Goal: Task Accomplishment & Management: Complete application form

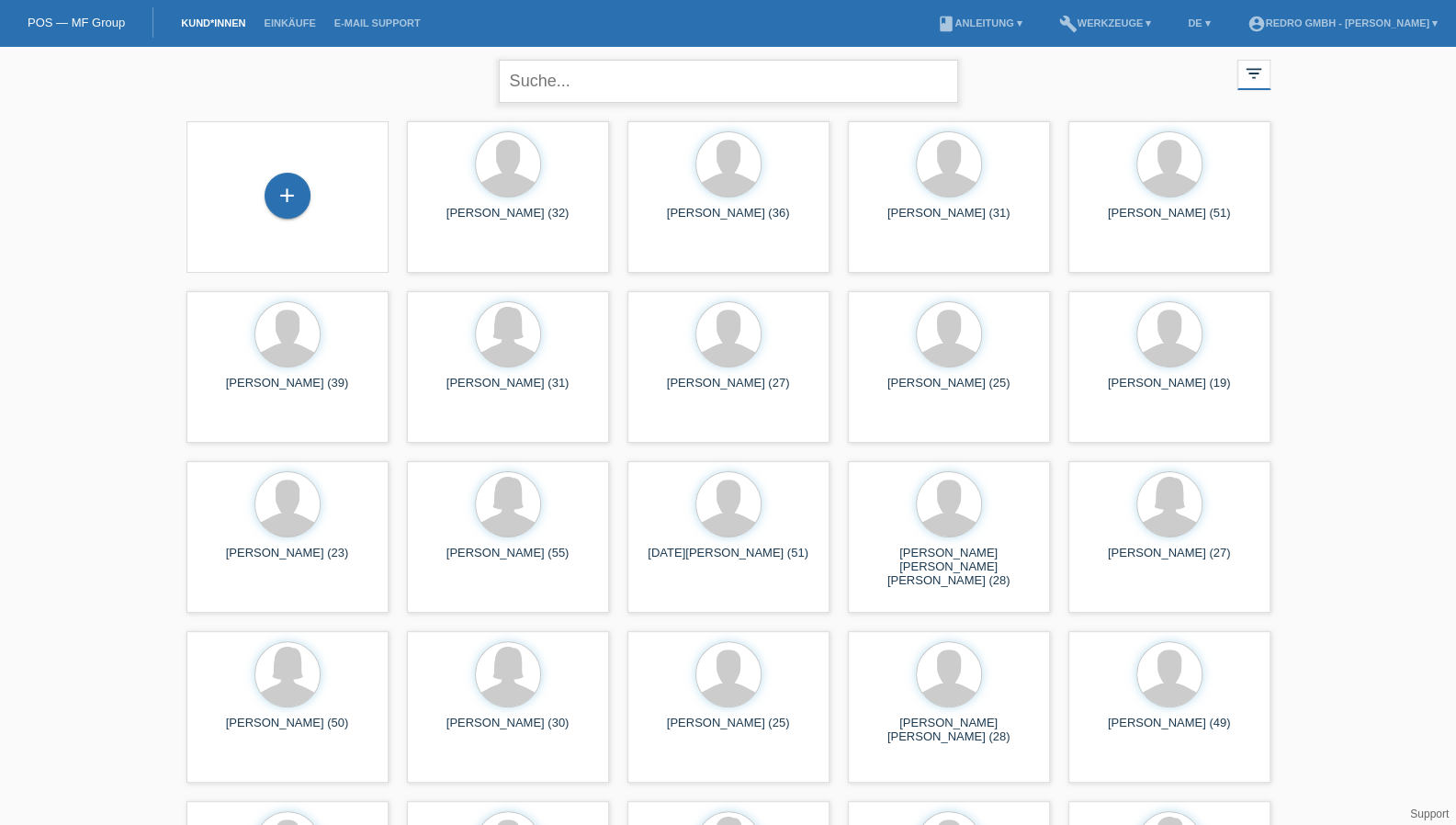
click at [595, 76] on input "text" at bounding box center [728, 81] width 459 height 43
type input "sergio ferreira"
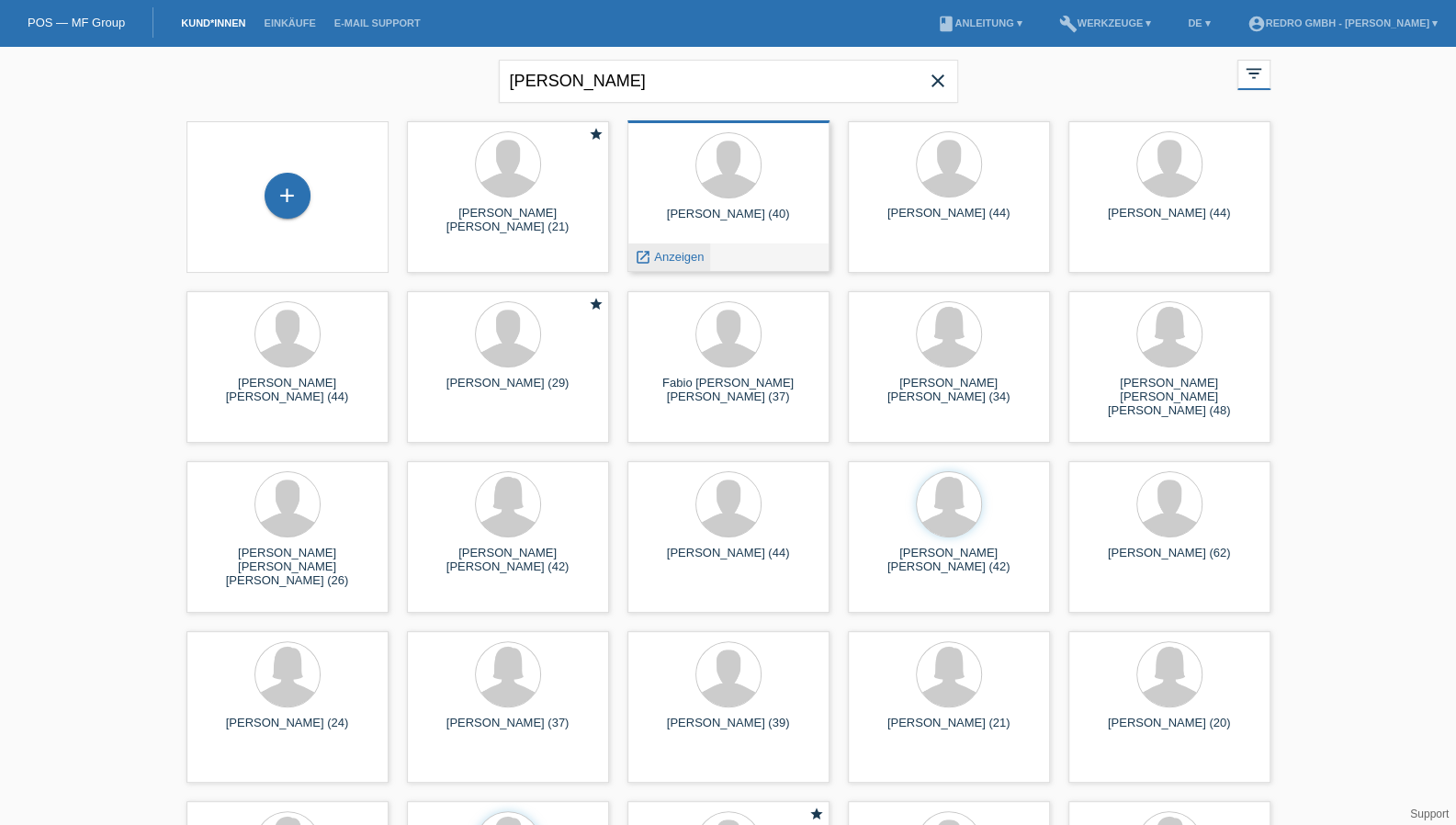
click at [663, 255] on span "Anzeigen" at bounding box center [679, 257] width 49 height 14
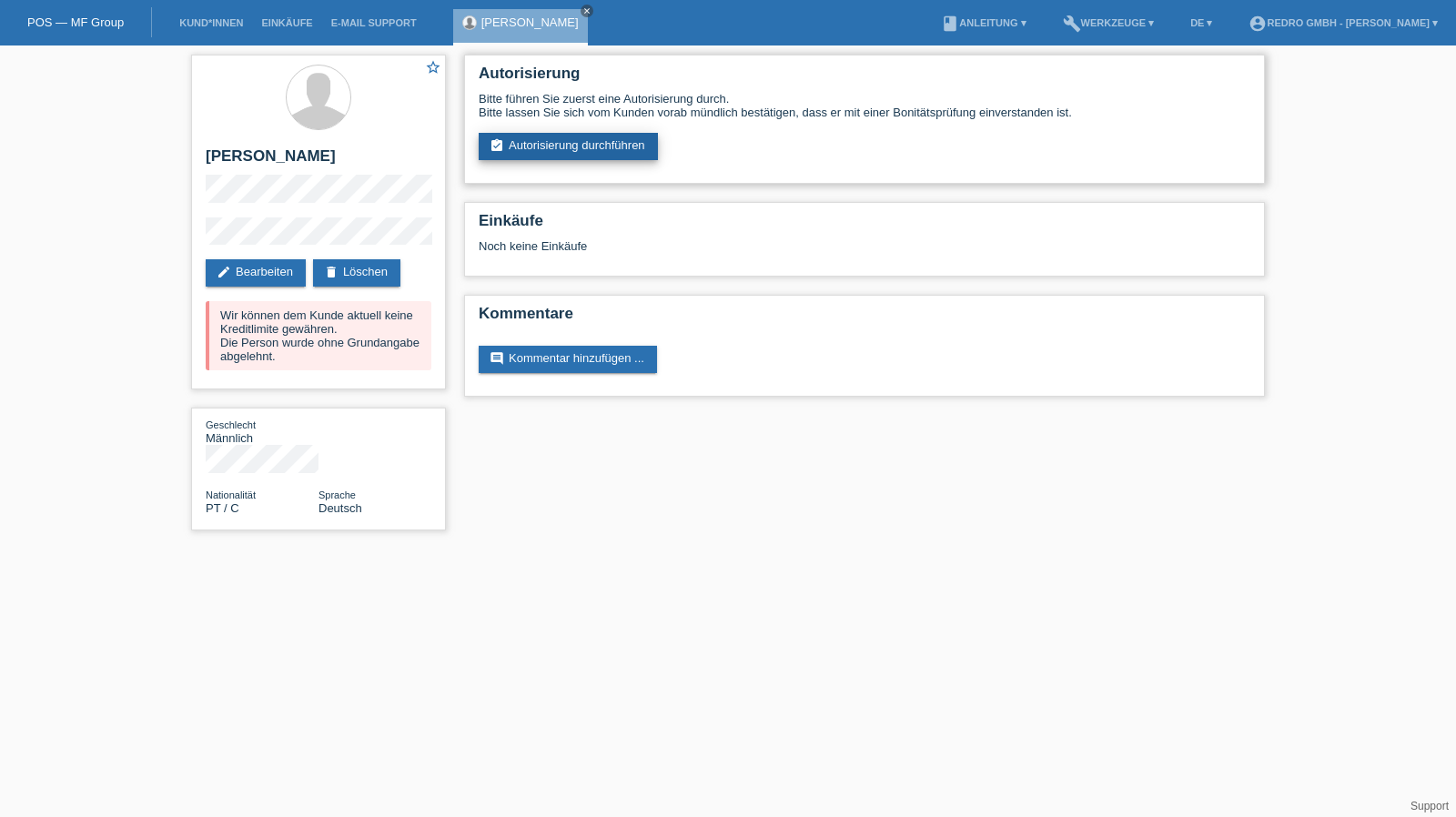
click at [542, 157] on link "assignment_turned_in Autorisierung durchführen" at bounding box center [569, 147] width 179 height 28
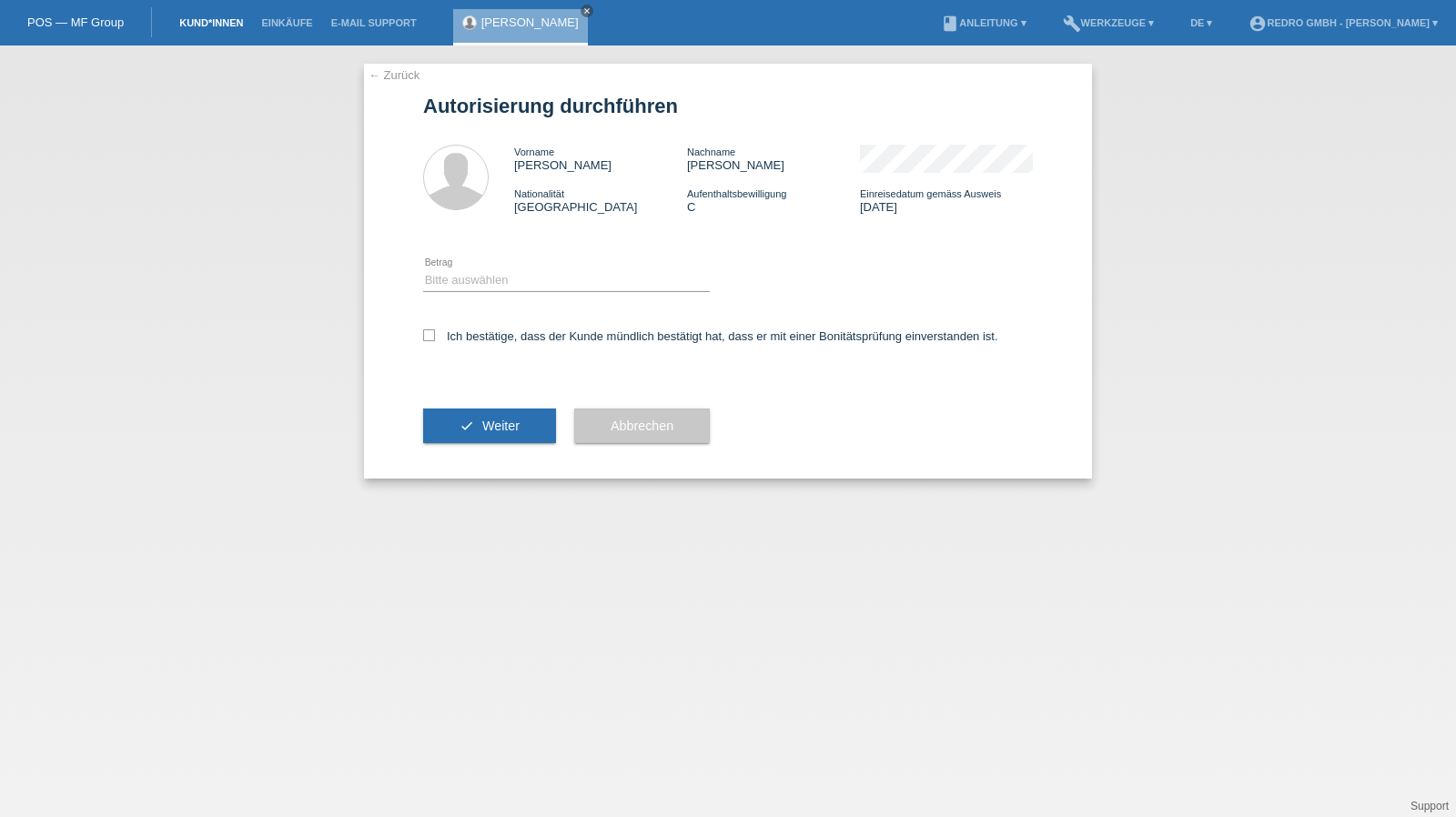
click at [177, 23] on link "Kund*innen" at bounding box center [211, 23] width 82 height 11
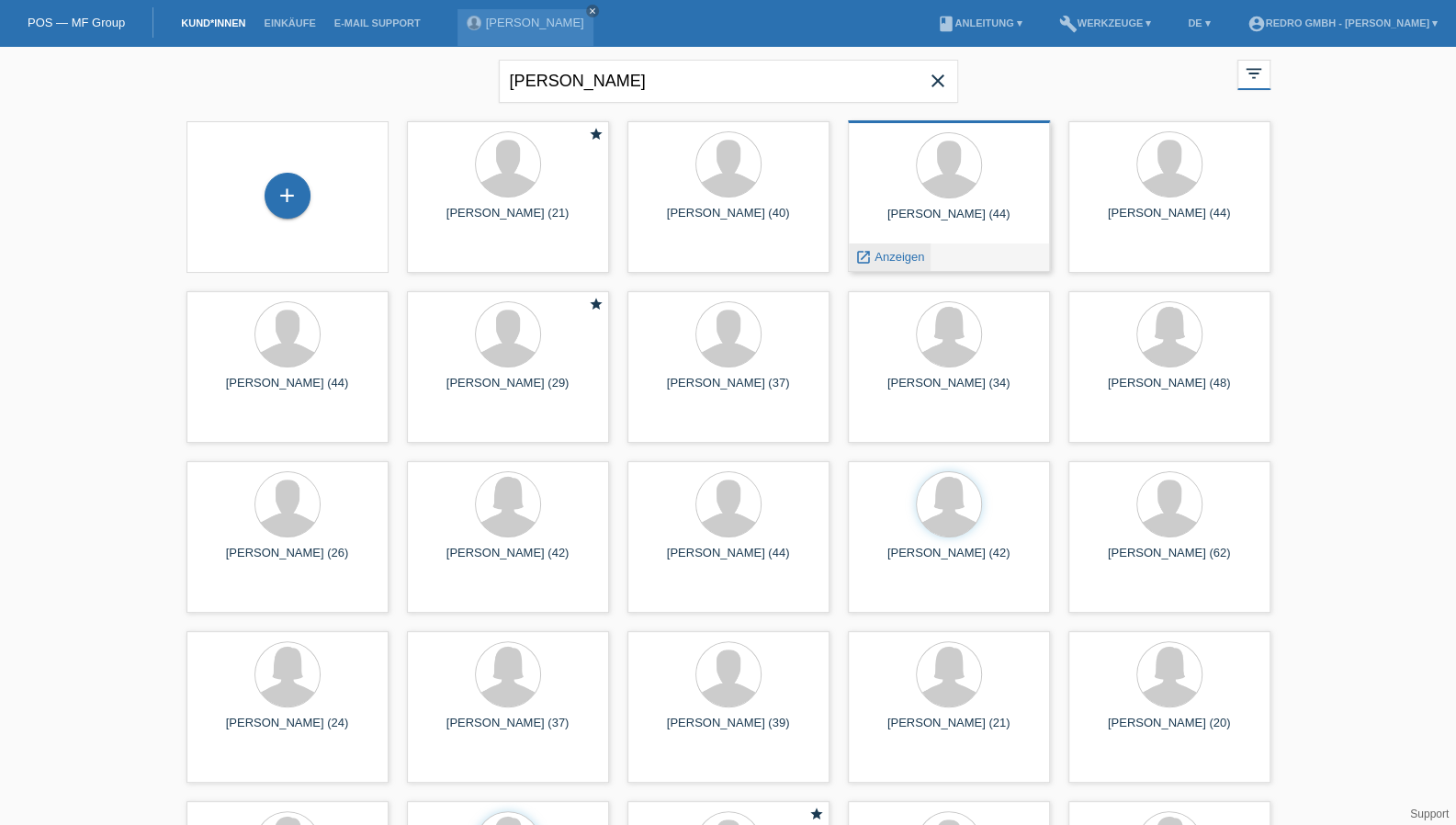
click at [910, 258] on span "Anzeigen" at bounding box center [899, 257] width 49 height 14
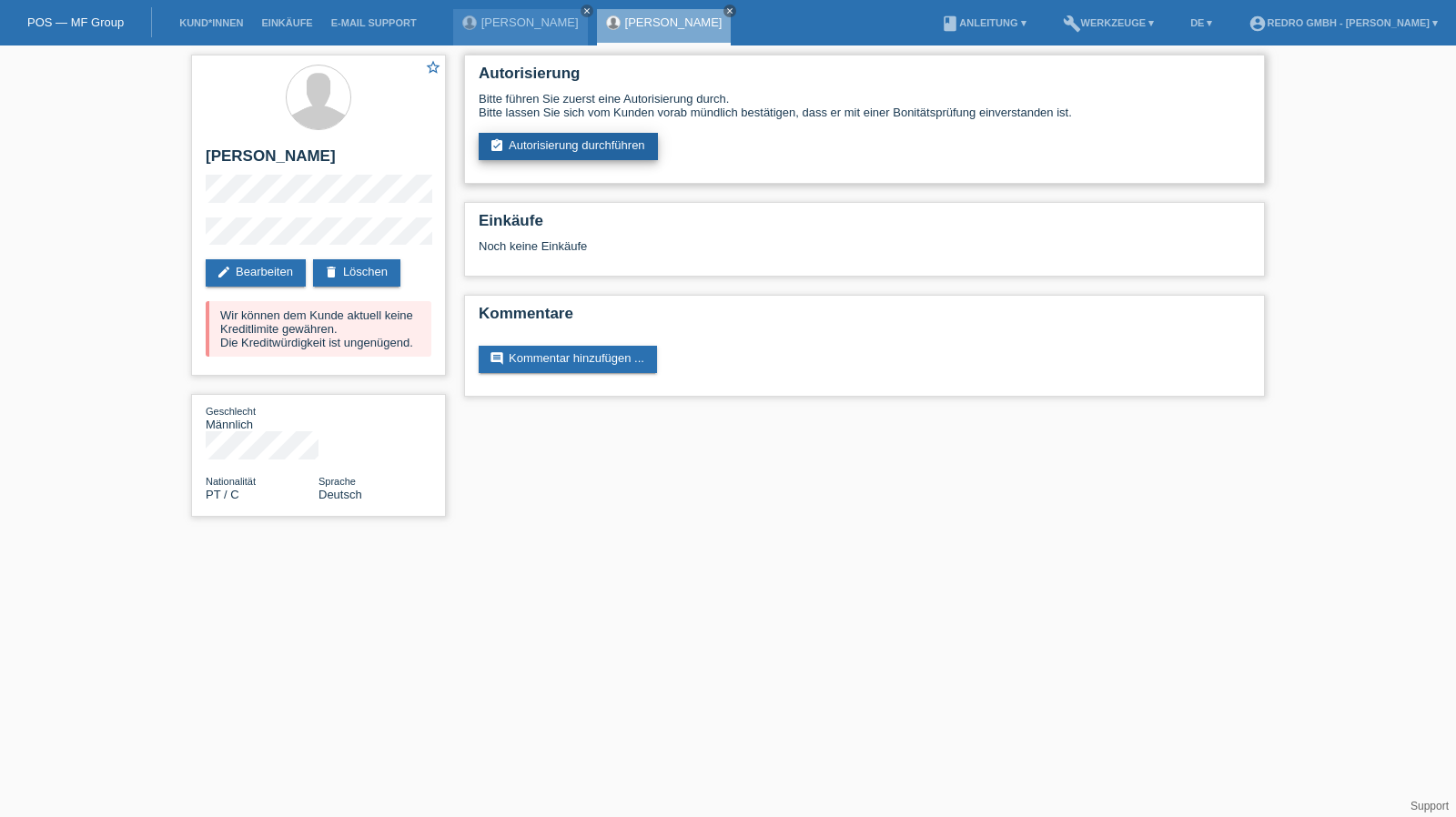
click at [581, 138] on link "assignment_turned_in Autorisierung durchführen" at bounding box center [569, 147] width 179 height 28
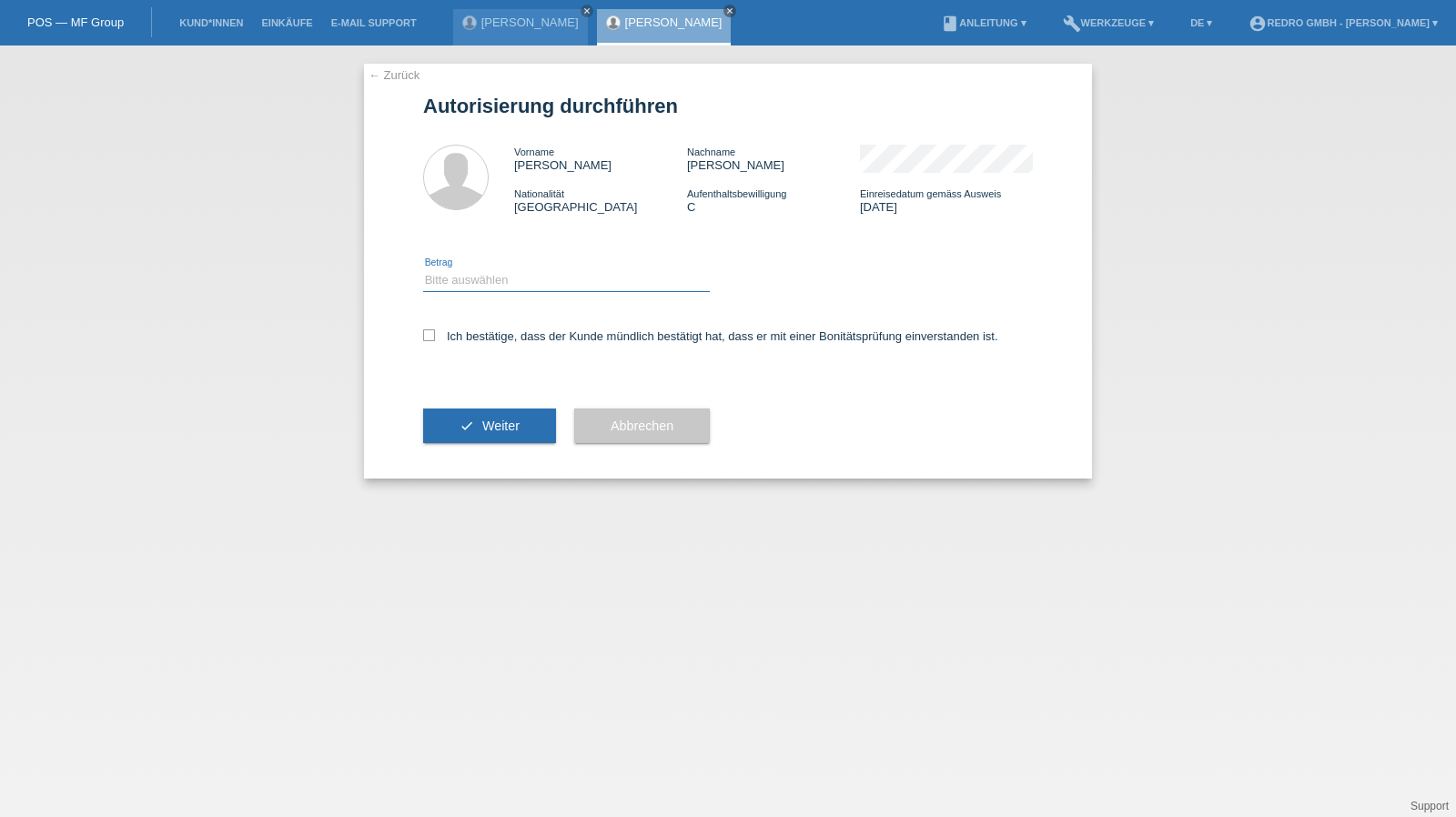
drag, startPoint x: 490, startPoint y: 272, endPoint x: 490, endPoint y: 290, distance: 18.0
click at [490, 272] on select "Bitte auswählen CHF 1.00 - CHF 499.00 CHF 500.00 - CHF 1'999.00 CHF 2'000.00 - …" at bounding box center [567, 280] width 287 height 22
select select "1"
click at [423, 269] on select "Bitte auswählen CHF 1.00 - CHF 499.00 CHF 500.00 - CHF 1'999.00 CHF 2'000.00 - …" at bounding box center [567, 280] width 287 height 22
click at [478, 335] on label "Ich bestätige, dass der Kunde mündlich bestätigt hat, dass er mit einer Bonität…" at bounding box center [711, 335] width 575 height 14
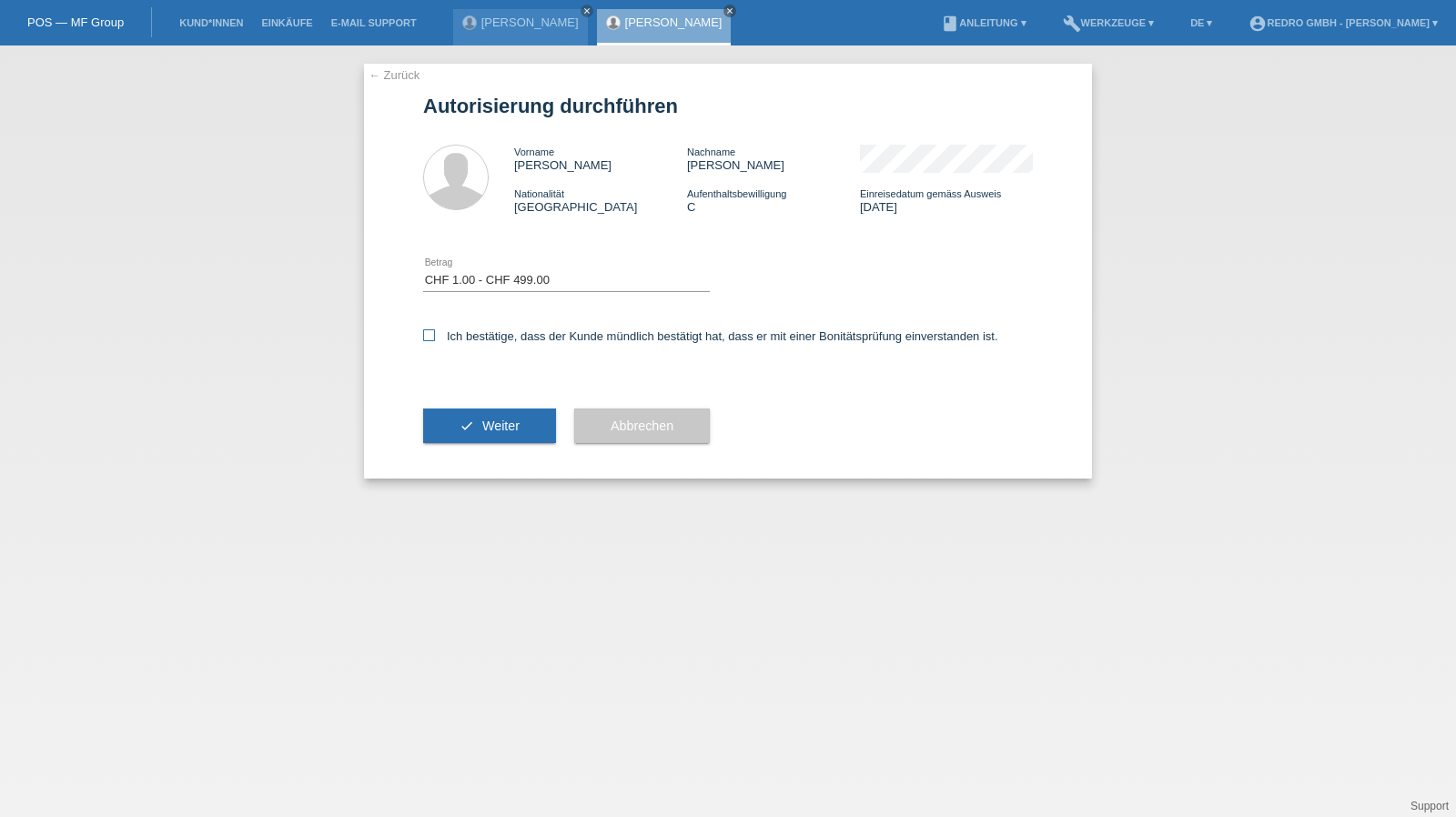
click at [434, 335] on input "Ich bestätige, dass der Kunde mündlich bestätigt hat, dass er mit einer Bonität…" at bounding box center [429, 335] width 12 height 12
checkbox input "true"
click at [466, 438] on button "check Weiter" at bounding box center [490, 425] width 133 height 34
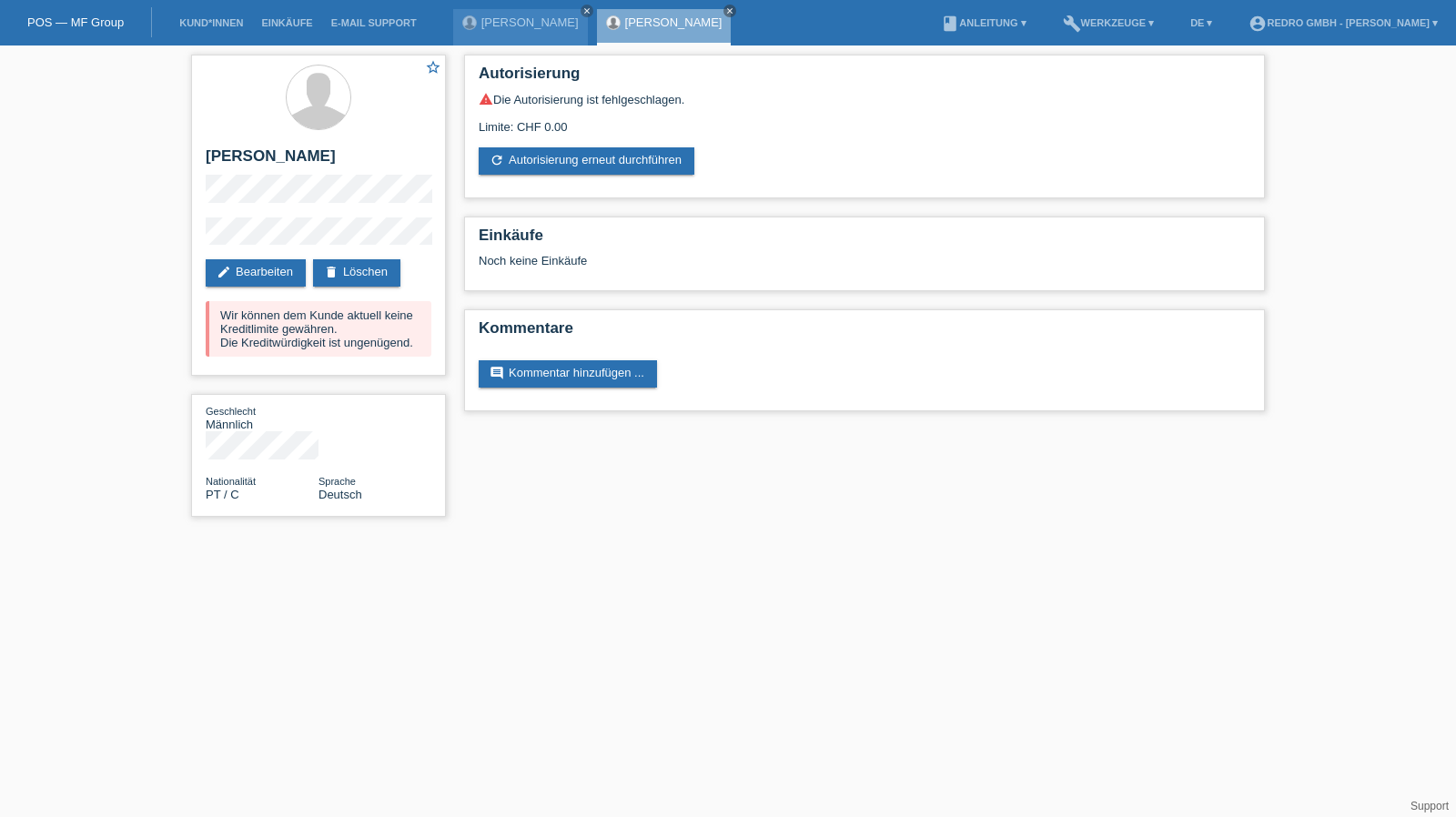
click at [173, 238] on div "star_border [PERSON_NAME] edit Bearbeiten delete Löschen Wir können dem Kunde a…" at bounding box center [728, 290] width 1456 height 490
click at [203, 24] on link "Kund*innen" at bounding box center [211, 23] width 82 height 11
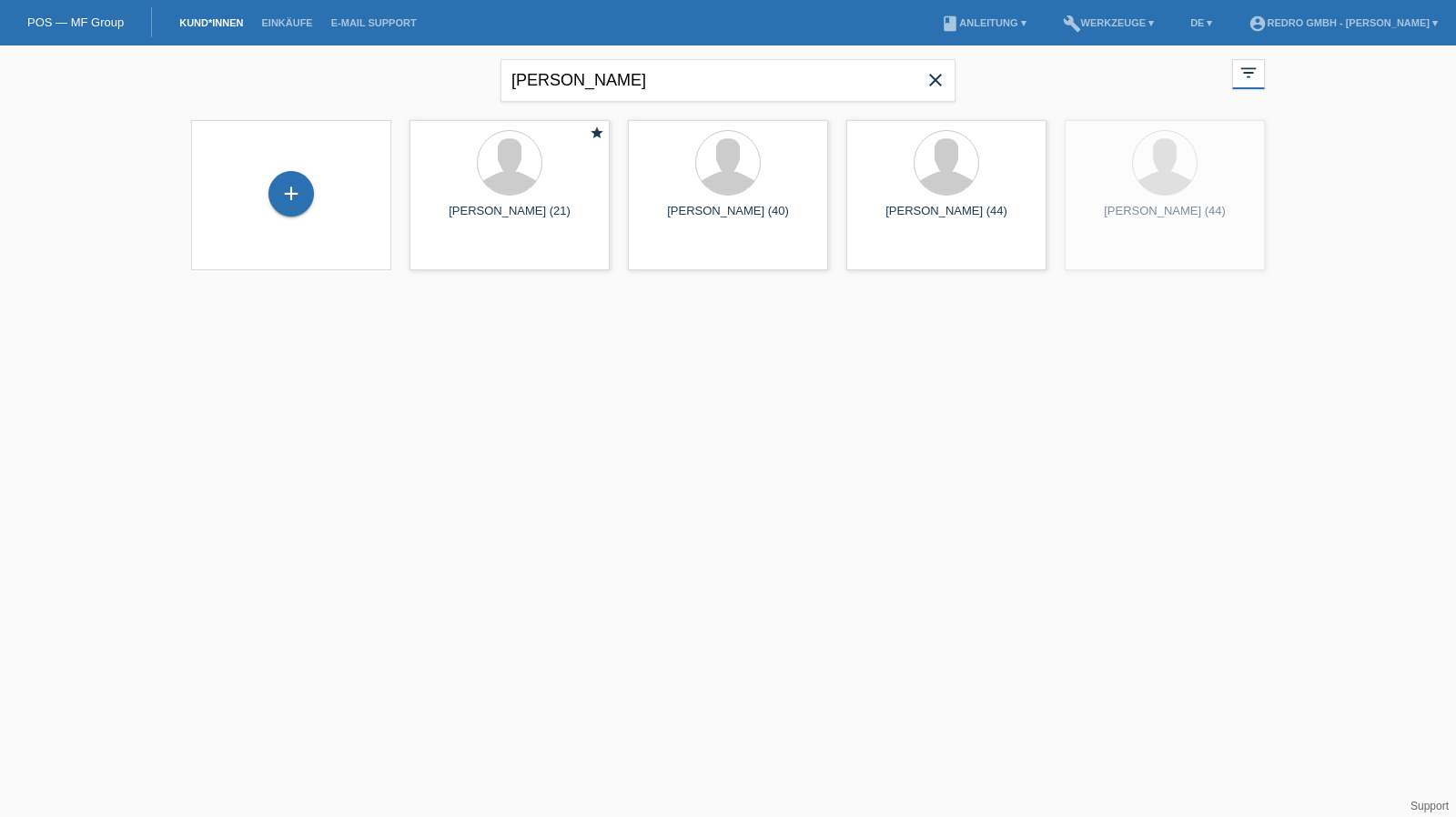
click at [322, 206] on div "+" at bounding box center [290, 195] width 171 height 48
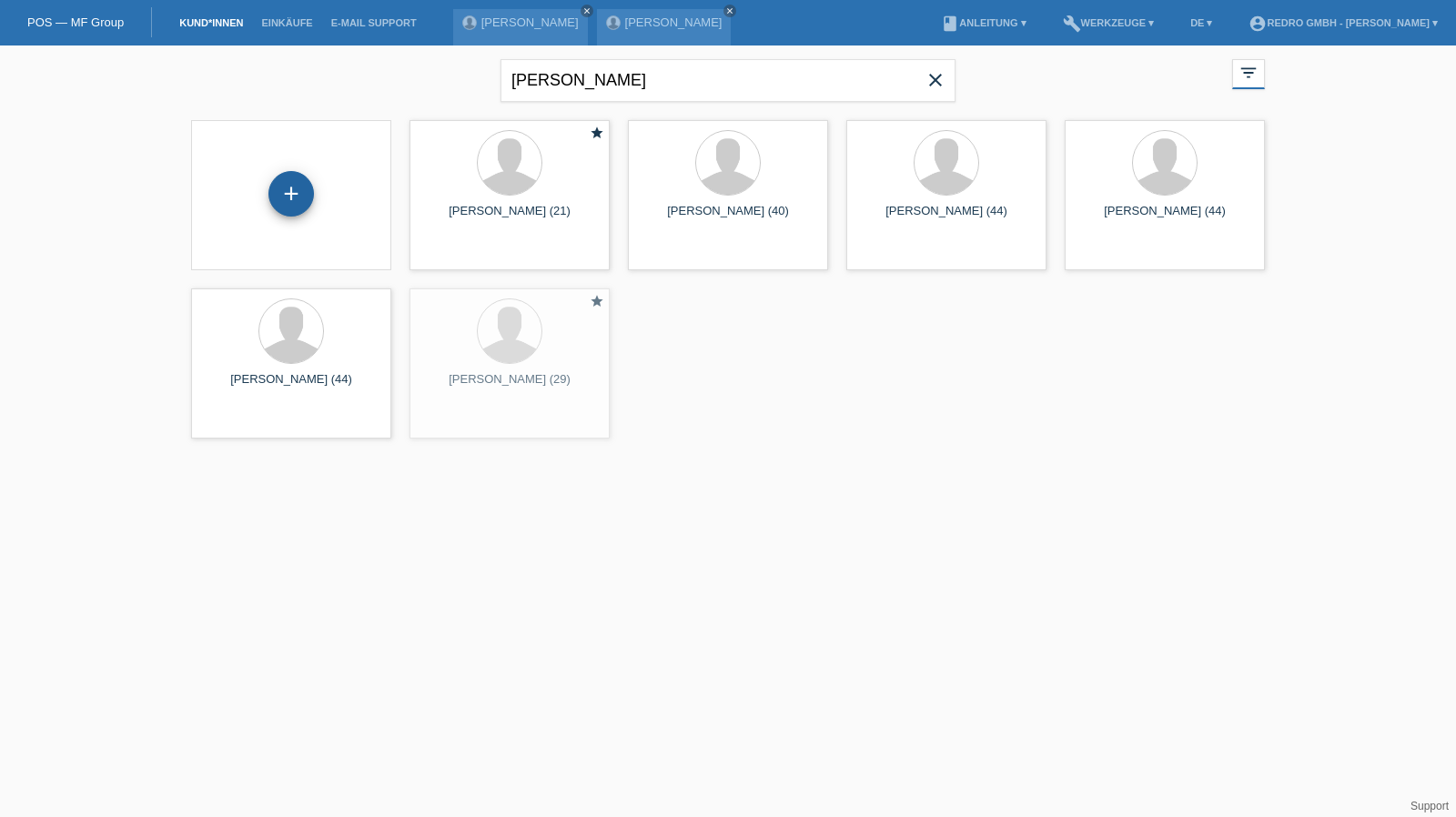
click at [283, 202] on div "+" at bounding box center [290, 193] width 45 height 45
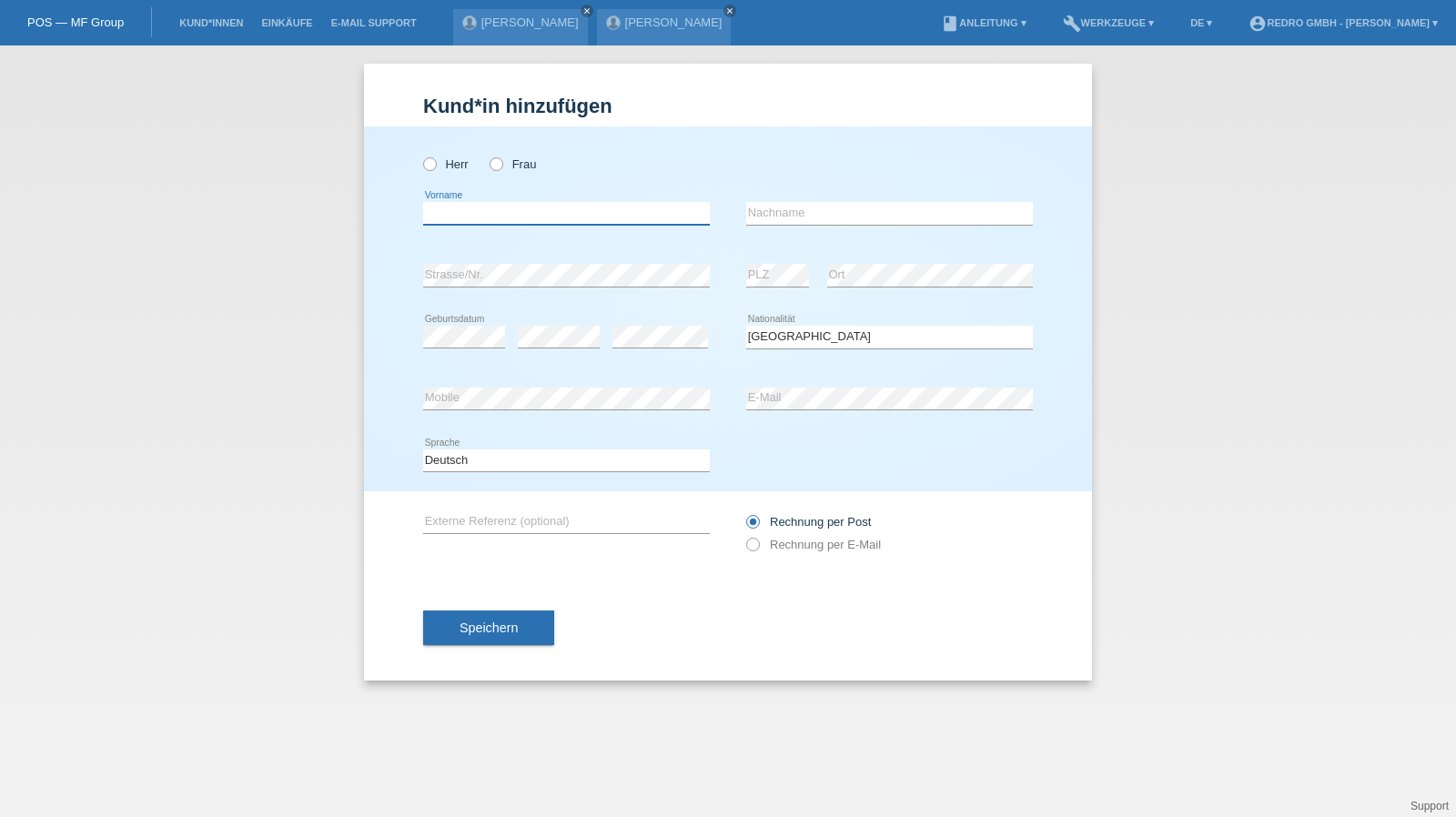
click at [520, 202] on input "text" at bounding box center [567, 213] width 287 height 23
type input "Roger"
type input "Meier"
click at [855, 212] on input "Meier" at bounding box center [889, 213] width 287 height 23
select select "CH"
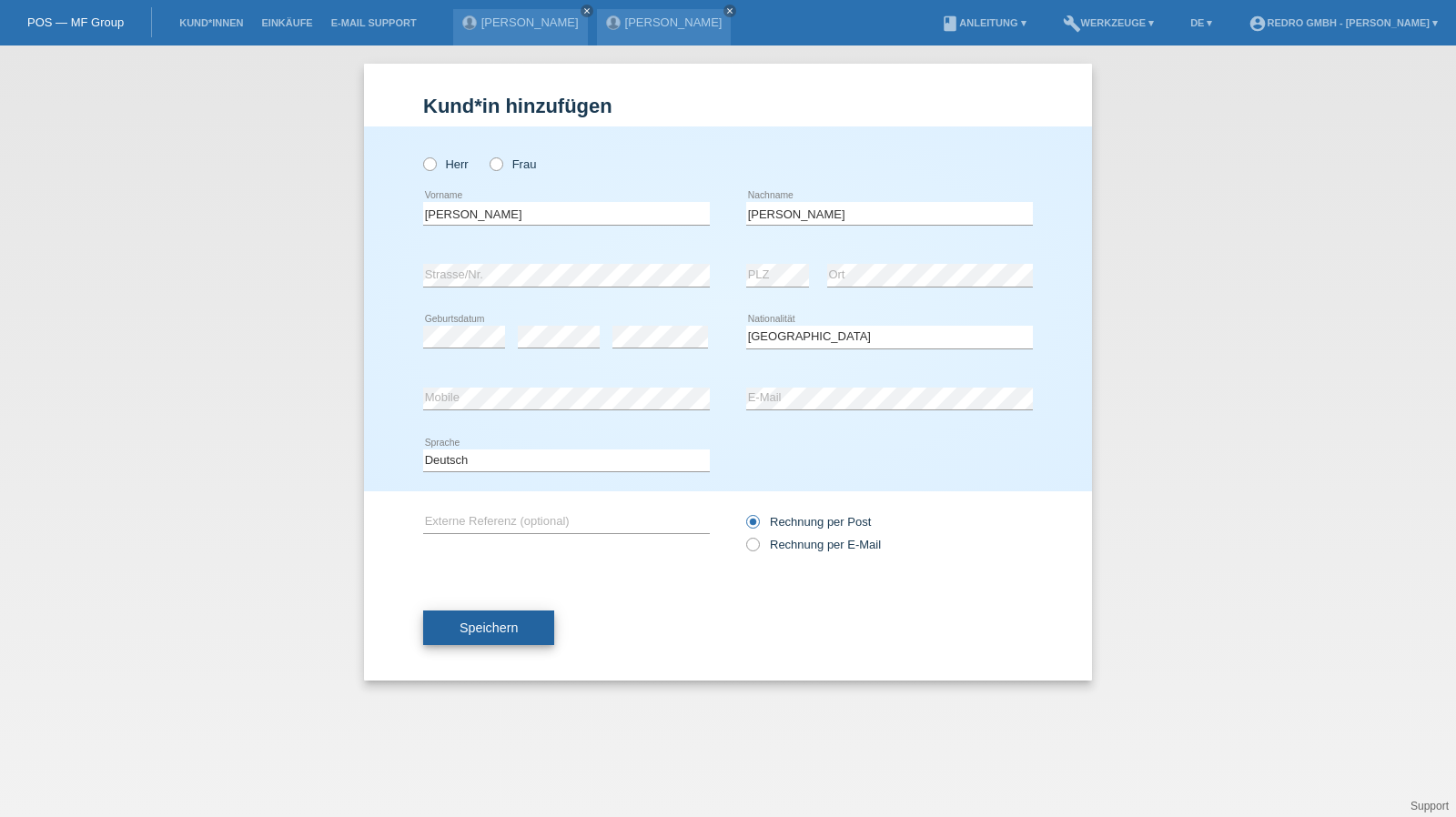
click at [537, 614] on button "Speichern" at bounding box center [489, 627] width 131 height 34
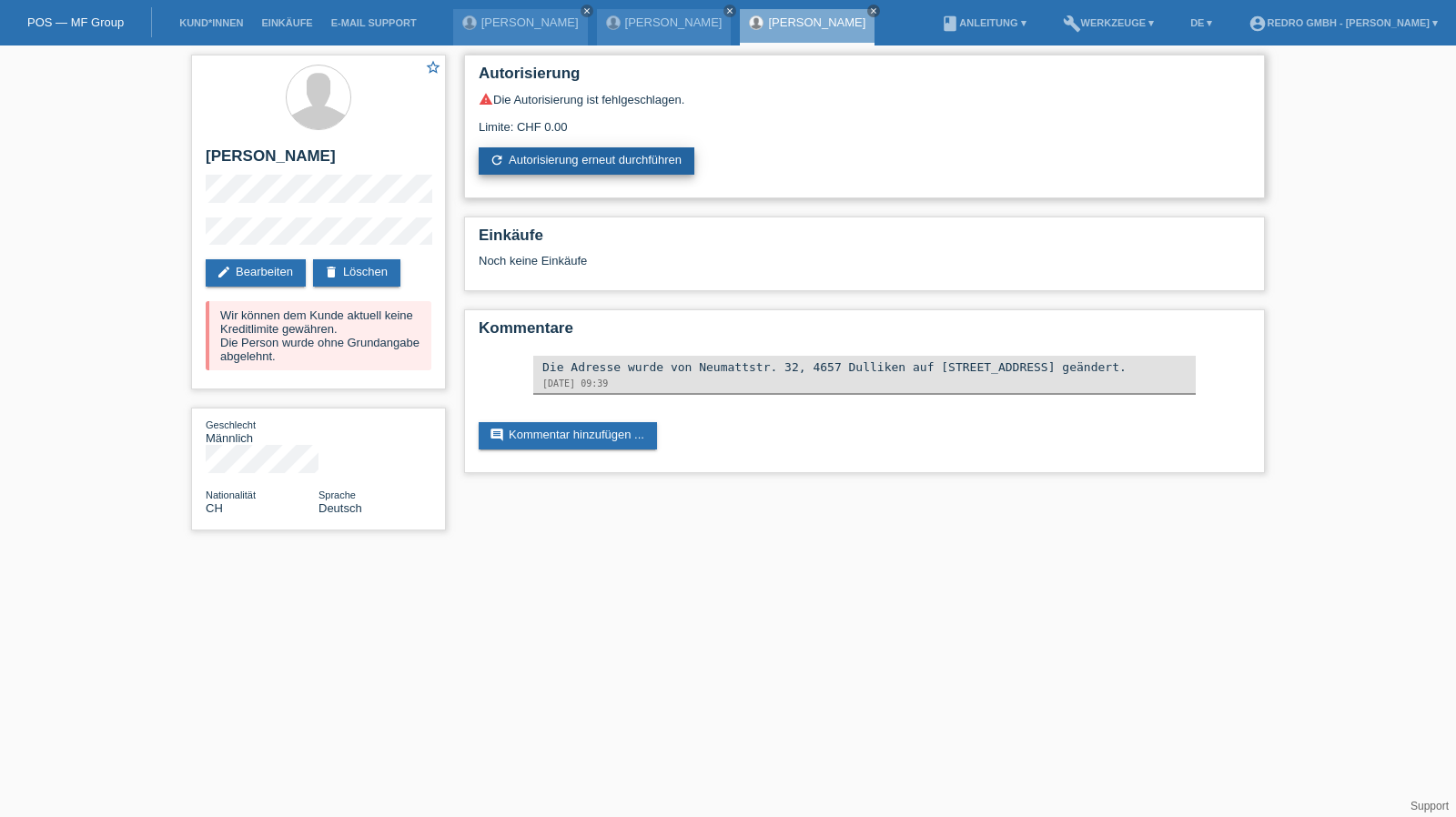
click at [594, 173] on link "refresh Autorisierung erneut durchführen" at bounding box center [586, 161] width 215 height 28
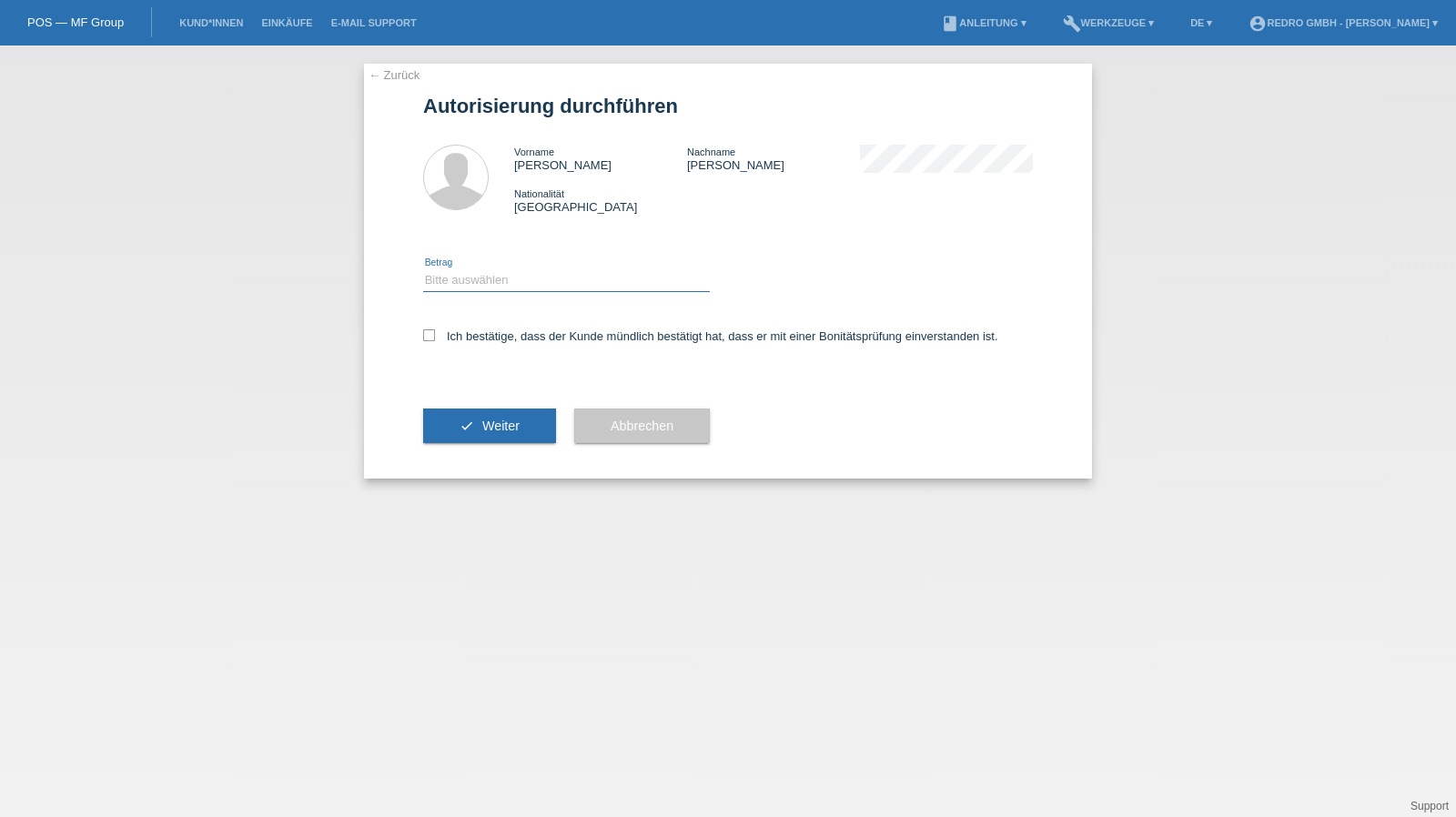
click at [475, 290] on select "Bitte auswählen CHF 1.00 - CHF 499.00 CHF 500.00 - CHF 1'999.00 CHF 2'000.00 - …" at bounding box center [567, 280] width 287 height 22
select select "1"
click at [423, 269] on select "Bitte auswählen CHF 1.00 - CHF 499.00 CHF 500.00 - CHF 1'999.00 CHF 2'000.00 - …" at bounding box center [567, 280] width 287 height 22
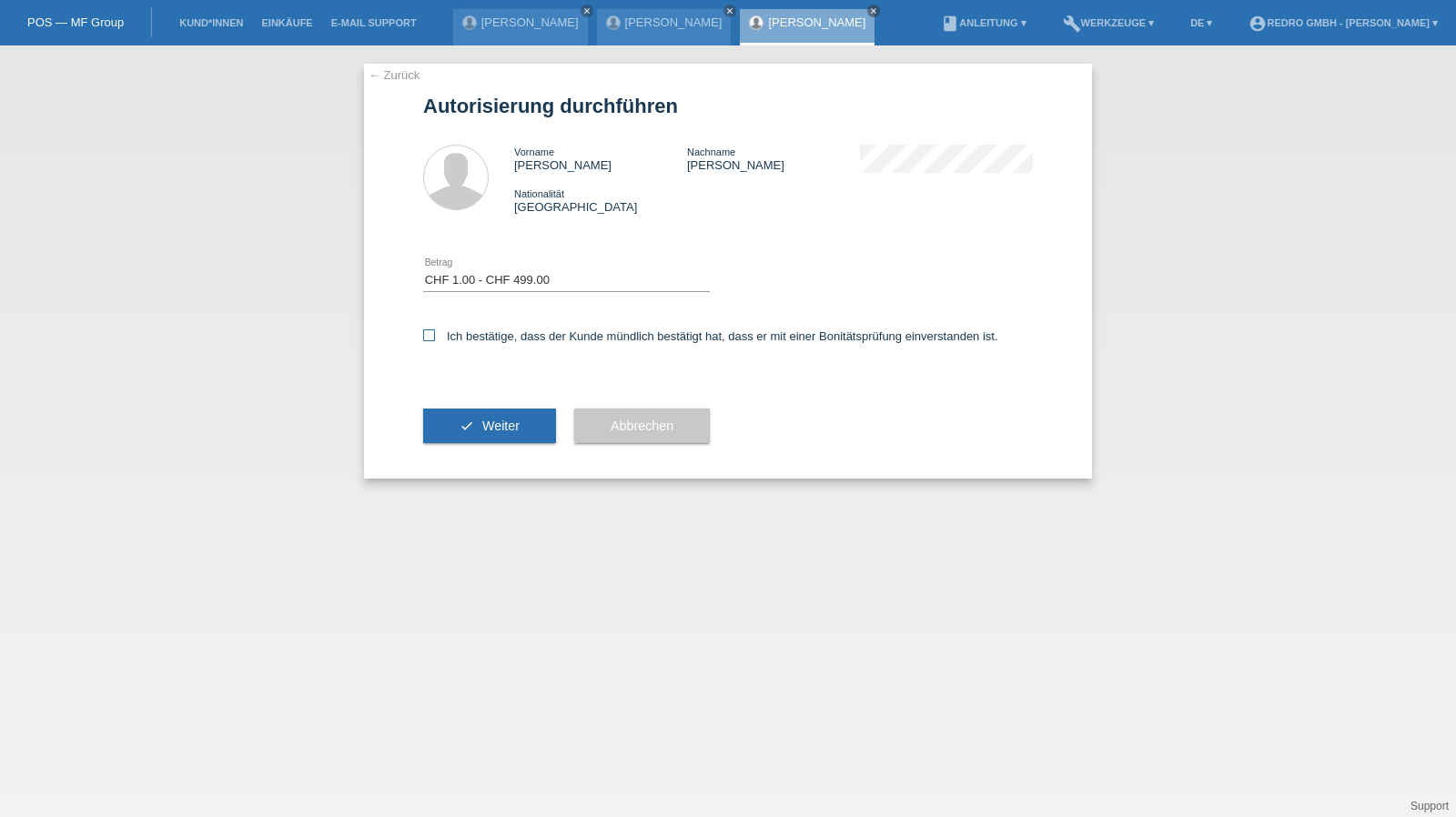
click at [463, 336] on label "Ich bestätige, dass der Kunde mündlich bestätigt hat, dass er mit einer Bonität…" at bounding box center [711, 335] width 575 height 14
click at [434, 336] on input "Ich bestätige, dass der Kunde mündlich bestätigt hat, dass er mit einer Bonität…" at bounding box center [429, 335] width 12 height 12
checkbox input "true"
click at [483, 431] on span "Weiter" at bounding box center [501, 426] width 37 height 15
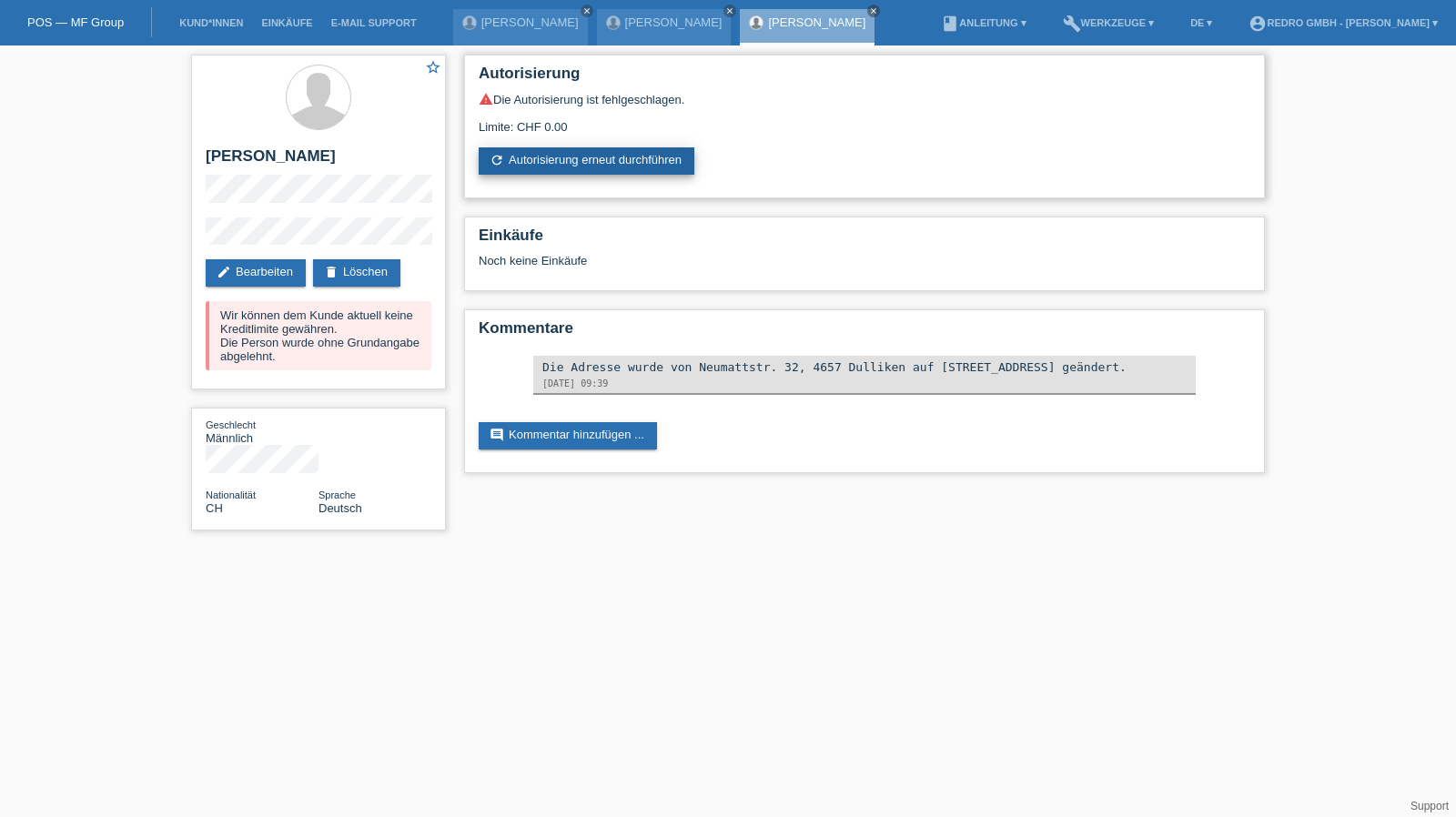
click at [603, 172] on link "refresh Autorisierung erneut durchführen" at bounding box center [586, 161] width 215 height 28
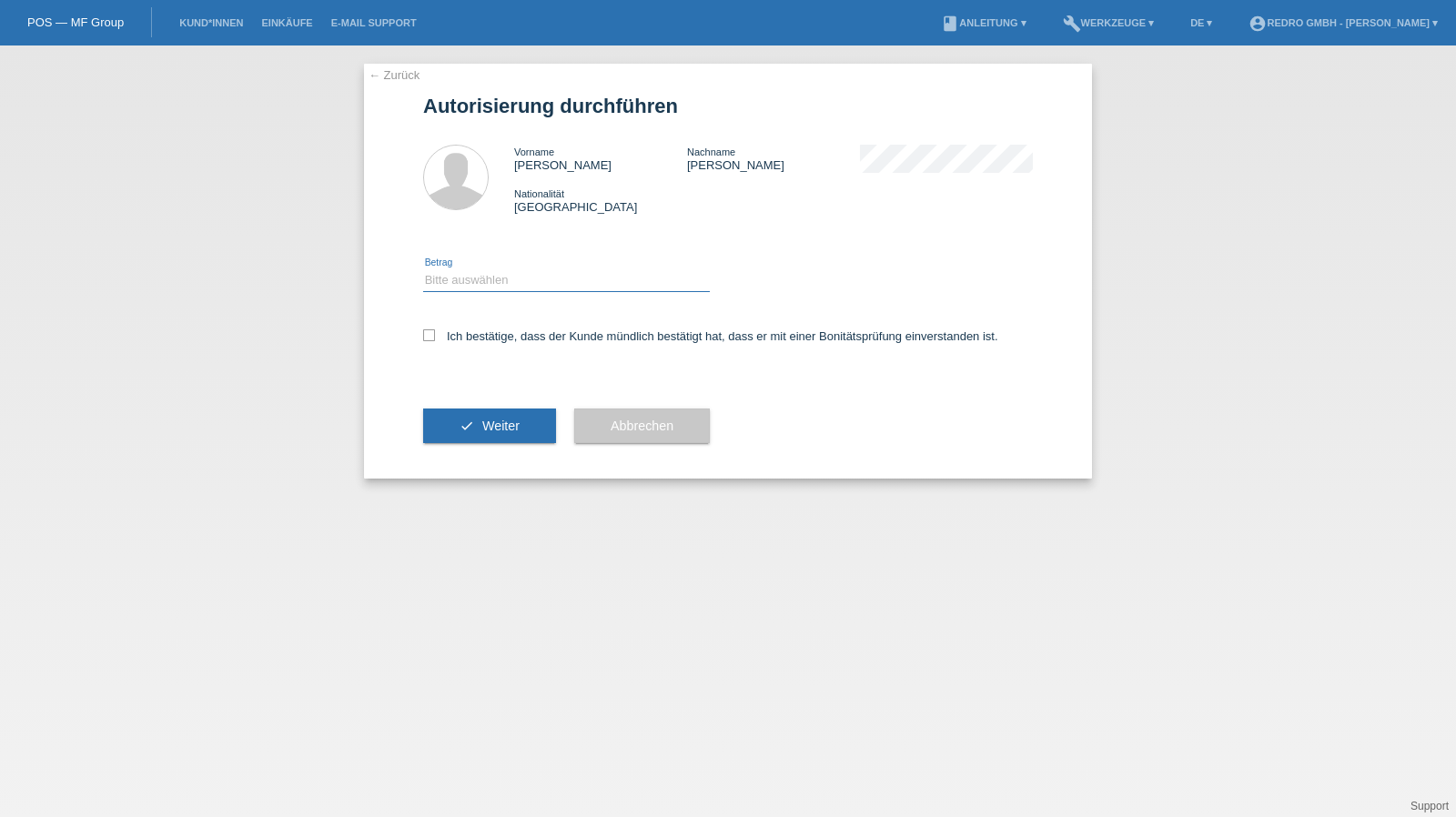
click at [497, 291] on select "Bitte auswählen CHF 1.00 - CHF 499.00 CHF 500.00 - CHF 1'999.00 CHF 2'000.00 - …" at bounding box center [567, 280] width 287 height 22
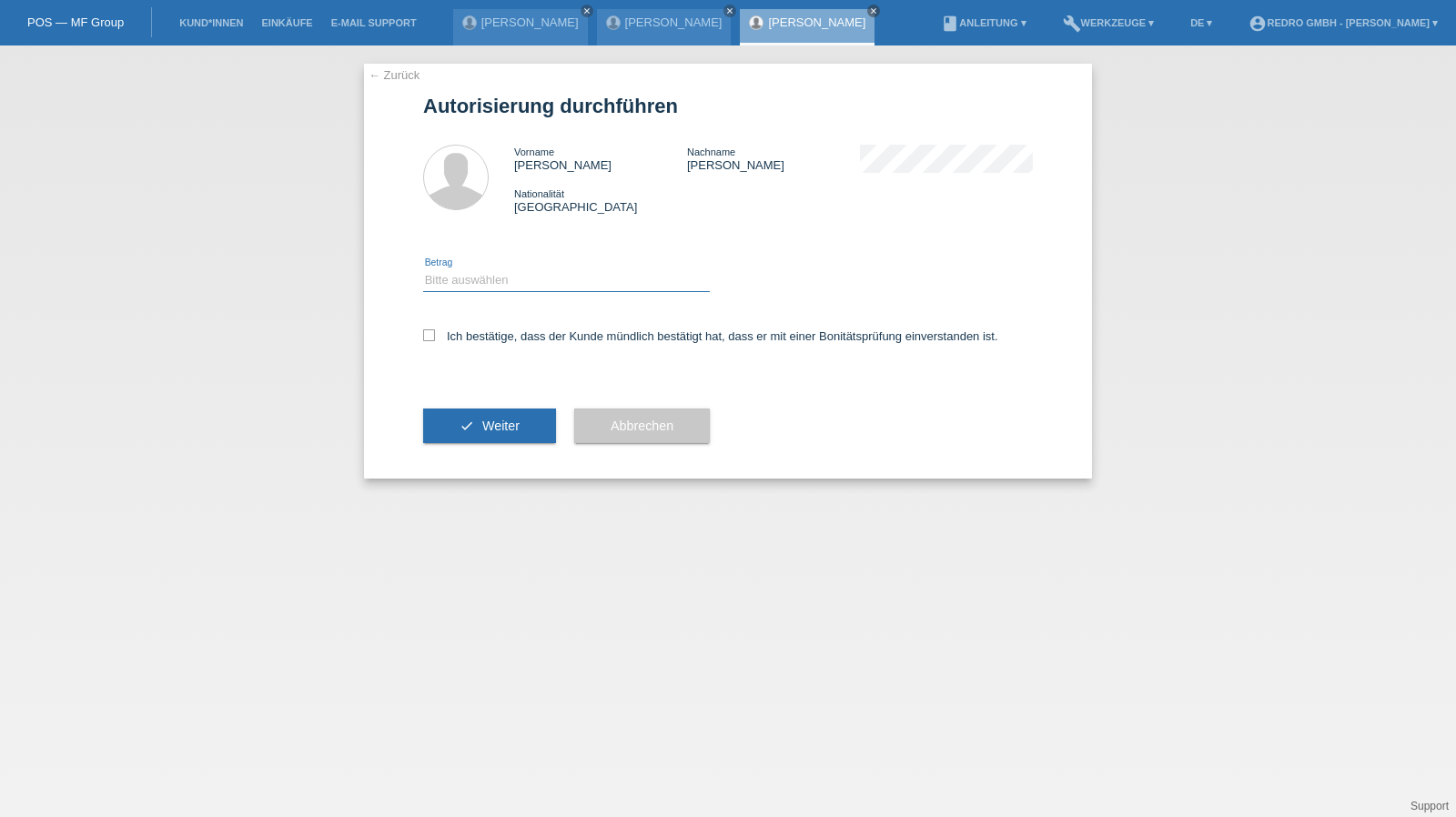
select select "1"
click at [423, 269] on select "Bitte auswählen CHF 1.00 - CHF 499.00 CHF 500.00 - CHF 1'999.00 CHF 2'000.00 - …" at bounding box center [567, 280] width 287 height 22
click at [478, 338] on label "Ich bestätige, dass der Kunde mündlich bestätigt hat, dass er mit einer Bonität…" at bounding box center [711, 335] width 575 height 14
click at [434, 338] on input "Ich bestätige, dass der Kunde mündlich bestätigt hat, dass er mit einer Bonität…" at bounding box center [429, 335] width 12 height 12
checkbox input "true"
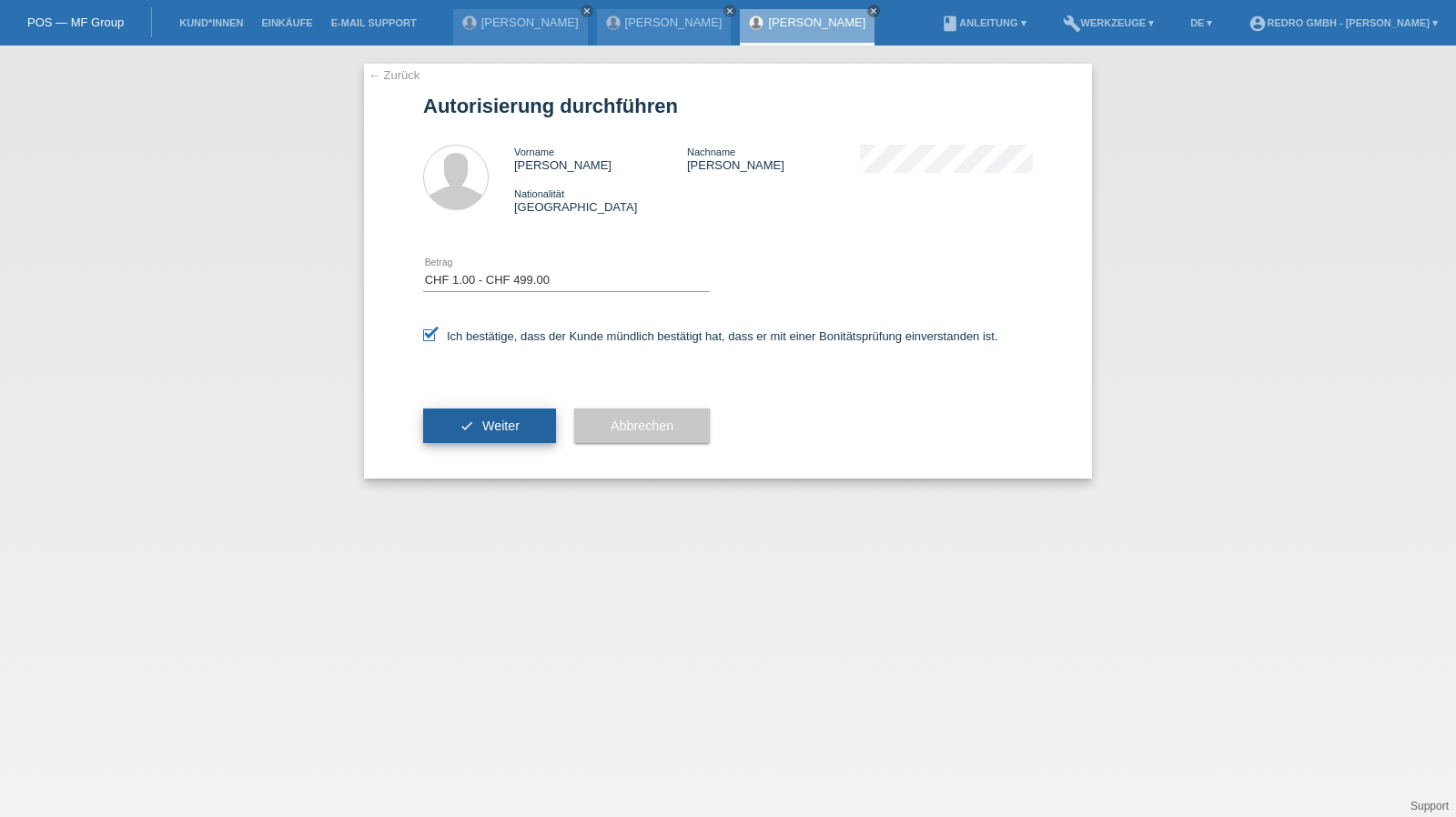
click at [471, 418] on button "check Weiter" at bounding box center [490, 425] width 133 height 34
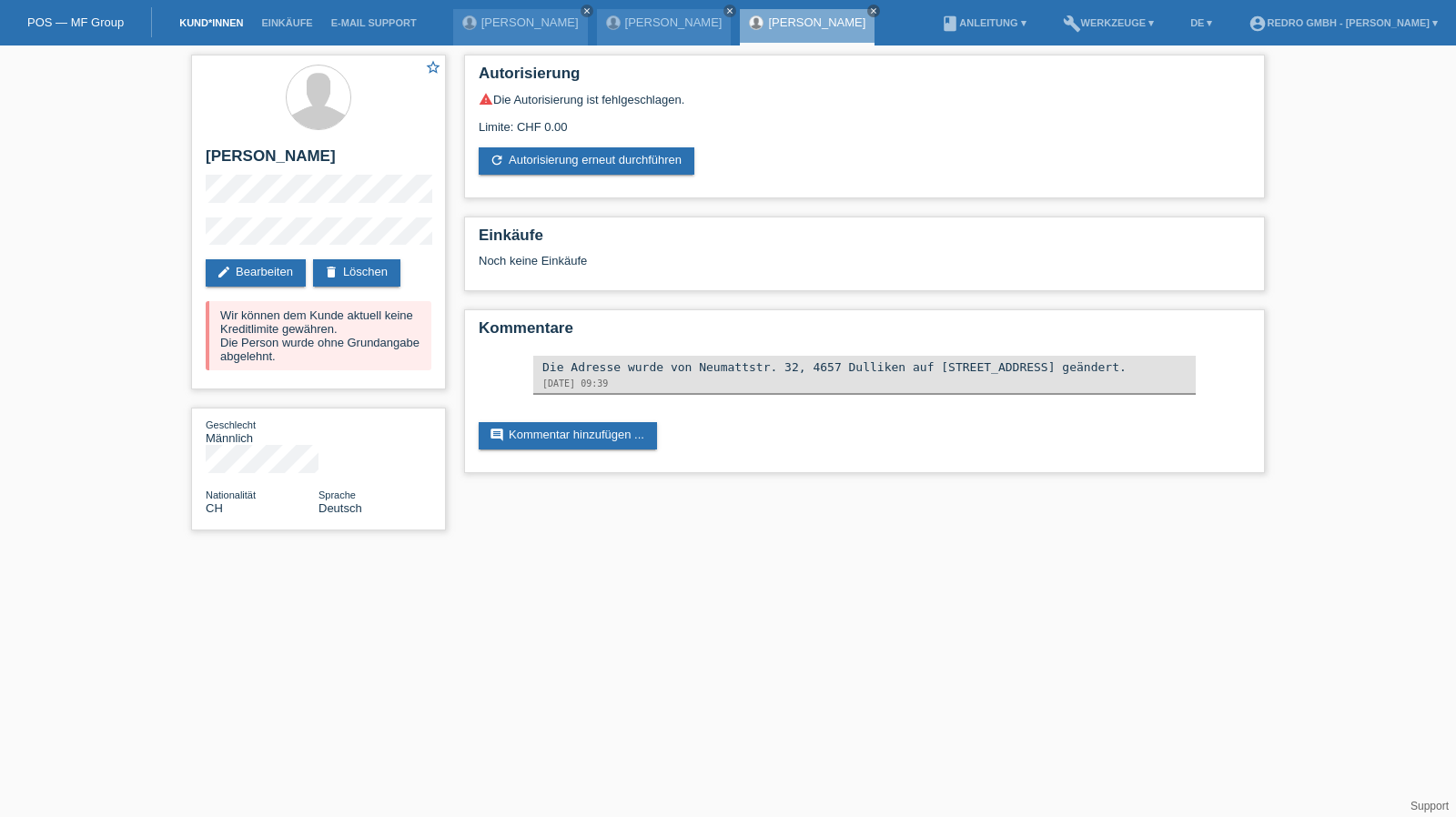
click at [247, 22] on link "Kund*innen" at bounding box center [211, 23] width 82 height 11
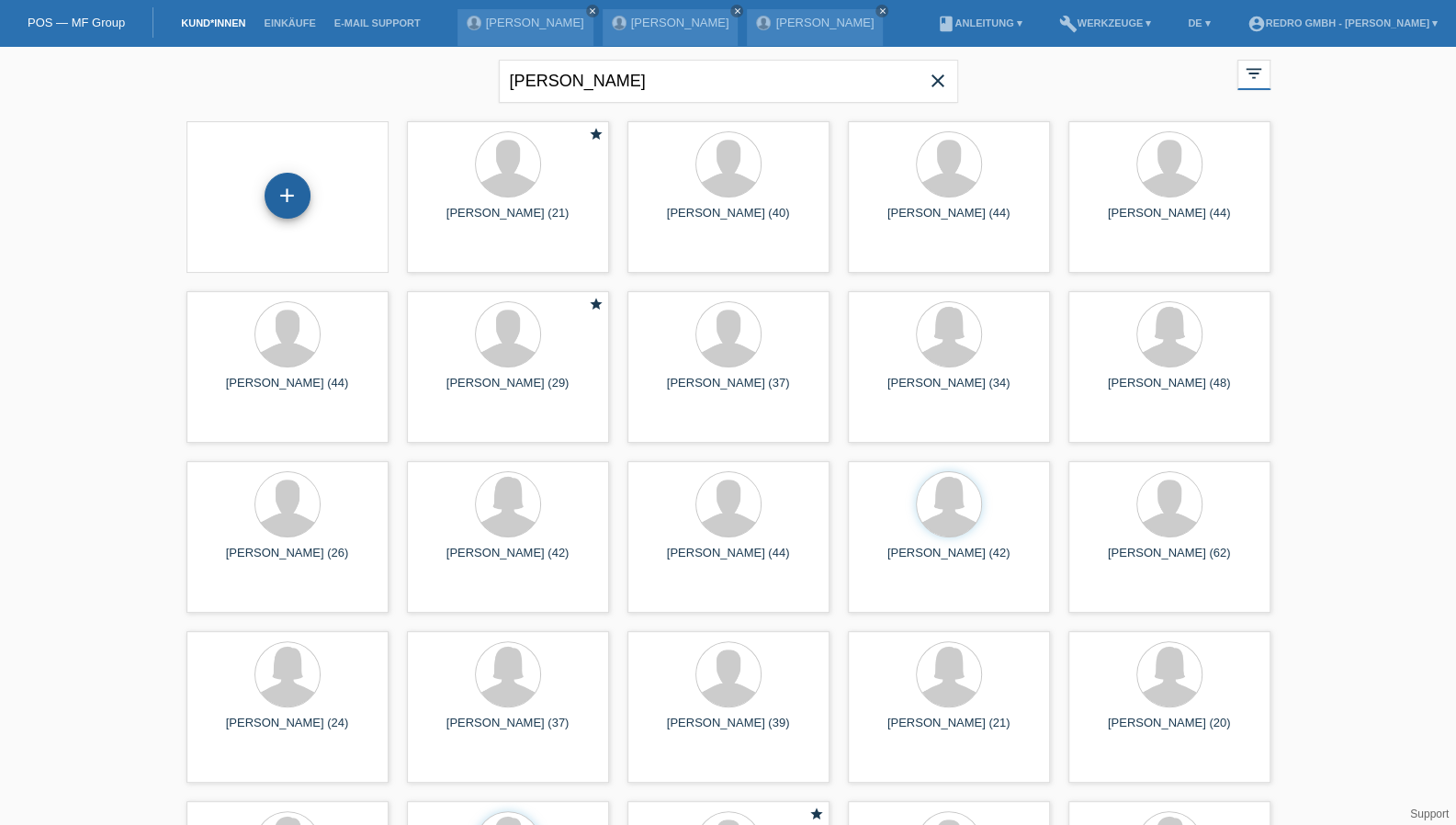
click at [295, 201] on div "+" at bounding box center [287, 195] width 44 height 31
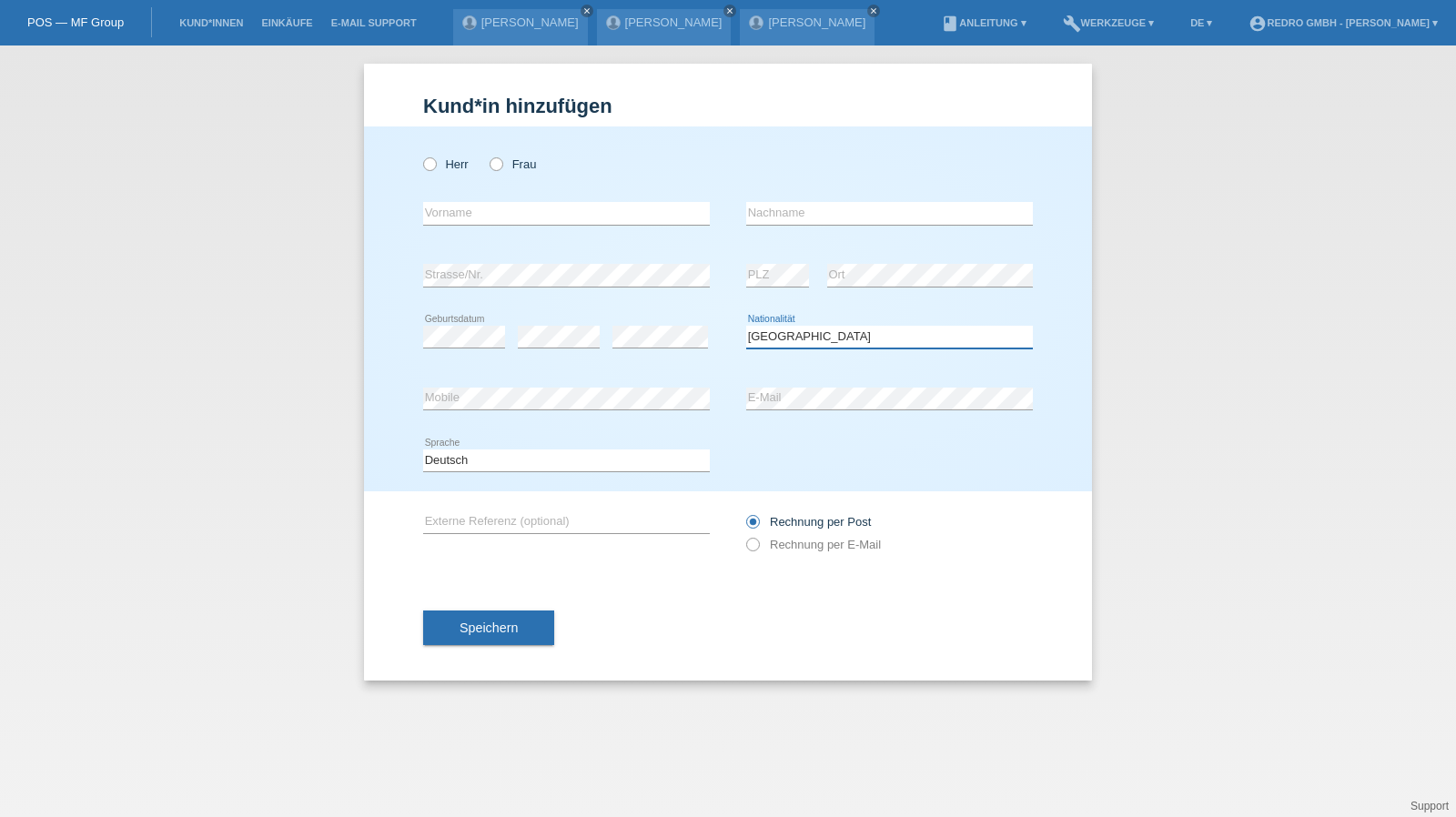
click at [815, 344] on select "Bitte auswählen... [GEOGRAPHIC_DATA] [GEOGRAPHIC_DATA] [GEOGRAPHIC_DATA] [GEOGR…" at bounding box center [889, 336] width 287 height 22
select select "IT"
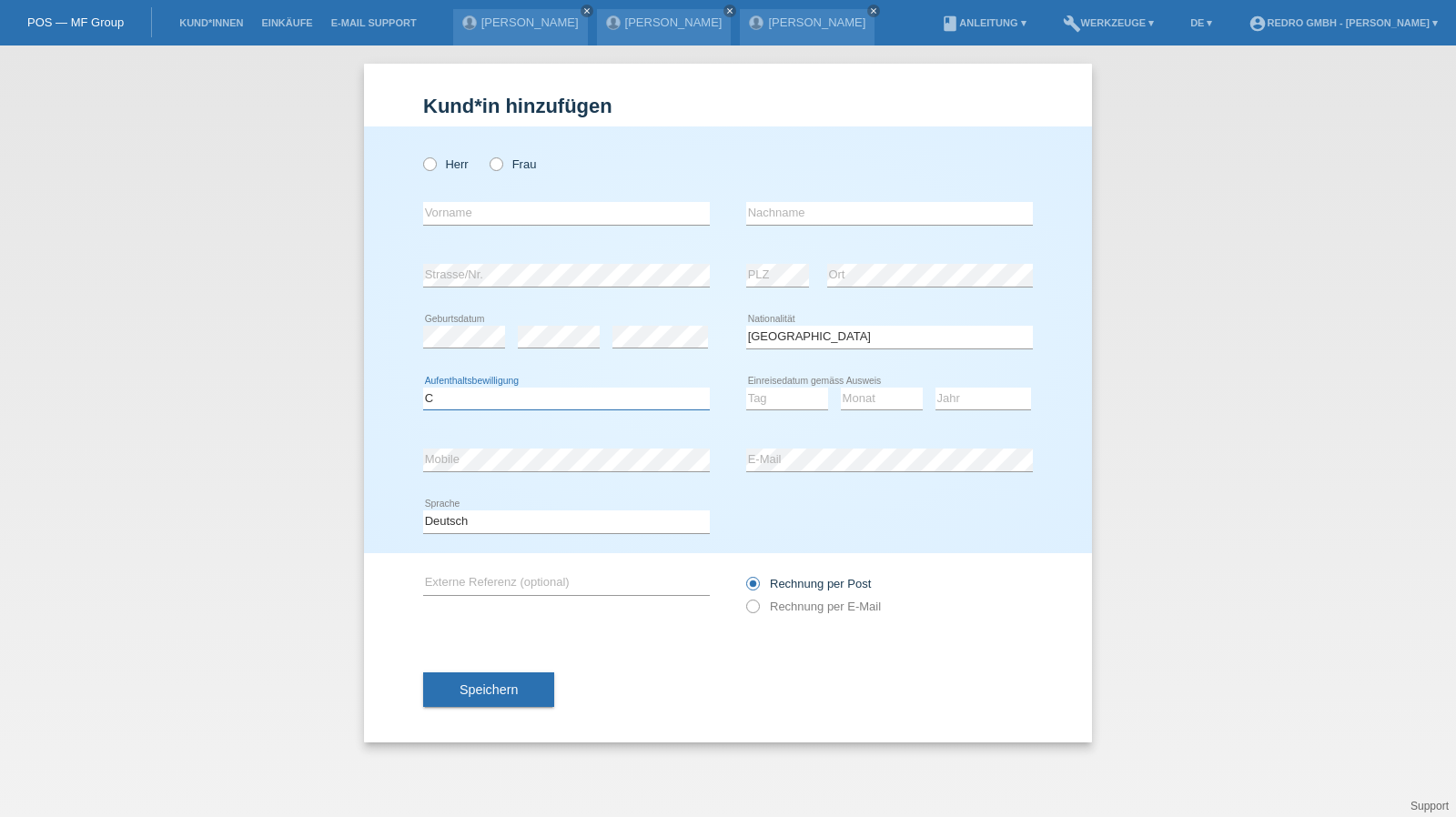
select select "C"
select select "01"
select select "09"
select select "2016"
click at [512, 525] on select "Deutsch Français Italiano English" at bounding box center [567, 521] width 287 height 22
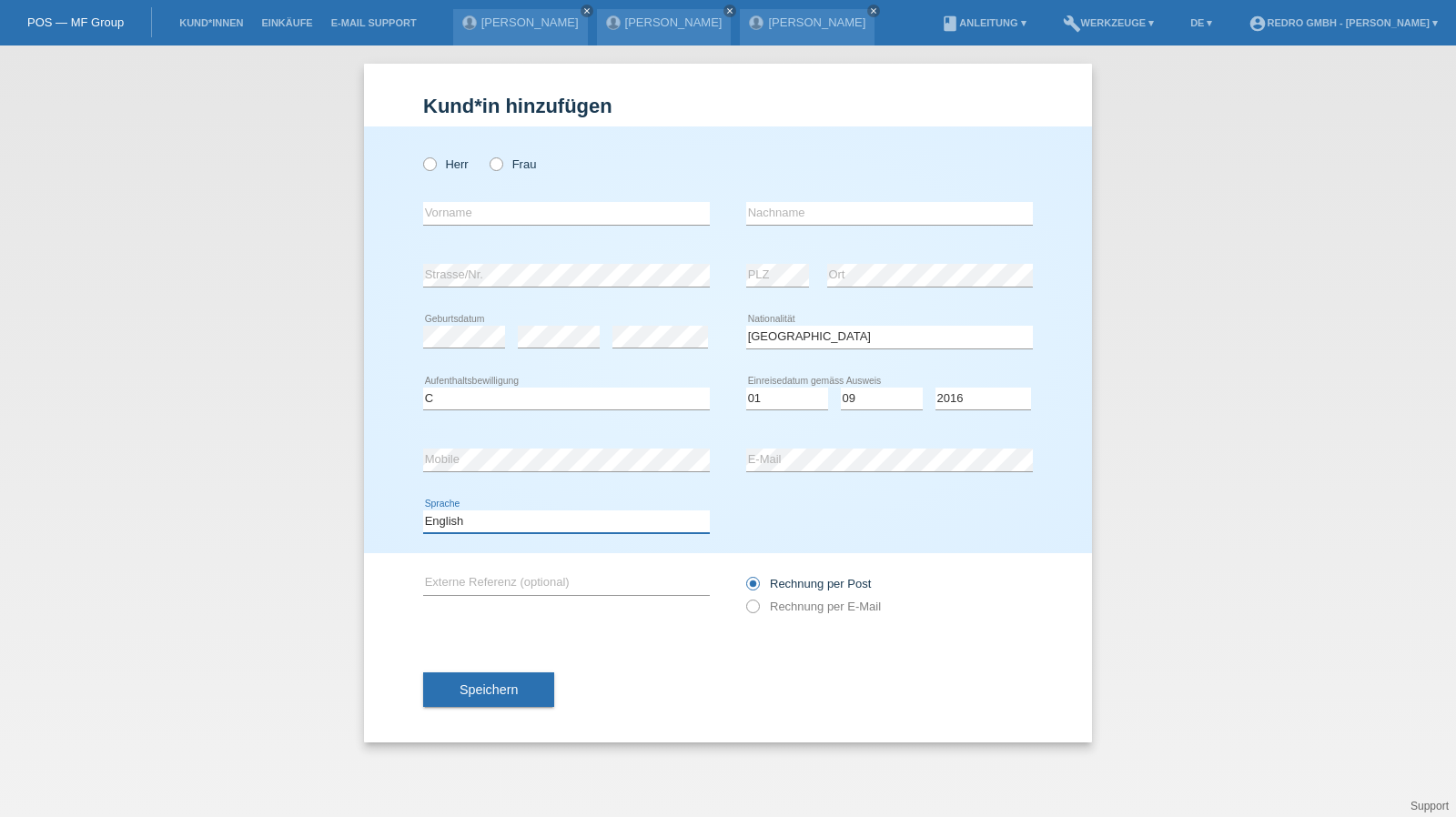
click at [423, 510] on select "Deutsch Français Italiano English" at bounding box center [567, 521] width 287 height 22
click at [488, 525] on select "Deutsch Français Italiano English" at bounding box center [567, 521] width 287 height 22
select select "it"
click at [423, 510] on select "Deutsch Français Italiano English" at bounding box center [567, 521] width 287 height 22
click at [482, 677] on button "Speichern" at bounding box center [489, 689] width 131 height 34
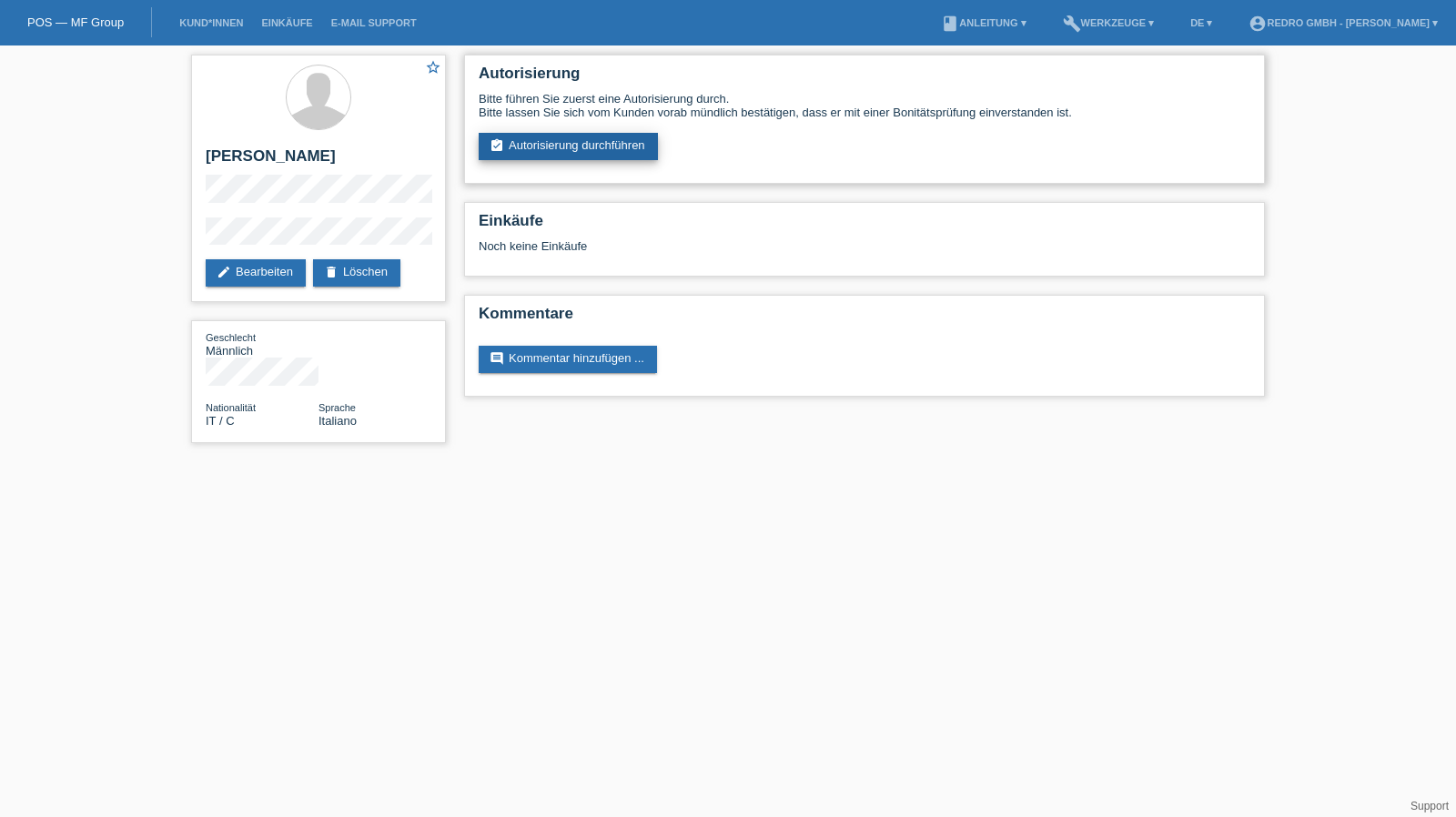
click at [577, 157] on link "assignment_turned_in Autorisierung durchführen" at bounding box center [569, 147] width 179 height 28
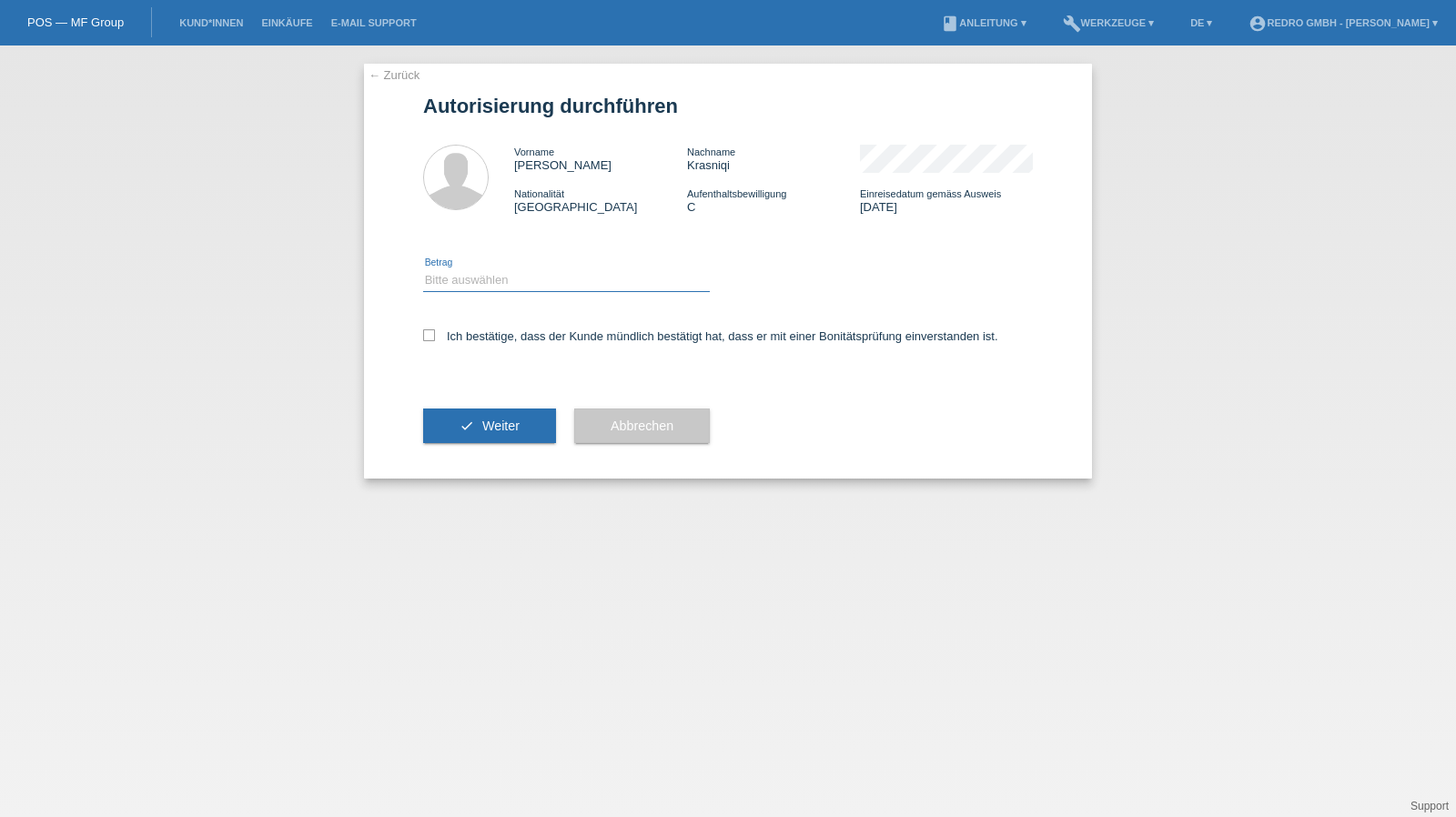
click at [493, 281] on select "Bitte auswählen CHF 1.00 - CHF 499.00 CHF 500.00 - CHF 1'999.00 CHF 2'000.00 - …" at bounding box center [567, 280] width 287 height 22
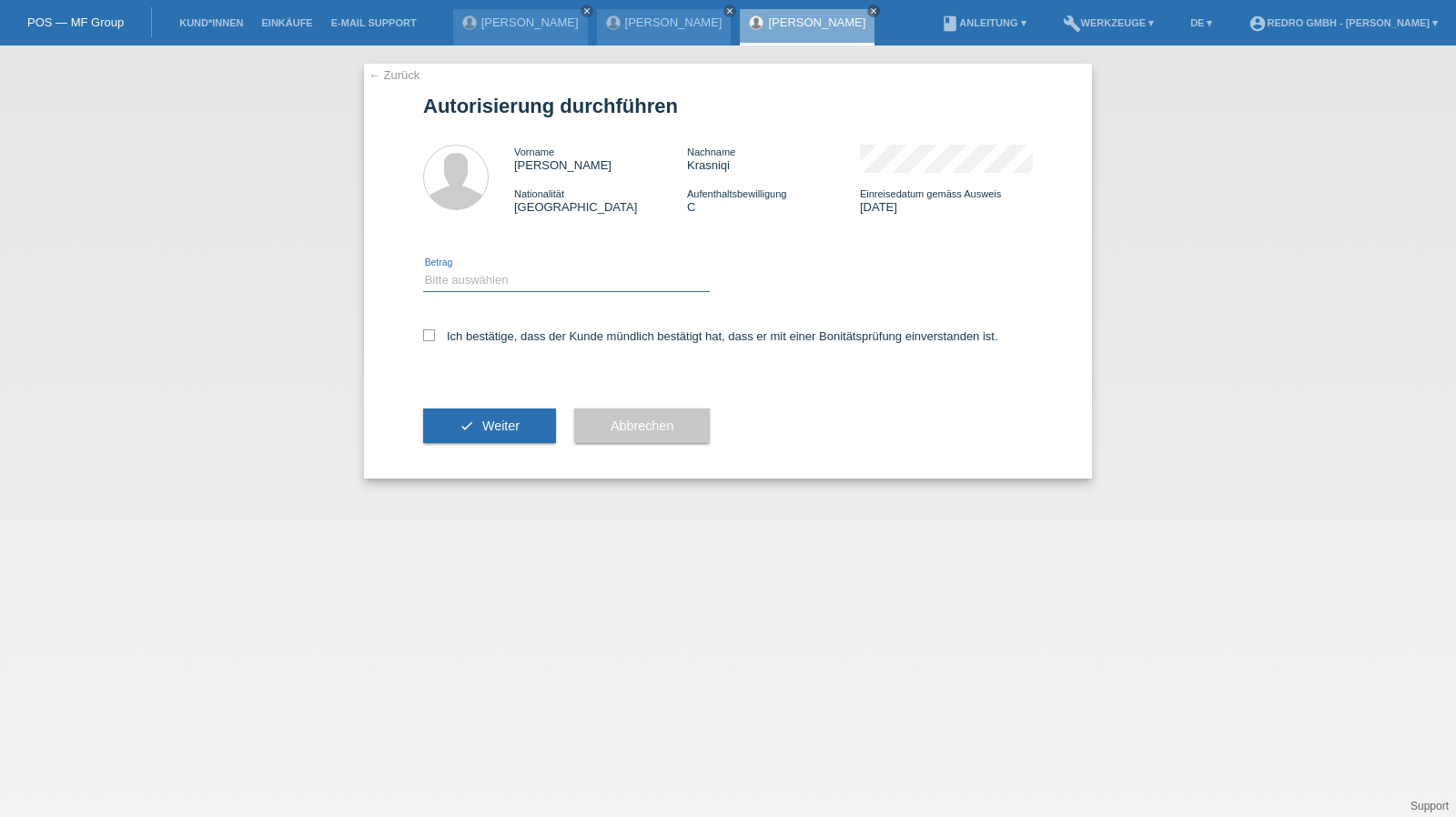
select select "1"
click at [423, 269] on select "Bitte auswählen CHF 1.00 - CHF 499.00 CHF 500.00 - CHF 1'999.00 CHF 2'000.00 - …" at bounding box center [567, 280] width 287 height 22
click at [489, 341] on label "Ich bestätige, dass der Kunde mündlich bestätigt hat, dass er mit einer Bonität…" at bounding box center [711, 335] width 575 height 14
click at [434, 341] on input "Ich bestätige, dass der Kunde mündlich bestätigt hat, dass er mit einer Bonität…" at bounding box center [429, 335] width 12 height 12
checkbox input "true"
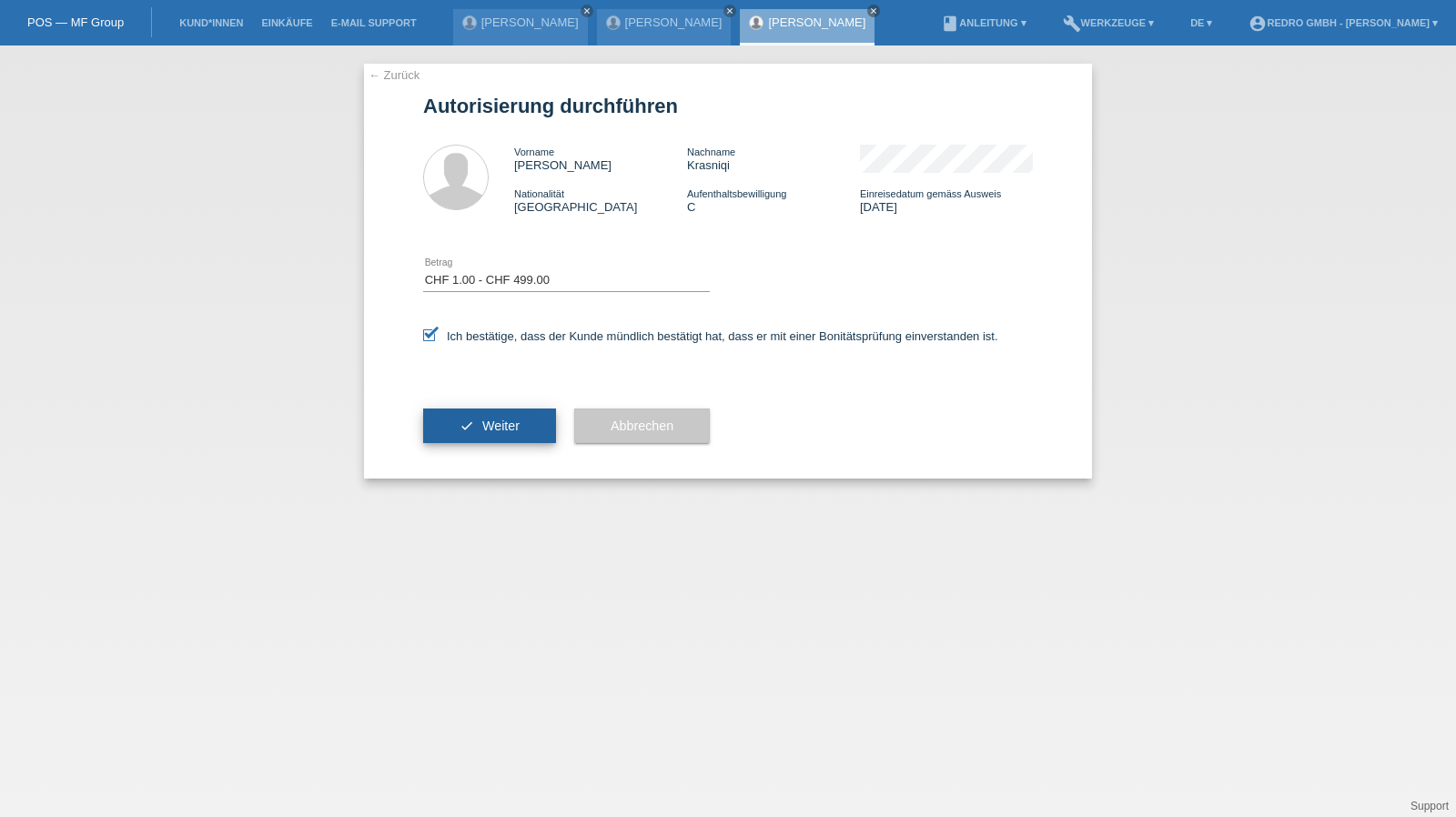
click at [462, 423] on button "check Weiter" at bounding box center [490, 425] width 133 height 34
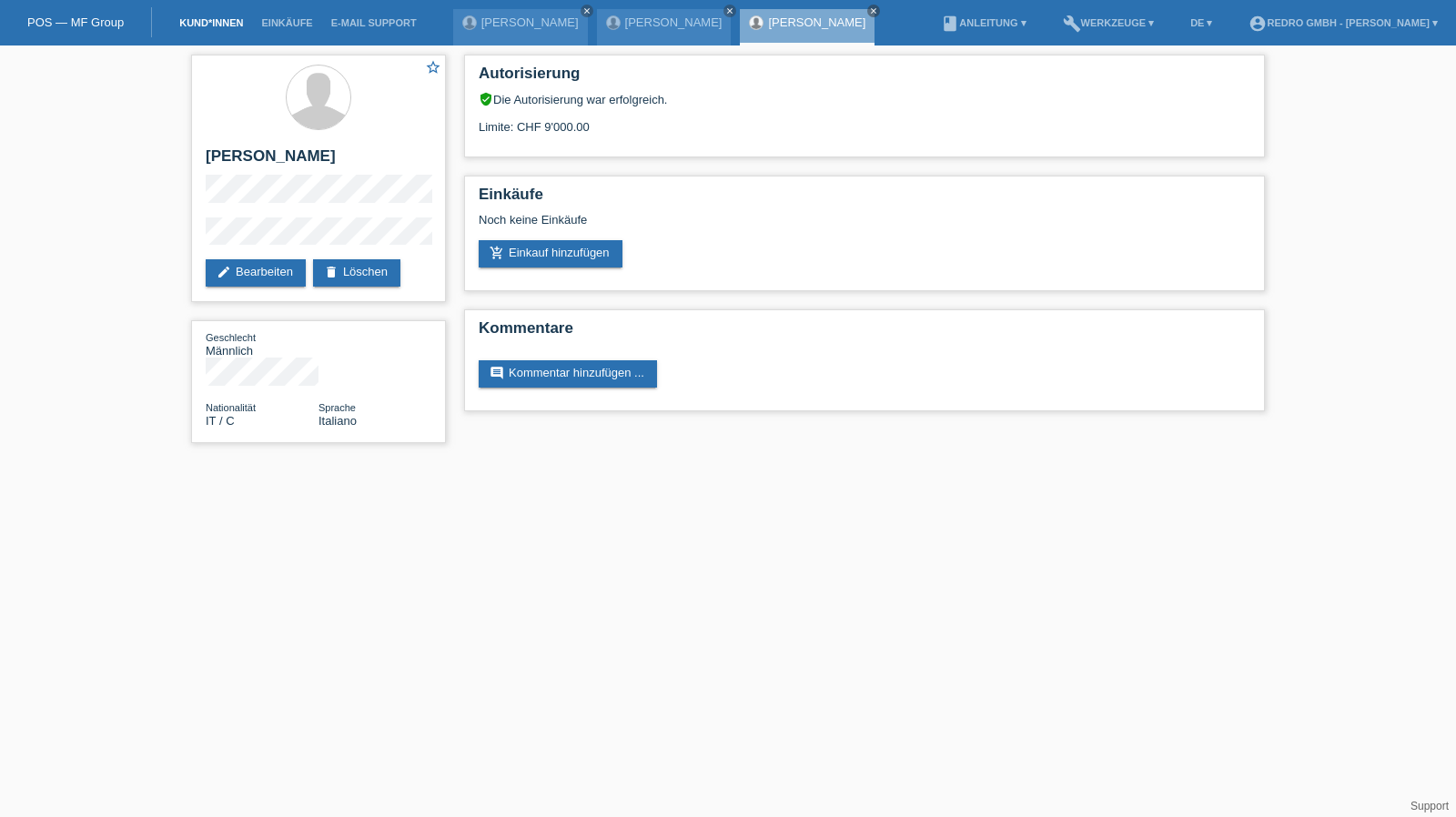
click at [224, 25] on link "Kund*innen" at bounding box center [211, 23] width 82 height 11
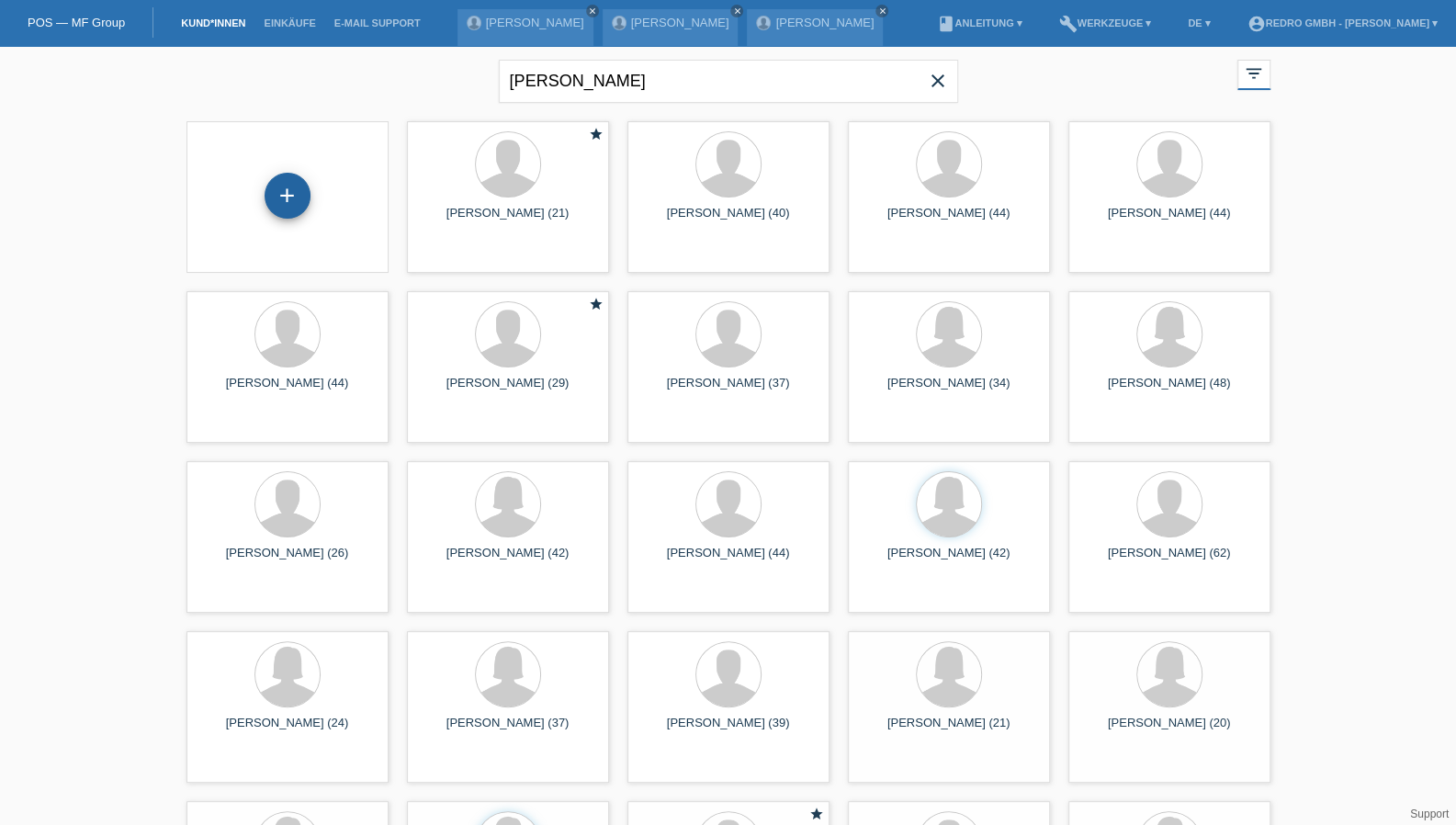
click at [302, 183] on div "+" at bounding box center [287, 195] width 44 height 31
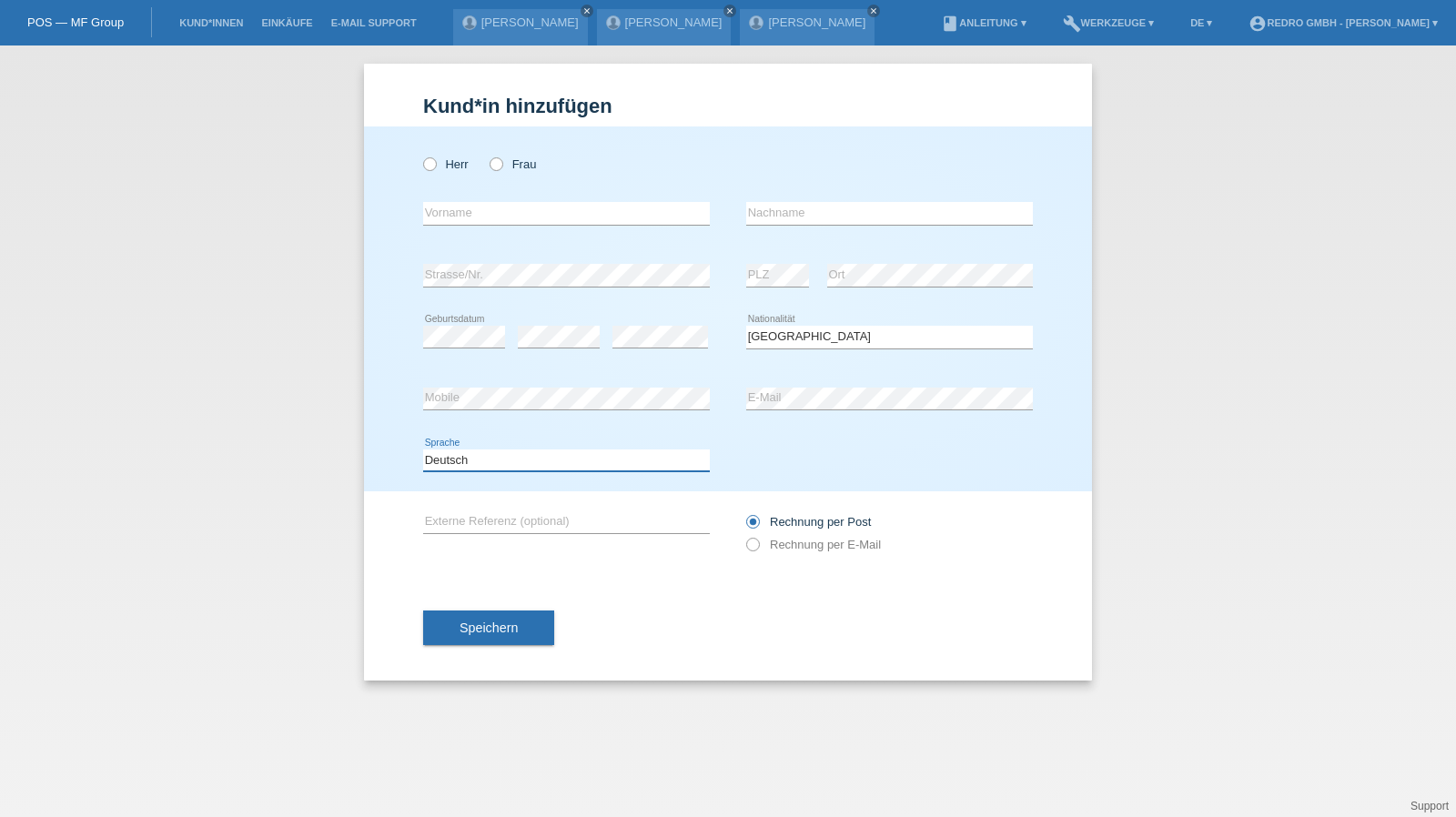
click at [493, 462] on select "Deutsch Français Italiano English" at bounding box center [567, 460] width 287 height 22
select select "en"
click at [423, 449] on select "Deutsch Français Italiano English" at bounding box center [567, 460] width 287 height 22
click at [501, 636] on button "Speichern" at bounding box center [489, 627] width 131 height 34
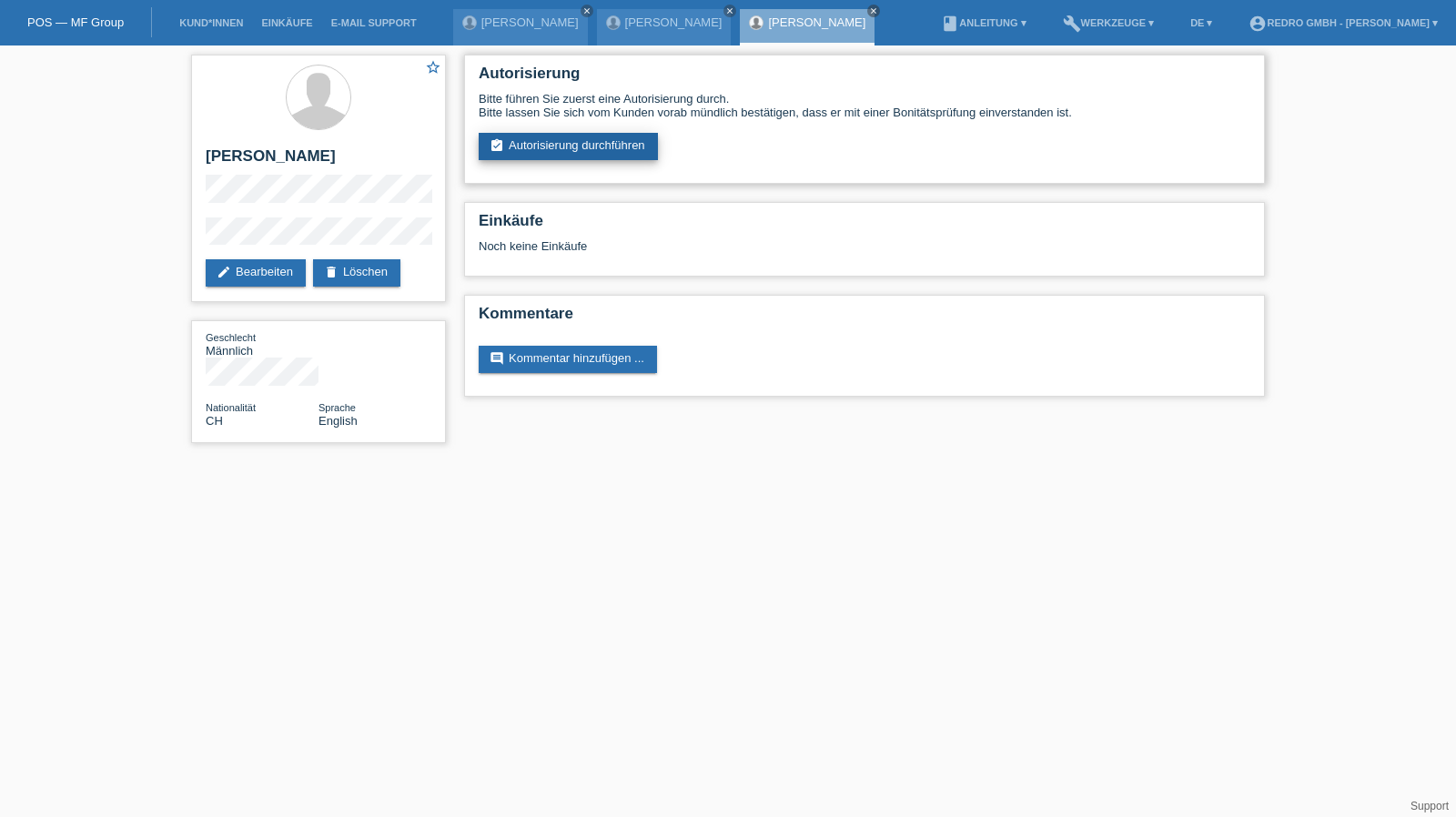
click at [556, 140] on link "assignment_turned_in Autorisierung durchführen" at bounding box center [569, 147] width 179 height 28
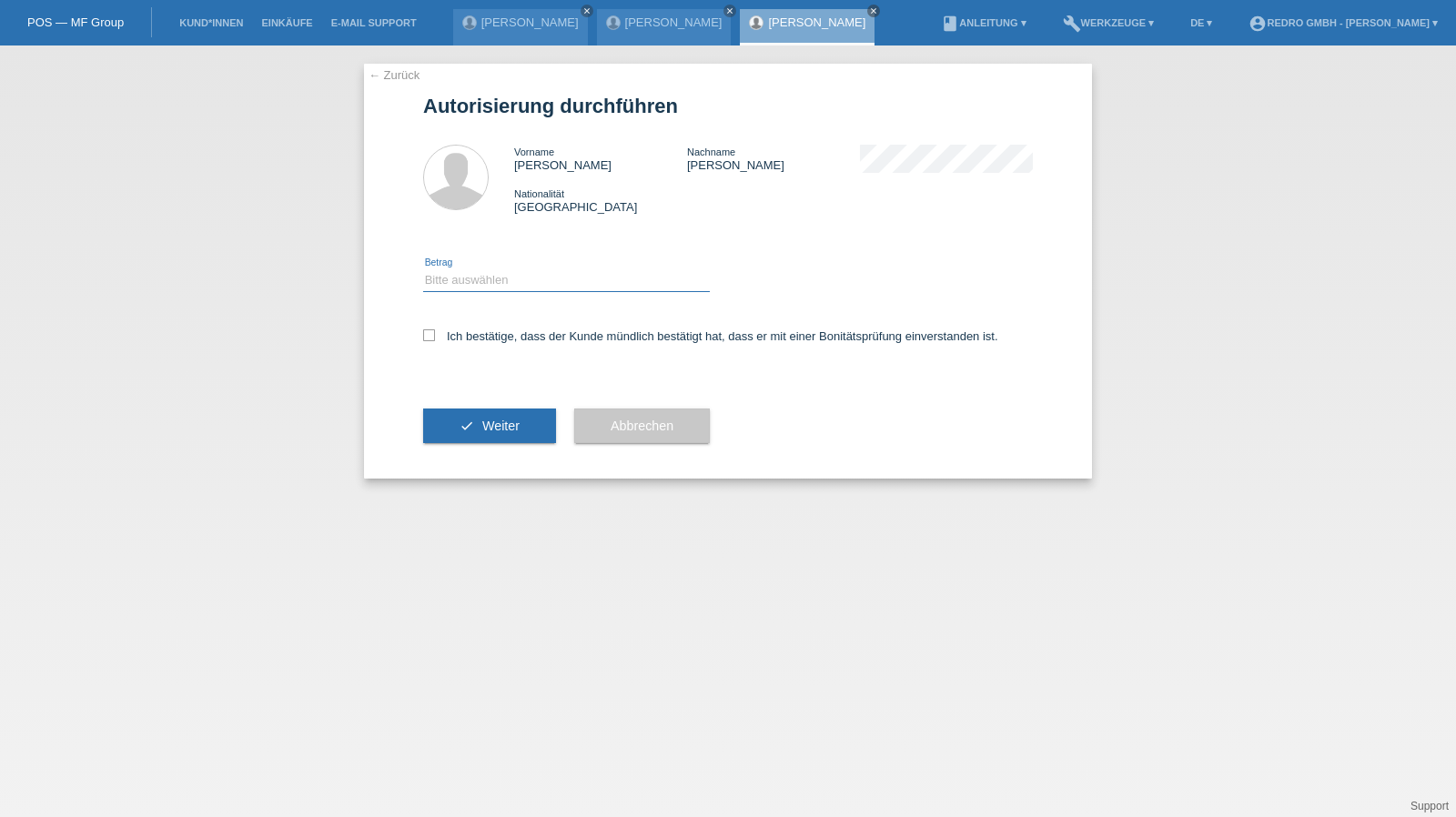
click at [447, 287] on select "Bitte auswählen CHF 1.00 - CHF 499.00 CHF 500.00 - CHF 1'999.00 CHF 2'000.00 - …" at bounding box center [567, 280] width 287 height 22
select select "1"
click at [423, 269] on select "Bitte auswählen CHF 1.00 - CHF 499.00 CHF 500.00 - CHF 1'999.00 CHF 2'000.00 - …" at bounding box center [567, 280] width 287 height 22
click at [448, 337] on label "Ich bestätige, dass der Kunde mündlich bestätigt hat, dass er mit einer Bonität…" at bounding box center [711, 335] width 575 height 14
click at [454, 399] on div "check Weiter" at bounding box center [490, 426] width 133 height 105
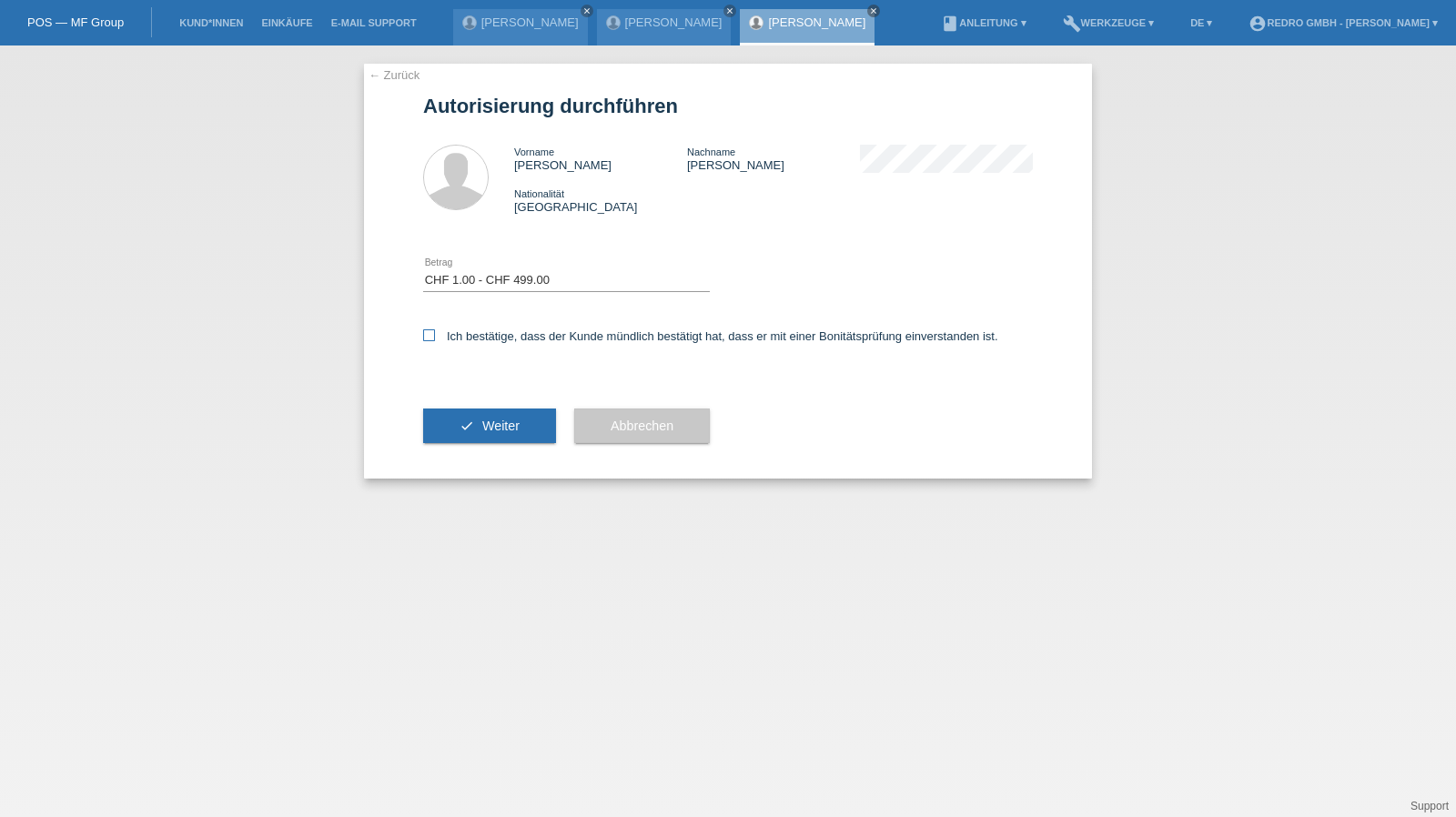
click at [452, 341] on label "Ich bestätige, dass der Kunde mündlich bestätigt hat, dass er mit einer Bonität…" at bounding box center [711, 335] width 575 height 14
click at [434, 341] on input "Ich bestätige, dass der Kunde mündlich bestätigt hat, dass er mit einer Bonität…" at bounding box center [429, 335] width 12 height 12
checkbox input "true"
click at [457, 428] on button "check Weiter" at bounding box center [490, 425] width 133 height 34
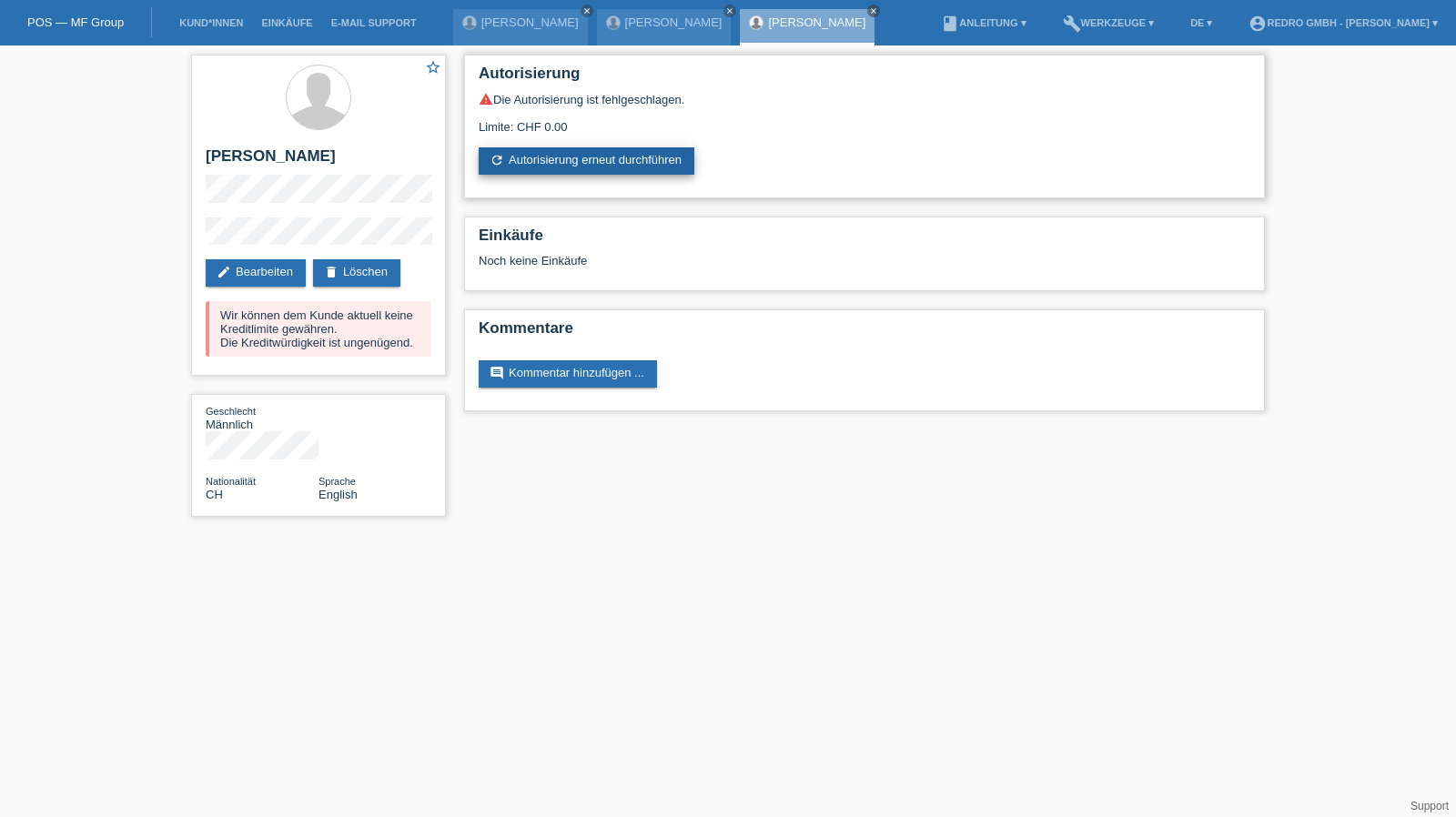
click at [566, 162] on link "refresh Autorisierung erneut durchführen" at bounding box center [586, 161] width 215 height 28
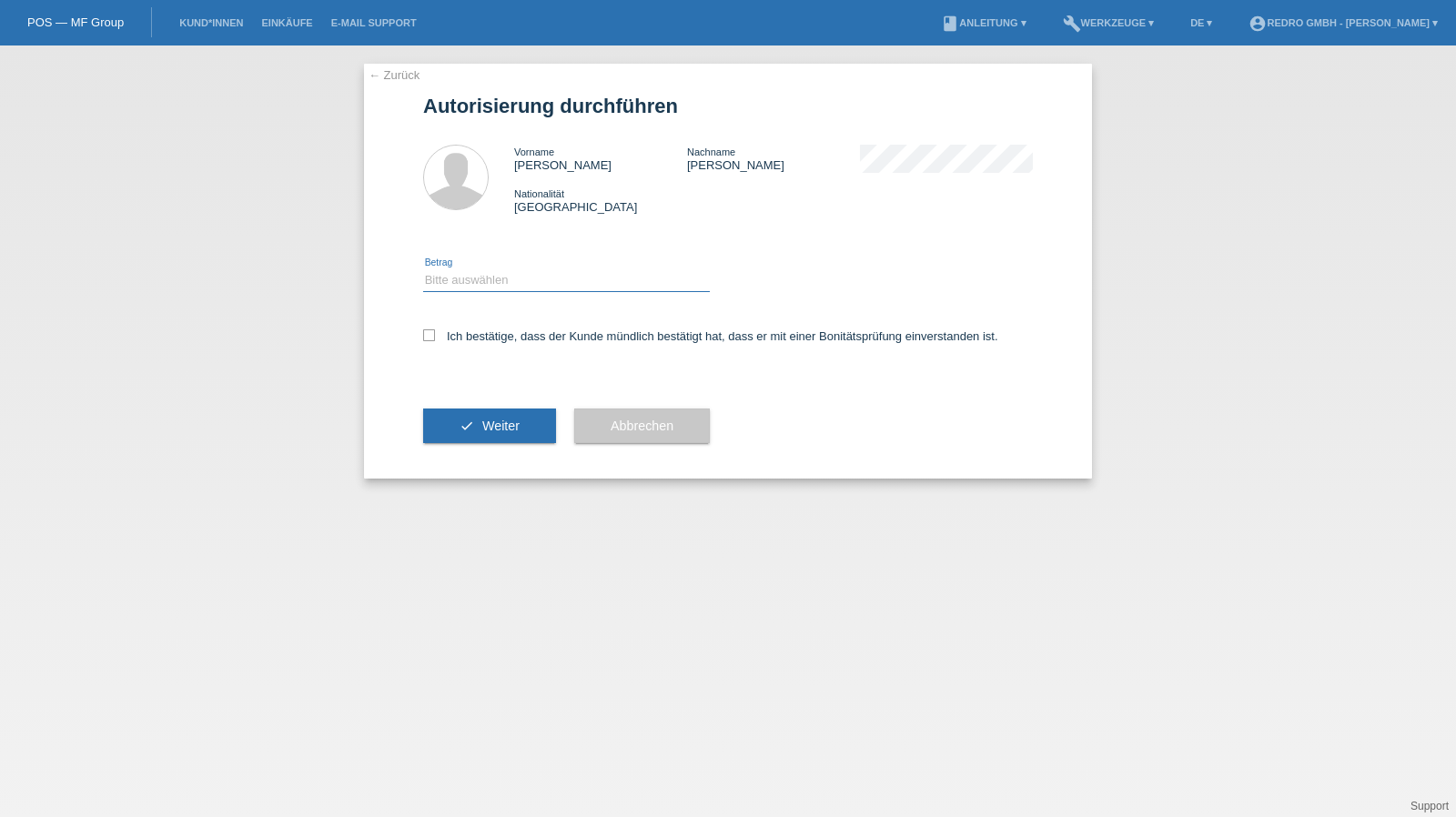
drag, startPoint x: 529, startPoint y: 276, endPoint x: 520, endPoint y: 288, distance: 15.0
click at [528, 277] on select "Bitte auswählen CHF 1.00 - CHF 499.00 CHF 500.00 - CHF 1'999.00 CHF 2'000.00 - …" at bounding box center [567, 280] width 287 height 22
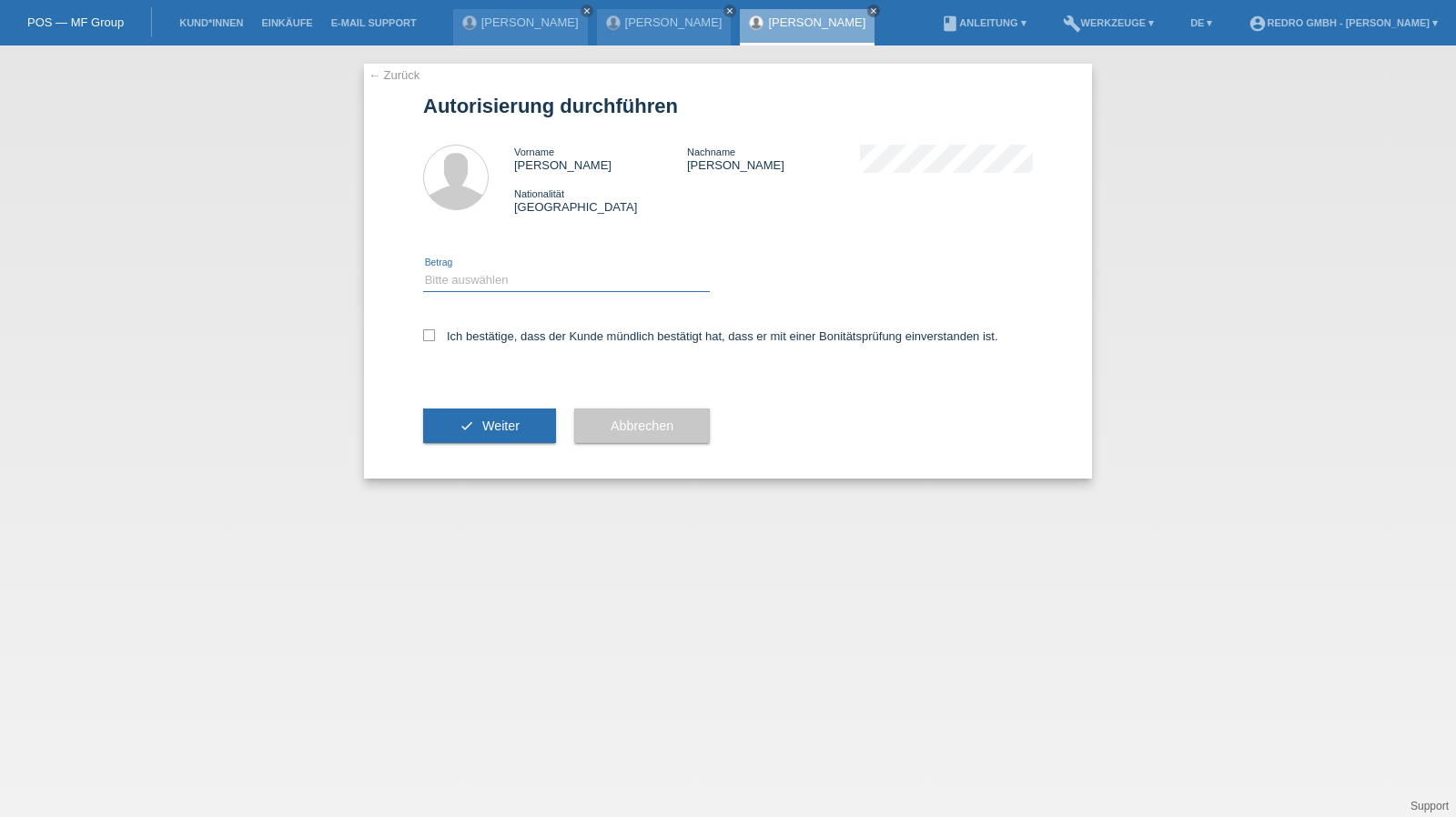
select select "1"
click at [423, 269] on select "Bitte auswählen CHF 1.00 - CHF 499.00 CHF 500.00 - CHF 1'999.00 CHF 2'000.00 - …" at bounding box center [567, 280] width 287 height 22
click at [481, 343] on label "Ich bestätige, dass der Kunde mündlich bestätigt hat, dass er mit einer Bonität…" at bounding box center [711, 335] width 575 height 14
click at [434, 341] on input "Ich bestätige, dass der Kunde mündlich bestätigt hat, dass er mit einer Bonität…" at bounding box center [429, 335] width 12 height 12
checkbox input "true"
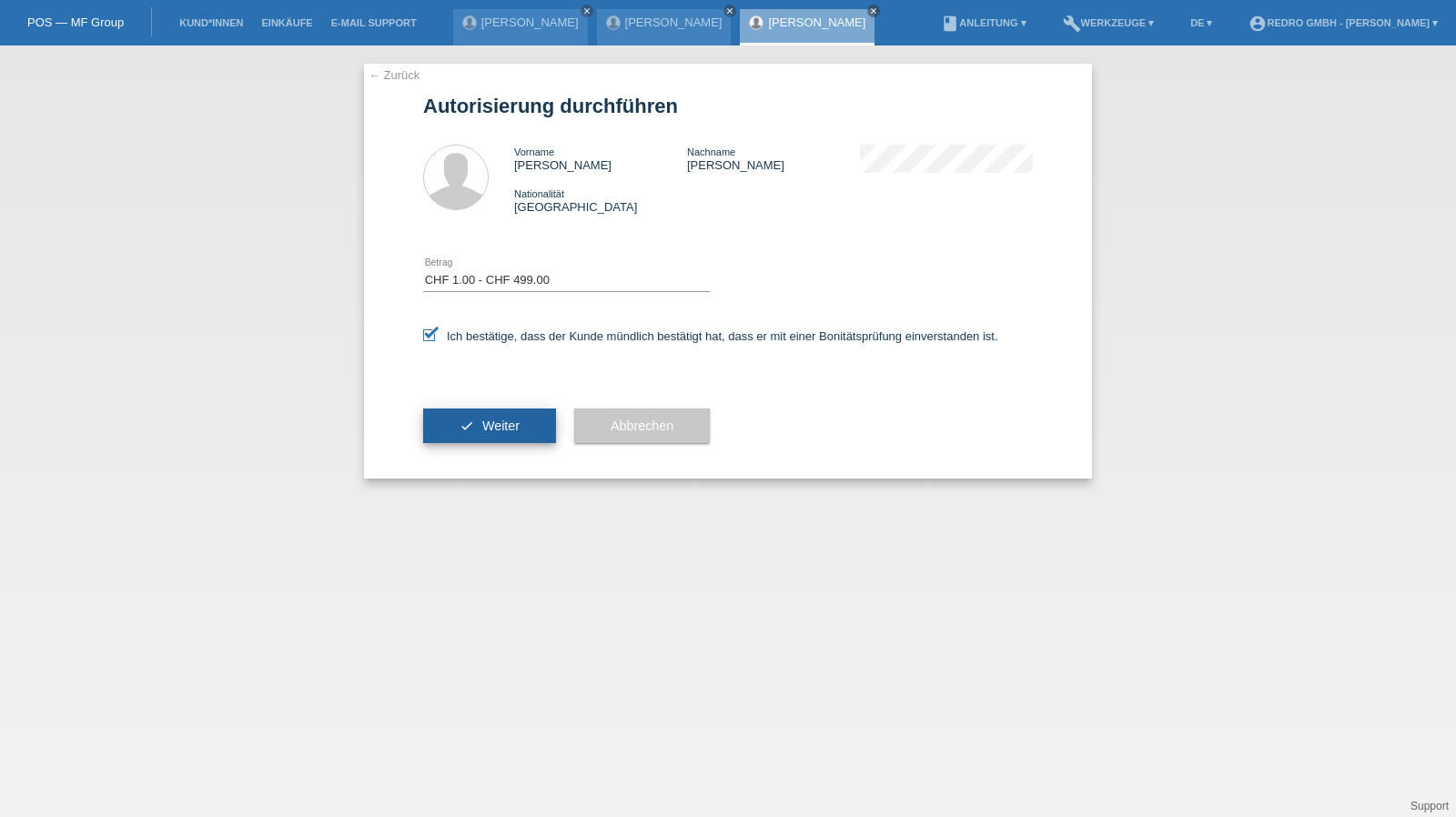
click at [483, 411] on button "check Weiter" at bounding box center [490, 425] width 133 height 34
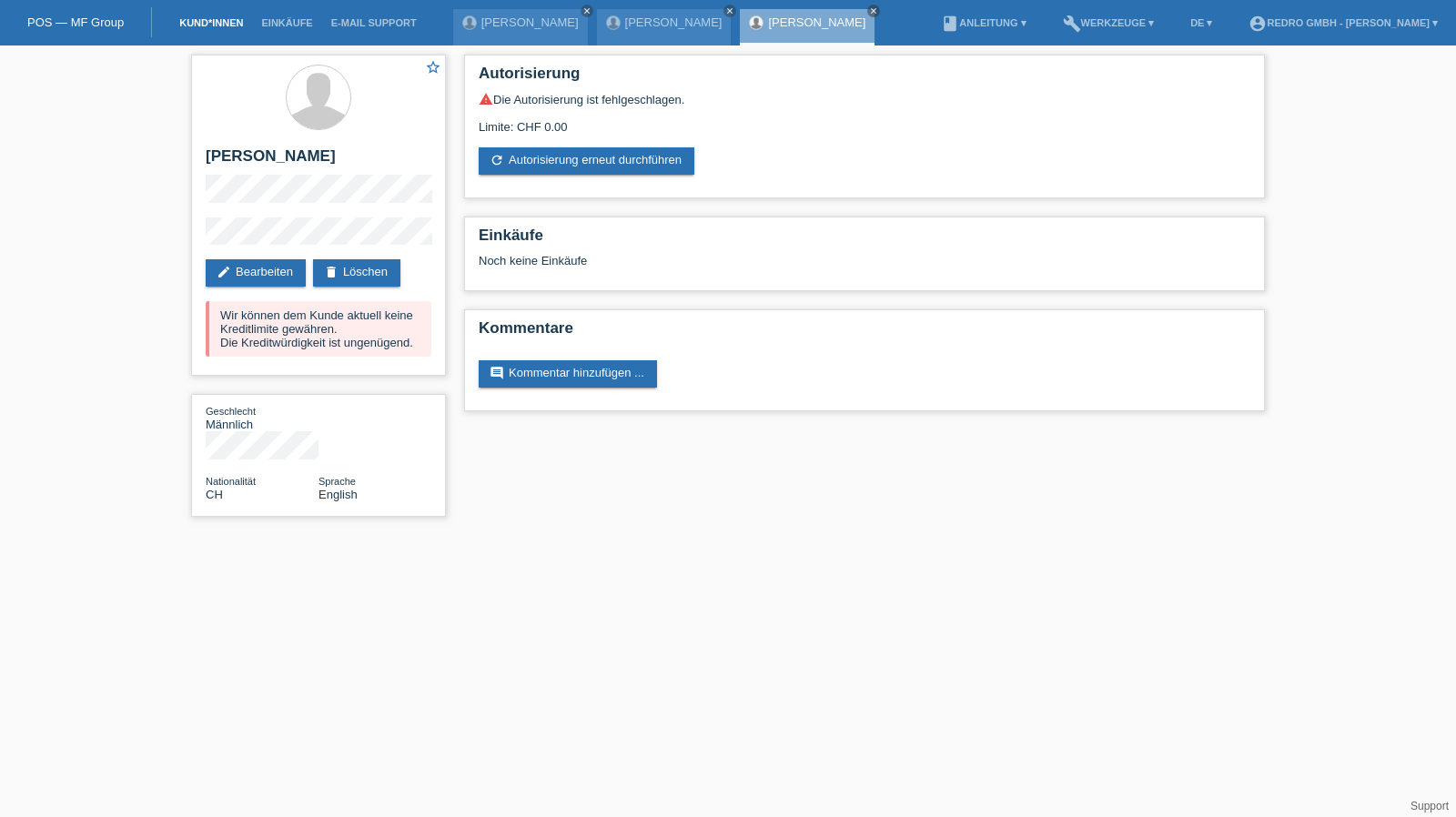
click at [233, 25] on link "Kund*innen" at bounding box center [211, 23] width 82 height 11
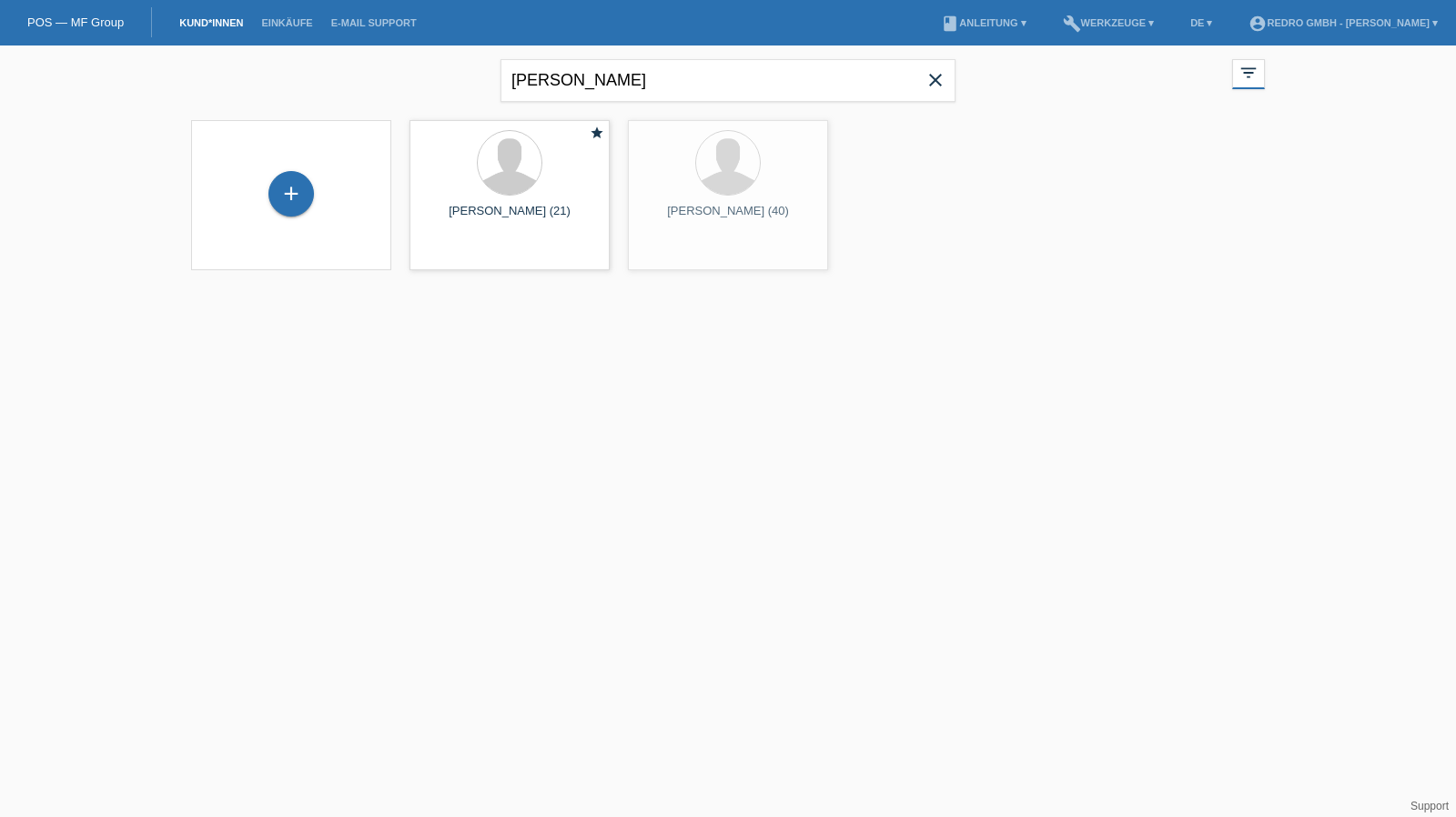
click at [313, 188] on div "+" at bounding box center [290, 193] width 45 height 45
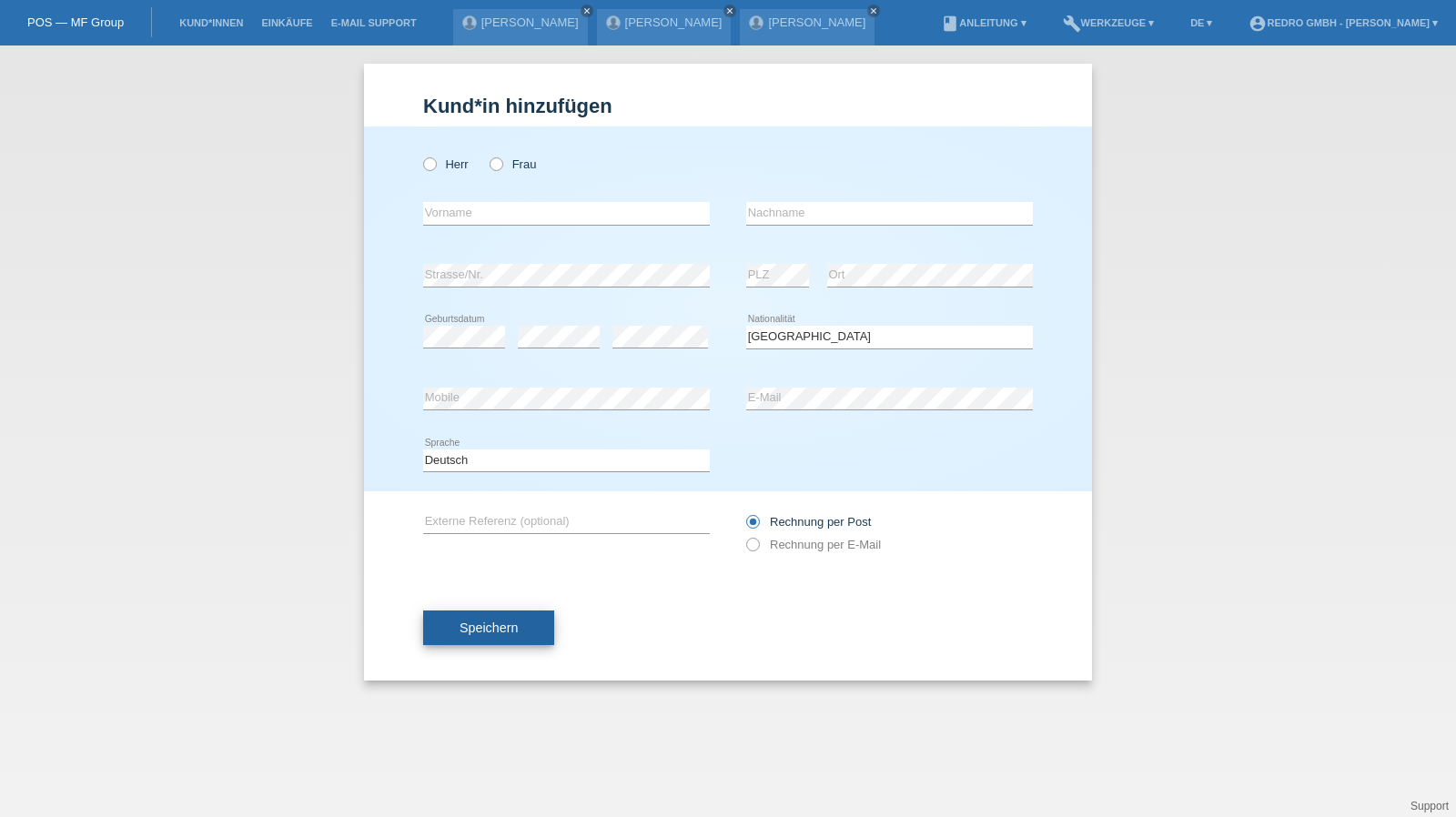
click at [490, 624] on span "Speichern" at bounding box center [488, 628] width 58 height 15
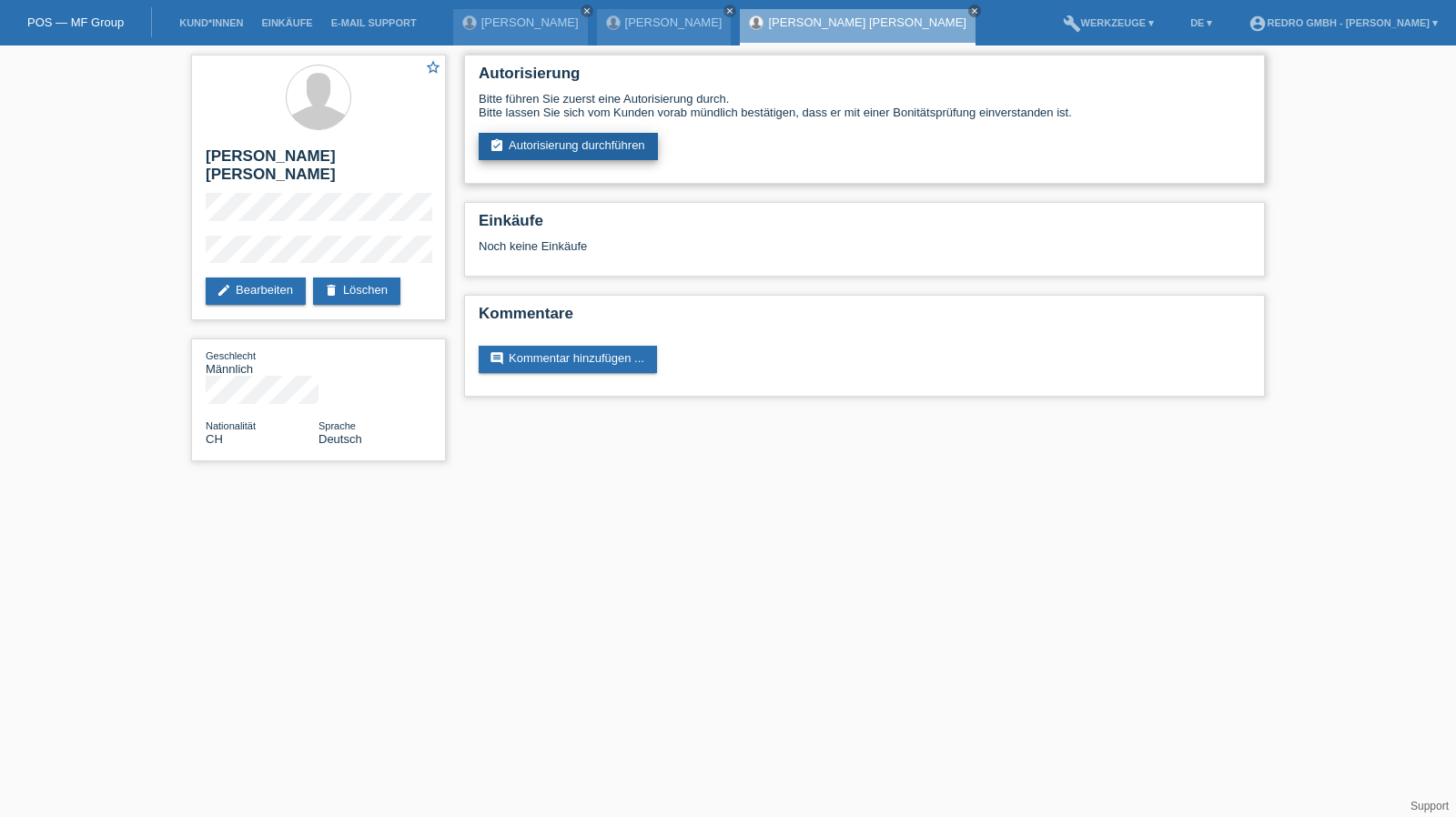
click at [607, 157] on link "assignment_turned_in Autorisierung durchführen" at bounding box center [569, 147] width 179 height 28
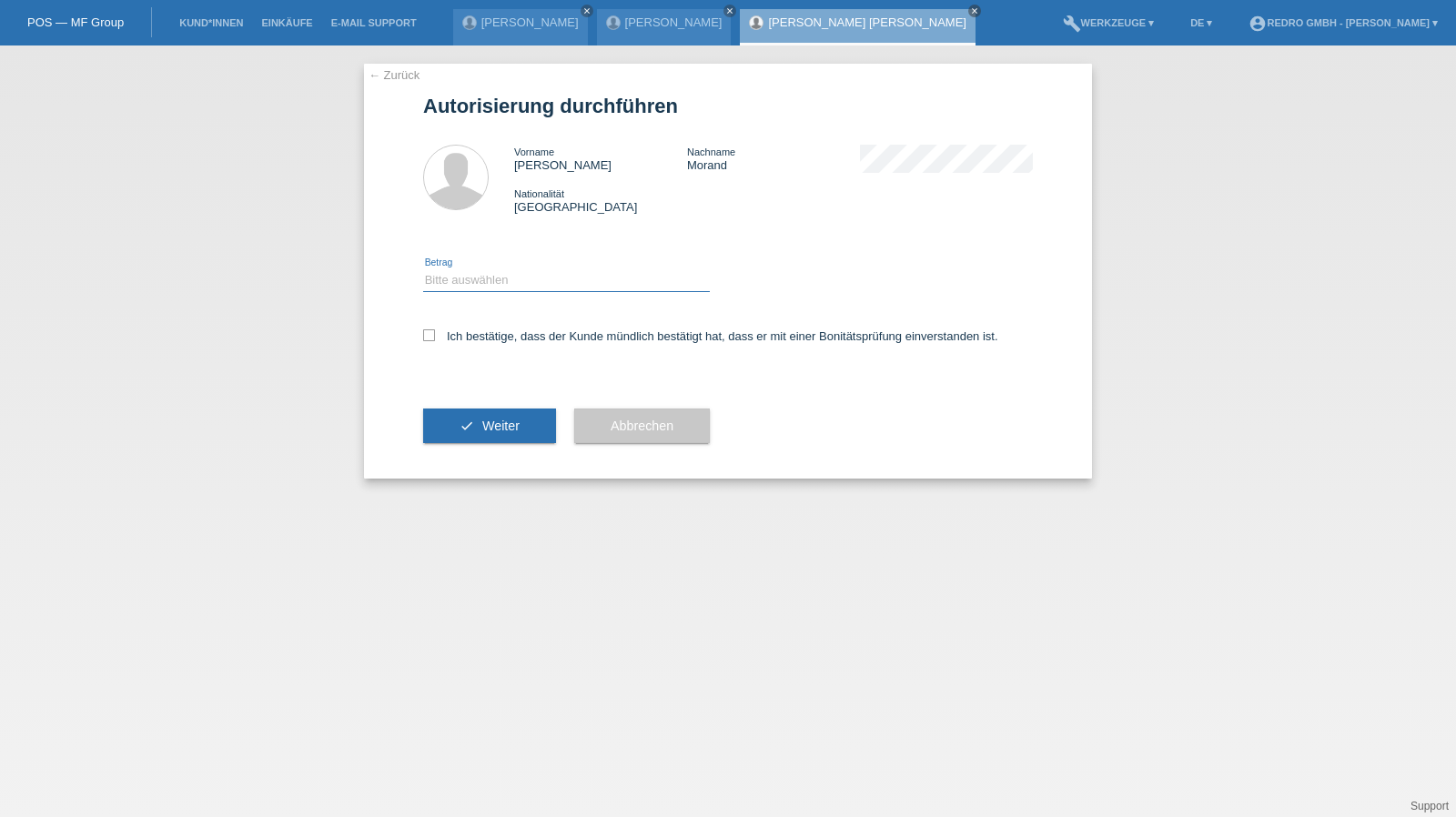
click at [484, 283] on select "Bitte auswählen CHF 1.00 - CHF 499.00 CHF 500.00 - CHF 1'999.00 CHF 2'000.00 - …" at bounding box center [567, 280] width 287 height 22
select select "1"
click at [423, 269] on select "Bitte auswählen CHF 1.00 - CHF 499.00 CHF 500.00 - CHF 1'999.00 CHF 2'000.00 - …" at bounding box center [567, 280] width 287 height 22
click at [469, 341] on label "Ich bestätige, dass der Kunde mündlich bestätigt hat, dass er mit einer Bonität…" at bounding box center [711, 335] width 575 height 14
click at [434, 341] on input "Ich bestätige, dass der Kunde mündlich bestätigt hat, dass er mit einer Bonität…" at bounding box center [429, 335] width 12 height 12
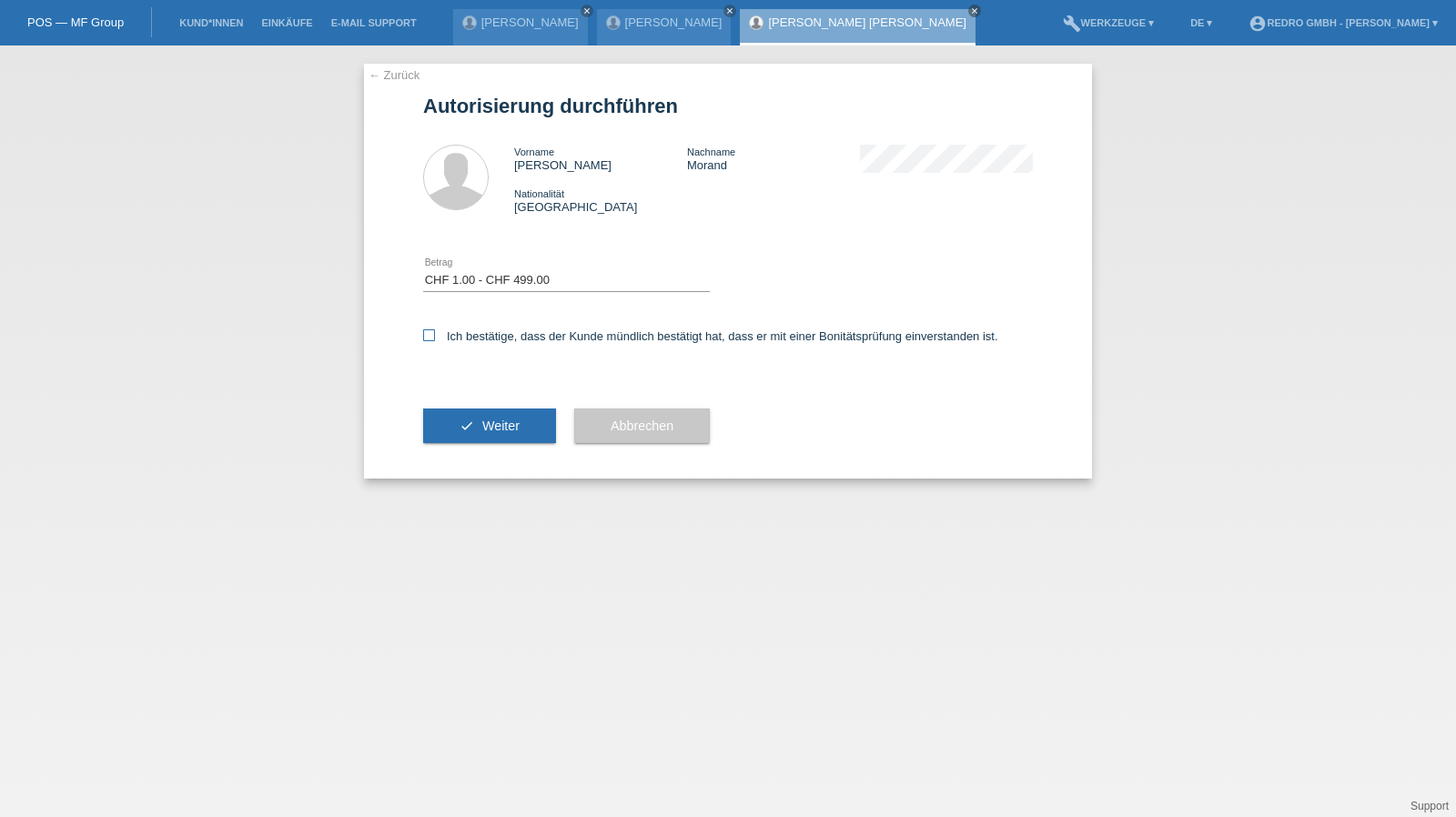
checkbox input "true"
click at [469, 418] on button "check Weiter" at bounding box center [490, 425] width 133 height 34
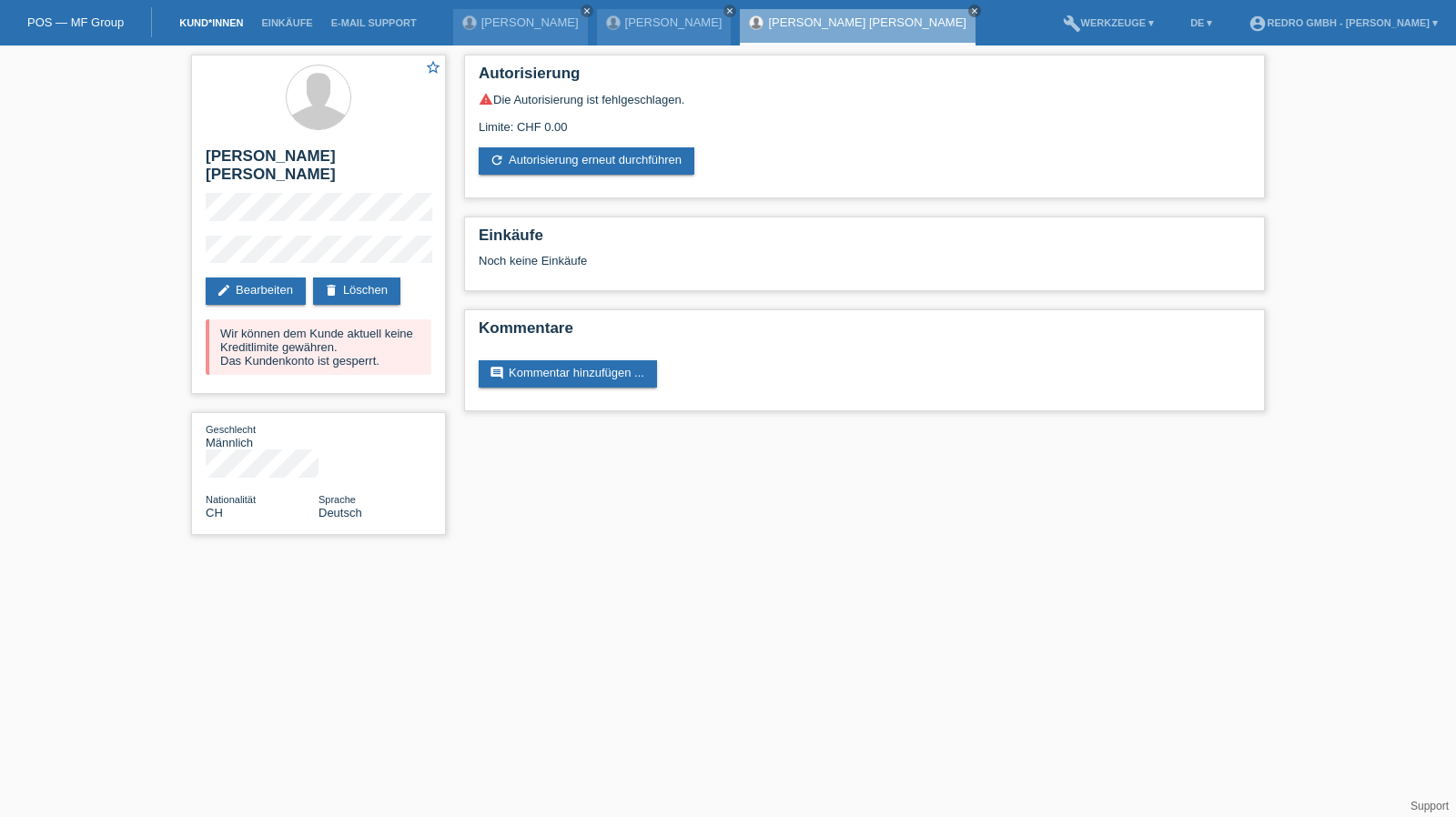
click at [214, 19] on link "Kund*innen" at bounding box center [211, 23] width 82 height 11
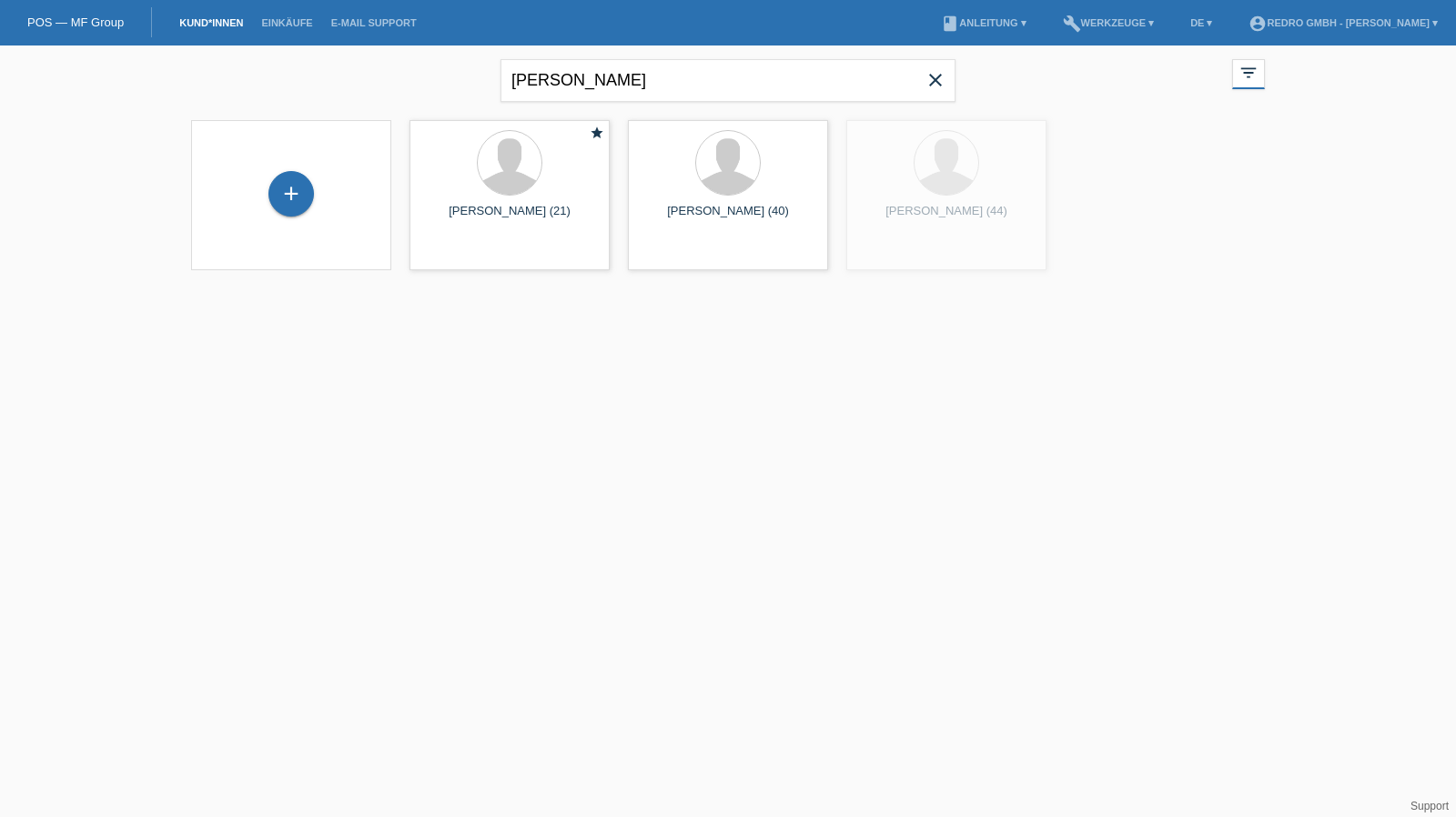
click at [266, 190] on div "+" at bounding box center [290, 195] width 171 height 48
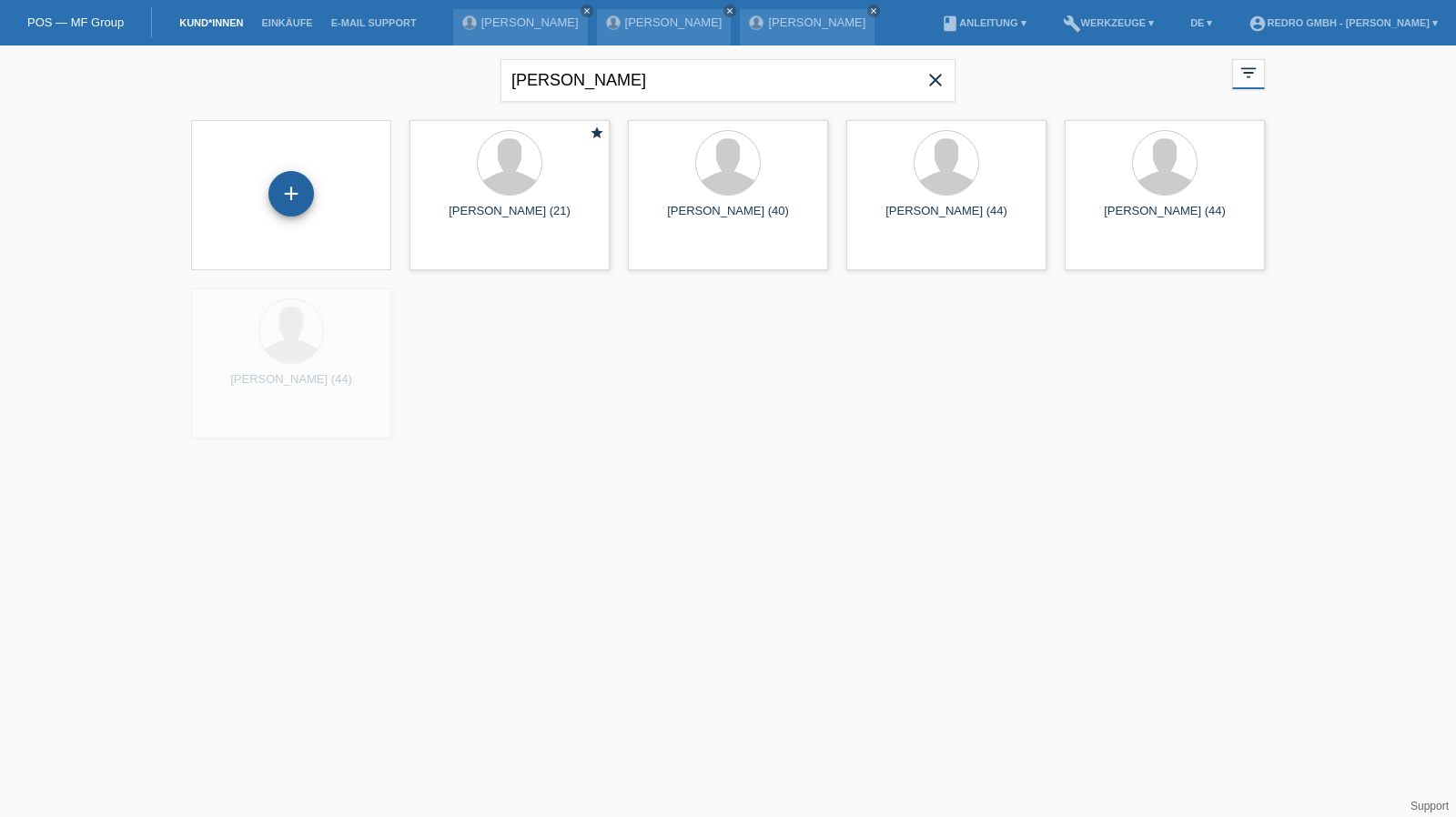
click at [279, 189] on div "+" at bounding box center [290, 193] width 43 height 30
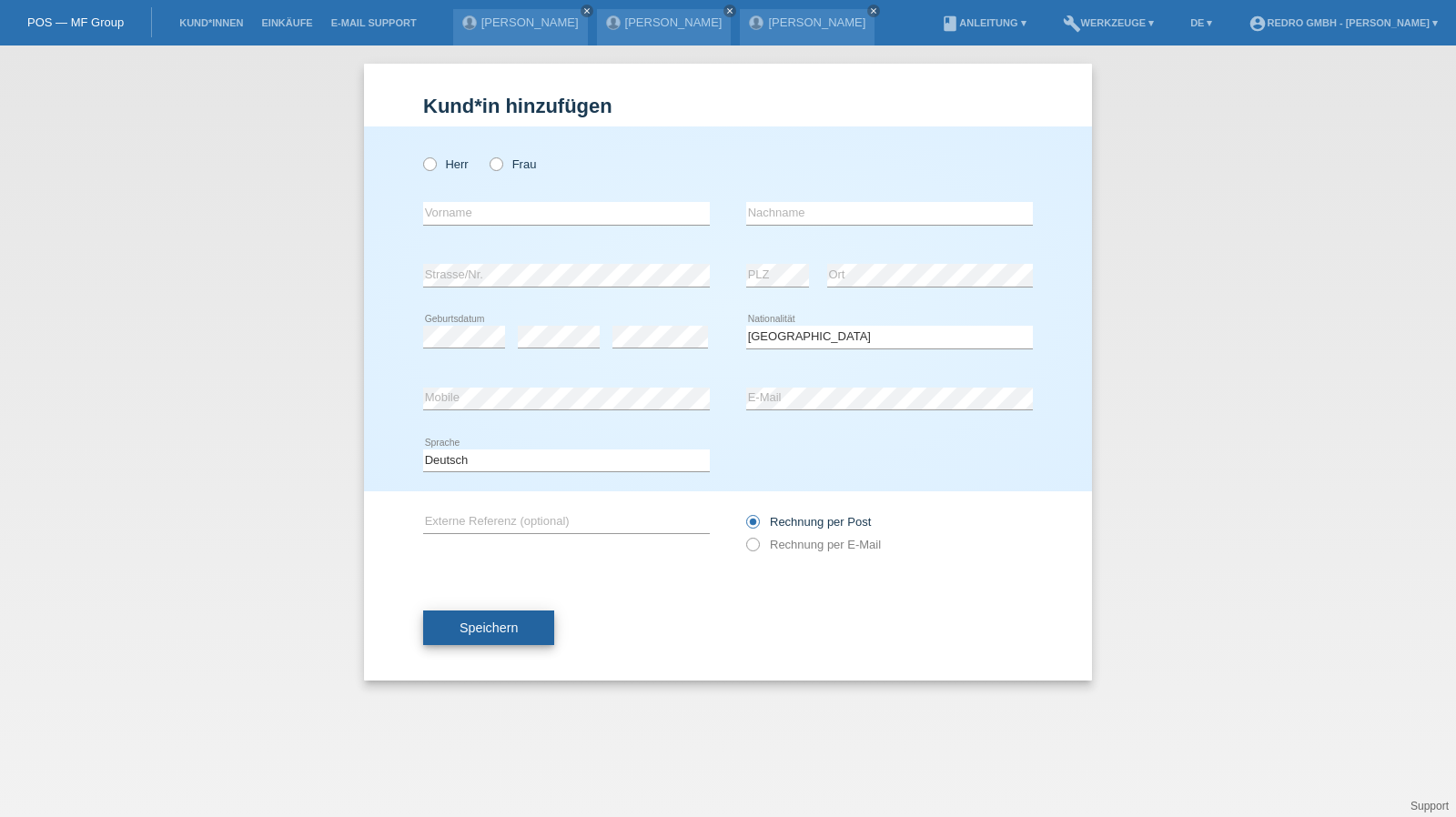
click at [497, 625] on span "Speichern" at bounding box center [488, 628] width 58 height 15
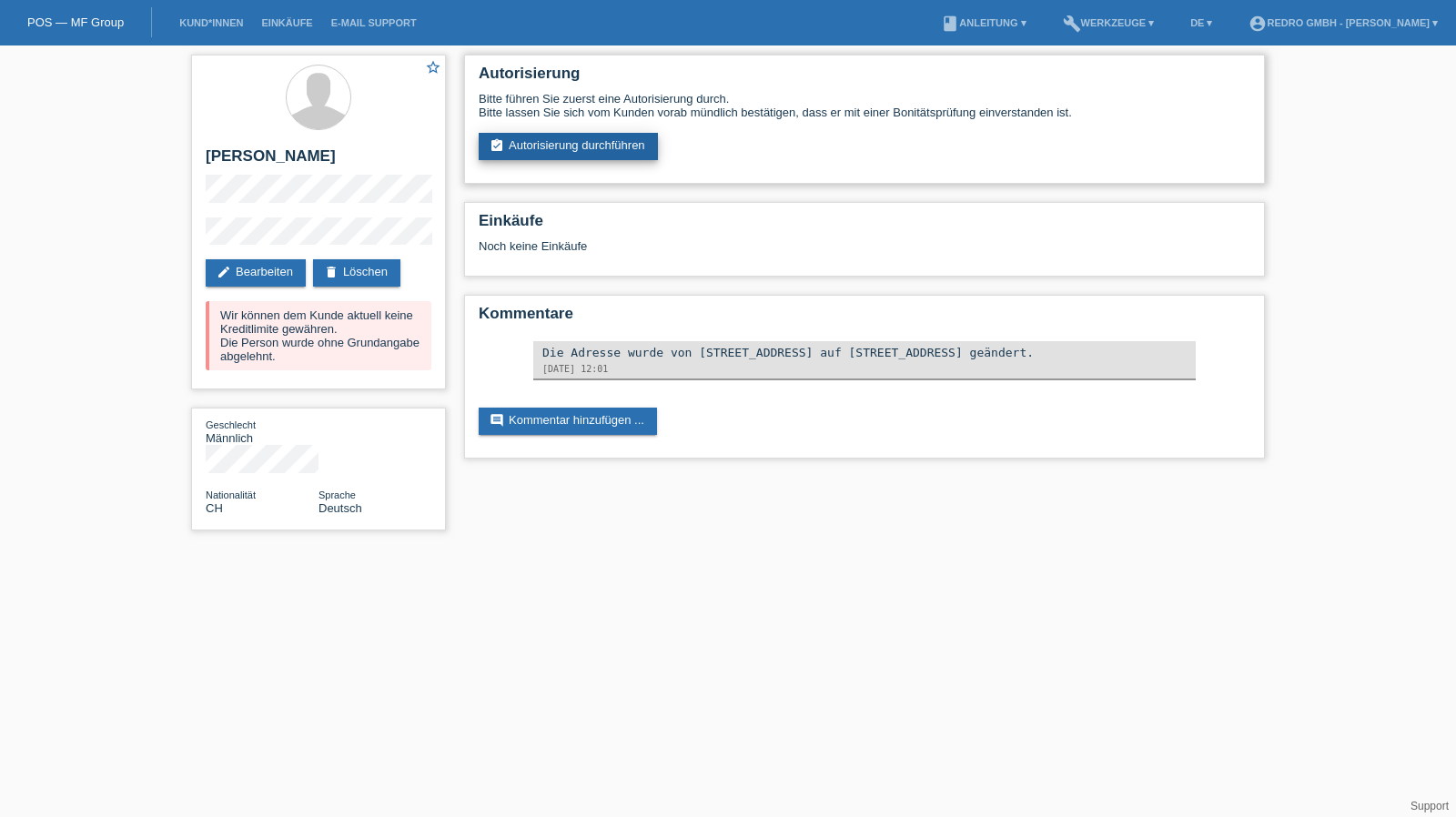
click at [583, 152] on link "assignment_turned_in Autorisierung durchführen" at bounding box center [569, 147] width 179 height 28
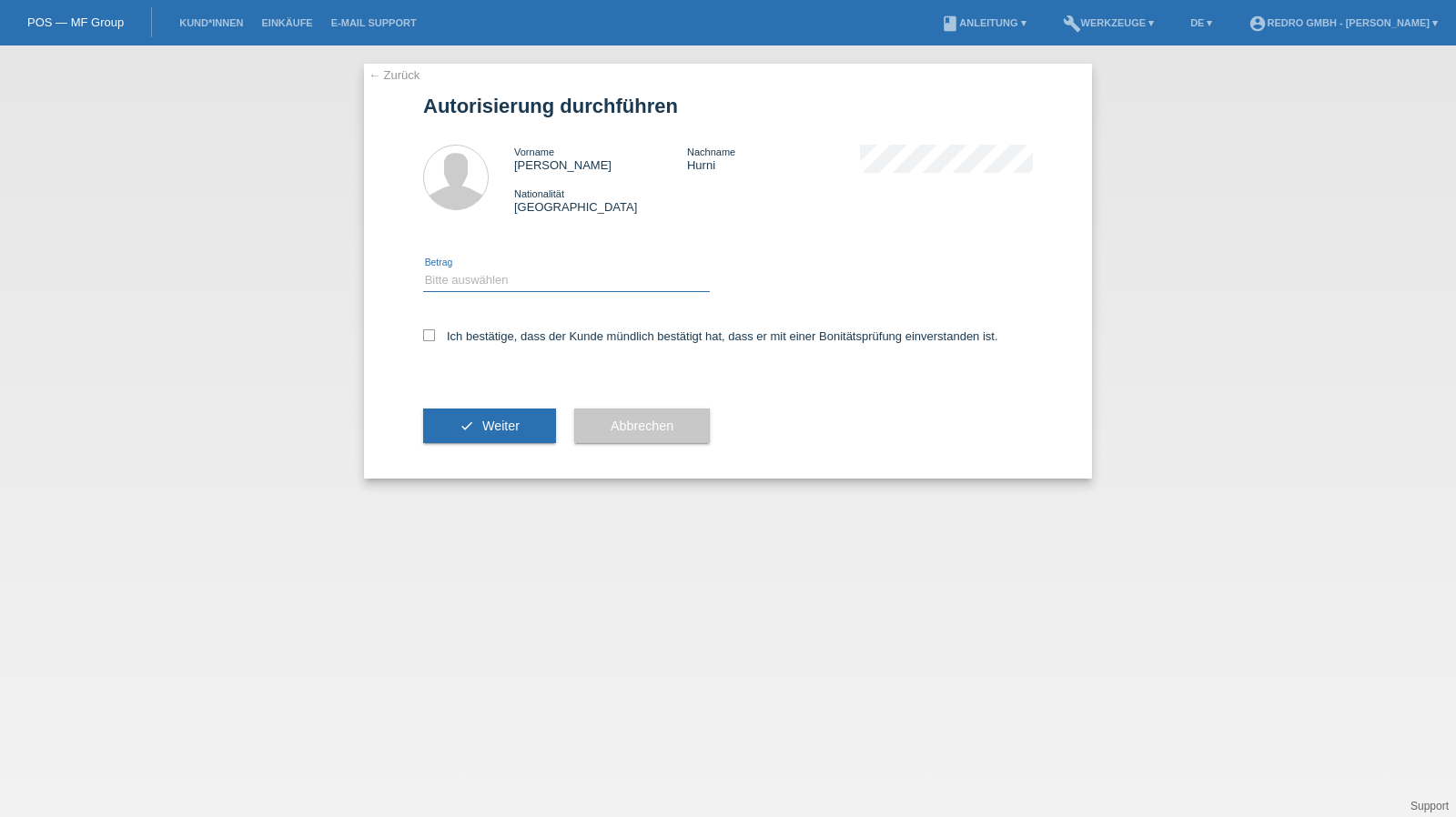
click at [479, 278] on select "Bitte auswählen CHF 1.00 - CHF 499.00 CHF 500.00 - CHF 1'999.00 CHF 2'000.00 - …" at bounding box center [567, 280] width 287 height 22
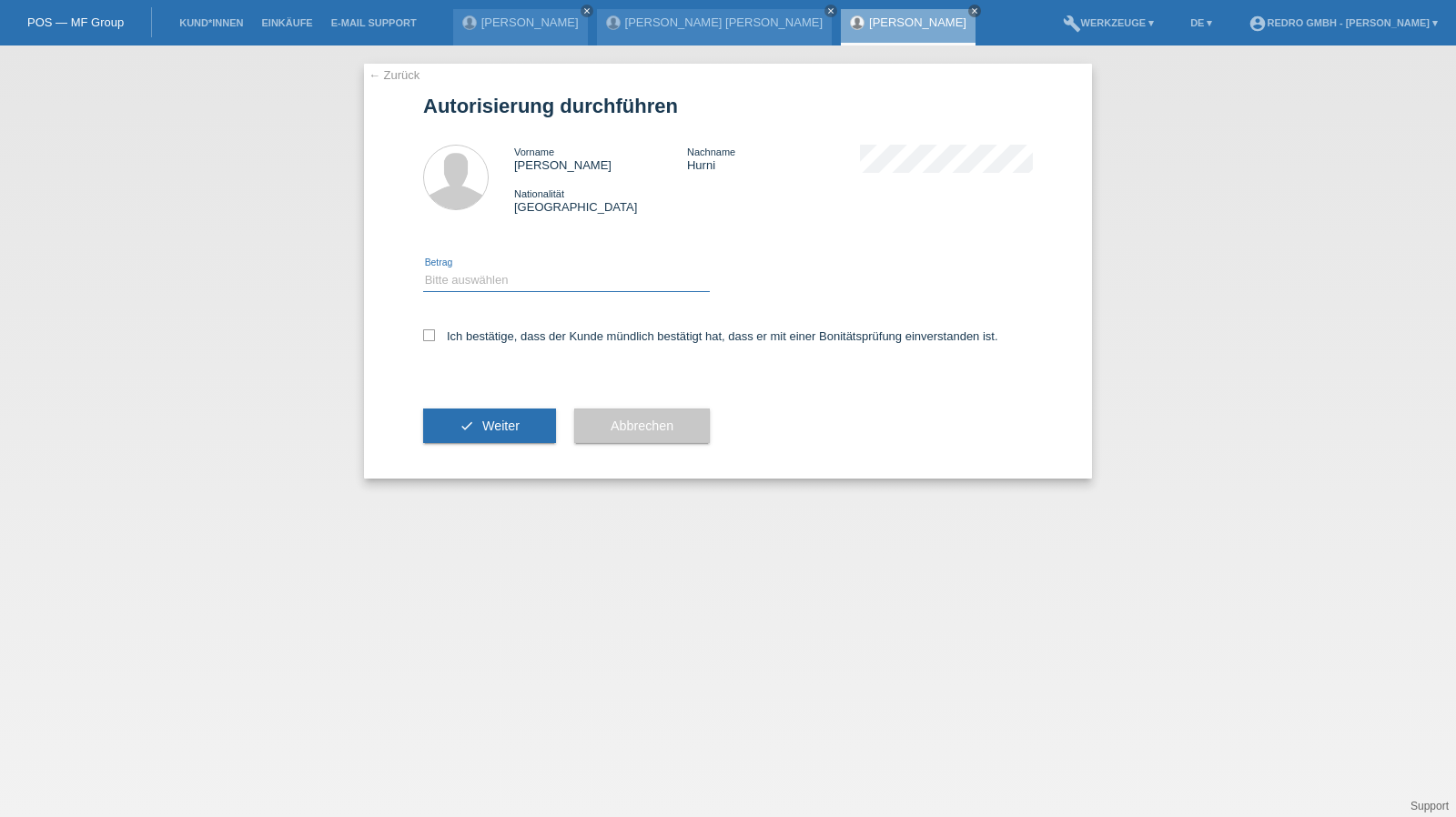
select select "1"
click at [423, 269] on select "Bitte auswählen CHF 1.00 - CHF 499.00 CHF 500.00 - CHF 1'999.00 CHF 2'000.00 - …" at bounding box center [567, 280] width 287 height 22
click at [468, 337] on label "Ich bestätige, dass der Kunde mündlich bestätigt hat, dass er mit einer Bonität…" at bounding box center [711, 335] width 575 height 14
click at [434, 337] on input "Ich bestätige, dass der Kunde mündlich bestätigt hat, dass er mit einer Bonität…" at bounding box center [429, 335] width 12 height 12
checkbox input "true"
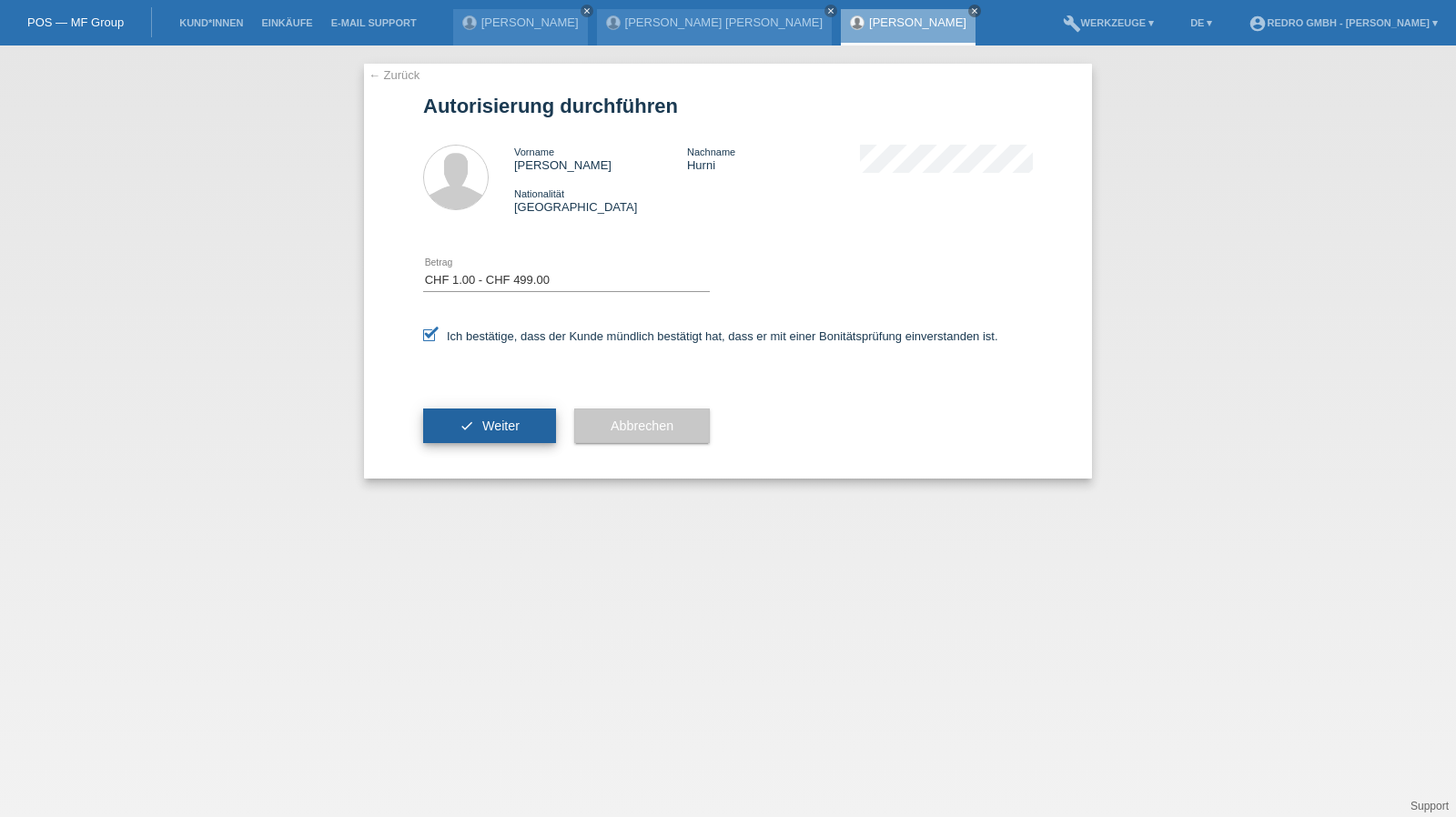
click at [461, 412] on button "check Weiter" at bounding box center [490, 425] width 133 height 34
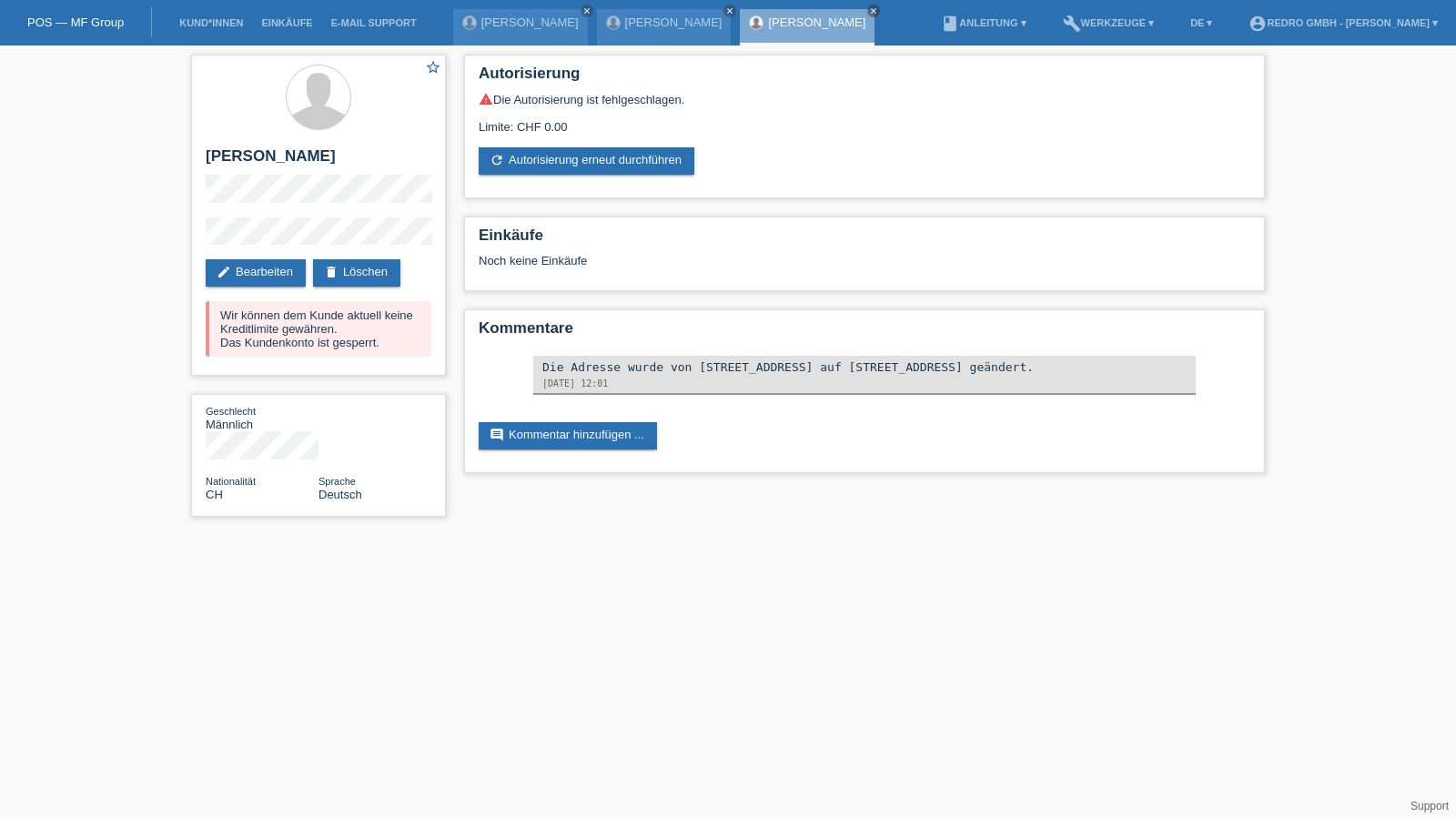
click at [212, 17] on li "Kund*innen" at bounding box center [211, 23] width 82 height 46
click at [204, 23] on link "Kund*innen" at bounding box center [211, 23] width 82 height 11
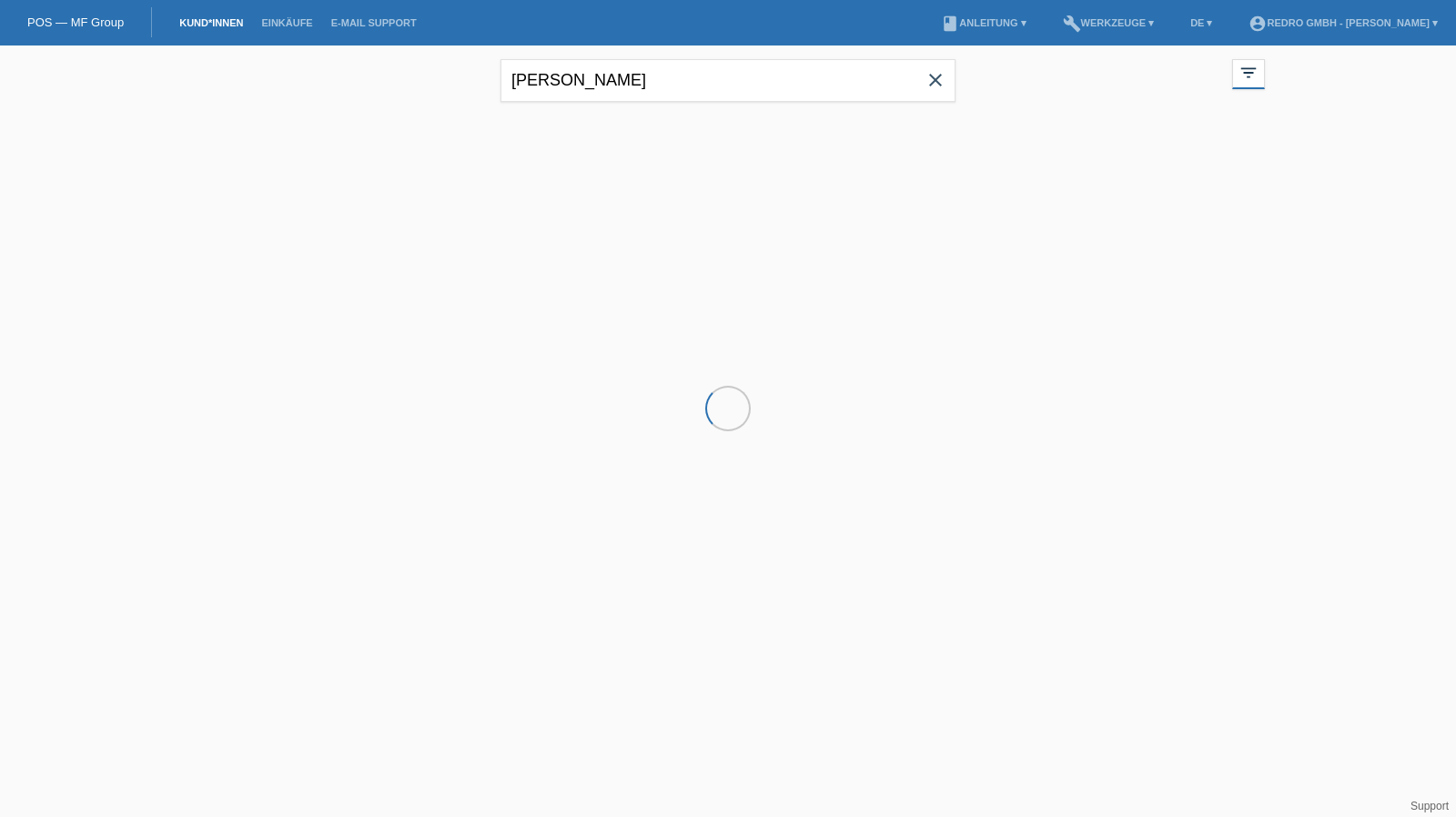
click at [629, 84] on input "[PERSON_NAME]" at bounding box center [728, 80] width 455 height 43
click at [629, 84] on input "sergio ferreira" at bounding box center [728, 80] width 455 height 43
type input "Sabani"
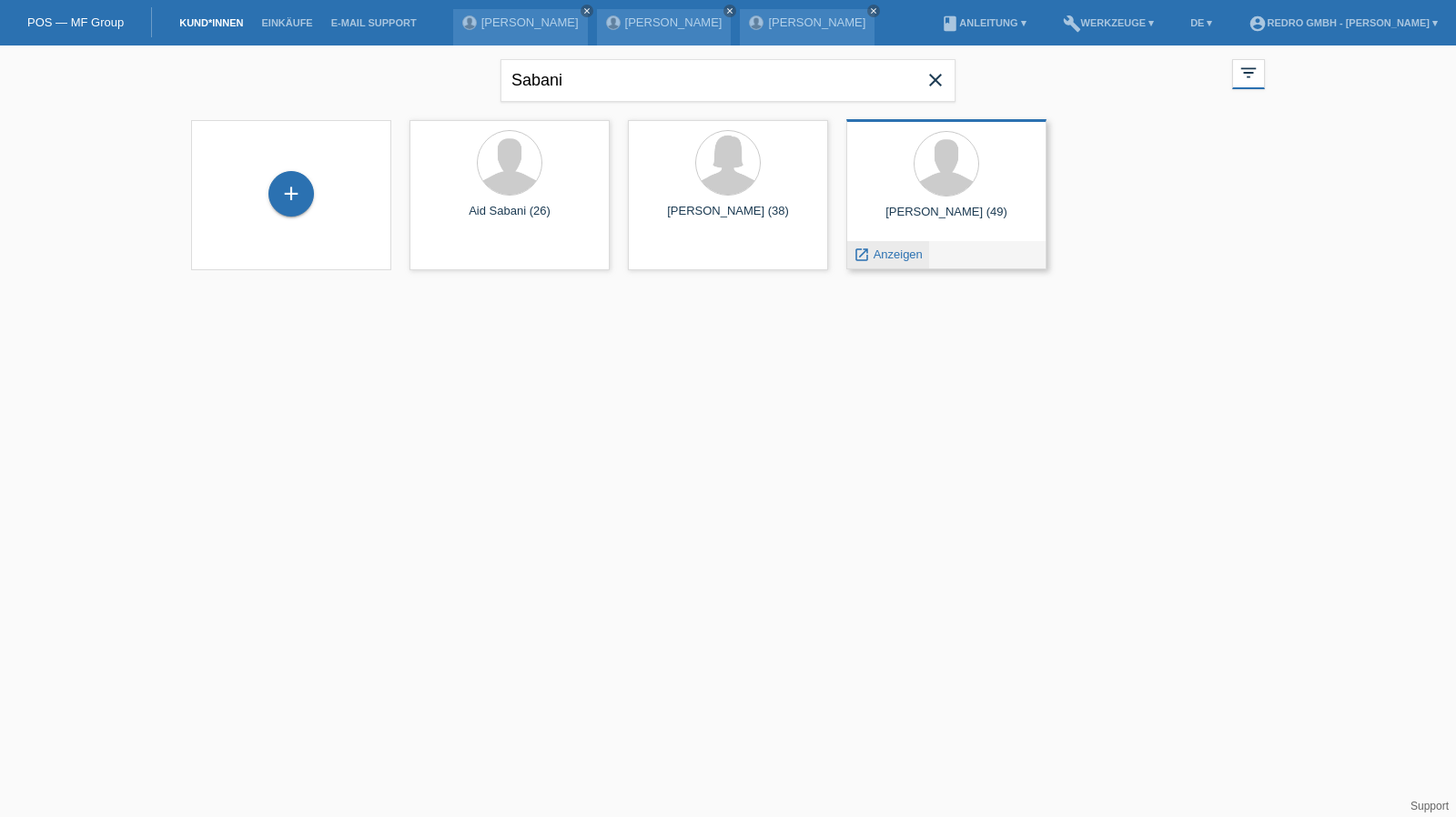
click at [899, 258] on span "Anzeigen" at bounding box center [898, 254] width 49 height 14
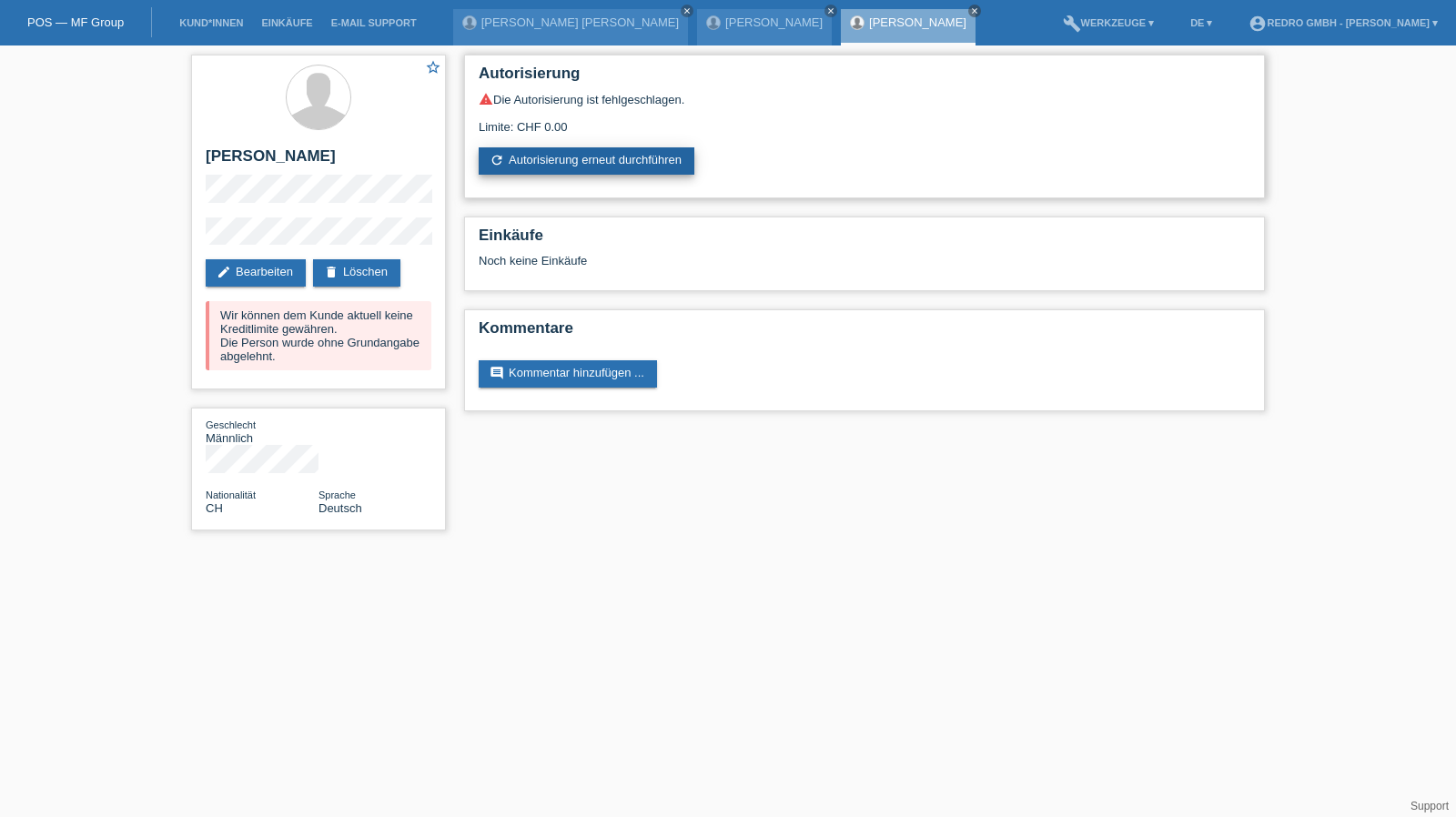
click at [522, 153] on link "refresh Autorisierung erneut durchführen" at bounding box center [586, 161] width 215 height 28
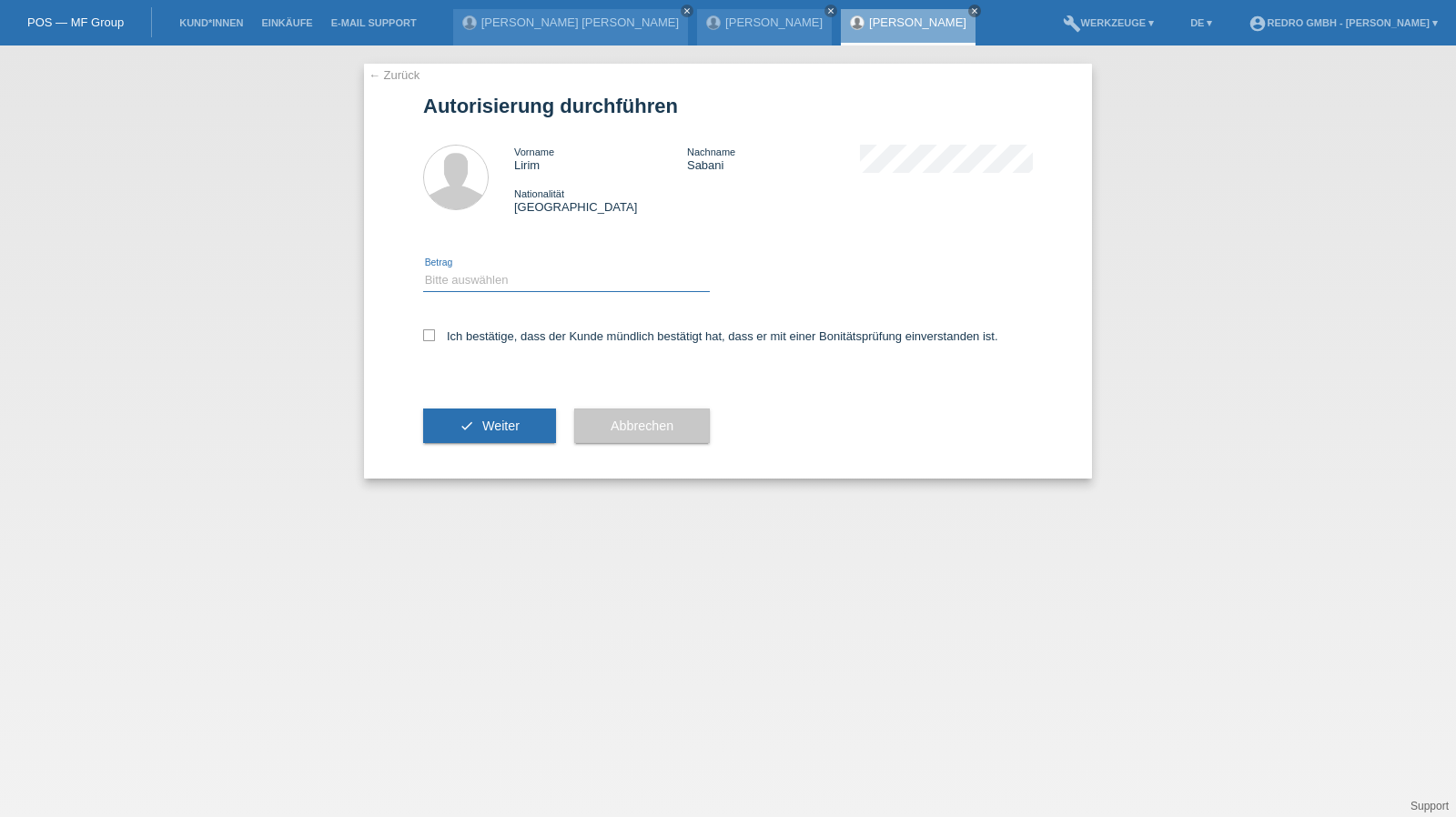
click at [507, 289] on select "Bitte auswählen CHF 1.00 - CHF 499.00 CHF 500.00 - CHF 1'999.00 CHF 2'000.00 - …" at bounding box center [567, 280] width 287 height 22
select select "1"
click at [423, 269] on select "Bitte auswählen CHF 1.00 - CHF 499.00 CHF 500.00 - CHF 1'999.00 CHF 2'000.00 - …" at bounding box center [567, 280] width 287 height 22
click at [480, 328] on div "Ich bestätige, dass der Kunde mündlich bestätigt hat, dass er mit einer Bonität…" at bounding box center [728, 342] width 609 height 62
click at [492, 343] on label "Ich bestätige, dass der Kunde mündlich bestätigt hat, dass er mit einer Bonität…" at bounding box center [711, 335] width 575 height 14
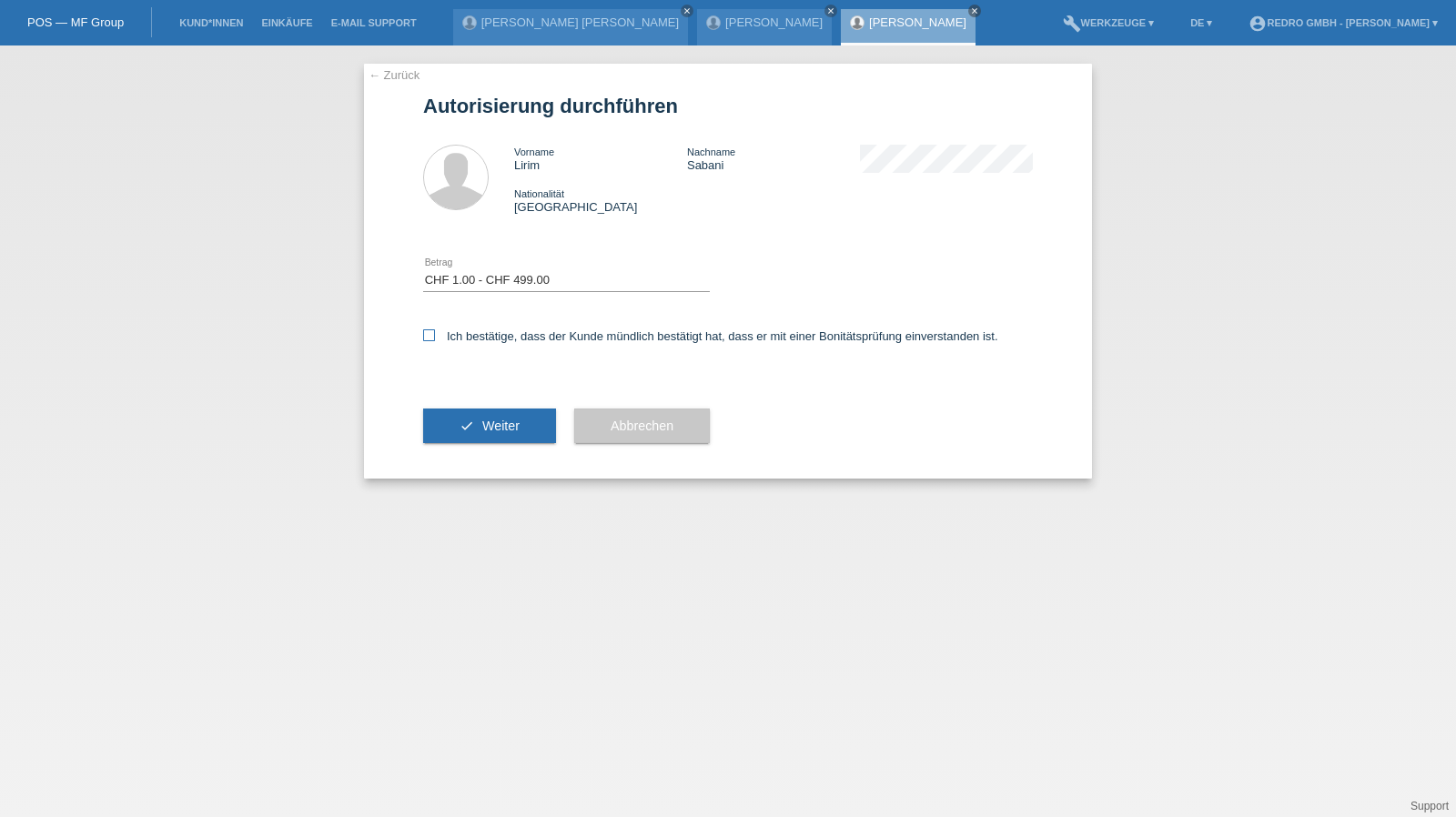
click at [434, 341] on input "Ich bestätige, dass der Kunde mündlich bestätigt hat, dass er mit einer Bonität…" at bounding box center [429, 335] width 12 height 12
checkbox input "true"
click at [475, 423] on button "check Weiter" at bounding box center [490, 425] width 133 height 34
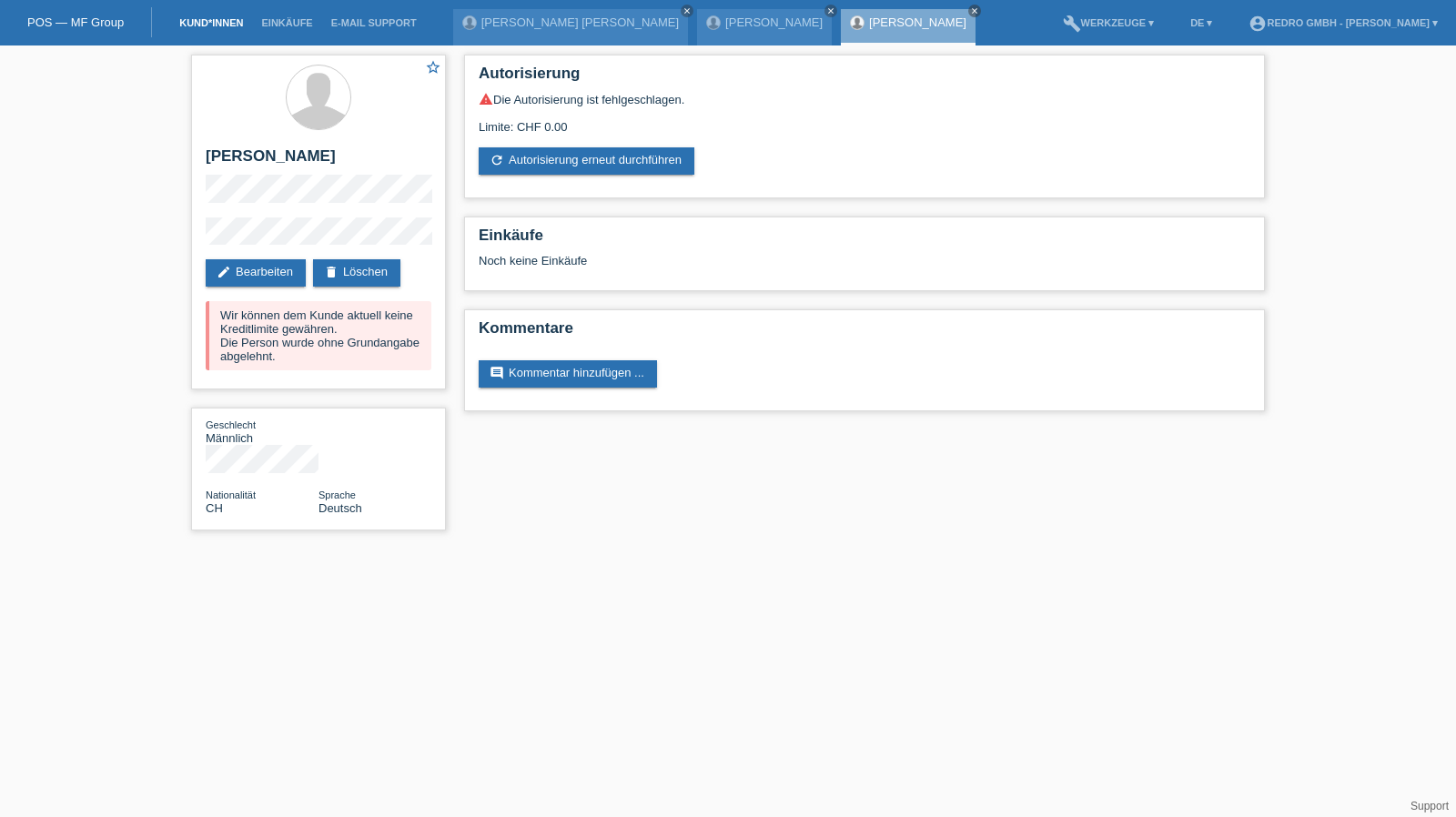
click at [196, 29] on link "Kund*innen" at bounding box center [211, 23] width 82 height 11
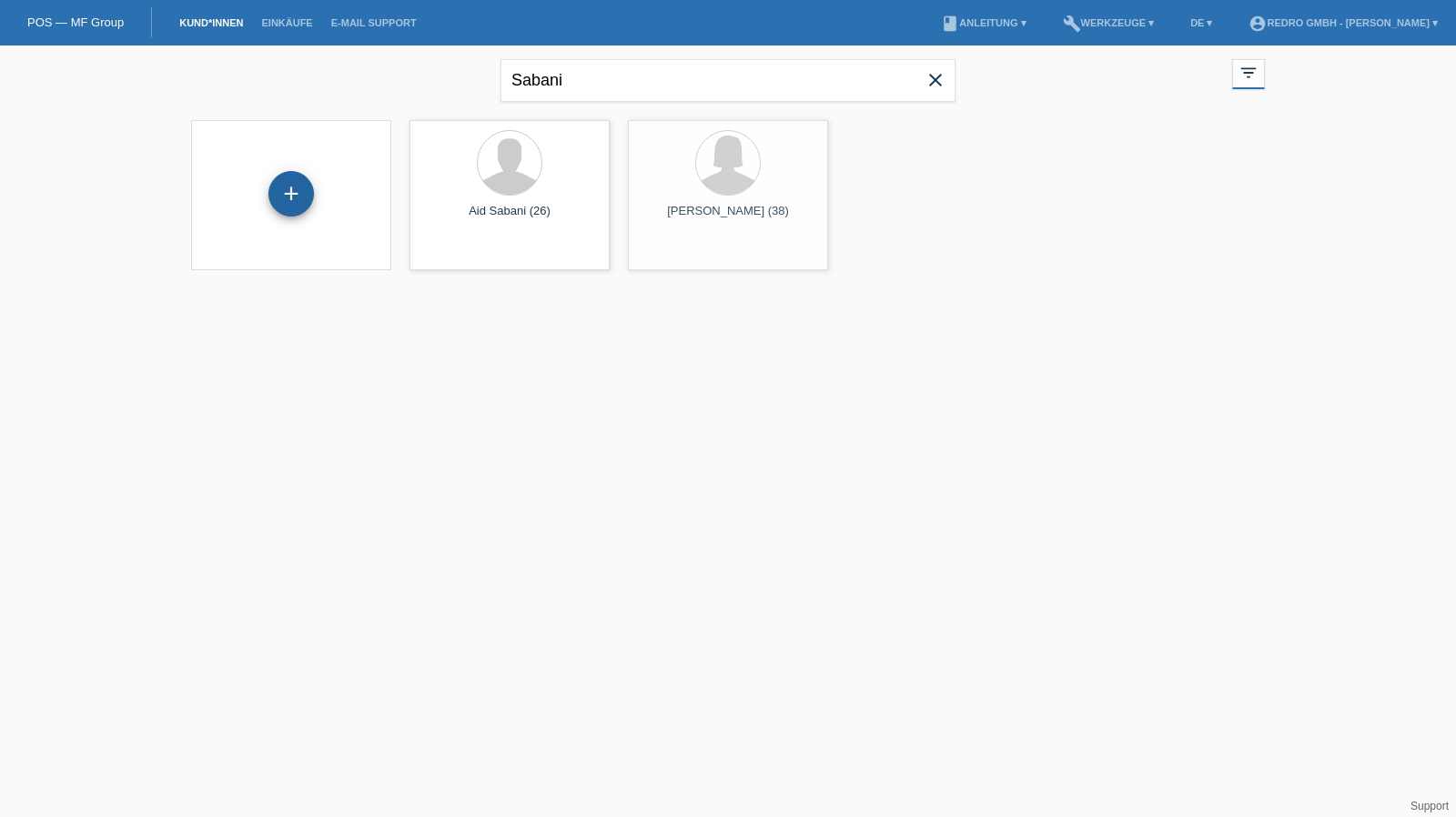
click at [278, 199] on div "+" at bounding box center [290, 193] width 45 height 45
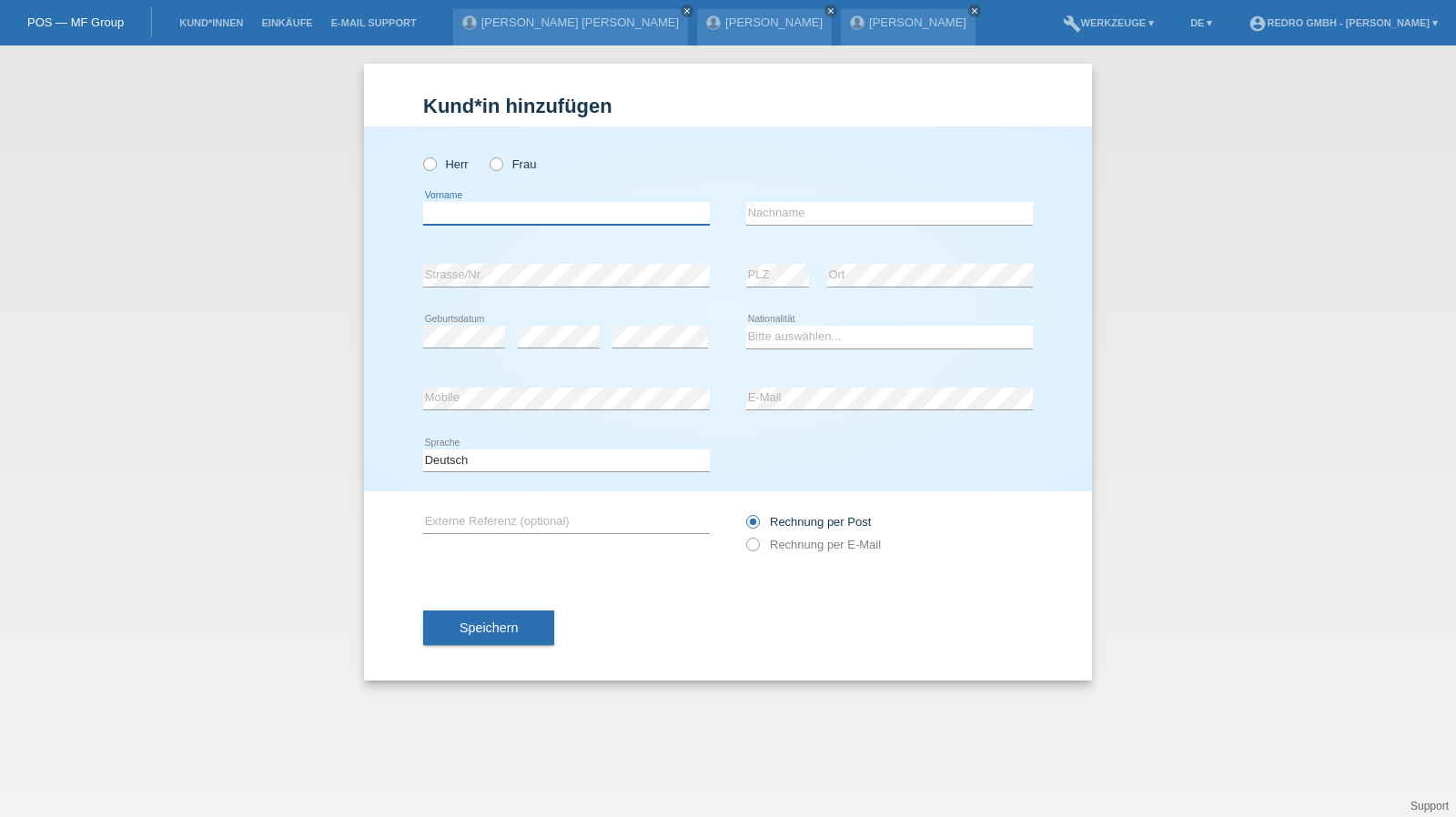
click at [504, 213] on input "text" at bounding box center [567, 213] width 287 height 23
type input "Patrik"
type input "Vencel"
click at [844, 218] on input "Vencel" at bounding box center [889, 213] width 287 height 23
click at [773, 335] on select "Bitte auswählen... Schweiz Deutschland Liechtenstein Österreich ------------ Af…" at bounding box center [889, 336] width 287 height 22
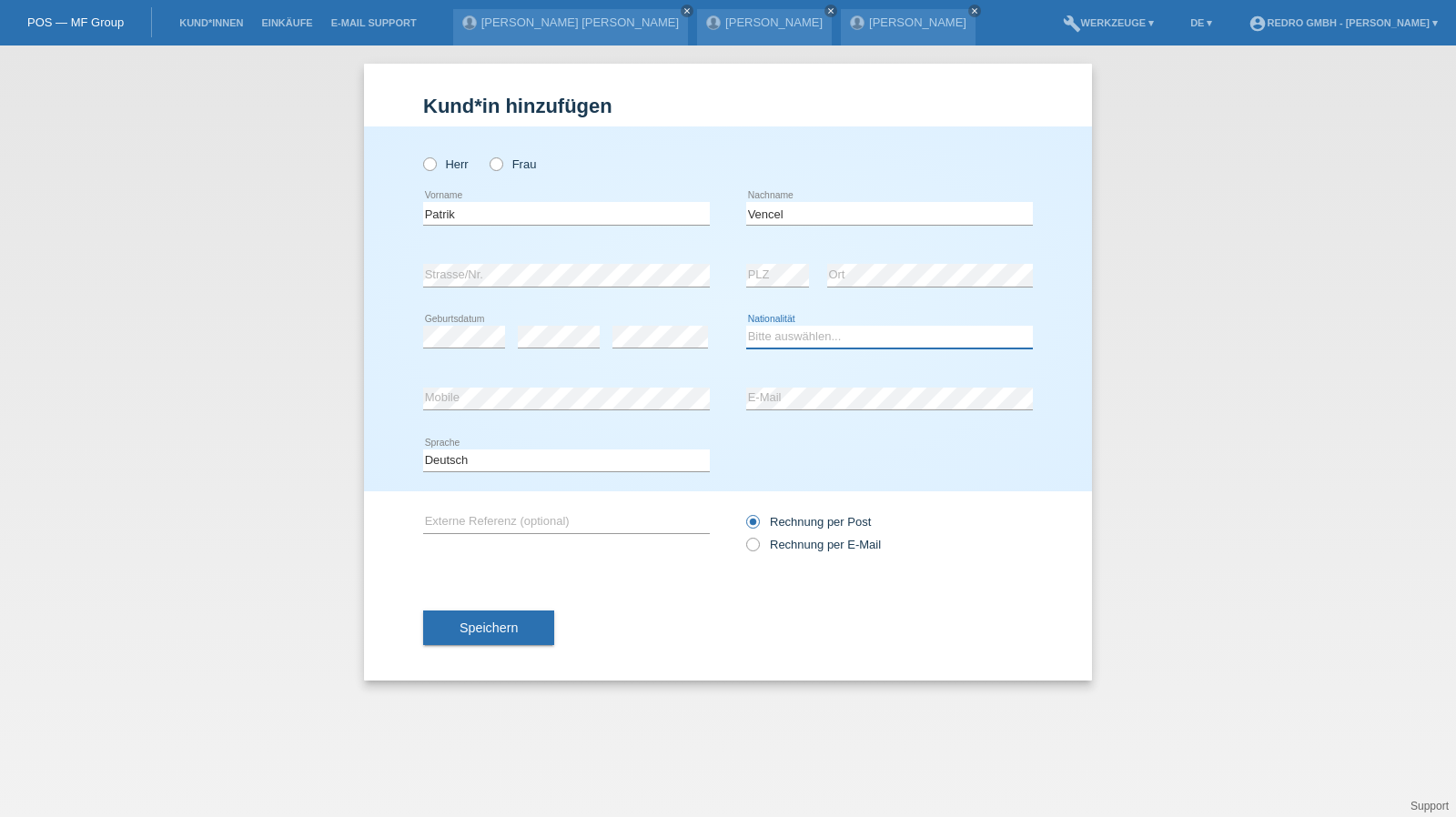
click at [774, 335] on select "Bitte auswählen... Schweiz Deutschland Liechtenstein Österreich ------------ Af…" at bounding box center [889, 336] width 287 height 22
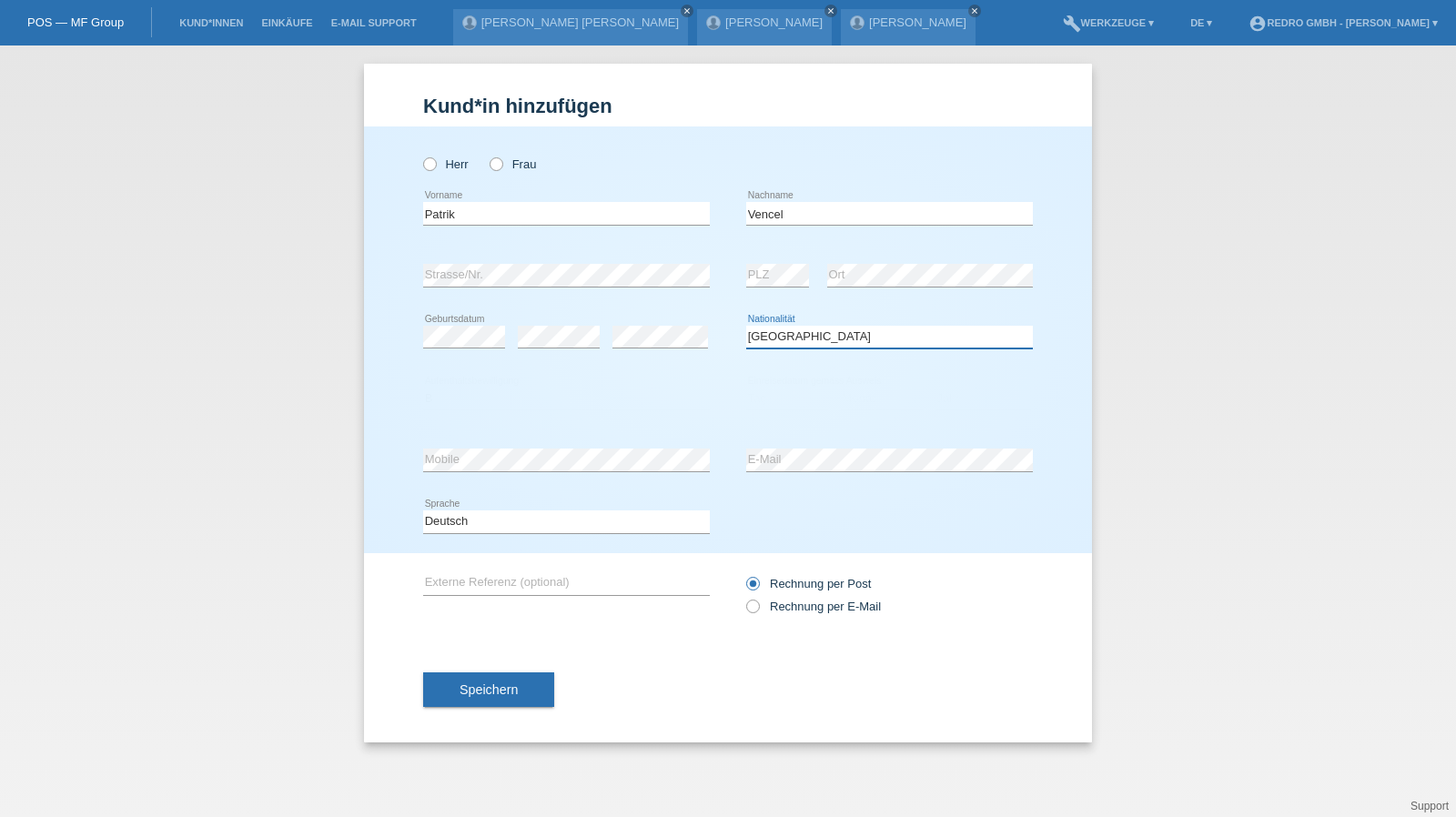
select select "HU"
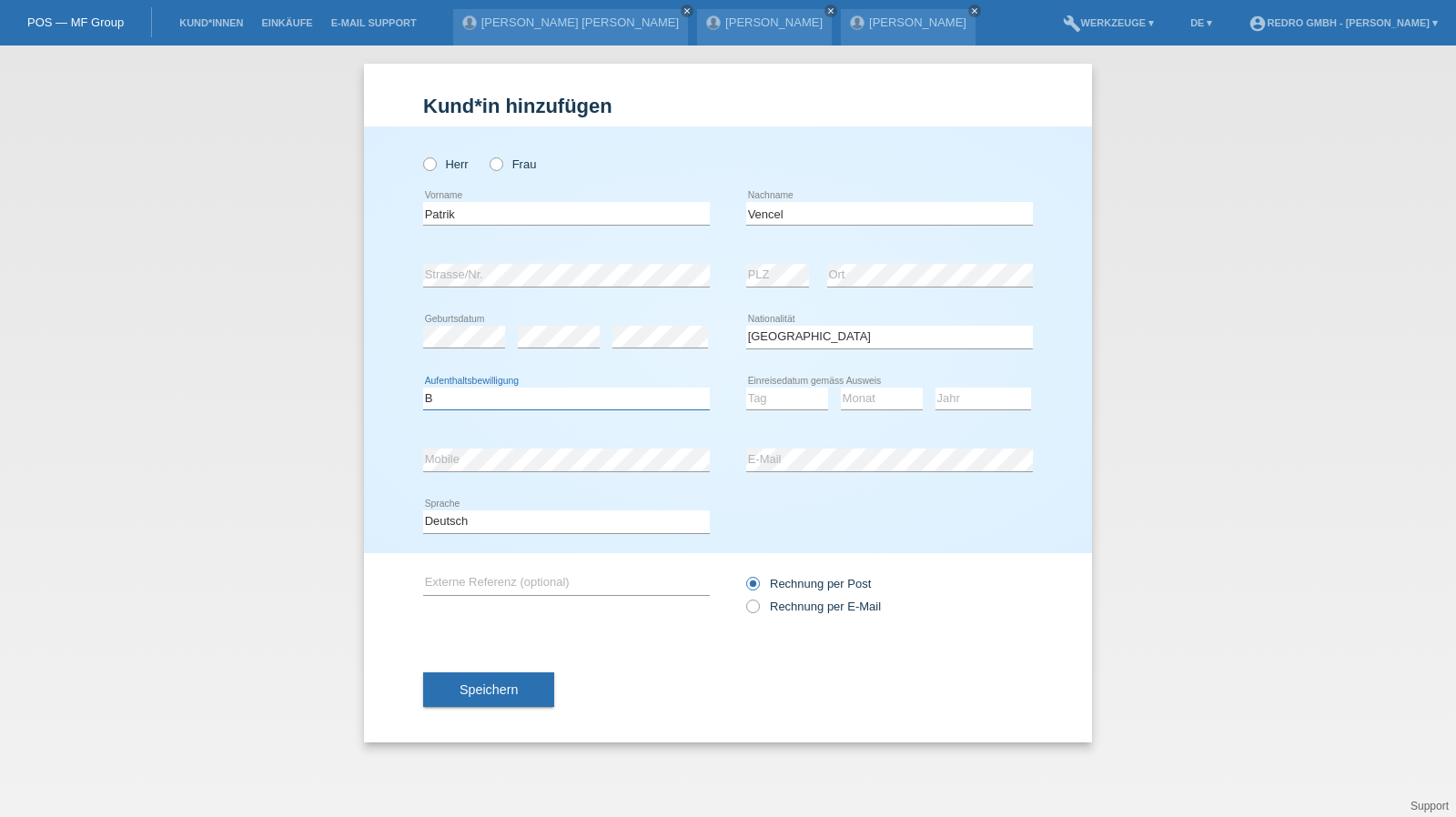
select select "B"
select select "06"
select select "04"
select select "2019"
click at [466, 703] on button "Speichern" at bounding box center [489, 689] width 131 height 34
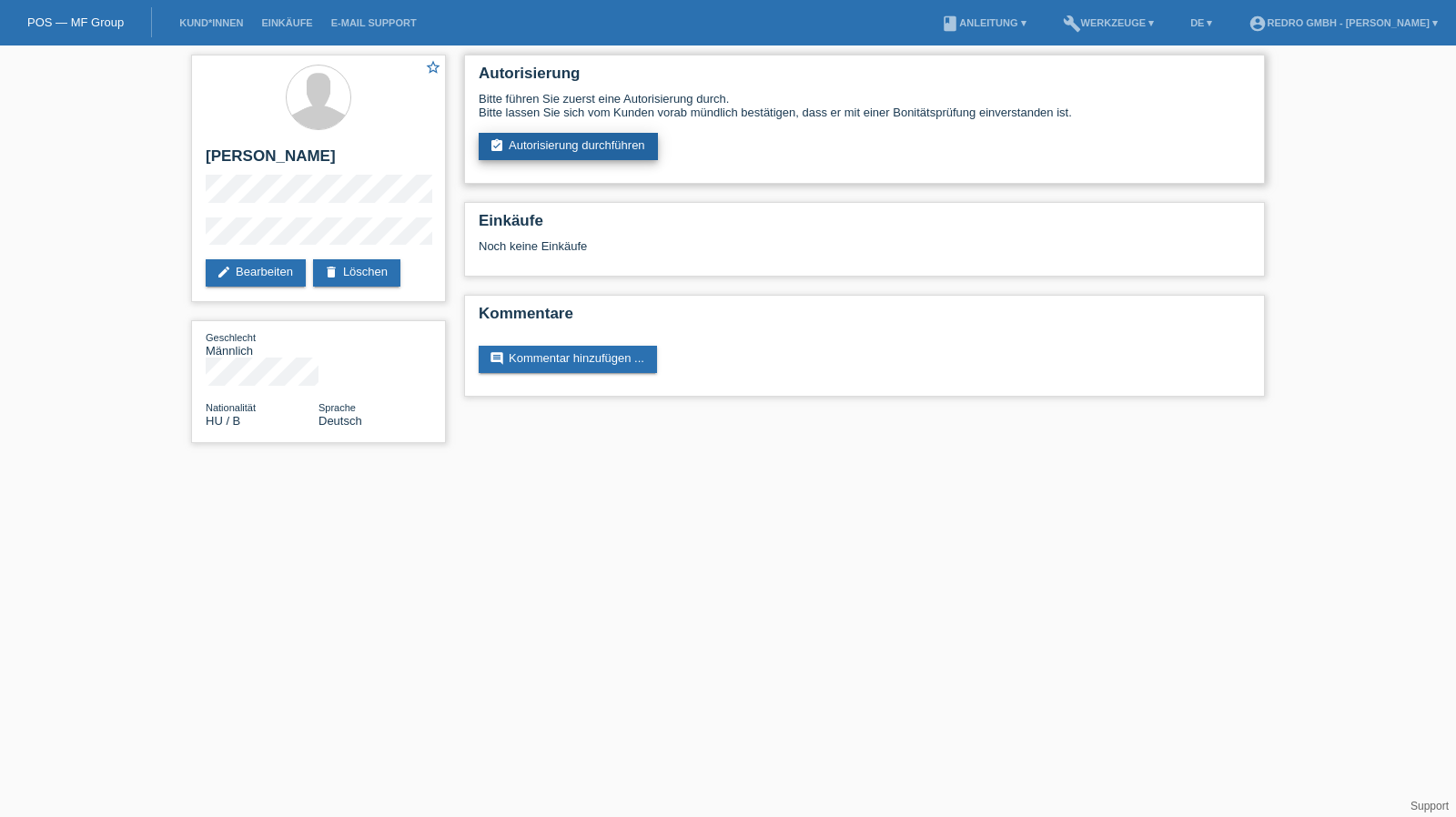
click at [591, 144] on link "assignment_turned_in Autorisierung durchführen" at bounding box center [569, 147] width 179 height 28
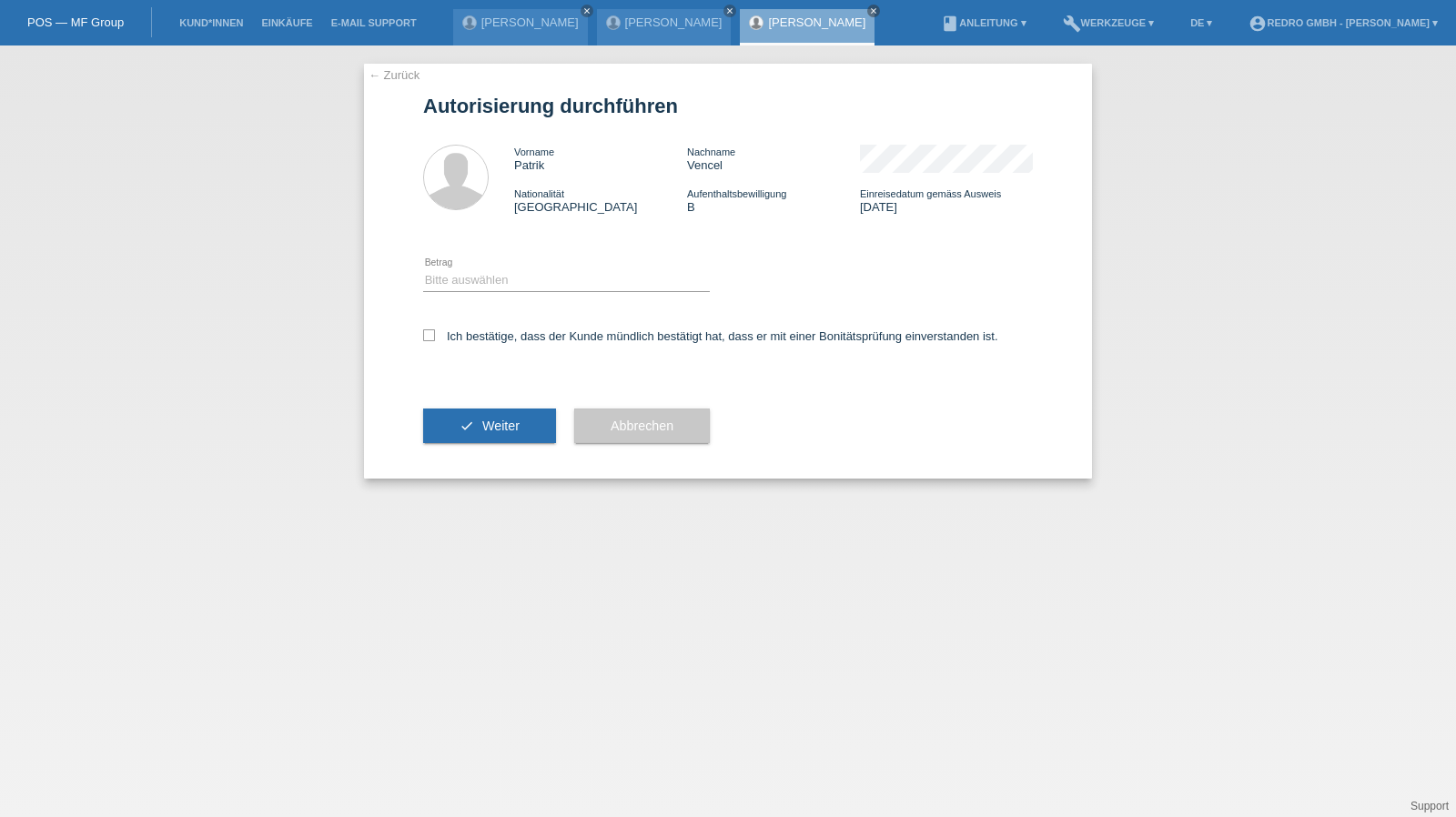
click at [449, 292] on icon at bounding box center [567, 291] width 287 height 1
click at [463, 285] on select "Bitte auswählen CHF 1.00 - CHF 499.00 CHF 500.00 - CHF 1'999.00 CHF 2'000.00 - …" at bounding box center [567, 280] width 287 height 22
select select "1"
click at [423, 269] on select "Bitte auswählen CHF 1.00 - CHF 499.00 CHF 500.00 - CHF 1'999.00 CHF 2'000.00 - …" at bounding box center [567, 280] width 287 height 22
click at [456, 341] on label "Ich bestätige, dass der Kunde mündlich bestätigt hat, dass er mit einer Bonität…" at bounding box center [711, 335] width 575 height 14
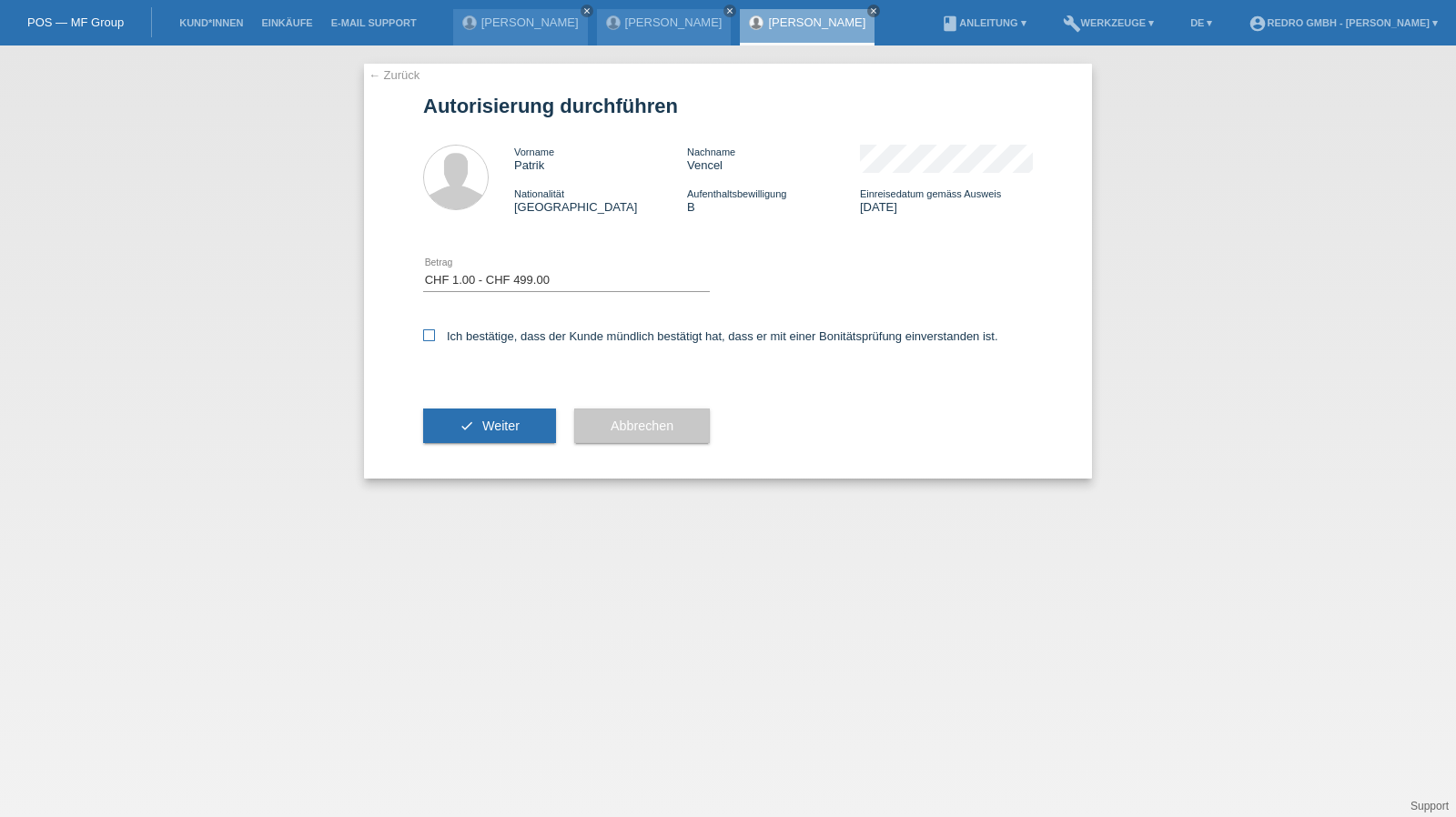
click at [434, 341] on input "Ich bestätige, dass der Kunde mündlich bestätigt hat, dass er mit einer Bonität…" at bounding box center [429, 335] width 12 height 12
checkbox input "true"
click at [467, 446] on div "check Weiter" at bounding box center [490, 426] width 133 height 105
click at [467, 439] on button "check Weiter" at bounding box center [490, 425] width 133 height 34
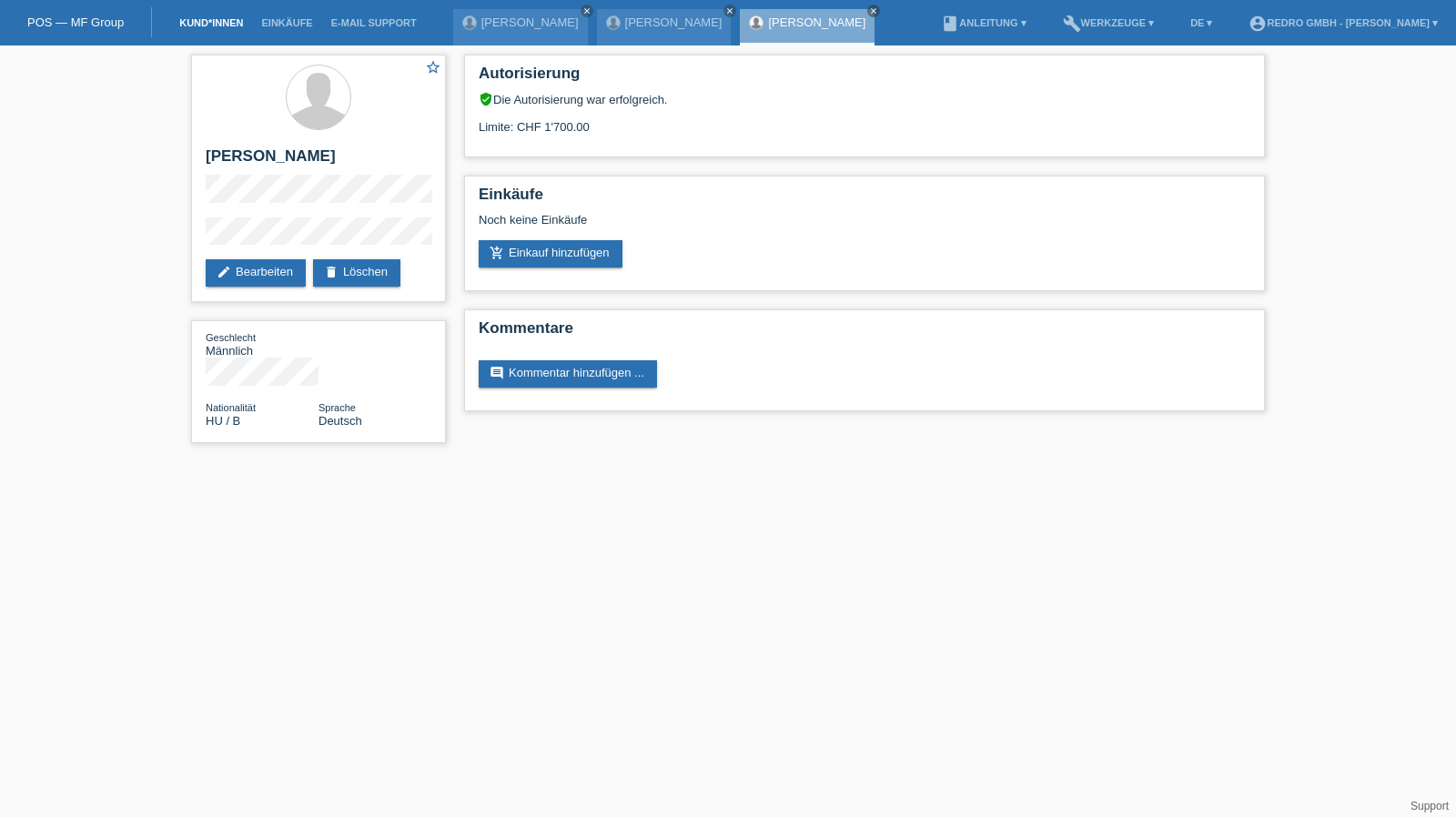
click at [224, 29] on link "Kund*innen" at bounding box center [211, 23] width 82 height 11
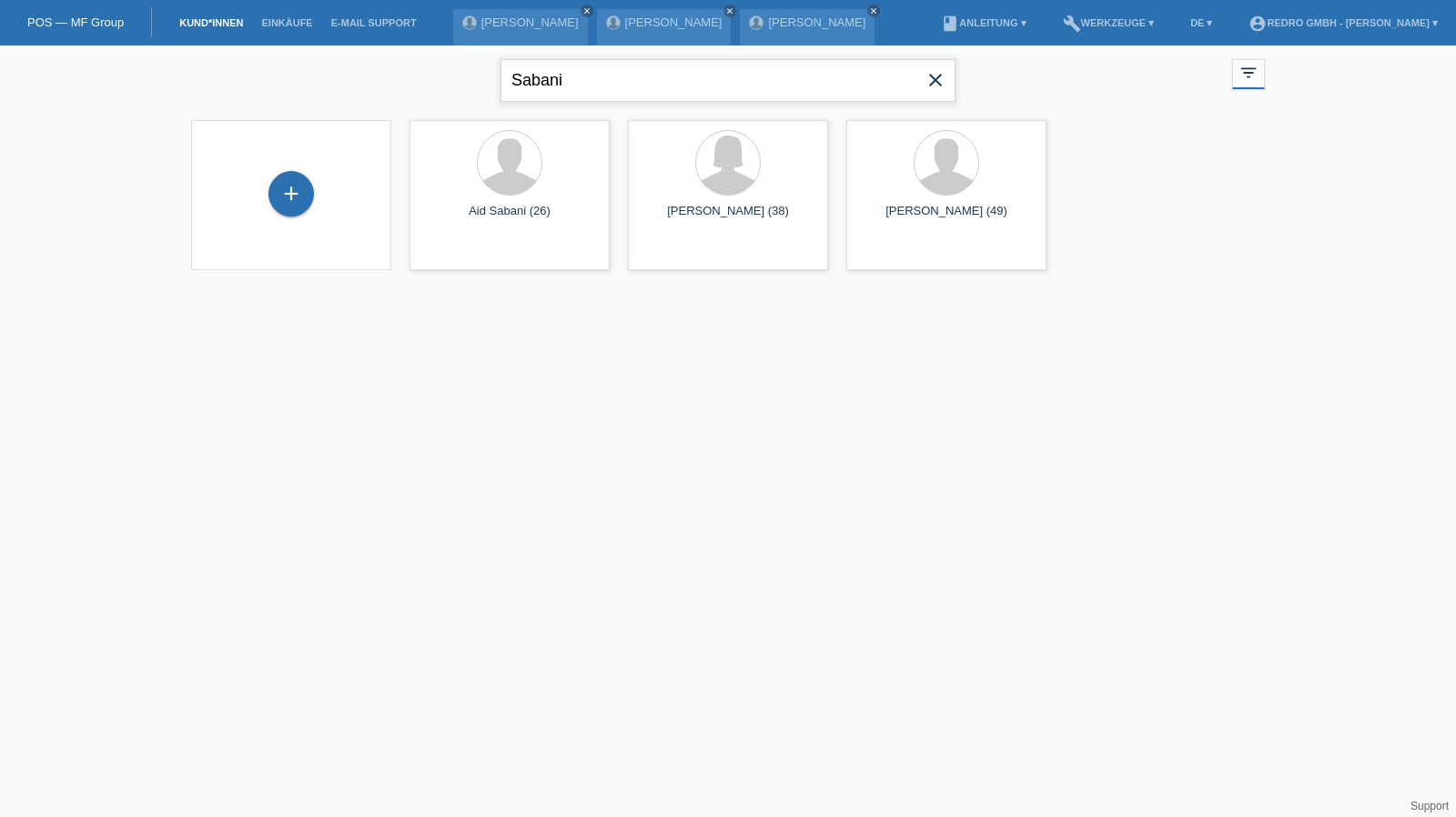
click at [647, 88] on input "Sabani" at bounding box center [728, 80] width 455 height 43
paste input "Arkadiusz"
type input "Arkadiusz"
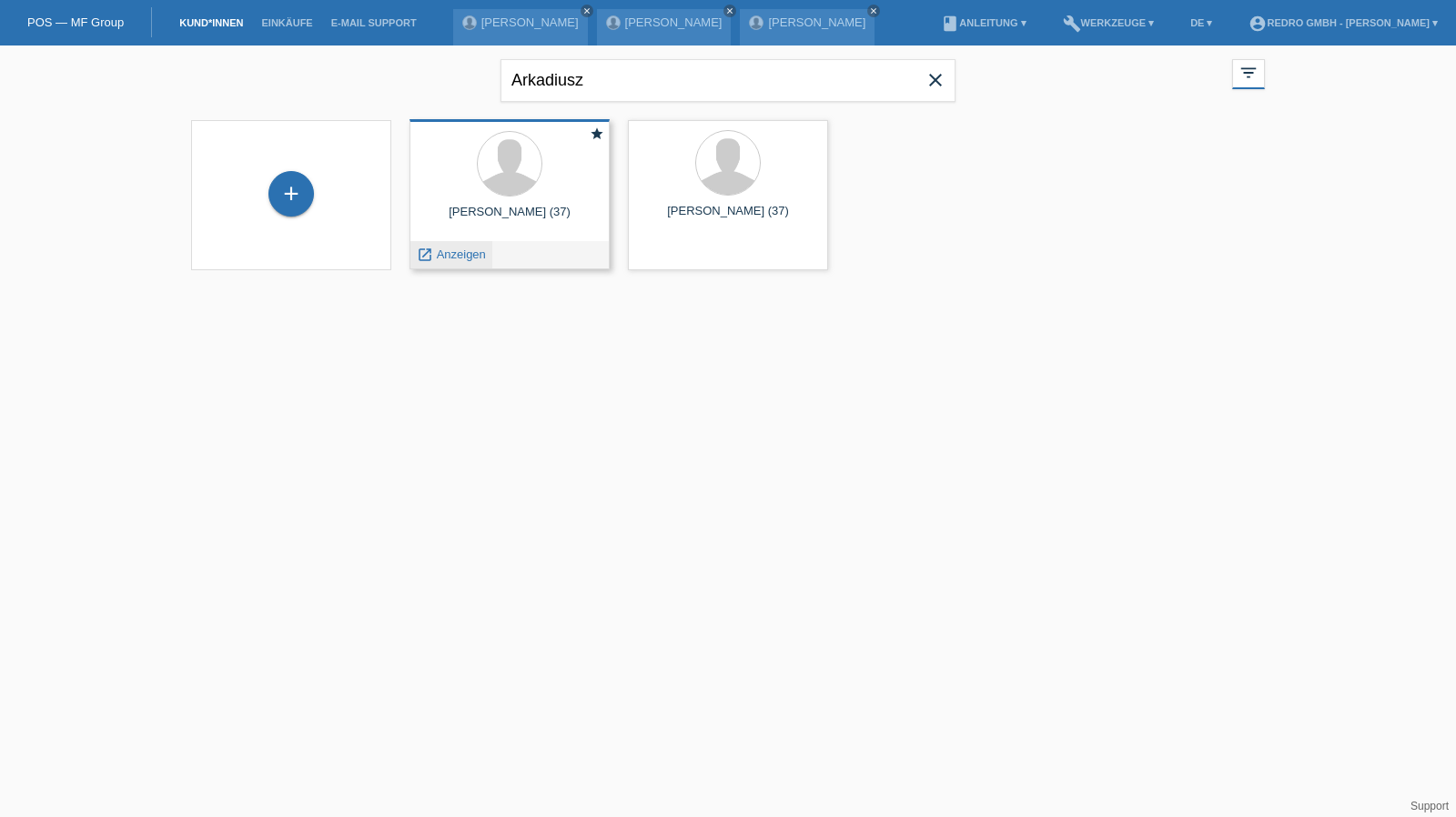
click at [462, 260] on span "Anzeigen" at bounding box center [460, 254] width 49 height 14
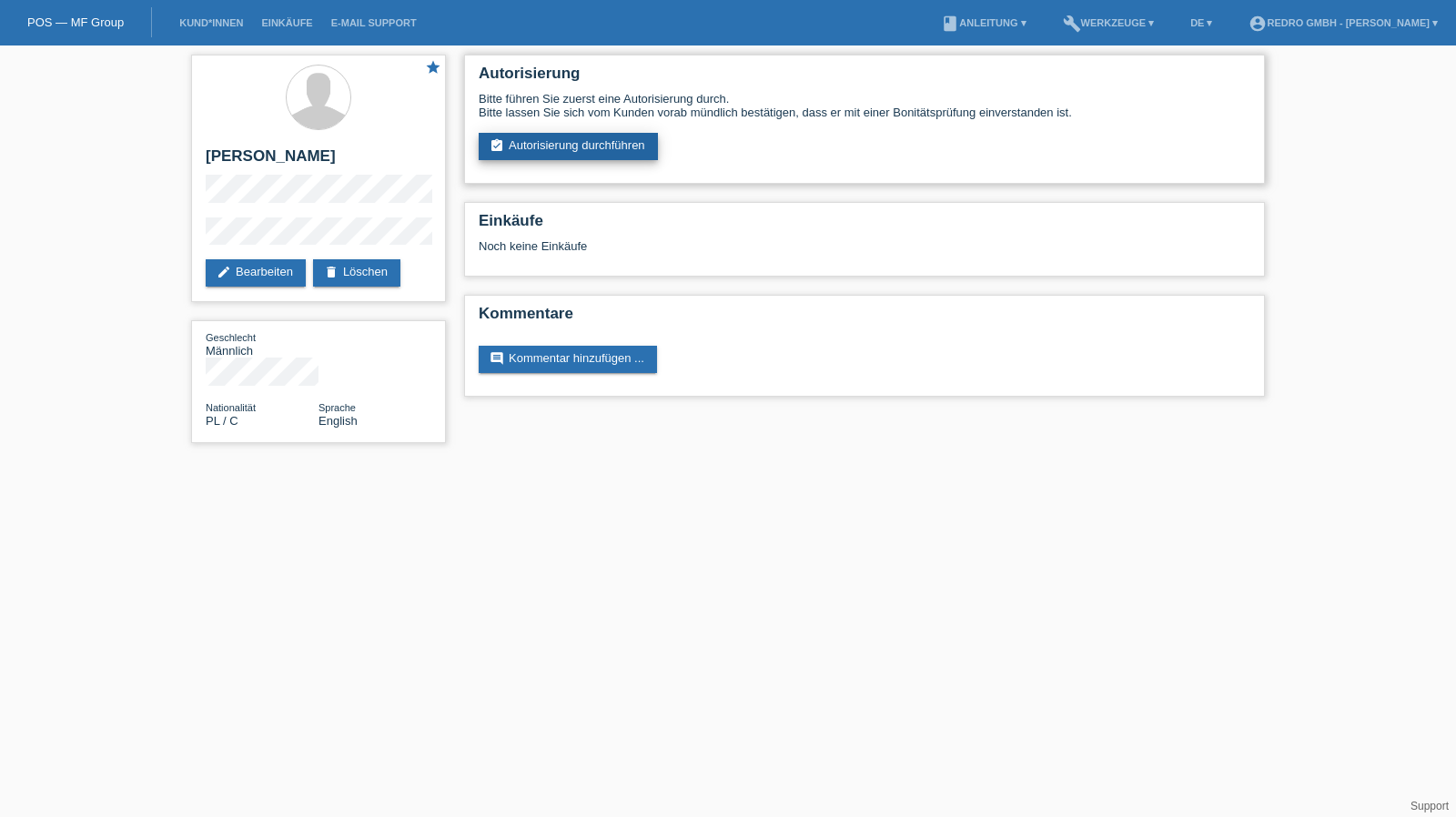
click at [509, 146] on link "assignment_turned_in Autorisierung durchführen" at bounding box center [569, 147] width 179 height 28
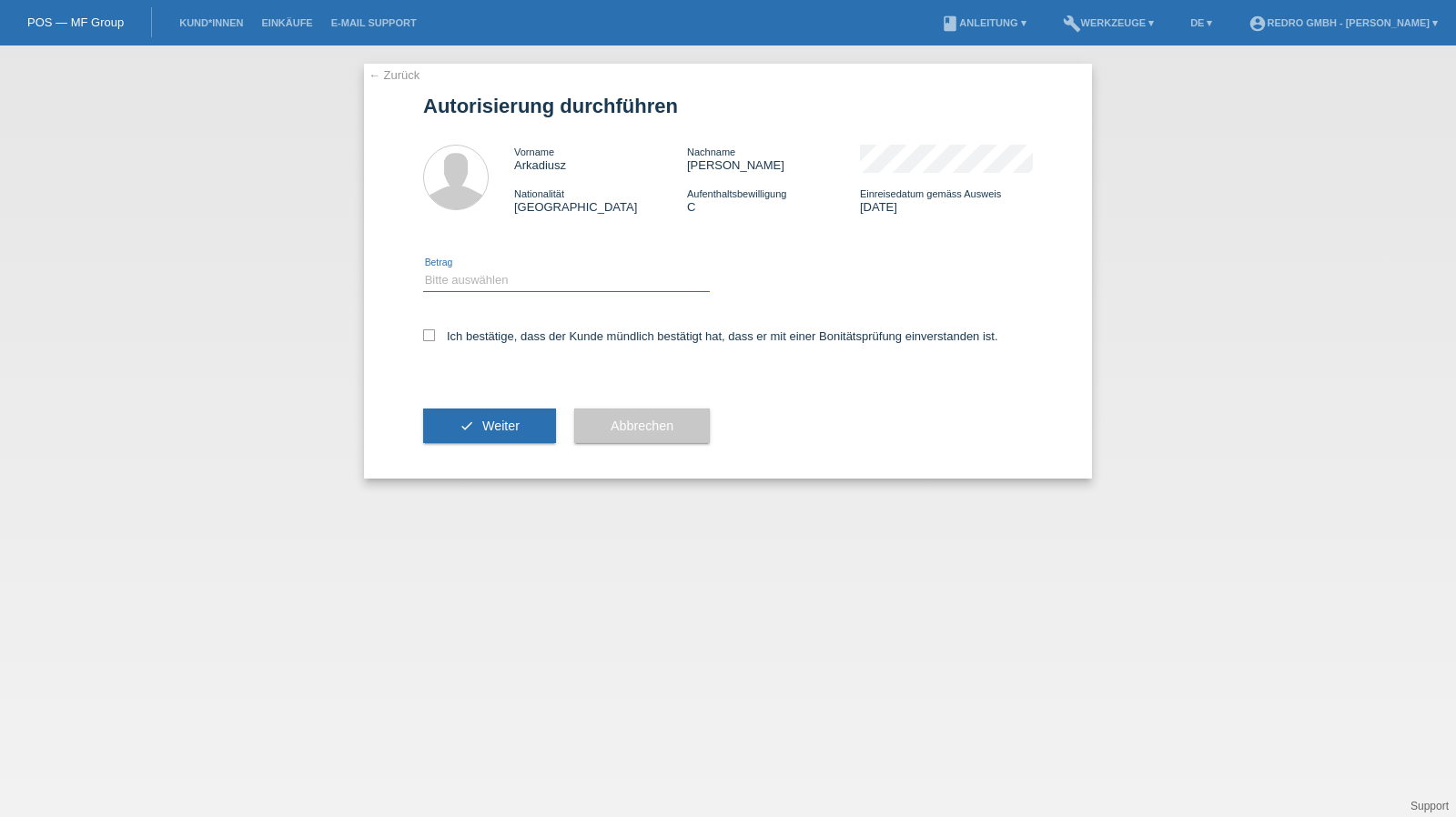
drag, startPoint x: 0, startPoint y: 0, endPoint x: 466, endPoint y: 290, distance: 548.9
click at [464, 280] on select "Bitte auswählen CHF 1.00 - CHF 499.00 CHF 500.00 - CHF 1'999.00 CHF 2'000.00 - …" at bounding box center [567, 280] width 287 height 22
select select "1"
click at [423, 269] on select "Bitte auswählen CHF 1.00 - CHF 499.00 CHF 500.00 - CHF 1'999.00 CHF 2'000.00 - …" at bounding box center [567, 280] width 287 height 22
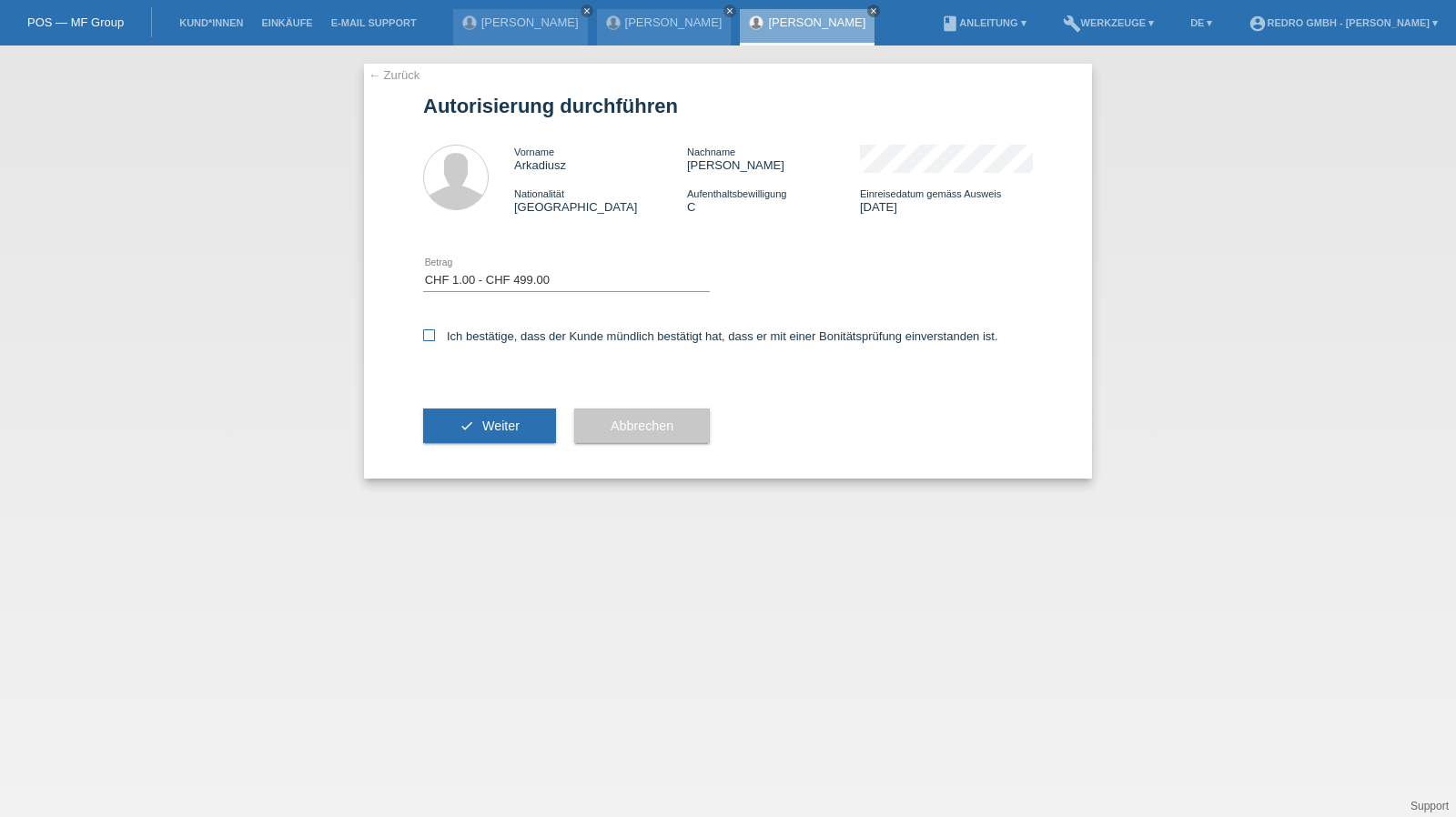
click at [461, 336] on label "Ich bestätige, dass der Kunde mündlich bestätigt hat, dass er mit einer Bonität…" at bounding box center [711, 335] width 575 height 14
click at [434, 336] on input "Ich bestätige, dass der Kunde mündlich bestätigt hat, dass er mit einer Bonität…" at bounding box center [429, 335] width 12 height 12
checkbox input "true"
click at [463, 446] on div "check Weiter" at bounding box center [490, 426] width 133 height 105
click at [475, 414] on button "check Weiter" at bounding box center [490, 425] width 133 height 34
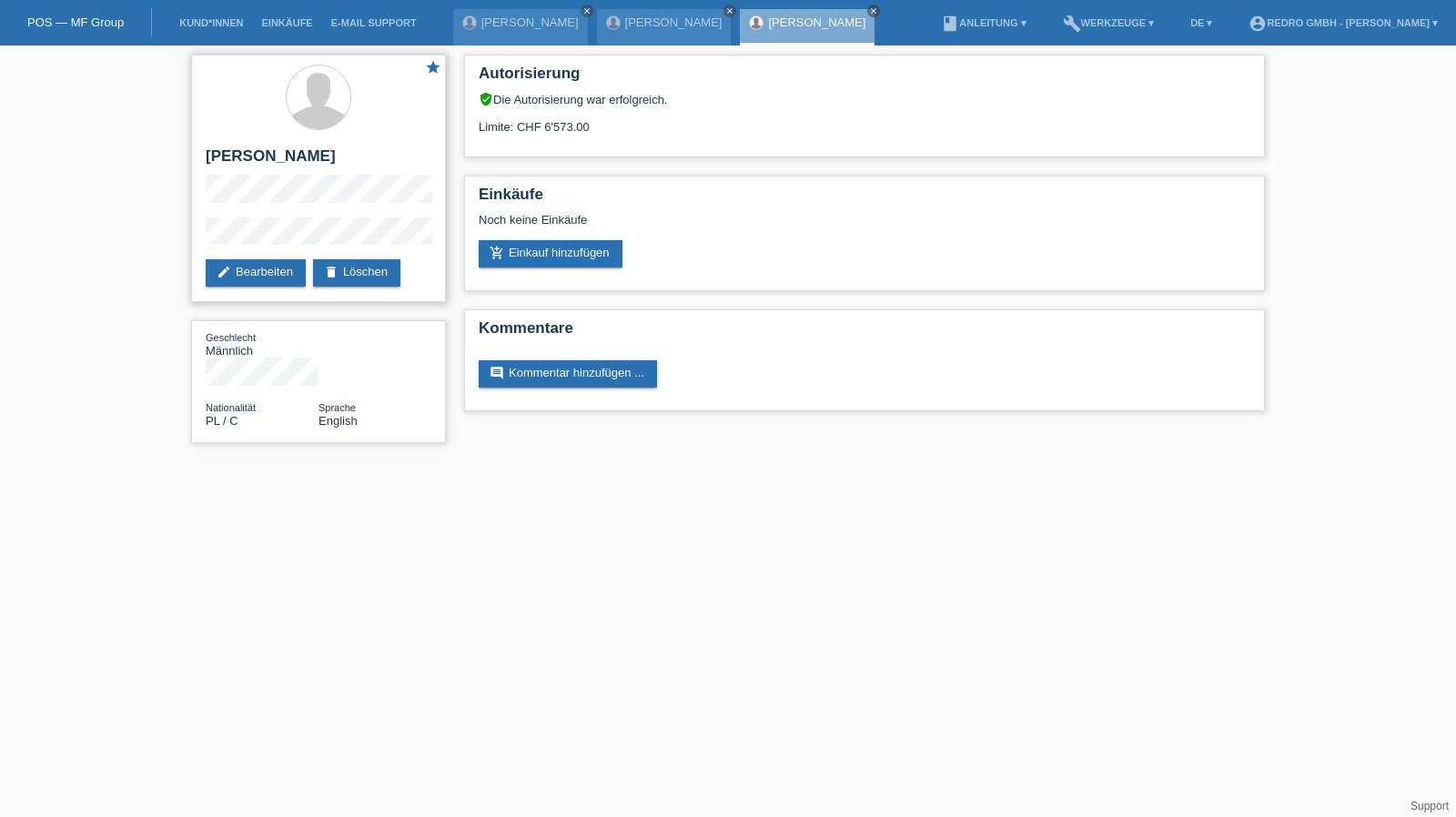
click at [329, 148] on h2 "[PERSON_NAME]" at bounding box center [318, 161] width 226 height 28
copy div "[PERSON_NAME]"
click at [263, 212] on div "star Arkadiusz Lukaszewski edit Bearbeiten delete Löschen" at bounding box center [319, 178] width 255 height 248
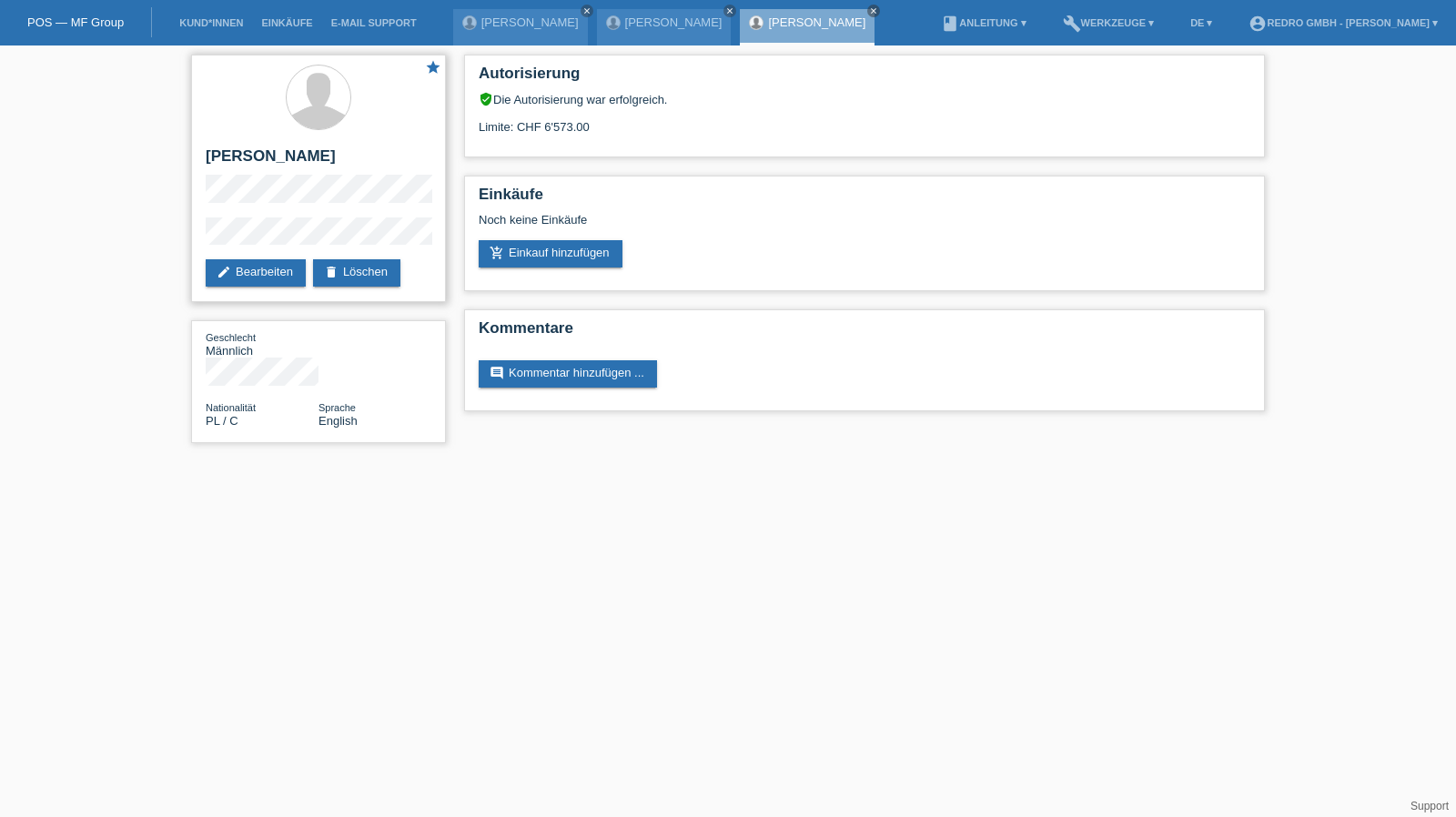
click at [263, 212] on div "star Arkadiusz Lukaszewski edit Bearbeiten delete Löschen" at bounding box center [319, 178] width 255 height 248
click at [178, 238] on div "star Arkadiusz Lukaszewski edit Bearbeiten delete Löschen Geschlecht Männlich N…" at bounding box center [728, 253] width 1456 height 416
drag, startPoint x: 602, startPoint y: 519, endPoint x: 530, endPoint y: 429, distance: 115.3
click at [602, 461] on html "POS — MF Group Kund*innen Einkäufe E-Mail Support Lirim Sabani close close close" at bounding box center [728, 230] width 1456 height 461
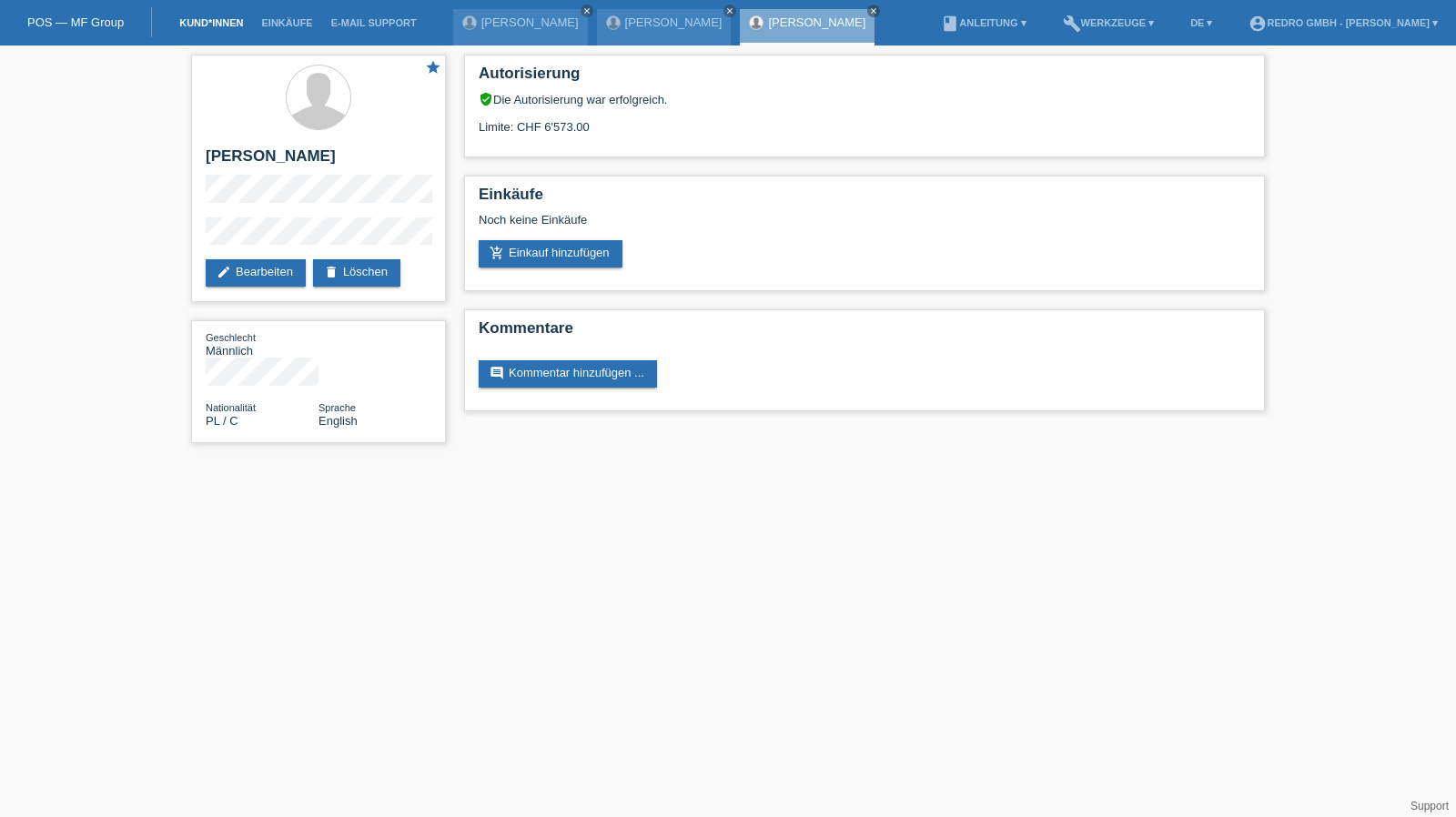
click at [208, 19] on link "Kund*innen" at bounding box center [211, 23] width 82 height 11
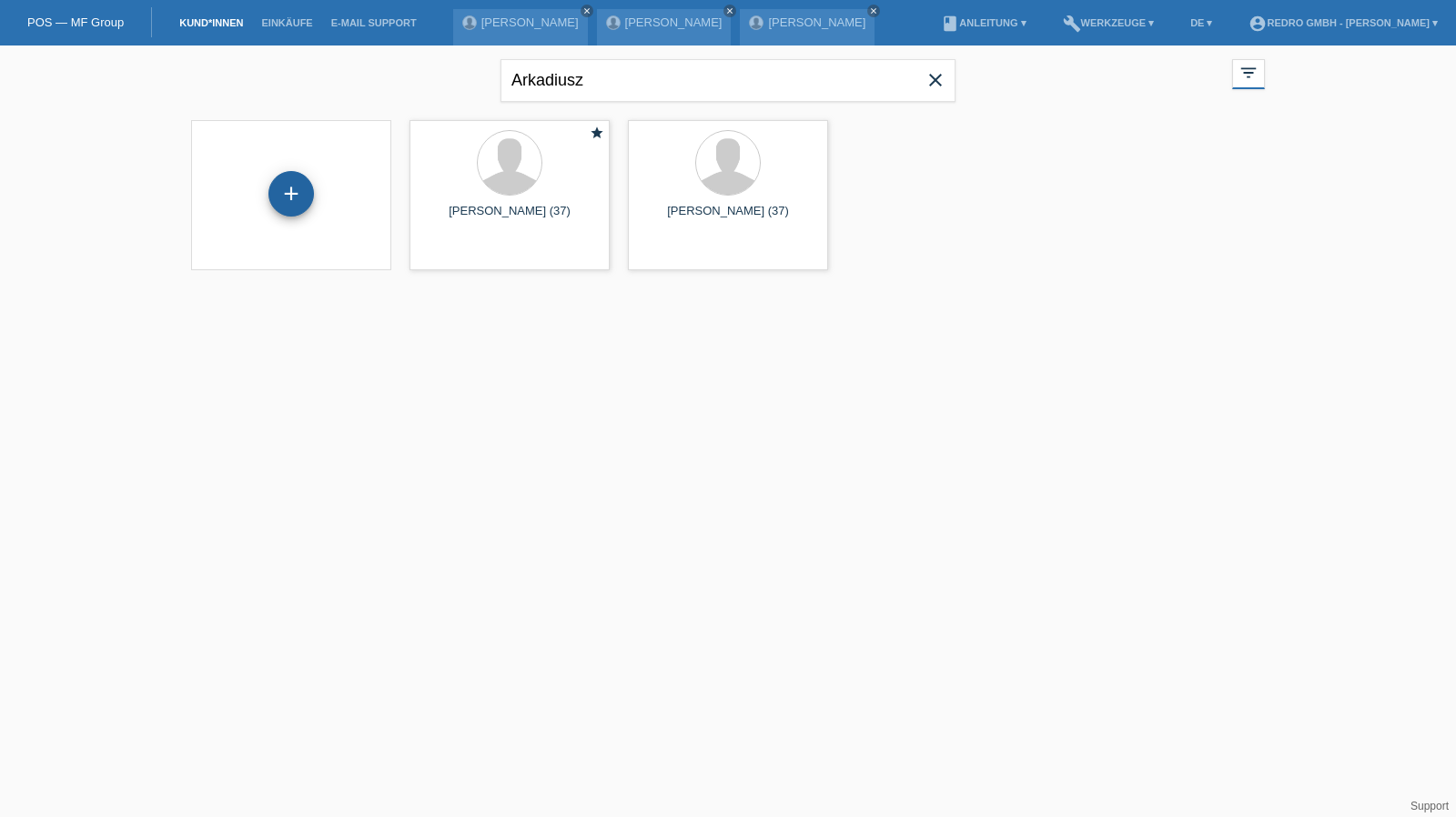
click at [313, 187] on div "+" at bounding box center [290, 193] width 45 height 45
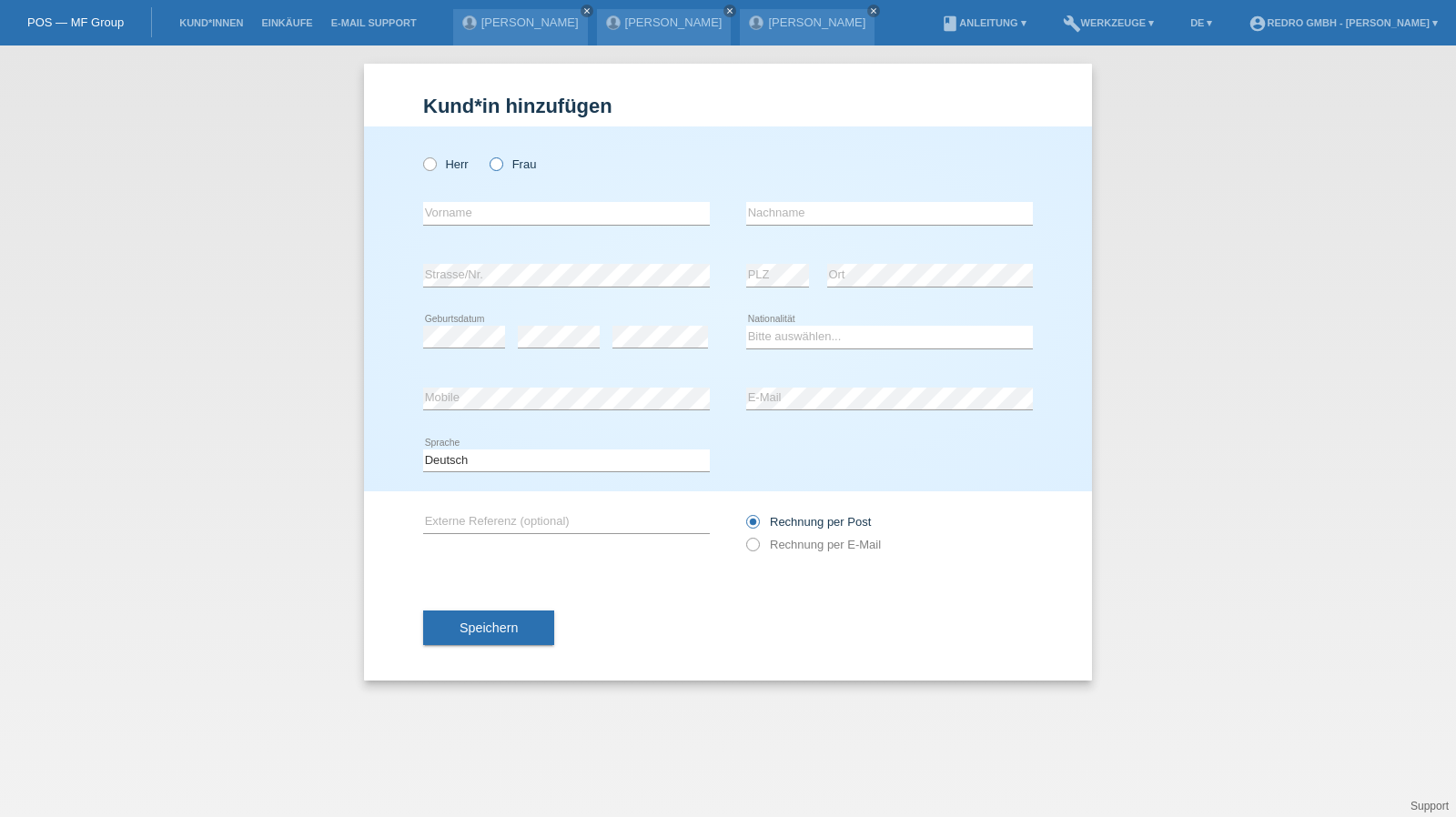
click at [526, 167] on label "Frau" at bounding box center [513, 164] width 46 height 14
click at [501, 167] on input "Frau" at bounding box center [496, 163] width 12 height 12
radio input "true"
click at [495, 218] on input "text" at bounding box center [567, 213] width 287 height 23
type input "Southavone"
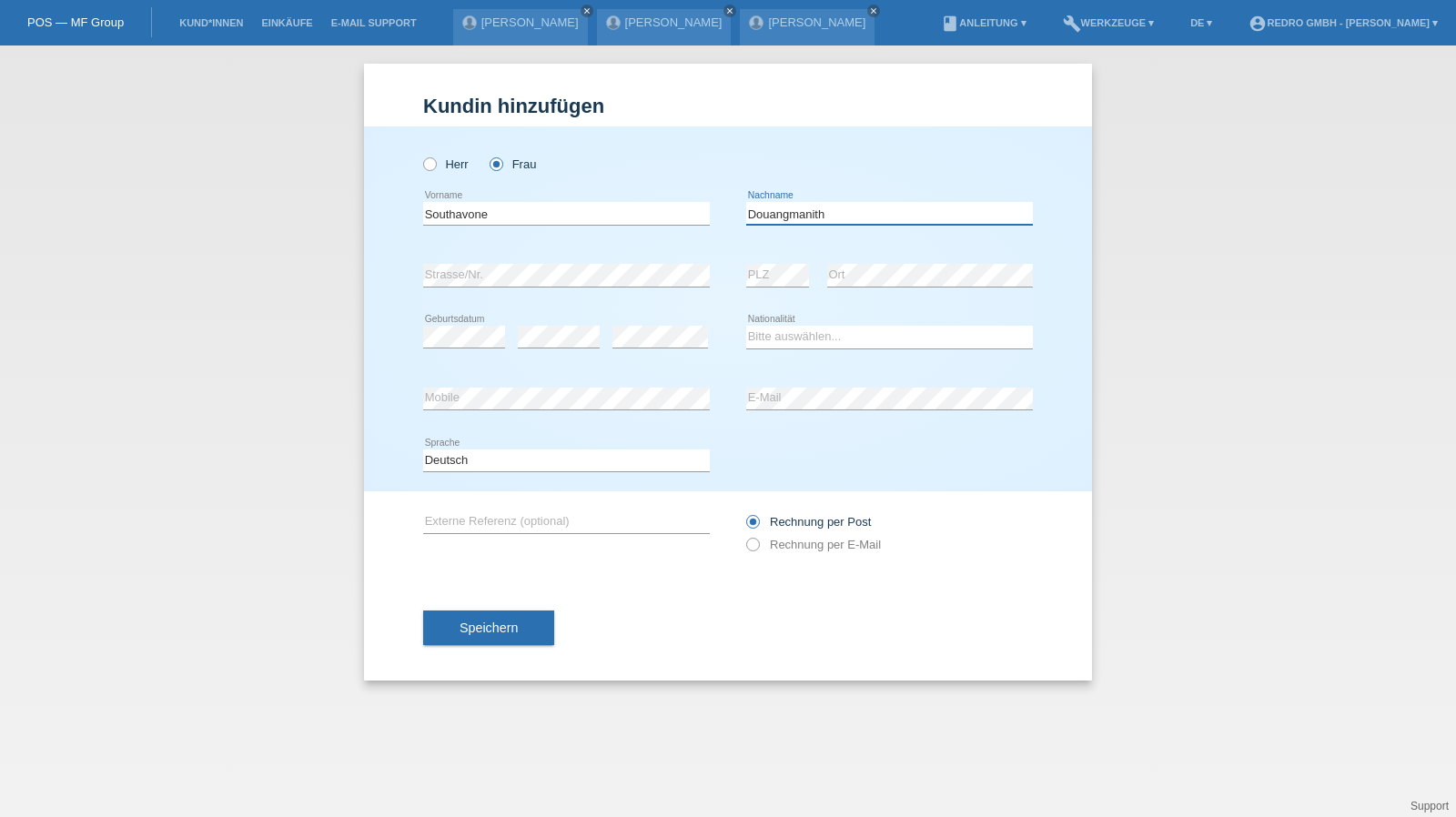
type input "Douangmanith"
click at [814, 208] on input "Douangmanith" at bounding box center [889, 213] width 287 height 23
click at [806, 334] on select "Bitte auswählen... Schweiz Deutschland Liechtenstein Österreich ------------ Af…" at bounding box center [889, 336] width 287 height 22
select select "LA"
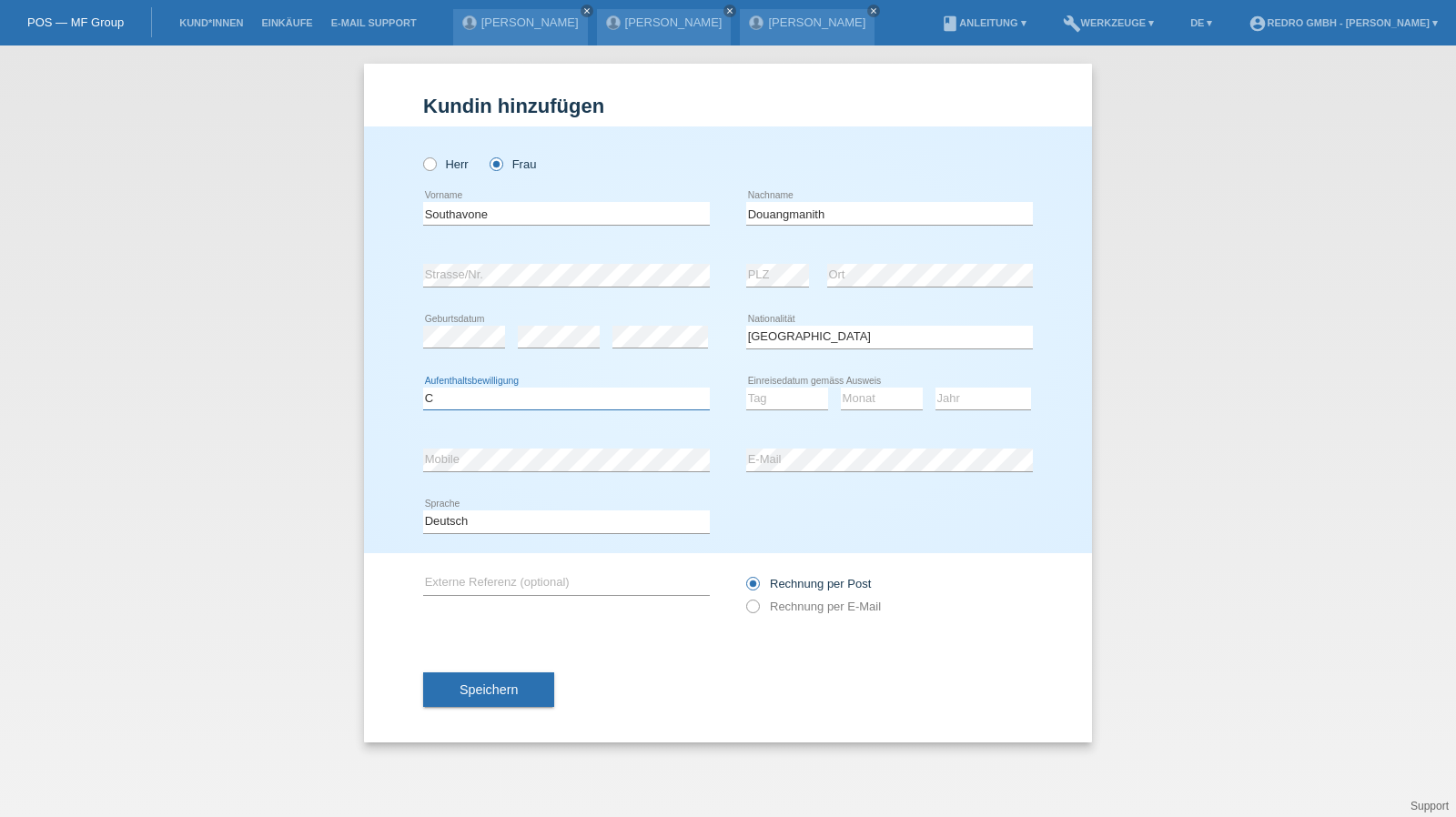
select select "B"
select select "09"
select select "07"
select select "2022"
click at [479, 503] on div "Deutsch Français Italiano English error Sprache" at bounding box center [567, 522] width 287 height 62
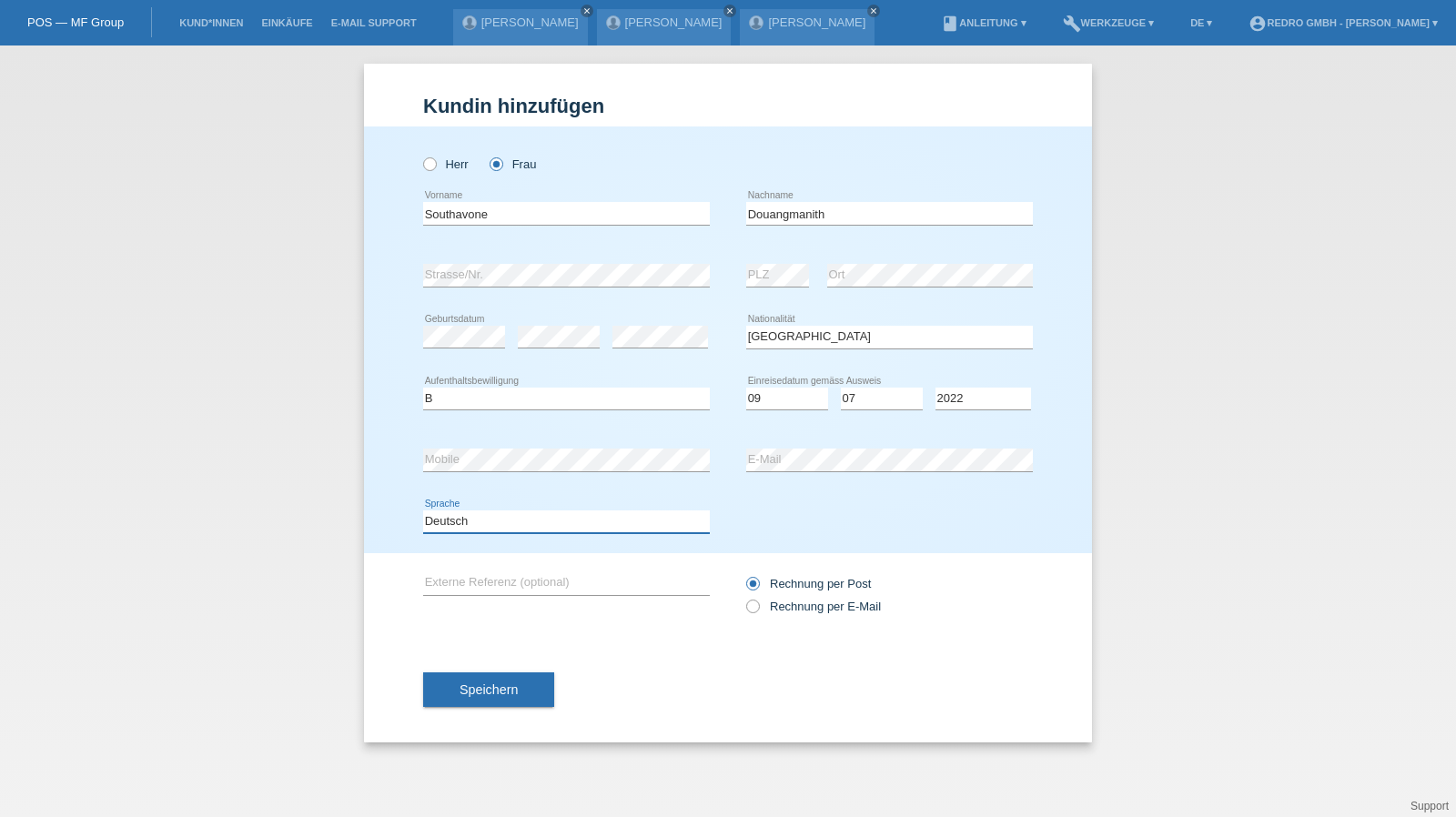
click at [464, 525] on select "Deutsch Français Italiano English" at bounding box center [567, 521] width 287 height 22
select select "fr"
click at [423, 510] on select "Deutsch Français Italiano English" at bounding box center [567, 521] width 287 height 22
click at [478, 687] on span "Speichern" at bounding box center [488, 689] width 58 height 15
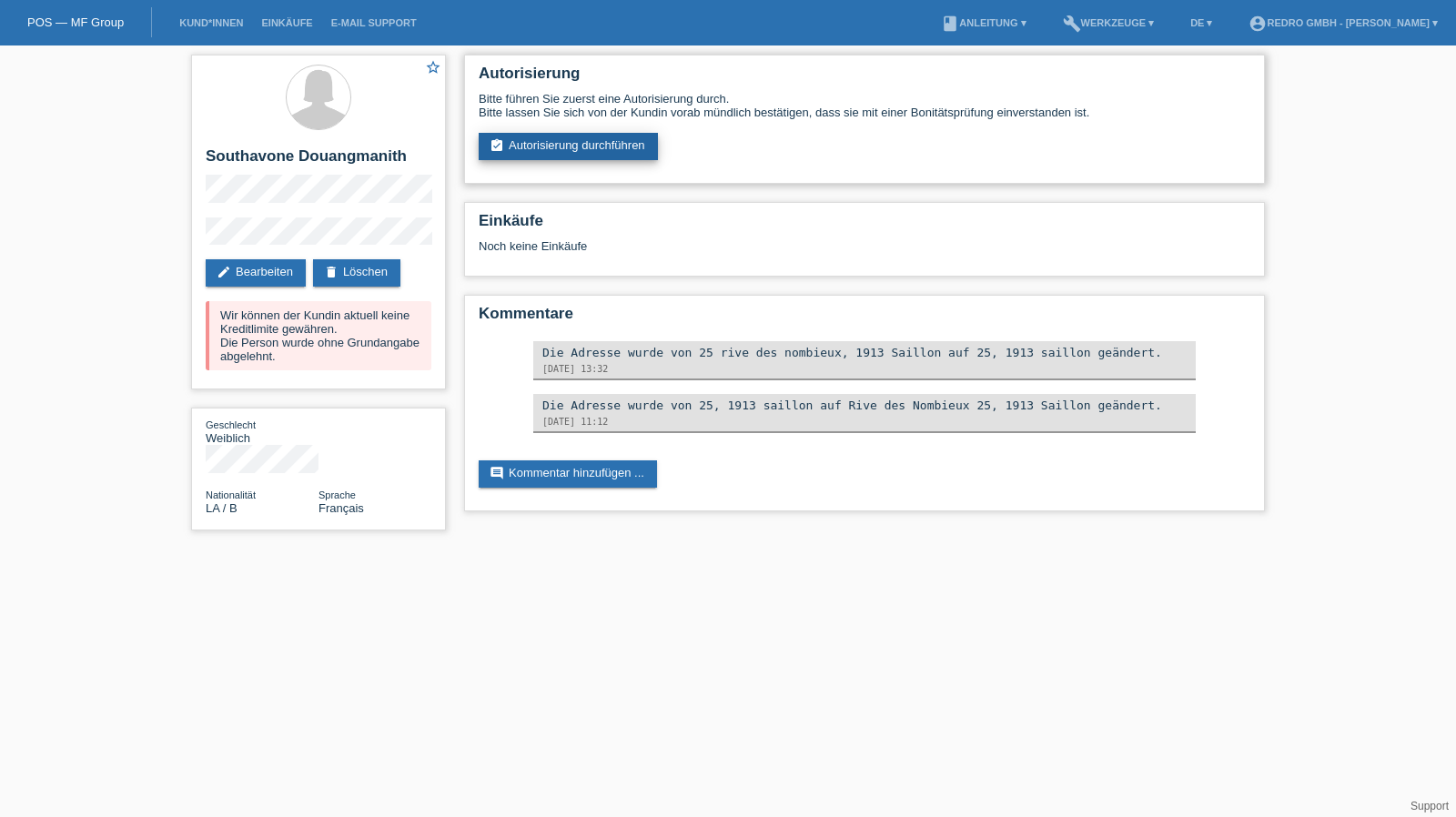
click at [568, 155] on link "assignment_turned_in Autorisierung durchführen" at bounding box center [569, 147] width 179 height 28
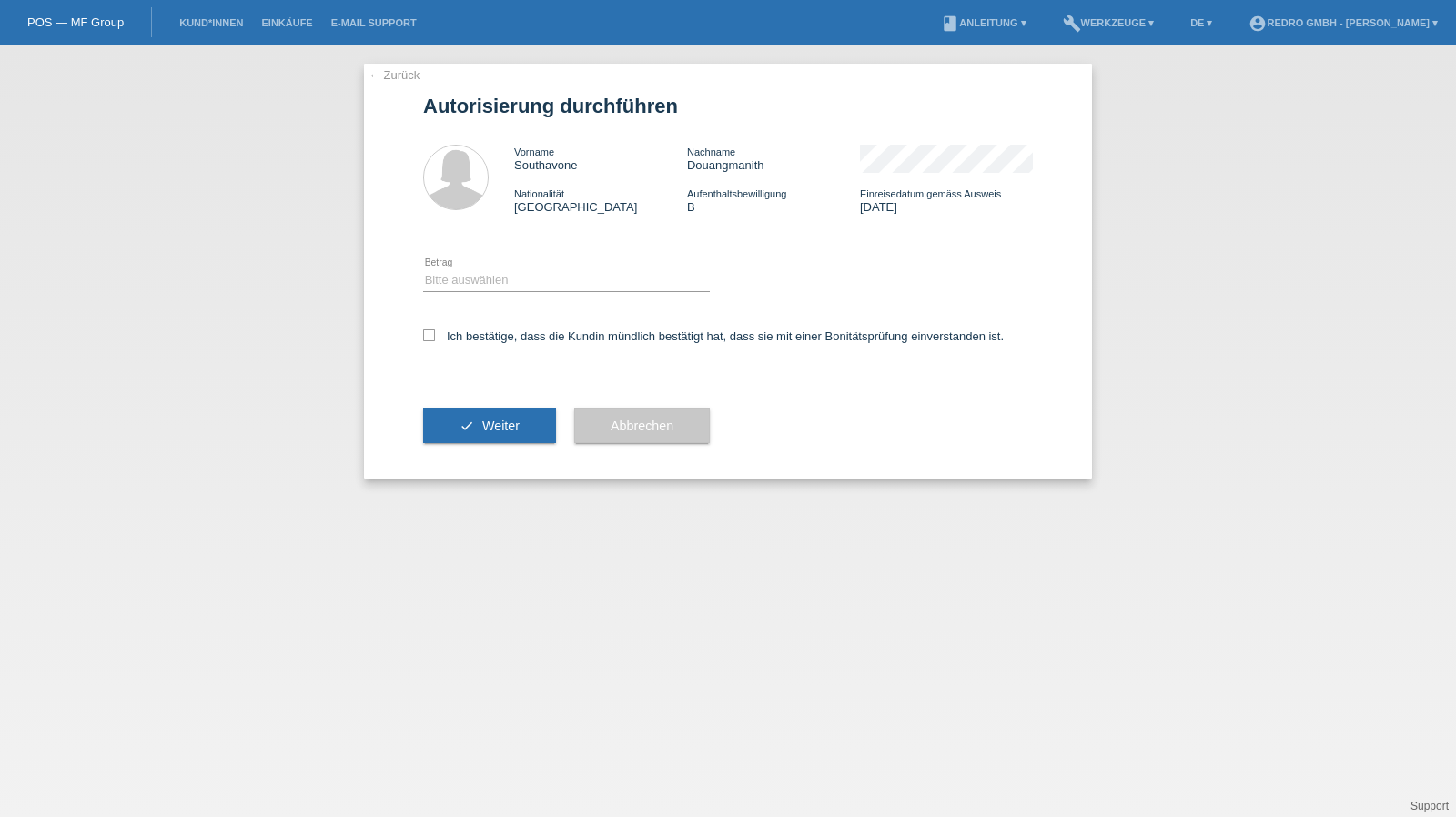
click at [455, 294] on div "Bitte auswählen CHF 1.00 - CHF 499.00 CHF 500.00 - CHF 1'999.00 CHF 2'000.00 - …" at bounding box center [567, 281] width 287 height 62
click at [486, 281] on select "Bitte auswählen CHF 1.00 - CHF 499.00 CHF 500.00 - CHF 1'999.00 CHF 2'000.00 - …" at bounding box center [567, 280] width 287 height 22
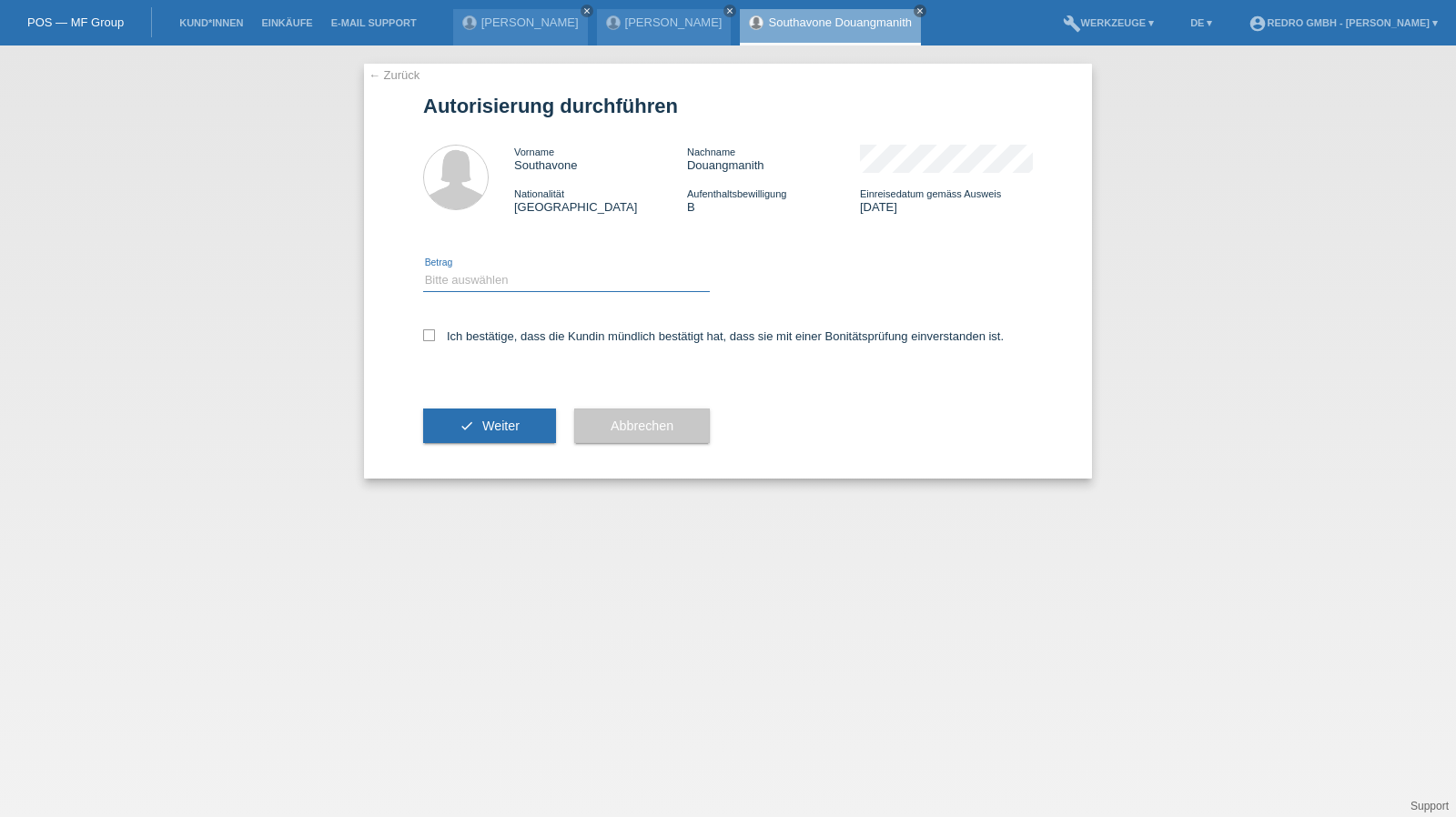
select select "1"
click at [423, 269] on select "Bitte auswählen CHF 1.00 - CHF 499.00 CHF 500.00 - CHF 1'999.00 CHF 2'000.00 - …" at bounding box center [567, 280] width 287 height 22
click at [471, 333] on label "Ich bestätige, dass die Kundin mündlich bestätigt hat, dass sie mit einer Bonit…" at bounding box center [714, 335] width 581 height 14
click at [434, 333] on input "Ich bestätige, dass die Kundin mündlich bestätigt hat, dass sie mit einer Bonit…" at bounding box center [429, 335] width 12 height 12
checkbox input "true"
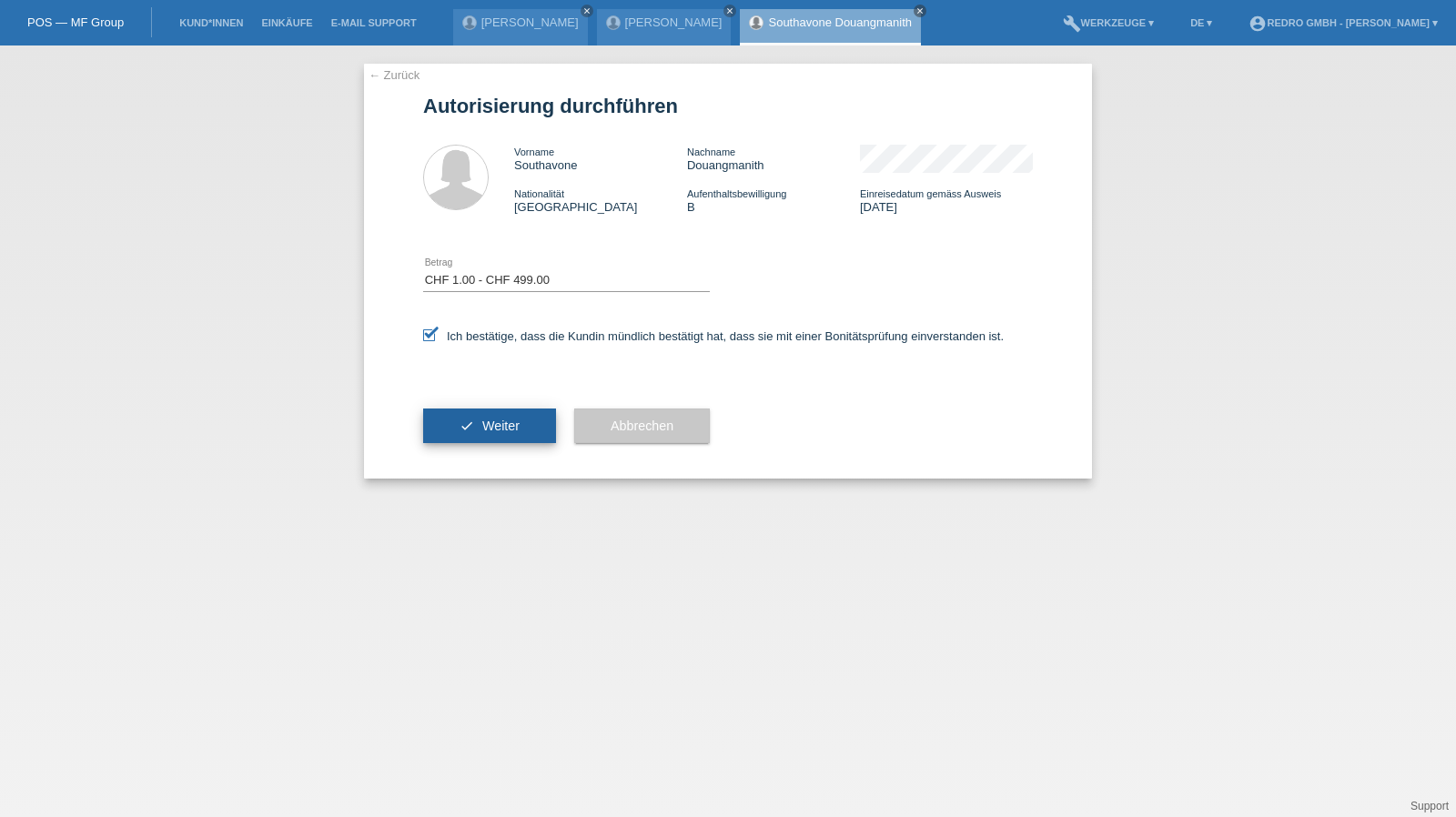
click at [460, 417] on button "check Weiter" at bounding box center [490, 425] width 133 height 34
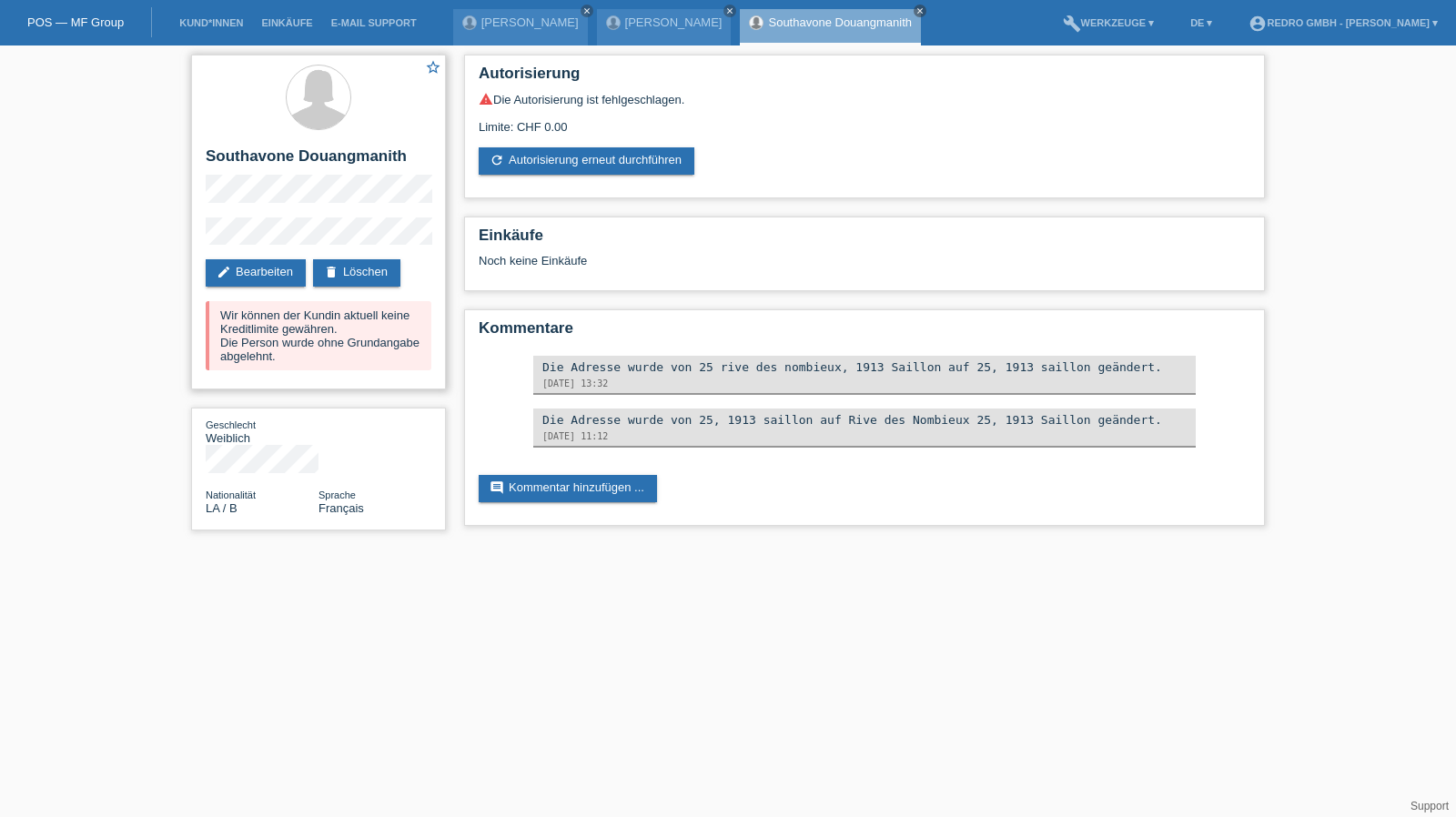
click at [248, 156] on h2 "Southavone Douangmanith" at bounding box center [318, 161] width 226 height 28
copy h2 "Southavone"
click at [287, 162] on h2 "Southavone Douangmanith" at bounding box center [318, 161] width 226 height 28
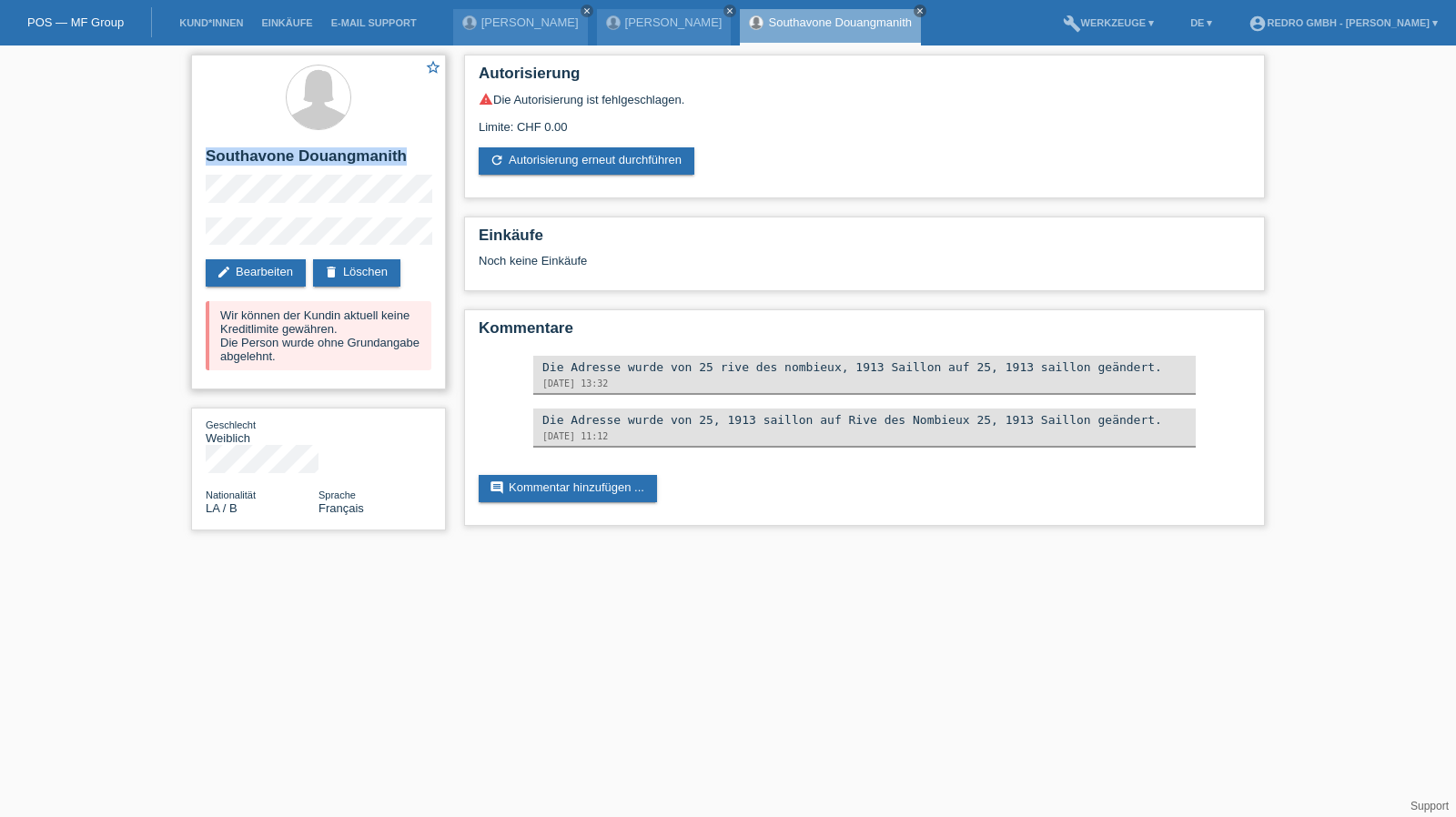
click at [287, 162] on h2 "Southavone Douangmanith" at bounding box center [318, 161] width 226 height 28
click at [202, 238] on div "star_border Southavone [GEOGRAPHIC_DATA] edit Bearbeiten delete Löschen Wir kön…" at bounding box center [319, 222] width 255 height 335
click at [191, 14] on li "Kund*innen" at bounding box center [211, 23] width 82 height 46
click at [193, 23] on link "Kund*innen" at bounding box center [211, 23] width 82 height 11
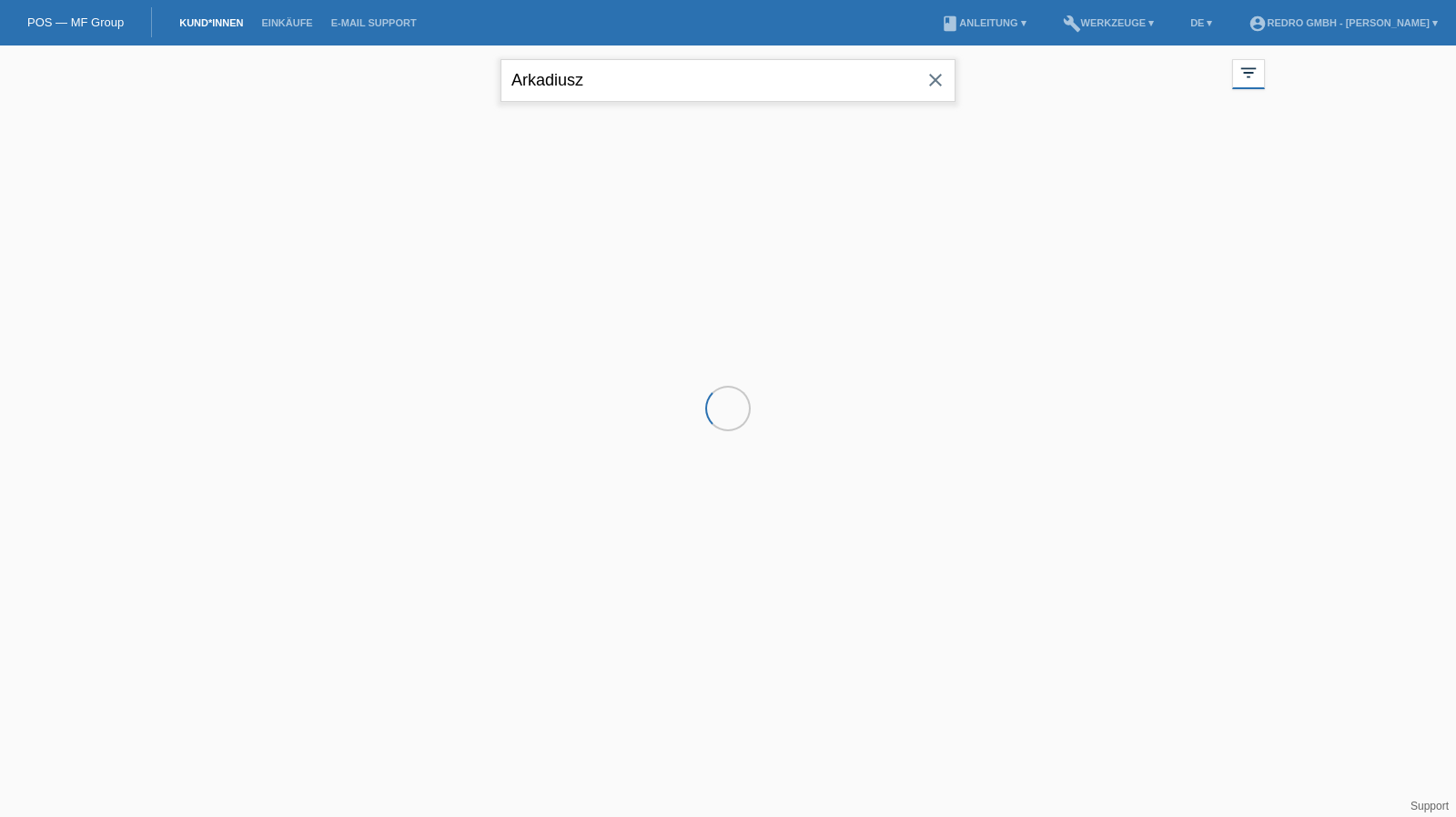
click at [680, 74] on input "Arkadiusz" at bounding box center [728, 80] width 455 height 43
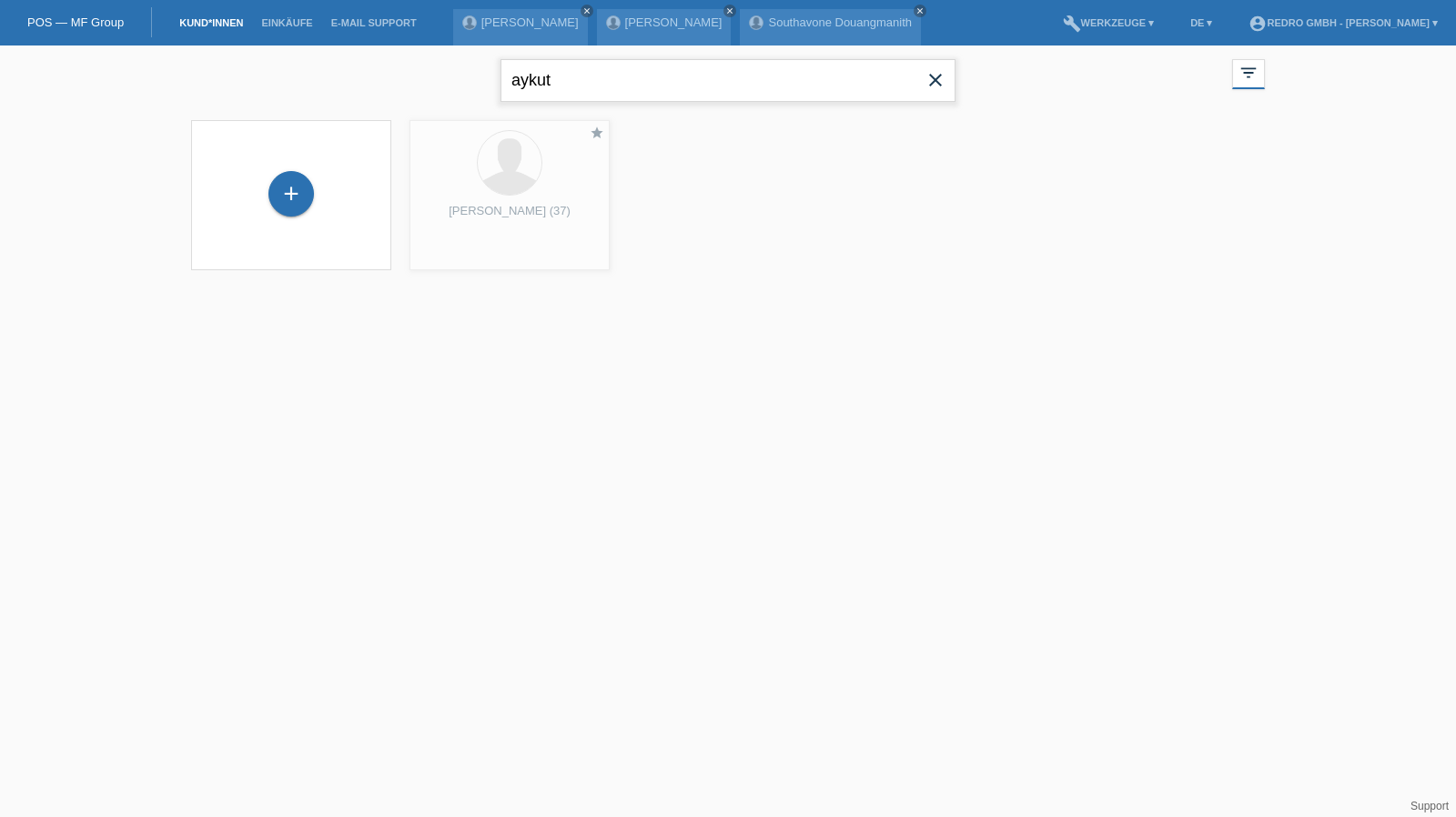
type input "aykut"
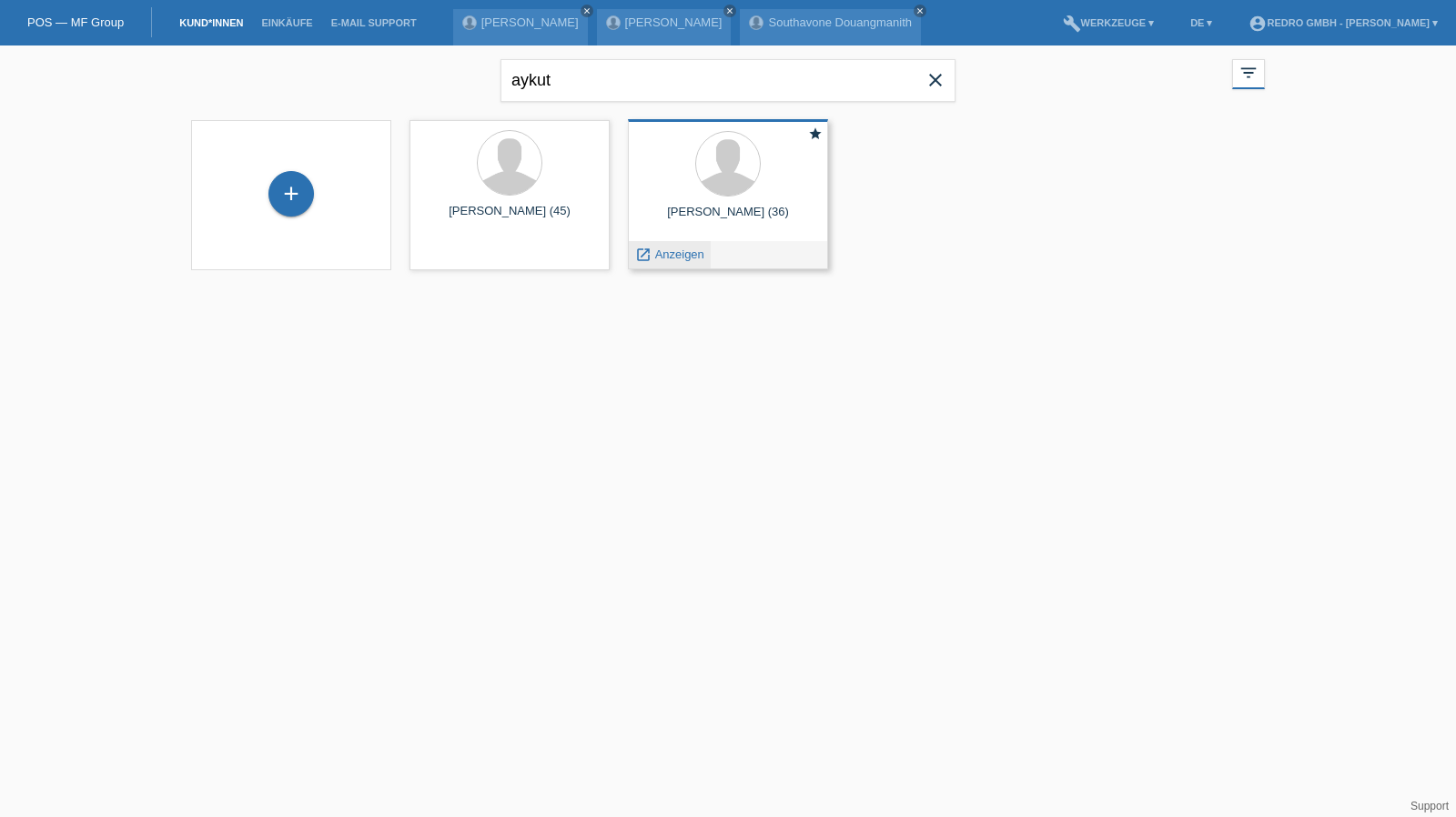
click at [665, 253] on span "Anzeigen" at bounding box center [679, 254] width 49 height 14
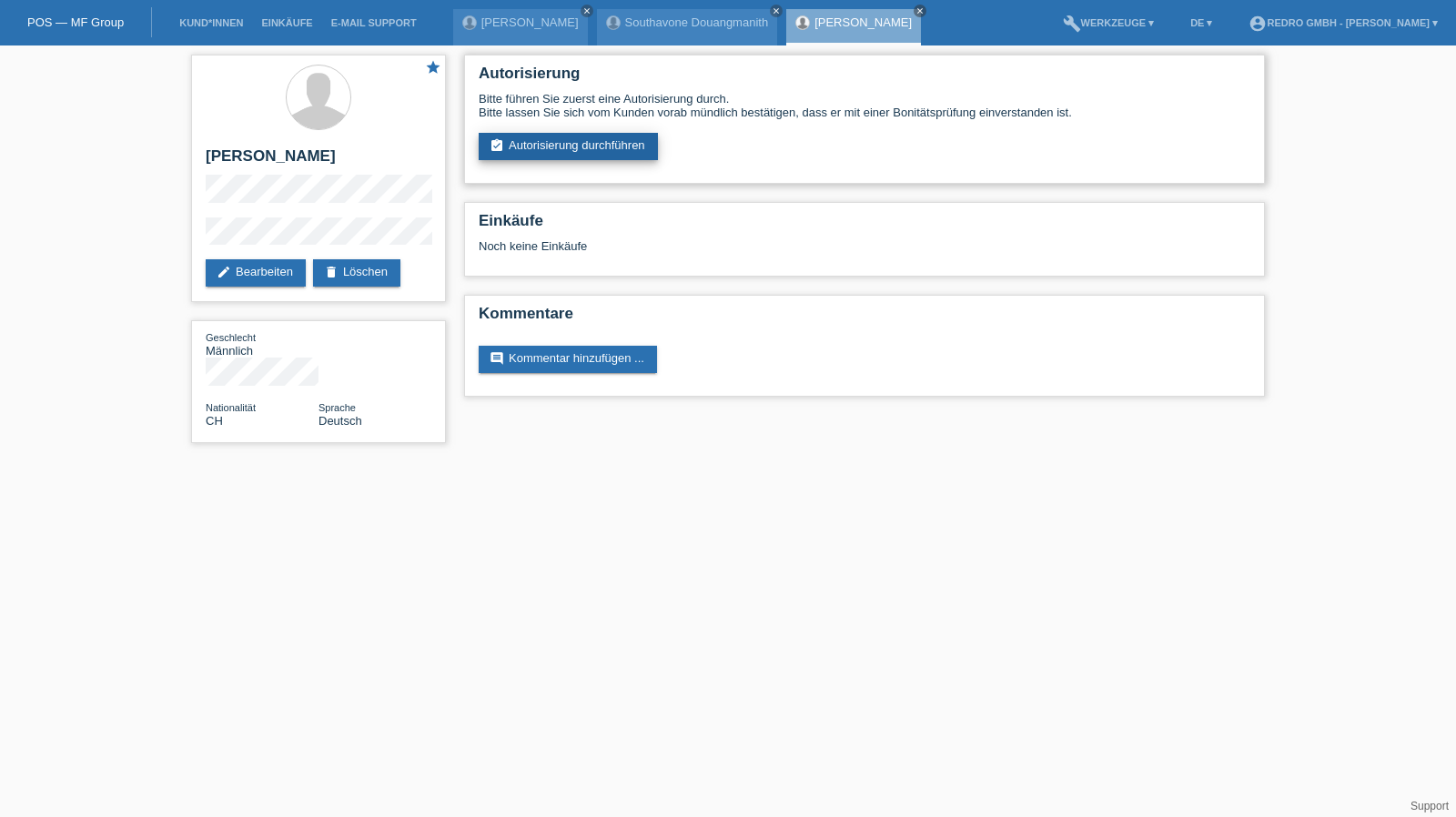
click at [541, 154] on link "assignment_turned_in Autorisierung durchführen" at bounding box center [569, 147] width 179 height 28
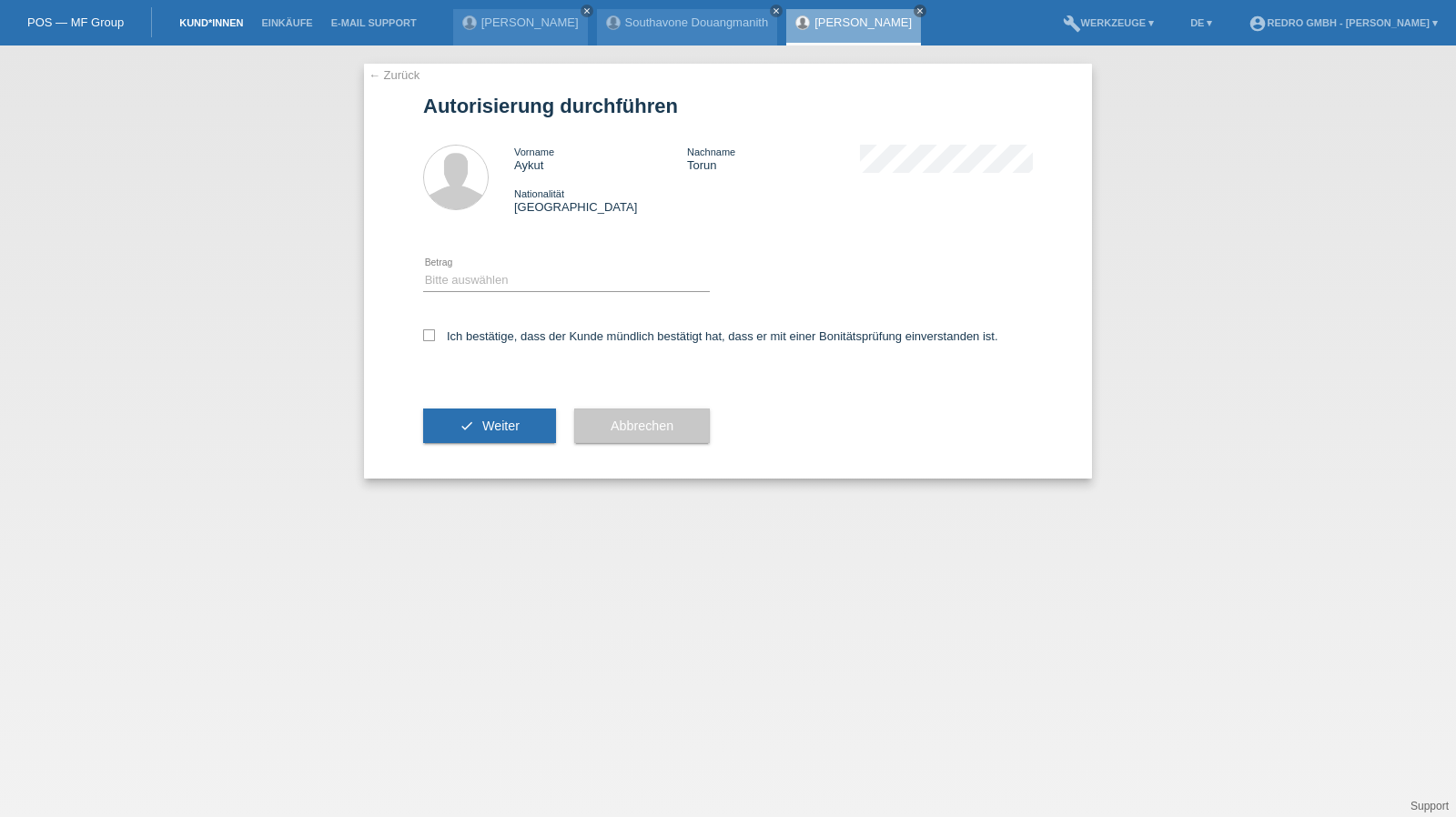
click at [207, 24] on link "Kund*innen" at bounding box center [211, 23] width 82 height 11
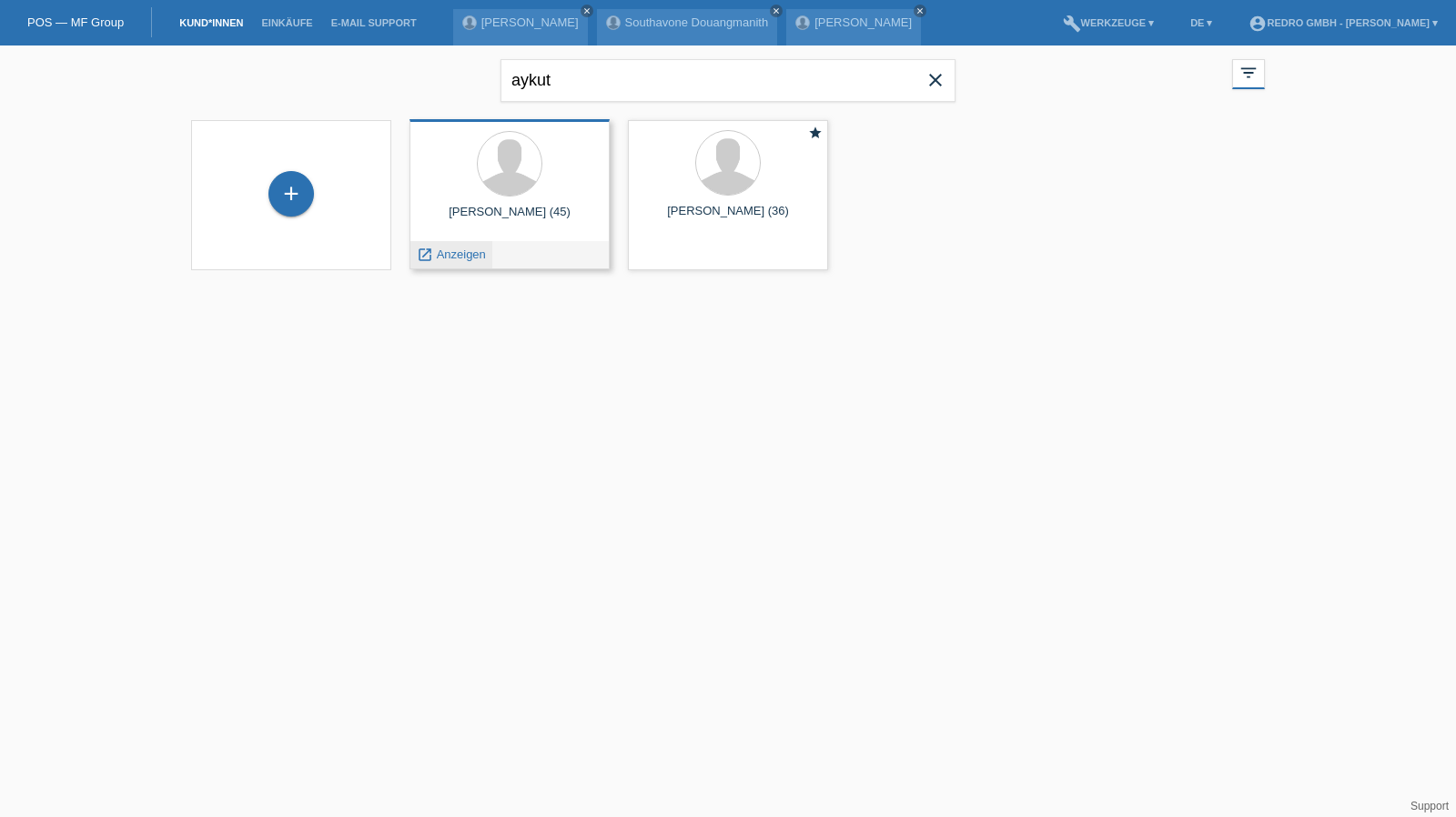
click at [457, 252] on span "Anzeigen" at bounding box center [460, 254] width 49 height 14
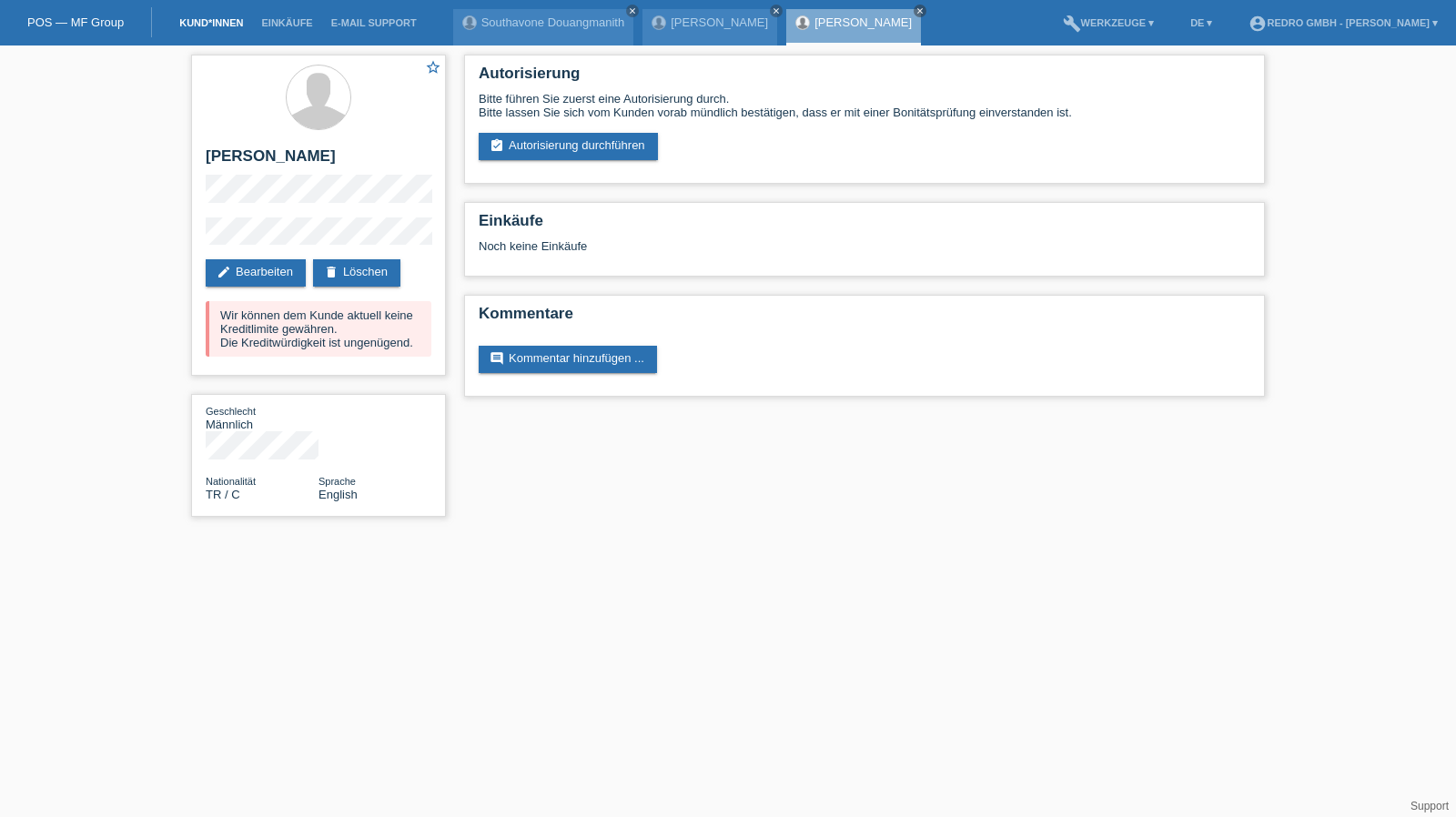
click at [193, 23] on link "Kund*innen" at bounding box center [211, 23] width 82 height 11
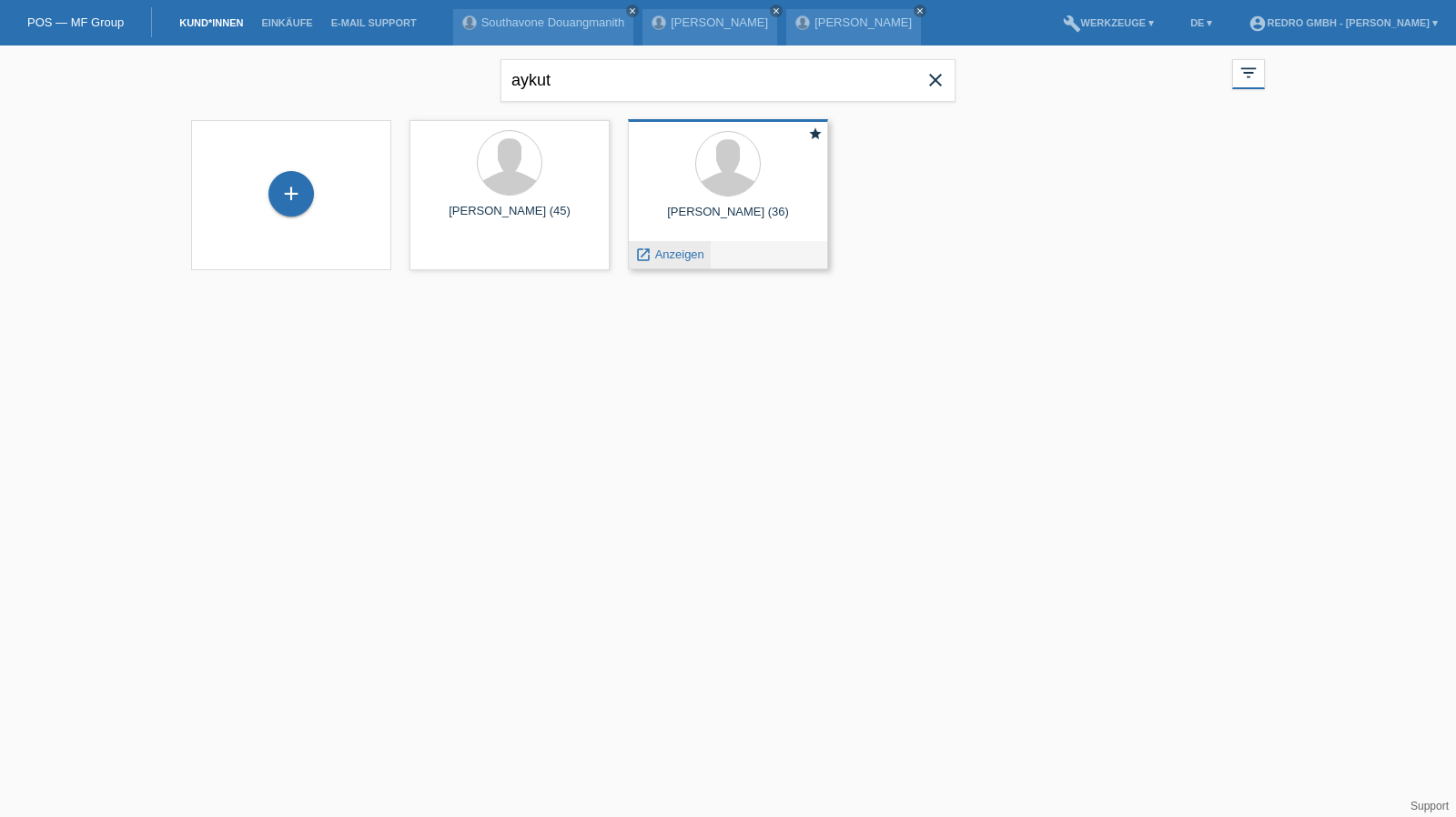
click at [675, 254] on span "Anzeigen" at bounding box center [679, 254] width 49 height 14
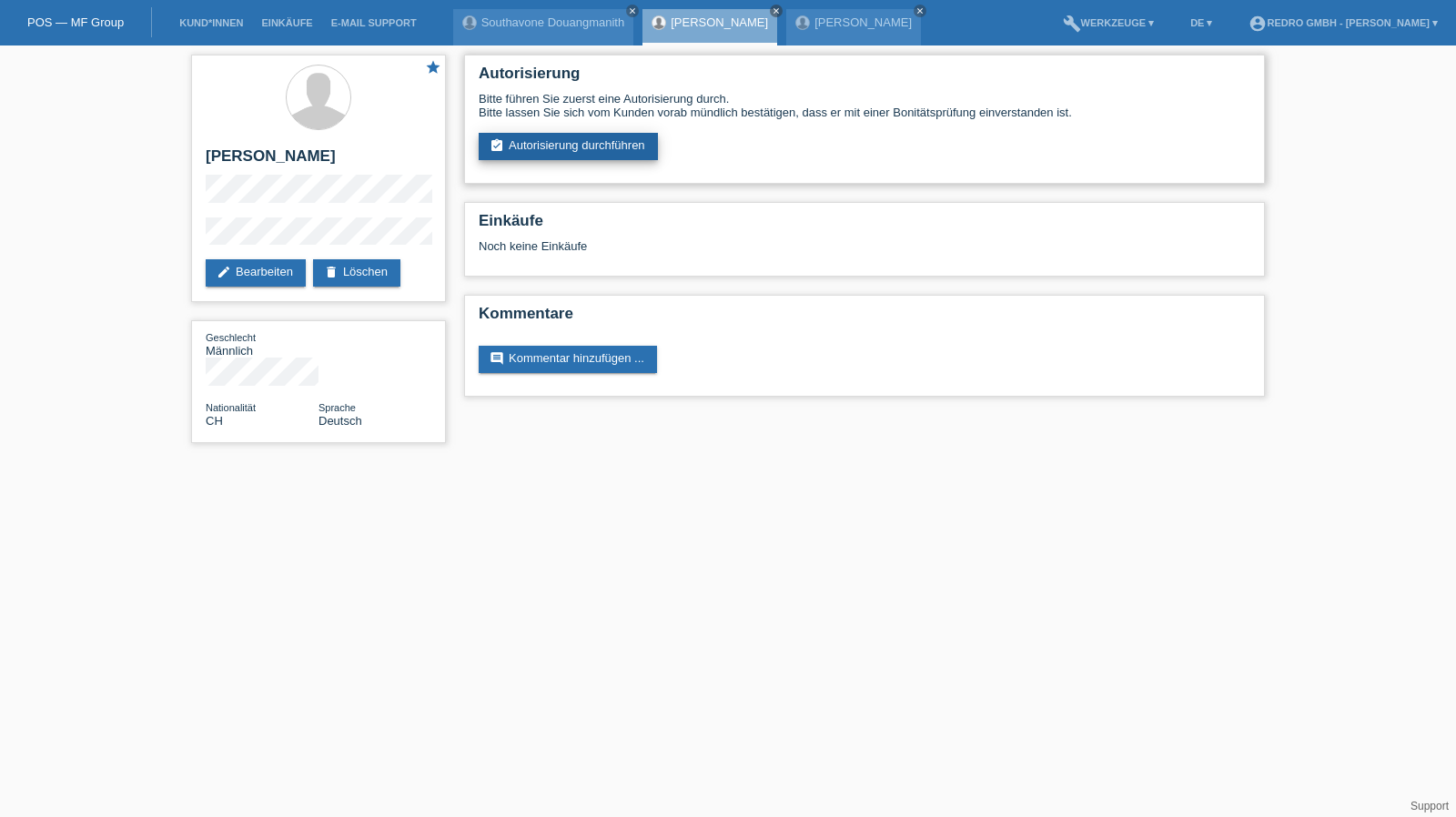
click at [582, 139] on link "assignment_turned_in Autorisierung durchführen" at bounding box center [569, 147] width 179 height 28
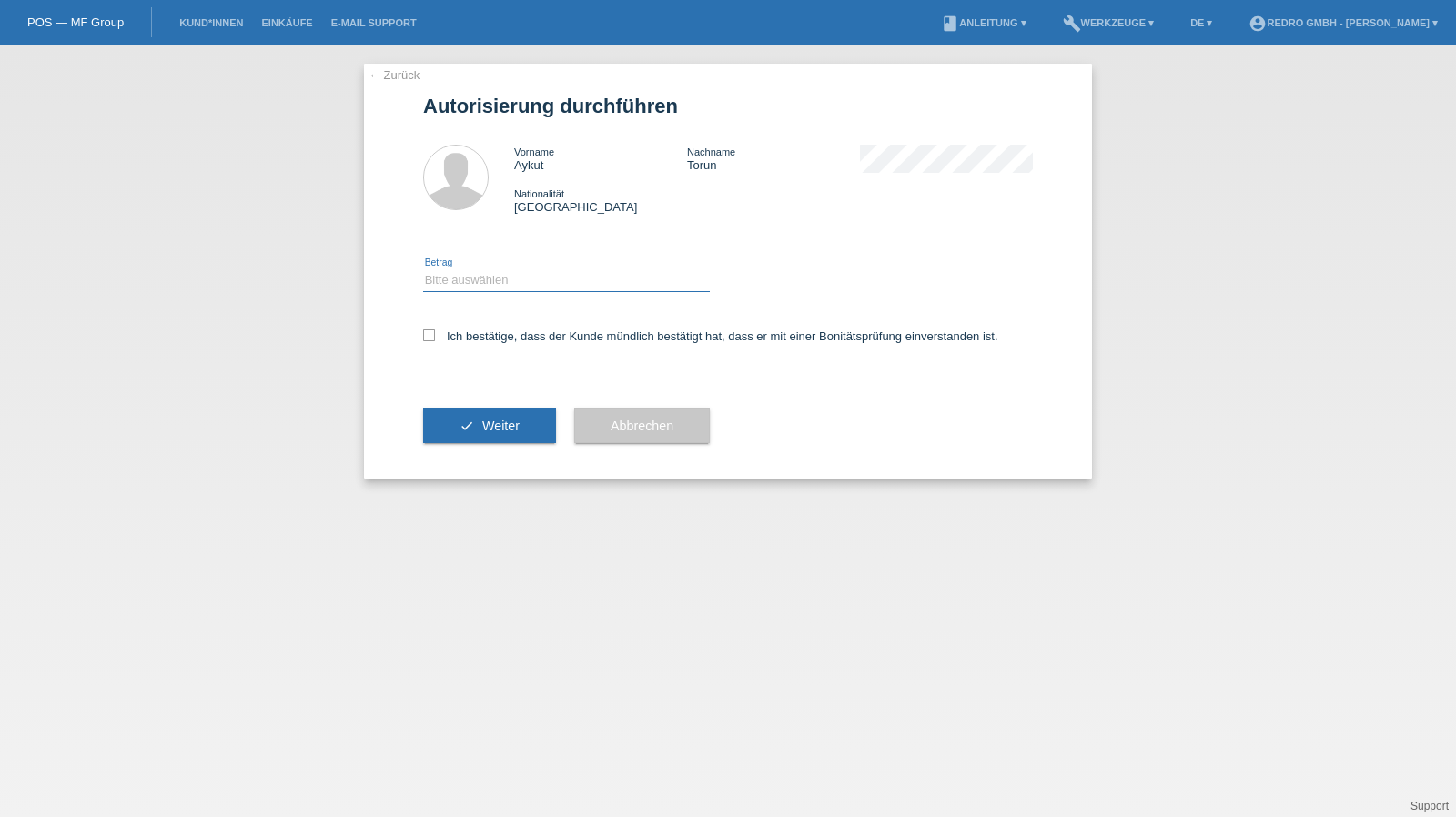
drag, startPoint x: 479, startPoint y: 278, endPoint x: 472, endPoint y: 290, distance: 13.9
click at [479, 278] on select "Bitte auswählen CHF 1.00 - CHF 499.00 CHF 500.00 - CHF 1'999.00 CHF 2'000.00 - …" at bounding box center [567, 280] width 287 height 22
select select "1"
click at [423, 269] on select "Bitte auswählen CHF 1.00 - CHF 499.00 CHF 500.00 - CHF 1'999.00 CHF 2'000.00 - …" at bounding box center [567, 280] width 287 height 22
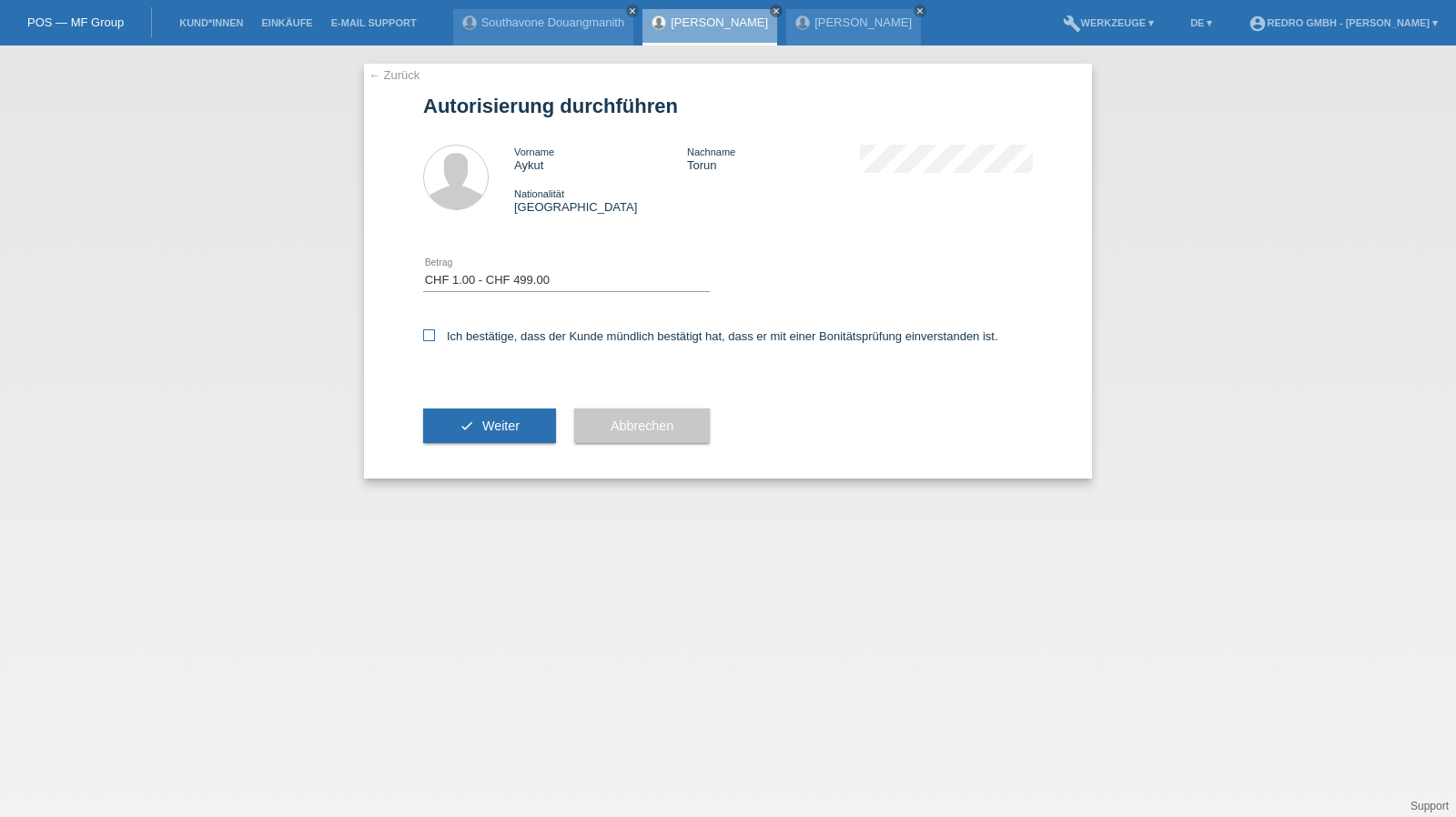
click at [463, 338] on label "Ich bestätige, dass der Kunde mündlich bestätigt hat, dass er mit einer Bonität…" at bounding box center [711, 335] width 575 height 14
click at [434, 338] on input "Ich bestätige, dass der Kunde mündlich bestätigt hat, dass er mit einer Bonität…" at bounding box center [429, 335] width 12 height 12
checkbox input "true"
click at [459, 435] on button "check Weiter" at bounding box center [490, 425] width 133 height 34
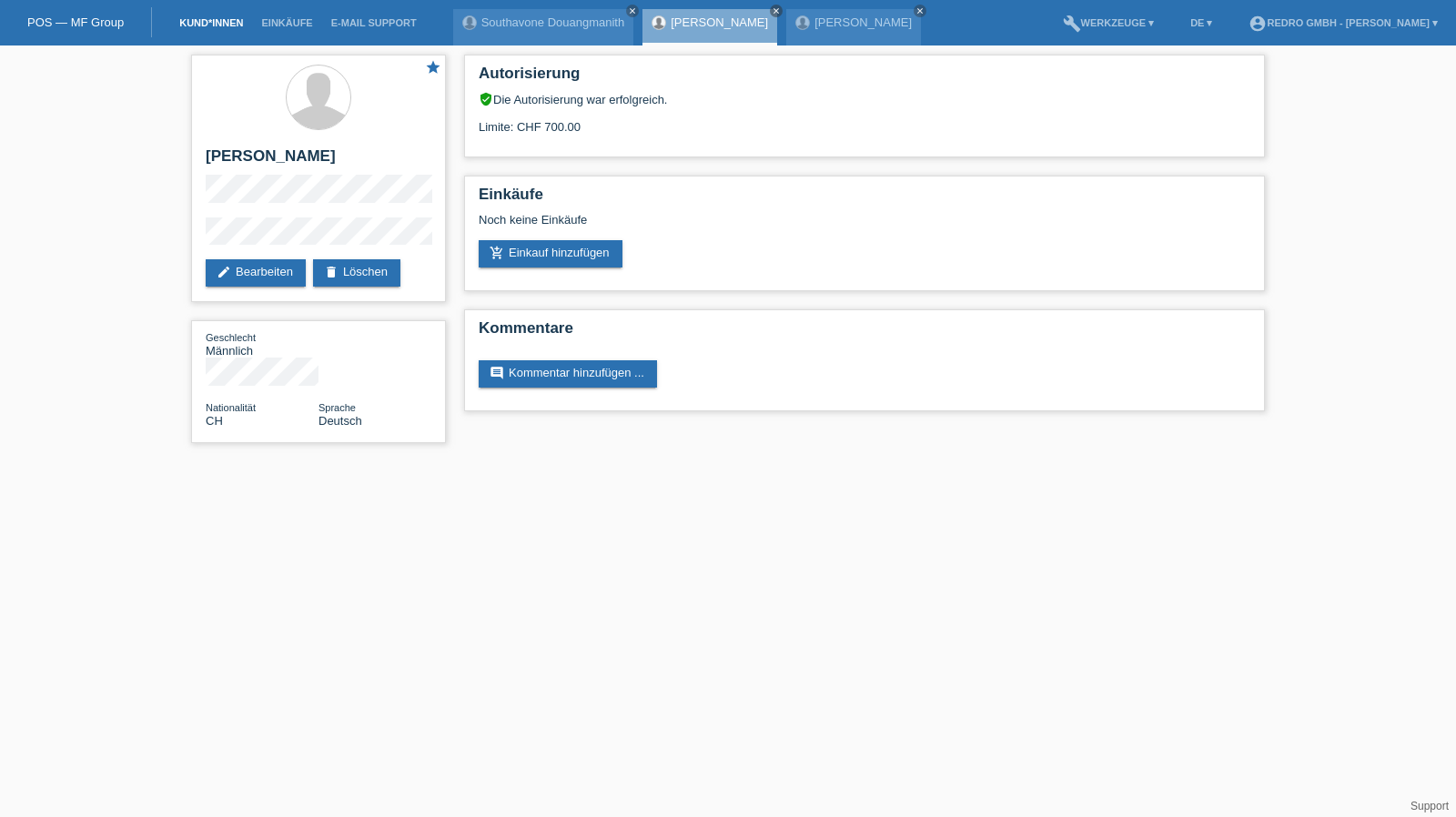
click at [214, 28] on link "Kund*innen" at bounding box center [211, 23] width 82 height 11
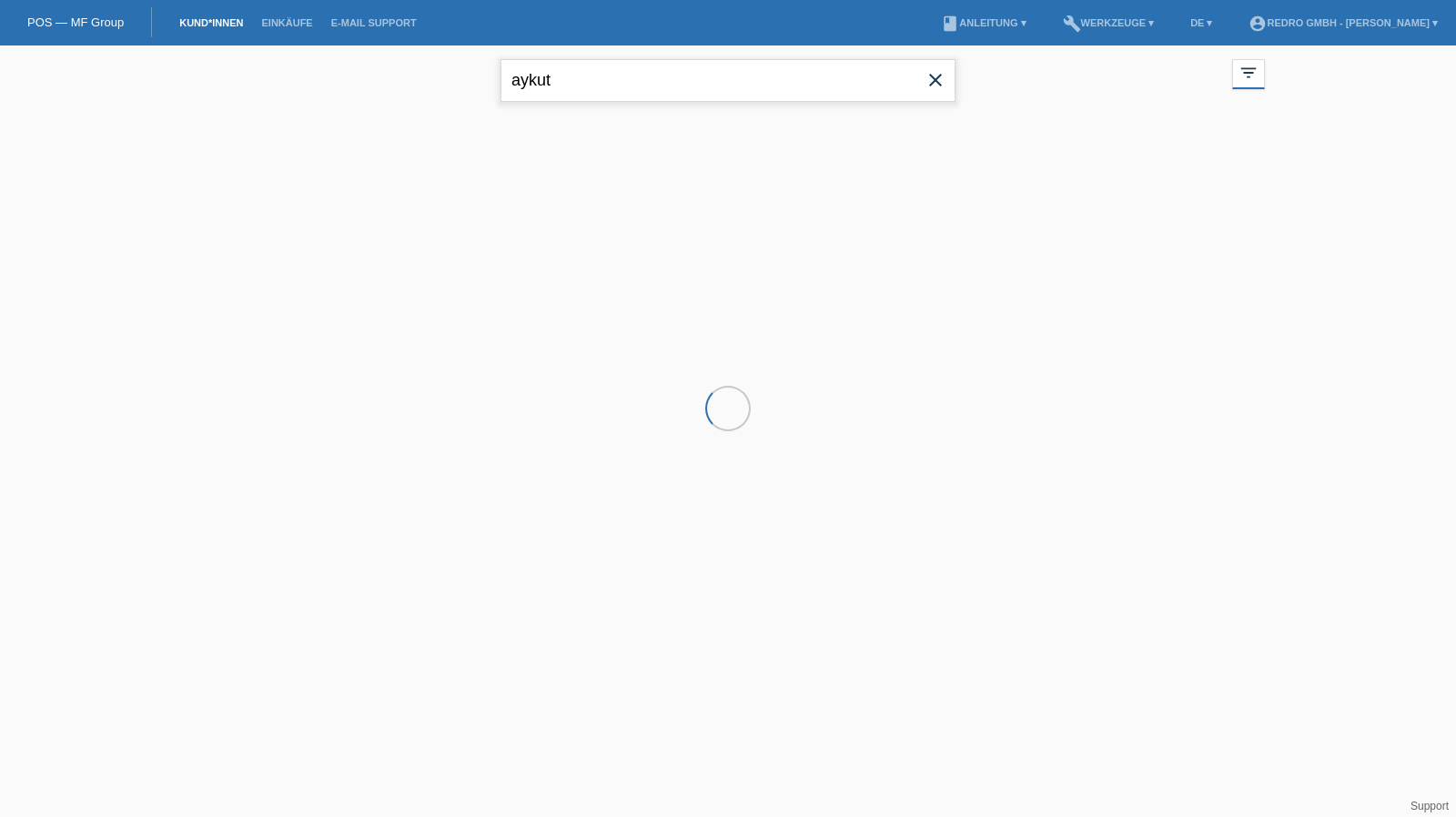
click at [618, 66] on input "aykut" at bounding box center [728, 80] width 455 height 43
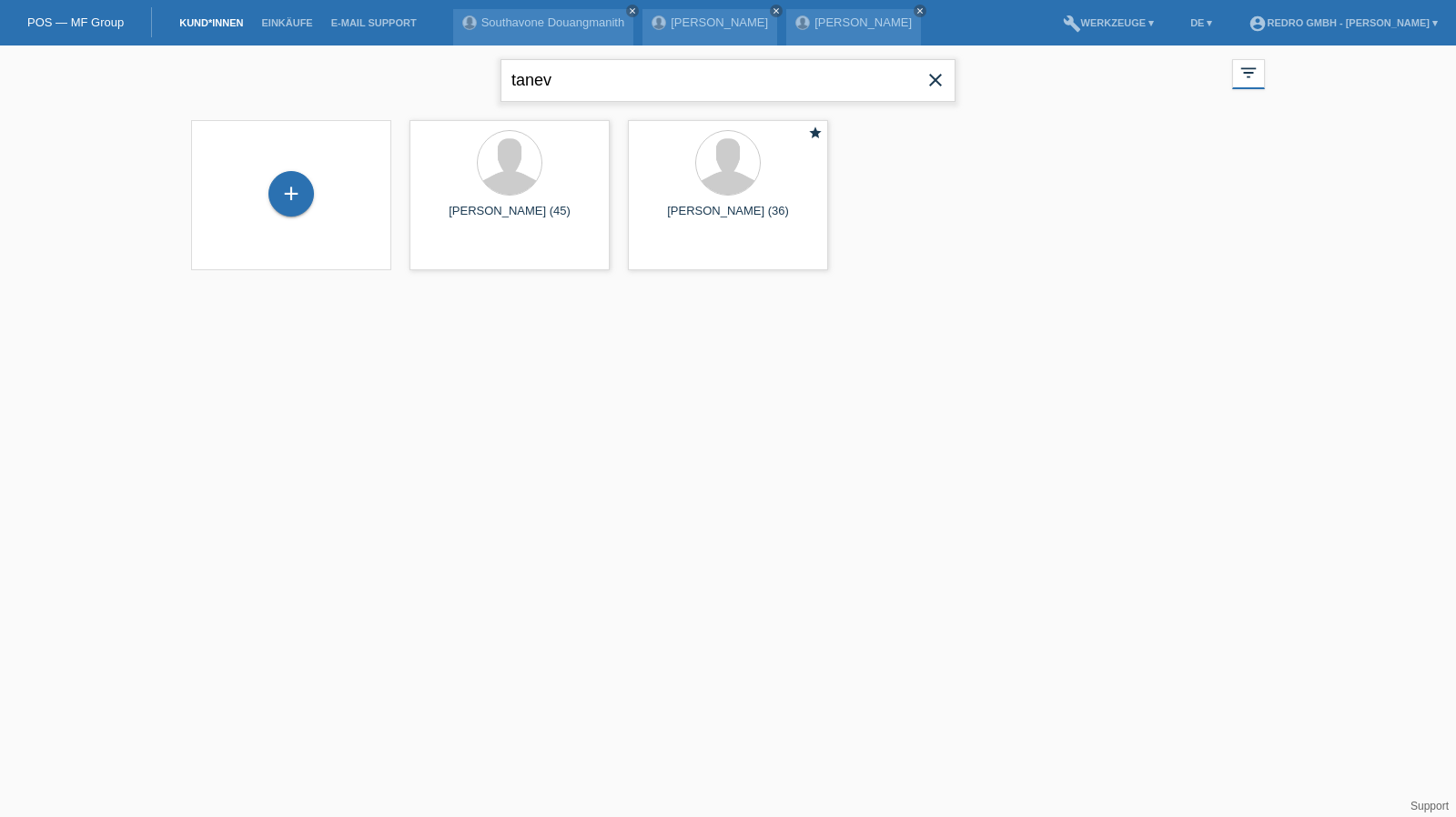
type input "tanev"
click at [460, 258] on span "Anzeigen" at bounding box center [460, 254] width 49 height 14
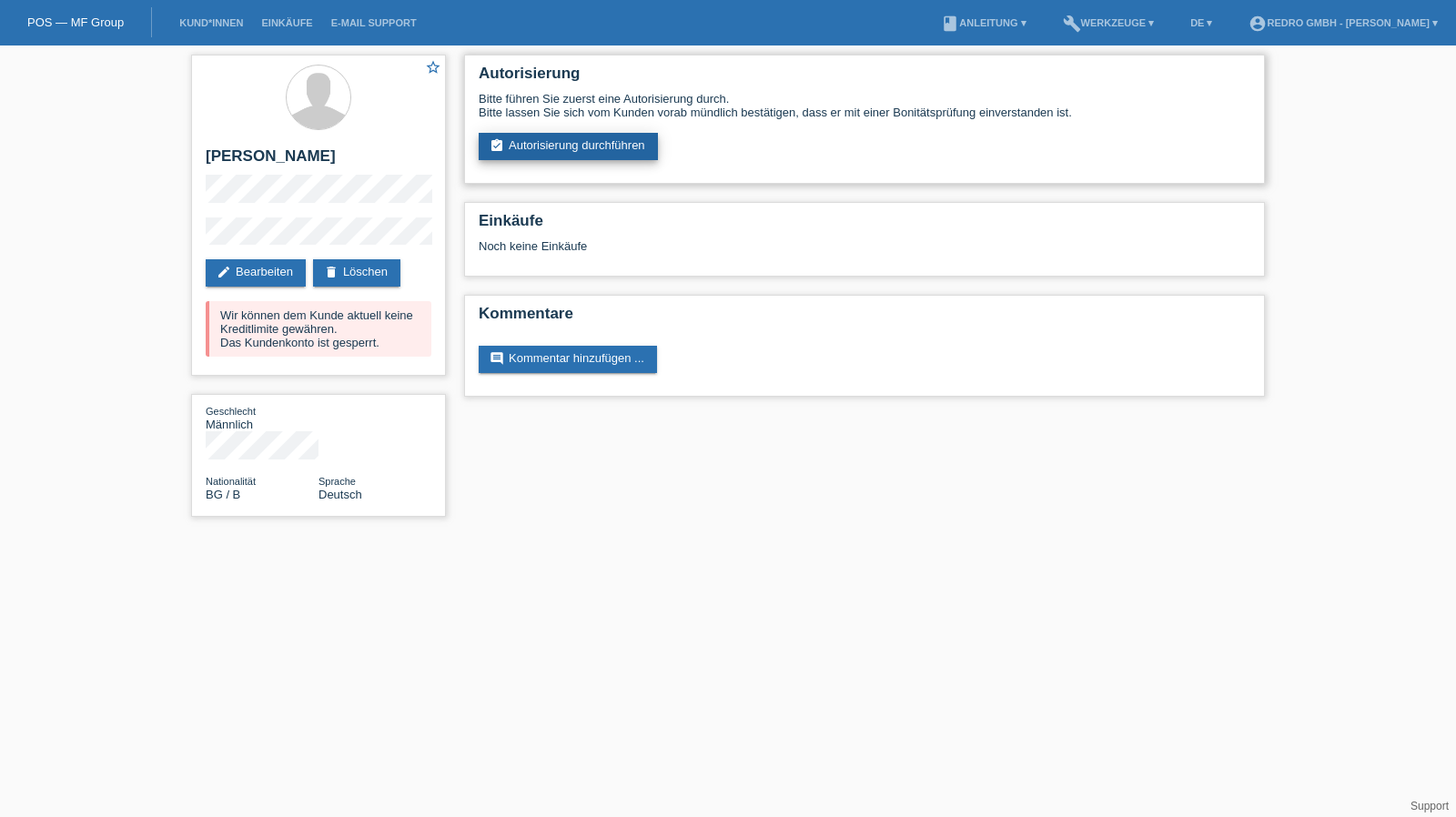
click at [575, 152] on link "assignment_turned_in Autorisierung durchführen" at bounding box center [569, 147] width 179 height 28
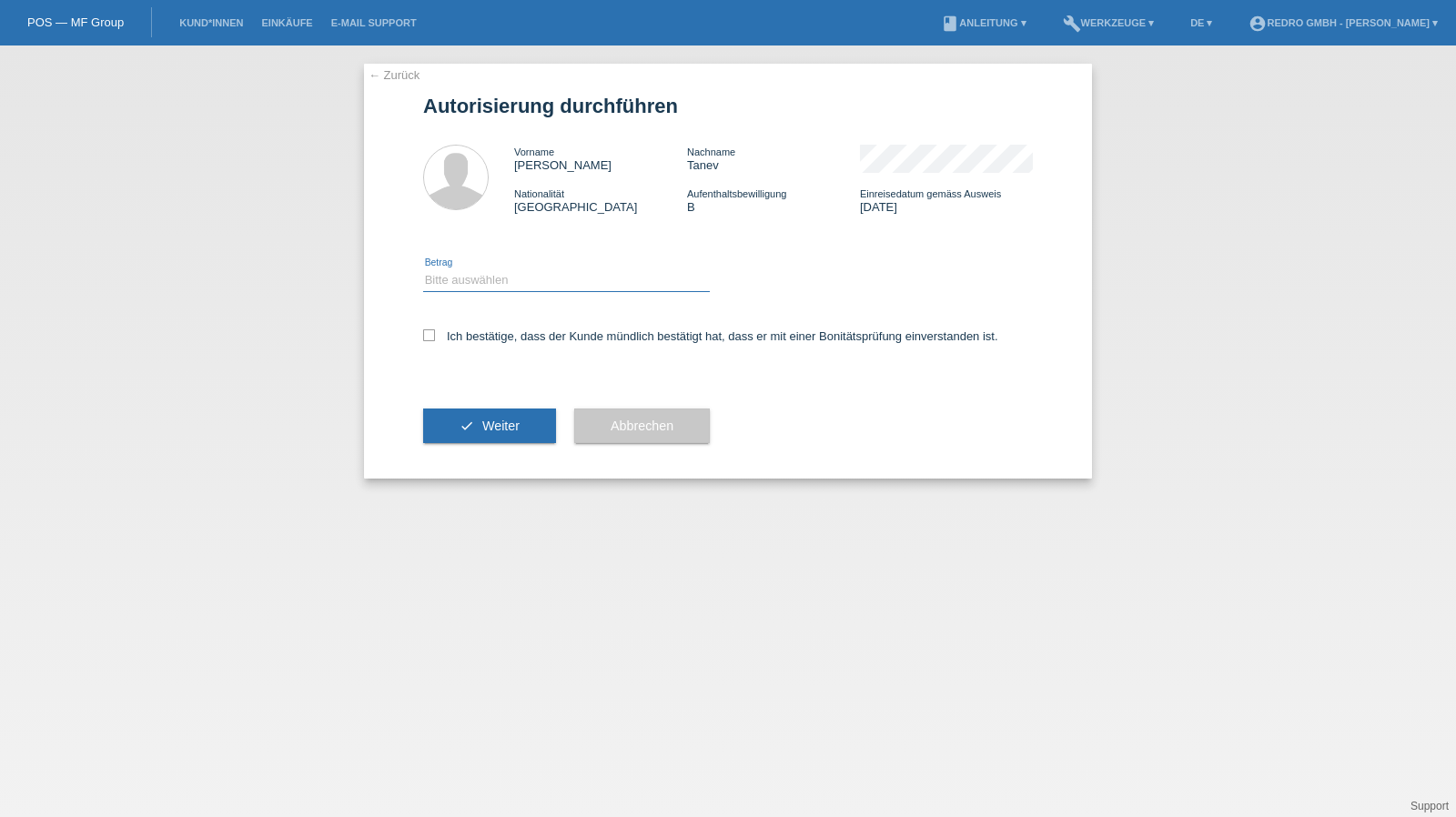
drag, startPoint x: 469, startPoint y: 280, endPoint x: 468, endPoint y: 291, distance: 11.0
click at [469, 280] on select "Bitte auswählen CHF 1.00 - CHF 499.00 CHF 500.00 - CHF 1'999.00 CHF 2'000.00 - …" at bounding box center [567, 280] width 287 height 22
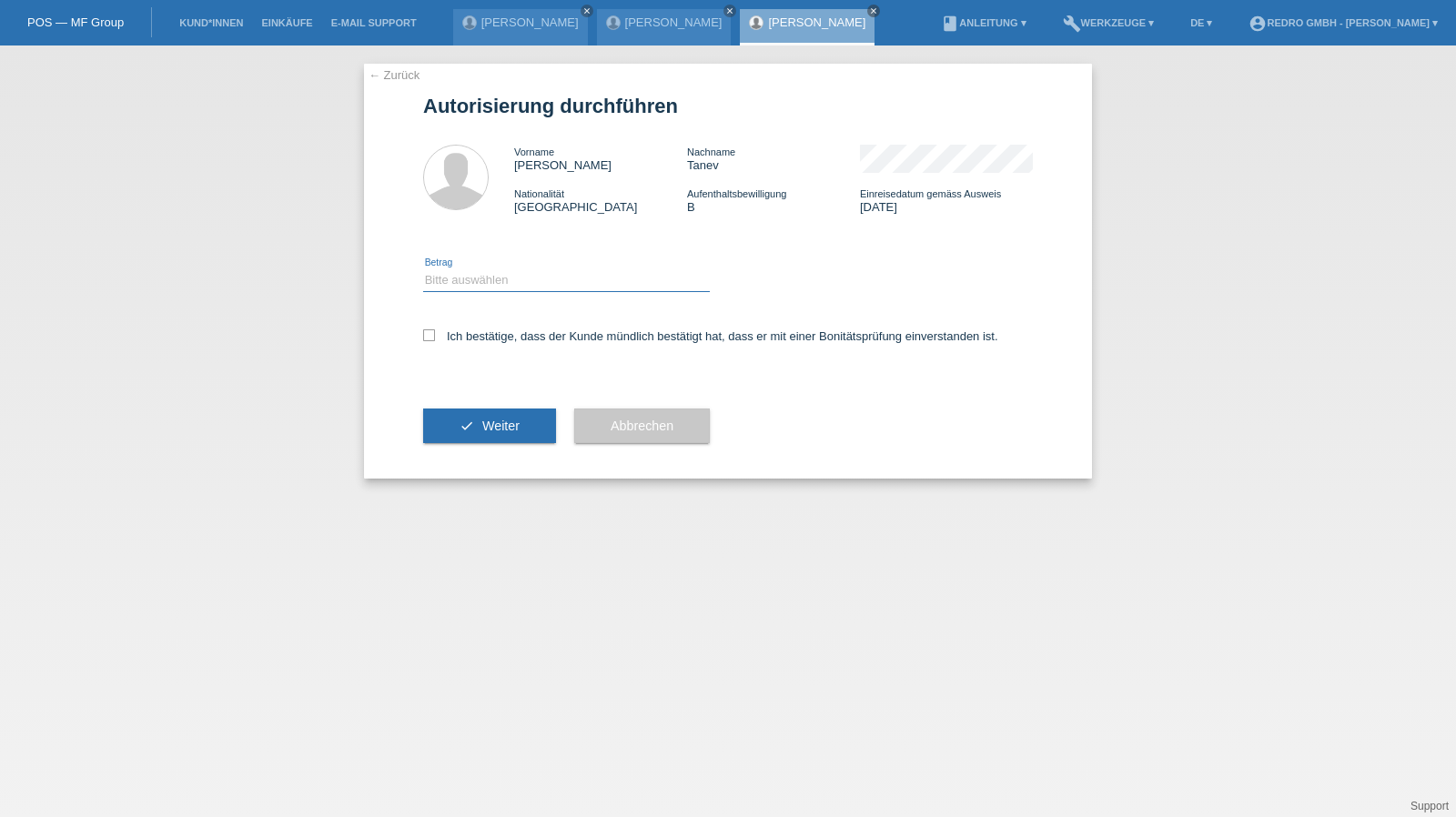
select select "1"
click at [423, 269] on select "Bitte auswählen CHF 1.00 - CHF 499.00 CHF 500.00 - CHF 1'999.00 CHF 2'000.00 - …" at bounding box center [567, 280] width 287 height 22
click at [464, 345] on div "Ich bestätige, dass der Kunde mündlich bestätigt hat, dass er mit einer Bonität…" at bounding box center [728, 342] width 609 height 62
click at [470, 338] on label "Ich bestätige, dass der Kunde mündlich bestätigt hat, dass er mit einer Bonität…" at bounding box center [711, 335] width 575 height 14
click at [434, 338] on input "Ich bestätige, dass der Kunde mündlich bestätigt hat, dass er mit einer Bonität…" at bounding box center [429, 335] width 12 height 12
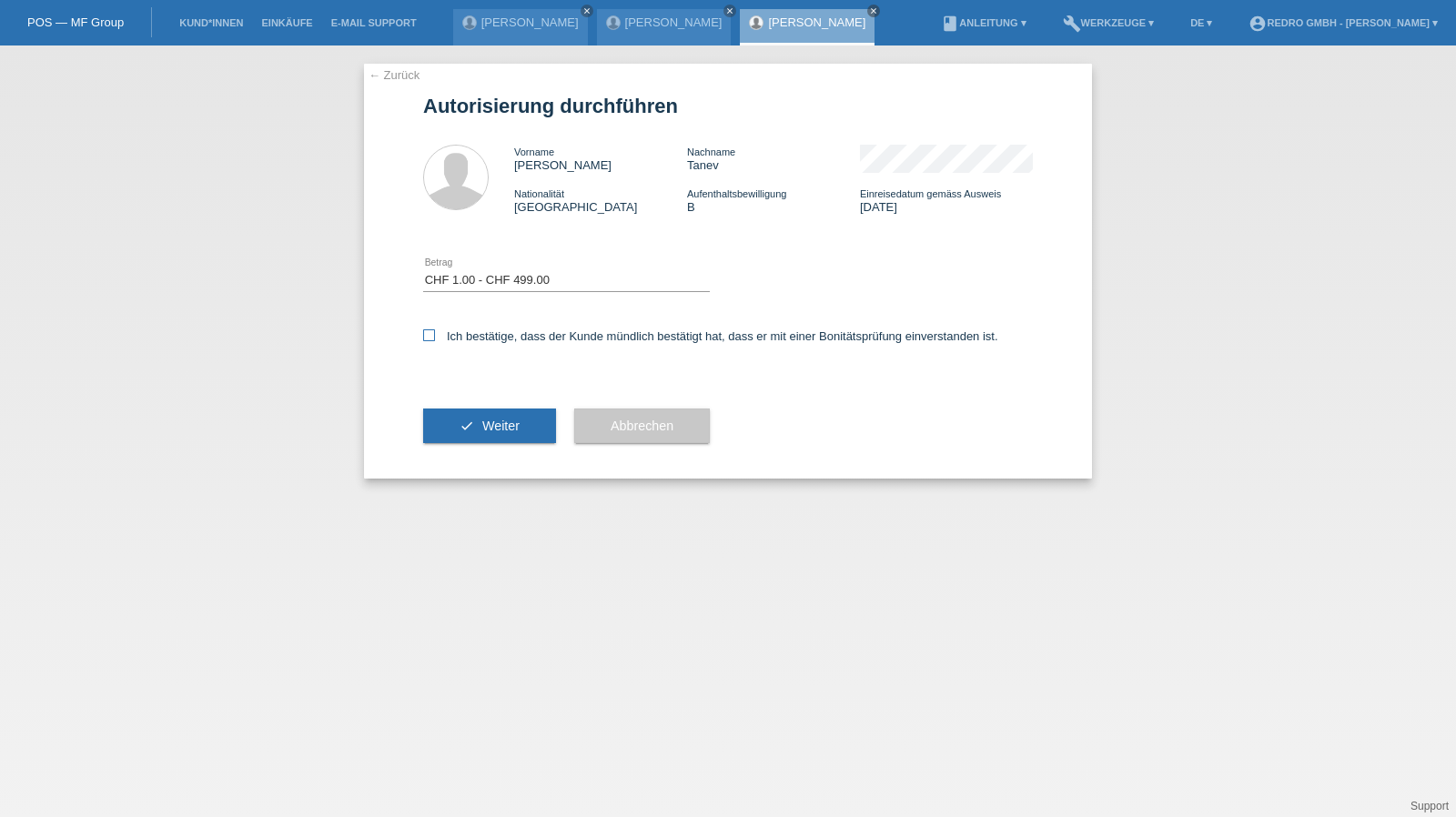
checkbox input "true"
click at [460, 426] on icon "check" at bounding box center [467, 426] width 15 height 15
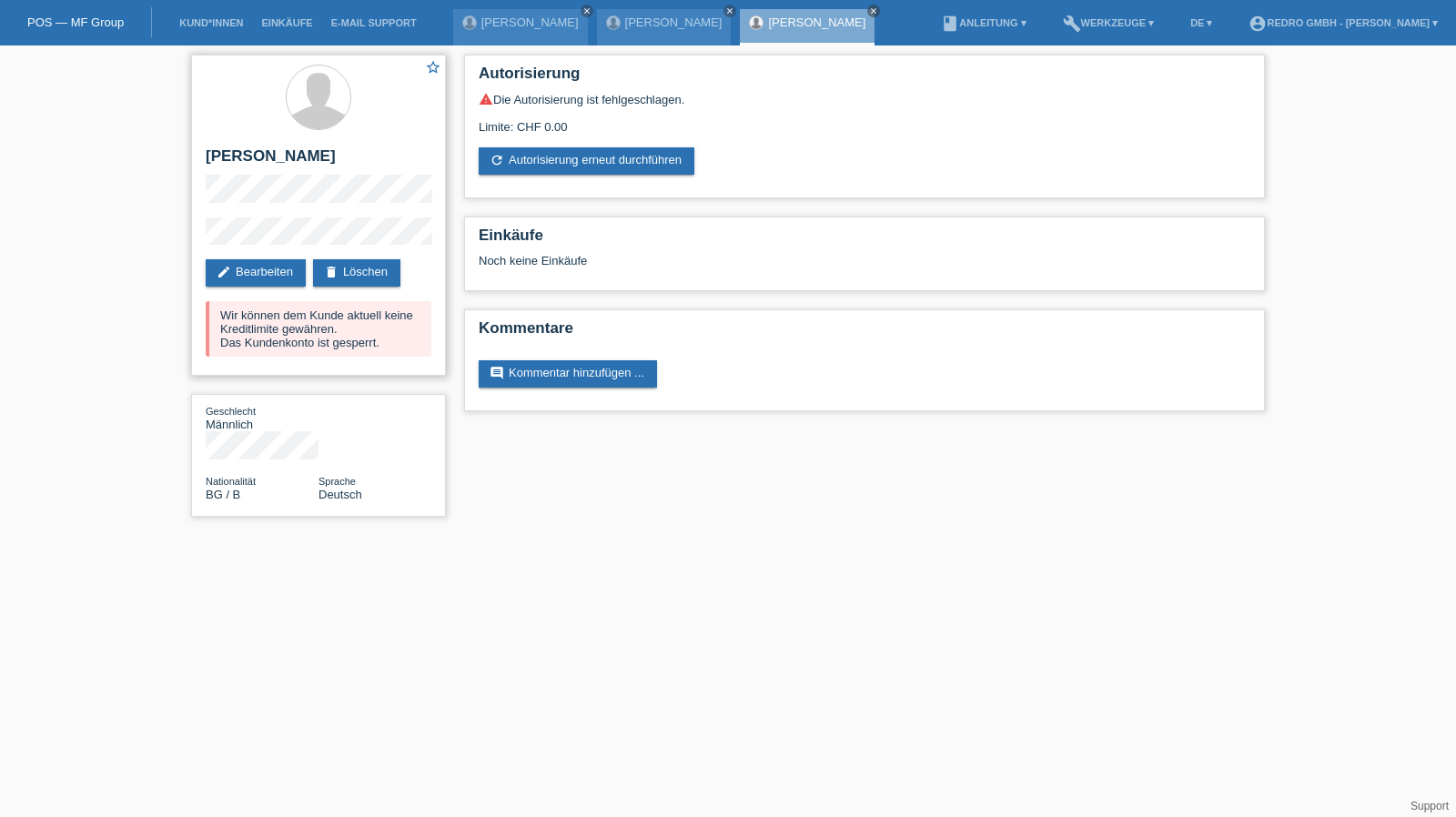
click at [253, 160] on h2 "[PERSON_NAME]" at bounding box center [318, 161] width 226 height 28
copy div "[PERSON_NAME]"
click at [606, 160] on link "refresh Autorisierung erneut durchführen" at bounding box center [586, 161] width 215 height 28
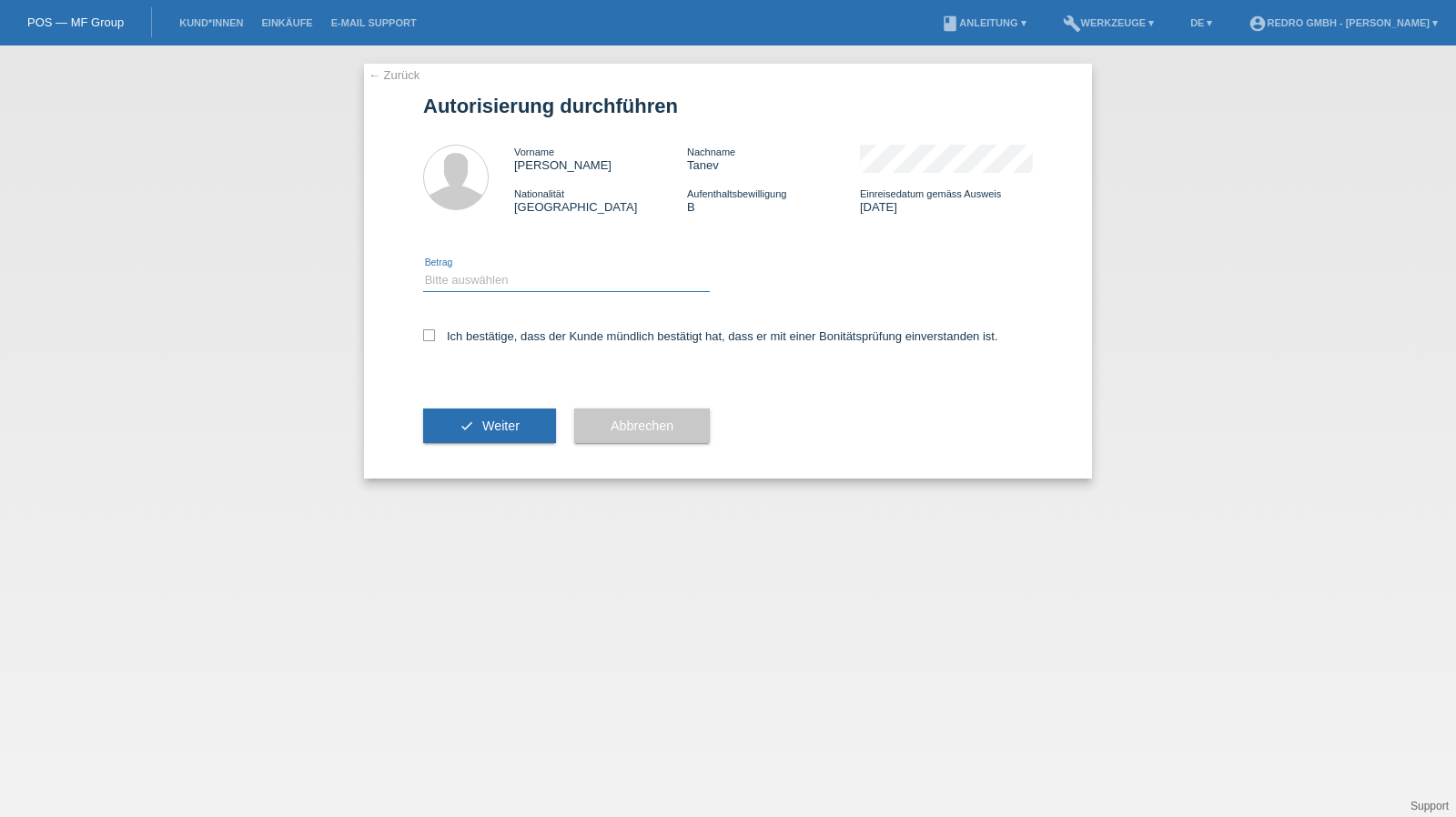
click at [495, 283] on select "Bitte auswählen CHF 1.00 - CHF 499.00 CHF 500.00 - CHF 1'999.00 CHF 2'000.00 - …" at bounding box center [567, 280] width 287 height 22
select select "1"
click at [423, 269] on select "Bitte auswählen CHF 1.00 - CHF 499.00 CHF 500.00 - CHF 1'999.00 CHF 2'000.00 - …" at bounding box center [567, 280] width 287 height 22
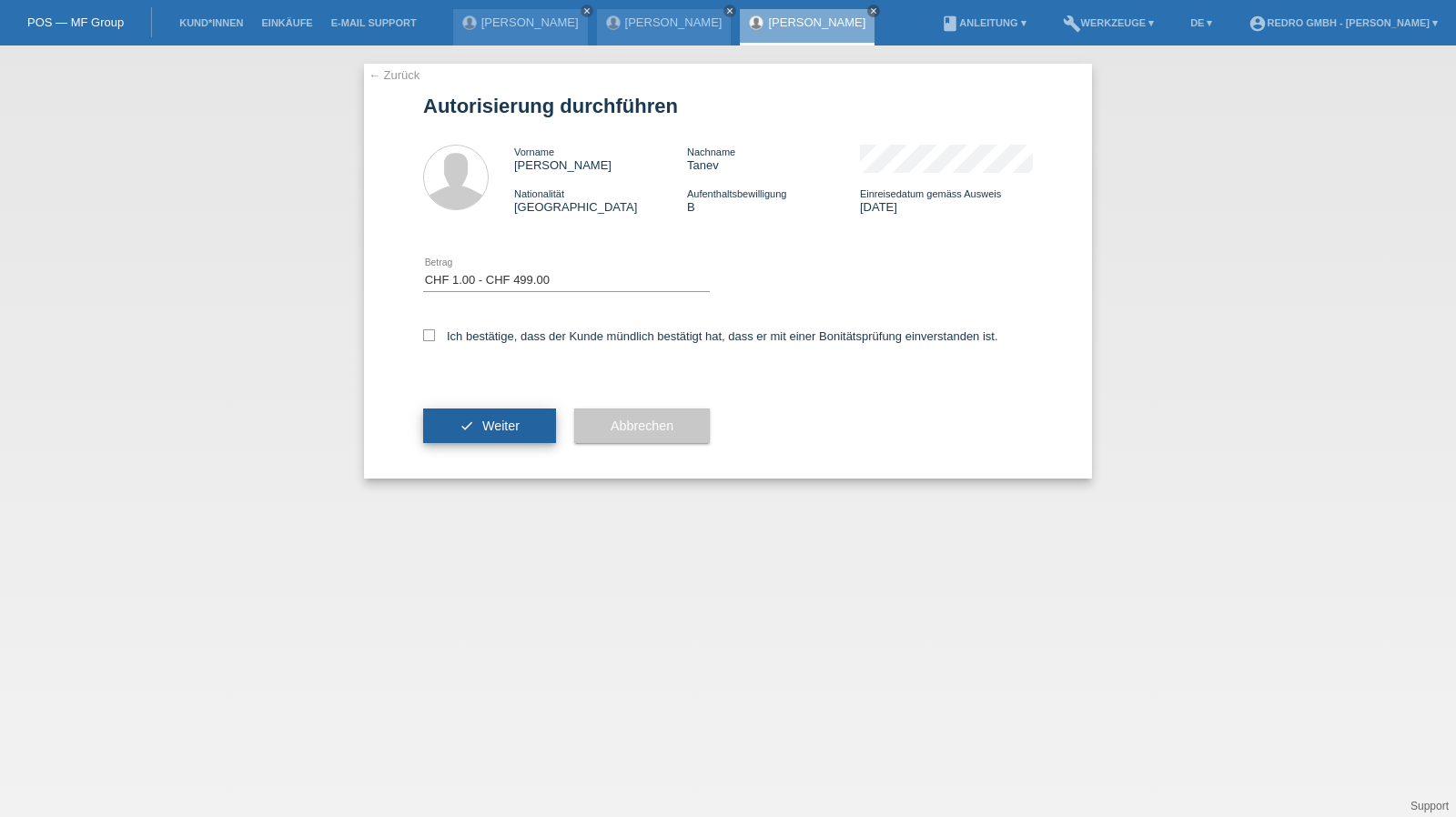
drag, startPoint x: 471, startPoint y: 334, endPoint x: 463, endPoint y: 416, distance: 82.4
click at [471, 334] on label "Ich bestätige, dass der Kunde mündlich bestätigt hat, dass er mit einer Bonität…" at bounding box center [711, 335] width 575 height 14
click at [434, 334] on input "Ich bestätige, dass der Kunde mündlich bestätigt hat, dass er mit einer Bonität…" at bounding box center [429, 335] width 12 height 12
checkbox input "true"
click at [473, 431] on button "check Weiter" at bounding box center [490, 425] width 133 height 34
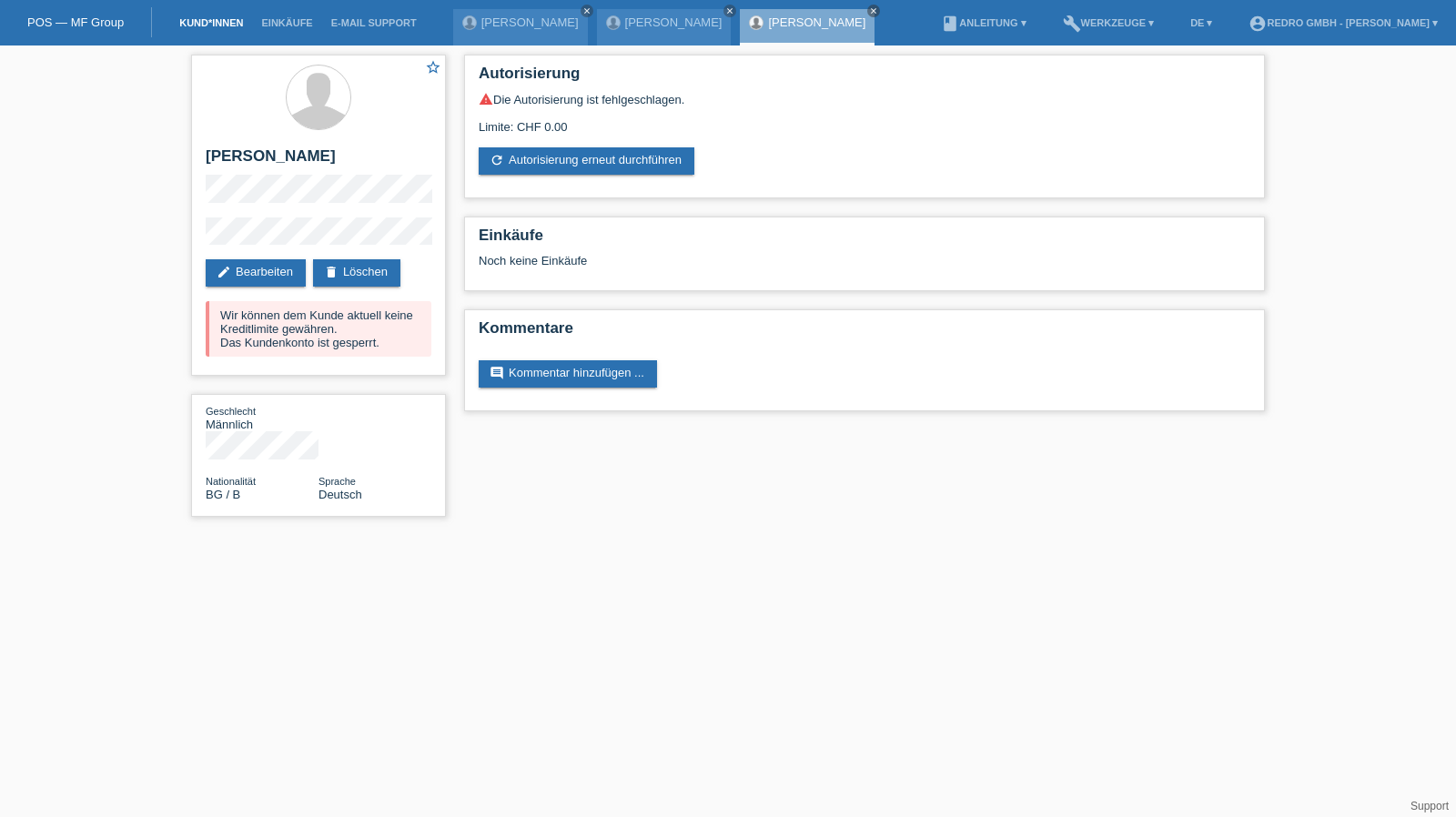
click at [214, 29] on link "Kund*innen" at bounding box center [211, 23] width 82 height 11
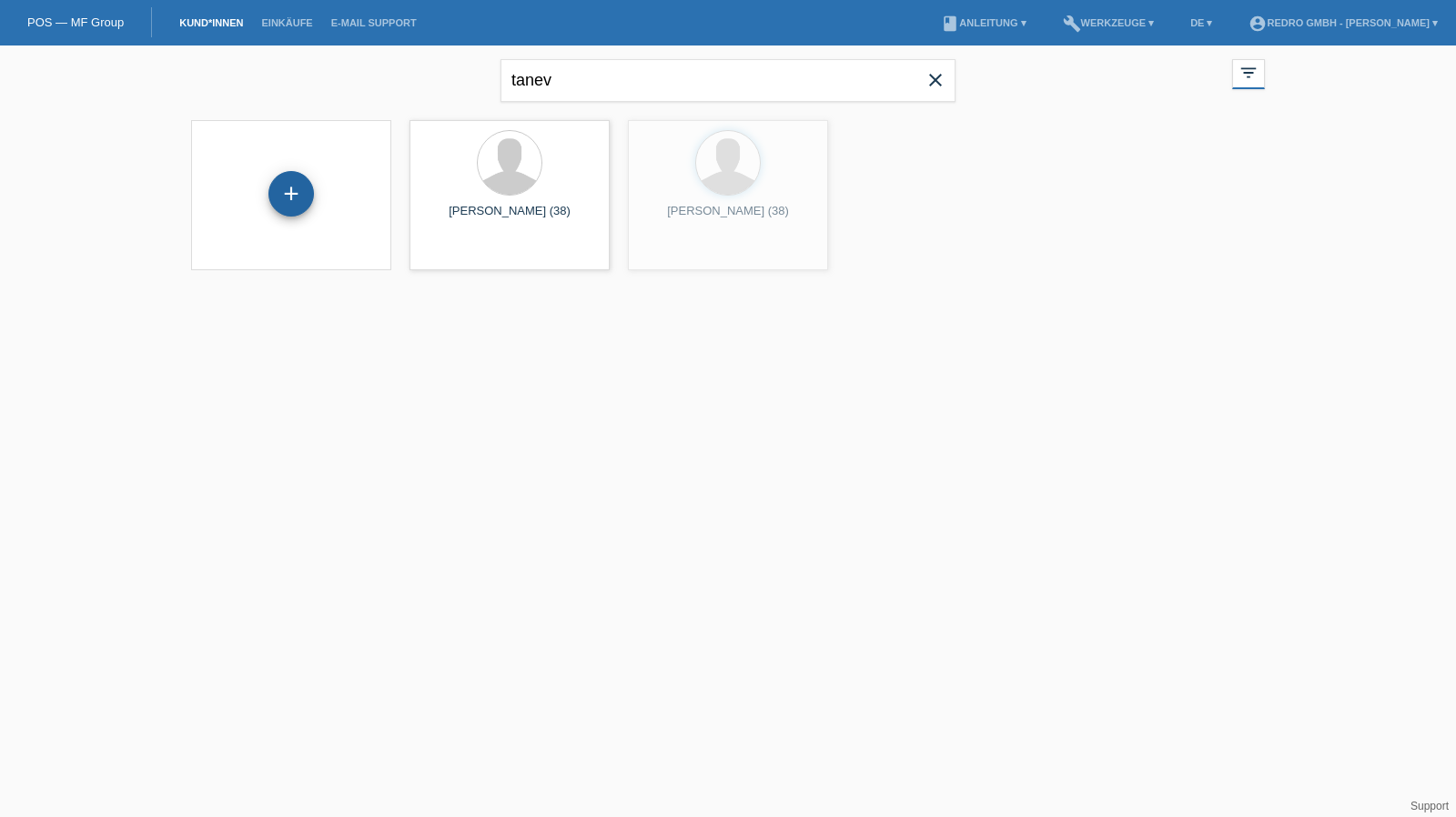
click at [275, 194] on div "+" at bounding box center [290, 193] width 43 height 30
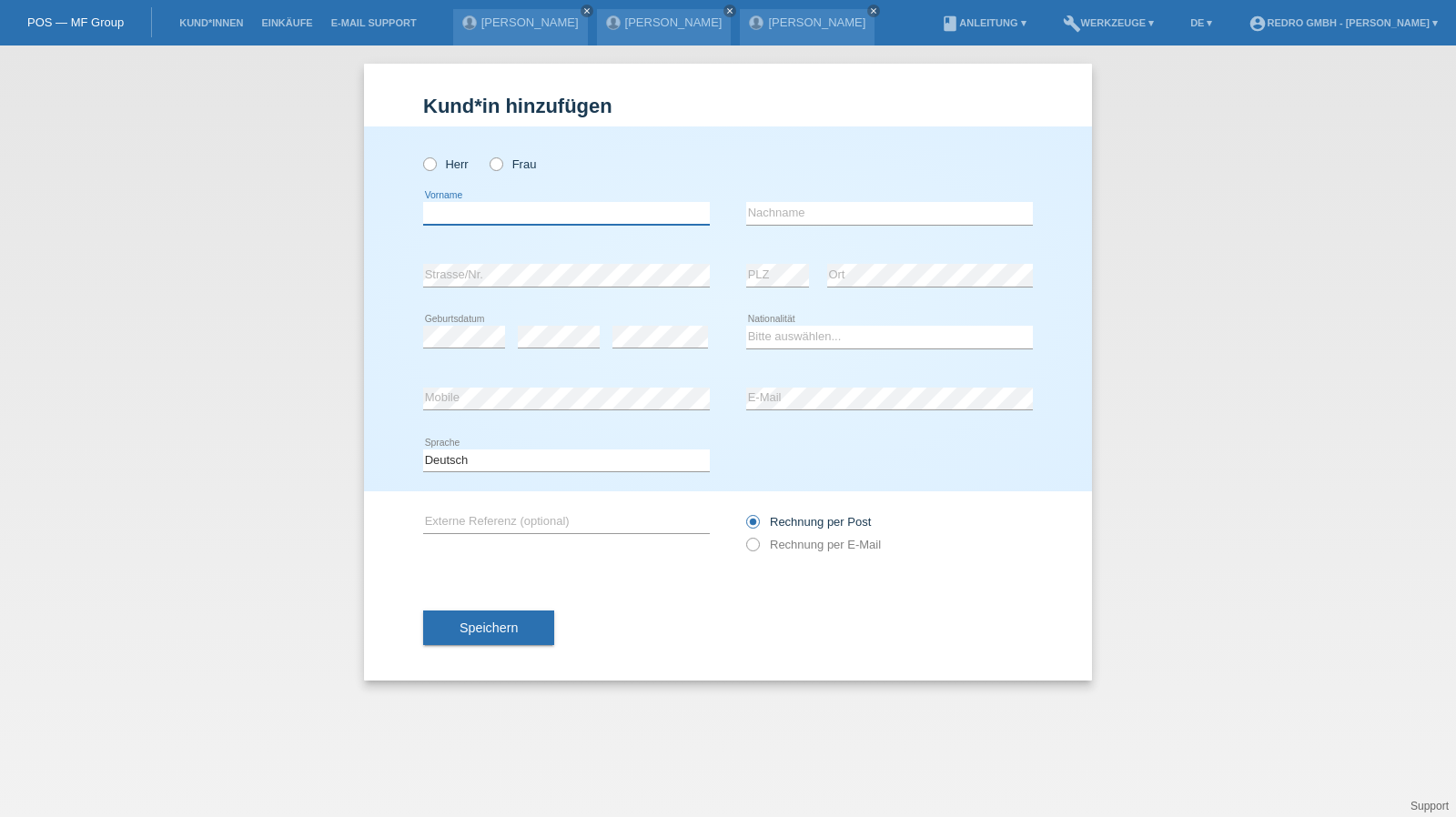
click at [588, 204] on input "text" at bounding box center [567, 213] width 287 height 23
type input "[PERSON_NAME]"
type input "[PERSON_NAME] [PERSON_NAME]"
click at [868, 204] on input "Moreira Vaz" at bounding box center [889, 213] width 287 height 23
select select "BR"
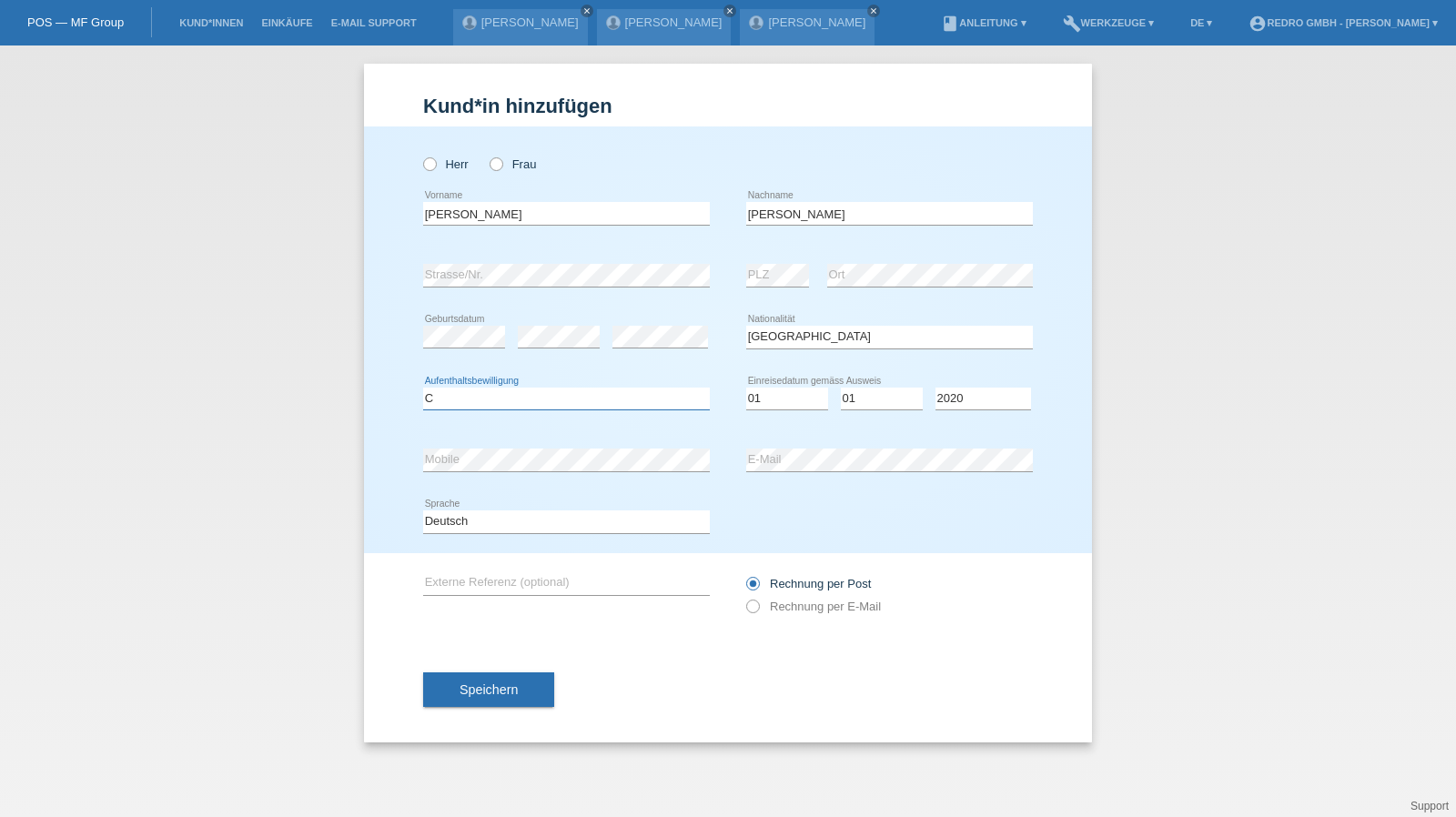
select select "C"
select select "01"
select select "2013"
click at [459, 686] on span "Speichern" at bounding box center [488, 689] width 58 height 15
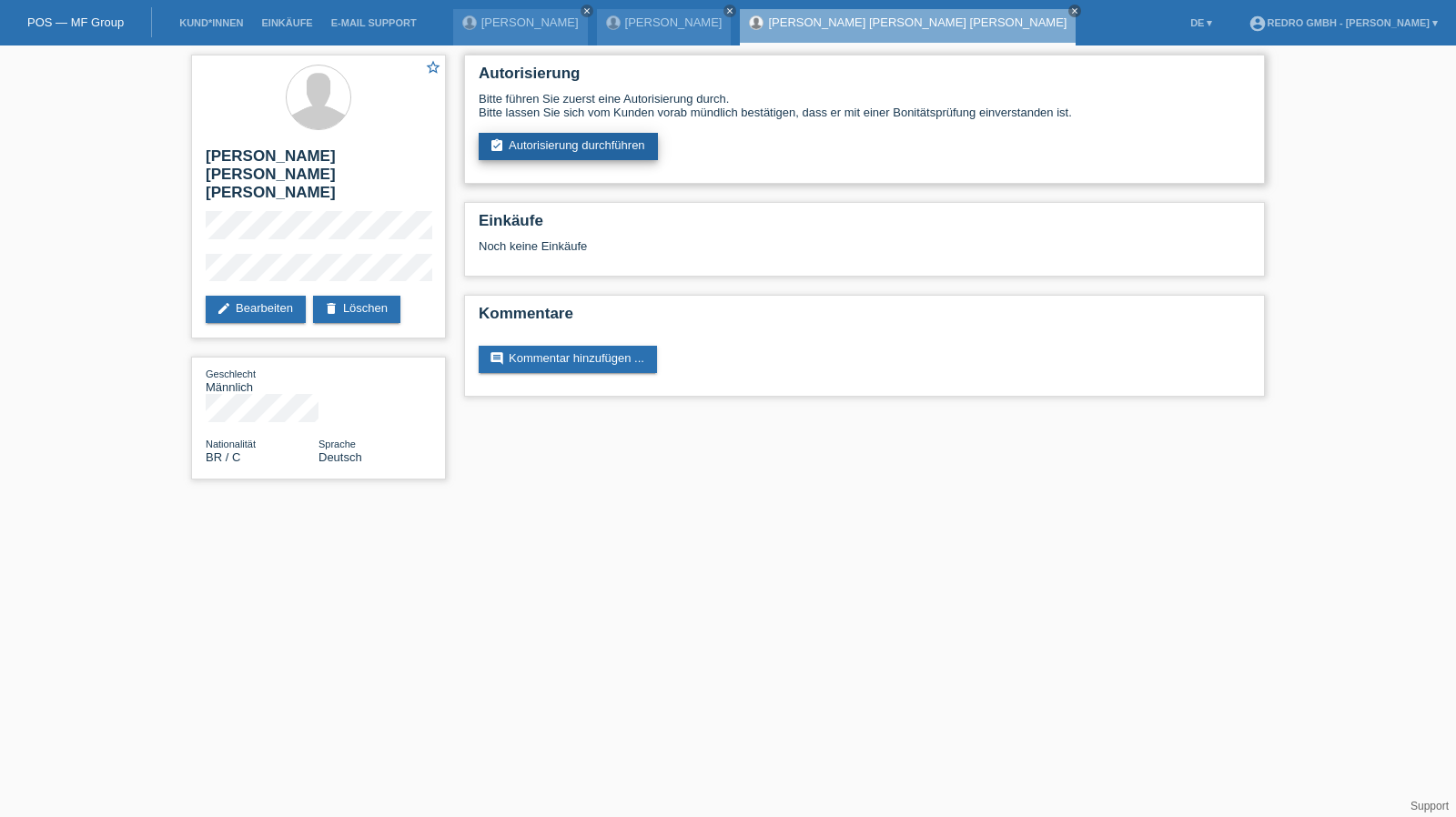
click at [536, 140] on link "assignment_turned_in Autorisierung durchführen" at bounding box center [569, 147] width 179 height 28
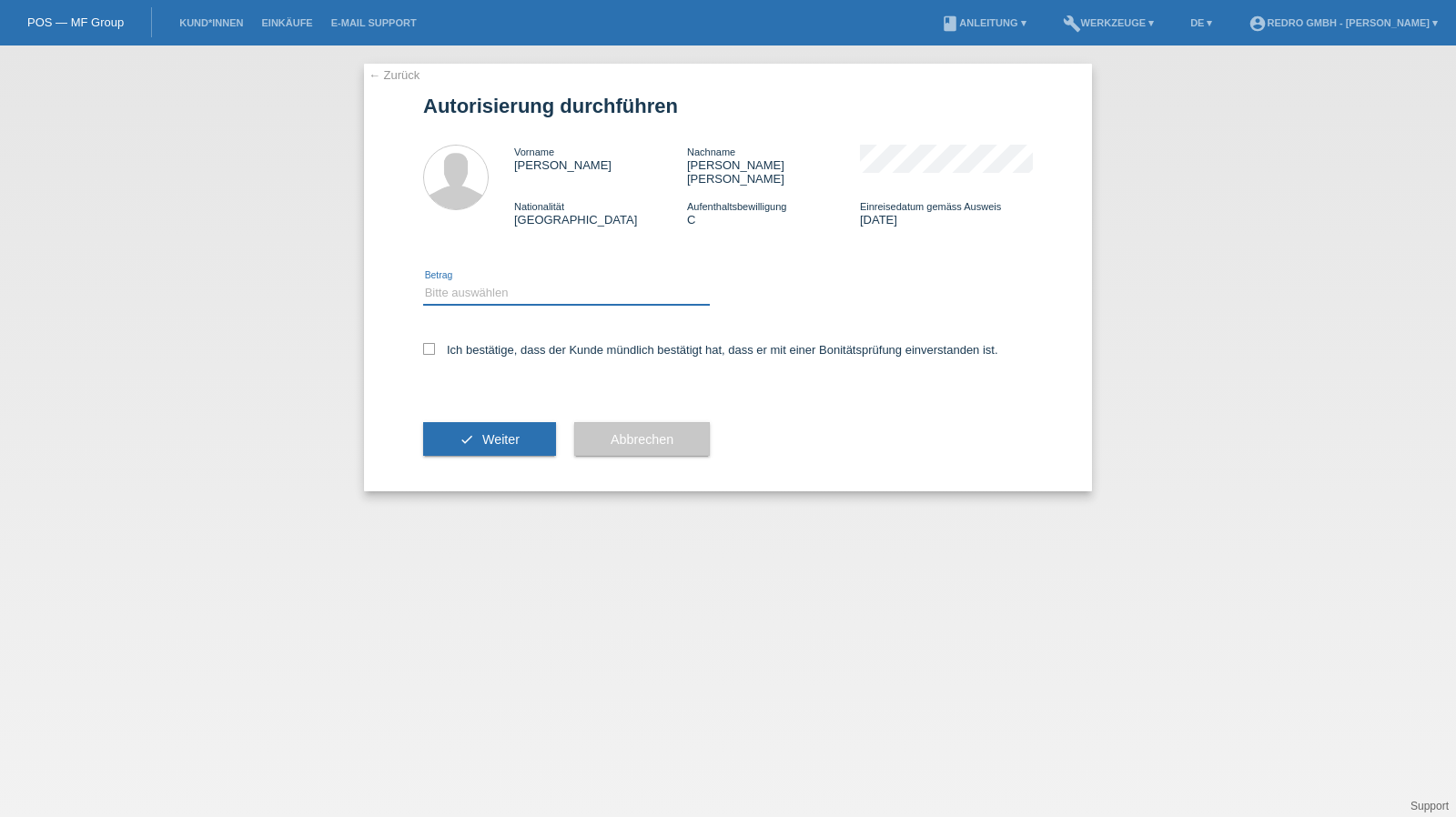
click at [506, 290] on select "Bitte auswählen CHF 1.00 - CHF 499.00 CHF 500.00 - CHF 1'999.00 CHF 2'000.00 - …" at bounding box center [567, 293] width 287 height 22
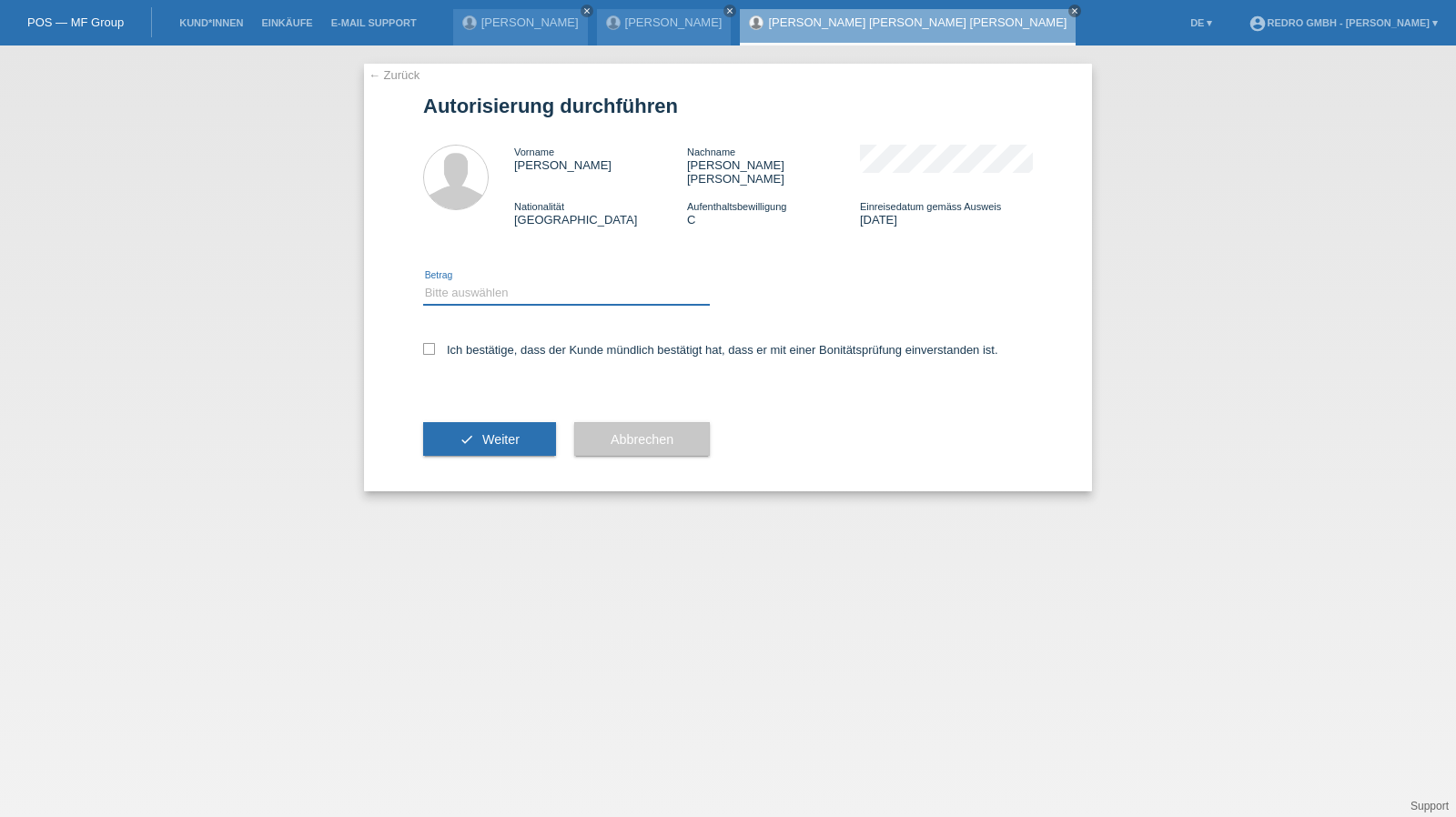
select select "1"
click at [423, 282] on select "Bitte auswählen CHF 1.00 - CHF 499.00 CHF 500.00 - CHF 1'999.00 CHF 2'000.00 - …" at bounding box center [567, 293] width 287 height 22
click at [490, 343] on label "Ich bestätige, dass der Kunde mündlich bestätigt hat, dass er mit einer Bonität…" at bounding box center [711, 349] width 575 height 14
click at [434, 343] on input "Ich bestätige, dass der Kunde mündlich bestätigt hat, dass er mit einer Bonität…" at bounding box center [429, 348] width 12 height 12
checkbox input "true"
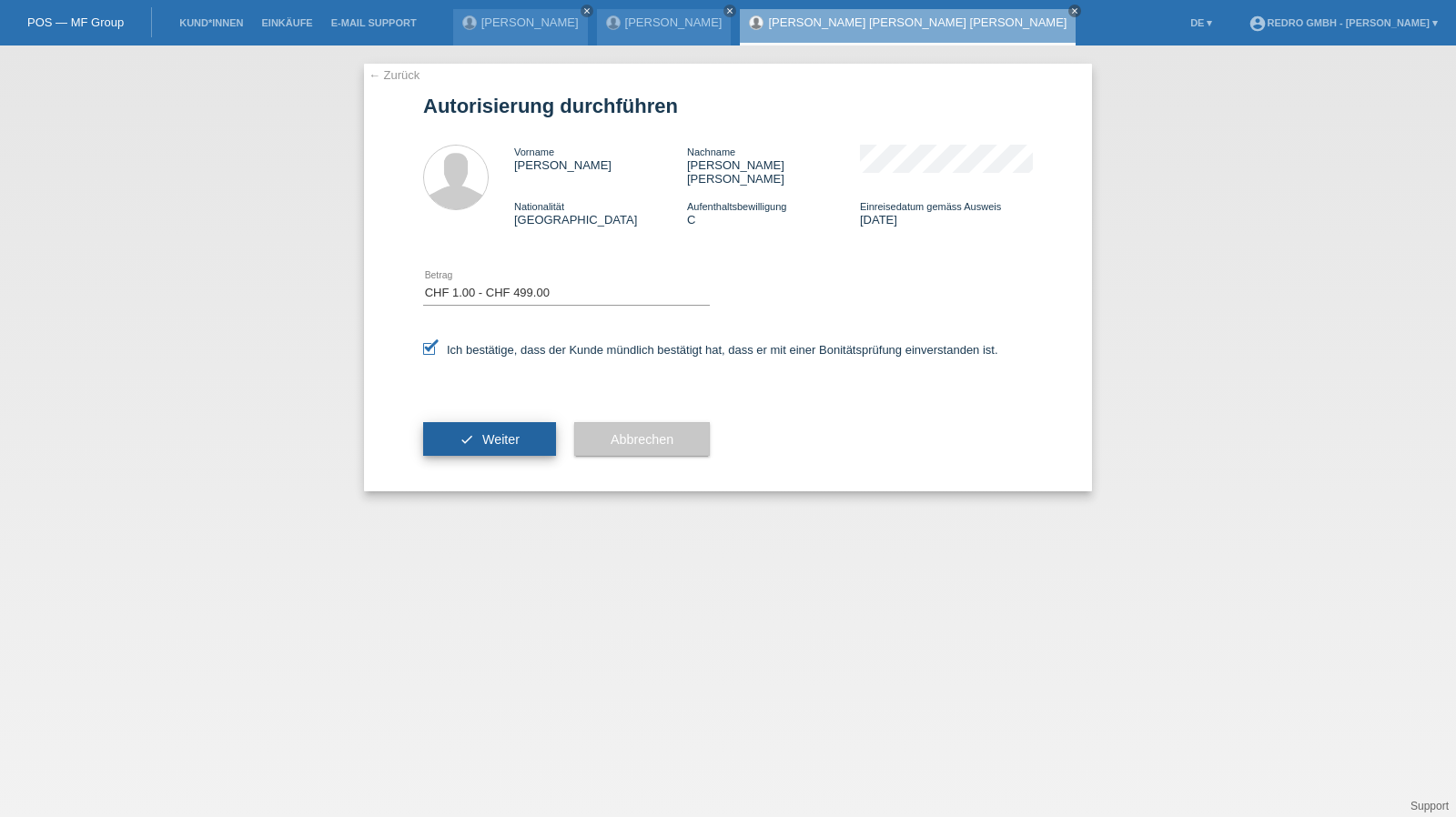
click at [469, 422] on button "check Weiter" at bounding box center [490, 439] width 133 height 34
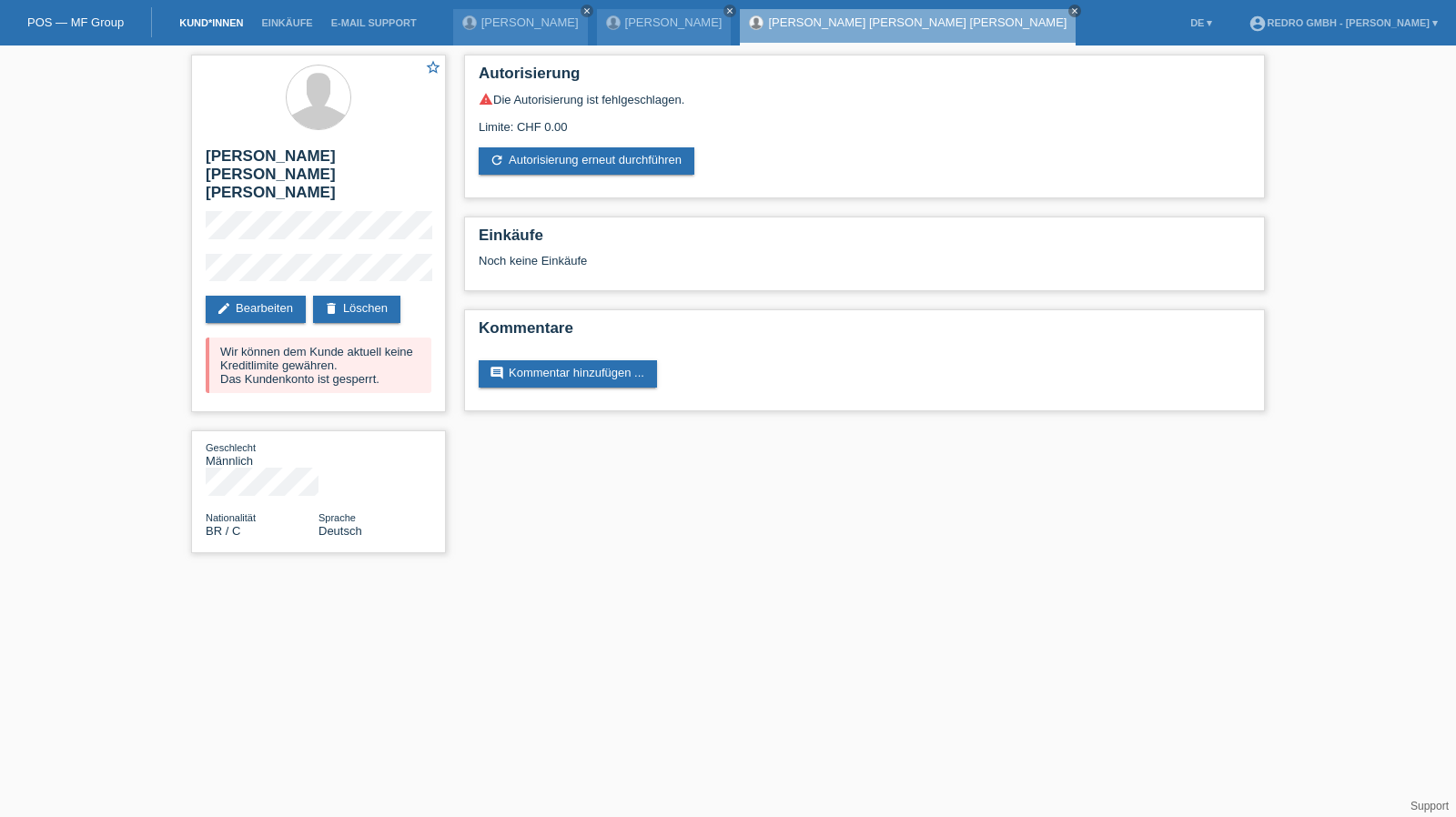
click at [190, 19] on link "Kund*innen" at bounding box center [211, 23] width 82 height 11
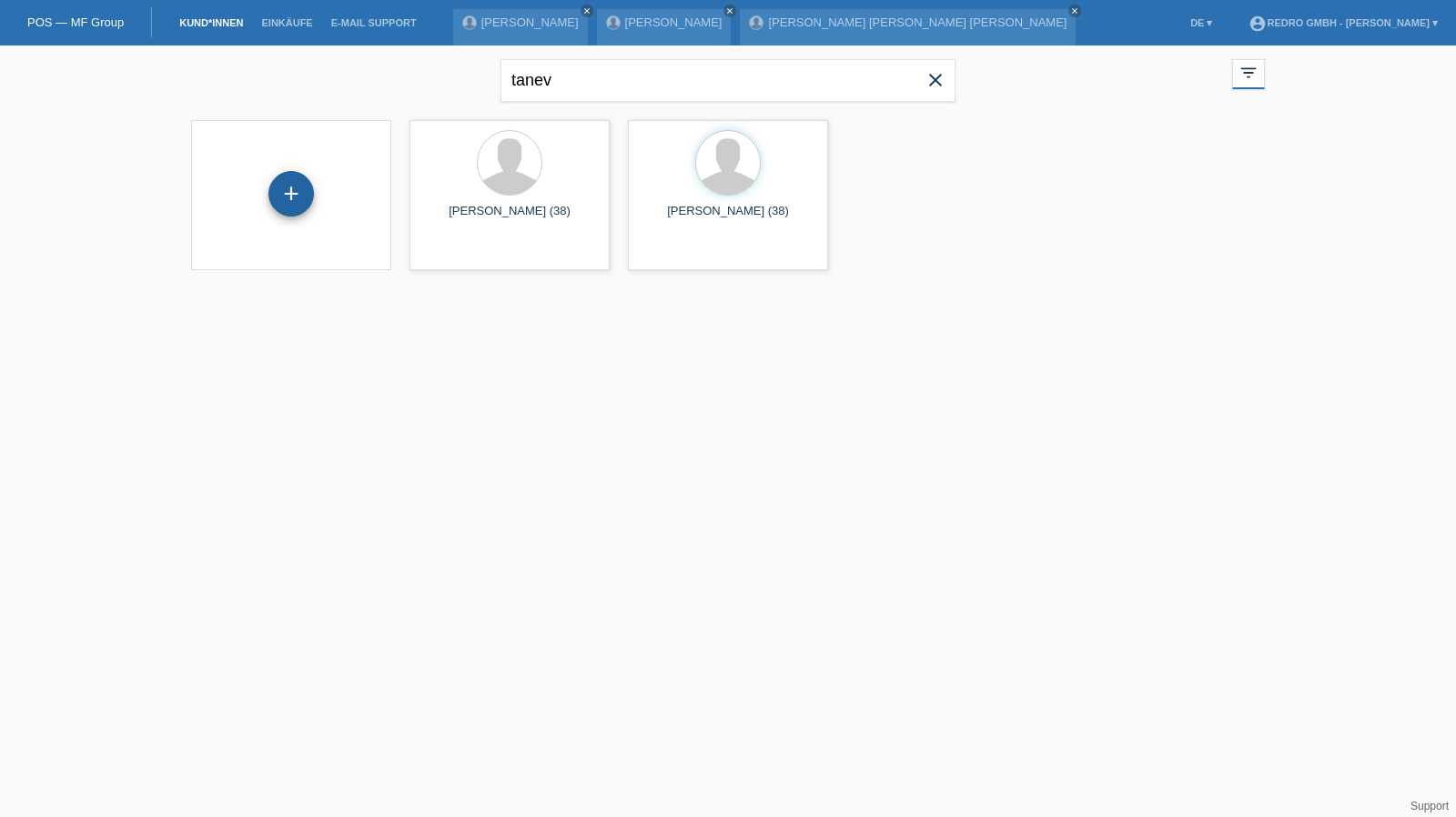
click at [280, 188] on div "+" at bounding box center [290, 193] width 45 height 45
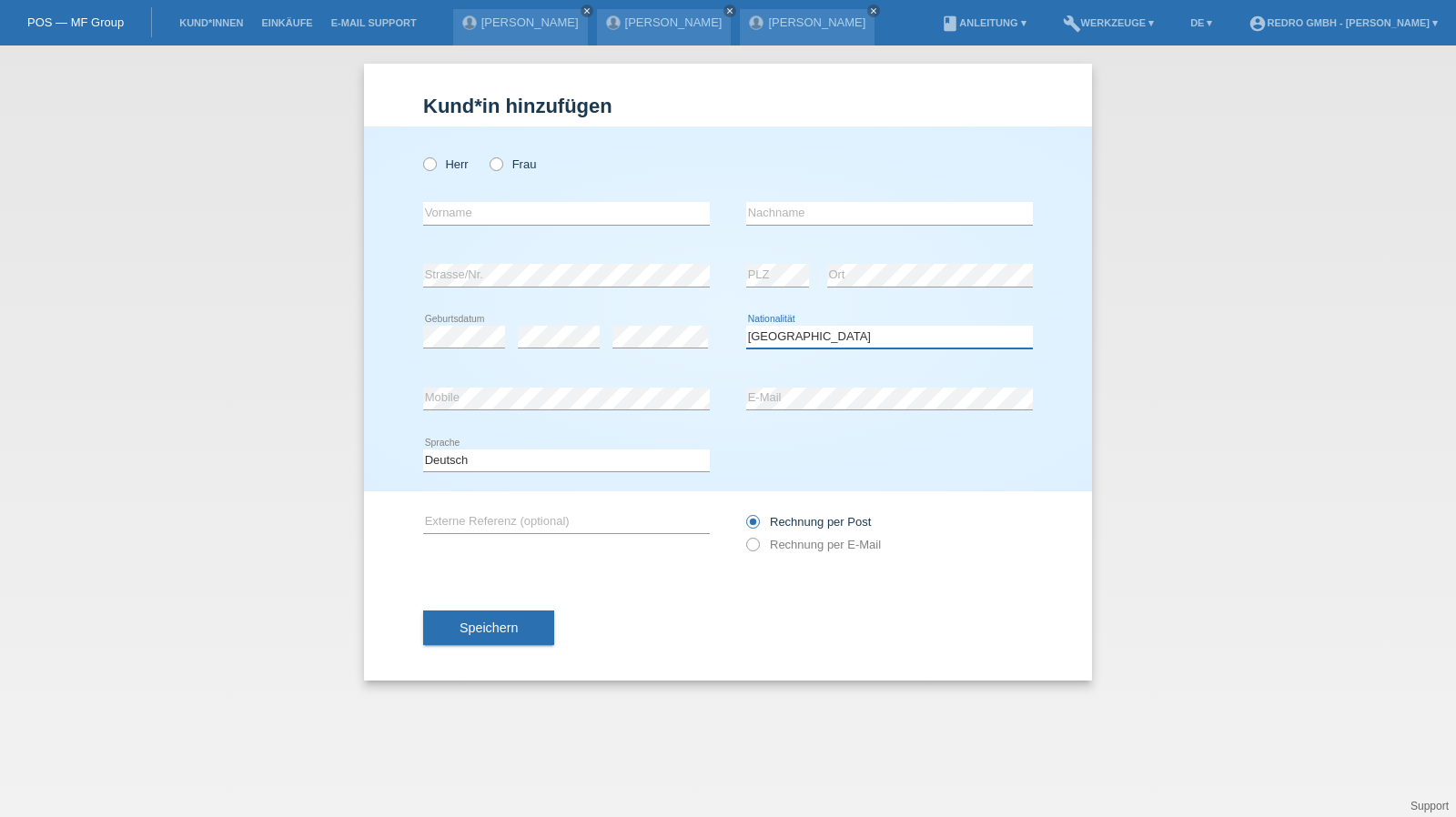
click at [777, 341] on select "Bitte auswählen... [GEOGRAPHIC_DATA] [GEOGRAPHIC_DATA] [GEOGRAPHIC_DATA] [GEOGR…" at bounding box center [889, 336] width 287 height 22
select select "PT"
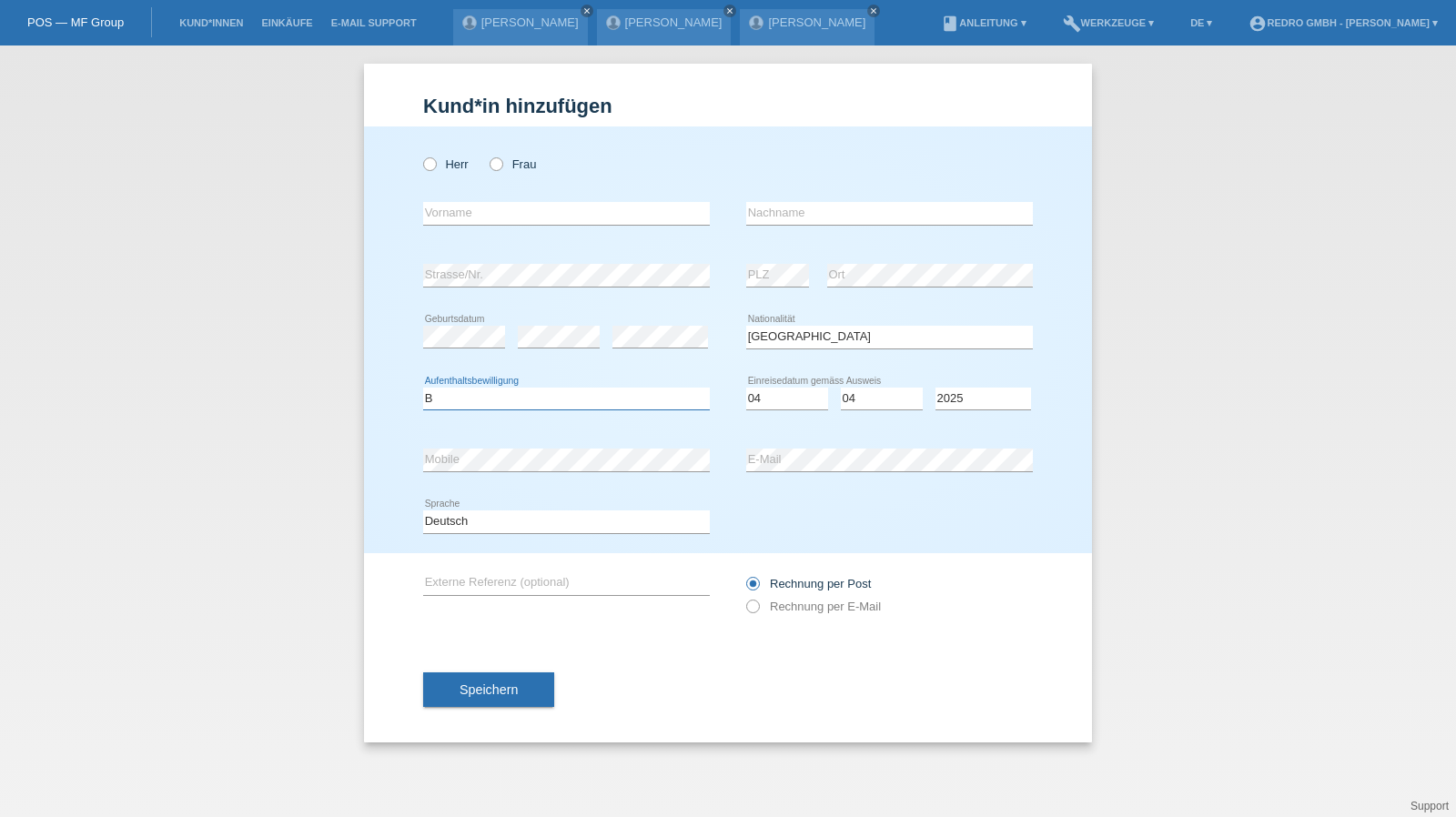
select select "B"
select select "04"
select select "2022"
click at [464, 700] on button "Speichern" at bounding box center [489, 689] width 131 height 34
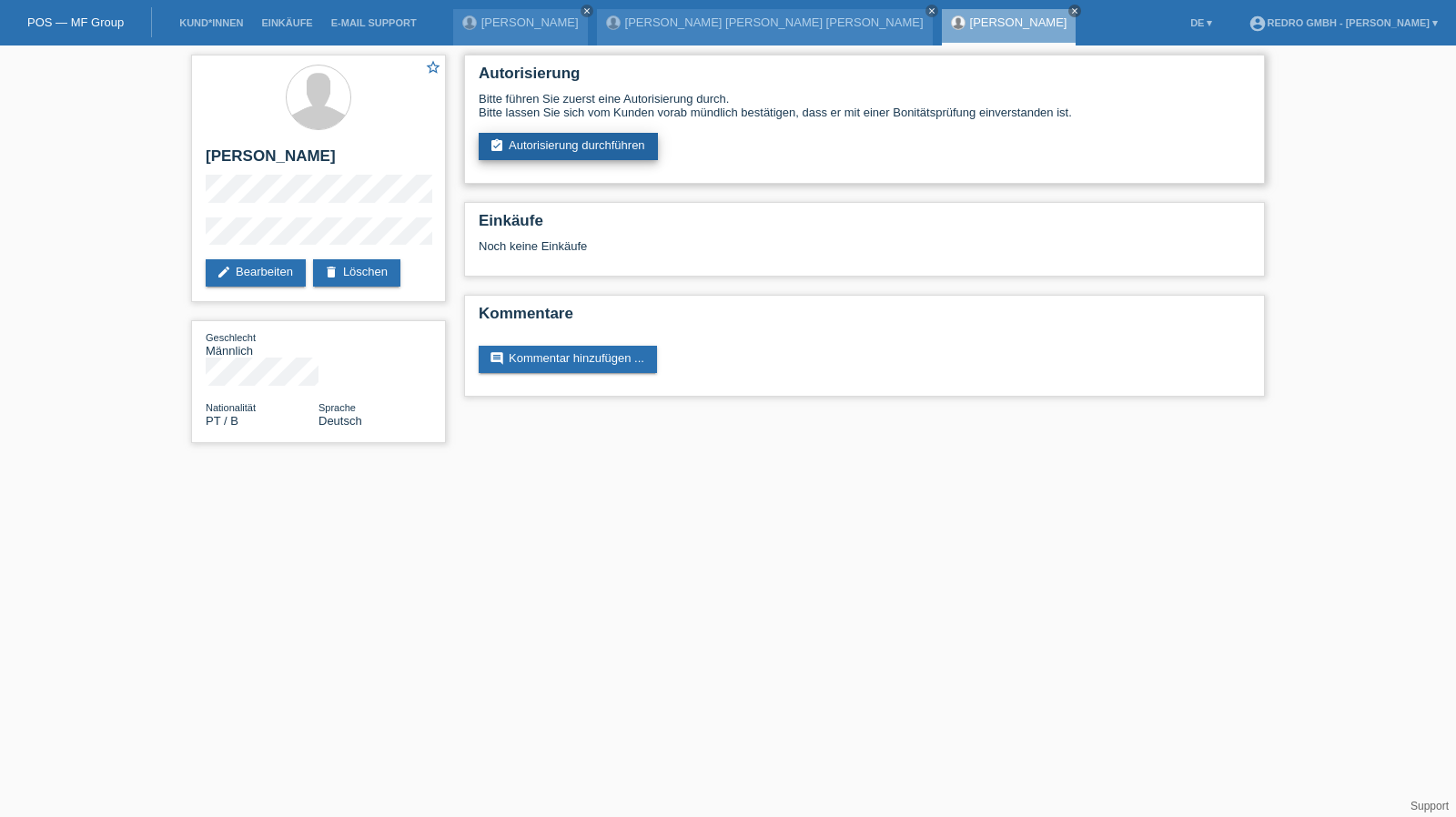
click at [573, 140] on link "assignment_turned_in Autorisierung durchführen" at bounding box center [569, 147] width 179 height 28
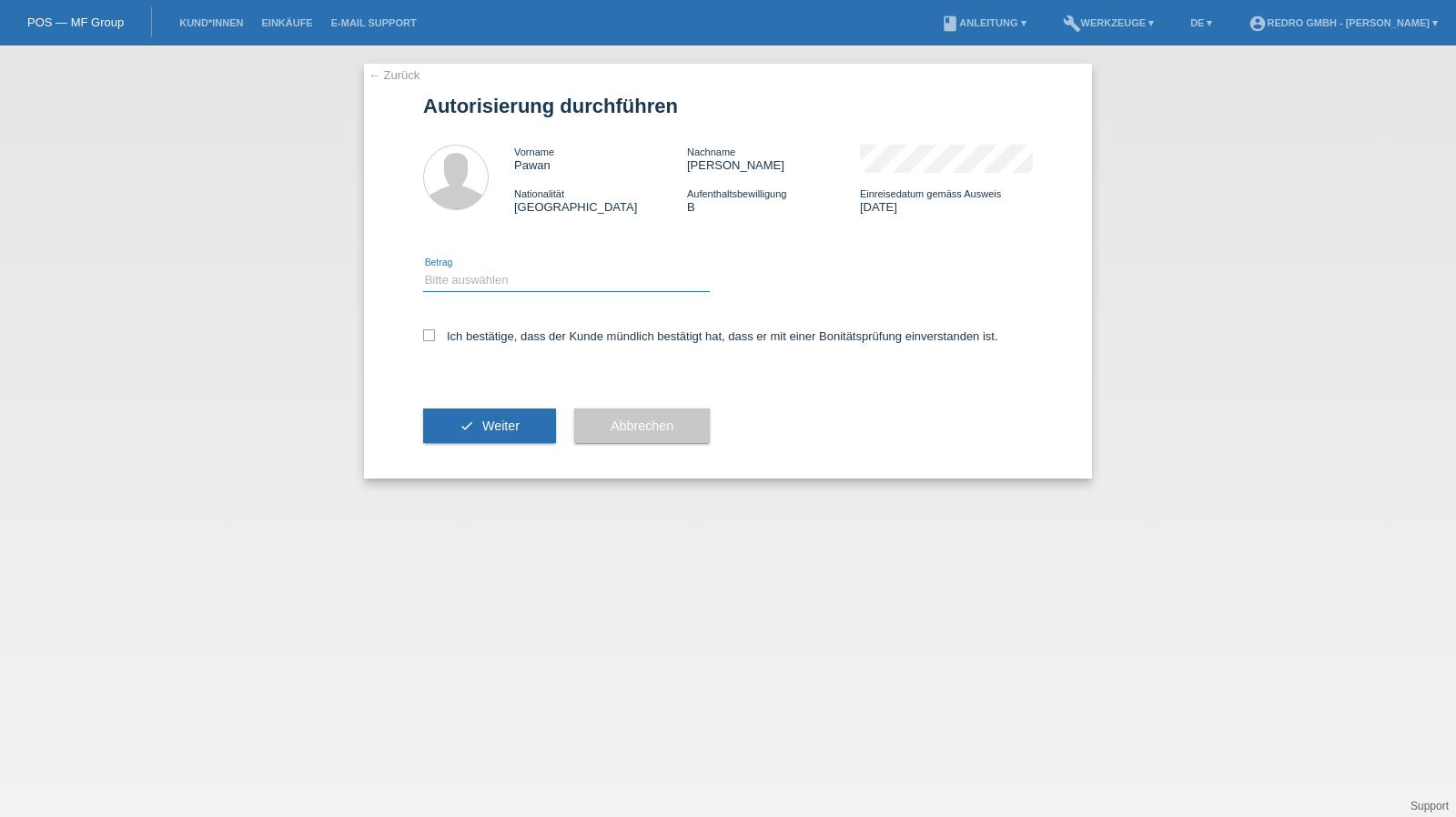
click at [502, 291] on select "Bitte auswählen CHF 1.00 - CHF 499.00 CHF 500.00 - CHF 1'999.00 CHF 2'000.00 - …" at bounding box center [567, 280] width 287 height 22
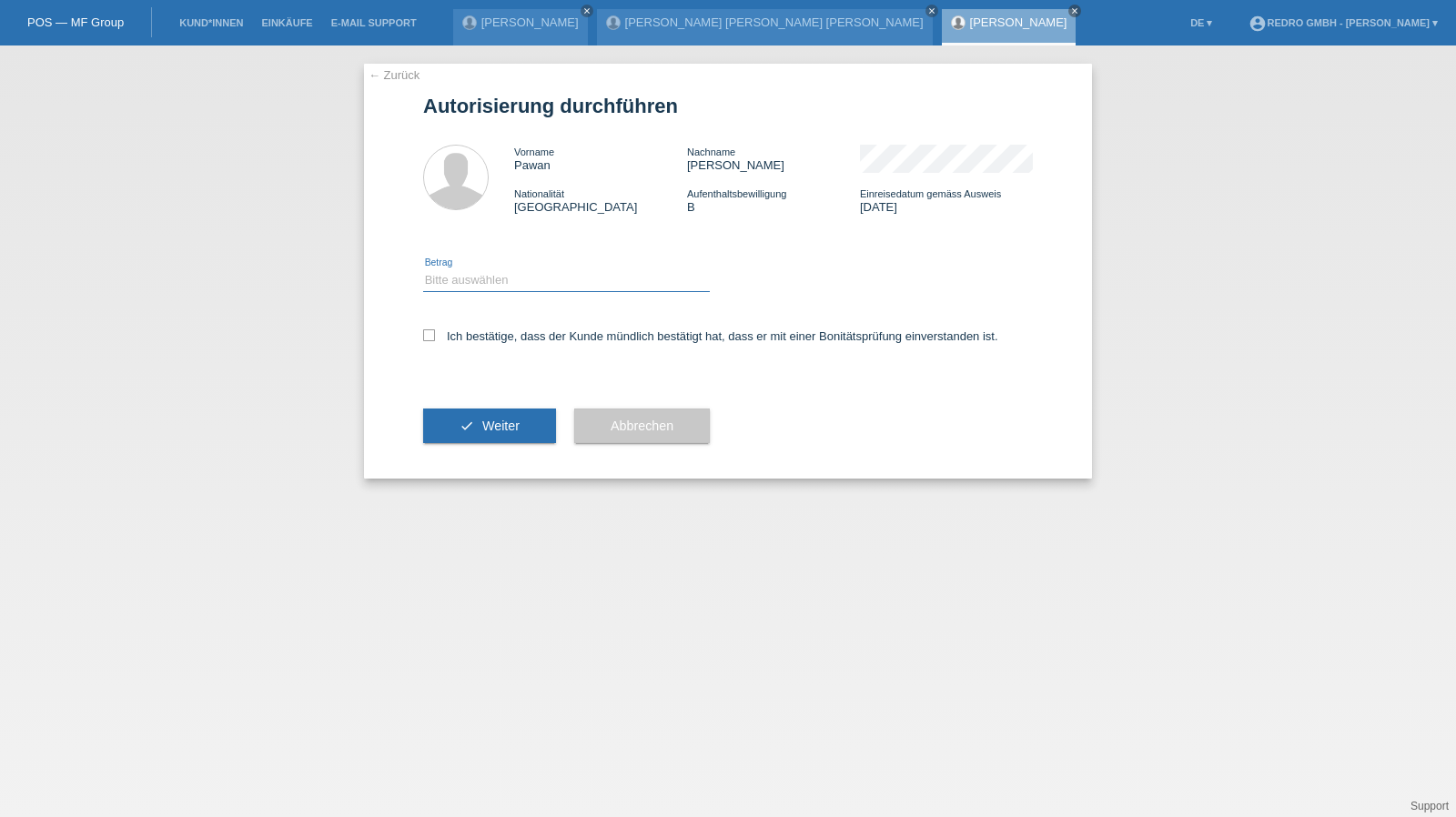
select select "1"
click at [423, 269] on select "Bitte auswählen CHF 1.00 - CHF 499.00 CHF 500.00 - CHF 1'999.00 CHF 2'000.00 - …" at bounding box center [567, 280] width 287 height 22
click at [489, 342] on label "Ich bestätige, dass der Kunde mündlich bestätigt hat, dass er mit einer Bonität…" at bounding box center [711, 335] width 575 height 14
click at [434, 341] on input "Ich bestätige, dass der Kunde mündlich bestätigt hat, dass er mit einer Bonität…" at bounding box center [429, 335] width 12 height 12
checkbox input "true"
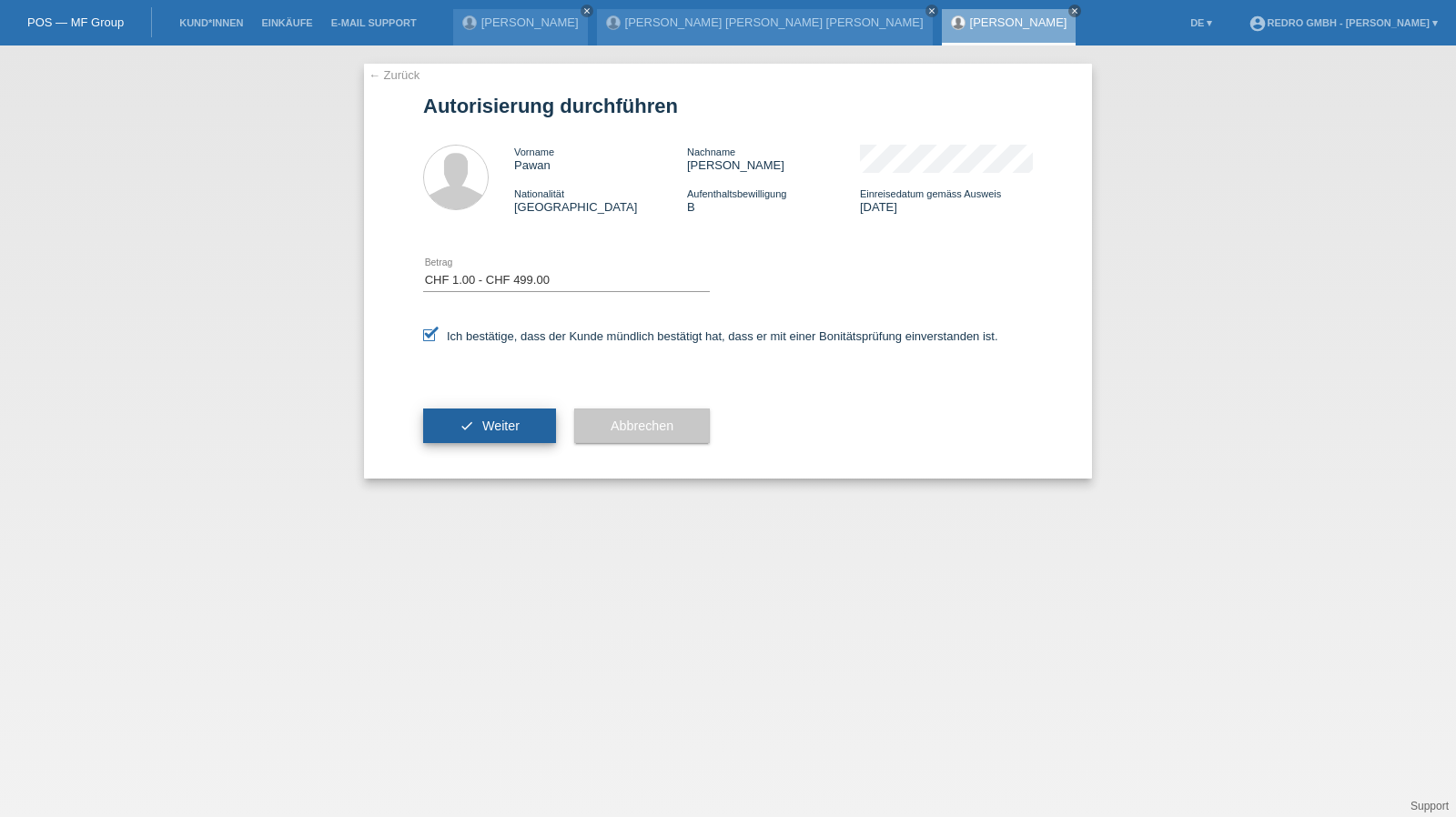
click at [491, 431] on span "Weiter" at bounding box center [501, 426] width 37 height 15
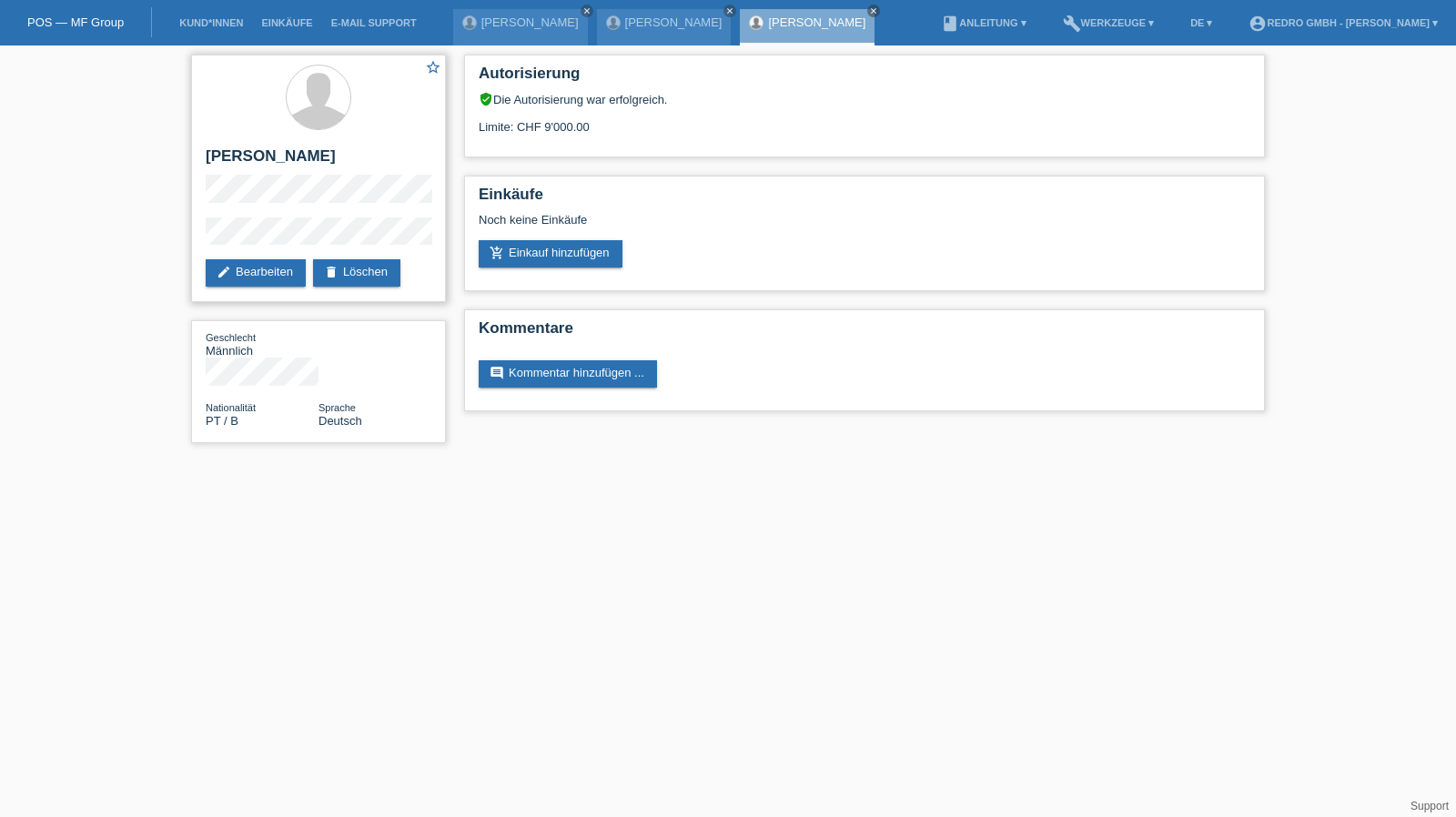
click at [267, 159] on h2 "[PERSON_NAME]" at bounding box center [318, 161] width 226 height 28
copy div "[PERSON_NAME]"
click at [178, 238] on div "star_border [PERSON_NAME] edit Bearbeiten delete Löschen Geschlecht Männlich Na…" at bounding box center [728, 253] width 1456 height 416
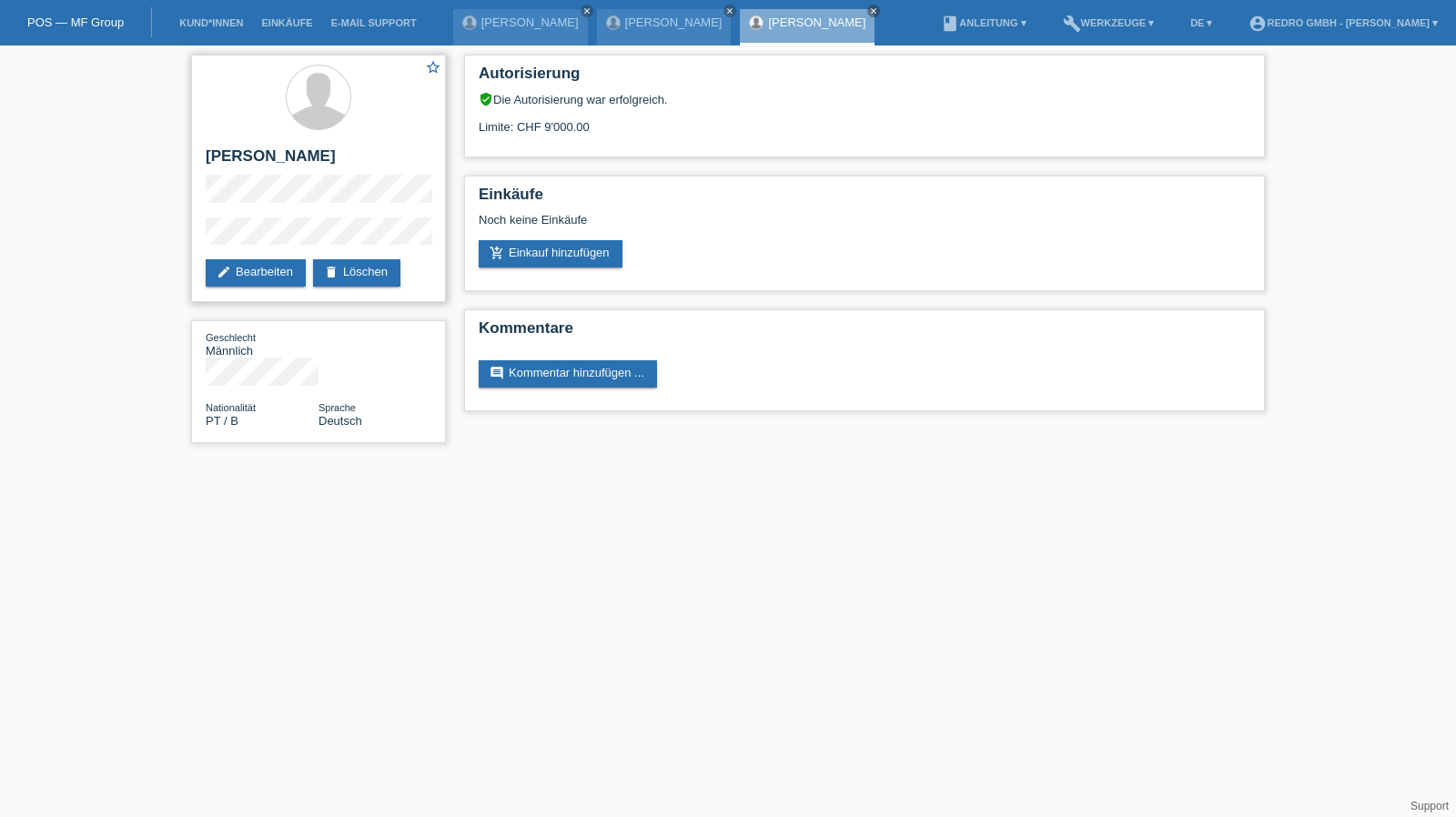
click at [237, 172] on h2 "[PERSON_NAME]" at bounding box center [318, 161] width 226 height 28
click at [274, 162] on h2 "[PERSON_NAME]" at bounding box center [318, 161] width 226 height 28
copy div "[PERSON_NAME]"
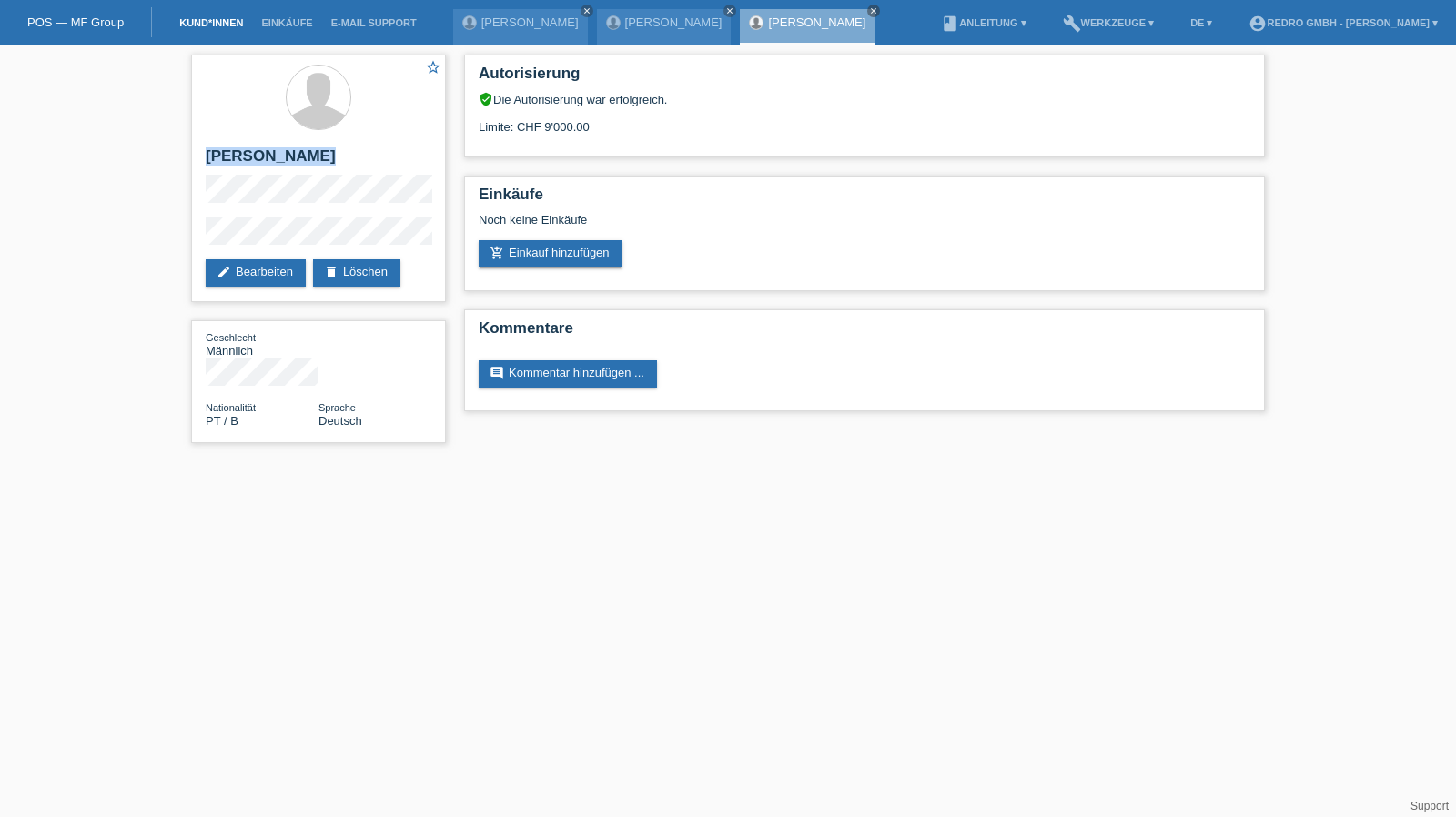
click at [203, 23] on link "Kund*innen" at bounding box center [211, 23] width 82 height 11
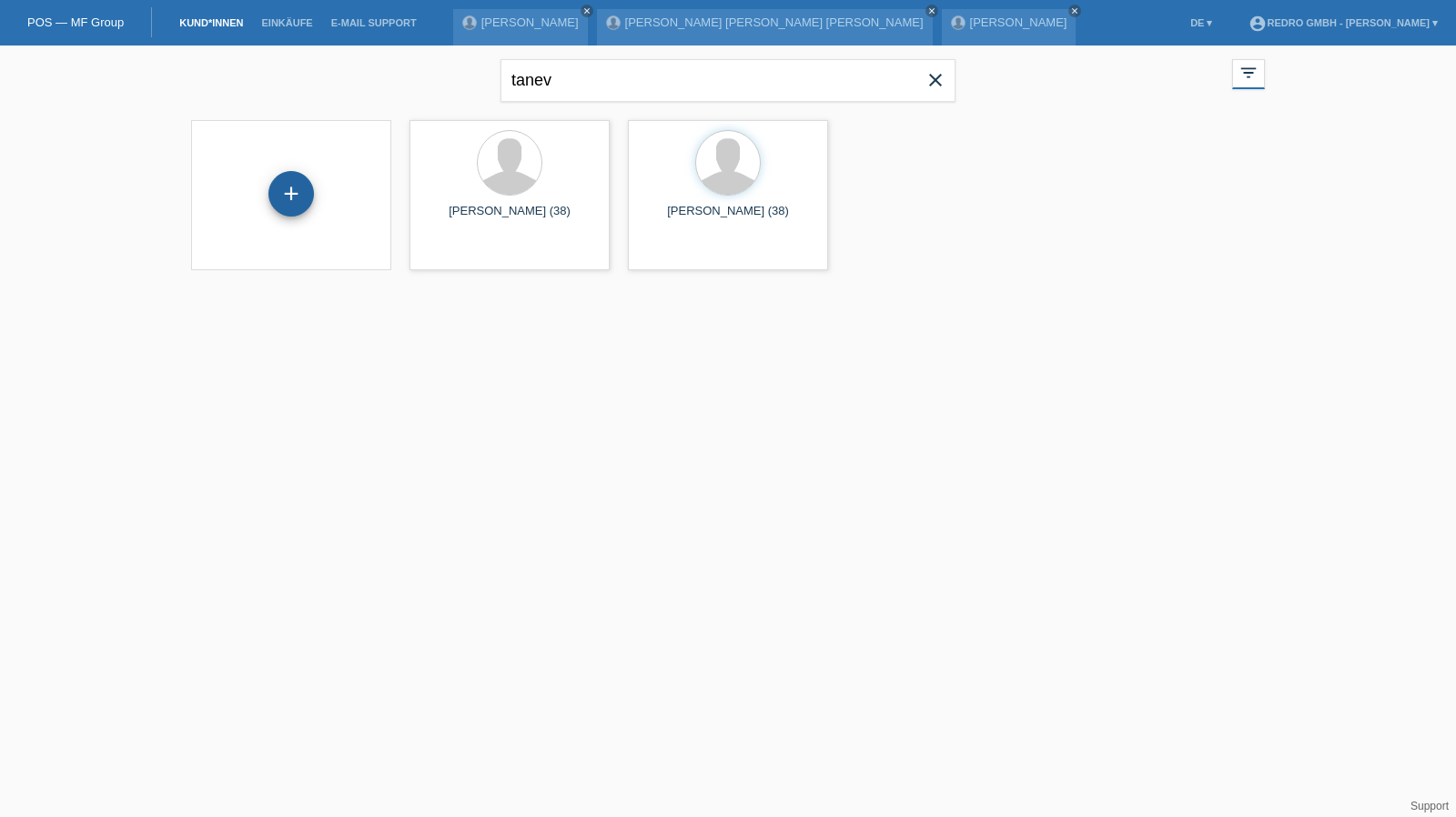
click at [307, 196] on div "+" at bounding box center [290, 193] width 45 height 45
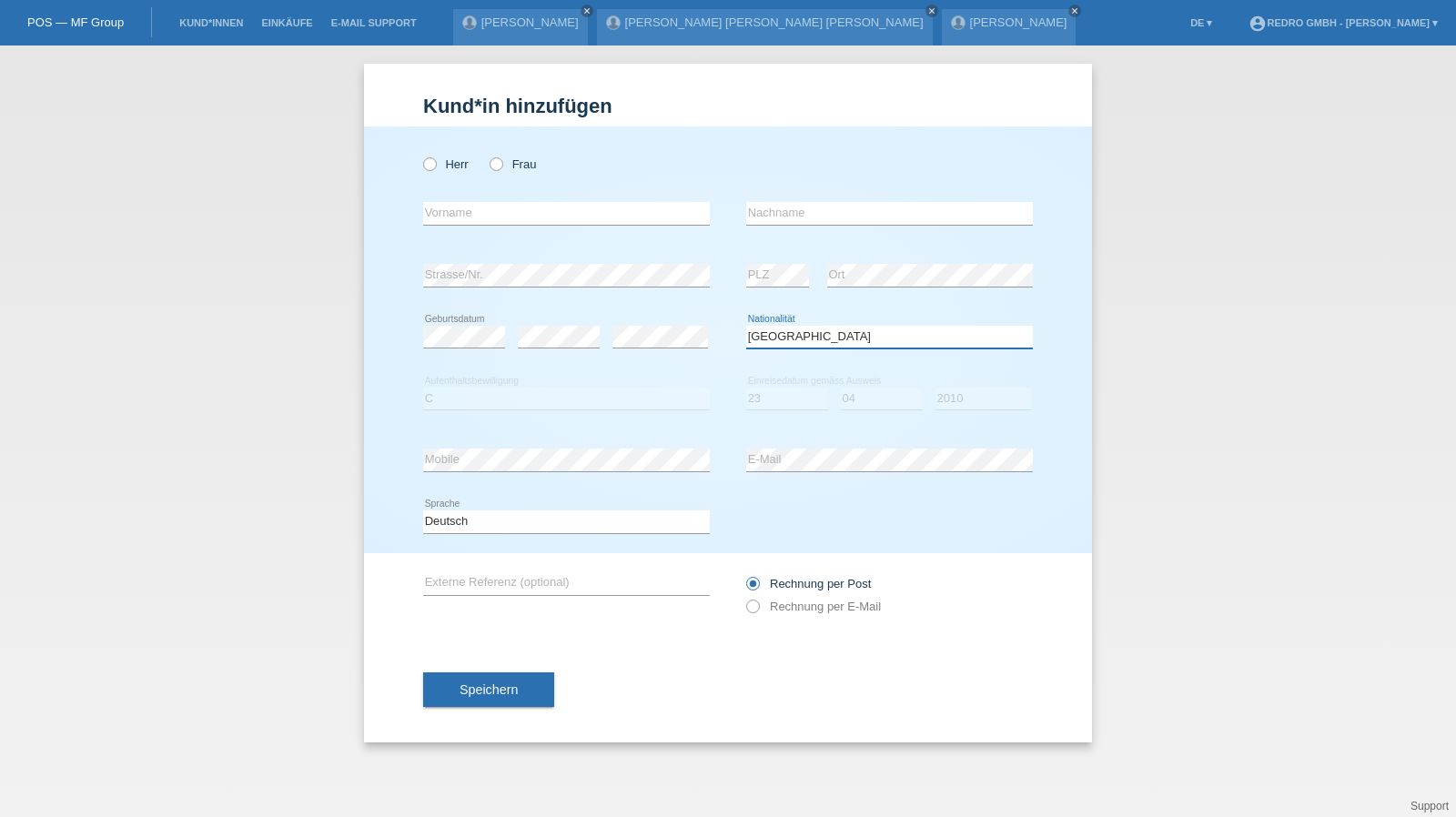
select select "XK"
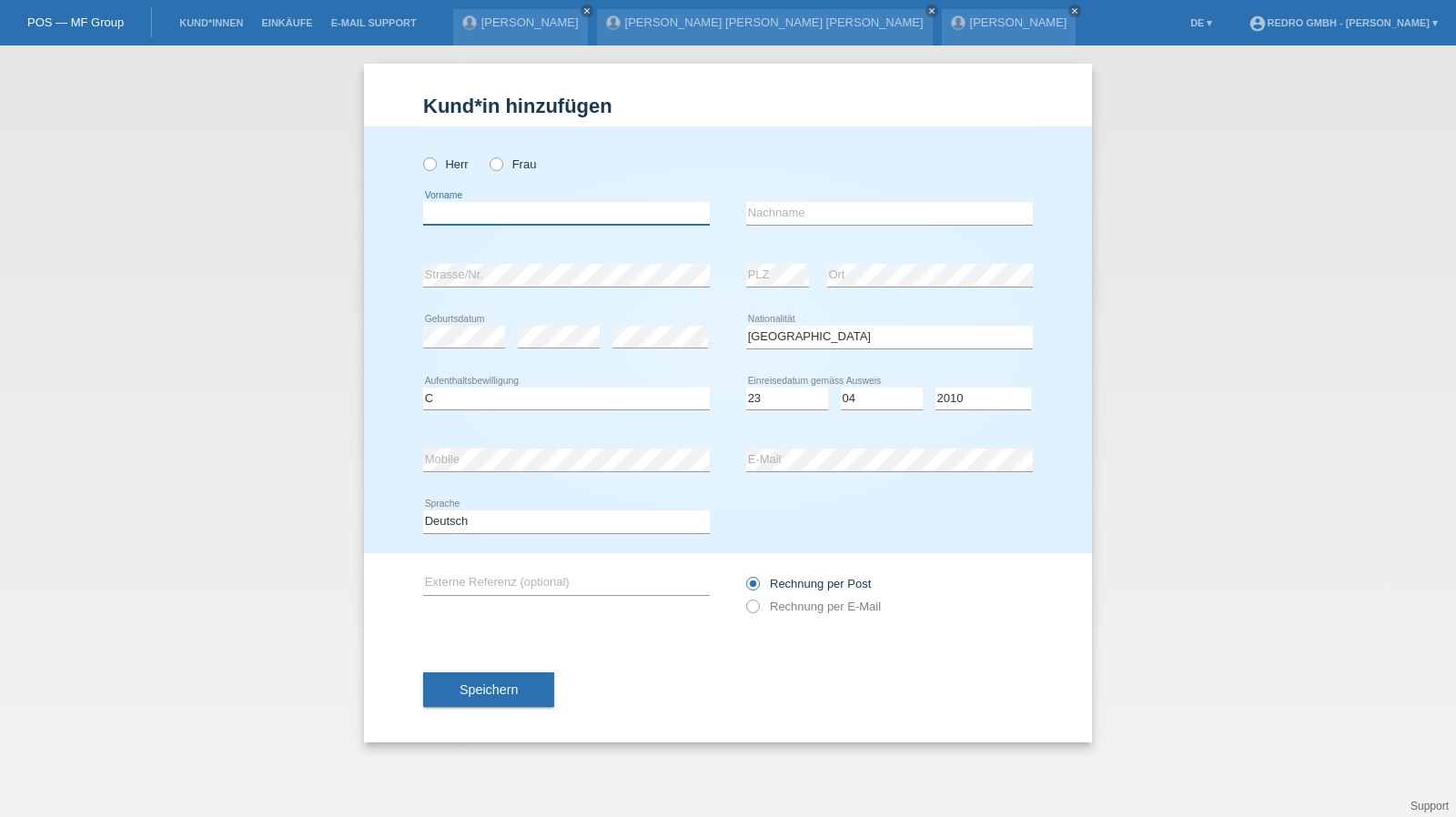
click at [534, 209] on input "text" at bounding box center [567, 213] width 287 height 23
type input "Janqishta"
type input "Hevzi"
select select "C"
select select "23"
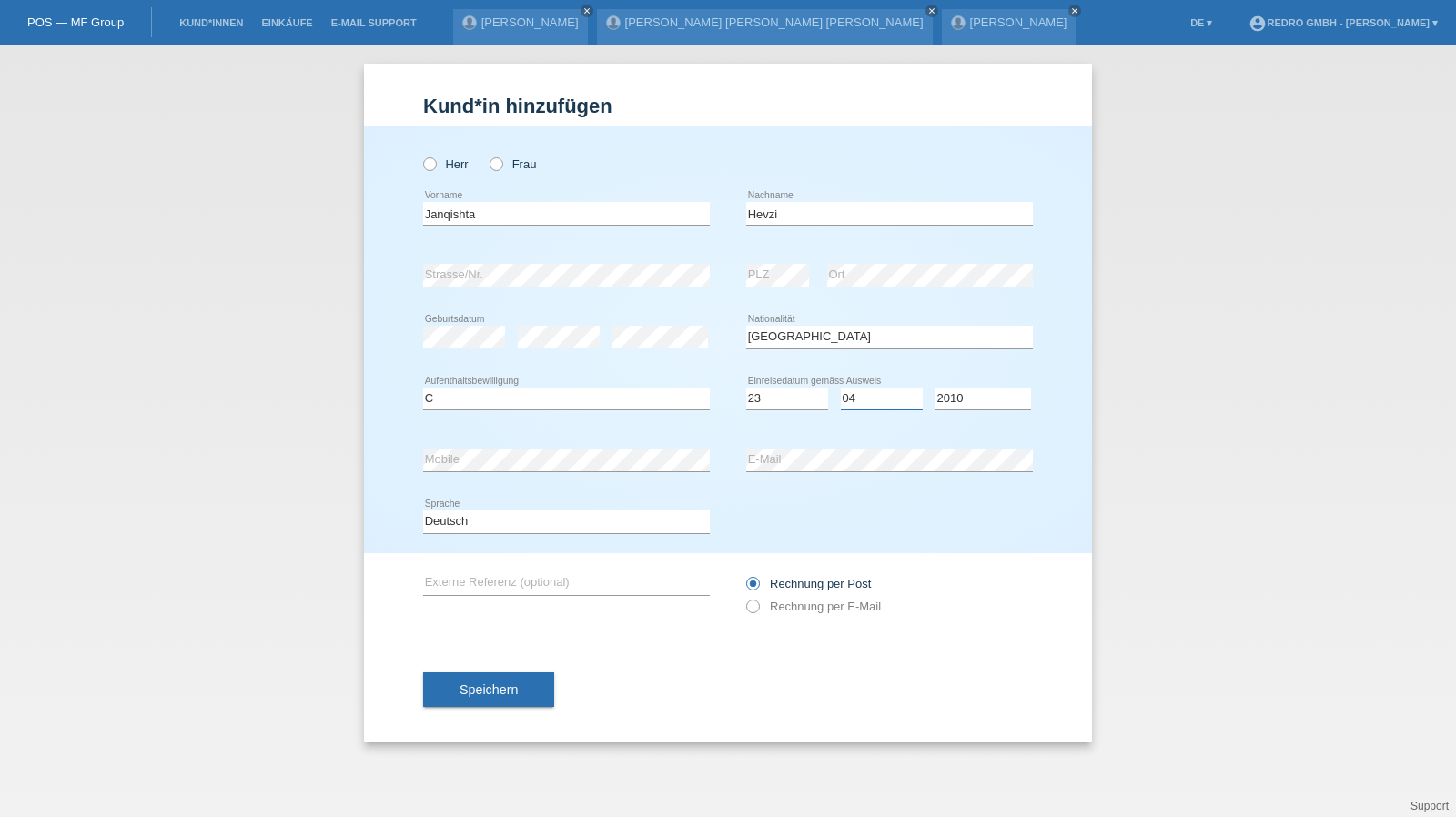
select select "04"
select select "2010"
click at [470, 696] on button "Speichern" at bounding box center [489, 689] width 131 height 34
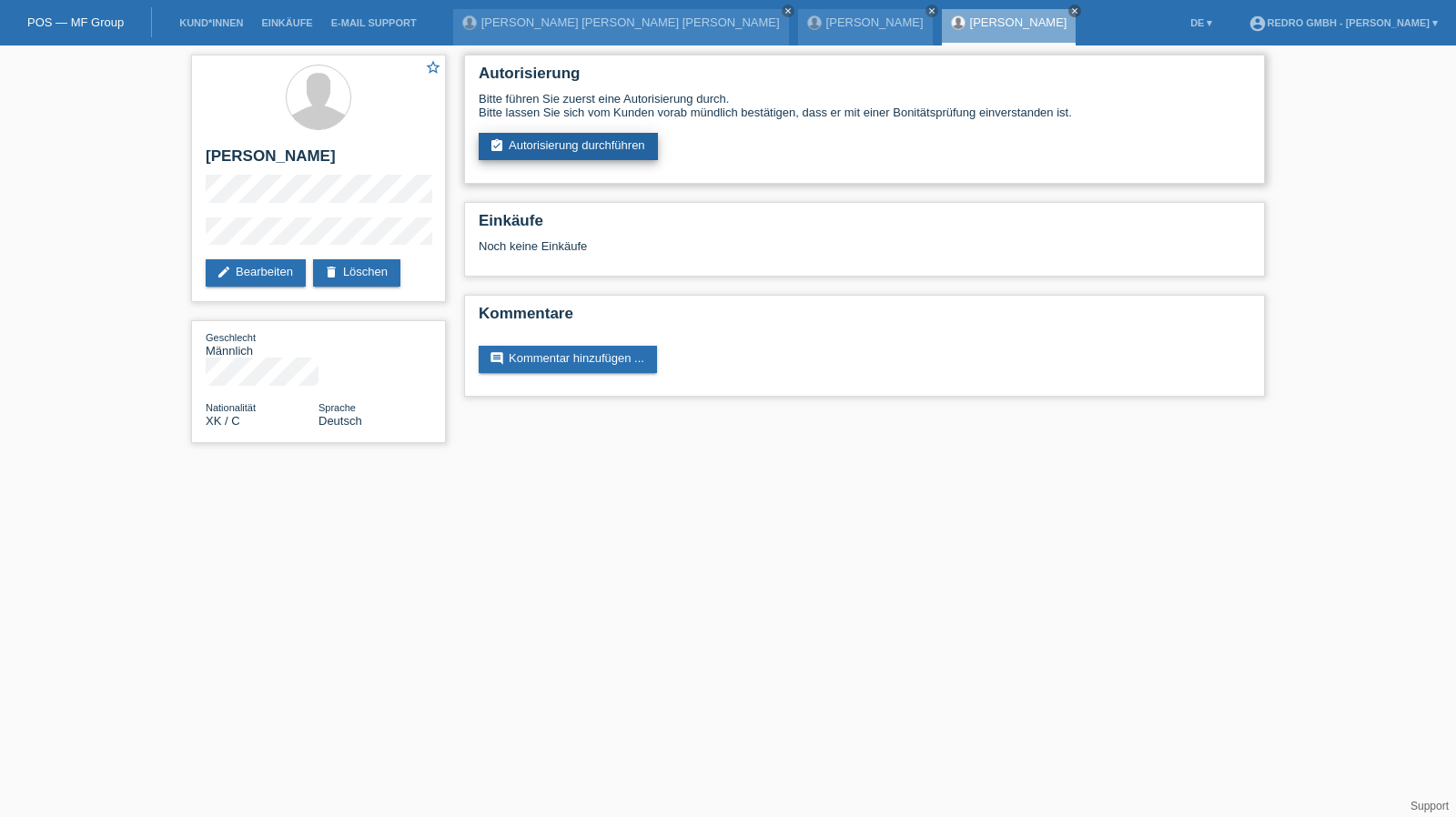
click at [558, 137] on link "assignment_turned_in Autorisierung durchführen" at bounding box center [569, 147] width 179 height 28
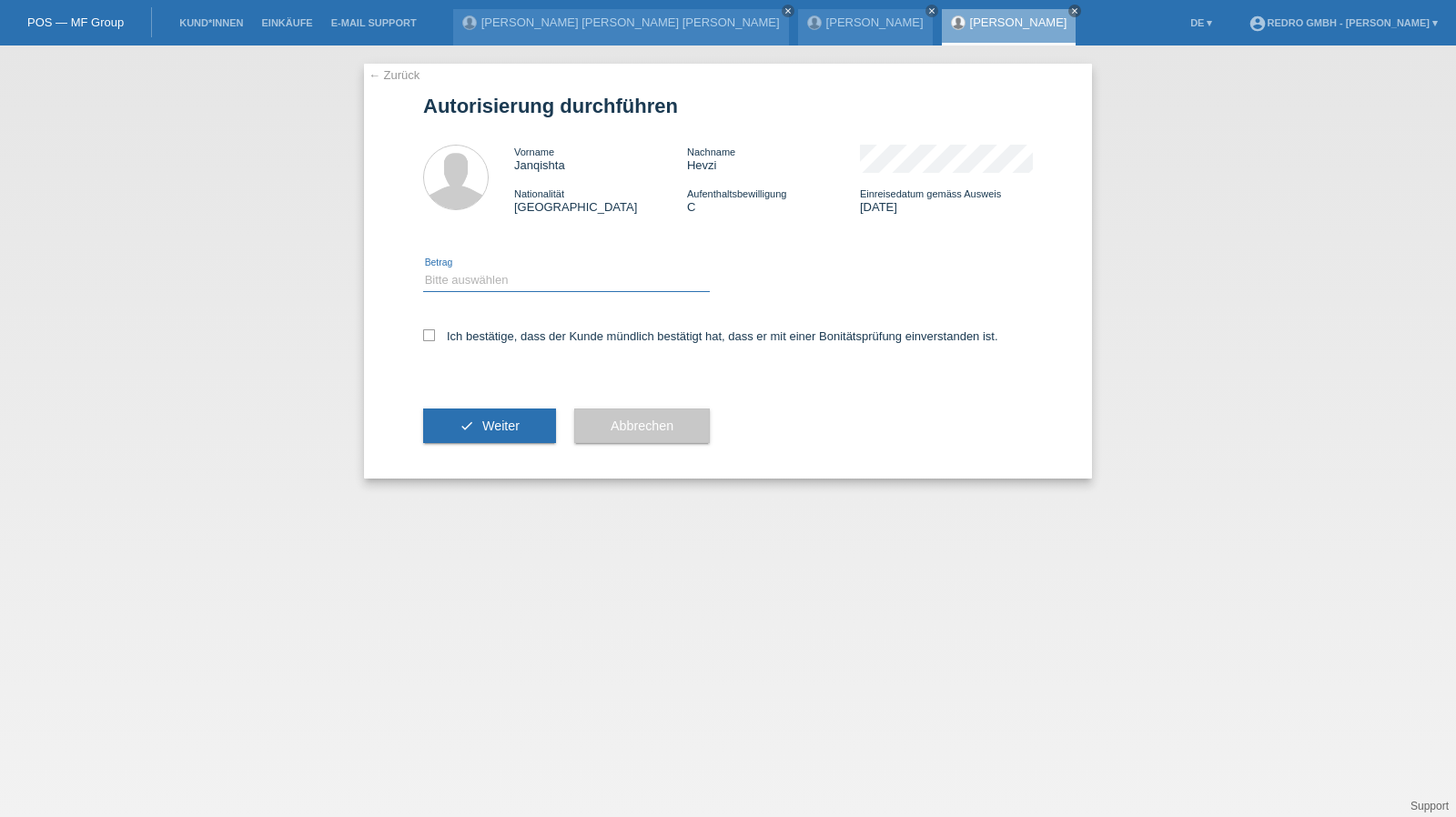
drag, startPoint x: 499, startPoint y: 279, endPoint x: 495, endPoint y: 290, distance: 11.7
click at [499, 279] on select "Bitte auswählen CHF 1.00 - CHF 499.00 CHF 500.00 - CHF 1'999.00 CHF 2'000.00 - …" at bounding box center [567, 280] width 287 height 22
click at [423, 269] on select "Bitte auswählen CHF 1.00 - CHF 499.00 CHF 500.00 - CHF 1'999.00 CHF 2'000.00 - …" at bounding box center [567, 280] width 287 height 22
click at [486, 279] on select "Bitte auswählen CHF 1.00 - CHF 499.00 CHF 500.00 - CHF 1'999.00 CHF 2'000.00 - …" at bounding box center [567, 280] width 287 height 22
select select "1"
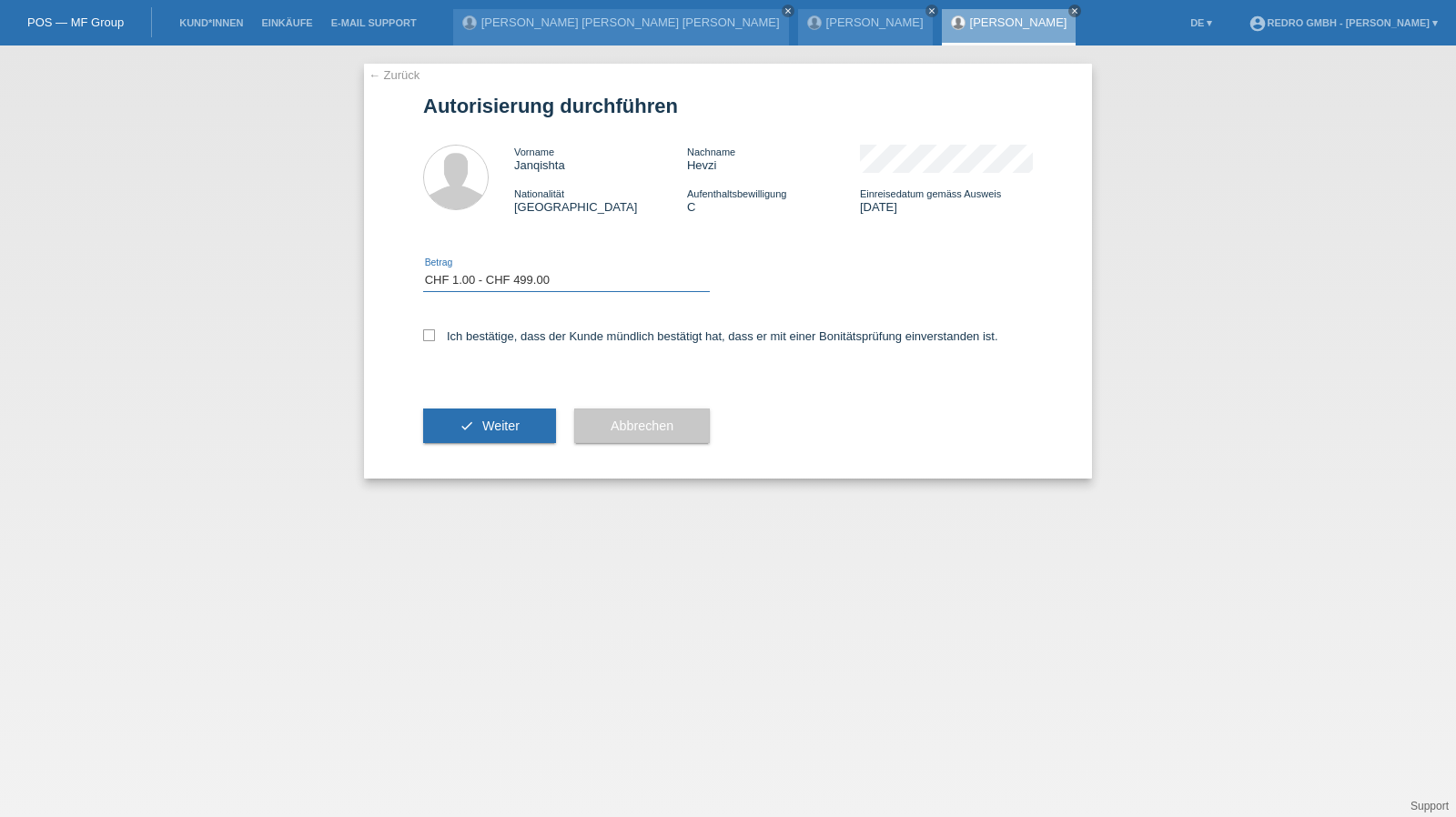
click at [423, 269] on select "Bitte auswählen CHF 1.00 - CHF 499.00 CHF 500.00 - CHF 1'999.00 CHF 2'000.00 - …" at bounding box center [567, 280] width 287 height 22
click at [460, 338] on label "Ich bestätige, dass der Kunde mündlich bestätigt hat, dass er mit einer Bonität…" at bounding box center [711, 335] width 575 height 14
click at [434, 338] on input "Ich bestätige, dass der Kunde mündlich bestätigt hat, dass er mit einer Bonität…" at bounding box center [429, 335] width 12 height 12
checkbox input "true"
click at [449, 434] on button "check Weiter" at bounding box center [490, 425] width 133 height 34
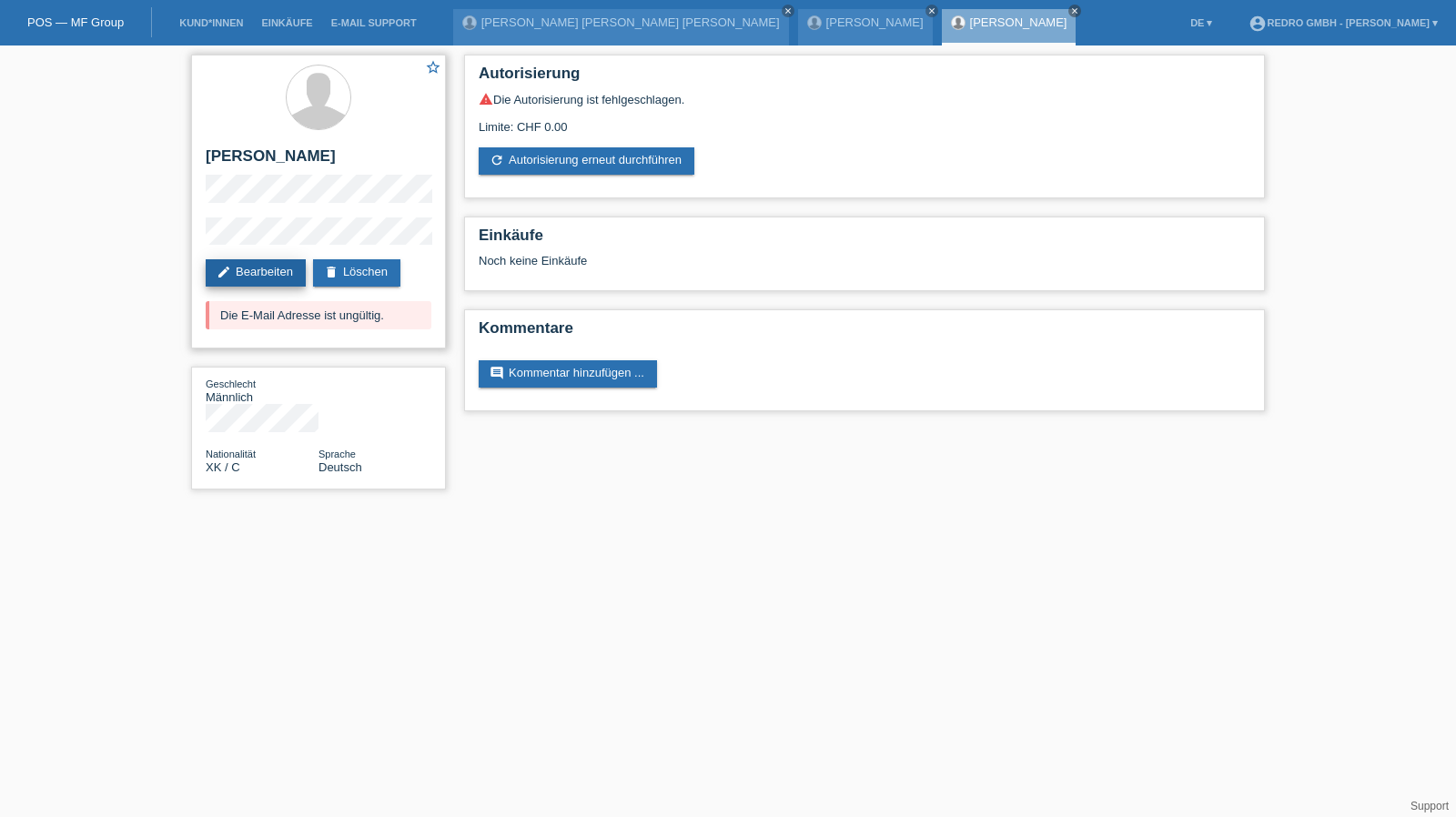
click at [250, 277] on link "edit Bearbeiten" at bounding box center [255, 274] width 100 height 28
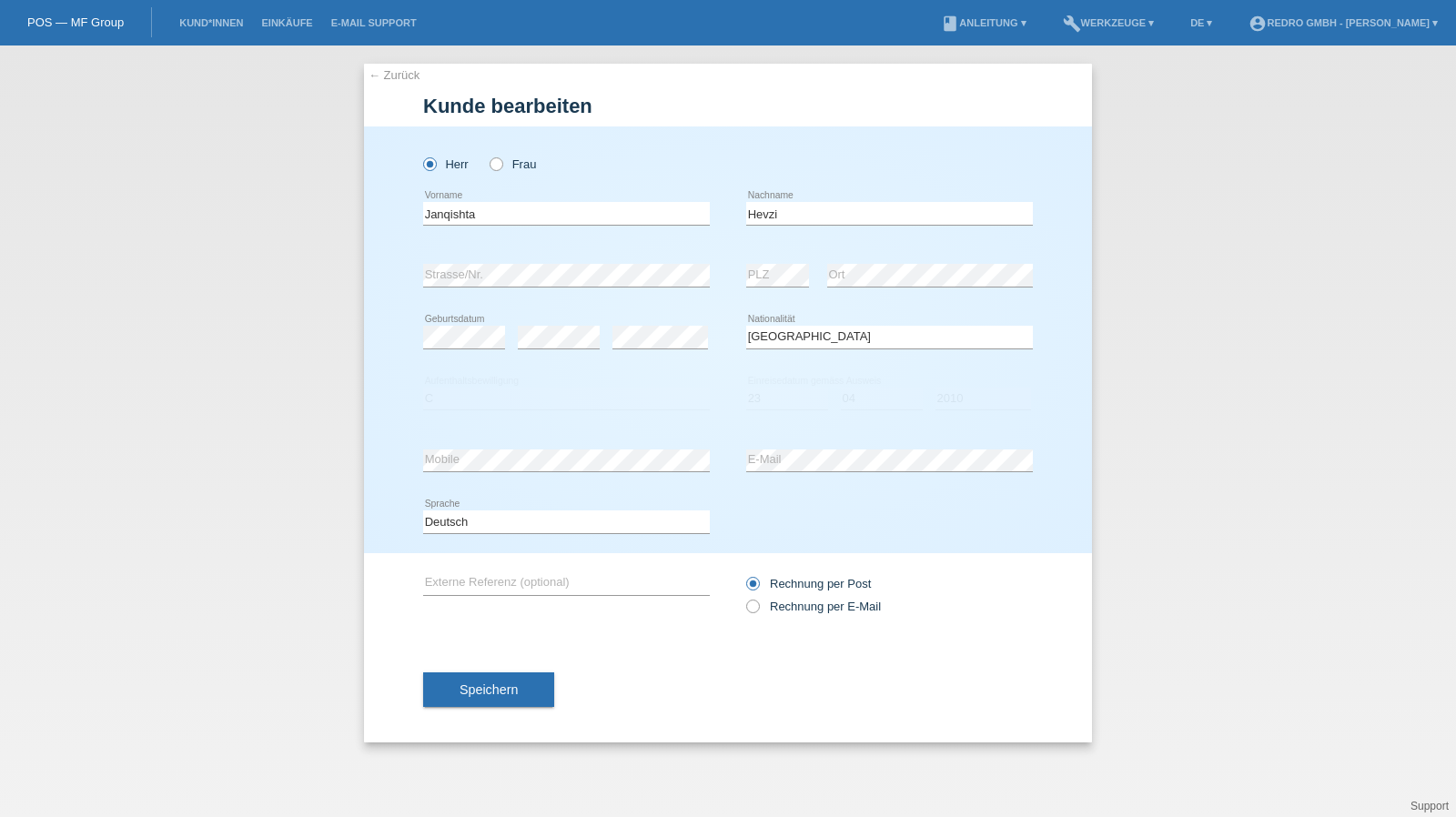
select select "XK"
select select "C"
select select "23"
select select "04"
select select "2010"
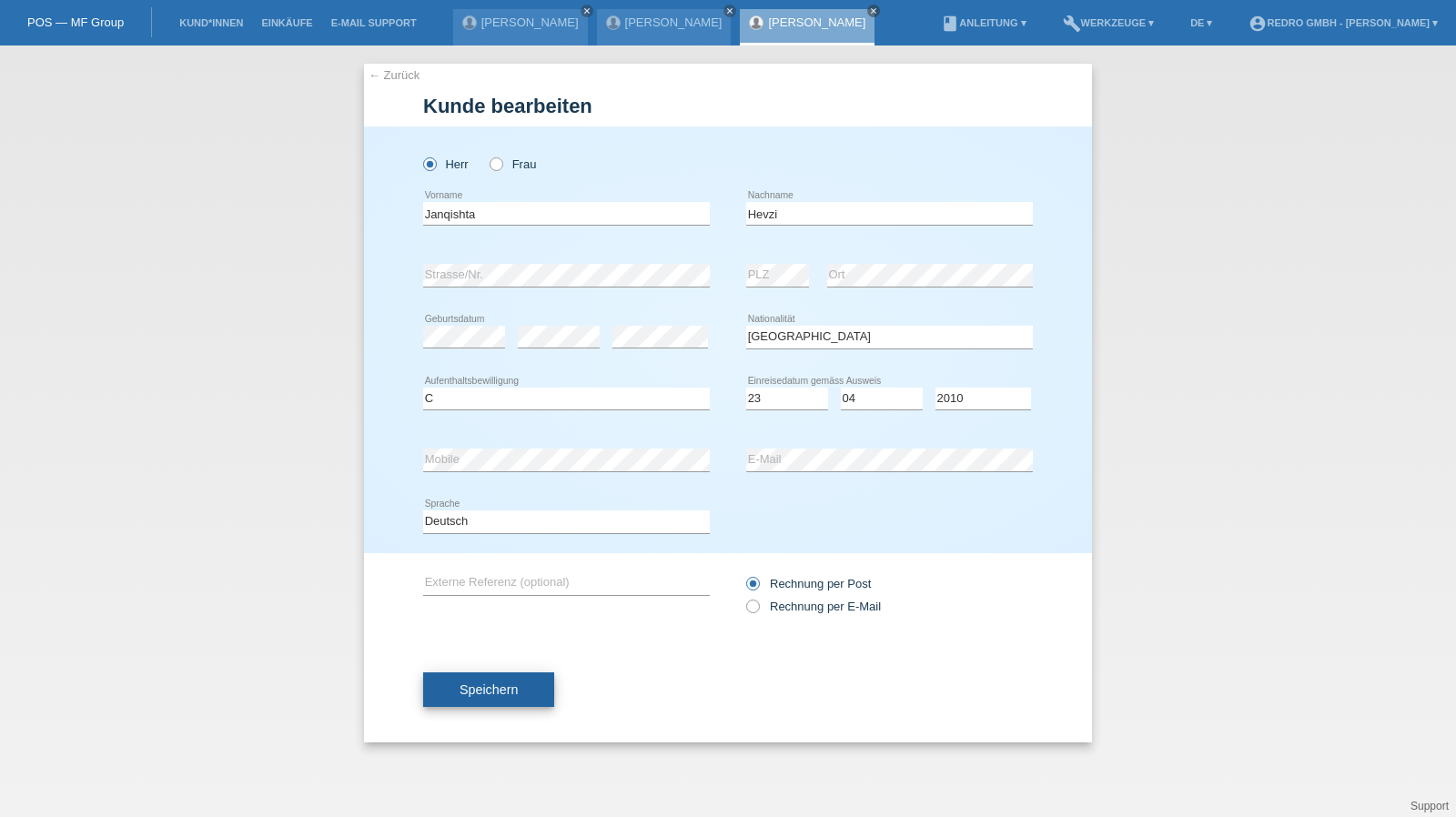
click at [476, 689] on span "Speichern" at bounding box center [488, 689] width 58 height 15
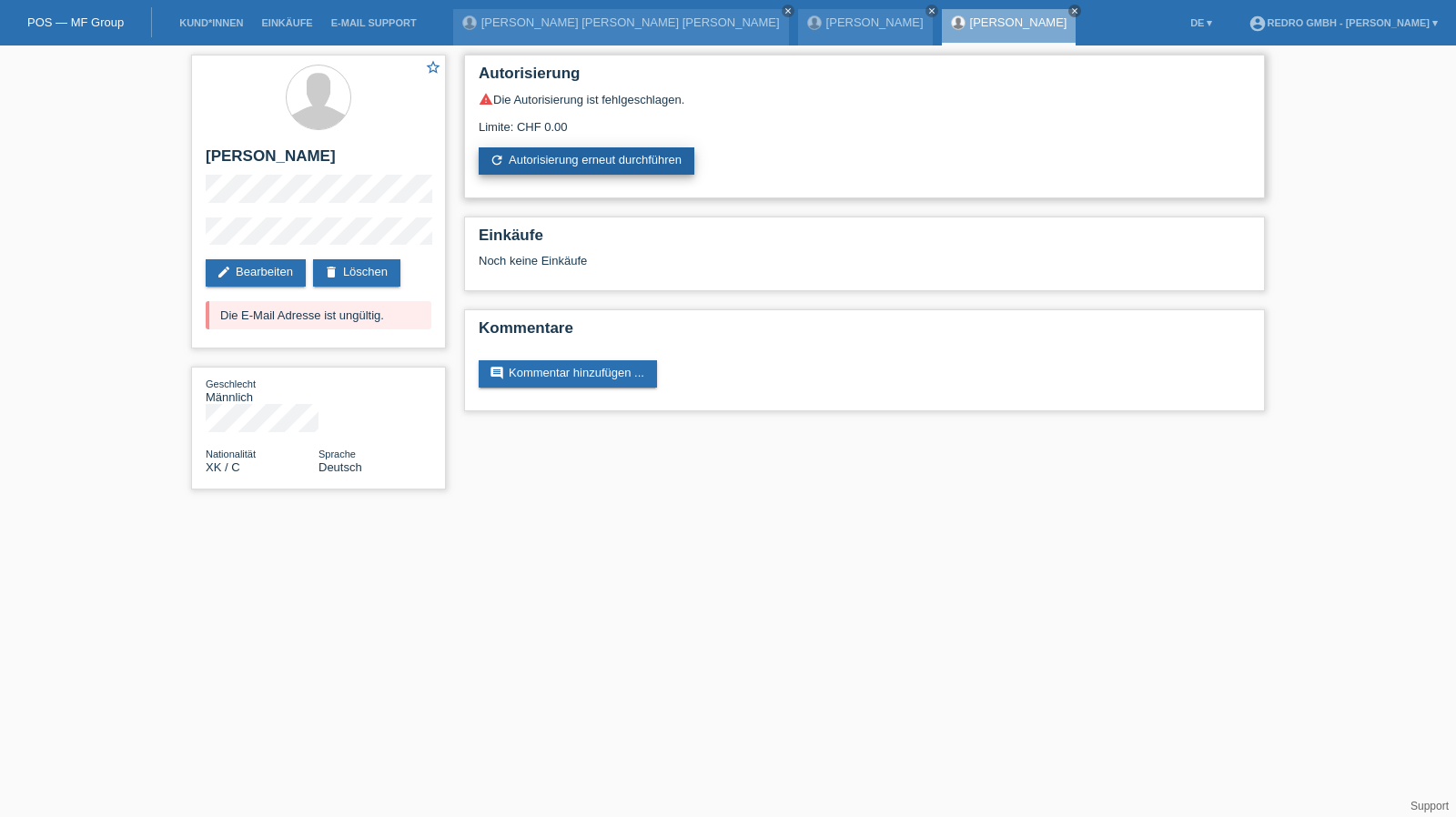
click at [568, 146] on div "warning Die Autorisierung ist fehlgeschlagen. Limite: CHF 0.00 refresh Autorisi…" at bounding box center [864, 133] width 772 height 83
click at [565, 159] on link "refresh Autorisierung erneut durchführen" at bounding box center [586, 161] width 215 height 28
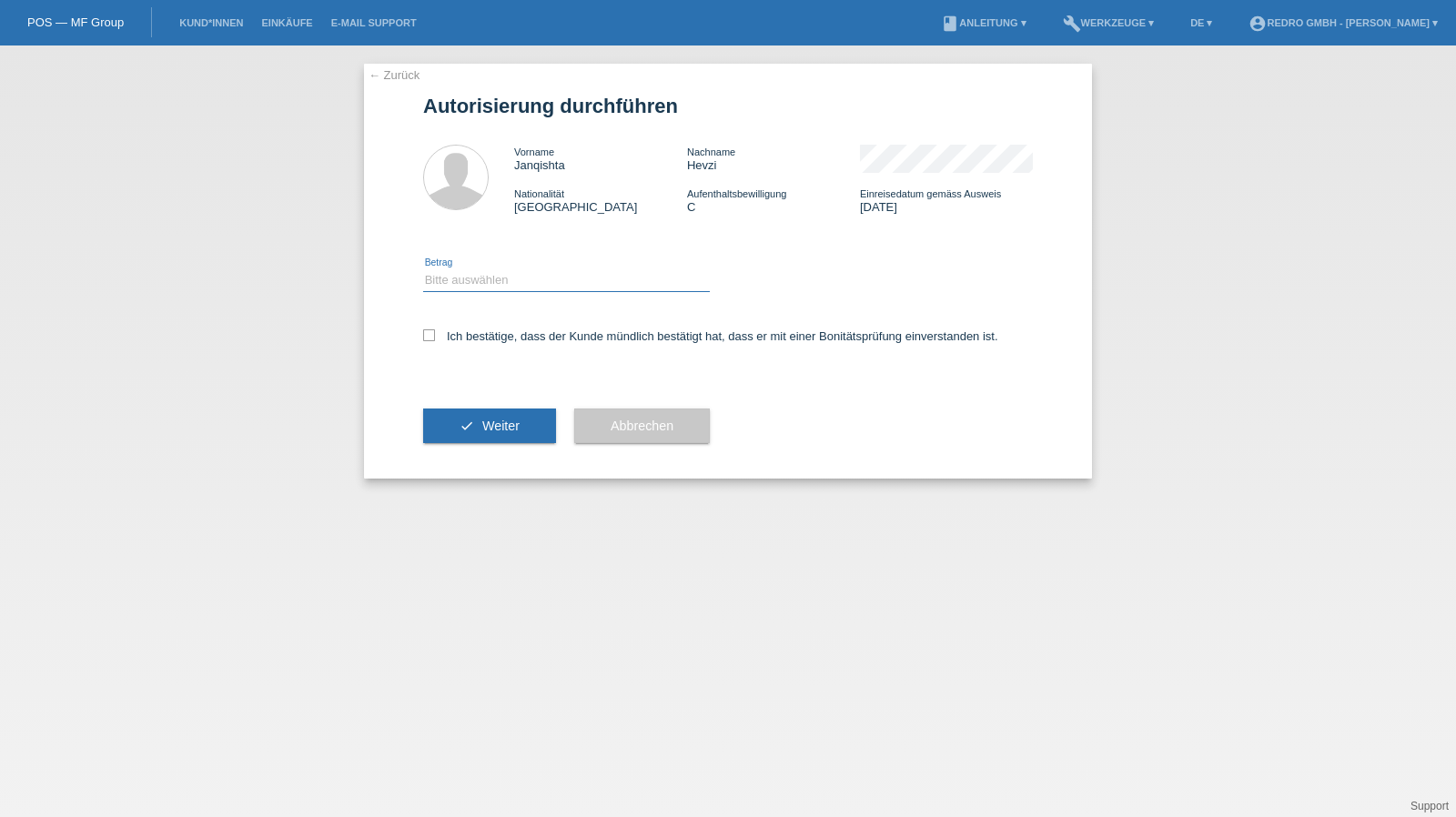
click at [473, 276] on select "Bitte auswählen CHF 1.00 - CHF 499.00 CHF 500.00 - CHF 1'999.00 CHF 2'000.00 - …" at bounding box center [567, 280] width 287 height 22
select select "1"
click at [423, 269] on select "Bitte auswählen CHF 1.00 - CHF 499.00 CHF 500.00 - CHF 1'999.00 CHF 2'000.00 - …" at bounding box center [567, 280] width 287 height 22
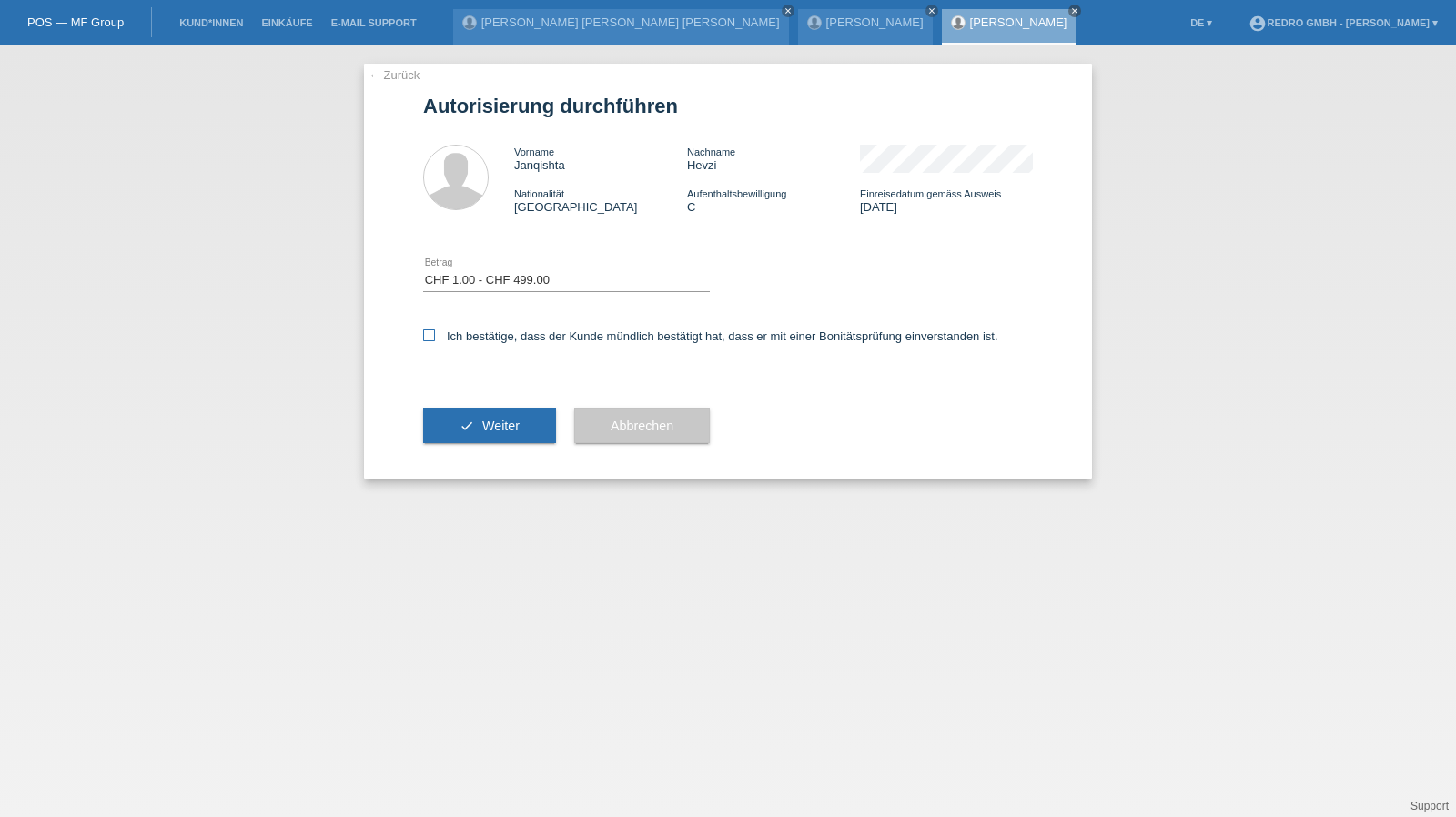
drag, startPoint x: 459, startPoint y: 334, endPoint x: 482, endPoint y: 416, distance: 85.2
click at [459, 335] on label "Ich bestätige, dass der Kunde mündlich bestätigt hat, dass er mit einer Bonität…" at bounding box center [711, 335] width 575 height 14
click at [434, 335] on input "Ich bestätige, dass der Kunde mündlich bestätigt hat, dass er mit einer Bonität…" at bounding box center [429, 335] width 12 height 12
checkbox input "true"
click at [486, 450] on div "check Weiter" at bounding box center [490, 426] width 133 height 105
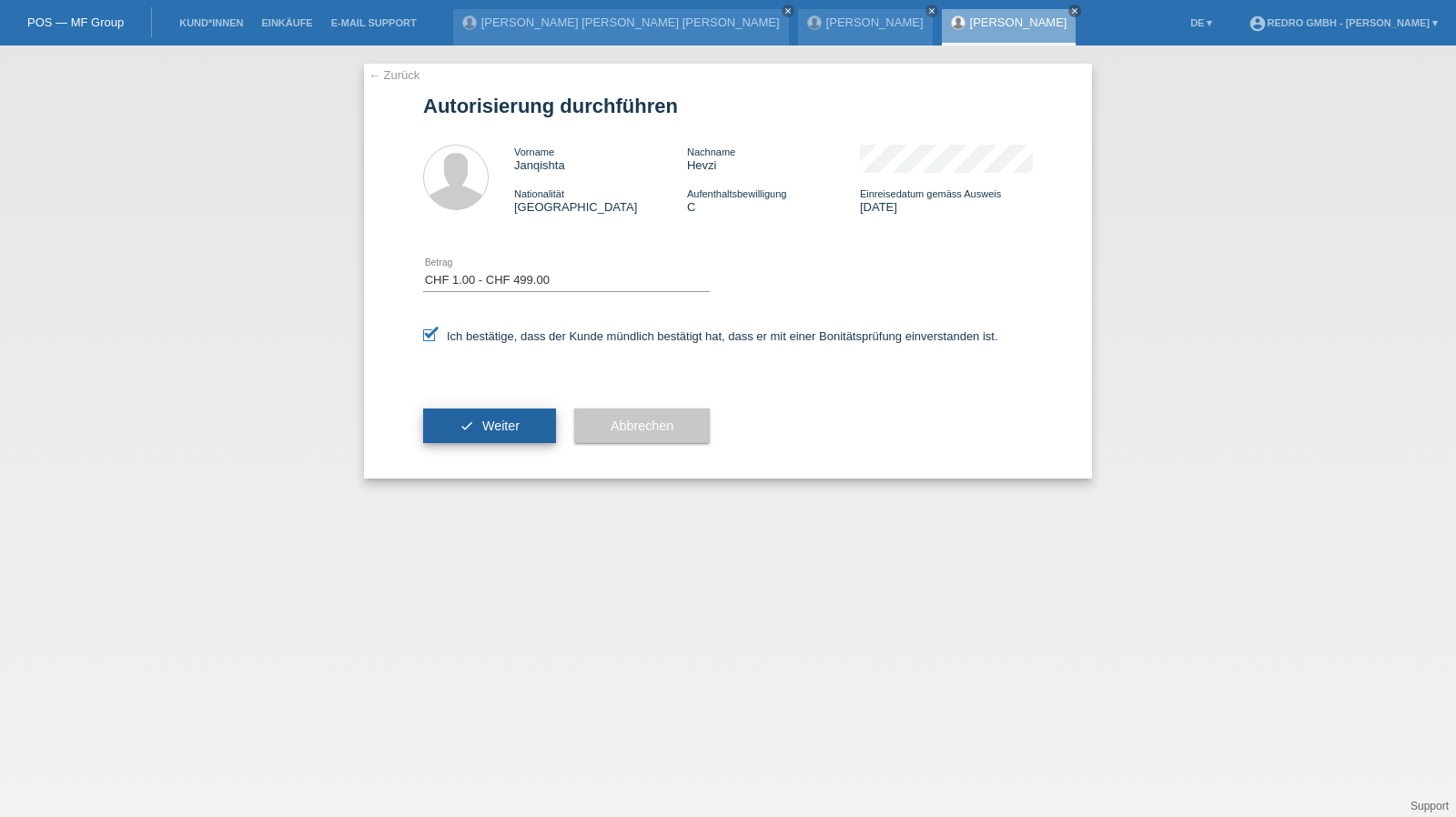
click at [483, 433] on span "Weiter" at bounding box center [501, 426] width 37 height 15
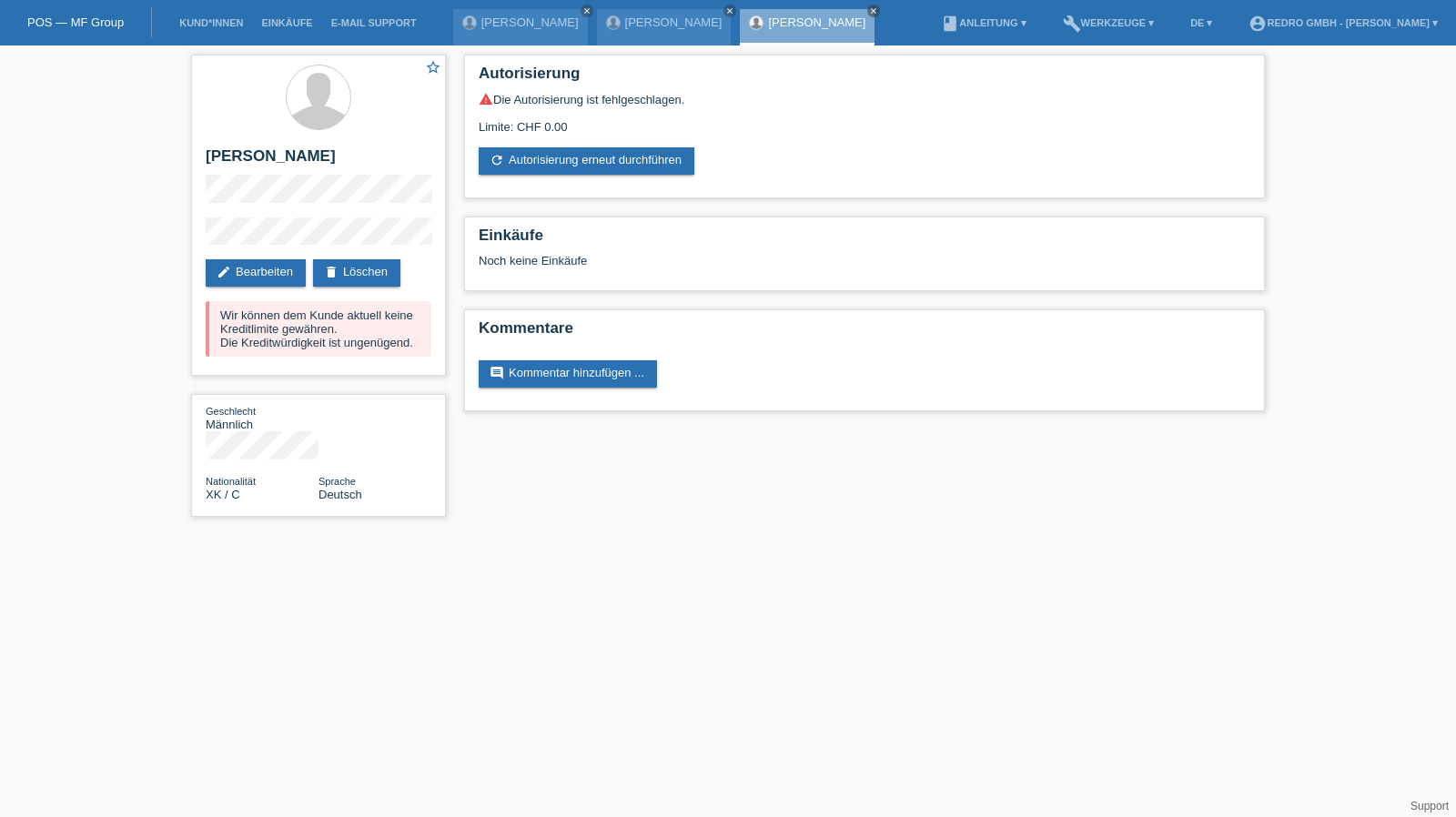
click at [158, 234] on div "star_border [PERSON_NAME] edit Bearbeiten delete Löschen Wir können dem Kunde a…" at bounding box center [728, 290] width 1456 height 490
click at [213, 18] on link "Kund*innen" at bounding box center [211, 23] width 82 height 11
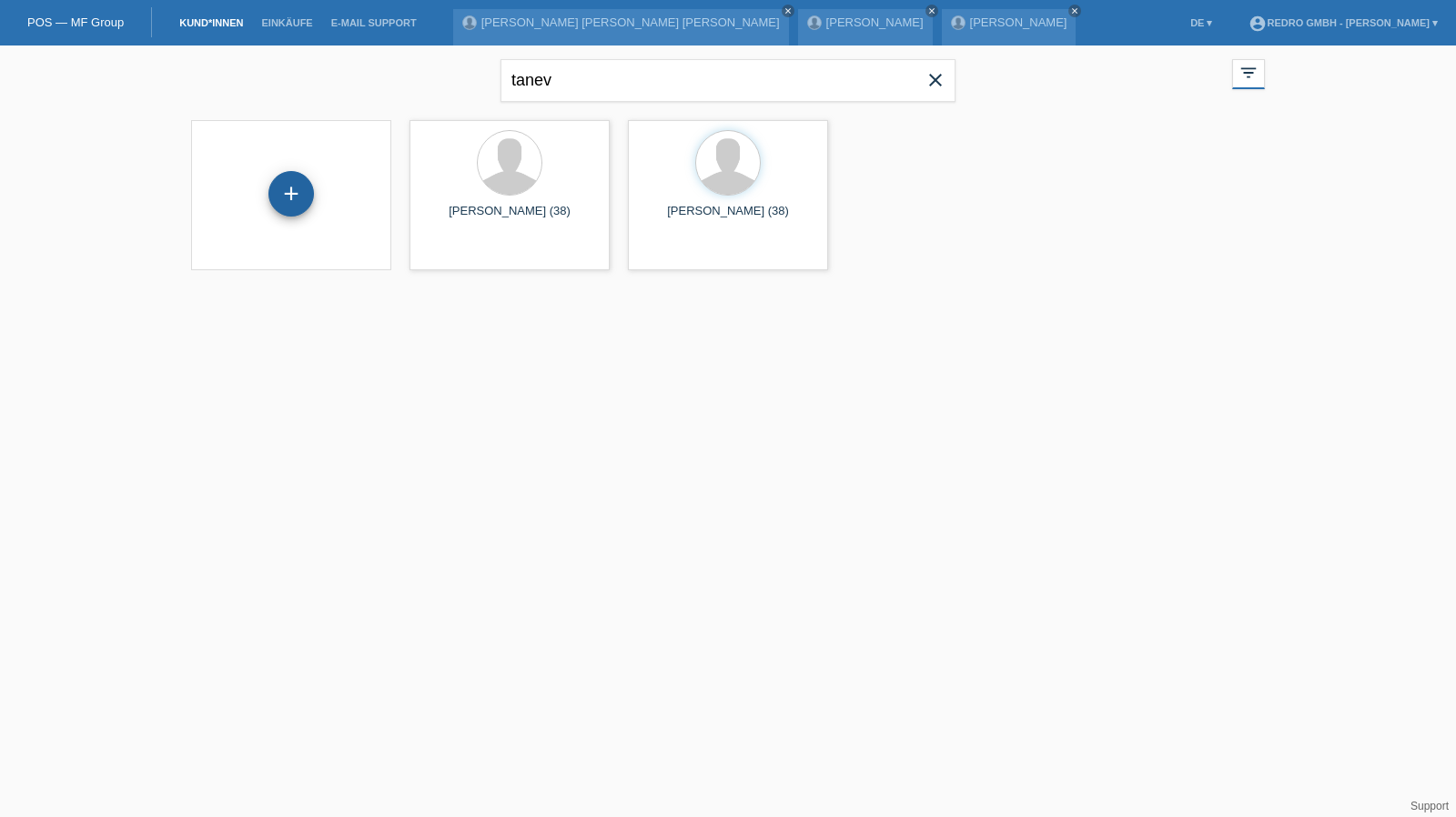
click at [308, 198] on div "+" at bounding box center [290, 193] width 43 height 30
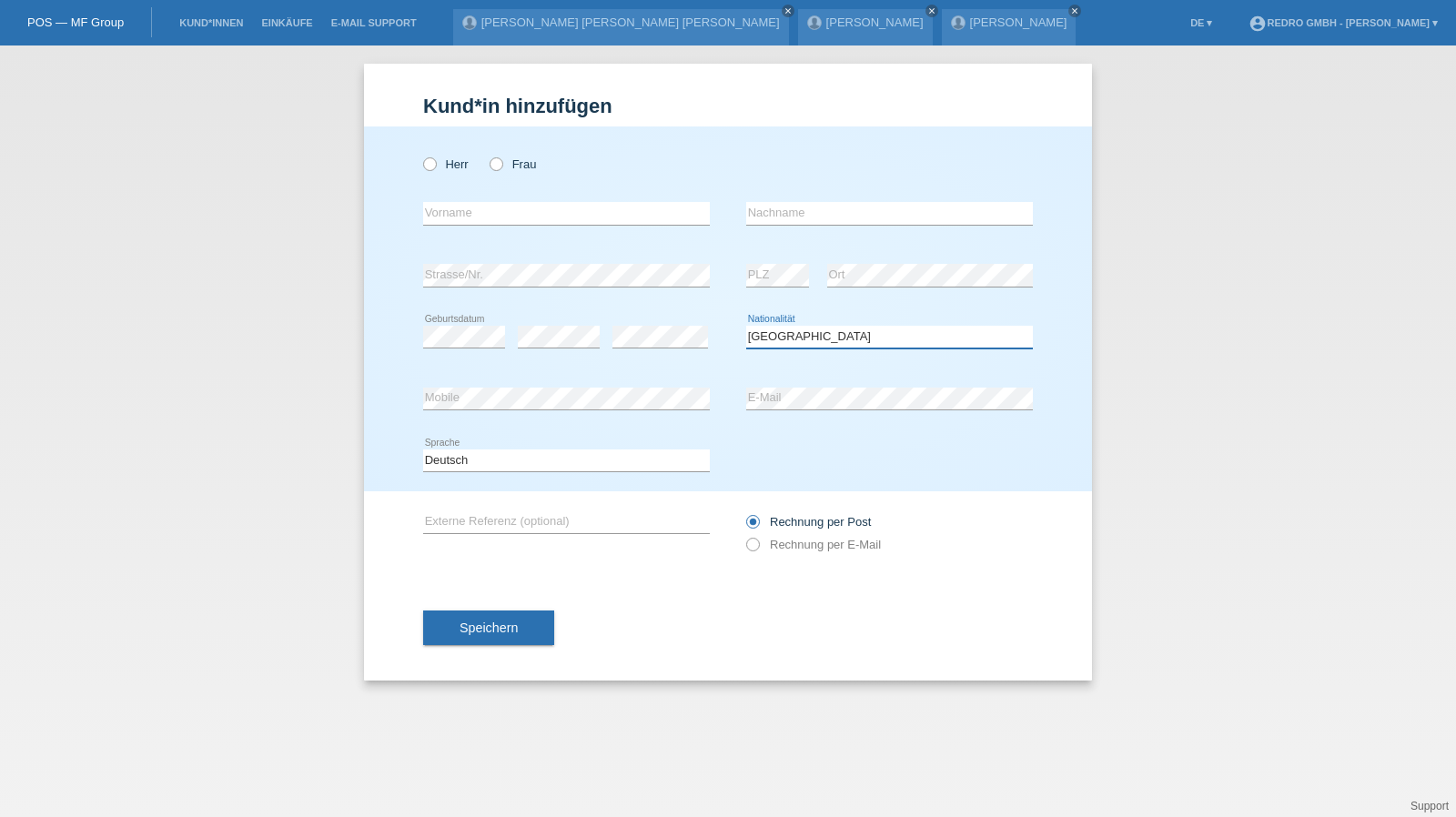
click at [798, 335] on select "Bitte auswählen... [GEOGRAPHIC_DATA] [GEOGRAPHIC_DATA] [GEOGRAPHIC_DATA] [GEOGR…" at bounding box center [889, 336] width 287 height 22
click at [798, 335] on select "Bitte auswählen... Schweiz Deutschland Liechtenstein Österreich ------------ Af…" at bounding box center [889, 336] width 287 height 22
select select "RO"
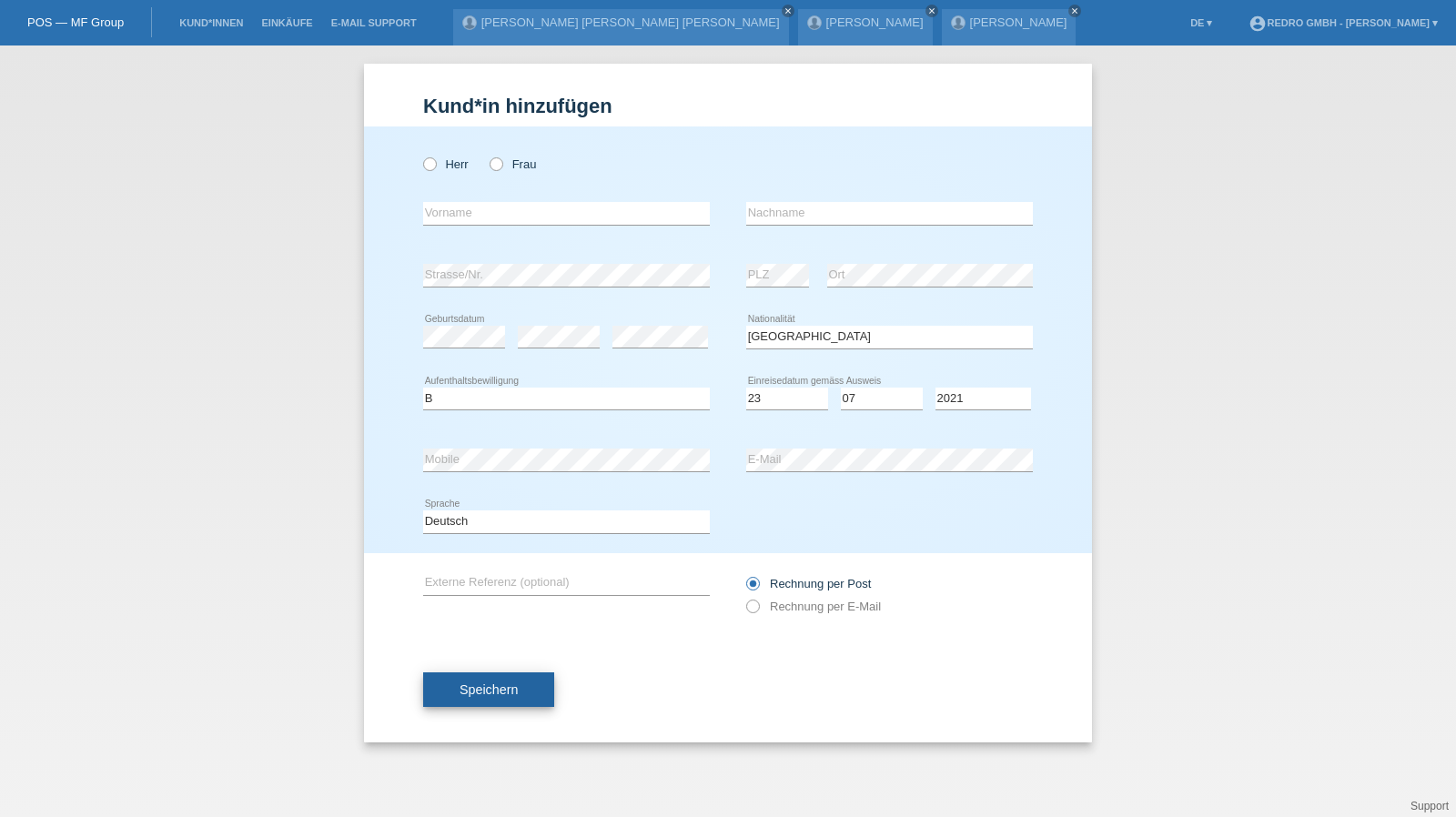
click at [508, 690] on span "Speichern" at bounding box center [488, 689] width 58 height 15
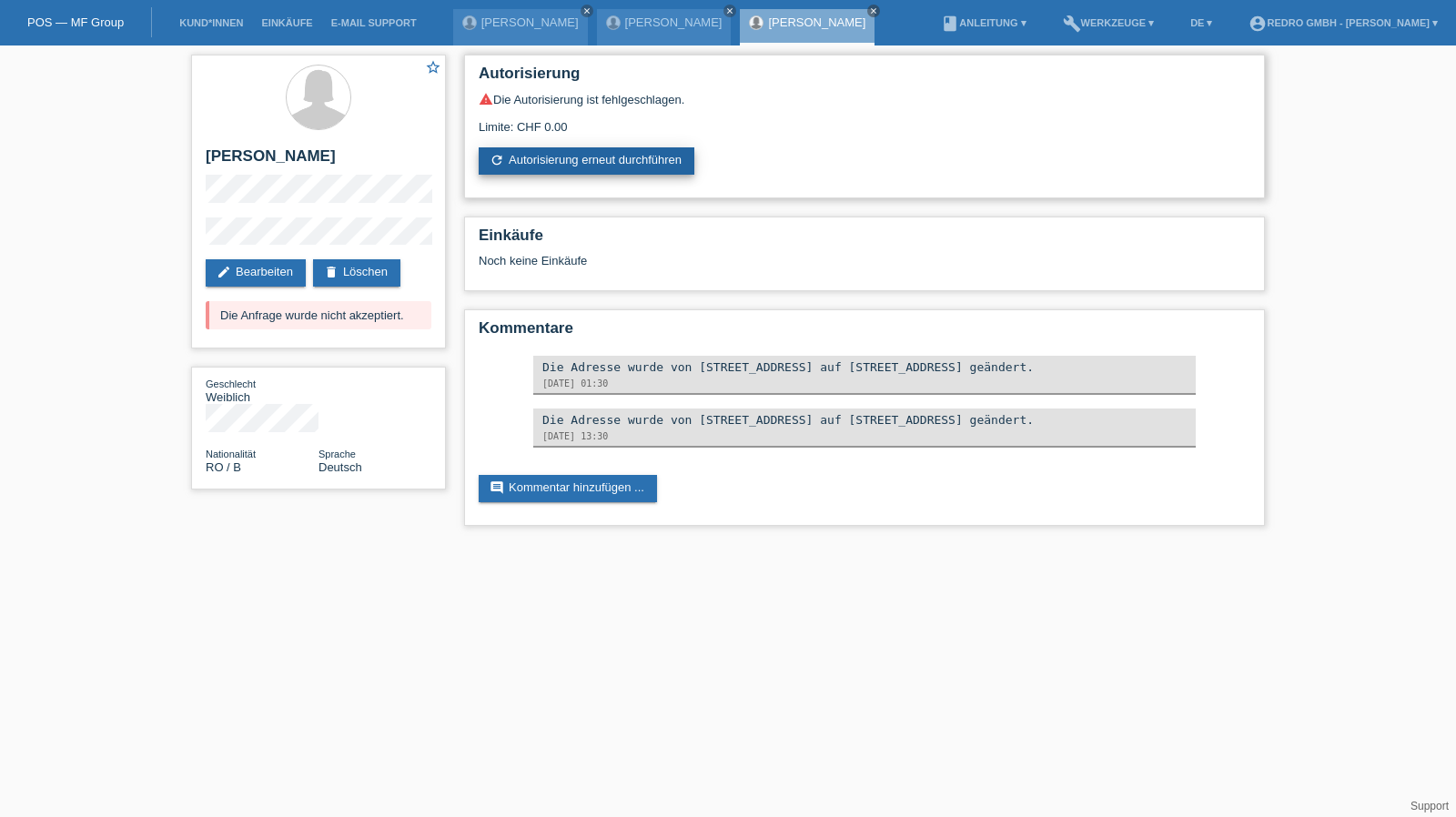
click at [579, 164] on link "refresh Autorisierung erneut durchführen" at bounding box center [586, 161] width 215 height 28
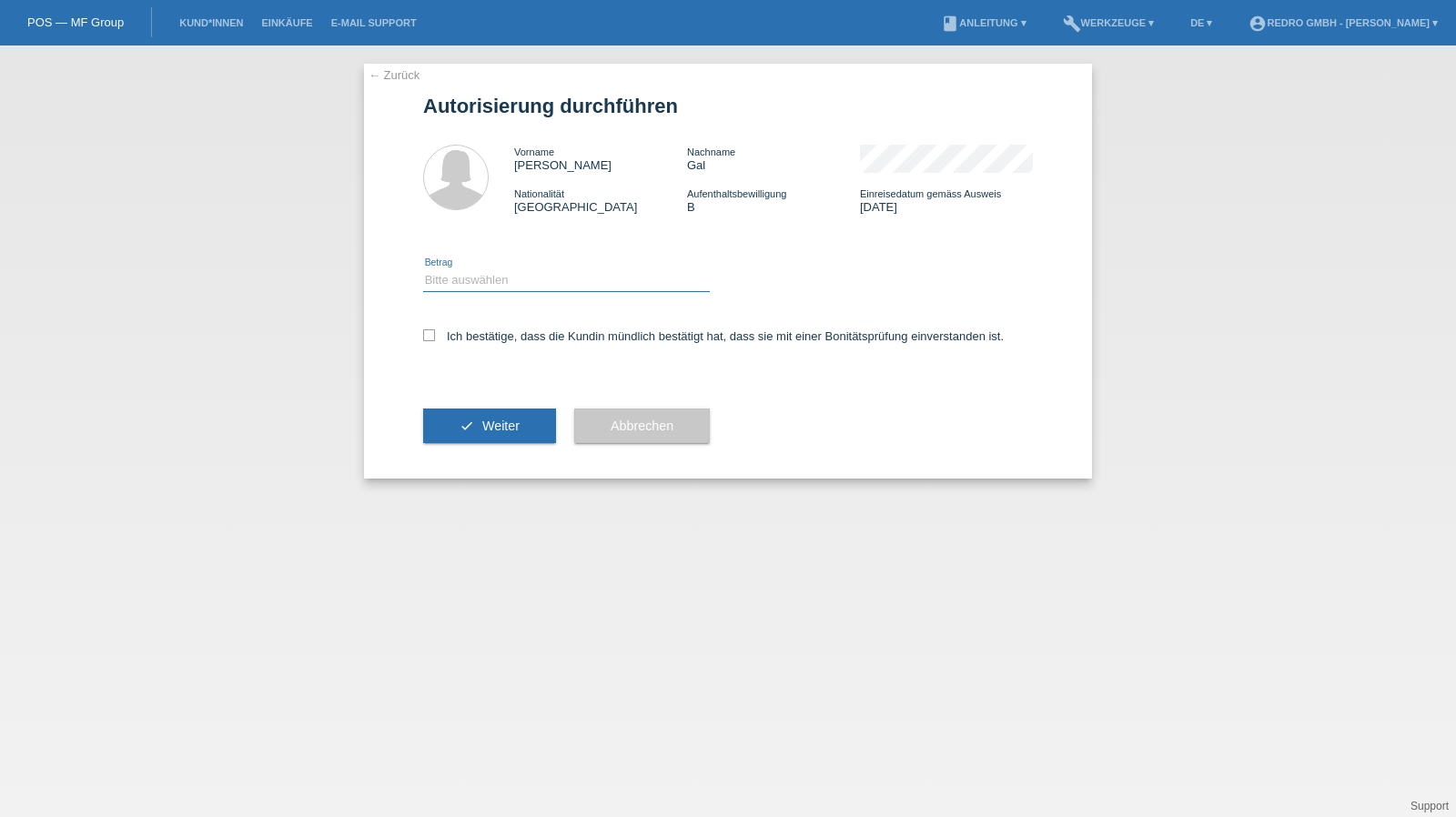
click at [515, 283] on select "Bitte auswählen CHF 1.00 - CHF 499.00 CHF 500.00 - CHF 1'999.00 CHF 2'000.00 - …" at bounding box center [567, 280] width 287 height 22
select select "1"
click at [423, 269] on select "Bitte auswählen CHF 1.00 - CHF 499.00 CHF 500.00 - CHF 1'999.00 CHF 2'000.00 - …" at bounding box center [567, 280] width 287 height 22
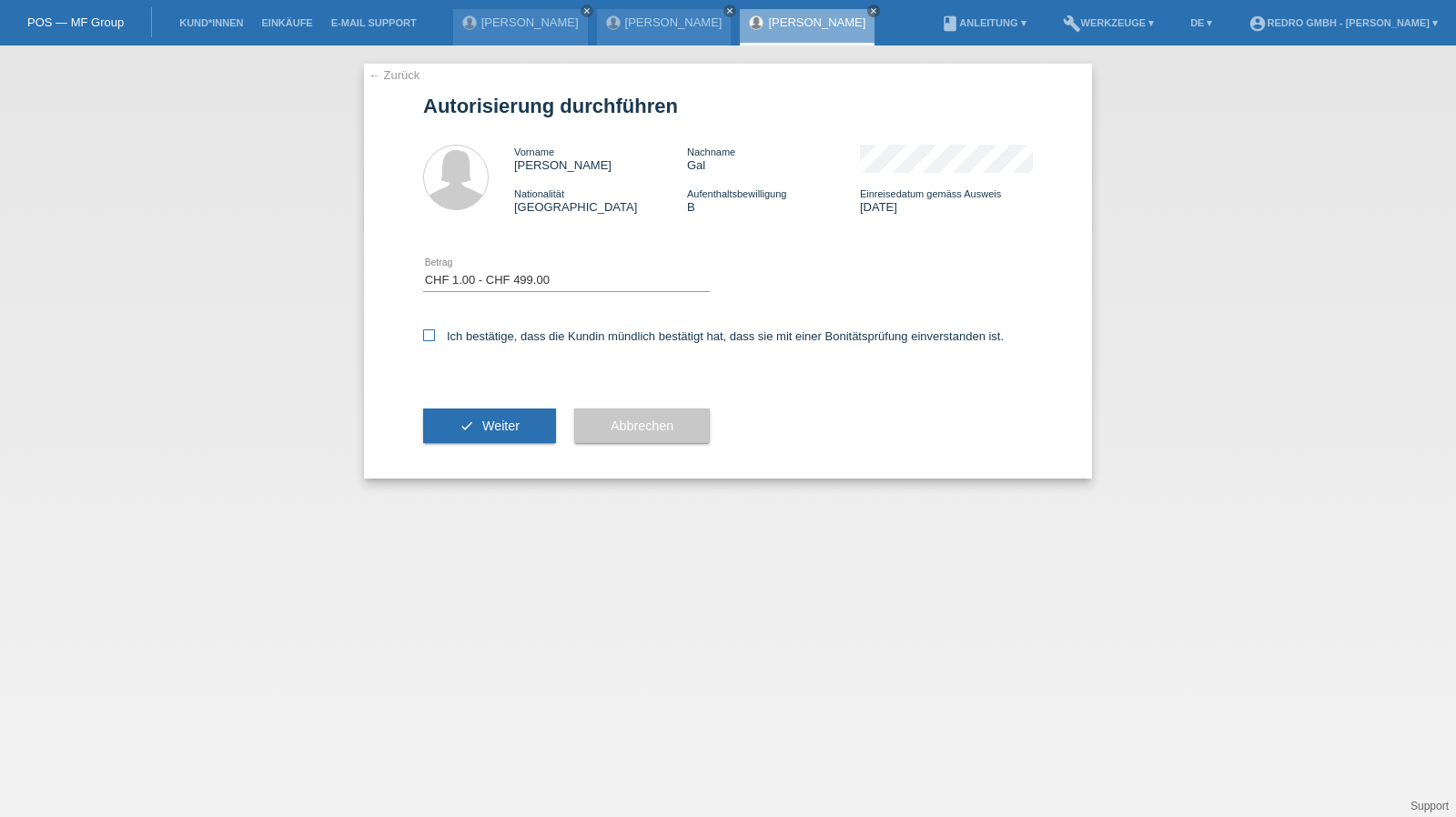
click at [480, 338] on label "Ich bestätige, dass die Kundin mündlich bestätigt hat, dass sie mit einer Bonit…" at bounding box center [714, 335] width 581 height 14
click at [434, 338] on input "Ich bestätige, dass die Kundin mündlich bestätigt hat, dass sie mit einer Bonit…" at bounding box center [429, 335] width 12 height 12
checkbox input "true"
click at [471, 424] on icon "check" at bounding box center [467, 426] width 15 height 15
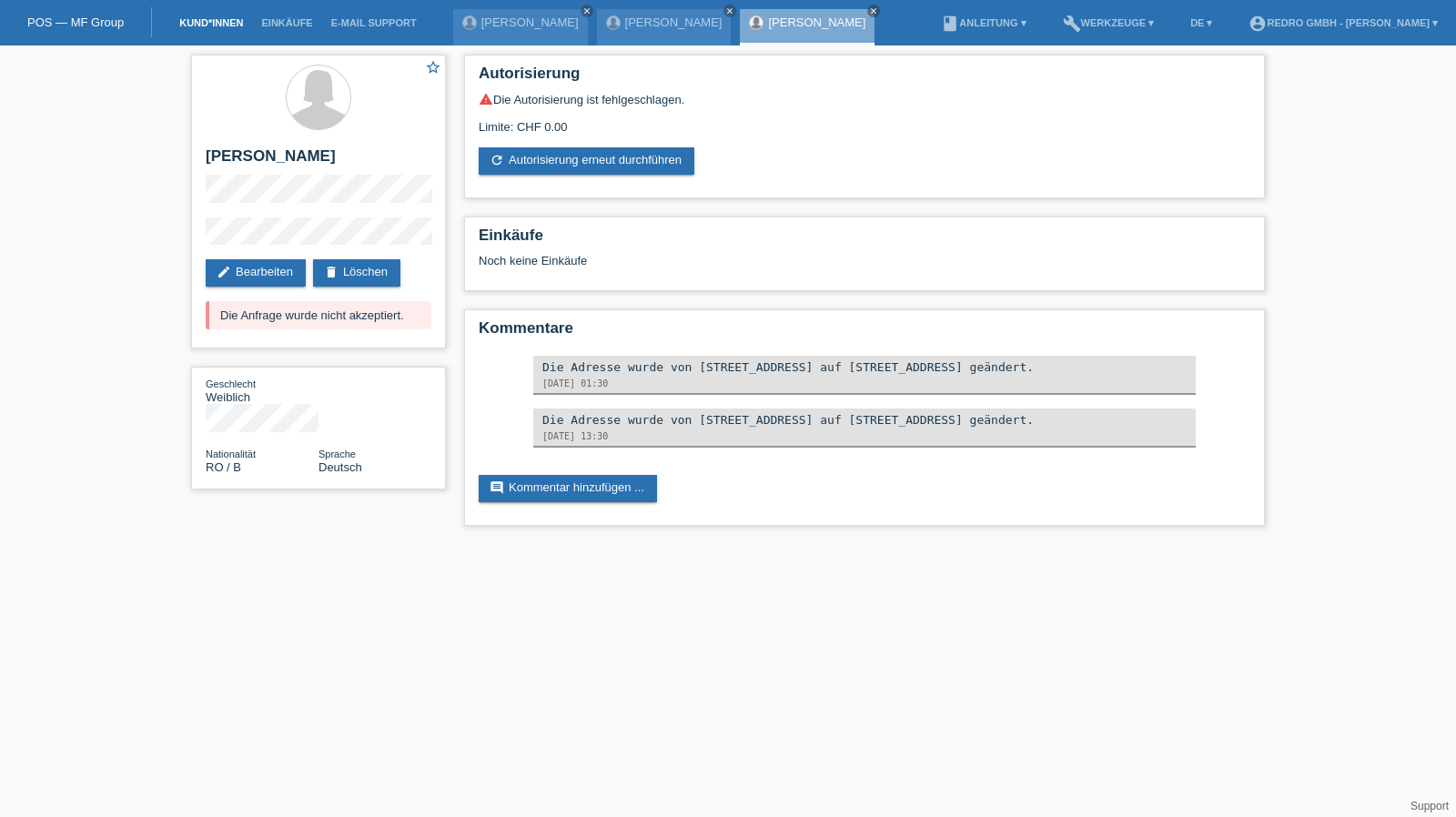
click at [230, 25] on link "Kund*innen" at bounding box center [211, 23] width 82 height 11
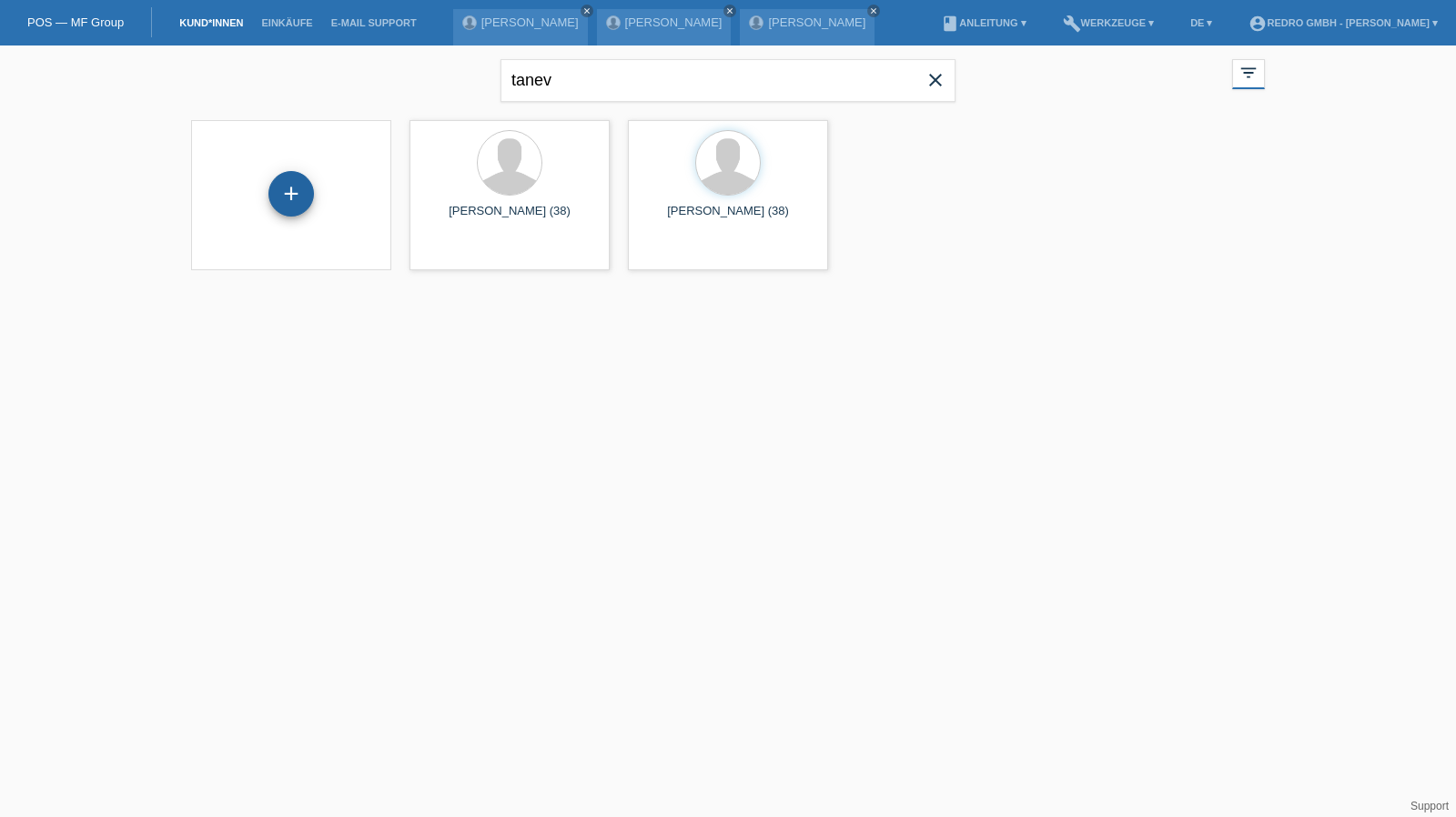
click at [286, 183] on div "+" at bounding box center [290, 193] width 45 height 45
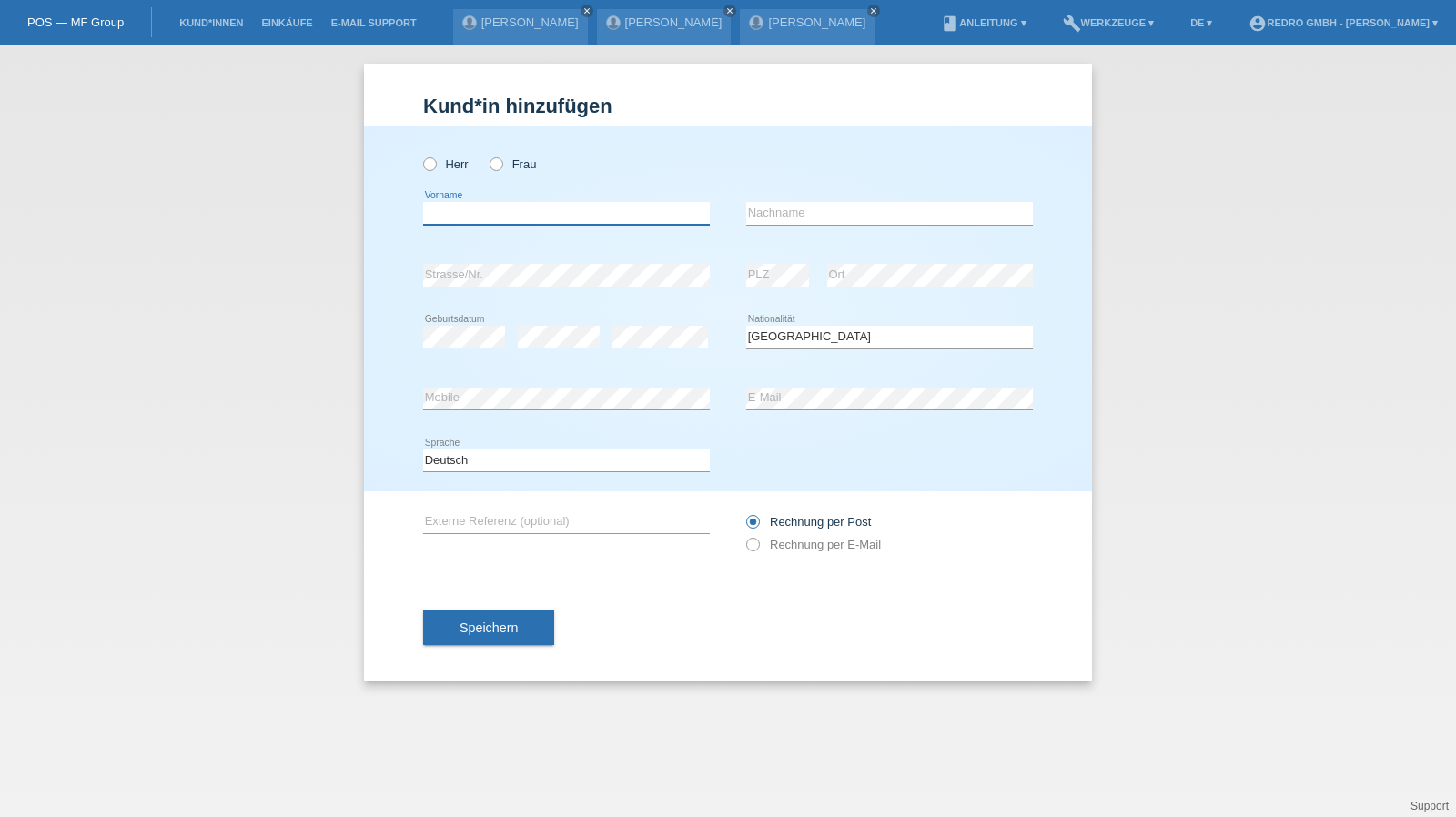
click at [500, 215] on input "text" at bounding box center [567, 213] width 287 height 23
type input "Faiso"
type input "Hared Jama"
select select "SO"
click at [200, 25] on link "Kund*innen" at bounding box center [211, 23] width 82 height 11
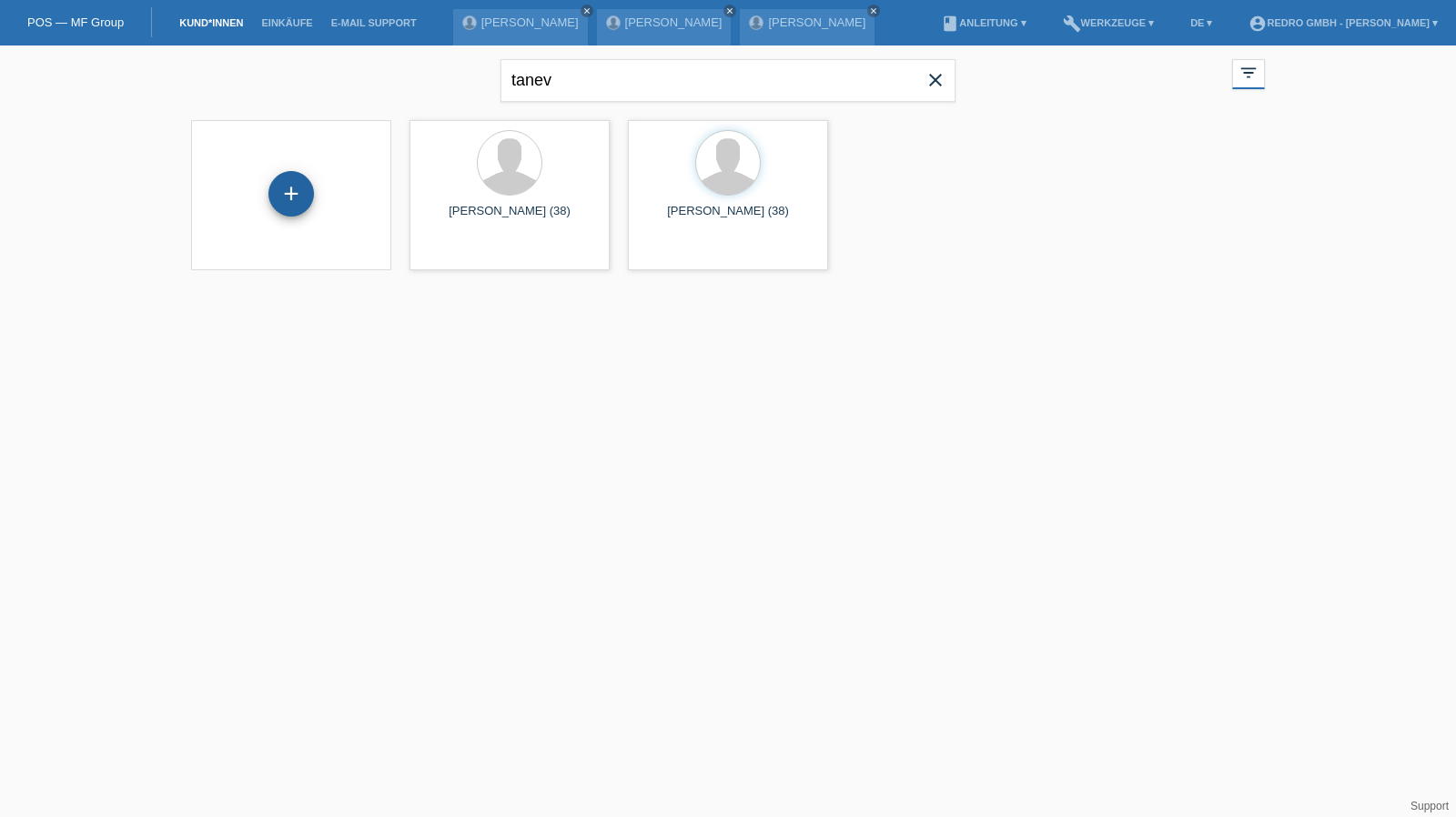
click at [290, 197] on div "+" at bounding box center [290, 193] width 45 height 45
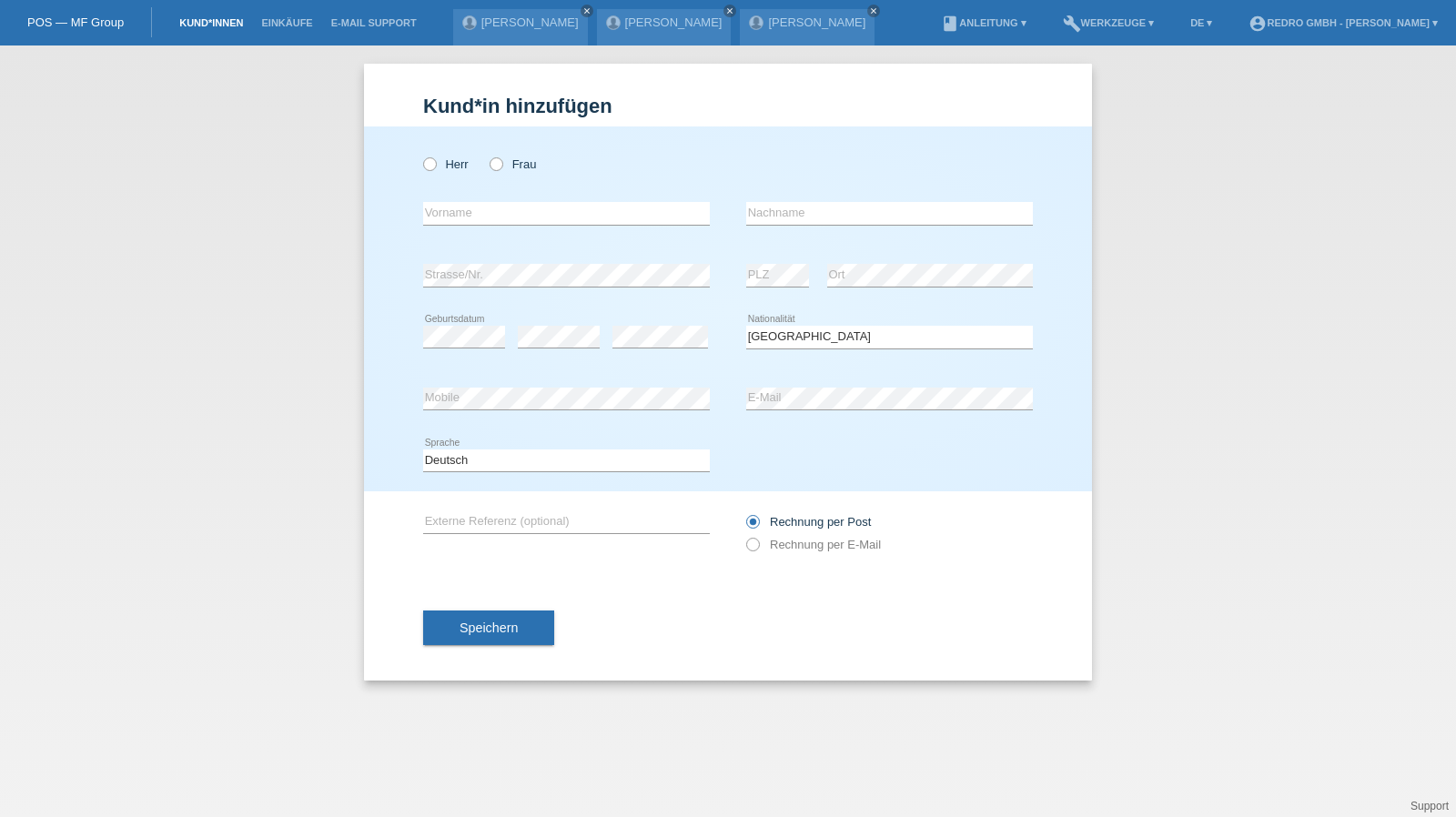
click at [197, 21] on link "Kund*innen" at bounding box center [211, 23] width 82 height 11
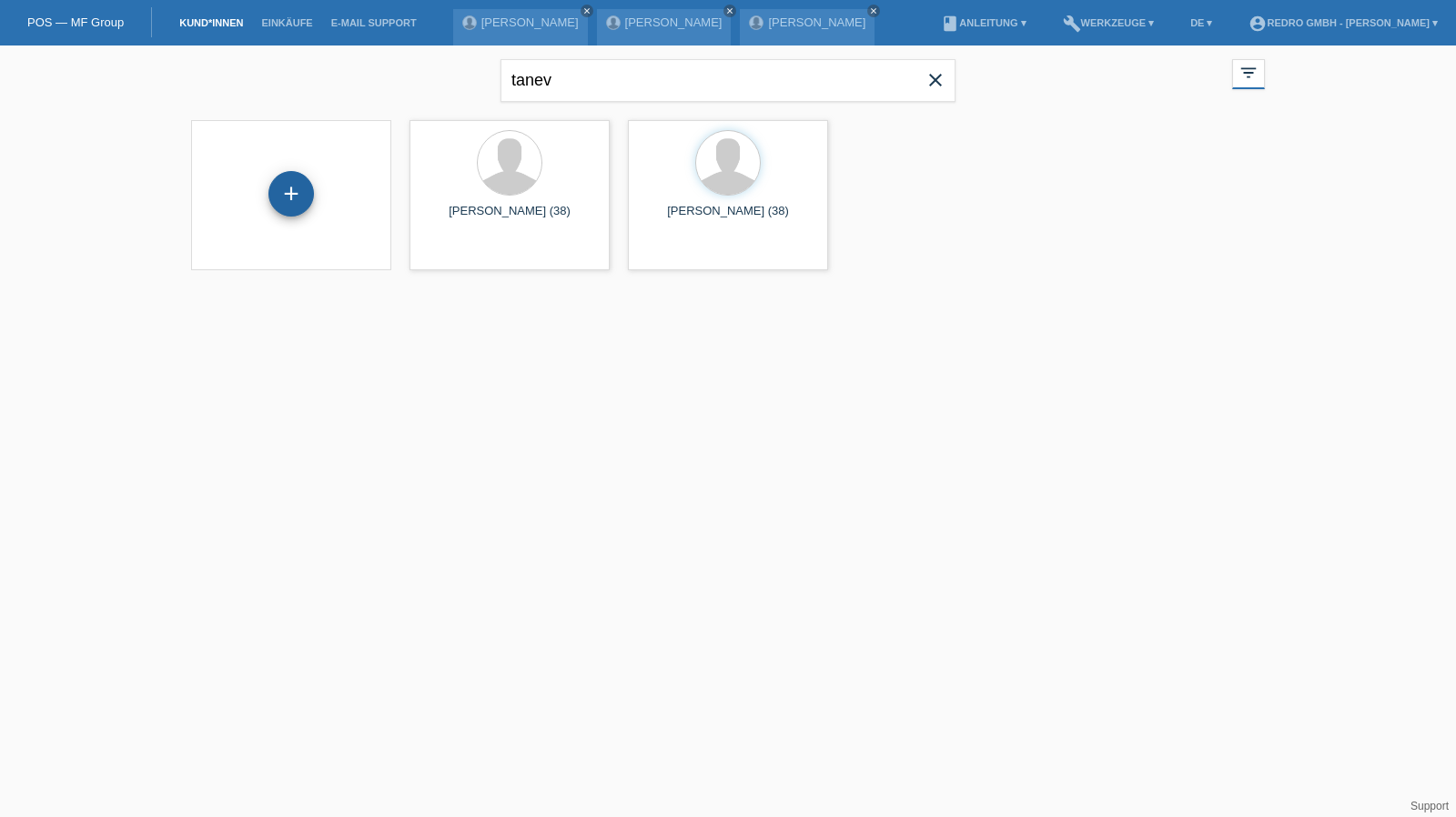
click at [305, 195] on div "+" at bounding box center [290, 193] width 45 height 45
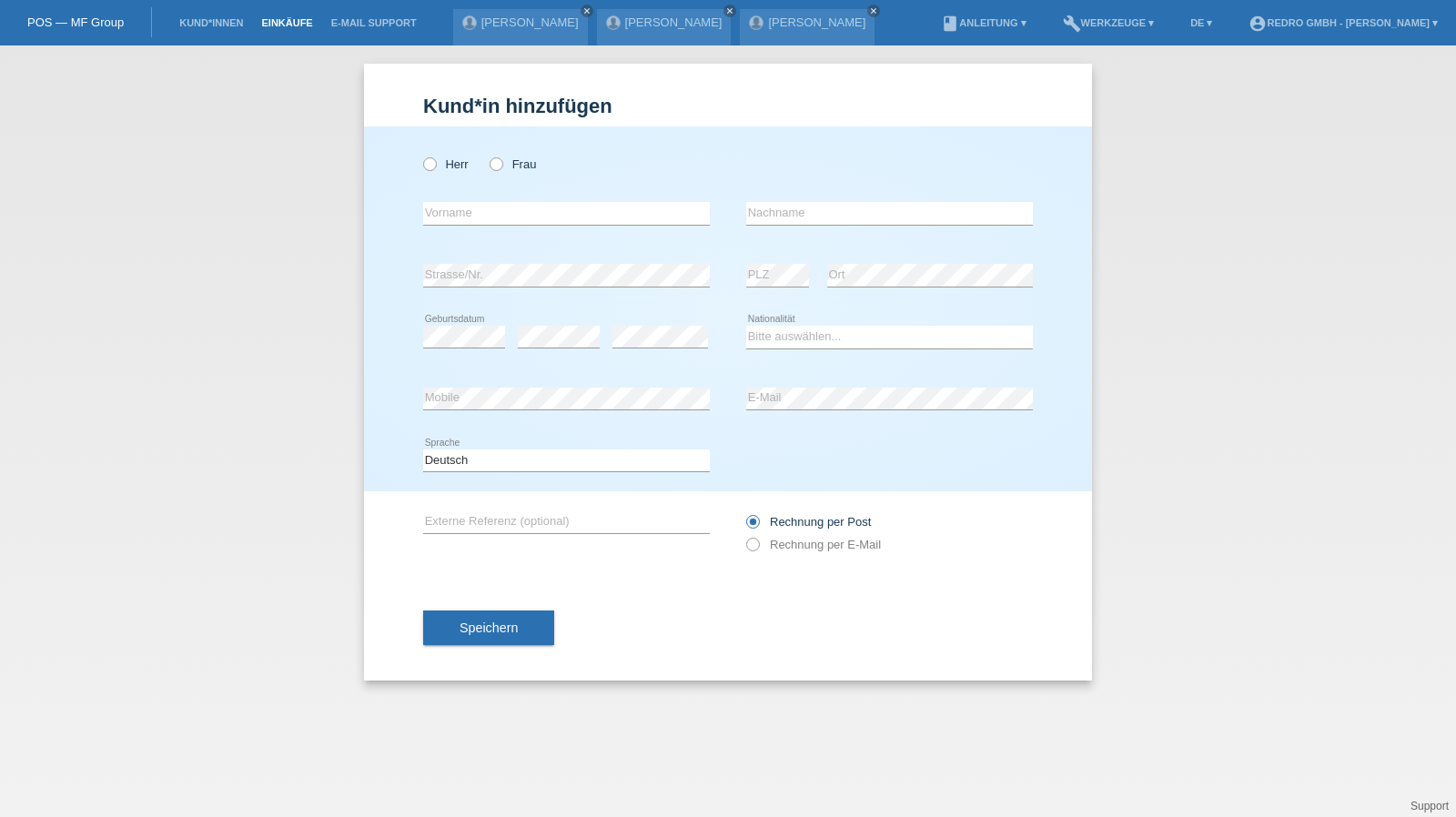
click at [253, 24] on link "Einkäufe" at bounding box center [287, 23] width 69 height 11
click at [184, 26] on link "Kund*innen" at bounding box center [211, 23] width 82 height 11
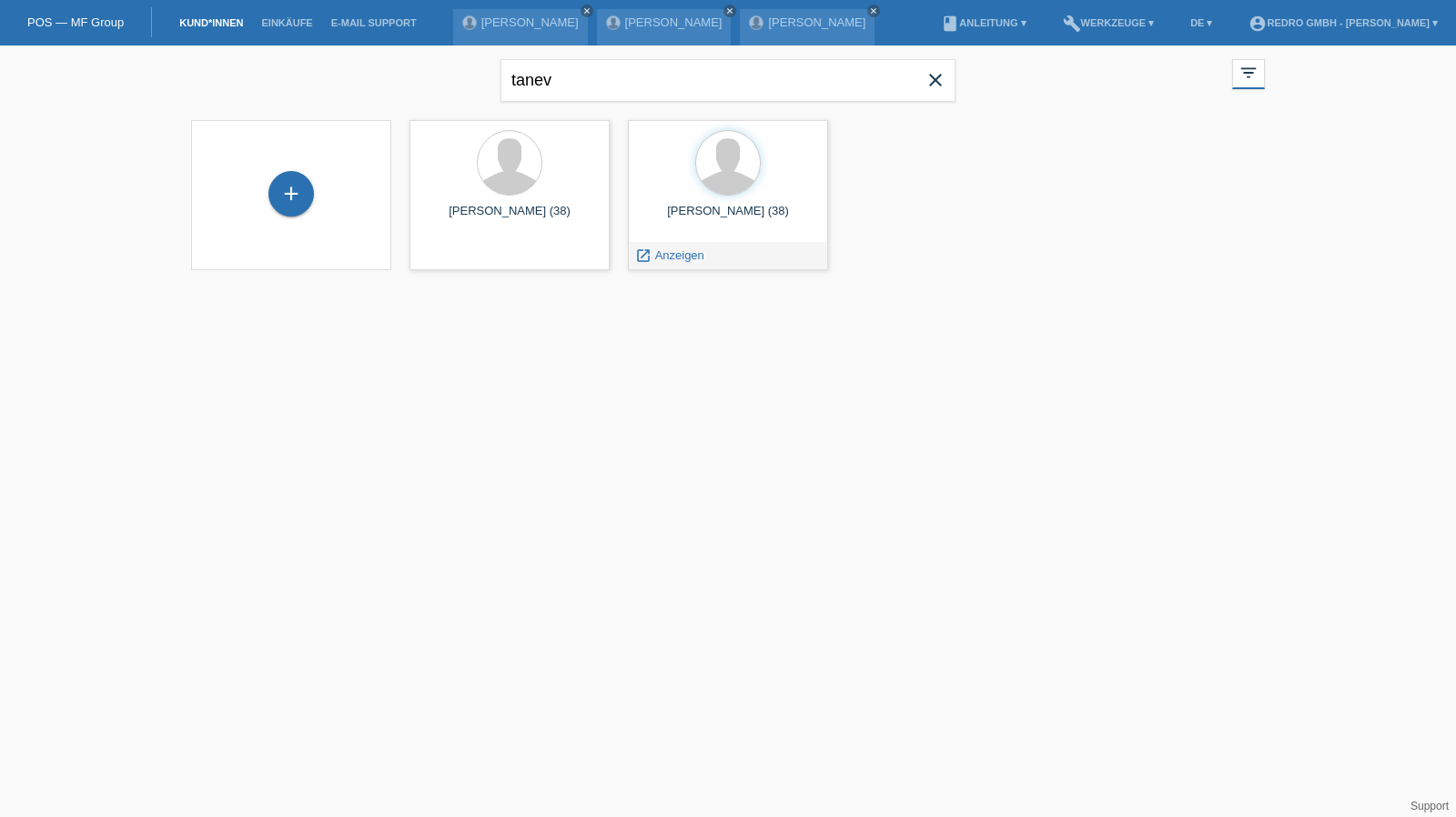
click at [607, 108] on div "tanev close" at bounding box center [728, 78] width 455 height 66
click at [609, 87] on input "tanev" at bounding box center [728, 80] width 455 height 43
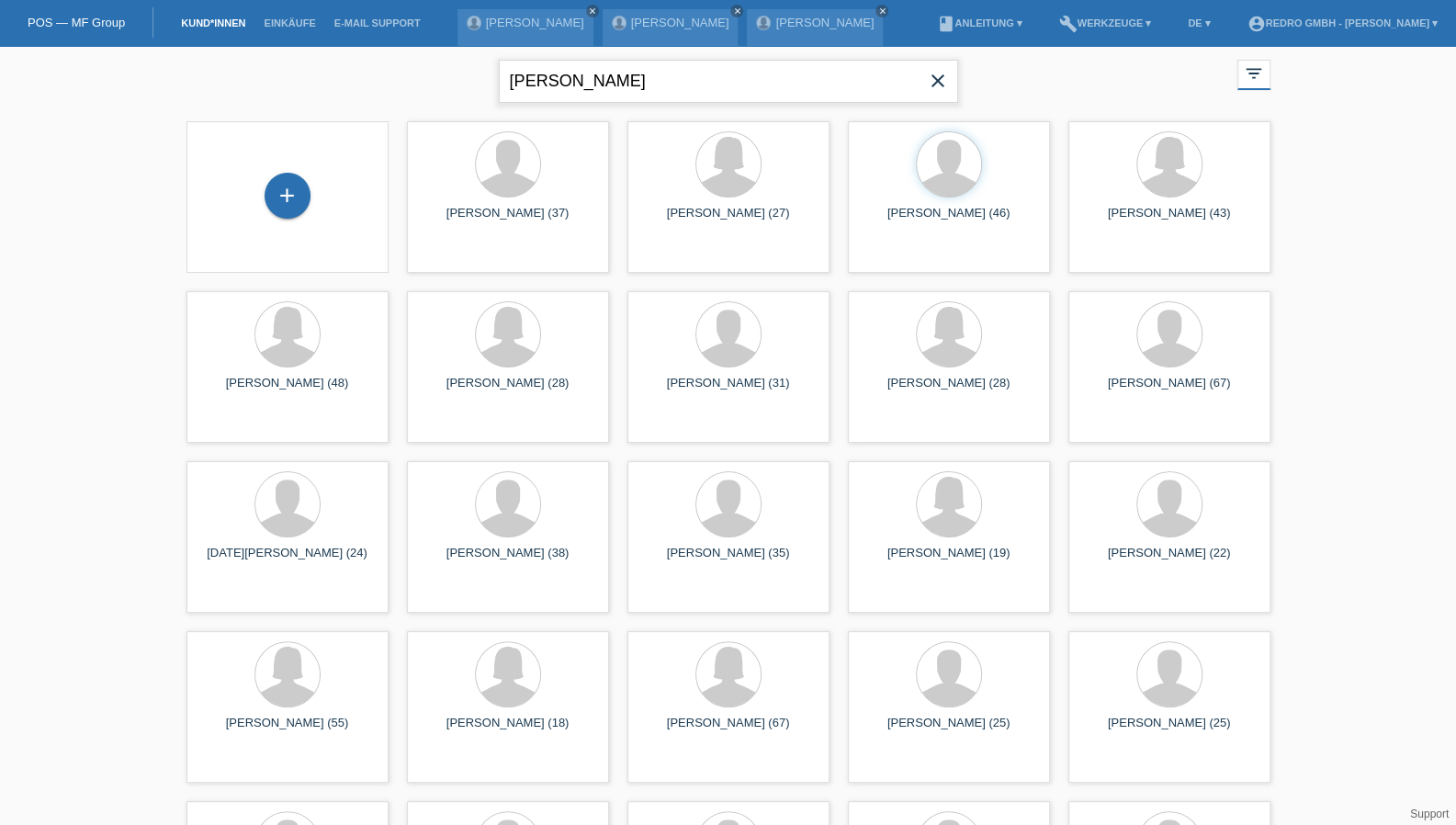
click at [509, 80] on input "egger" at bounding box center [728, 81] width 459 height 43
type input "ricardo egger"
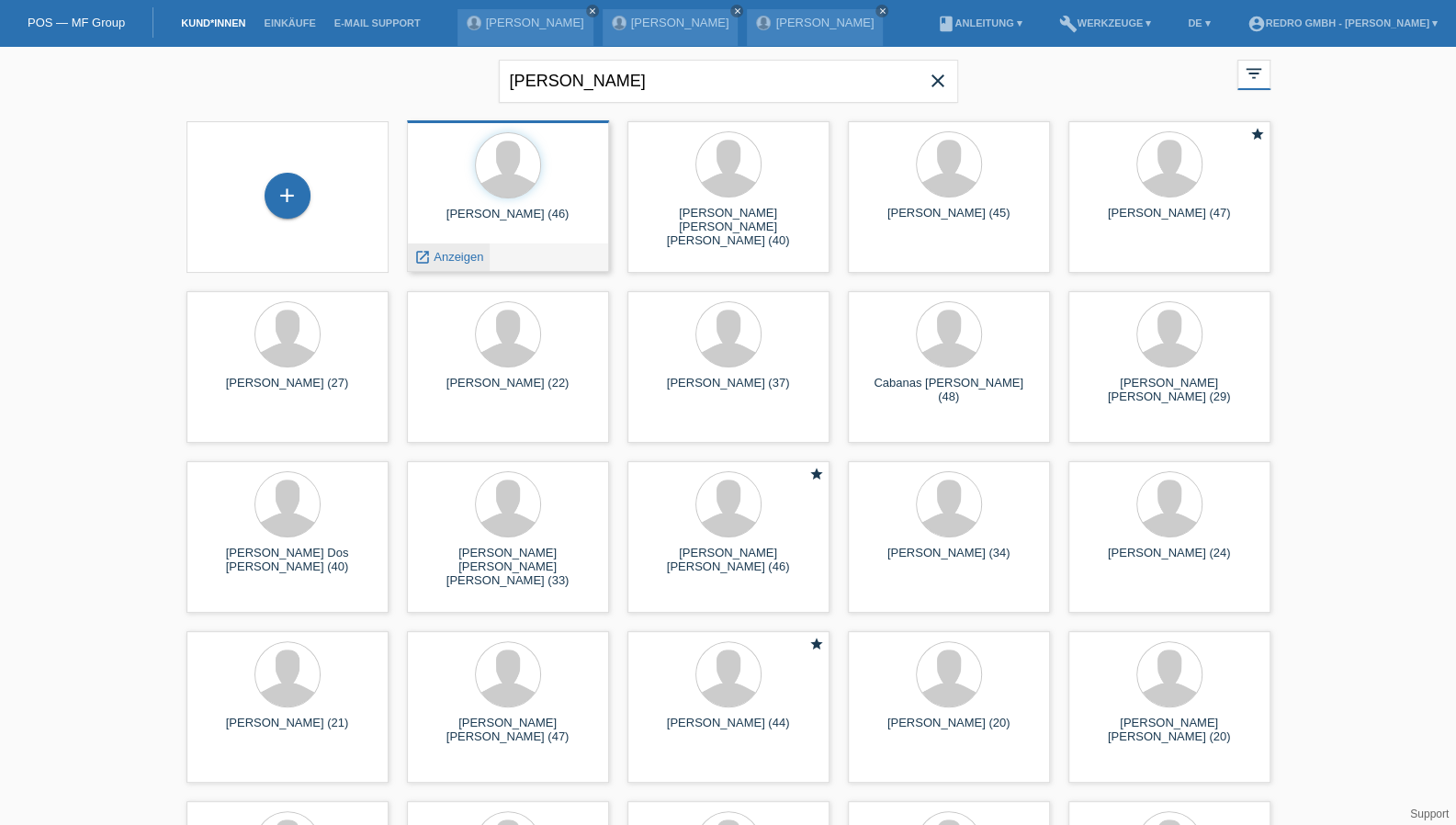
click at [465, 253] on span "Anzeigen" at bounding box center [458, 257] width 49 height 14
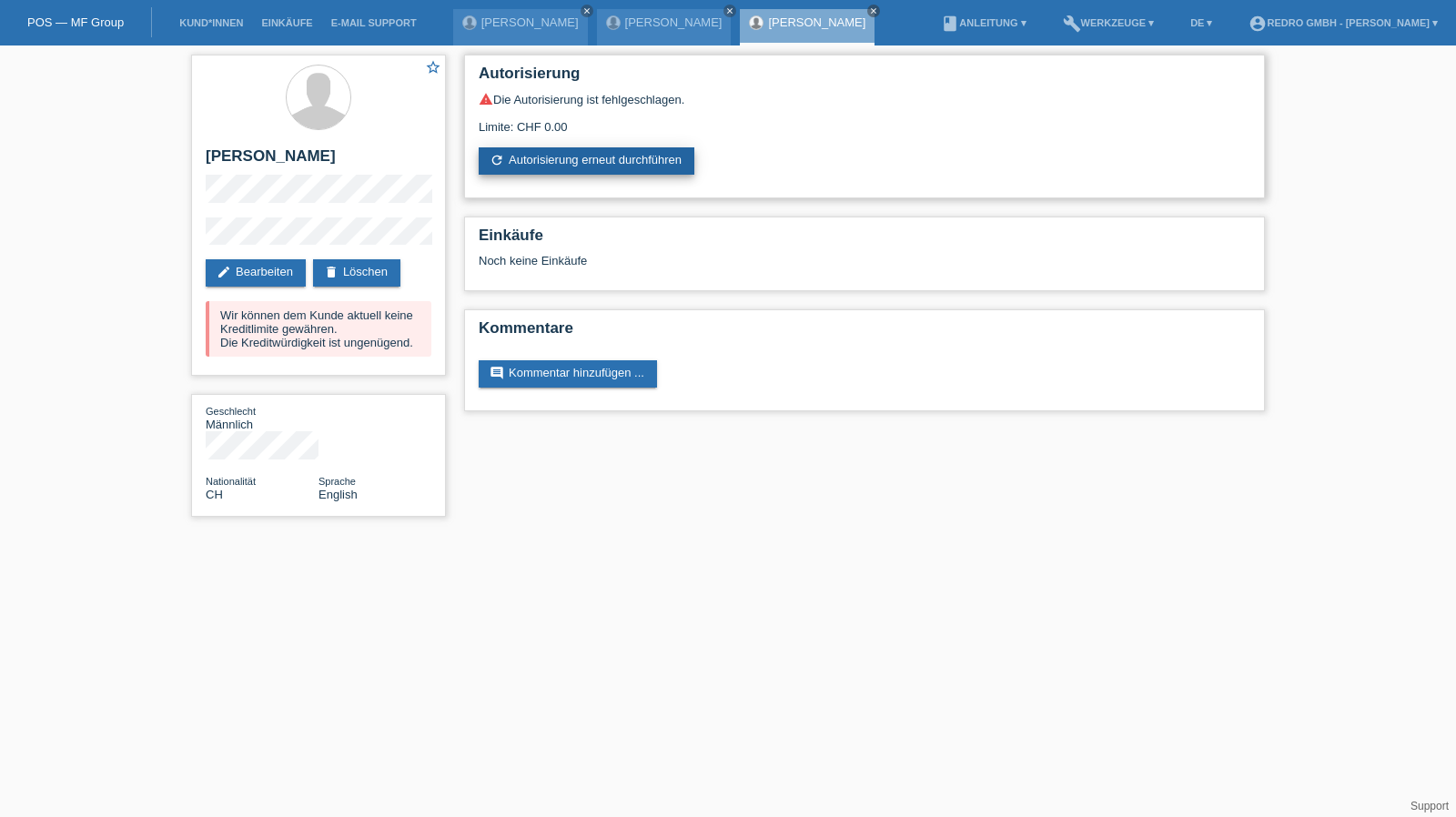
click at [571, 164] on link "refresh Autorisierung erneut durchführen" at bounding box center [586, 161] width 215 height 28
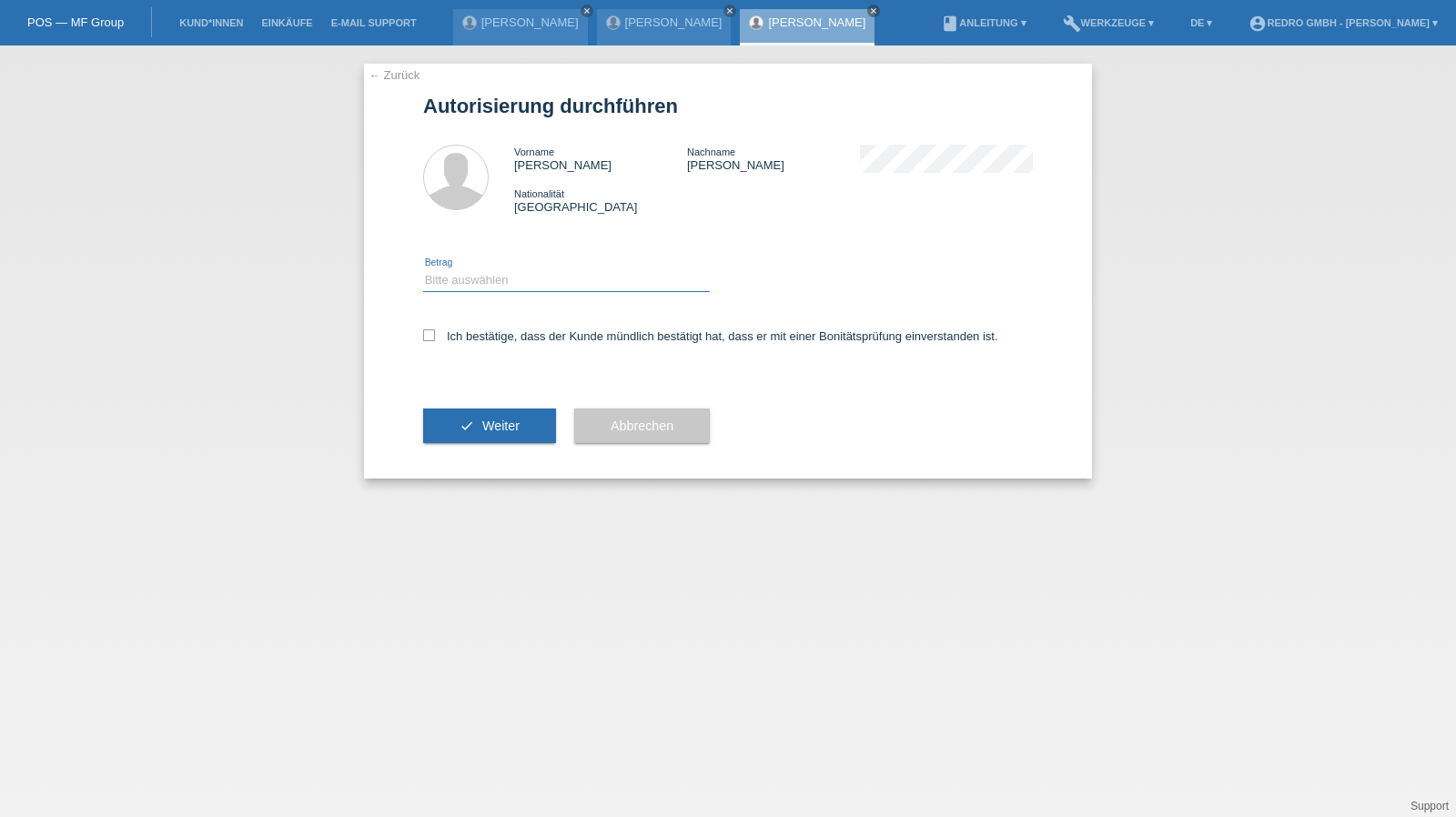
click at [479, 287] on select "Bitte auswählen CHF 1.00 - CHF 499.00 CHF 500.00 - CHF 1'999.00 CHF 2'000.00 - …" at bounding box center [567, 280] width 287 height 22
select select "1"
click at [423, 269] on select "Bitte auswählen CHF 1.00 - CHF 499.00 CHF 500.00 - CHF 1'999.00 CHF 2'000.00 - …" at bounding box center [567, 280] width 287 height 22
click at [472, 332] on label "Ich bestätige, dass der Kunde mündlich bestätigt hat, dass er mit einer Bonität…" at bounding box center [711, 335] width 575 height 14
click at [434, 332] on input "Ich bestätige, dass der Kunde mündlich bestätigt hat, dass er mit einer Bonität…" at bounding box center [429, 335] width 12 height 12
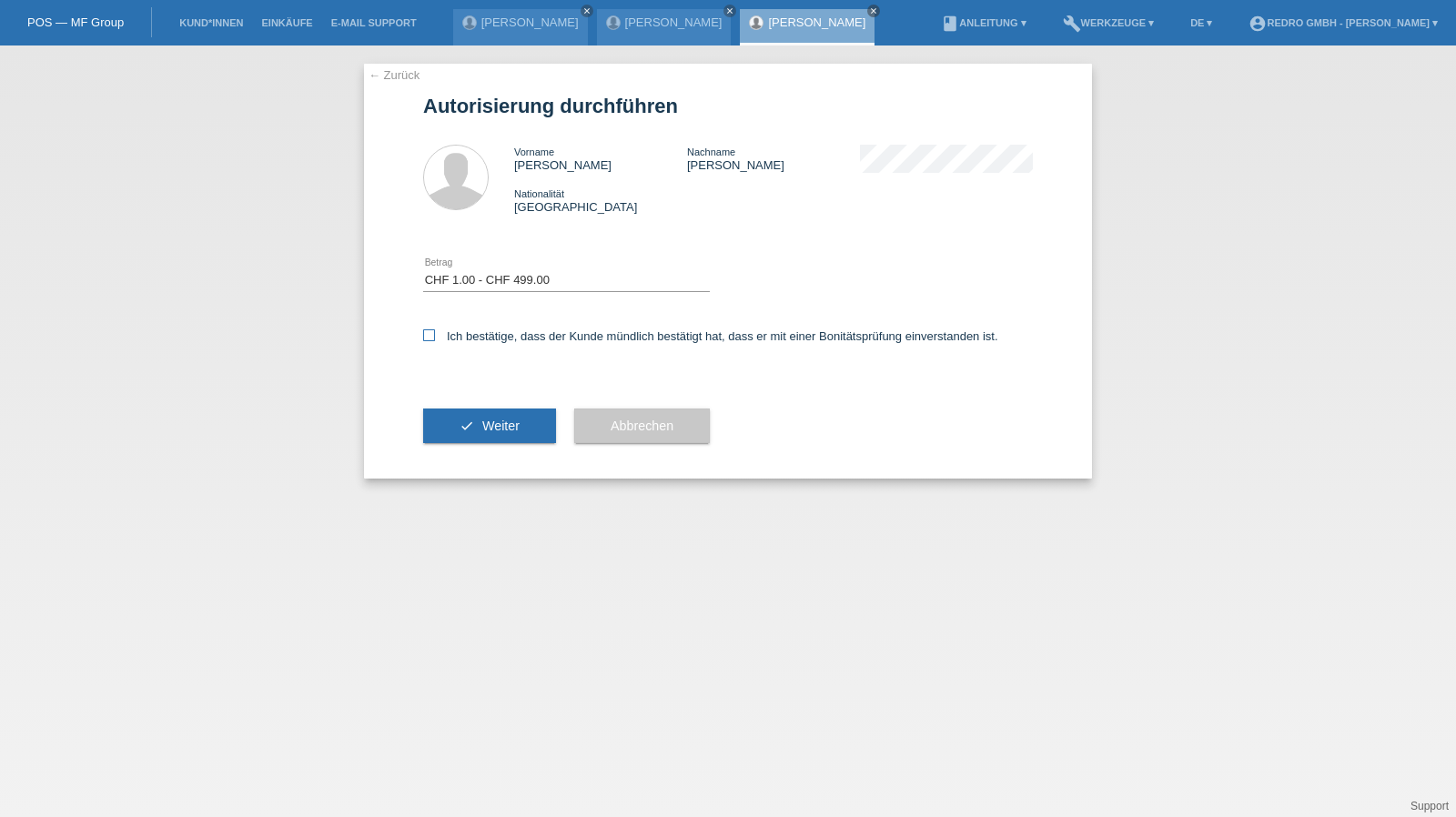
checkbox input "true"
click at [463, 401] on div "check Weiter" at bounding box center [490, 426] width 133 height 105
click at [457, 409] on button "check Weiter" at bounding box center [490, 425] width 133 height 34
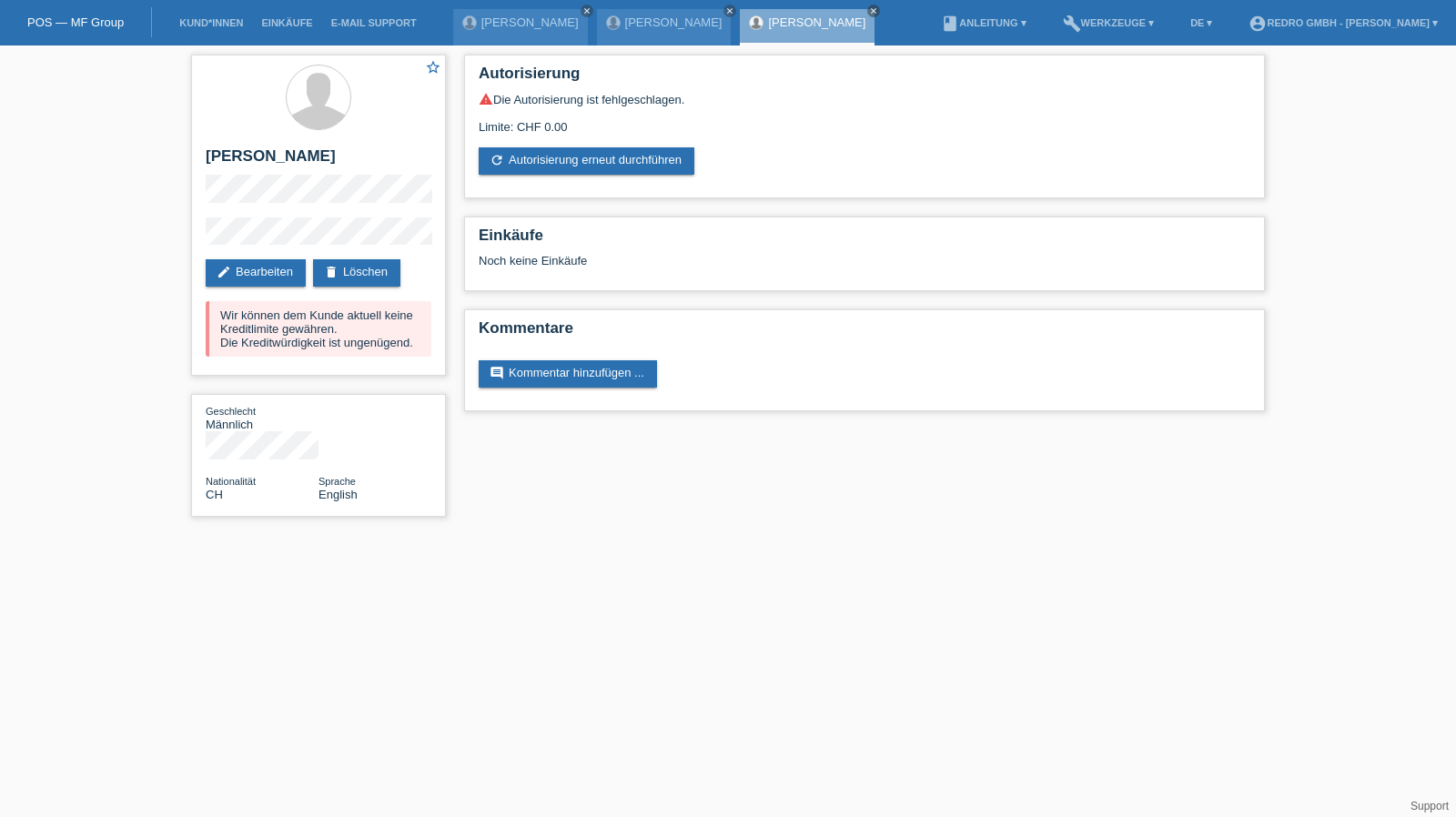
click at [192, 17] on li "Kund*innen" at bounding box center [211, 23] width 82 height 46
click at [192, 22] on link "Kund*innen" at bounding box center [211, 23] width 82 height 11
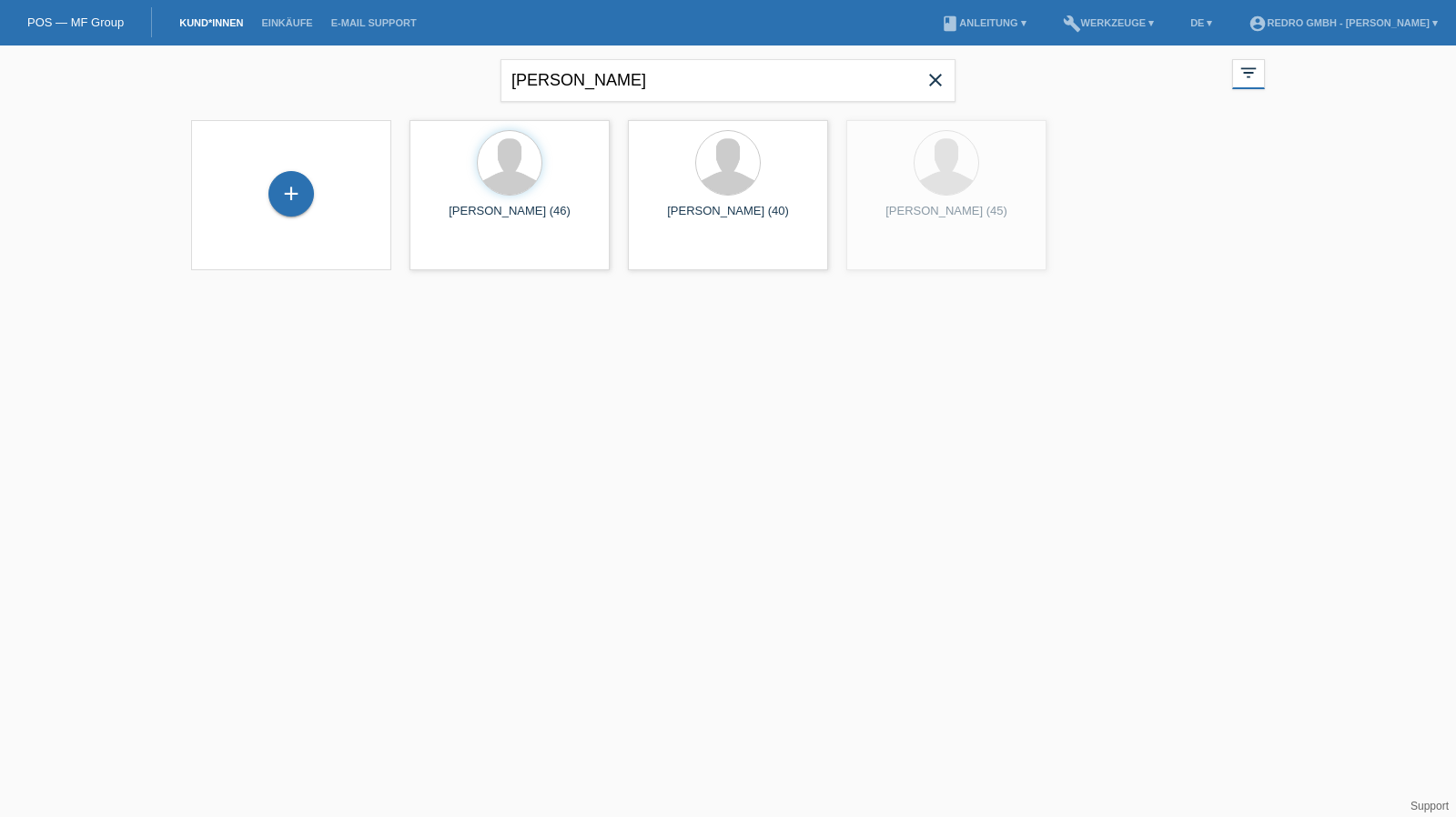
click at [263, 185] on div "+" at bounding box center [290, 195] width 171 height 48
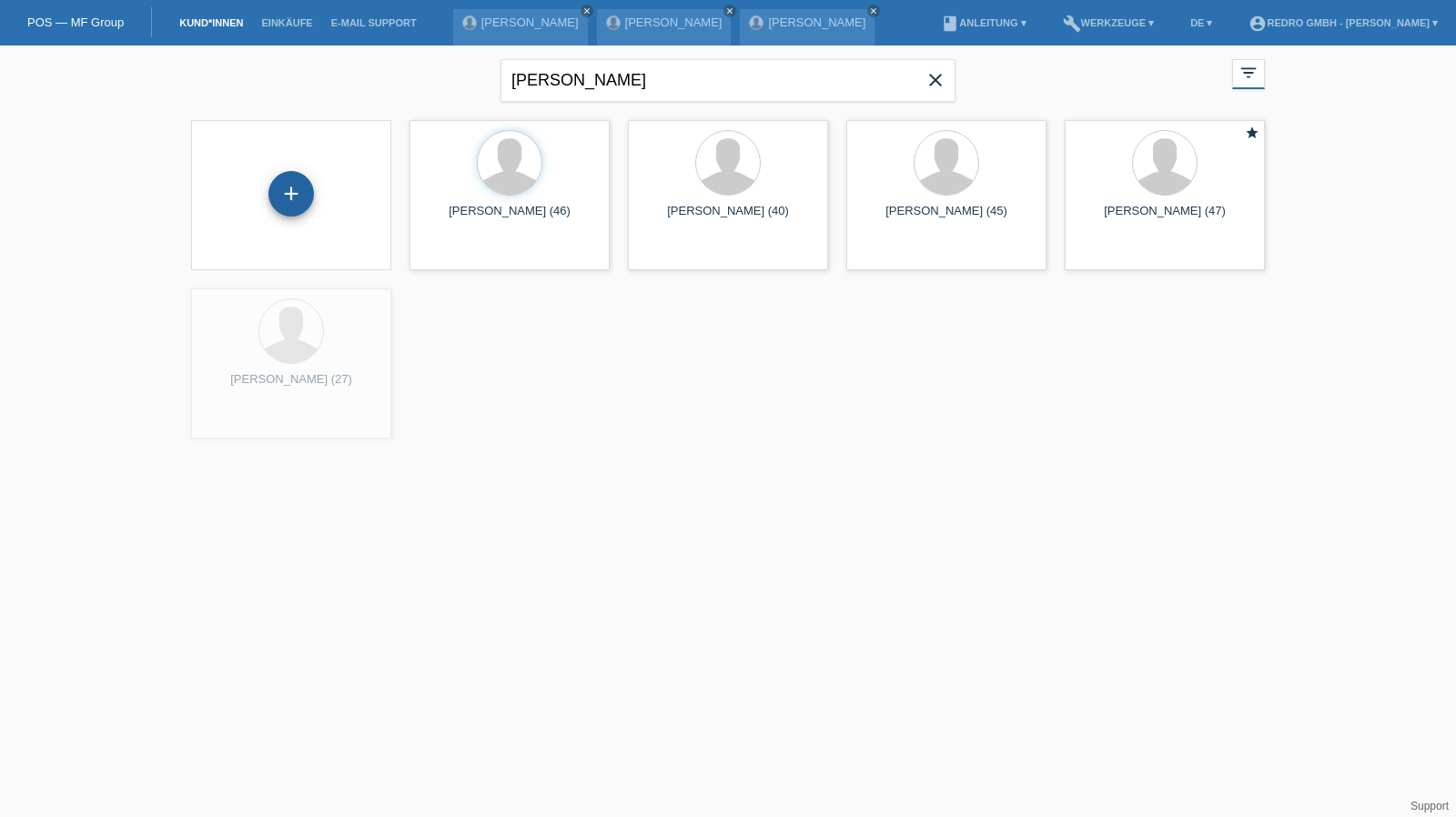
click at [273, 185] on div "+" at bounding box center [290, 193] width 45 height 45
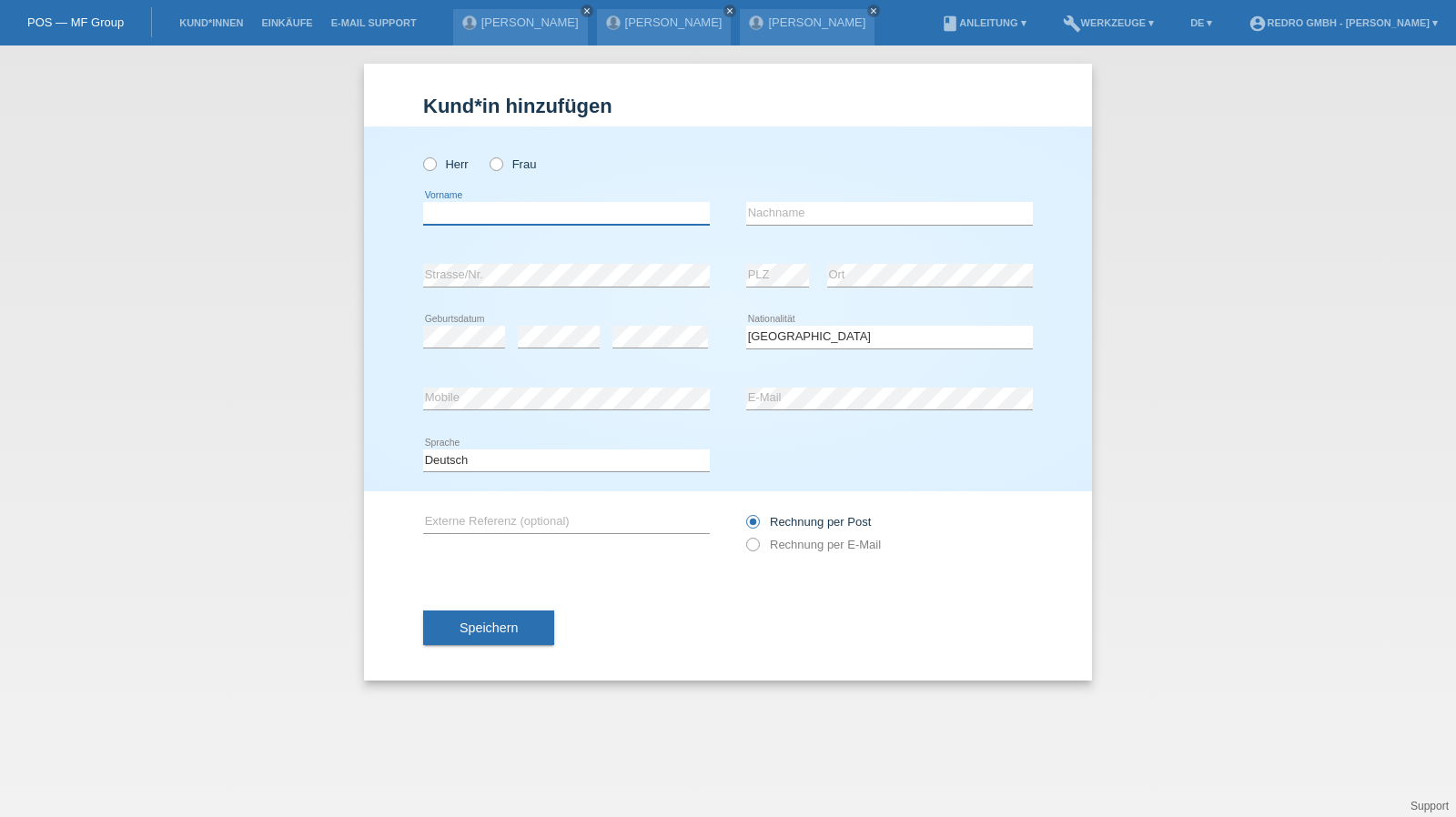
click at [529, 207] on input "text" at bounding box center [567, 213] width 287 height 23
type input "Iba"
type input "Chérif"
select select "CH"
click at [464, 457] on select "Deutsch Français Italiano English" at bounding box center [567, 460] width 287 height 22
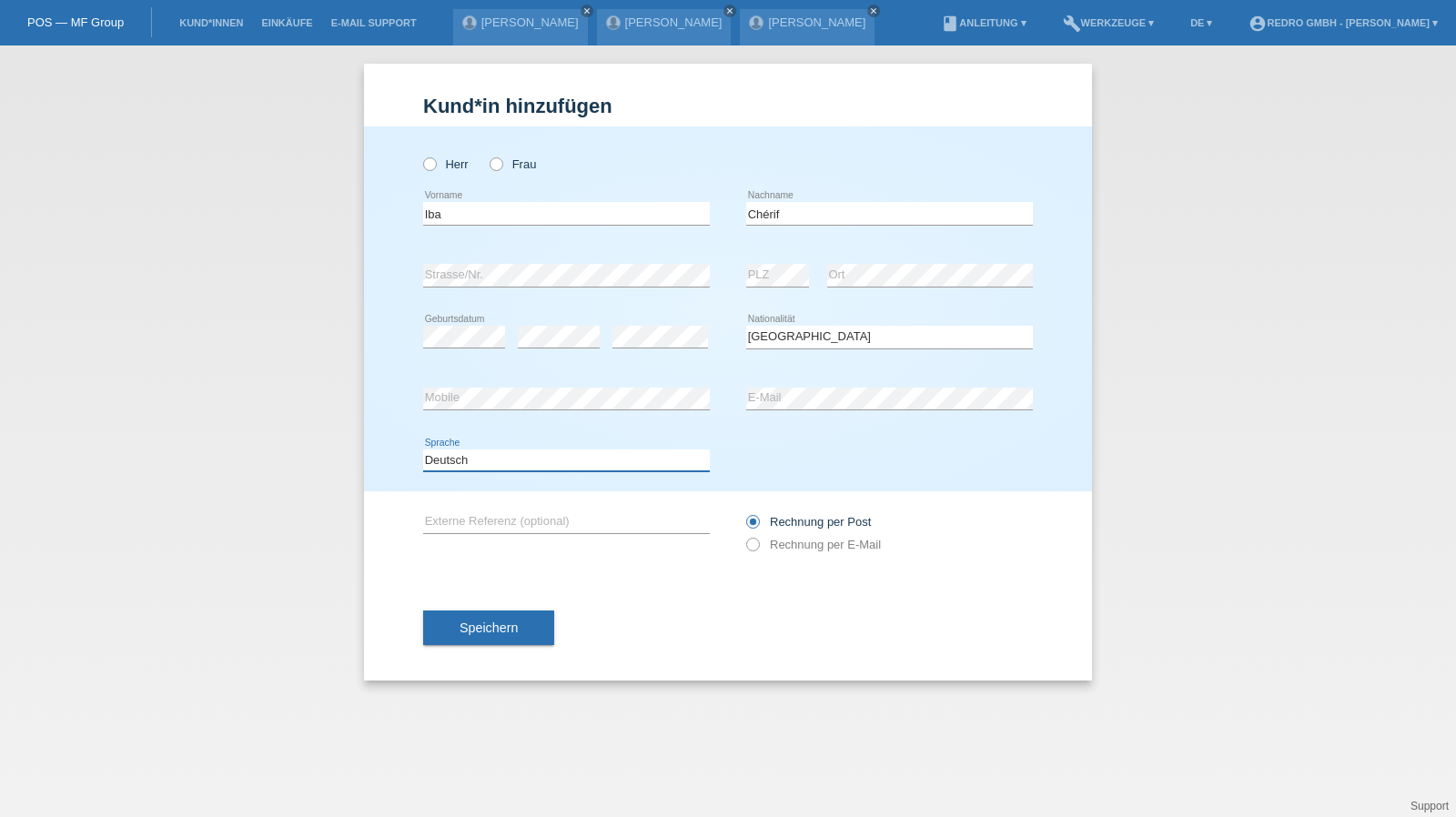
select select "fr"
click at [423, 449] on select "Deutsch Français Italiano English" at bounding box center [567, 460] width 287 height 22
click at [472, 636] on button "Speichern" at bounding box center [489, 627] width 131 height 34
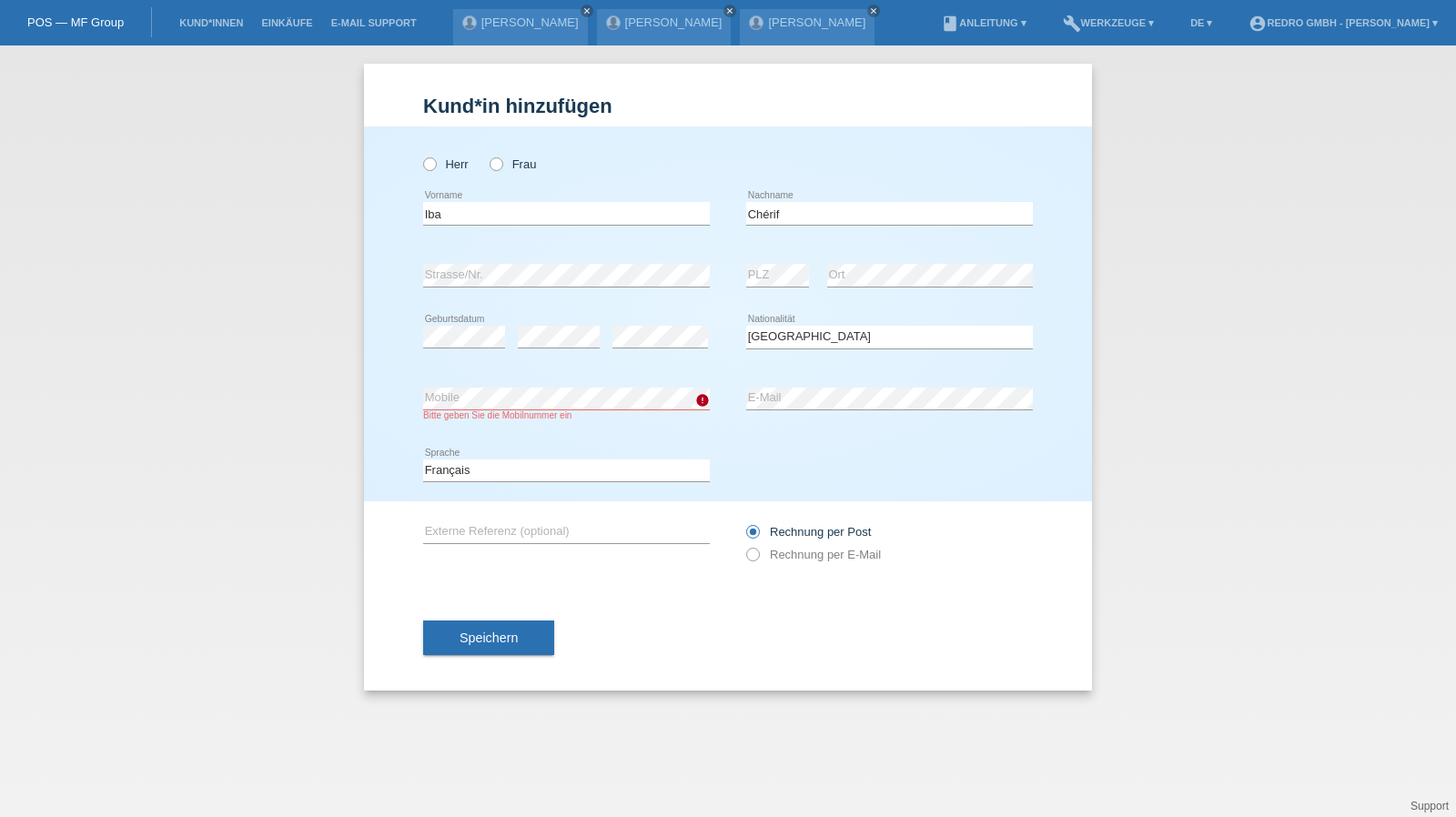
click at [479, 611] on div "Speichern" at bounding box center [728, 638] width 609 height 105
click at [475, 627] on button "Speichern" at bounding box center [489, 637] width 131 height 34
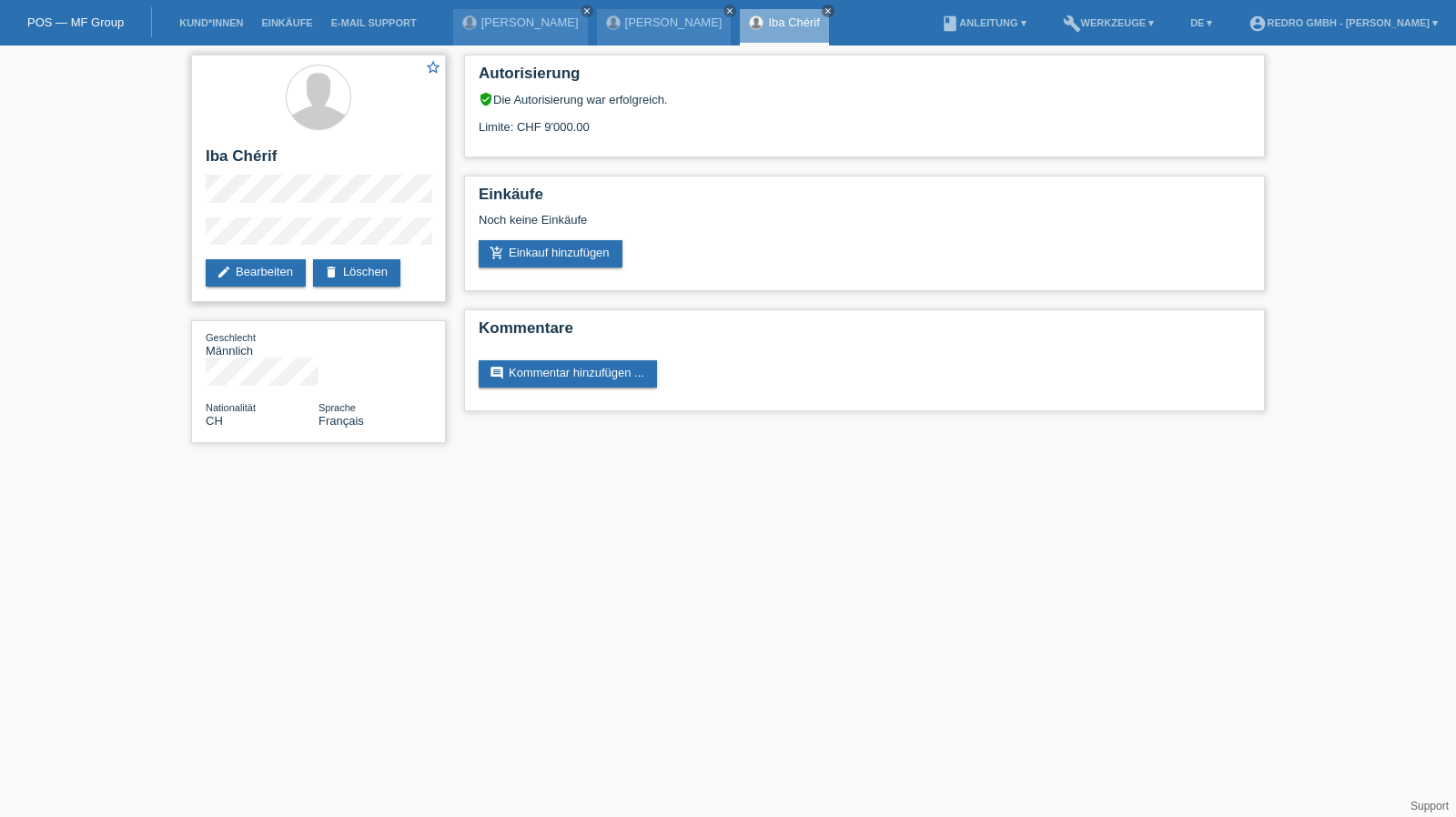
click at [226, 164] on h2 "Iba Chérif" at bounding box center [318, 161] width 226 height 28
copy div "Iba Chérif"
click at [182, 238] on div "star_border Iba Chérif edit Bearbeiten delete Löschen Geschlecht Männlich Natio…" at bounding box center [318, 253] width 273 height 416
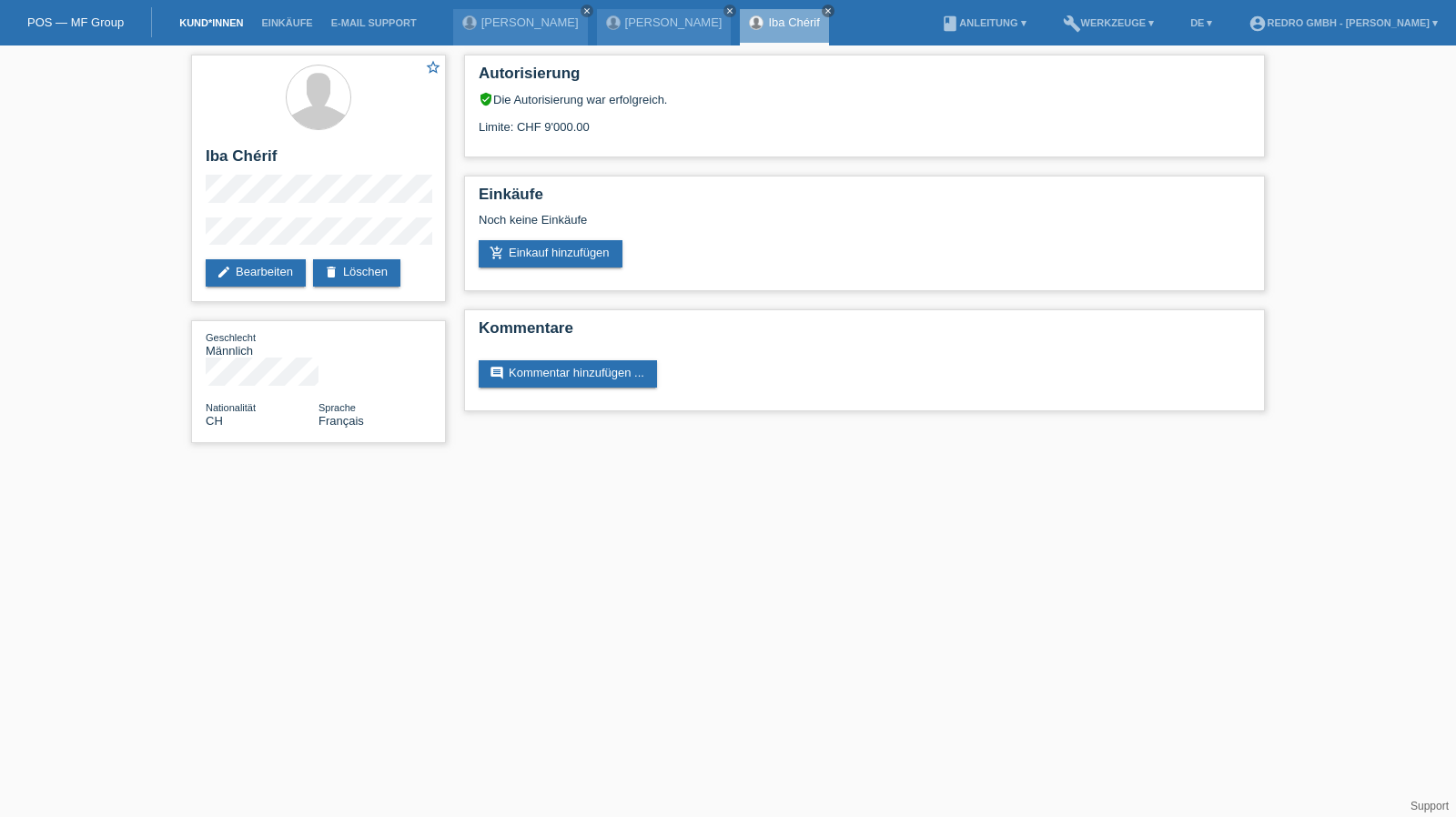
click at [190, 18] on link "Kund*innen" at bounding box center [211, 23] width 82 height 11
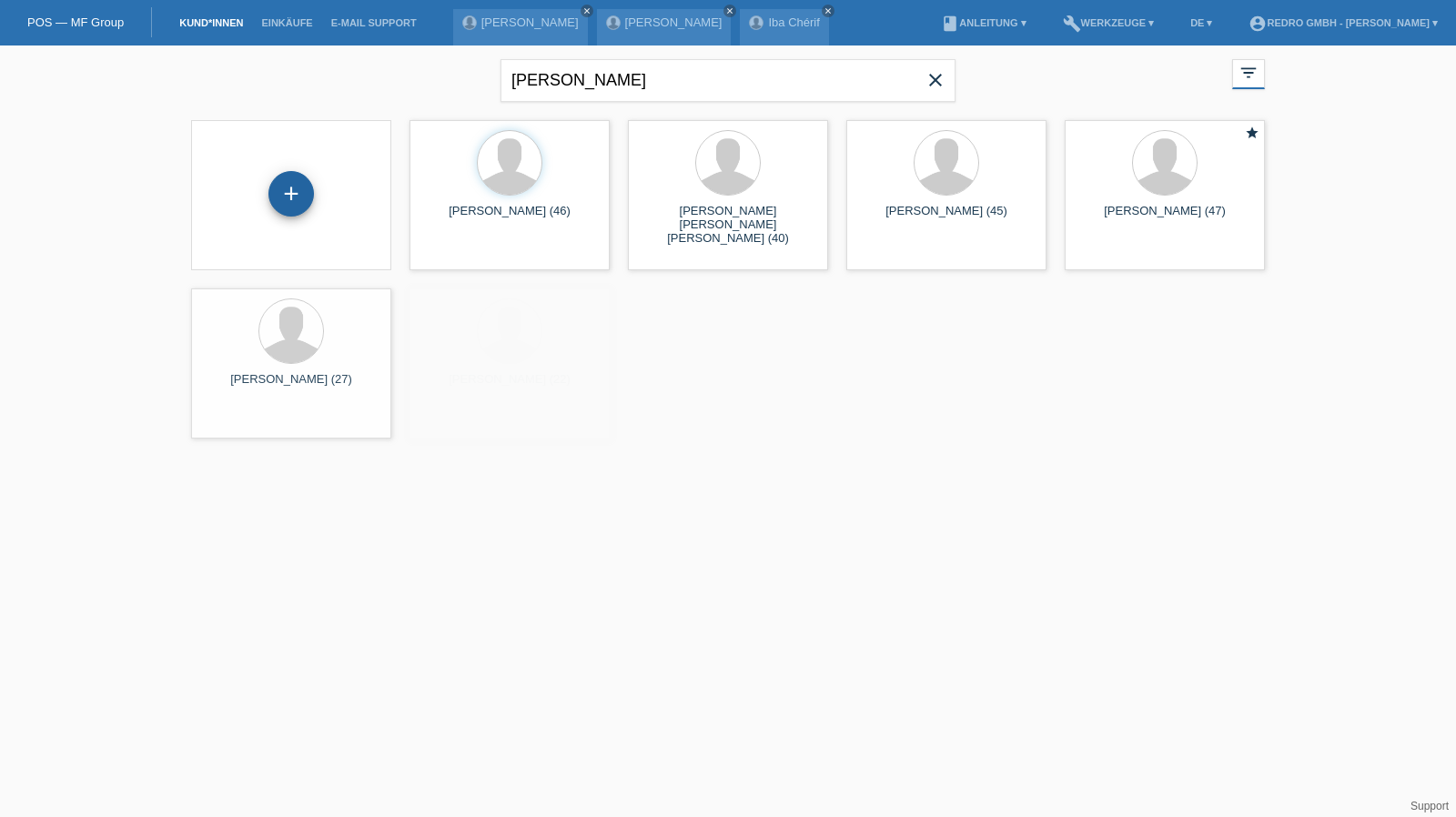
click at [302, 189] on div "+" at bounding box center [290, 193] width 43 height 30
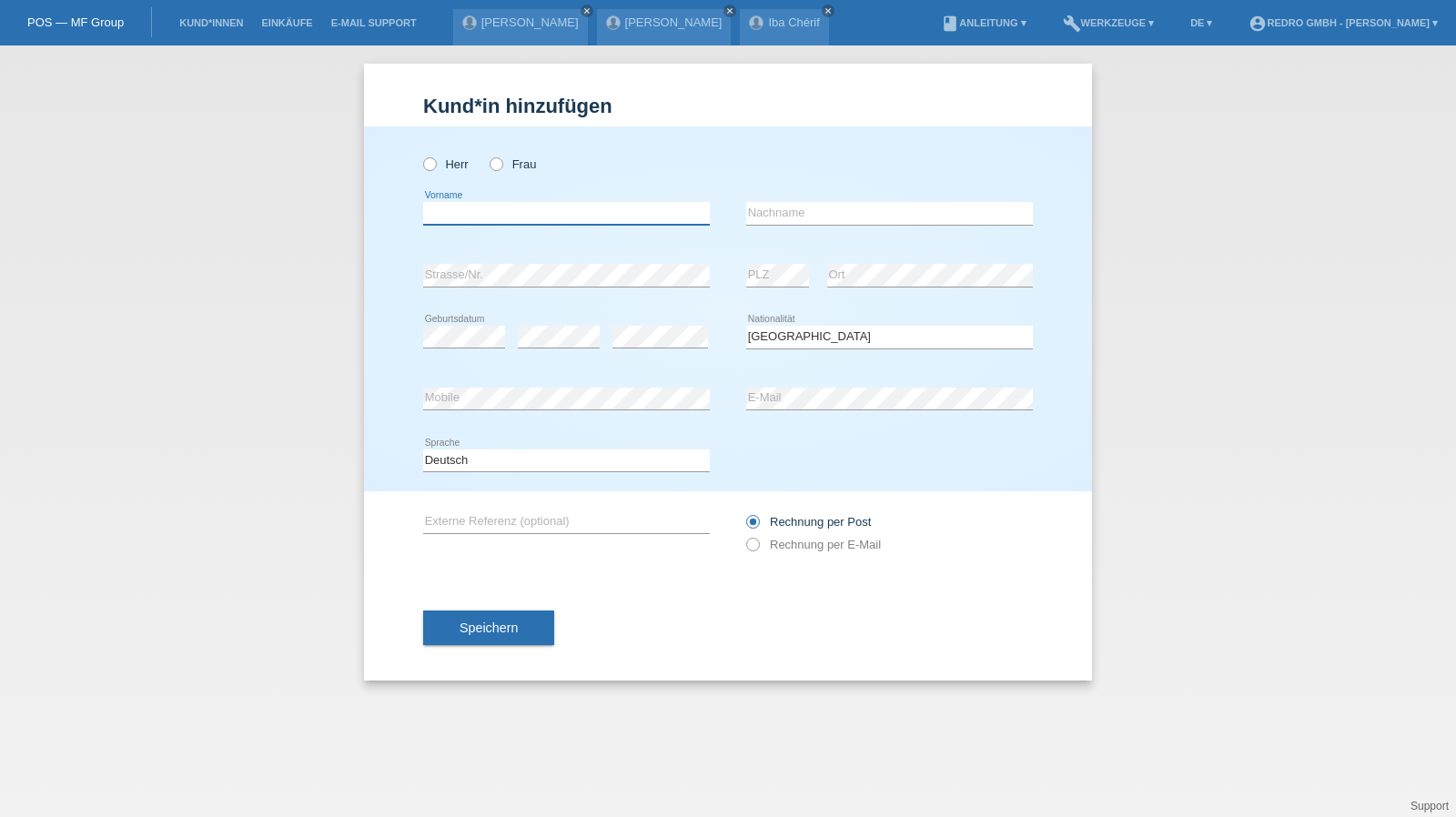
click at [529, 222] on input "text" at bounding box center [567, 213] width 287 height 23
type input "Luca Domenico"
type input "Michael"
click at [853, 215] on input "Michael" at bounding box center [889, 213] width 287 height 23
select select "CH"
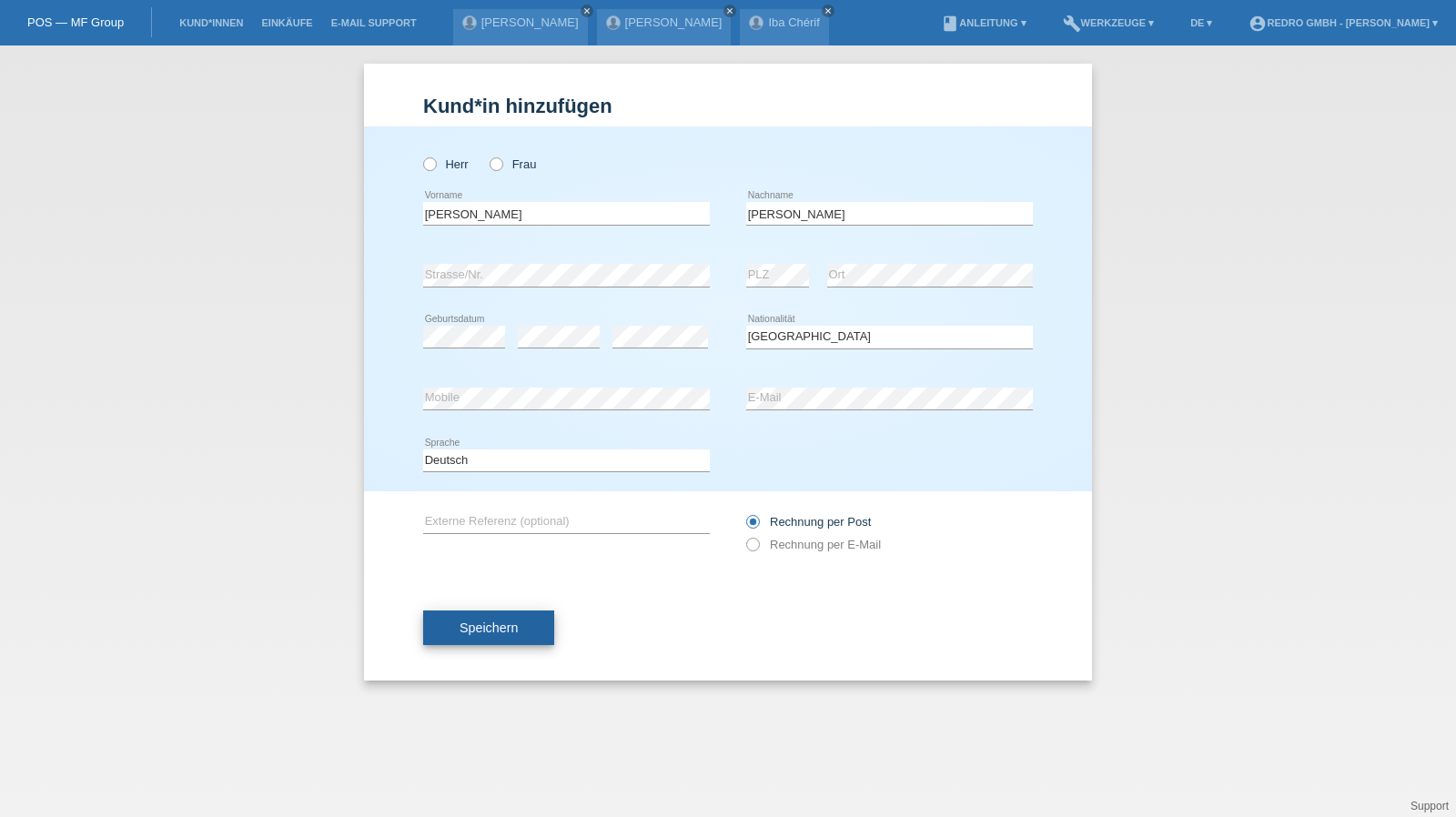
click at [501, 616] on button "Speichern" at bounding box center [489, 627] width 131 height 34
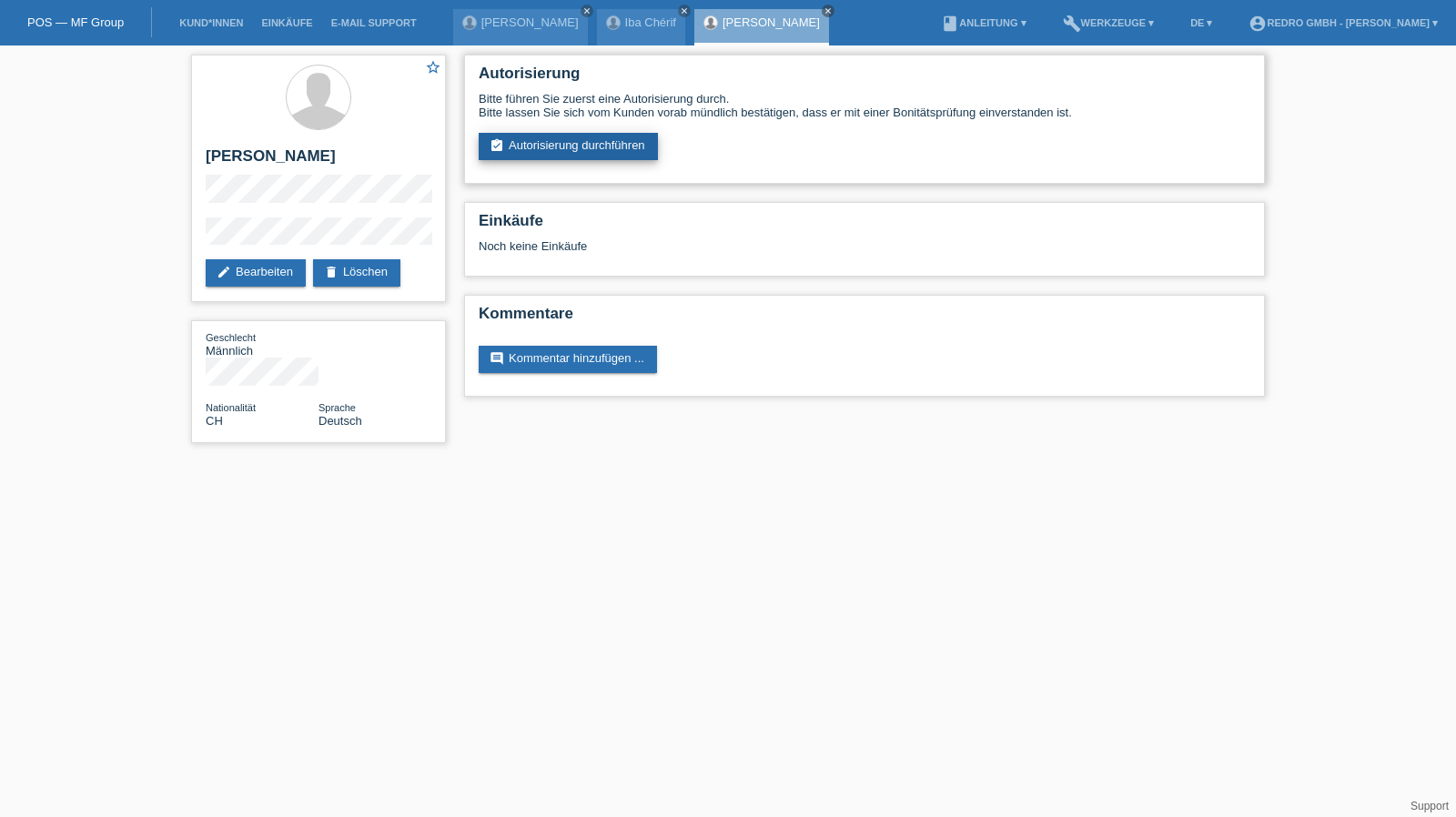
click at [583, 159] on link "assignment_turned_in Autorisierung durchführen" at bounding box center [569, 147] width 179 height 28
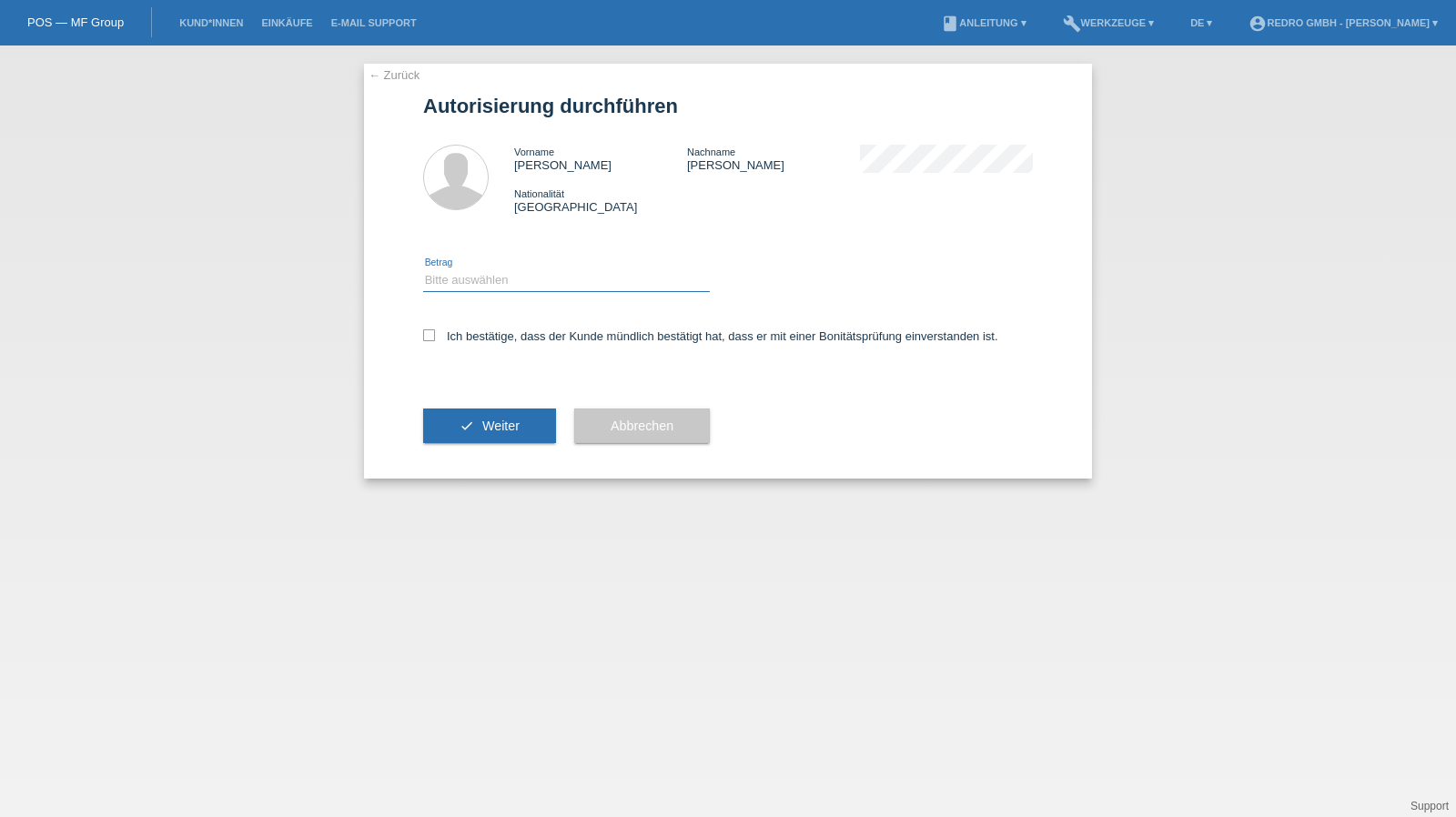
click at [480, 280] on select "Bitte auswählen CHF 1.00 - CHF 499.00 CHF 500.00 - CHF 1'999.00 CHF 2'000.00 - …" at bounding box center [567, 280] width 287 height 22
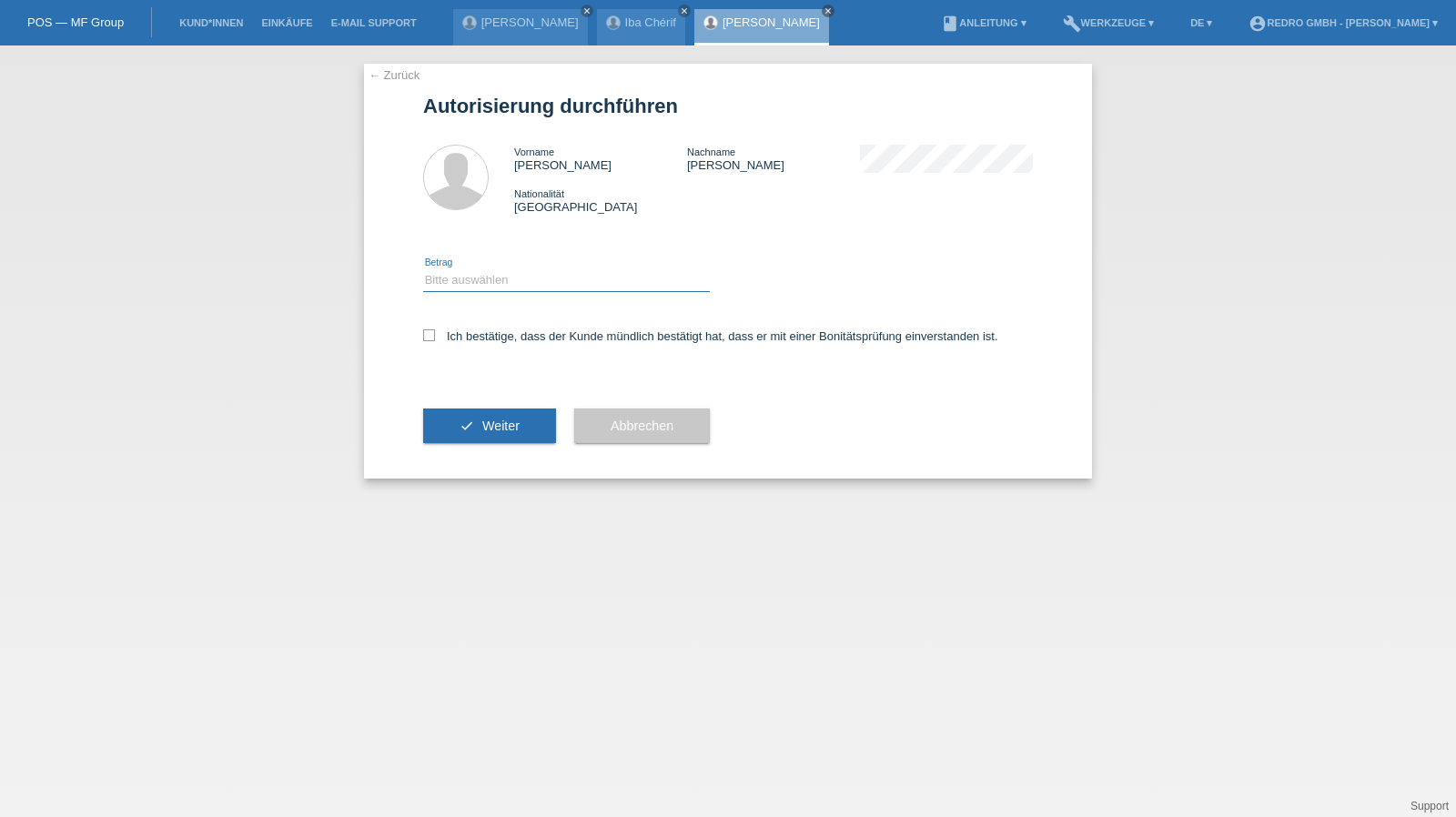
select select "1"
click at [423, 269] on select "Bitte auswählen CHF 1.00 - CHF 499.00 CHF 500.00 - CHF 1'999.00 CHF 2'000.00 - …" at bounding box center [567, 280] width 287 height 22
click at [462, 342] on label "Ich bestätige, dass der Kunde mündlich bestätigt hat, dass er mit einer Bonität…" at bounding box center [711, 335] width 575 height 14
click at [434, 341] on input "Ich bestätige, dass der Kunde mündlich bestätigt hat, dass er mit einer Bonität…" at bounding box center [429, 335] width 12 height 12
checkbox input "true"
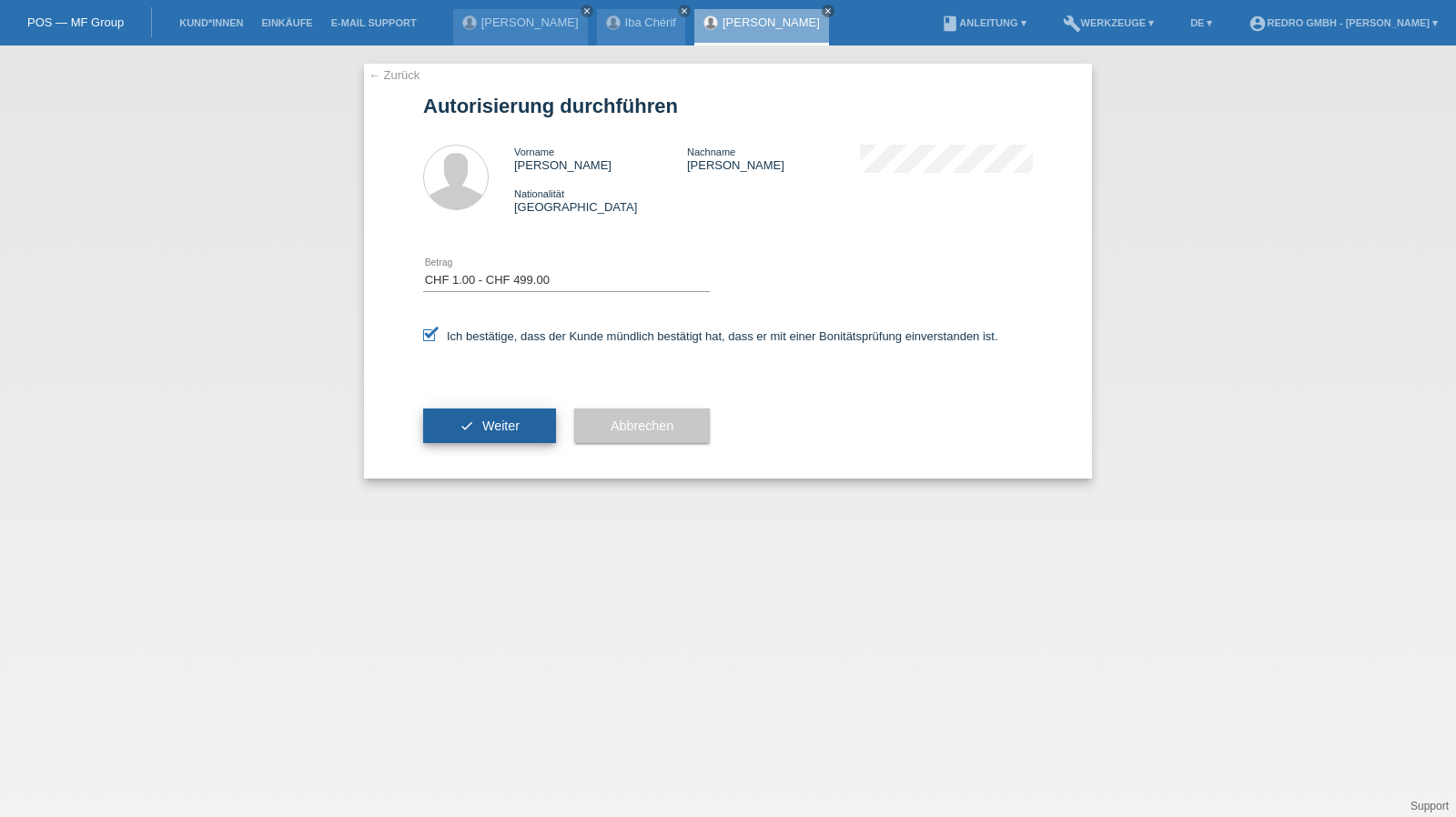
click at [477, 434] on button "check Weiter" at bounding box center [490, 425] width 133 height 34
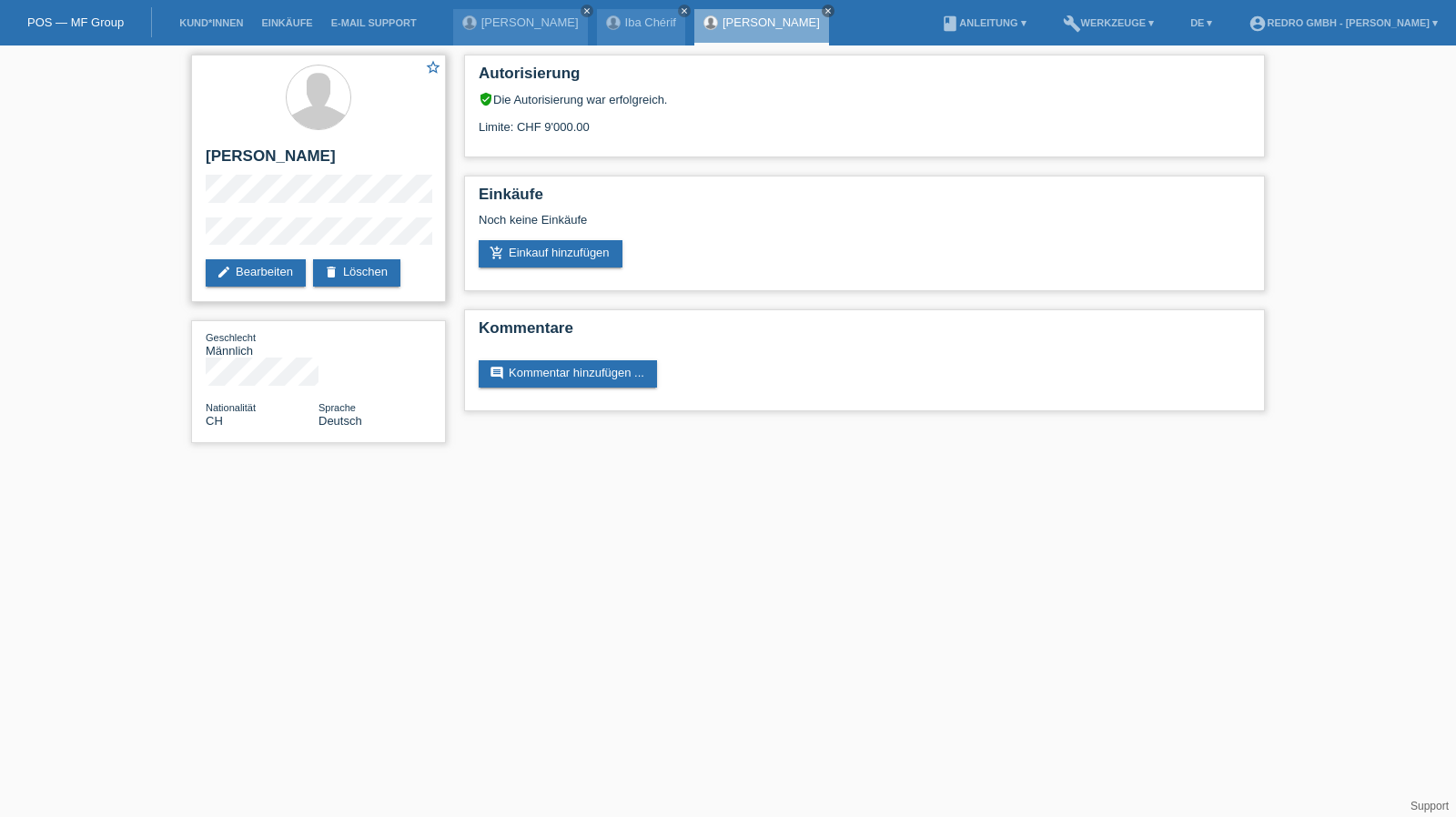
click at [304, 153] on h2 "[PERSON_NAME]" at bounding box center [318, 161] width 226 height 28
drag, startPoint x: 304, startPoint y: 153, endPoint x: 288, endPoint y: 14, distance: 139.9
click at [304, 153] on h2 "[PERSON_NAME]" at bounding box center [318, 161] width 226 height 28
copy div "[PERSON_NAME]"
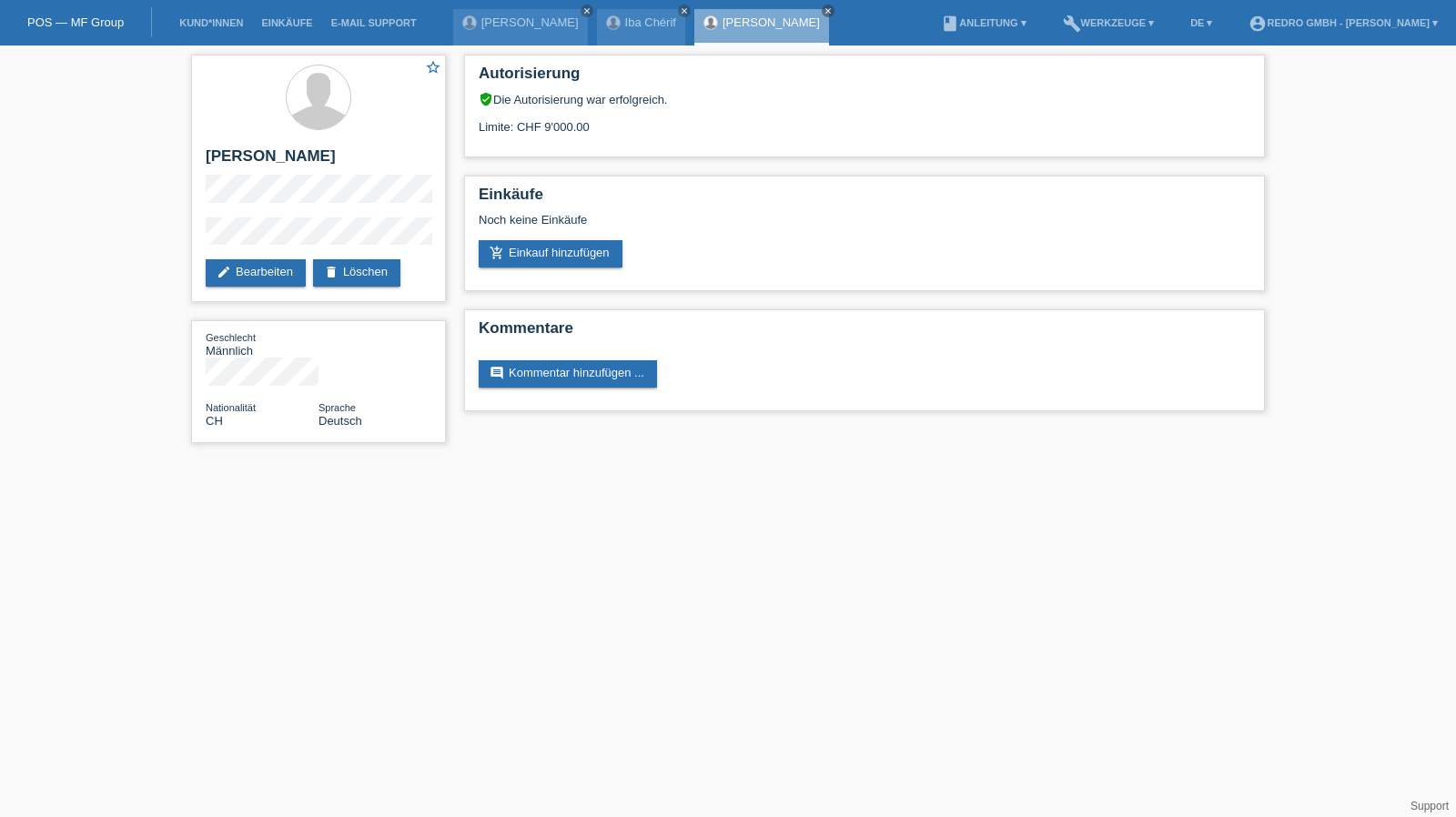
click at [171, 234] on div "star_border [PERSON_NAME] edit Bearbeiten delete Löschen Geschlecht Männlich Na…" at bounding box center [728, 253] width 1456 height 416
click at [217, 25] on link "Kund*innen" at bounding box center [211, 23] width 82 height 11
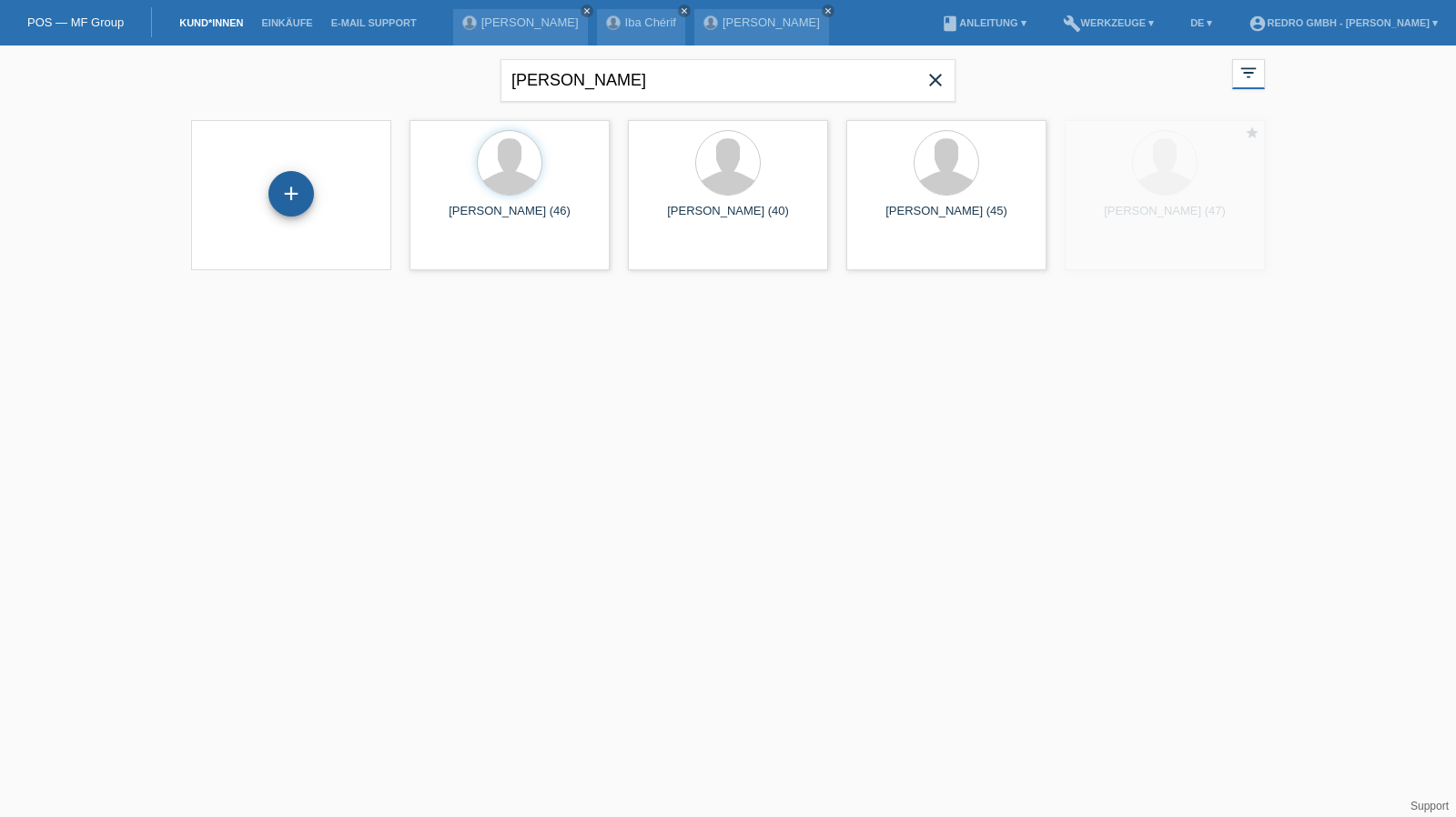
click at [293, 200] on div "+" at bounding box center [290, 193] width 45 height 45
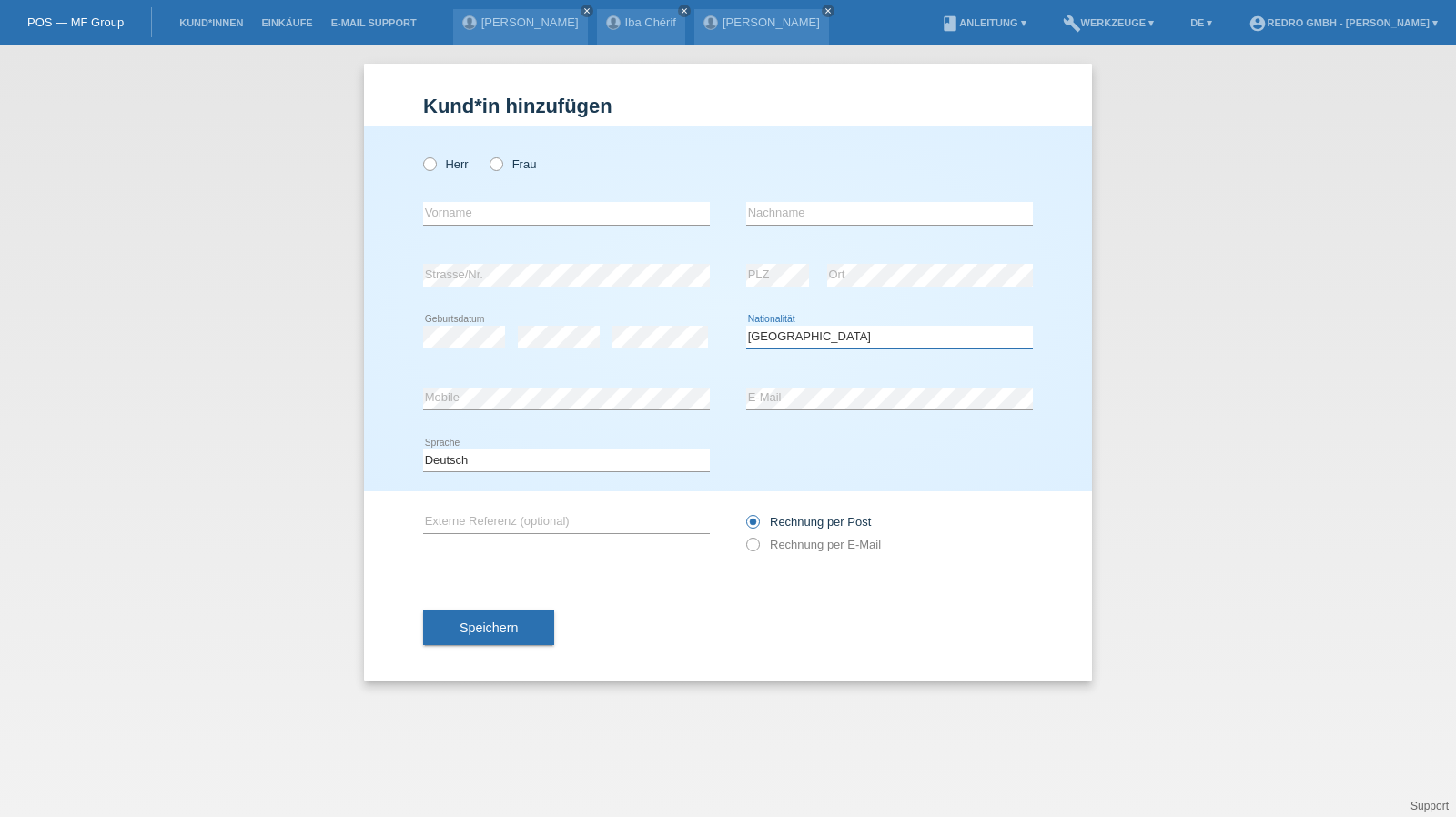
click at [828, 338] on select "Bitte auswählen... Schweiz Deutschland Liechtenstein Österreich ------------ Af…" at bounding box center [889, 336] width 287 height 22
click at [828, 337] on select "Bitte auswählen... Schweiz Deutschland Liechtenstein Österreich ------------ Af…" at bounding box center [889, 336] width 287 height 22
select select "PT"
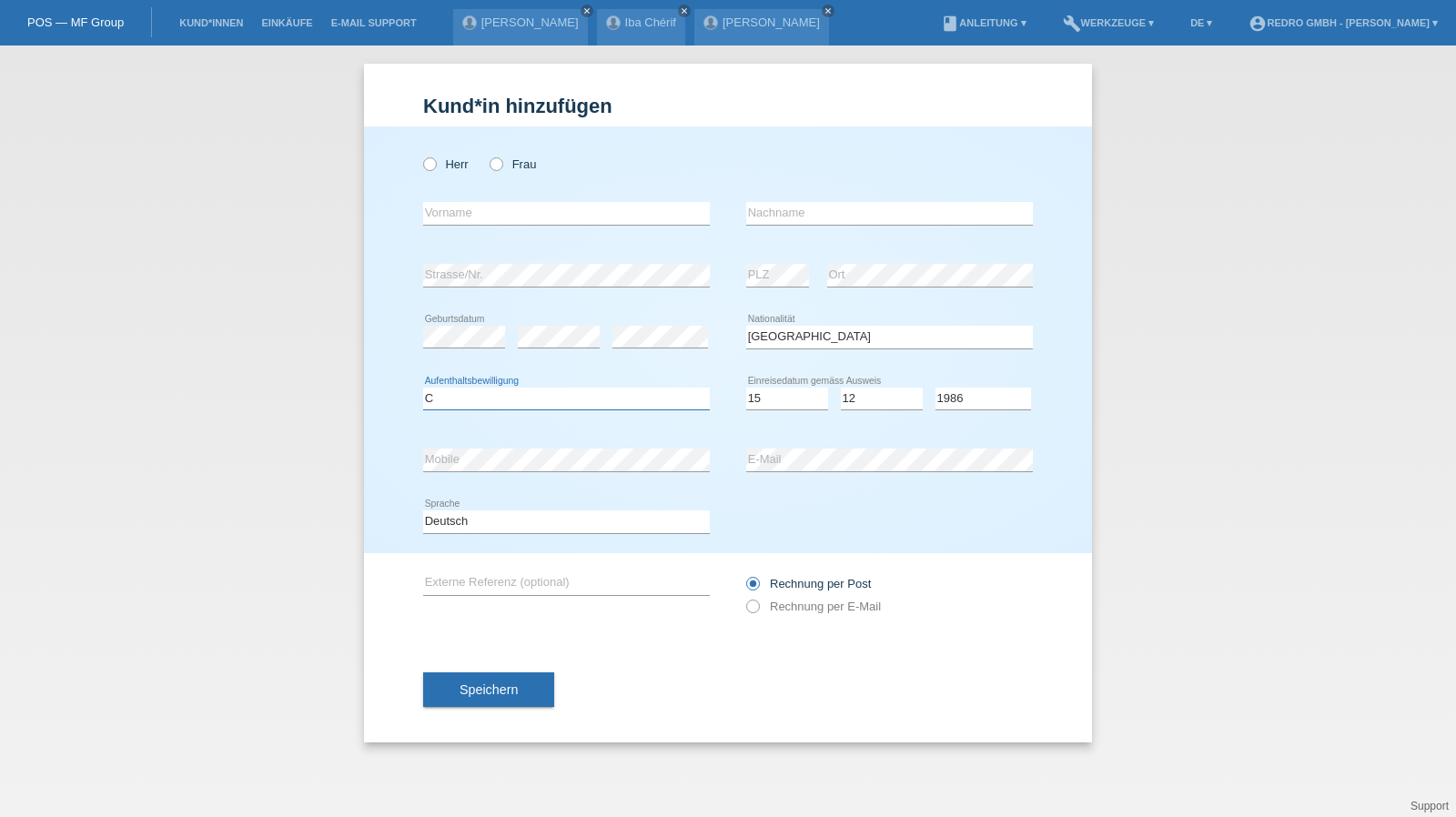
select select "C"
select select "30"
select select "08"
select select "1991"
click at [569, 217] on input "text" at bounding box center [567, 213] width 287 height 23
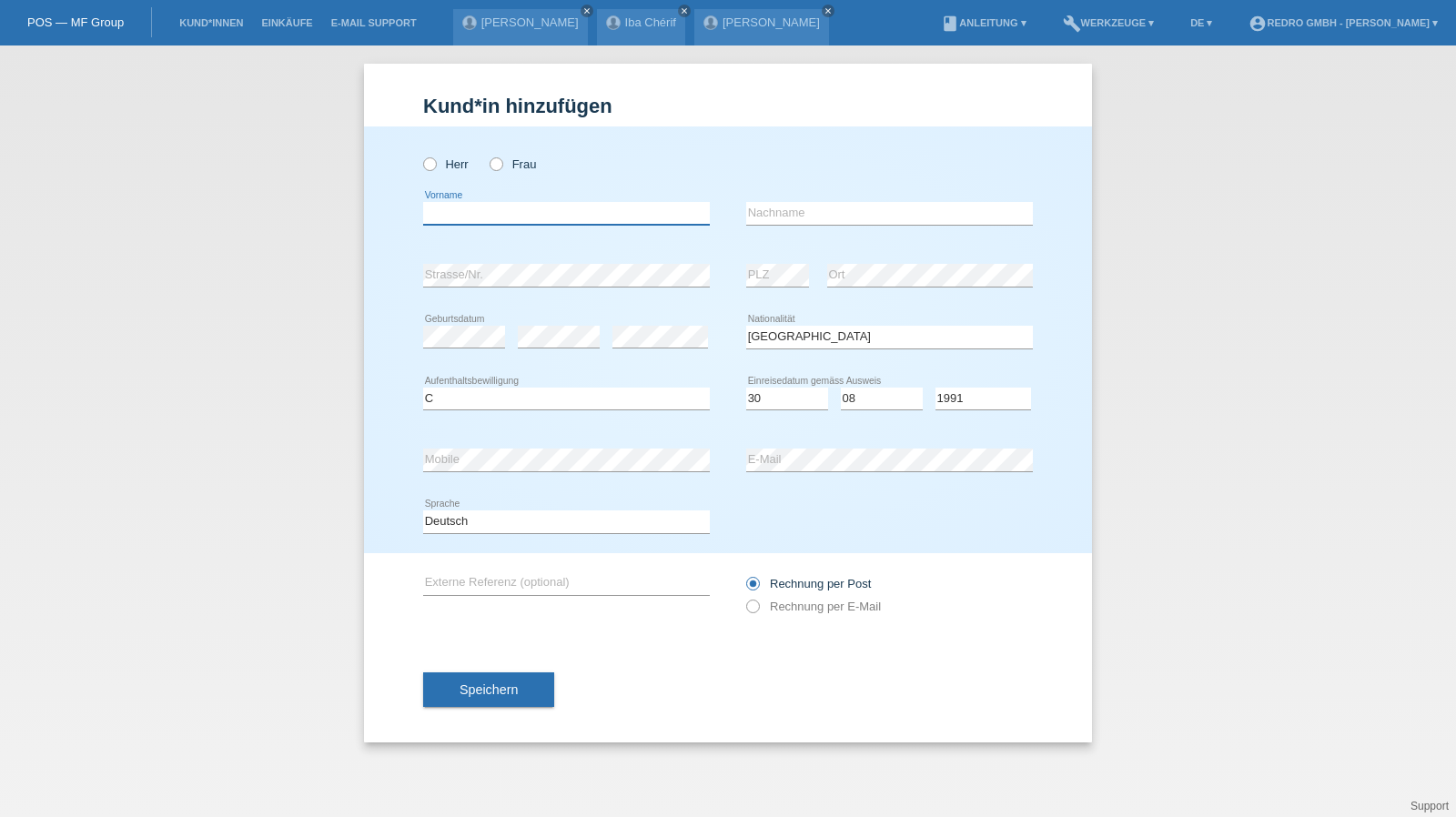
click at [530, 211] on input "text" at bounding box center [567, 213] width 287 height 23
type input "[PERSON_NAME]"
type input "Da [PERSON_NAME]"
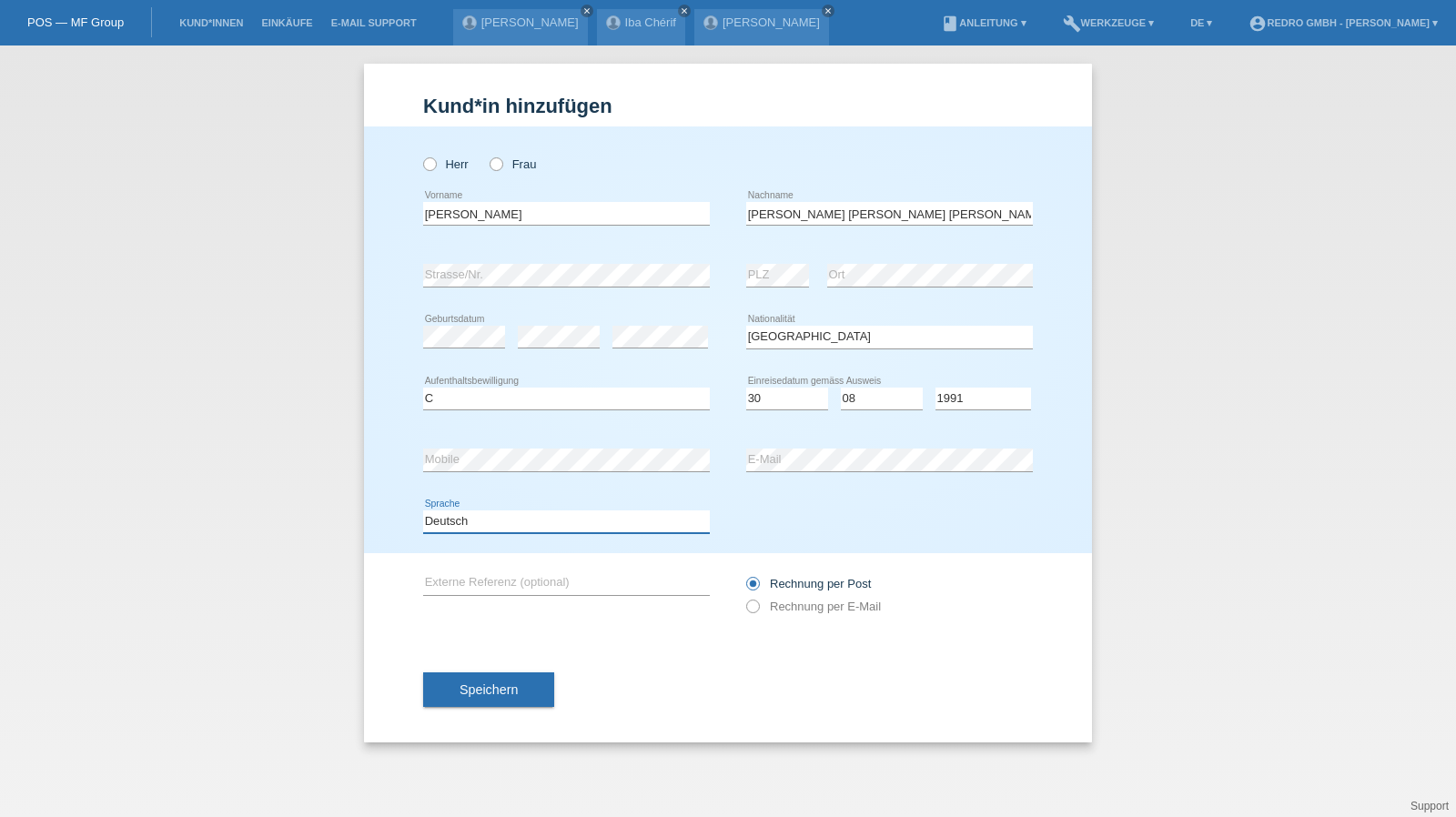
click at [490, 524] on select "Deutsch Français Italiano English" at bounding box center [567, 521] width 287 height 22
select select "fr"
click at [423, 510] on select "Deutsch Français Italiano English" at bounding box center [567, 521] width 287 height 22
click at [476, 689] on span "Speichern" at bounding box center [488, 689] width 58 height 15
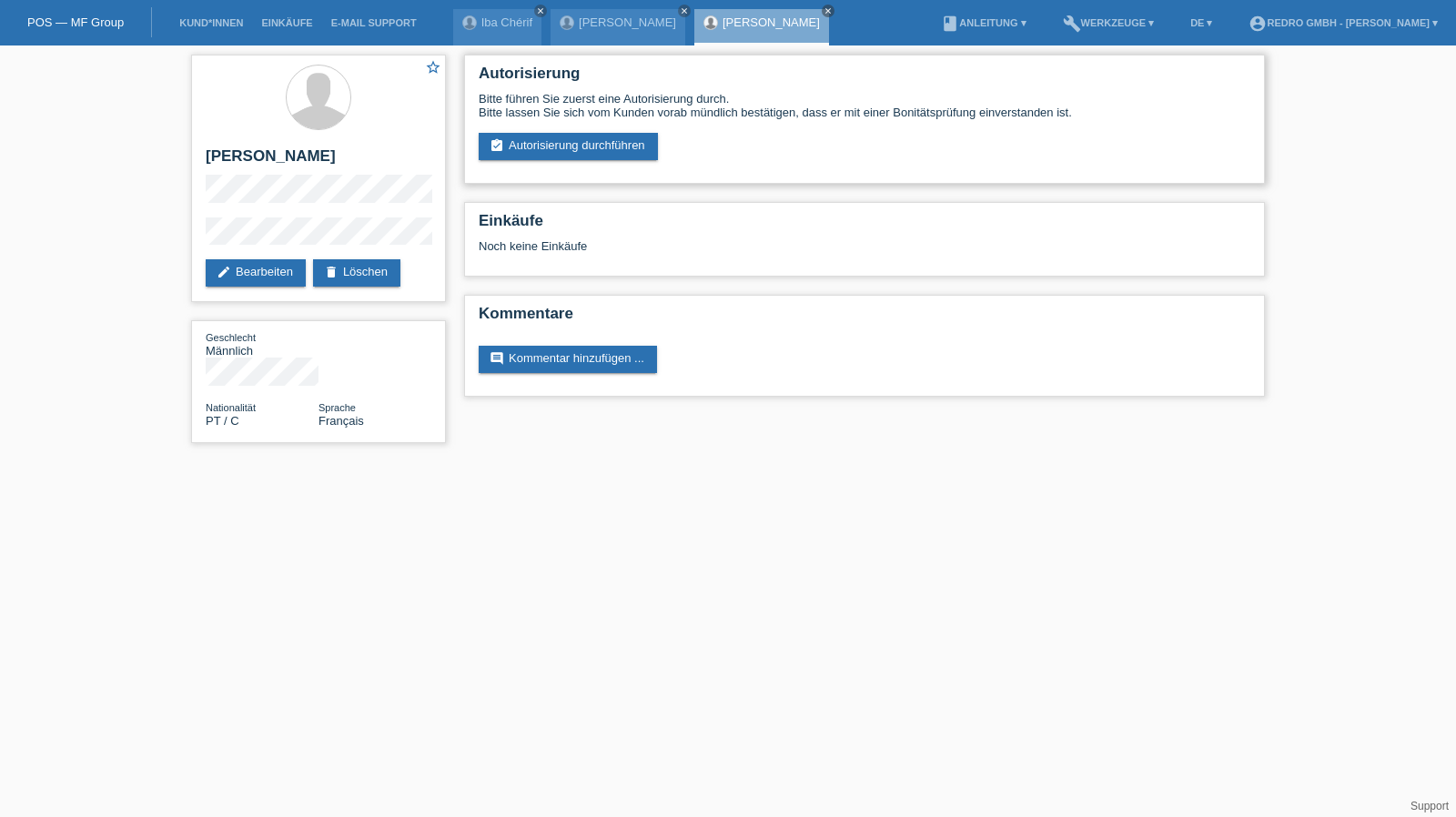
click at [548, 127] on div "Bitte führen Sie zuerst eine Autorisierung durch. Bitte lassen Sie sich vom Kun…" at bounding box center [864, 126] width 772 height 68
click at [547, 134] on link "assignment_turned_in Autorisierung durchführen" at bounding box center [569, 147] width 179 height 28
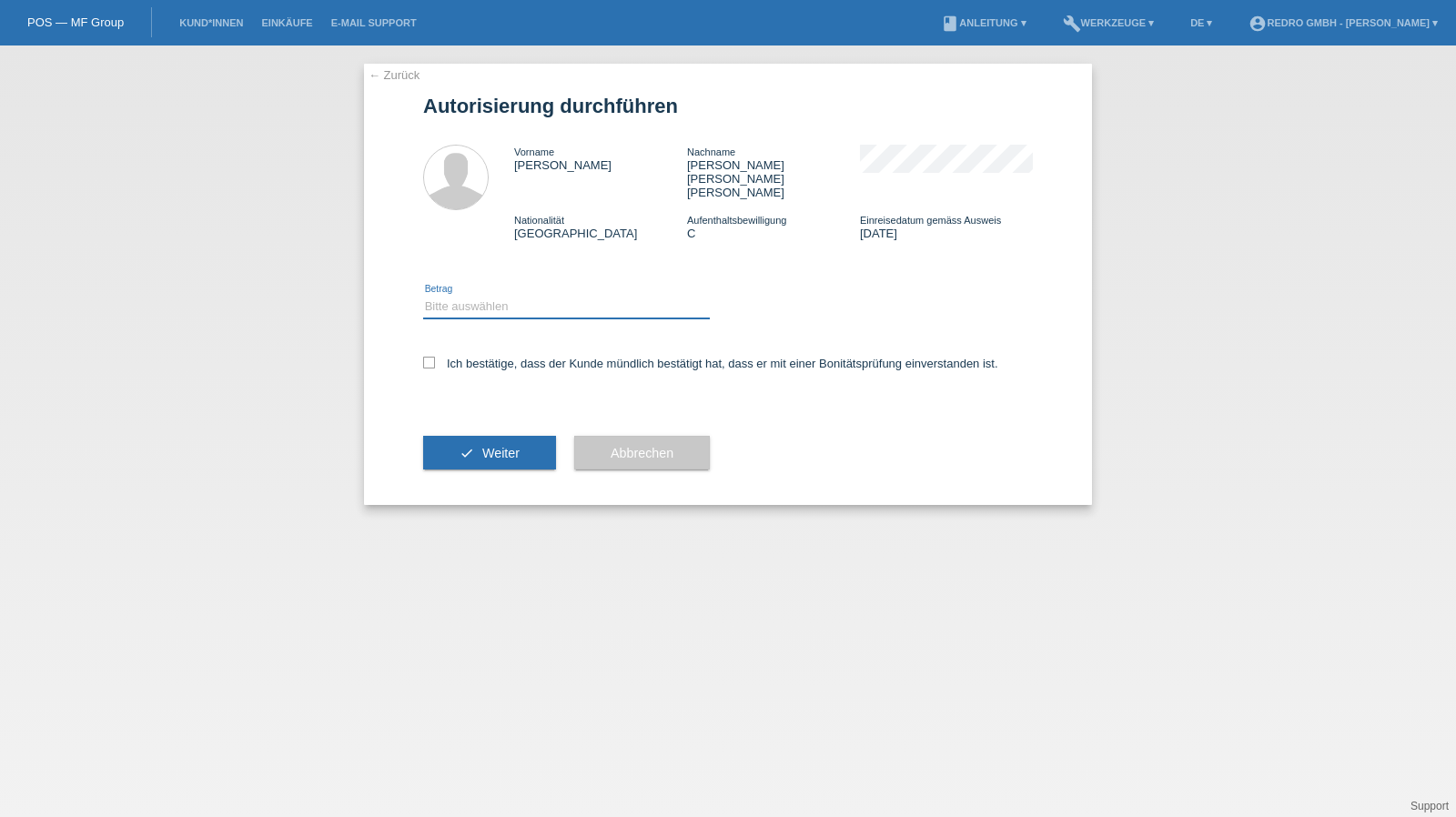
click at [492, 296] on select "Bitte auswählen CHF 1.00 - CHF 499.00 CHF 500.00 - CHF 1'999.00 CHF 2'000.00 - …" at bounding box center [567, 307] width 287 height 22
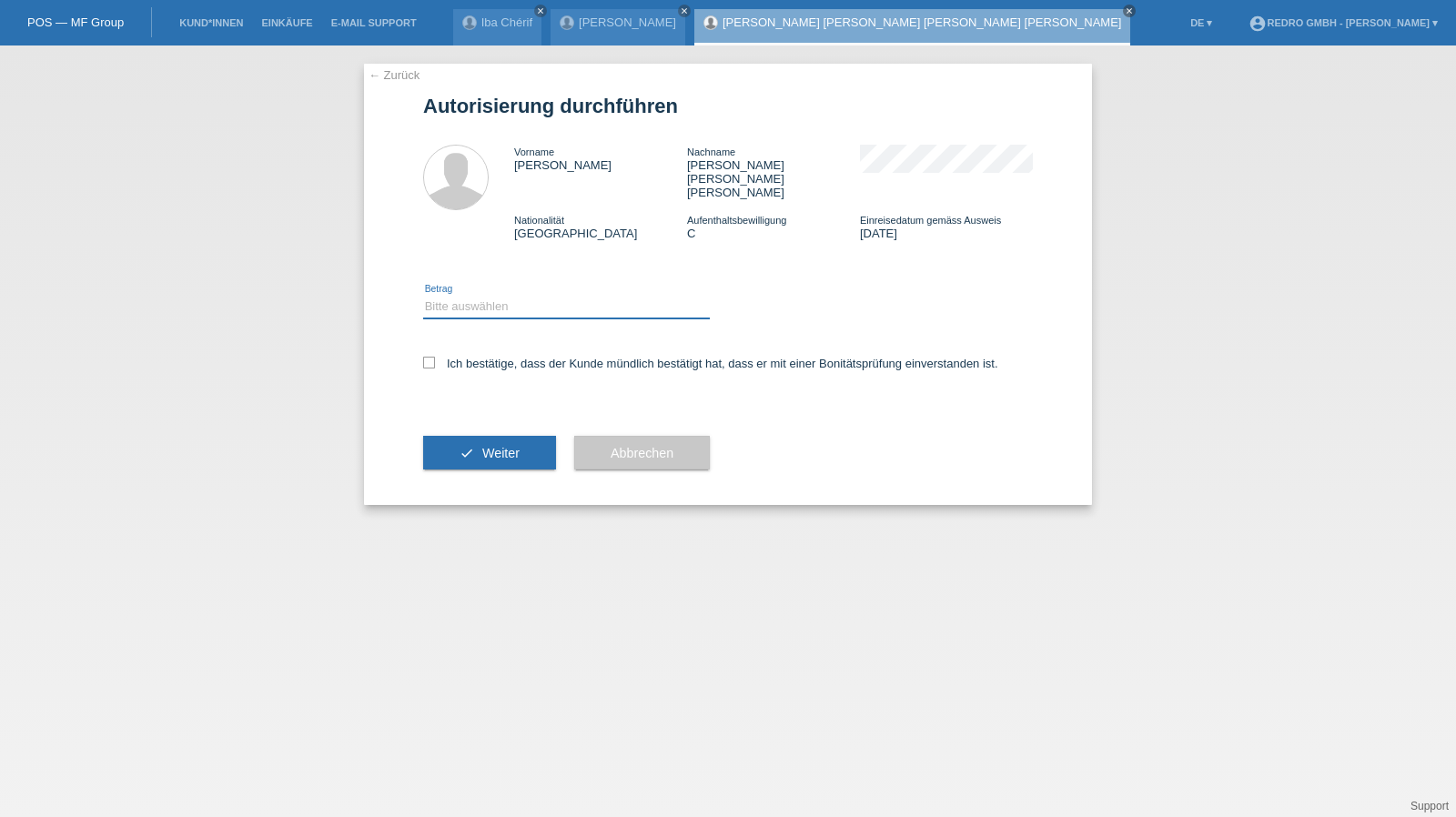
select select "1"
click at [423, 296] on select "Bitte auswählen CHF 1.00 - CHF 499.00 CHF 500.00 - CHF 1'999.00 CHF 2'000.00 - …" at bounding box center [567, 307] width 287 height 22
click at [479, 357] on label "Ich bestätige, dass der Kunde mündlich bestätigt hat, dass er mit einer Bonität…" at bounding box center [711, 363] width 575 height 14
click at [434, 357] on input "Ich bestätige, dass der Kunde mündlich bestätigt hat, dass er mit einer Bonität…" at bounding box center [429, 362] width 12 height 12
checkbox input "true"
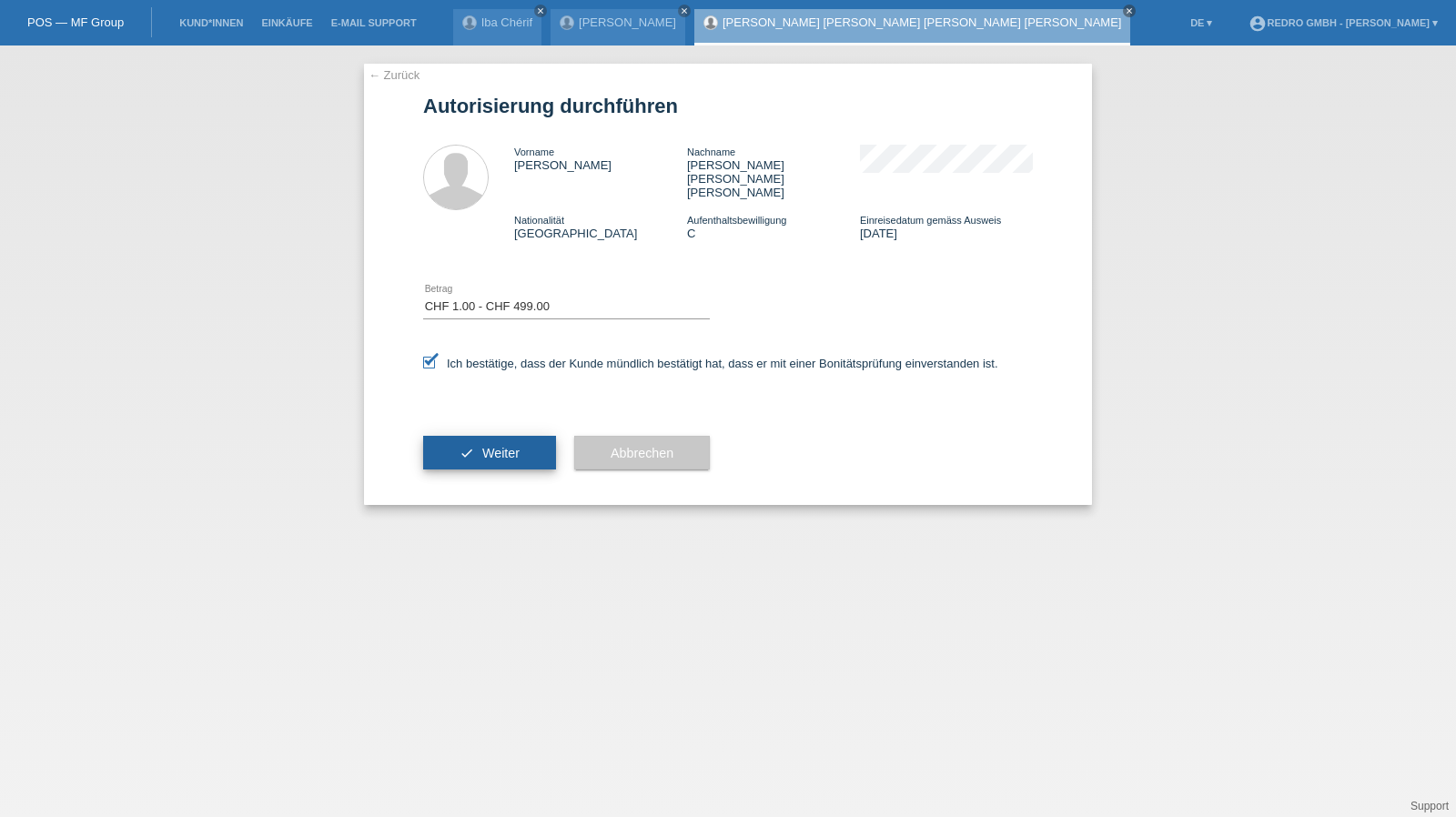
click at [479, 435] on button "check Weiter" at bounding box center [490, 452] width 133 height 34
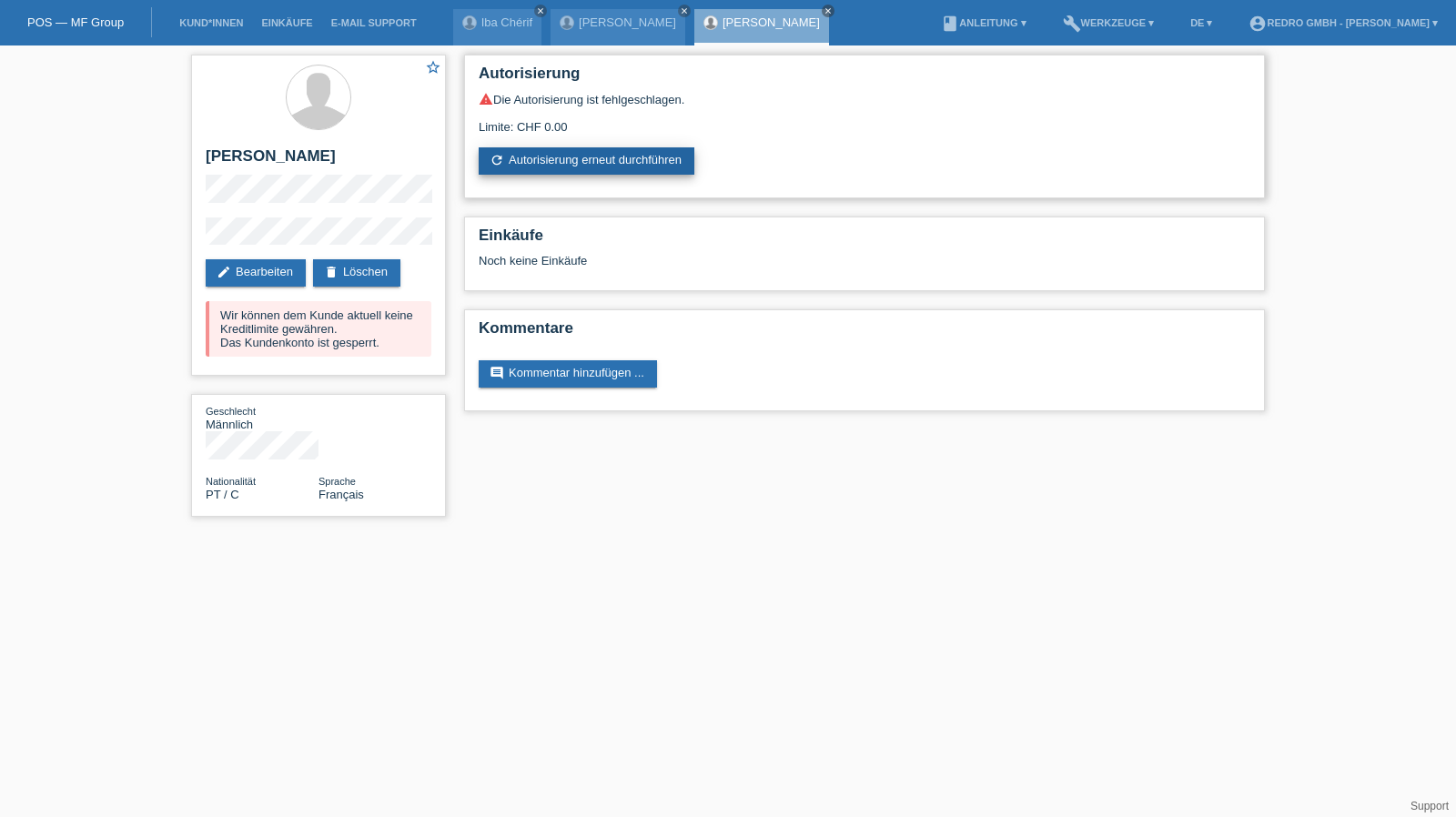
click at [548, 165] on link "refresh Autorisierung erneut durchführen" at bounding box center [586, 161] width 215 height 28
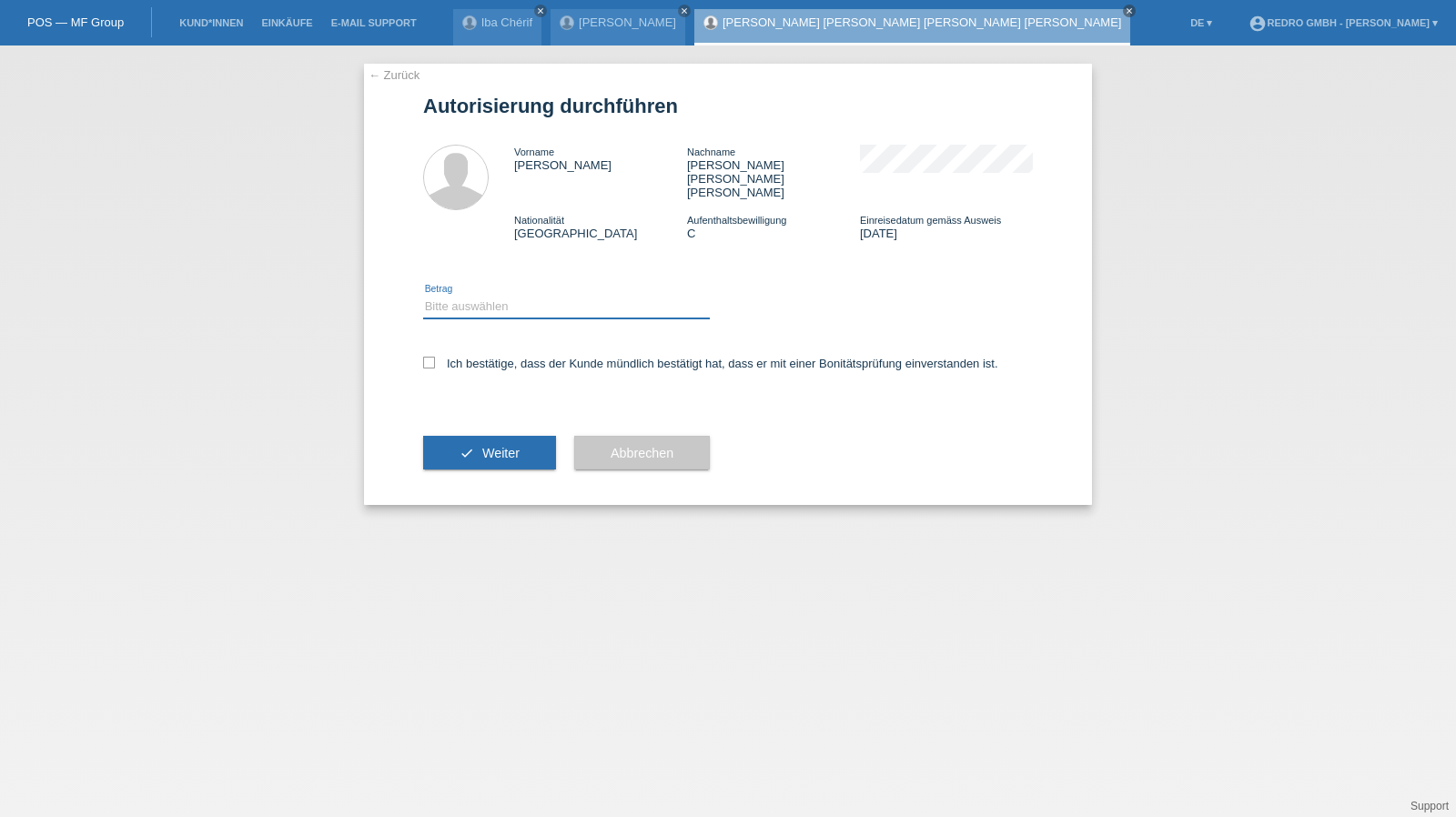
click at [473, 296] on select "Bitte auswählen CHF 1.00 - CHF 499.00 CHF 500.00 - CHF 1'999.00 CHF 2'000.00 - …" at bounding box center [567, 307] width 287 height 22
select select "1"
click at [423, 296] on select "Bitte auswählen CHF 1.00 - CHF 499.00 CHF 500.00 - CHF 1'999.00 CHF 2'000.00 - …" at bounding box center [567, 307] width 287 height 22
click at [471, 357] on label "Ich bestätige, dass der Kunde mündlich bestätigt hat, dass er mit einer Bonität…" at bounding box center [711, 363] width 575 height 14
click at [434, 357] on input "Ich bestätige, dass der Kunde mündlich bestätigt hat, dass er mit einer Bonität…" at bounding box center [429, 362] width 12 height 12
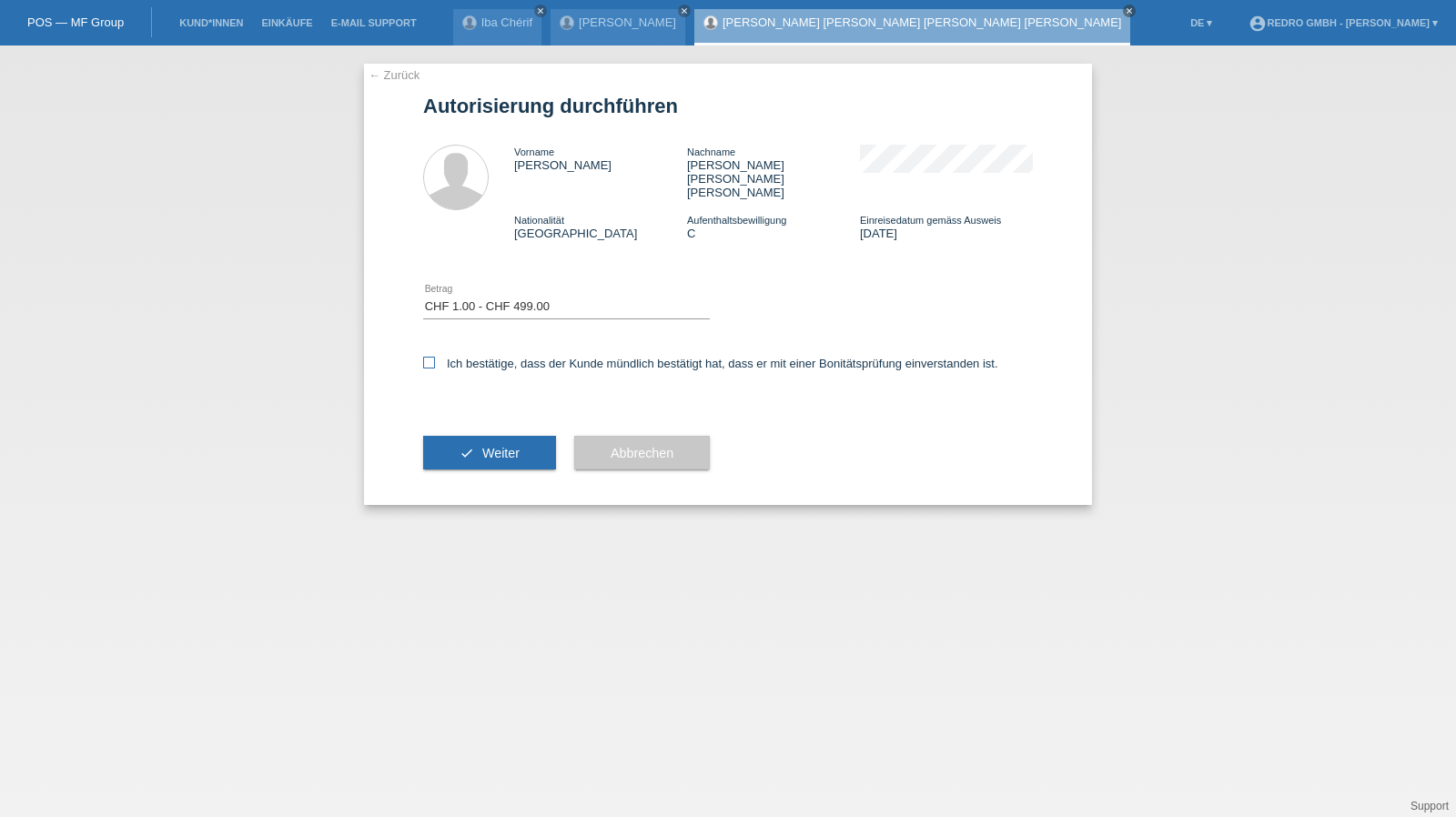
checkbox input "true"
click at [484, 435] on button "check Weiter" at bounding box center [490, 452] width 133 height 34
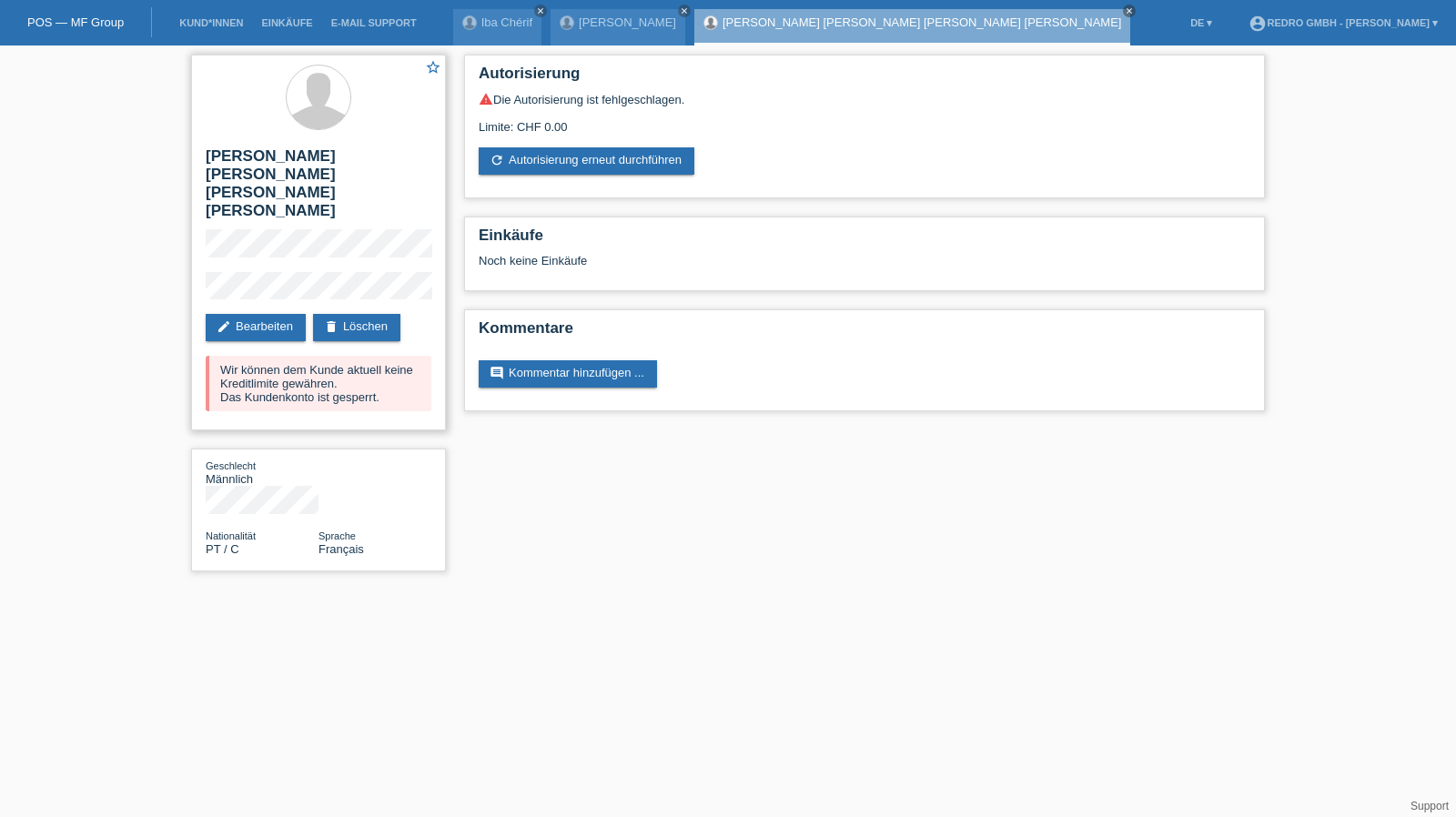
click at [246, 174] on h2 "[PERSON_NAME] [PERSON_NAME] [PERSON_NAME] [PERSON_NAME]" at bounding box center [318, 188] width 226 height 82
drag, startPoint x: 246, startPoint y: 174, endPoint x: 246, endPoint y: 160, distance: 14.0
click at [246, 174] on h2 "[PERSON_NAME] [PERSON_NAME] [PERSON_NAME] [PERSON_NAME]" at bounding box center [318, 188] width 226 height 82
copy h2 "Macedo"
click at [205, 157] on h2 "[PERSON_NAME] [PERSON_NAME] [PERSON_NAME] [PERSON_NAME]" at bounding box center [318, 188] width 226 height 82
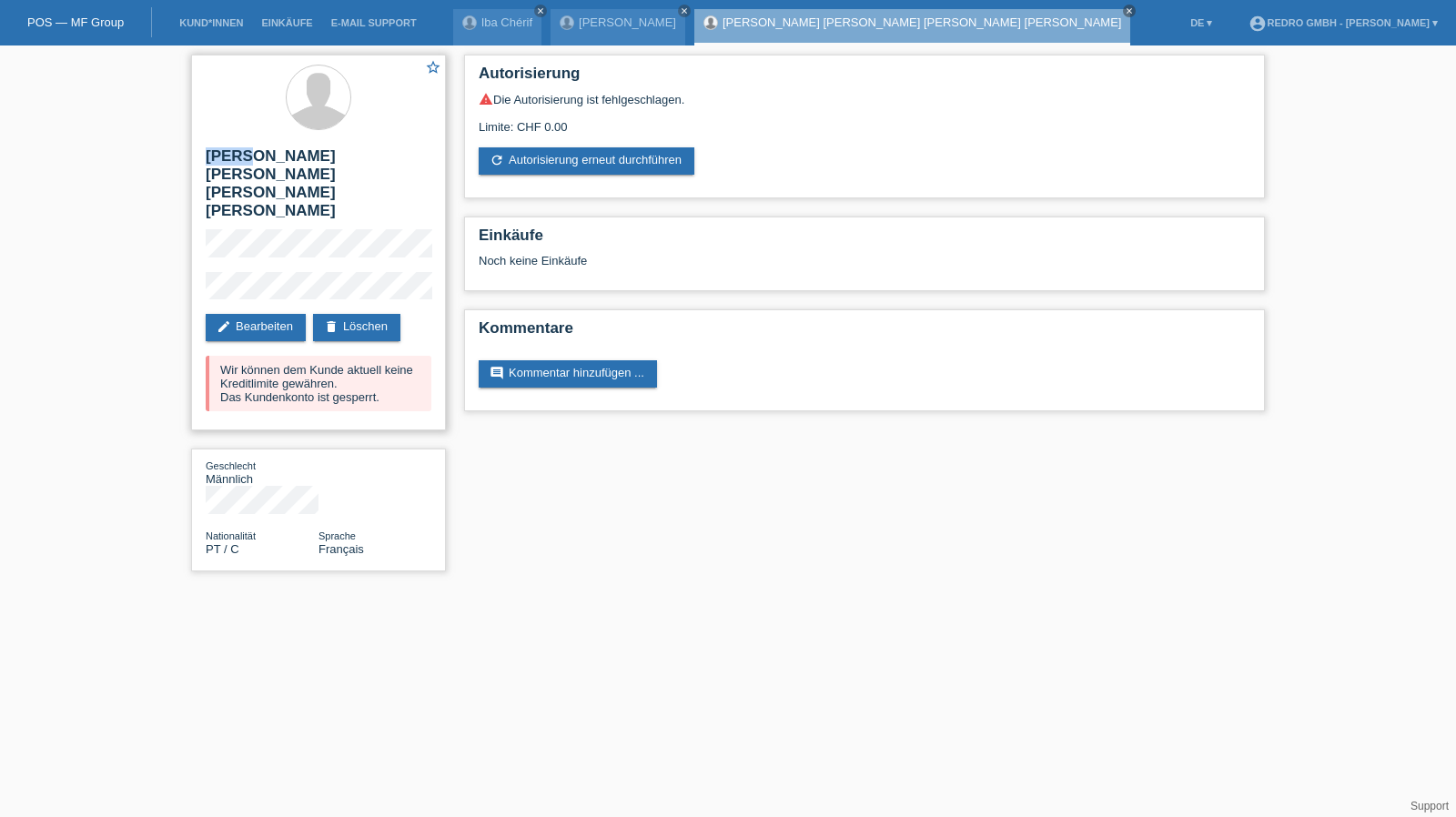
click at [205, 157] on h2 "[PERSON_NAME] [PERSON_NAME] [PERSON_NAME] [PERSON_NAME]" at bounding box center [318, 188] width 226 height 82
copy h2 "Joao"
click at [338, 183] on h2 "[PERSON_NAME] [PERSON_NAME] [PERSON_NAME] [PERSON_NAME]" at bounding box center [318, 188] width 226 height 82
copy h2 "Fernandes"
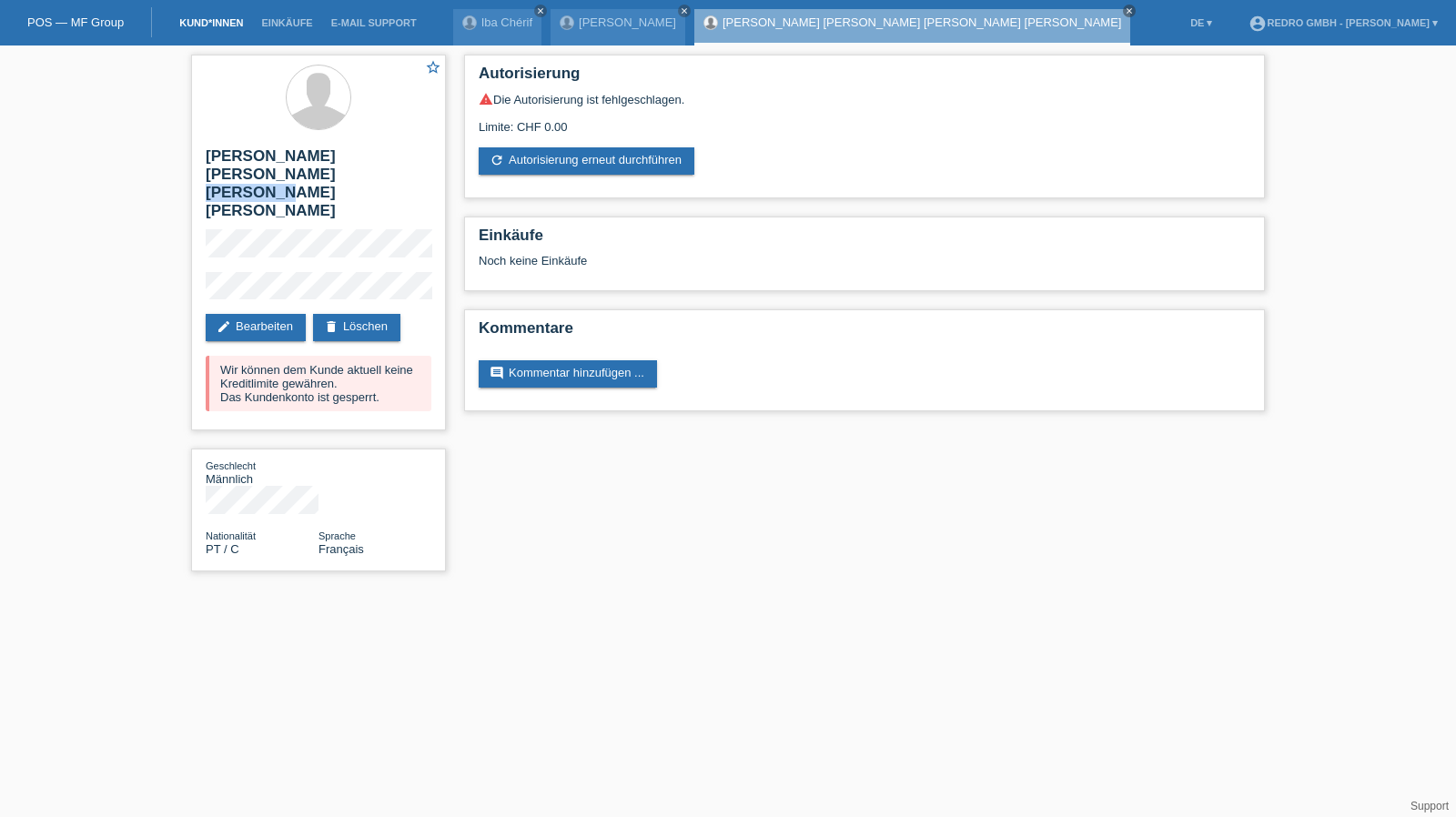
click at [190, 28] on link "Kund*innen" at bounding box center [211, 23] width 82 height 11
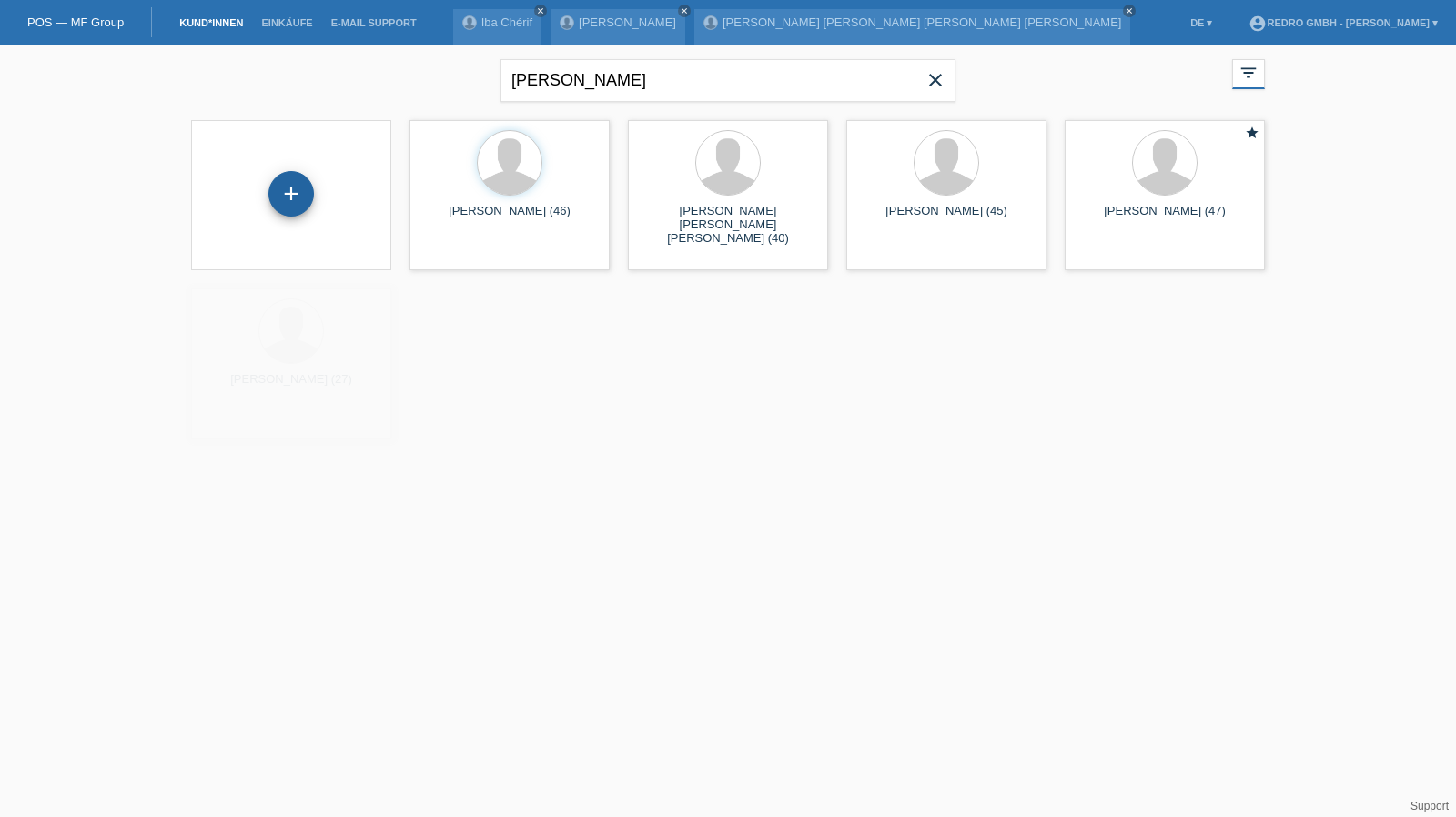
click at [308, 193] on div "+" at bounding box center [290, 193] width 43 height 30
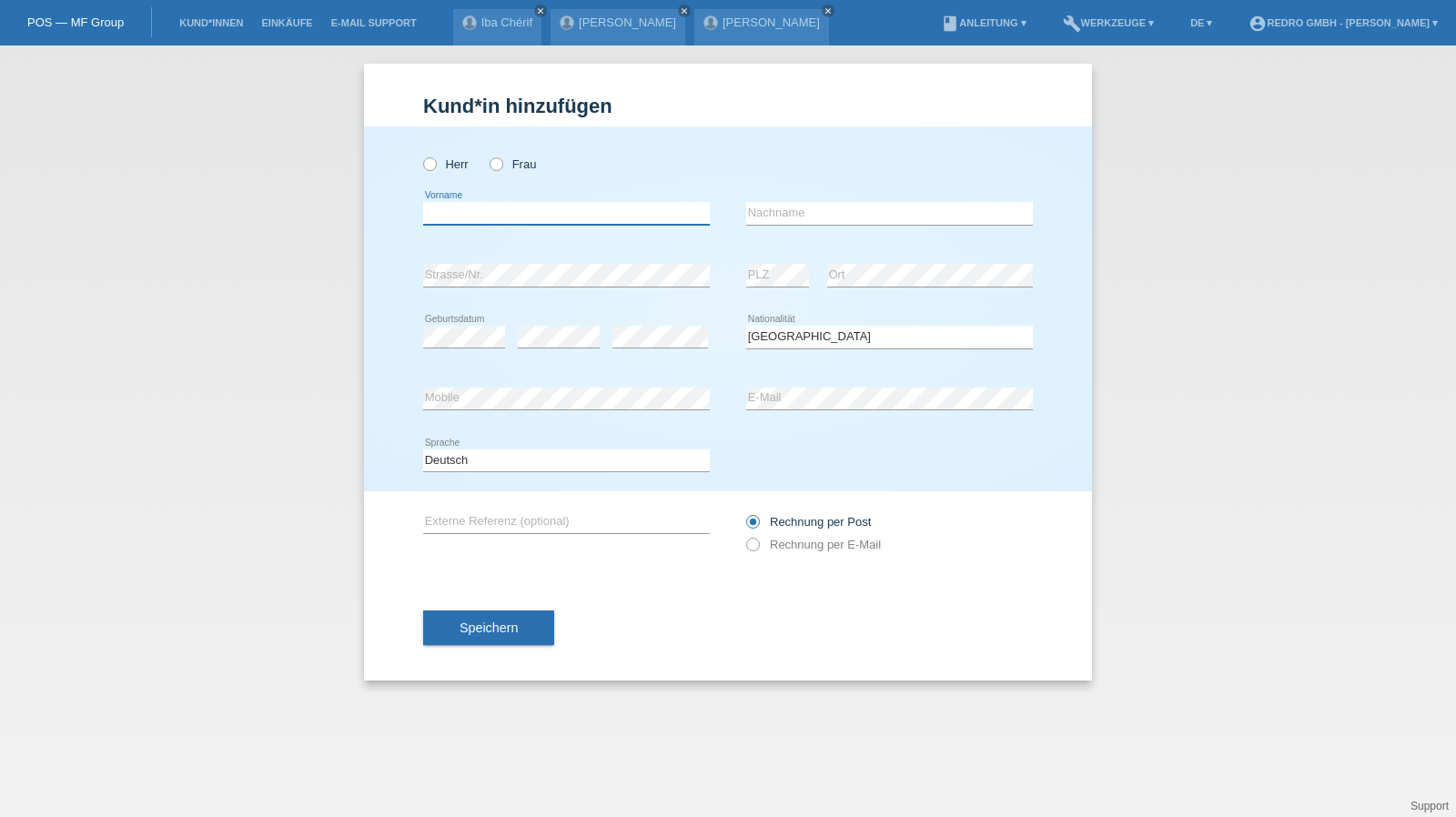
click at [596, 207] on input "text" at bounding box center [567, 213] width 287 height 23
type input "Laure Jacqueline"
type input "Jeanmonod"
click at [825, 201] on div "Jeanmonod error Nachname" at bounding box center [889, 213] width 287 height 62
click at [826, 203] on input "Jeanmonod" at bounding box center [889, 213] width 287 height 23
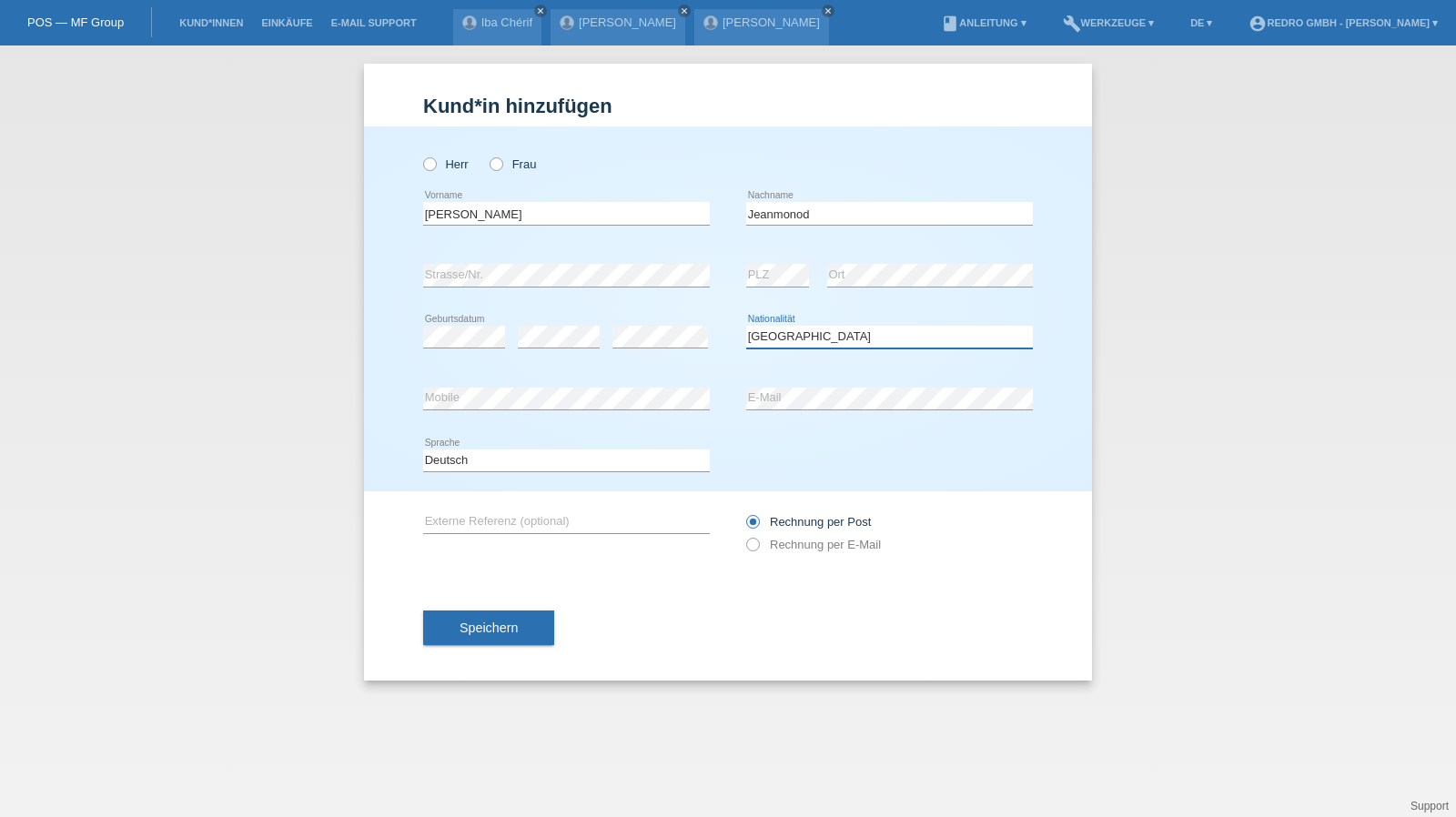
select select "CH"
click at [488, 465] on select "Deutsch Français Italiano English" at bounding box center [567, 460] width 287 height 22
select select "fr"
click at [423, 449] on select "Deutsch Français Italiano English" at bounding box center [567, 460] width 287 height 22
click at [492, 626] on span "Speichern" at bounding box center [488, 628] width 58 height 15
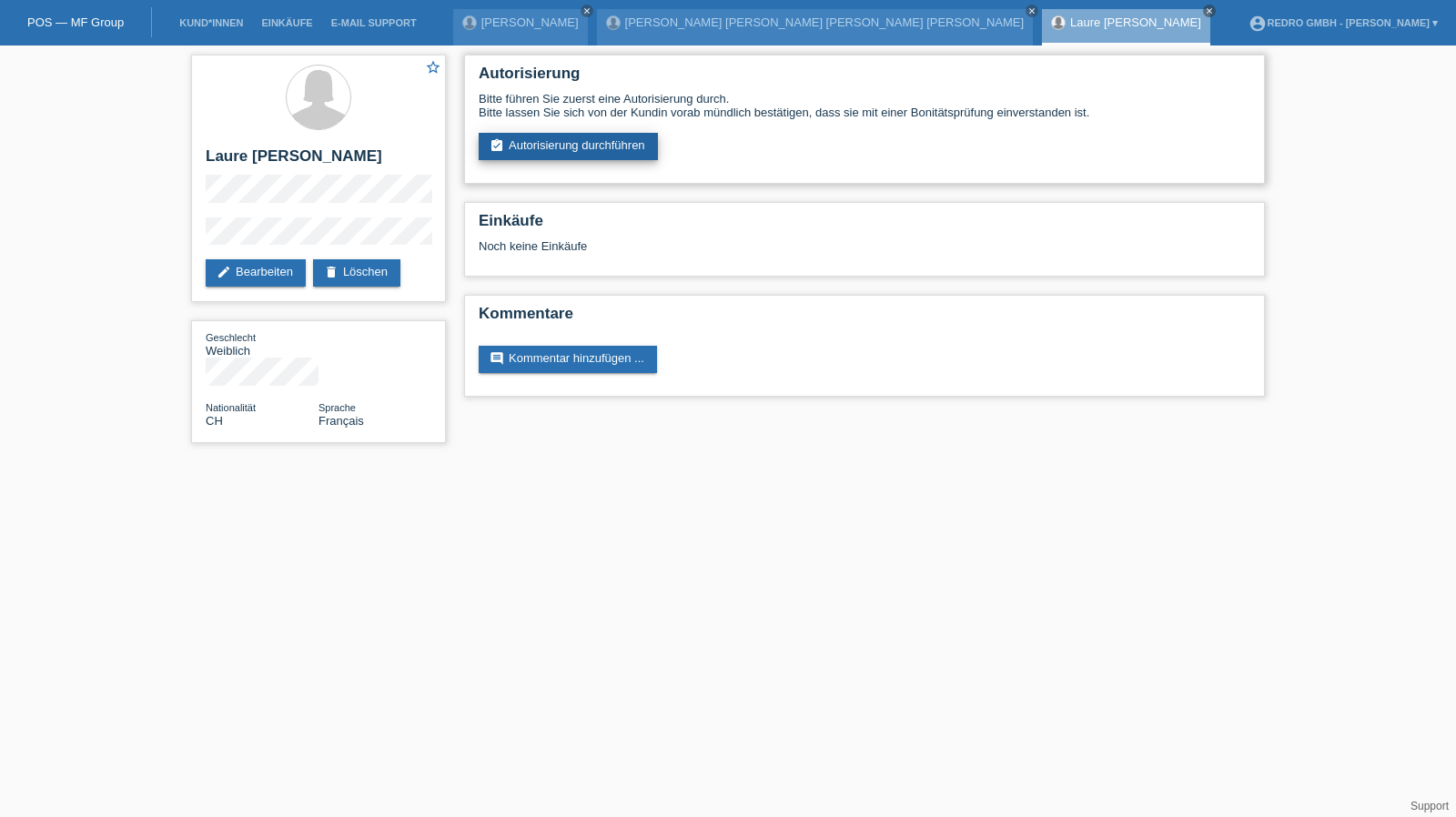
click at [569, 140] on link "assignment_turned_in Autorisierung durchführen" at bounding box center [569, 147] width 179 height 28
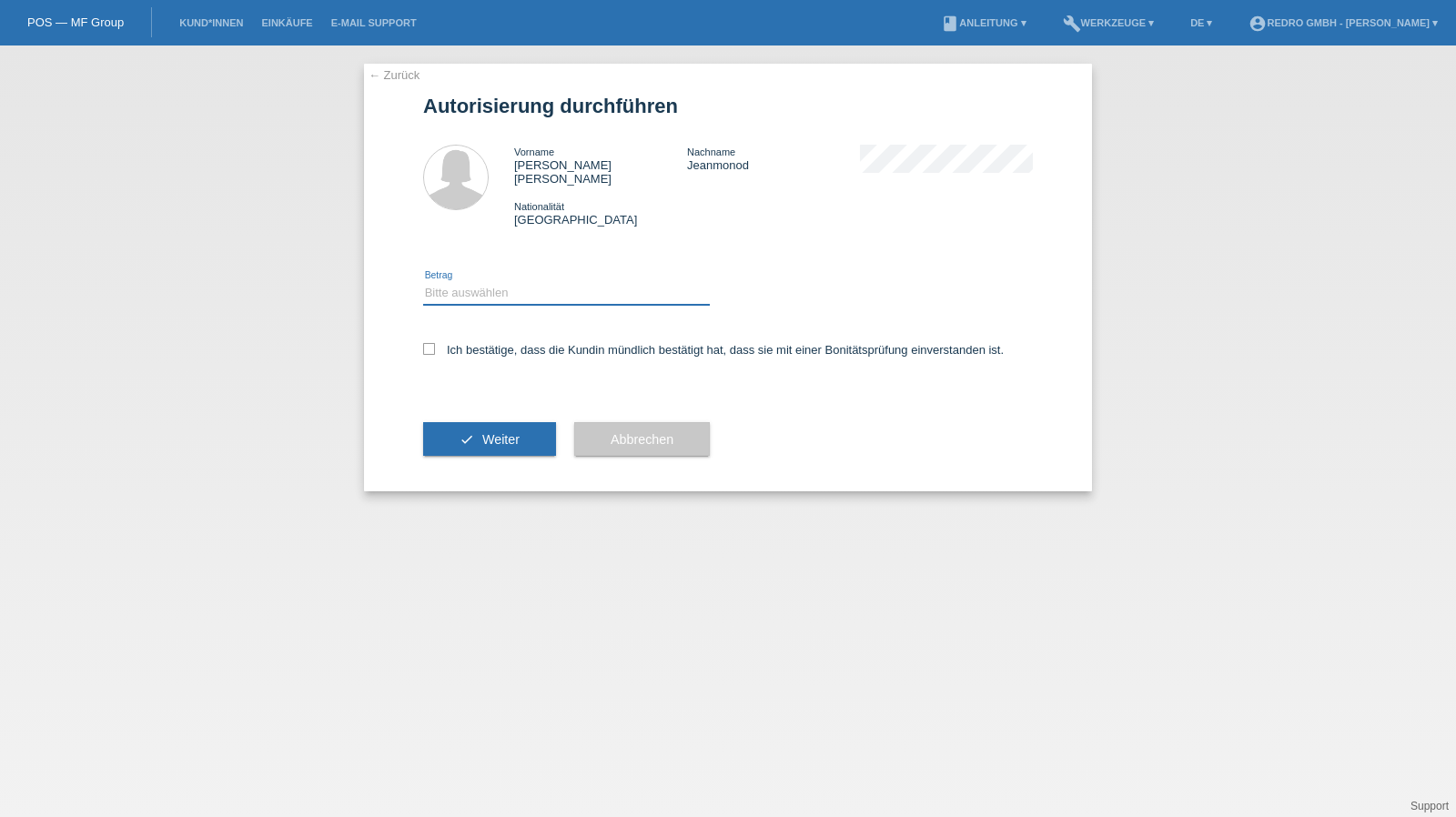
click at [471, 283] on select "Bitte auswählen CHF 1.00 - CHF 499.00 CHF 500.00 - CHF 1'999.00 CHF 2'000.00 - …" at bounding box center [567, 293] width 287 height 22
select select "1"
click at [423, 282] on select "Bitte auswählen CHF 1.00 - CHF 499.00 CHF 500.00 - CHF 1'999.00 CHF 2'000.00 - …" at bounding box center [567, 293] width 287 height 22
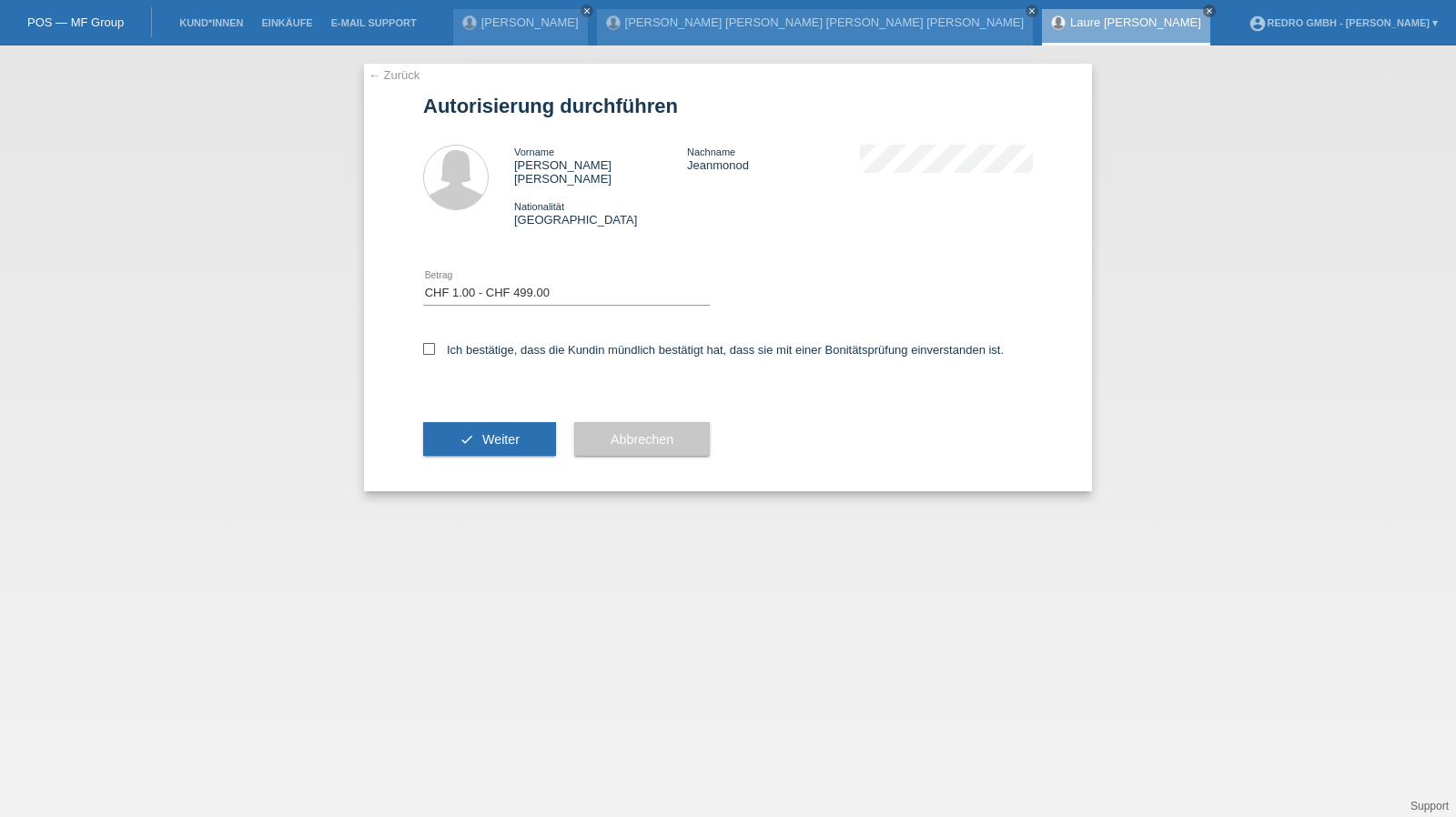
click at [459, 343] on label "Ich bestätige, dass die Kundin mündlich bestätigt hat, dass sie mit einer Bonit…" at bounding box center [714, 349] width 581 height 14
click at [434, 343] on input "Ich bestätige, dass die Kundin mündlich bestätigt hat, dass sie mit einer Bonit…" at bounding box center [429, 348] width 12 height 12
checkbox input "true"
click at [474, 422] on button "check Weiter" at bounding box center [490, 439] width 133 height 34
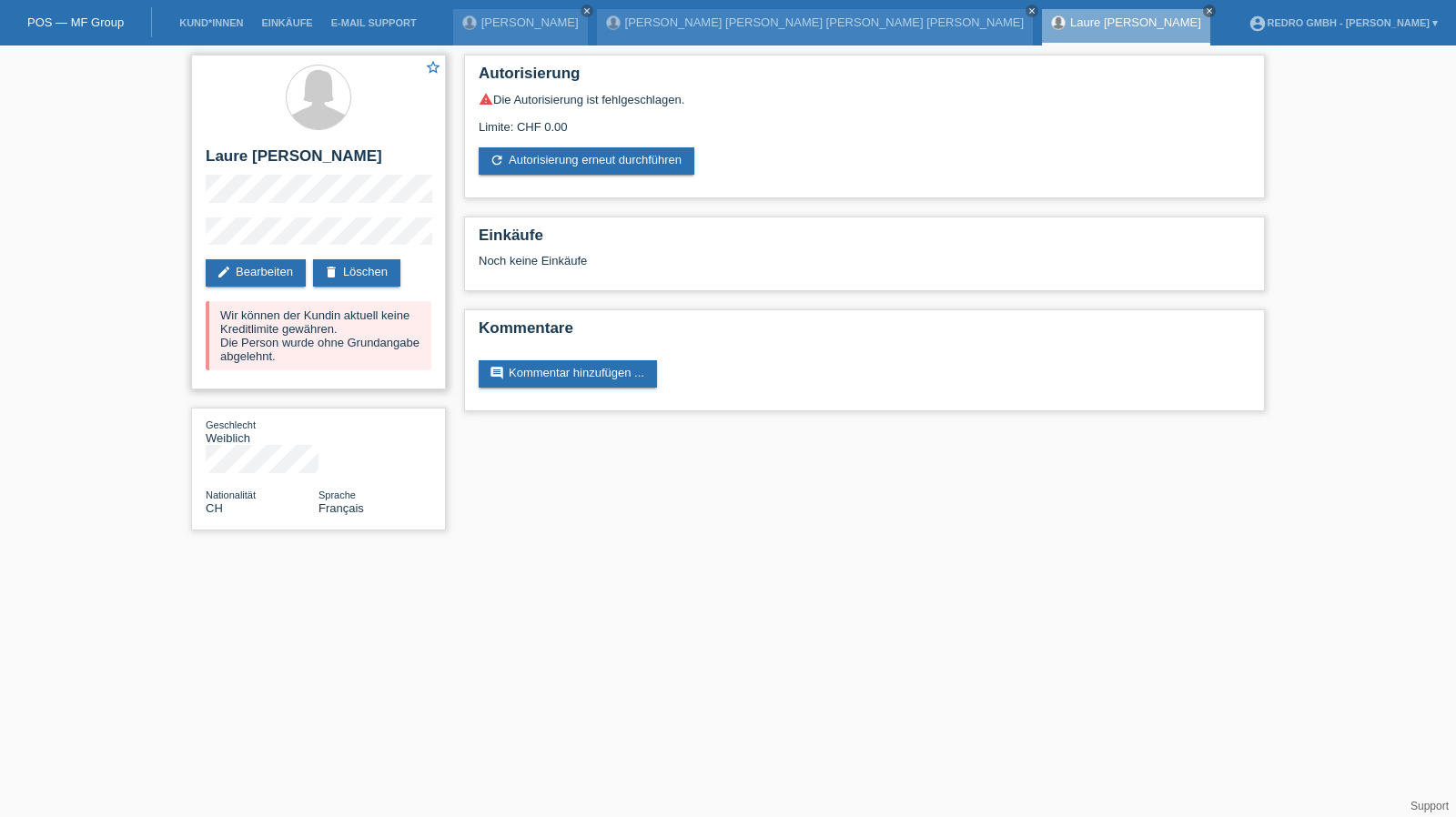
click at [376, 158] on h2 "Laure [PERSON_NAME]" at bounding box center [318, 161] width 226 height 28
copy h2 "Jeanmonod"
click at [306, 152] on h2 "Laure [PERSON_NAME]" at bounding box center [318, 161] width 226 height 28
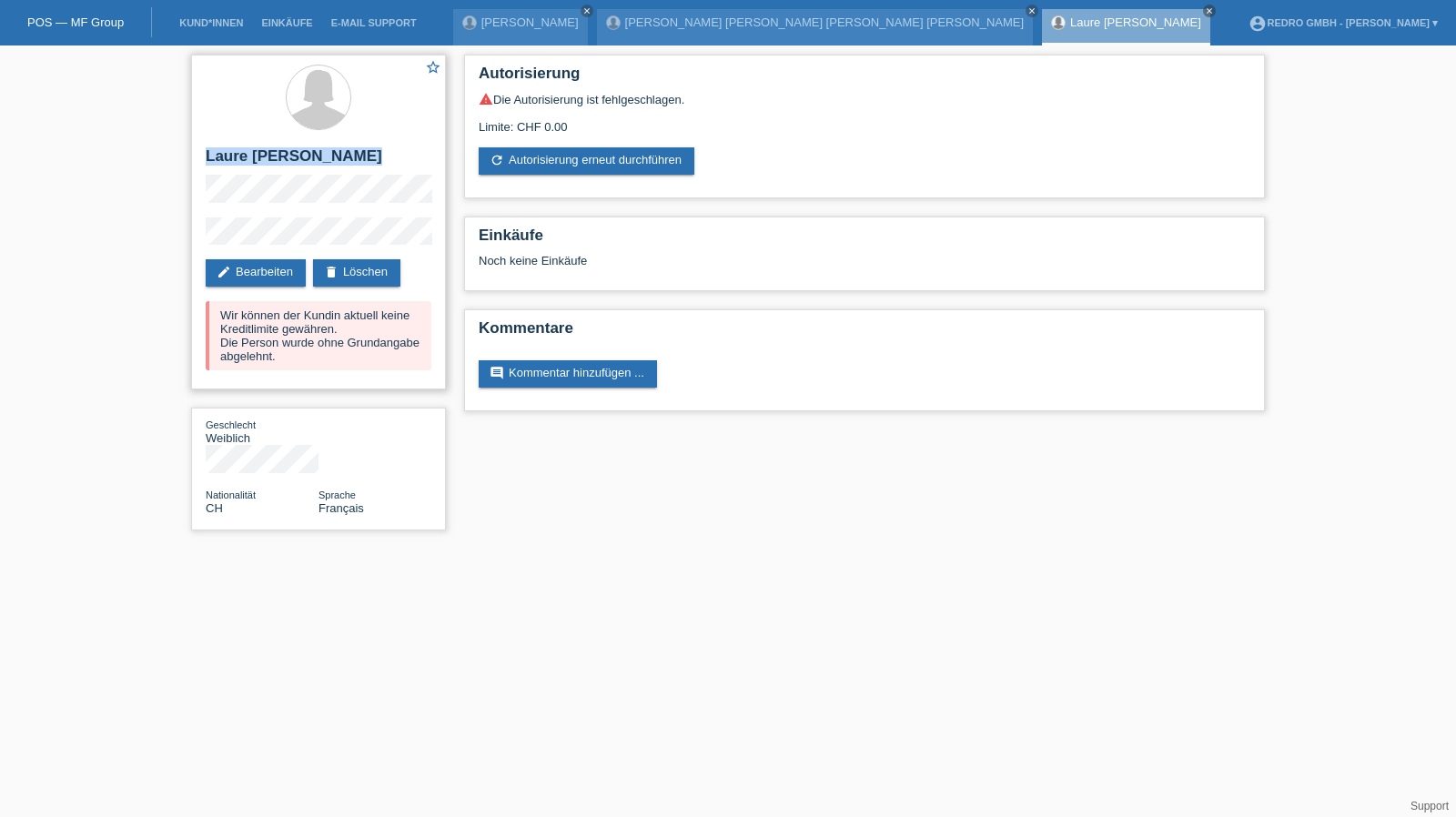
click at [306, 152] on h2 "Laure [PERSON_NAME]" at bounding box center [318, 161] width 226 height 28
copy div "Laure [PERSON_NAME]"
click at [208, 21] on link "Kund*innen" at bounding box center [211, 23] width 82 height 11
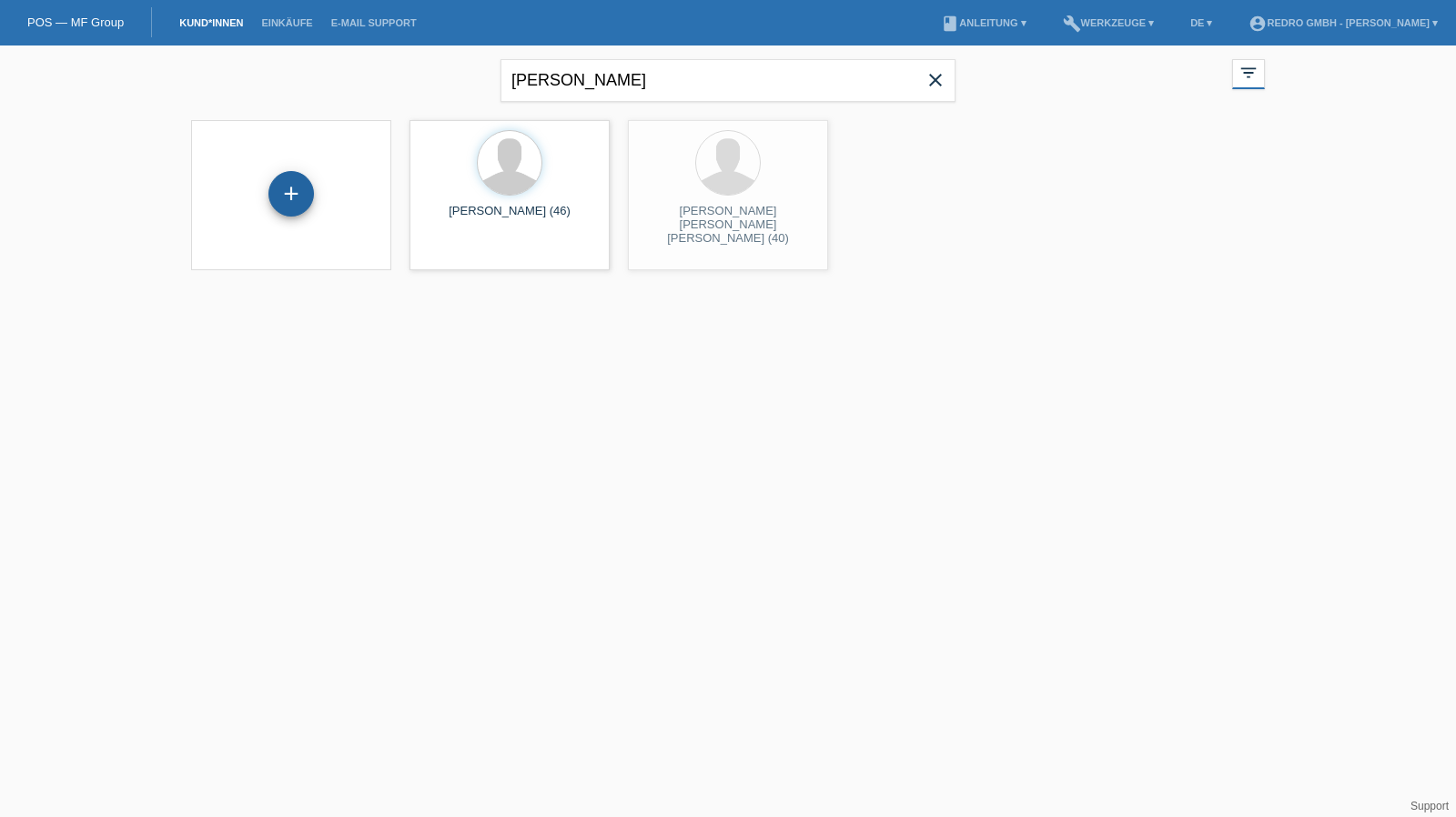
click at [288, 187] on div "+" at bounding box center [290, 193] width 45 height 45
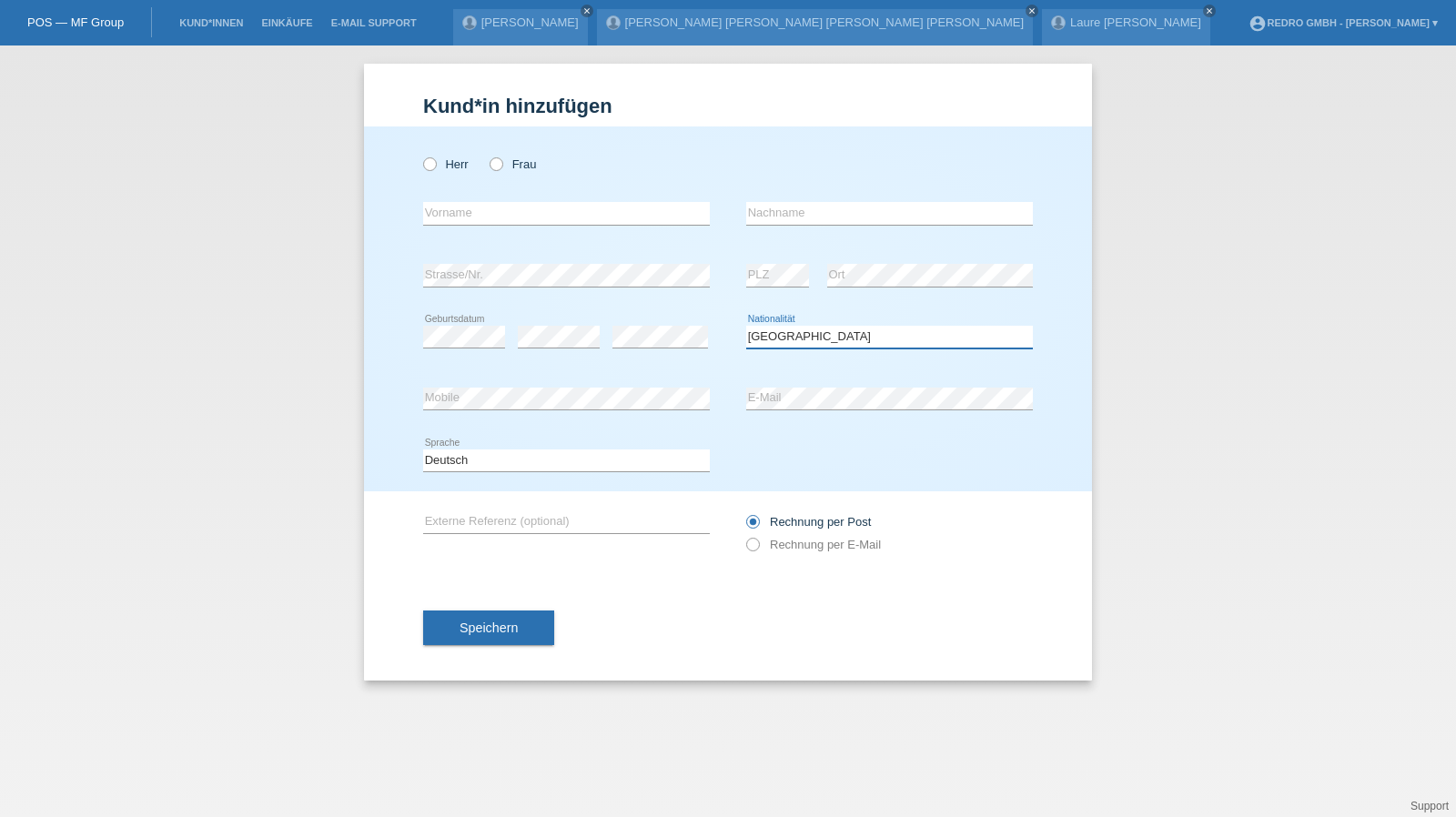
click at [809, 328] on select "Bitte auswählen... [GEOGRAPHIC_DATA] [GEOGRAPHIC_DATA] [GEOGRAPHIC_DATA] [GEOGR…" at bounding box center [889, 336] width 287 height 22
select select "PT"
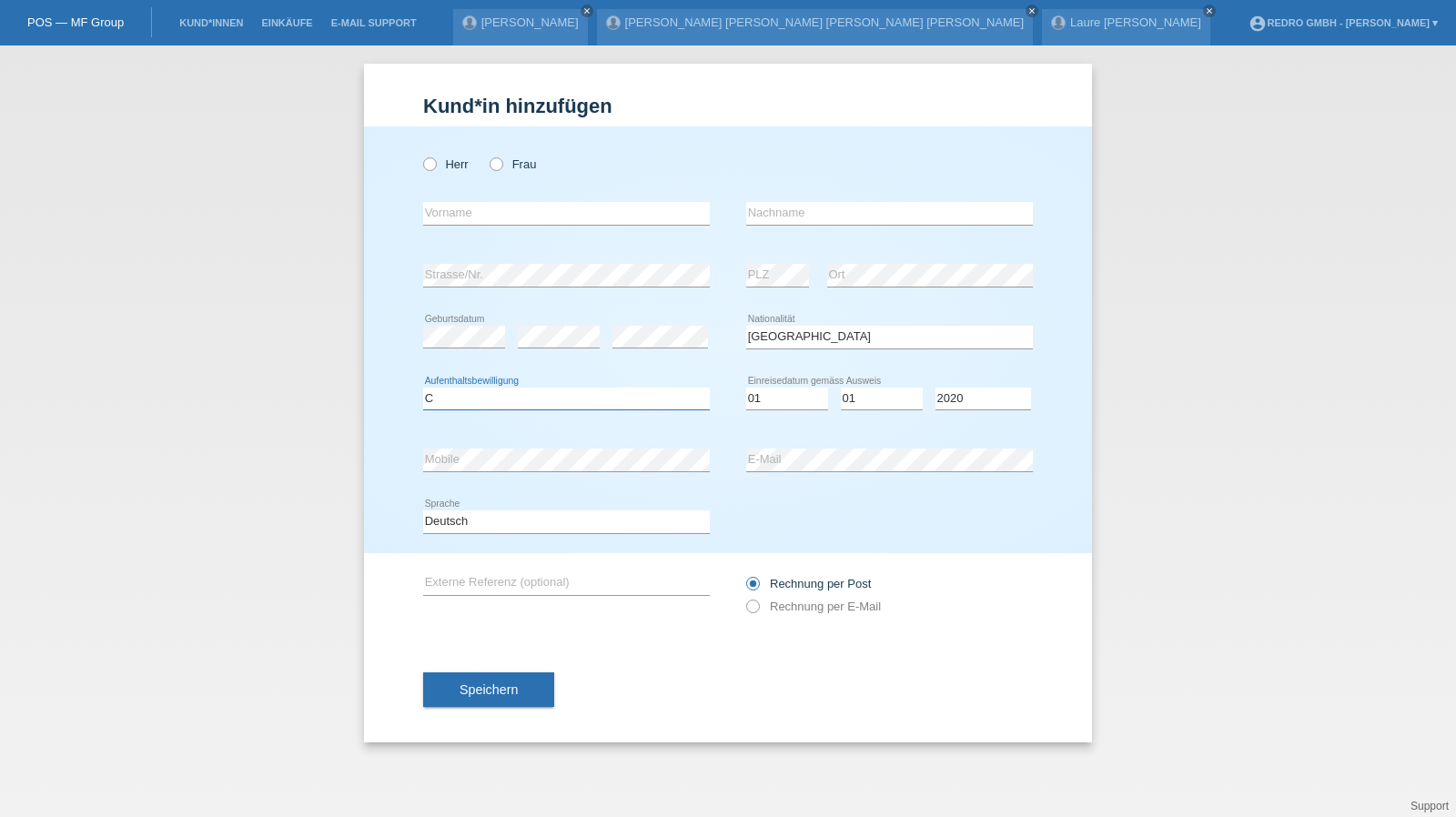
select select "C"
select select "01"
select select "2015"
click at [522, 678] on button "Speichern" at bounding box center [489, 689] width 131 height 34
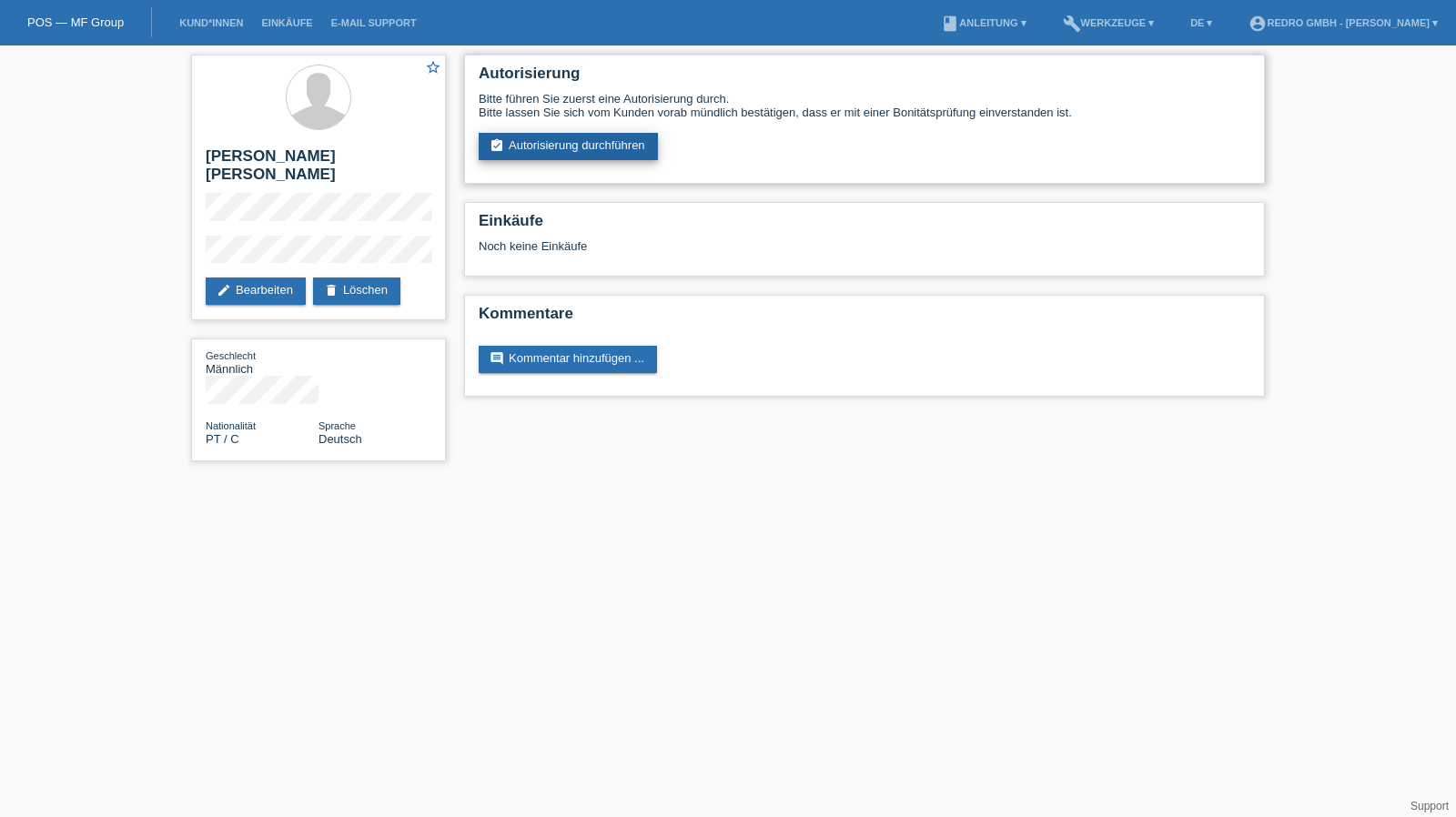
click at [564, 135] on link "assignment_turned_in Autorisierung durchführen" at bounding box center [569, 147] width 179 height 28
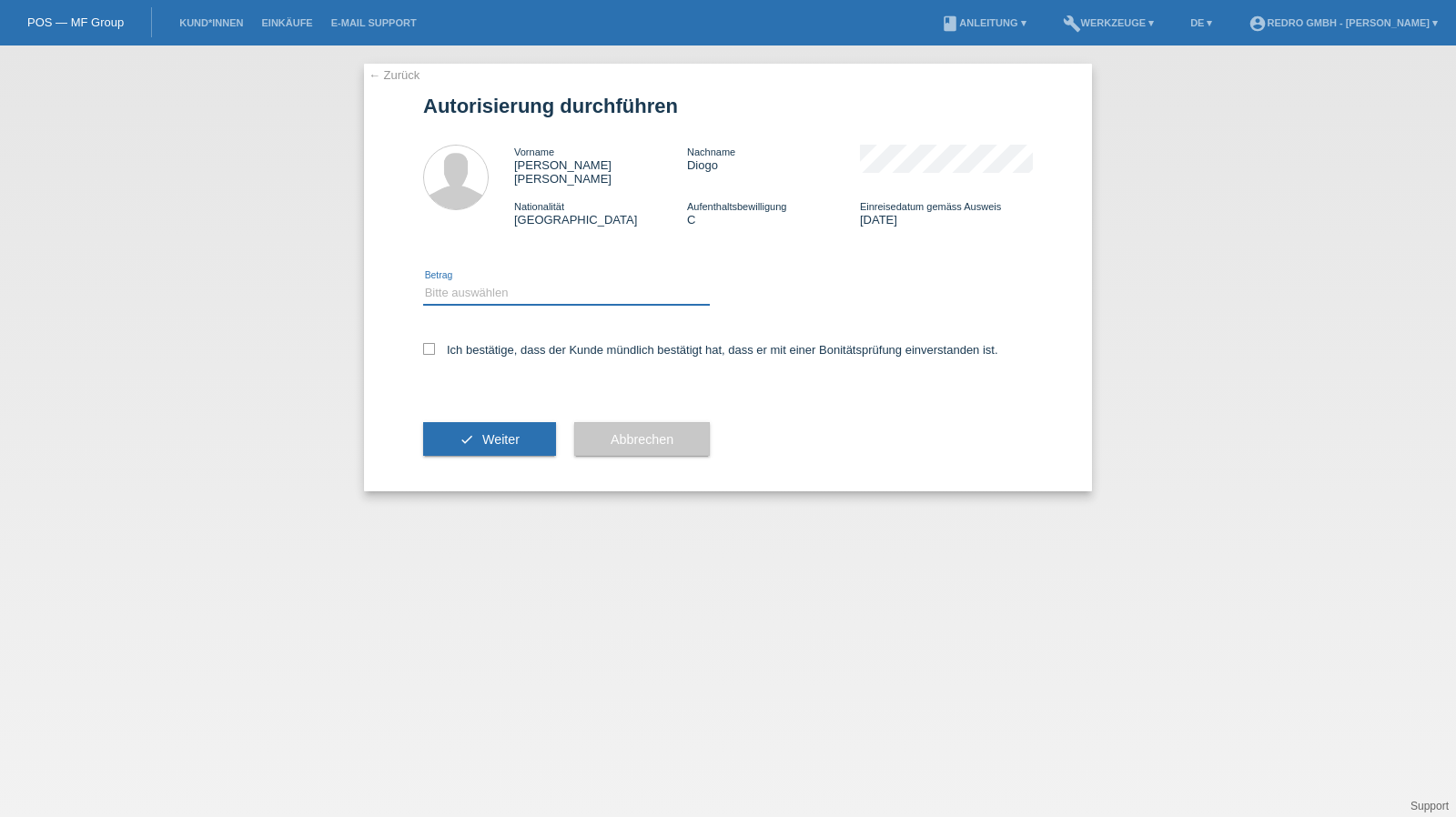
click at [486, 282] on select "Bitte auswählen CHF 1.00 - CHF 499.00 CHF 500.00 - CHF 1'999.00 CHF 2'000.00 - …" at bounding box center [567, 293] width 287 height 22
select select "1"
click at [423, 282] on select "Bitte auswählen CHF 1.00 - CHF 499.00 CHF 500.00 - CHF 1'999.00 CHF 2'000.00 - …" at bounding box center [567, 293] width 287 height 22
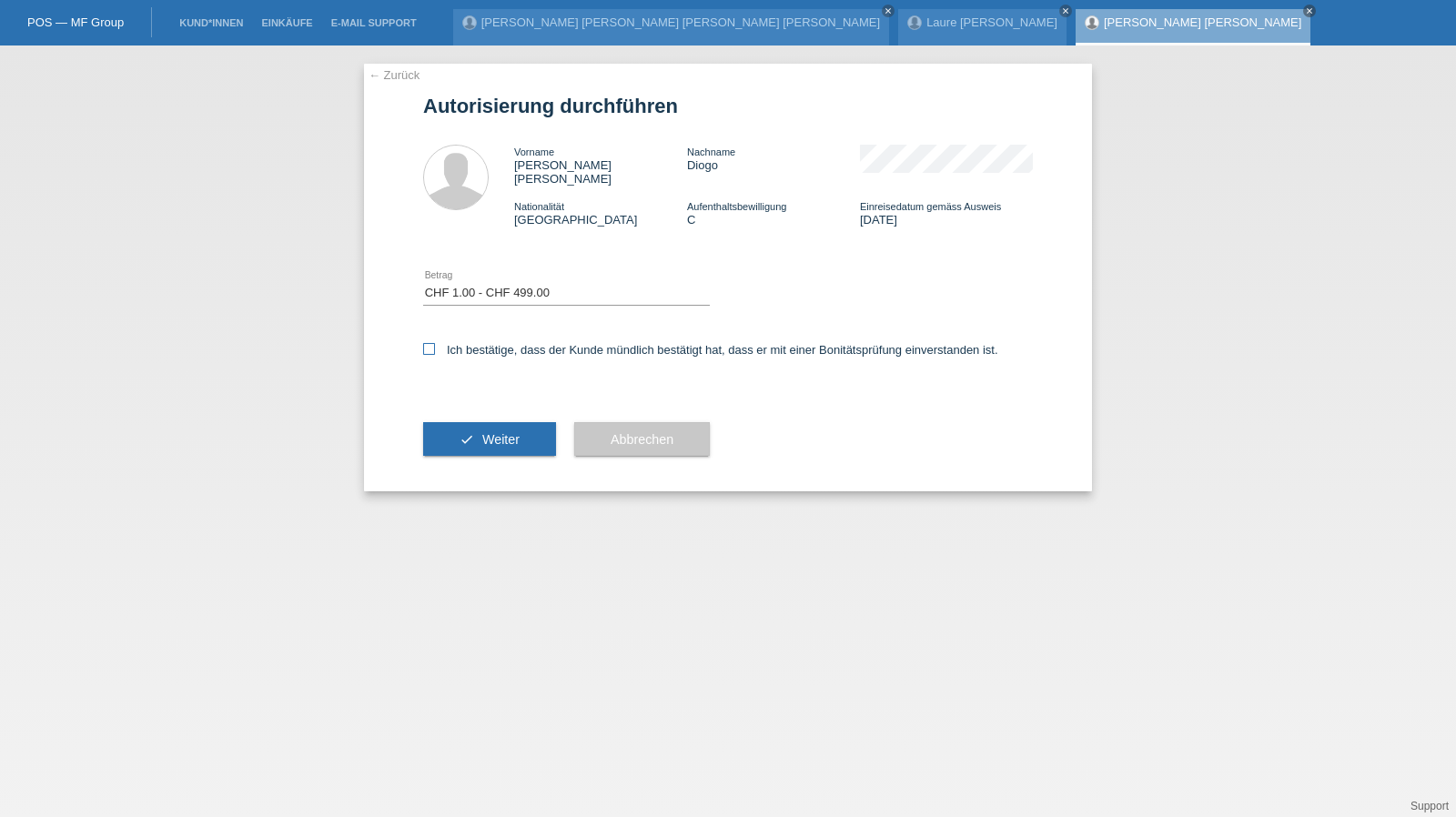
click at [474, 343] on label "Ich bestätige, dass der Kunde mündlich bestätigt hat, dass er mit einer Bonität…" at bounding box center [711, 349] width 575 height 14
click at [434, 343] on input "Ich bestätige, dass der Kunde mündlich bestätigt hat, dass er mit einer Bonität…" at bounding box center [429, 348] width 12 height 12
checkbox input "true"
click at [475, 408] on div "check Weiter" at bounding box center [490, 439] width 133 height 105
click at [457, 443] on button "check Weiter" at bounding box center [490, 439] width 133 height 34
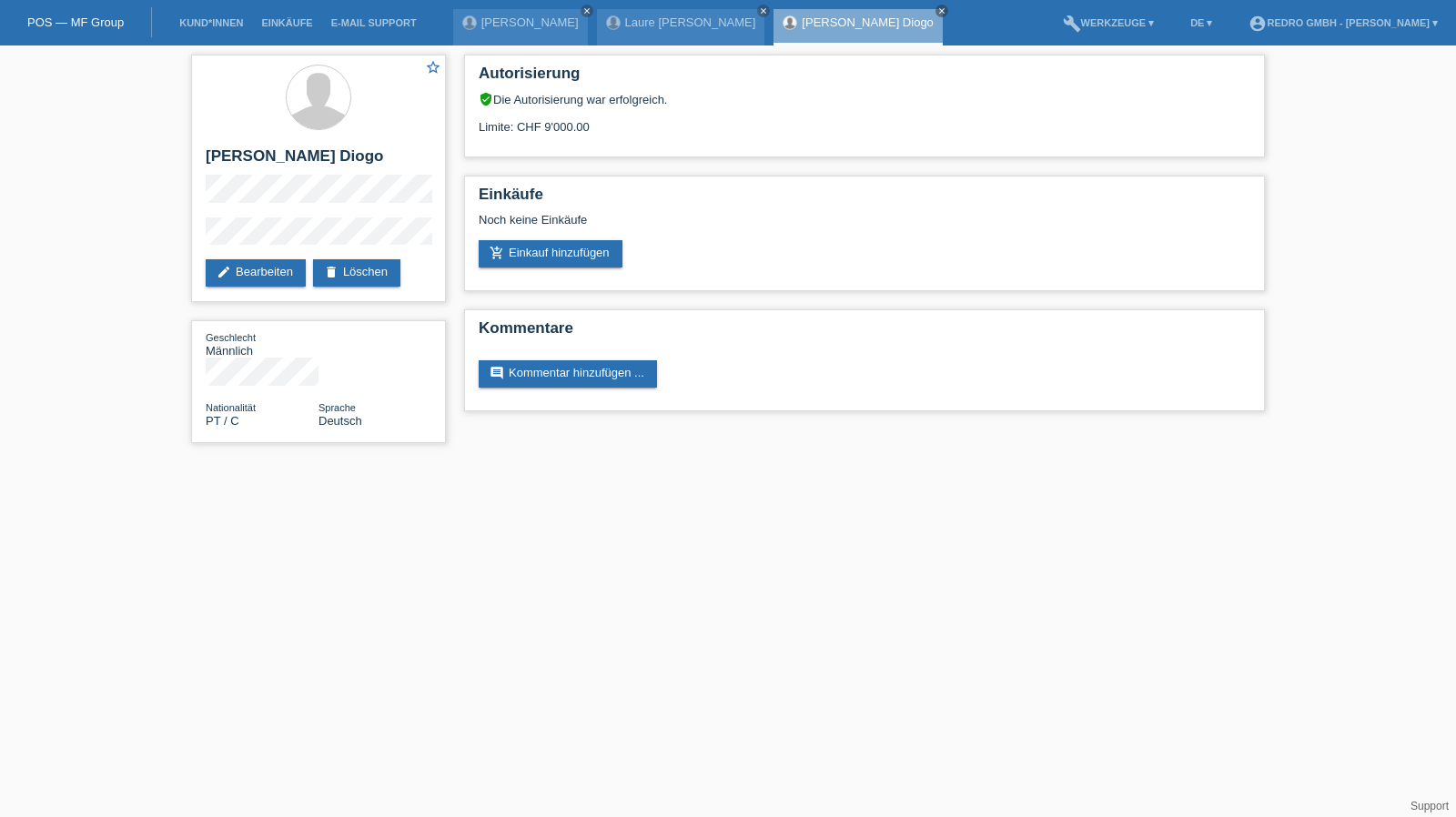
click at [205, 12] on li "Kund*innen" at bounding box center [211, 23] width 82 height 46
click at [196, 29] on link "Kund*innen" at bounding box center [211, 23] width 82 height 11
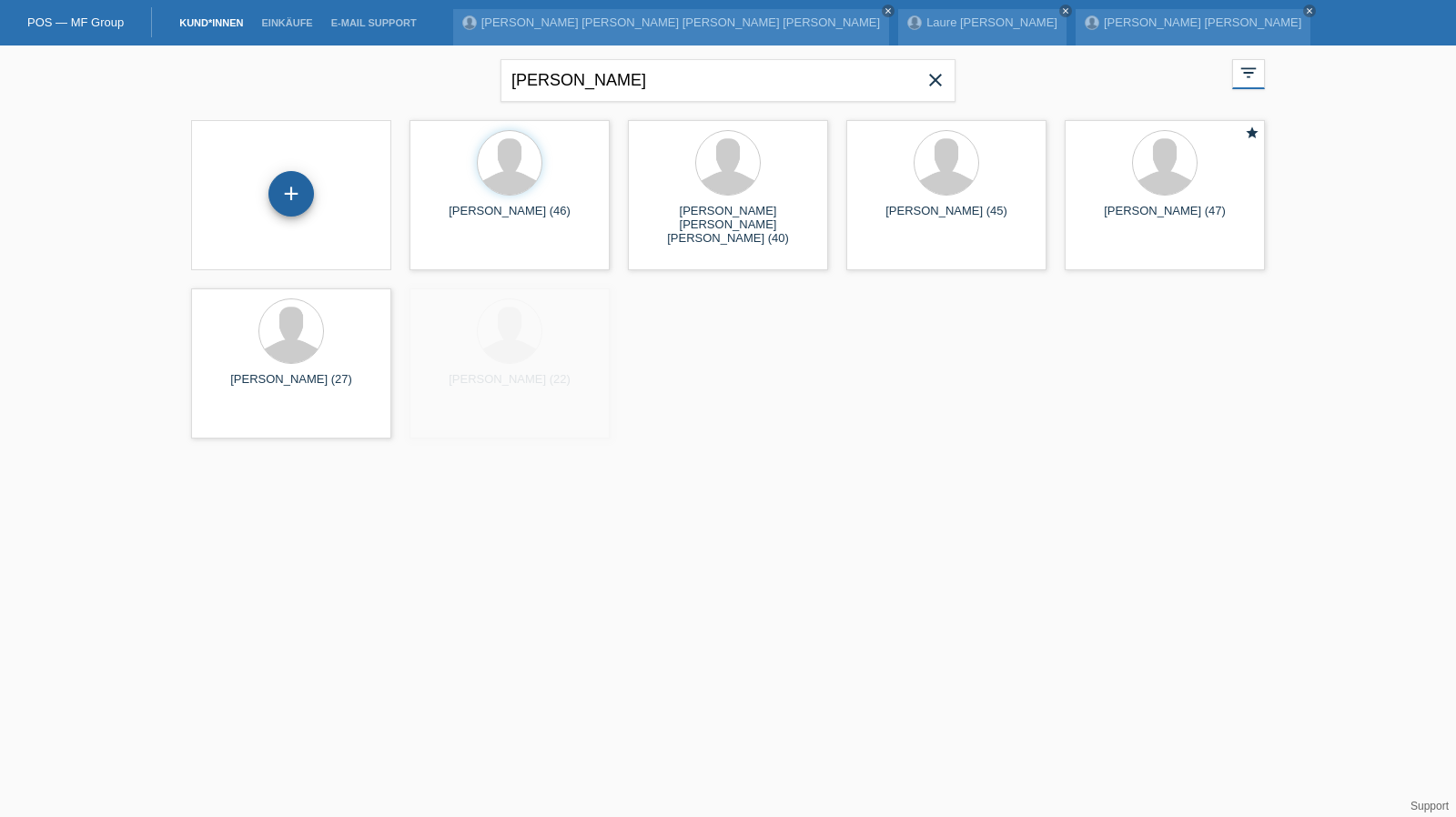
click at [283, 194] on div "+" at bounding box center [290, 193] width 45 height 45
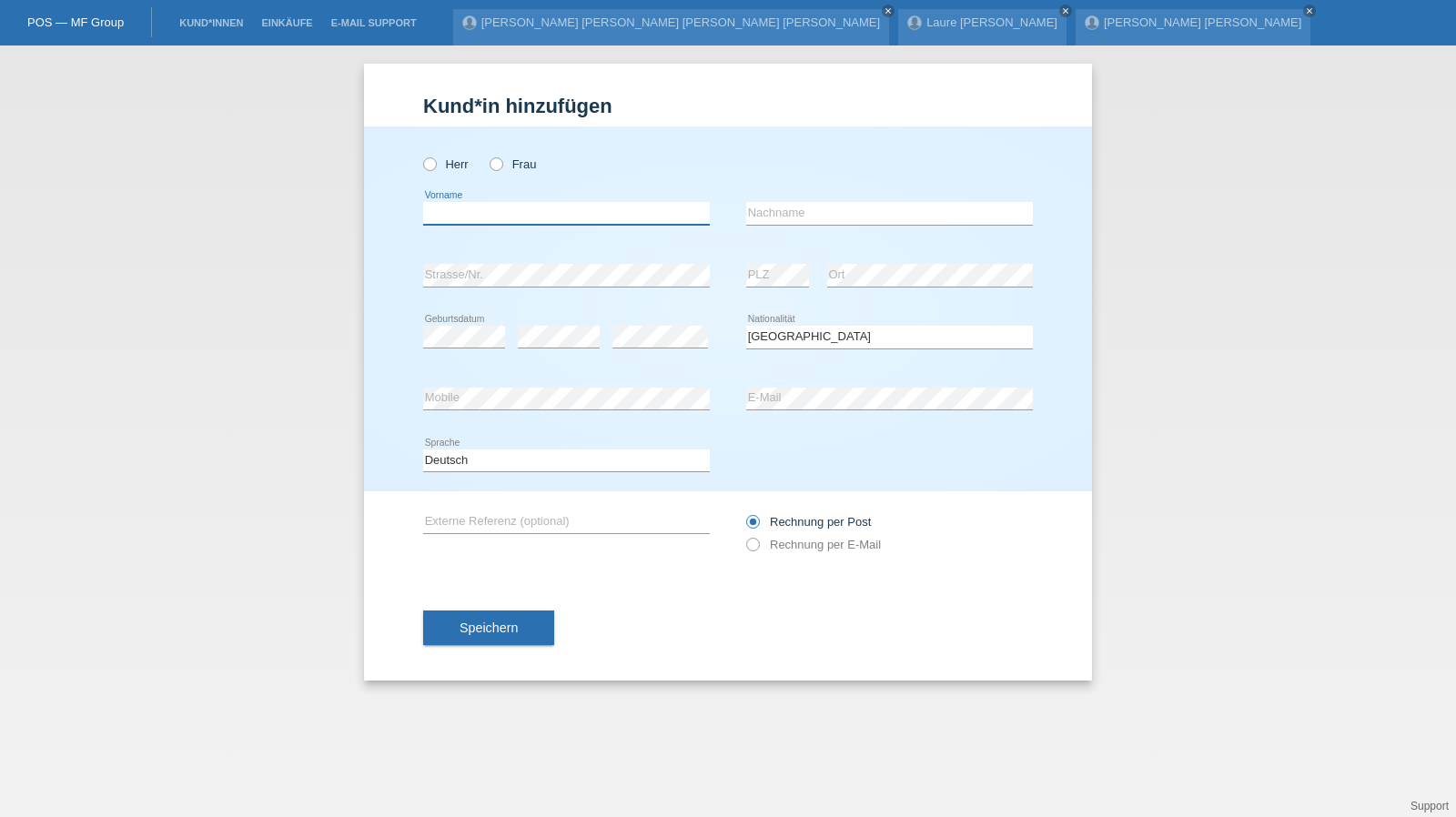
click at [500, 216] on input "text" at bounding box center [567, 213] width 287 height 23
type input "Kenan"
type input "Bucan"
click at [505, 620] on span "Speichern" at bounding box center [488, 628] width 58 height 15
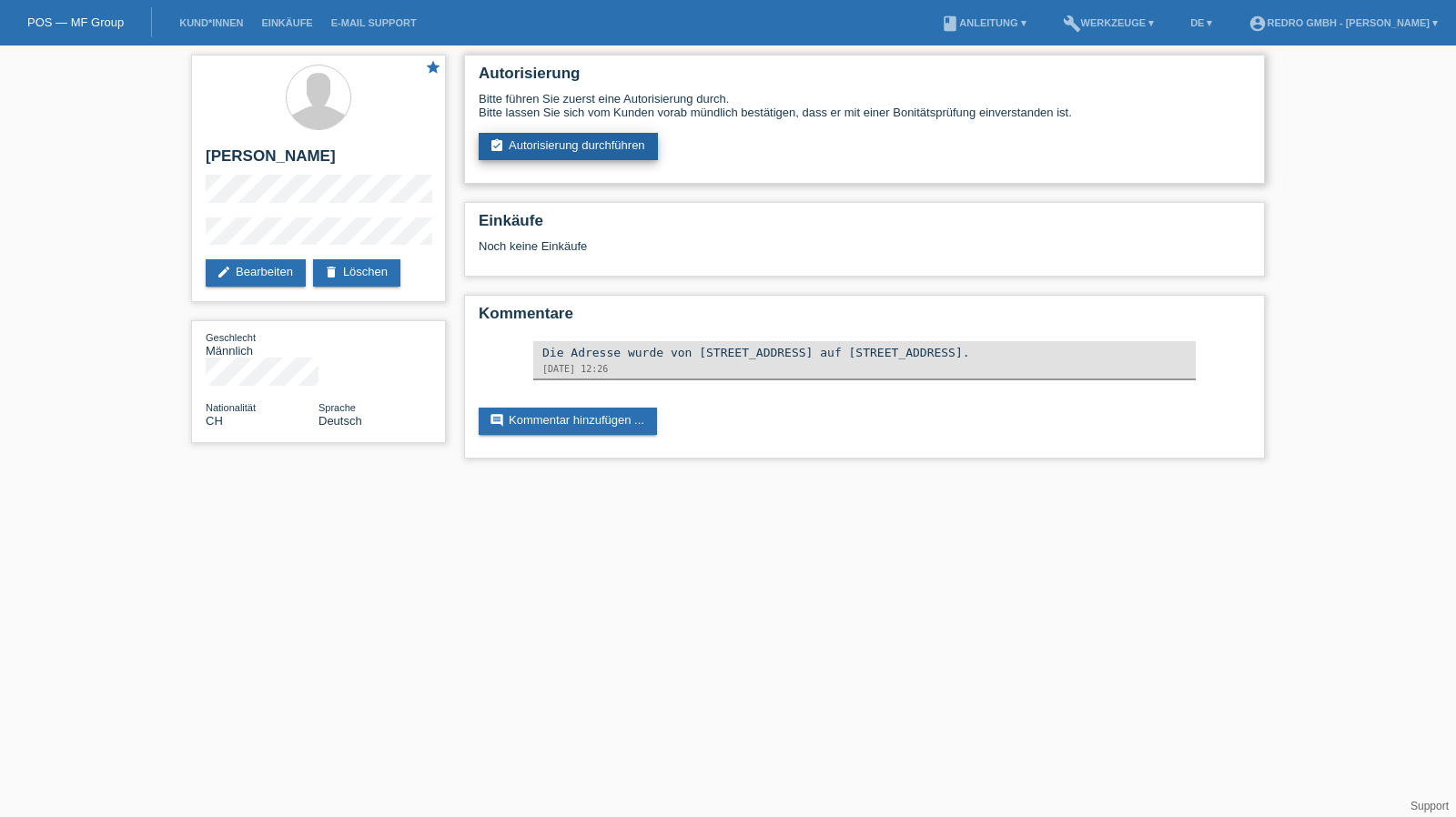
click at [510, 144] on link "assignment_turned_in Autorisierung durchführen" at bounding box center [569, 147] width 179 height 28
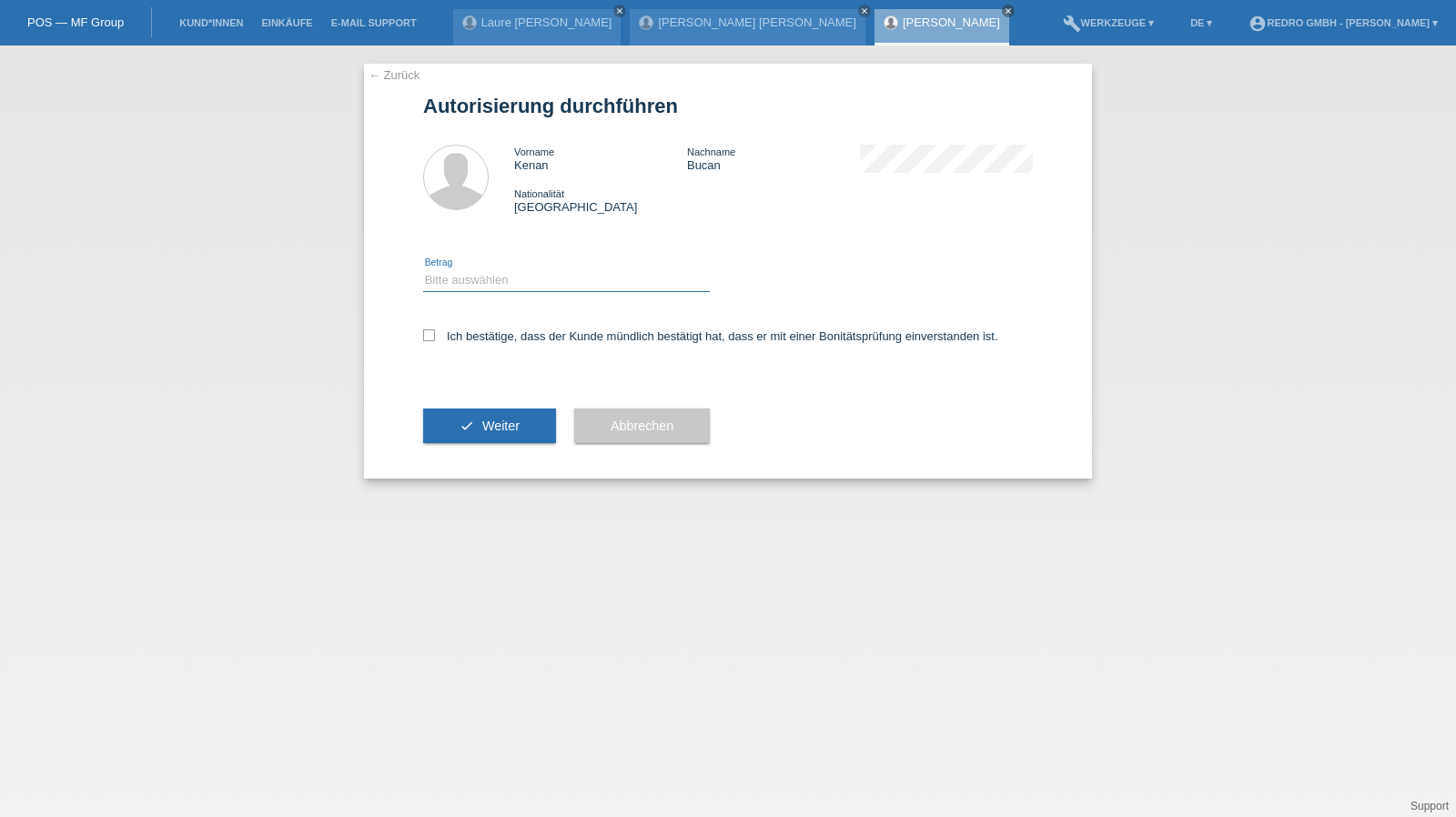
click at [490, 288] on select "Bitte auswählen CHF 1.00 - CHF 499.00 CHF 500.00 - CHF 1'999.00 CHF 2'000.00 - …" at bounding box center [567, 280] width 287 height 22
select select "1"
click at [423, 269] on select "Bitte auswählen CHF 1.00 - CHF 499.00 CHF 500.00 - CHF 1'999.00 CHF 2'000.00 - …" at bounding box center [567, 280] width 287 height 22
click at [471, 340] on label "Ich bestätige, dass der Kunde mündlich bestätigt hat, dass er mit einer Bonität…" at bounding box center [711, 335] width 575 height 14
click at [434, 340] on input "Ich bestätige, dass der Kunde mündlich bestätigt hat, dass er mit einer Bonität…" at bounding box center [429, 335] width 12 height 12
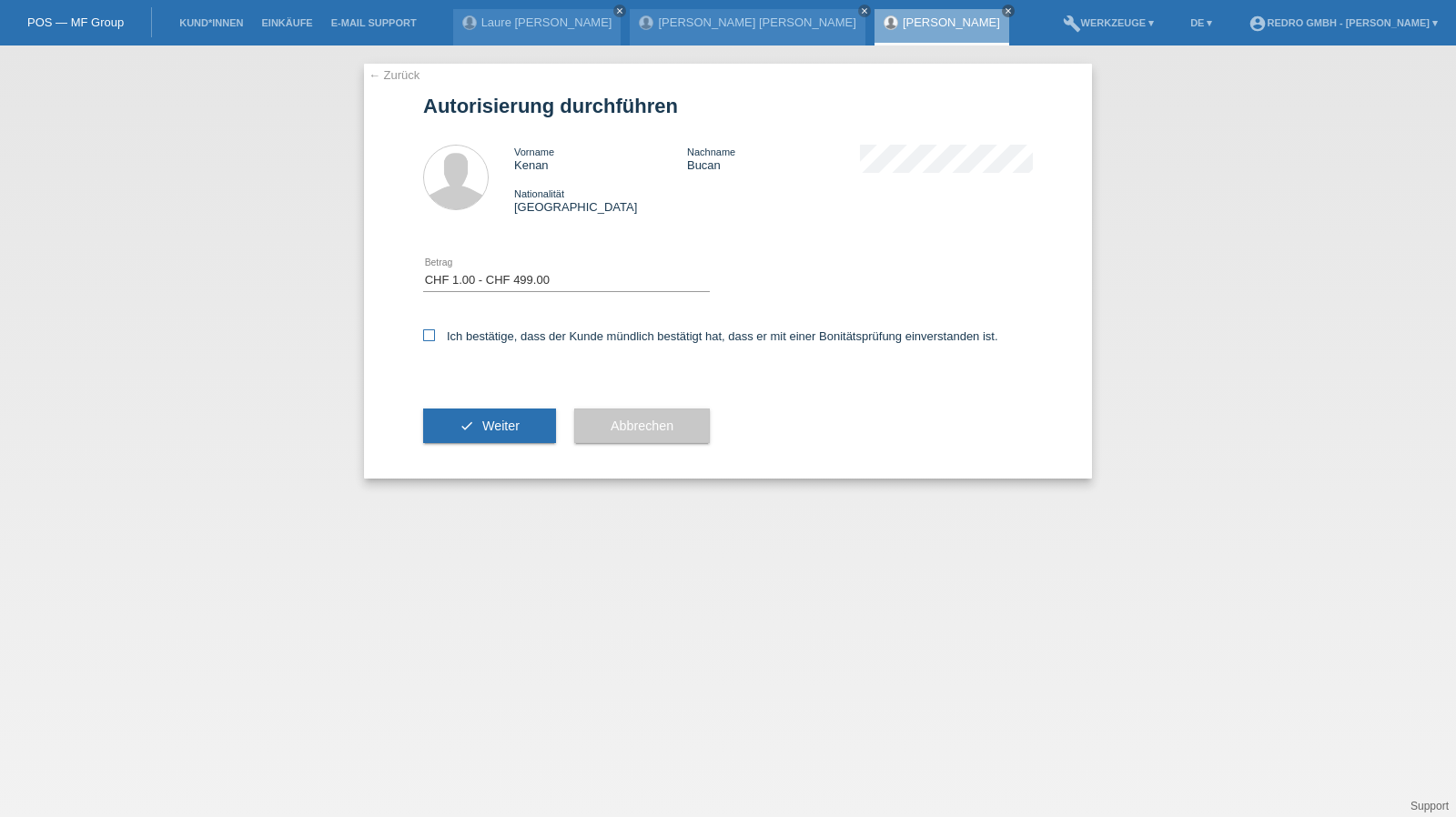
checkbox input "true"
click at [480, 447] on div "check Weiter" at bounding box center [490, 426] width 133 height 105
click at [484, 428] on span "Weiter" at bounding box center [501, 426] width 37 height 15
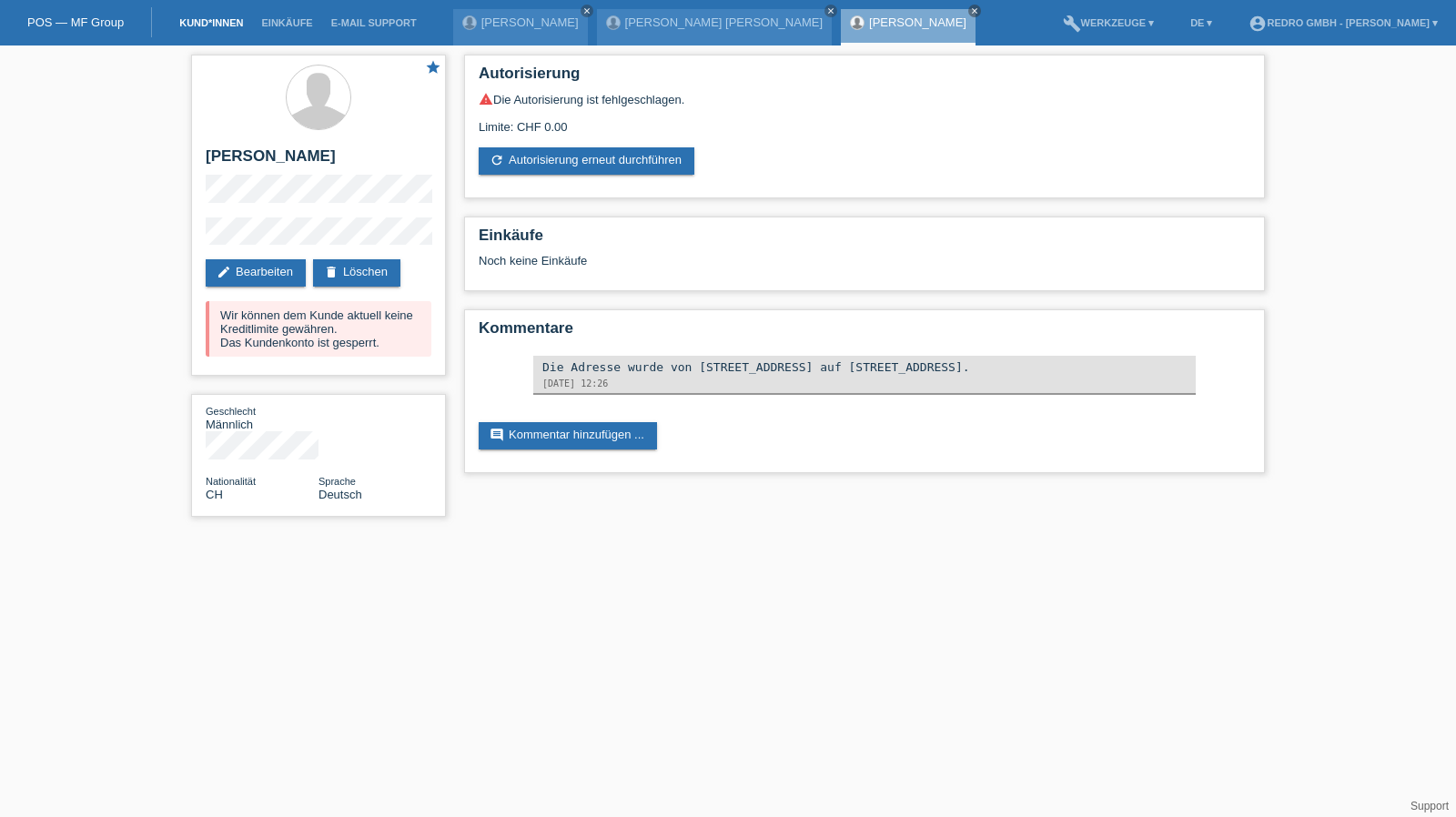
click at [239, 25] on link "Kund*innen" at bounding box center [211, 23] width 82 height 11
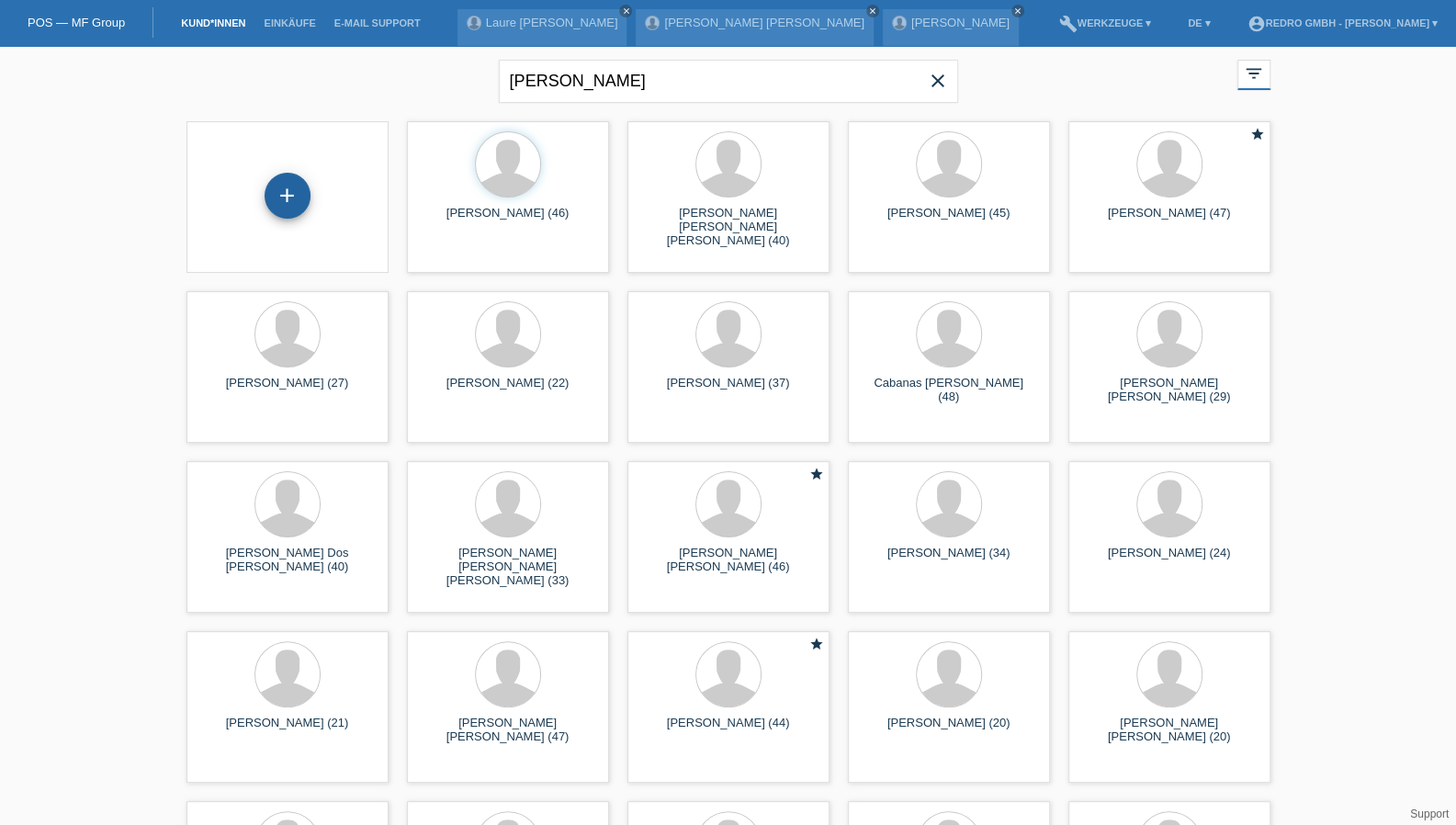
click at [291, 187] on div "+" at bounding box center [287, 195] width 46 height 46
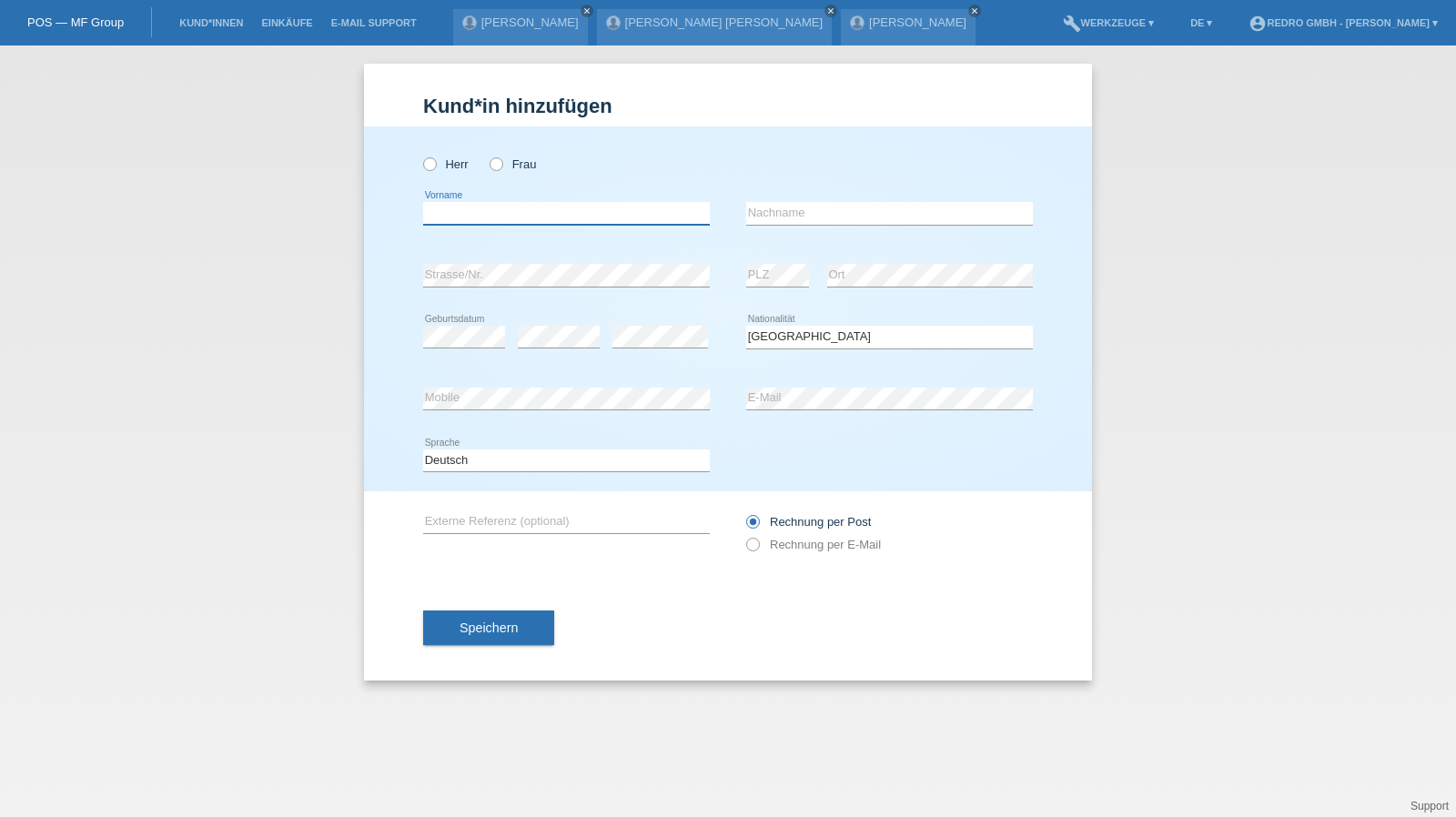
click at [496, 210] on input "text" at bounding box center [567, 213] width 287 height 23
type input "[PERSON_NAME]"
click at [884, 206] on input "[PERSON_NAME]" at bounding box center [889, 213] width 287 height 23
click at [551, 632] on button "Speichern" at bounding box center [489, 627] width 131 height 34
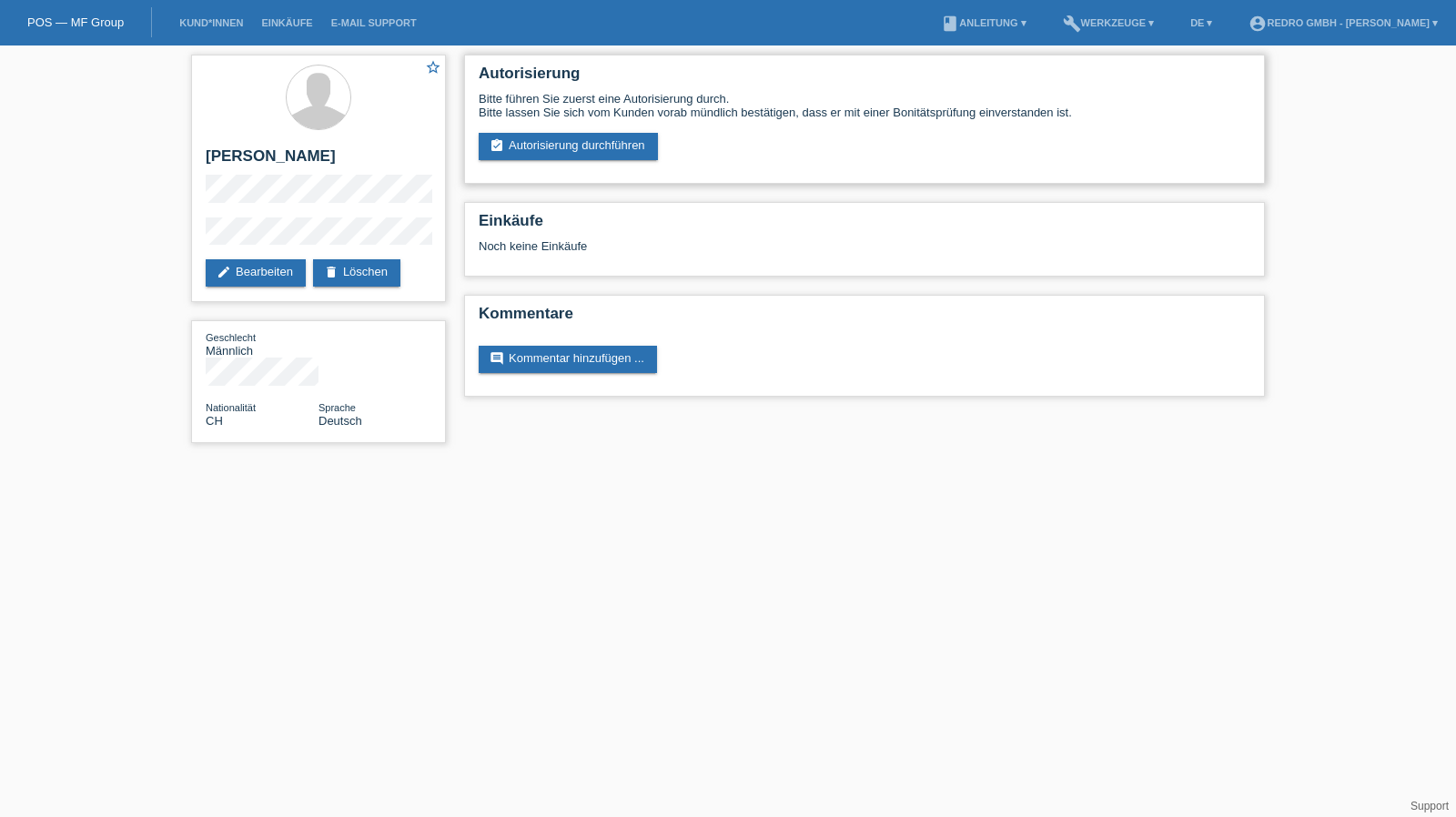
click at [620, 162] on div "Autorisierung Bitte führen Sie zuerst eine Autorisierung durch. Bitte lassen Si…" at bounding box center [864, 119] width 801 height 129
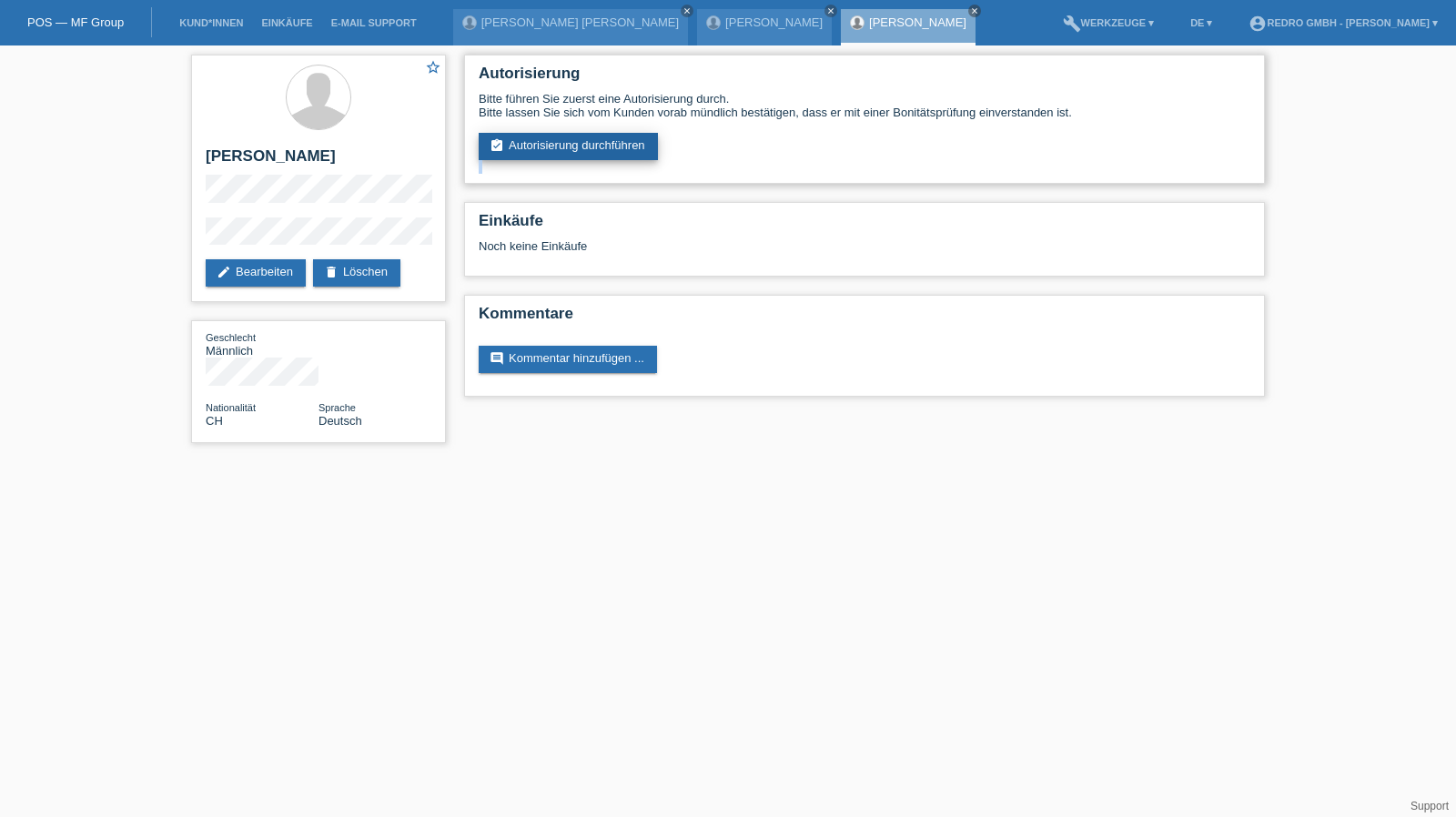
click at [620, 150] on link "assignment_turned_in Autorisierung durchführen" at bounding box center [569, 147] width 179 height 28
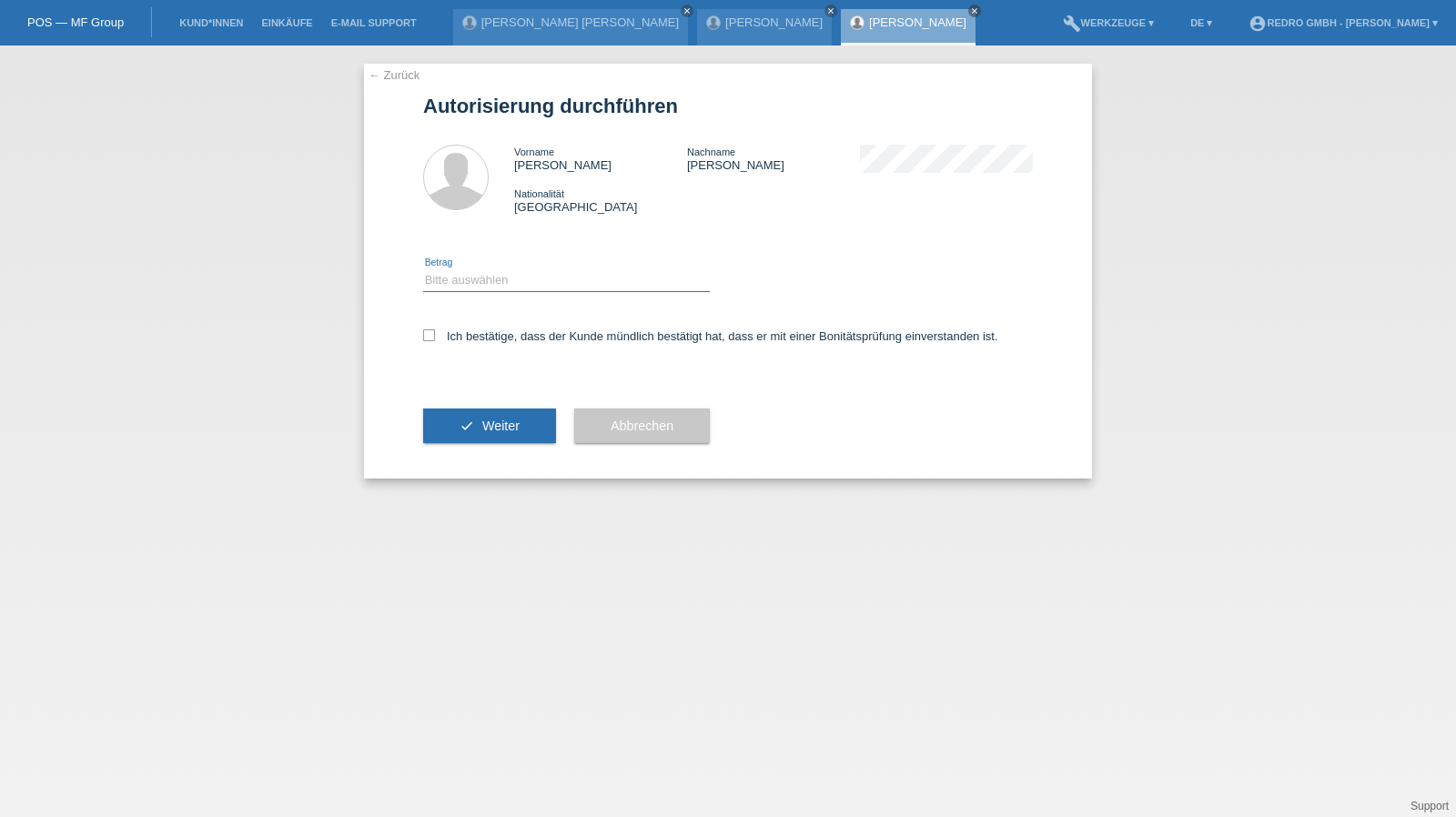
click at [493, 269] on select "Bitte auswählen CHF 1.00 - CHF 499.00 CHF 500.00 - CHF 1'999.00 CHF 2'000.00 - …" at bounding box center [567, 280] width 287 height 22
select select "1"
click at [423, 269] on select "Bitte auswählen CHF 1.00 - CHF 499.00 CHF 500.00 - CHF 1'999.00 CHF 2'000.00 - …" at bounding box center [567, 280] width 287 height 22
click at [486, 336] on label "Ich bestätige, dass der Kunde mündlich bestätigt hat, dass er mit einer Bonität…" at bounding box center [711, 335] width 575 height 14
click at [434, 336] on input "Ich bestätige, dass der Kunde mündlich bestätigt hat, dass er mit einer Bonität…" at bounding box center [429, 335] width 12 height 12
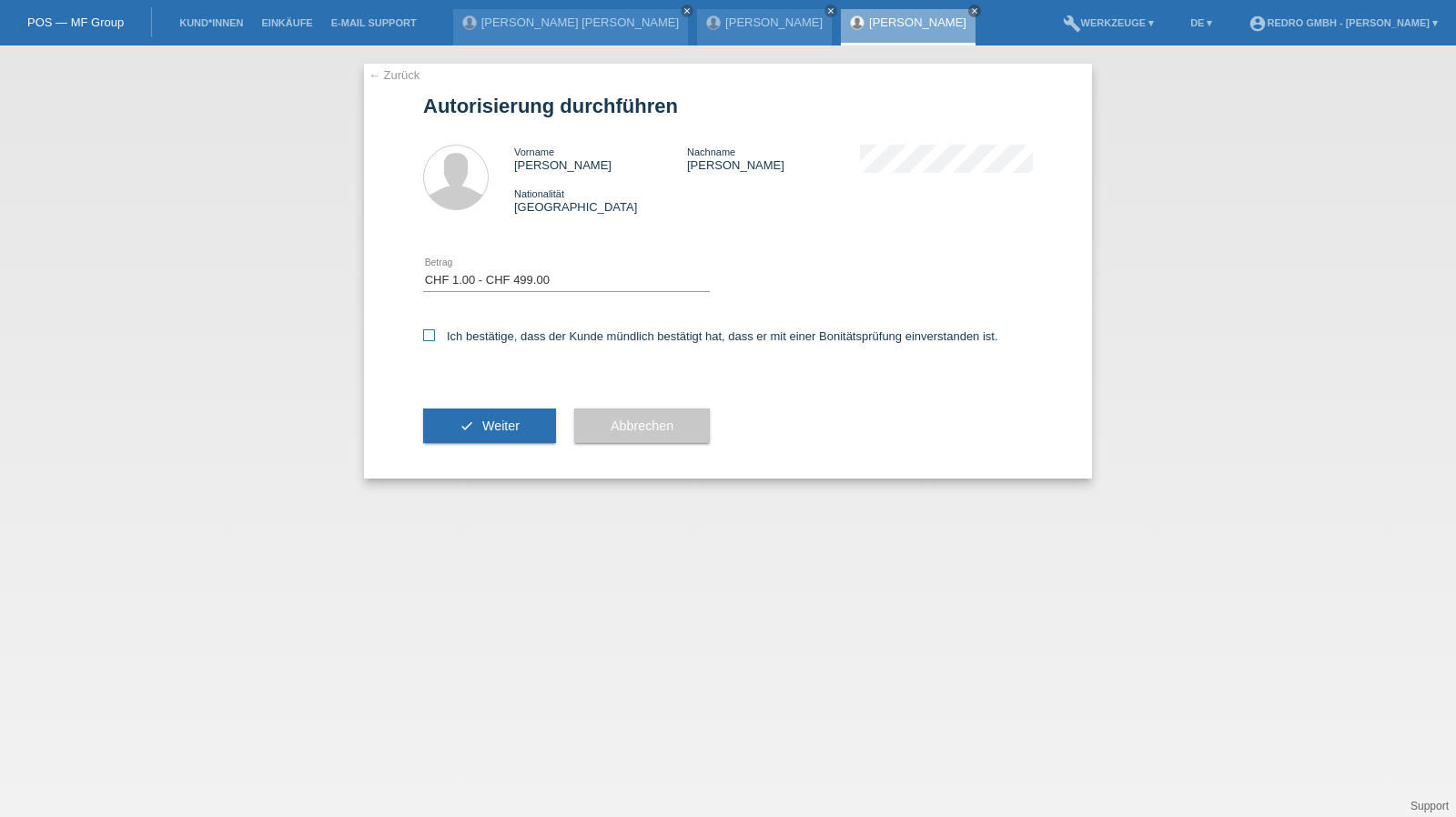
checkbox input "true"
click at [483, 413] on button "check Weiter" at bounding box center [490, 425] width 133 height 34
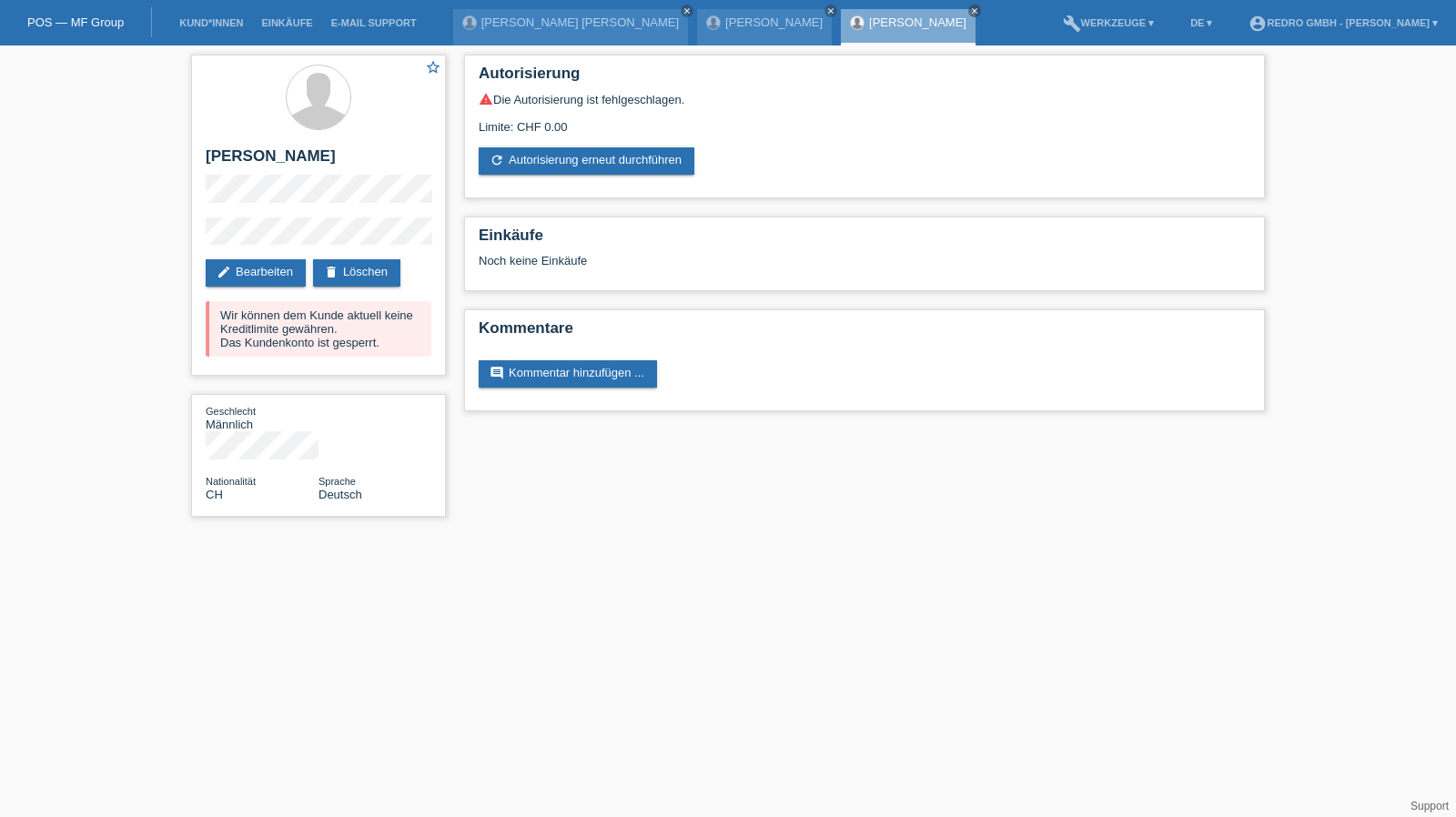
click at [195, 29] on li "Kund*innen" at bounding box center [211, 23] width 82 height 46
click at [202, 20] on link "Kund*innen" at bounding box center [211, 23] width 82 height 11
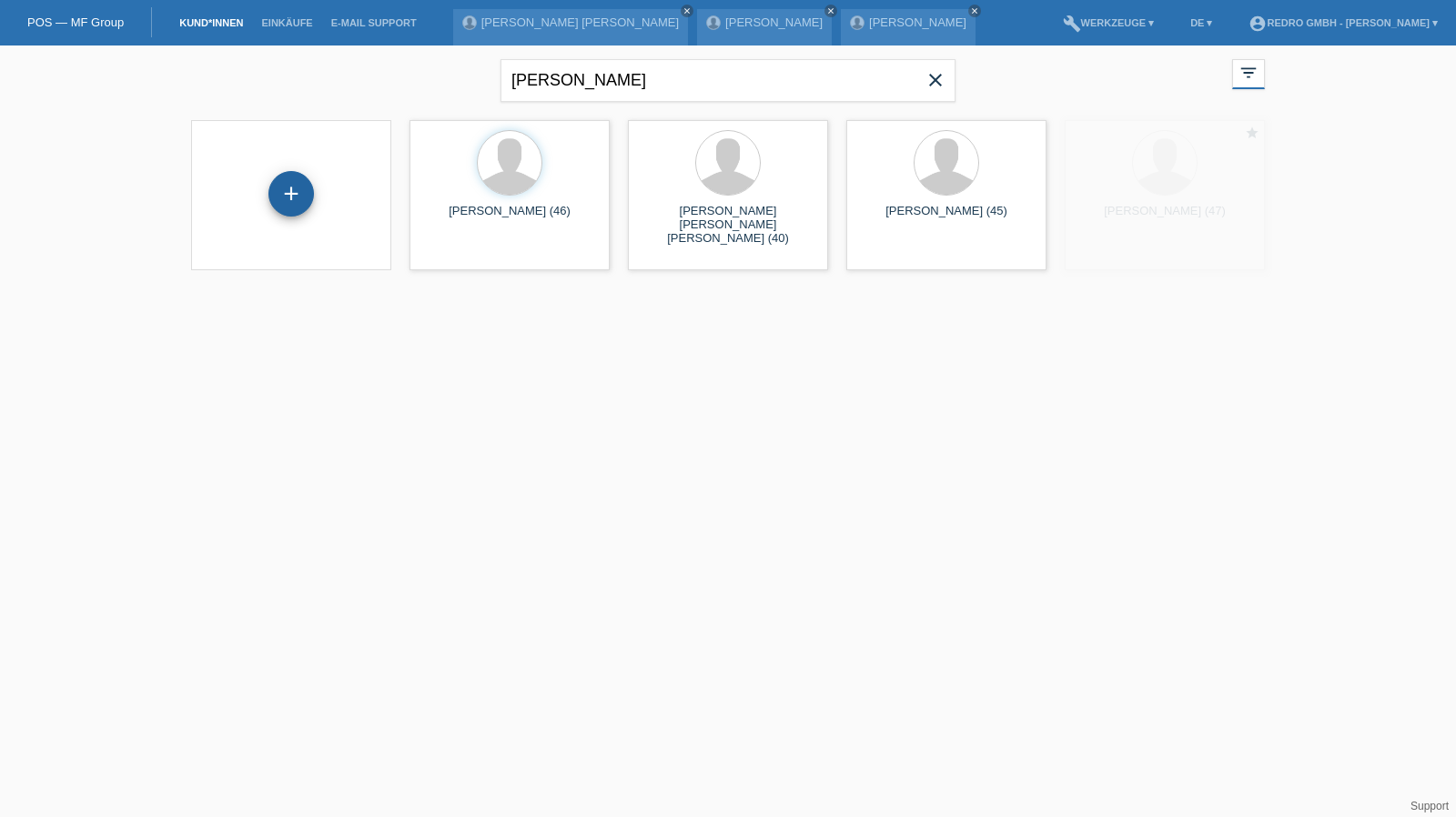
click at [293, 190] on div "+" at bounding box center [290, 193] width 45 height 45
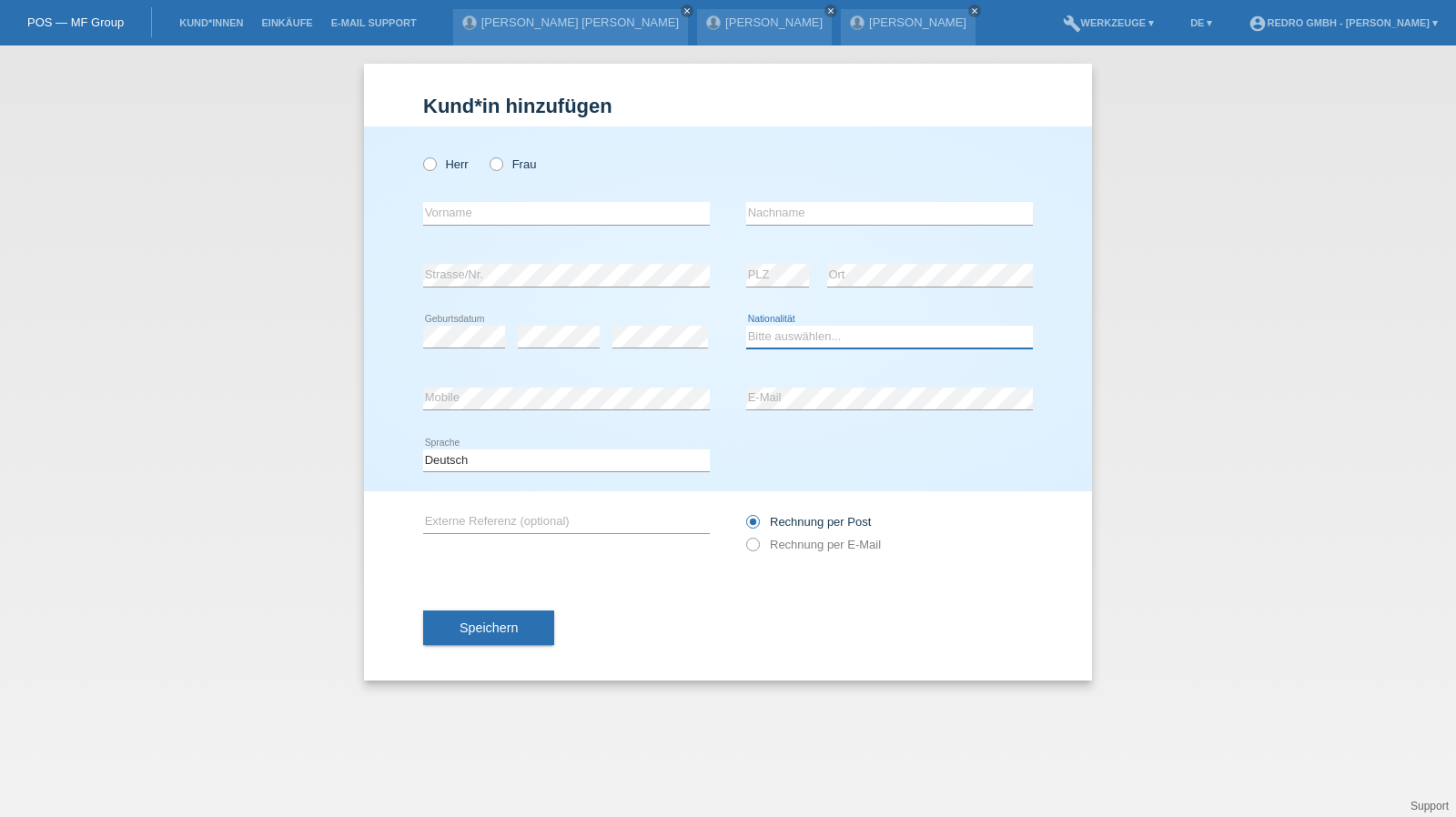
click at [782, 330] on select "Bitte auswählen... Schweiz Deutschland Liechtenstein Österreich ------------ Af…" at bounding box center [889, 336] width 287 height 22
select select "CH"
click at [449, 634] on button "Speichern" at bounding box center [489, 627] width 131 height 34
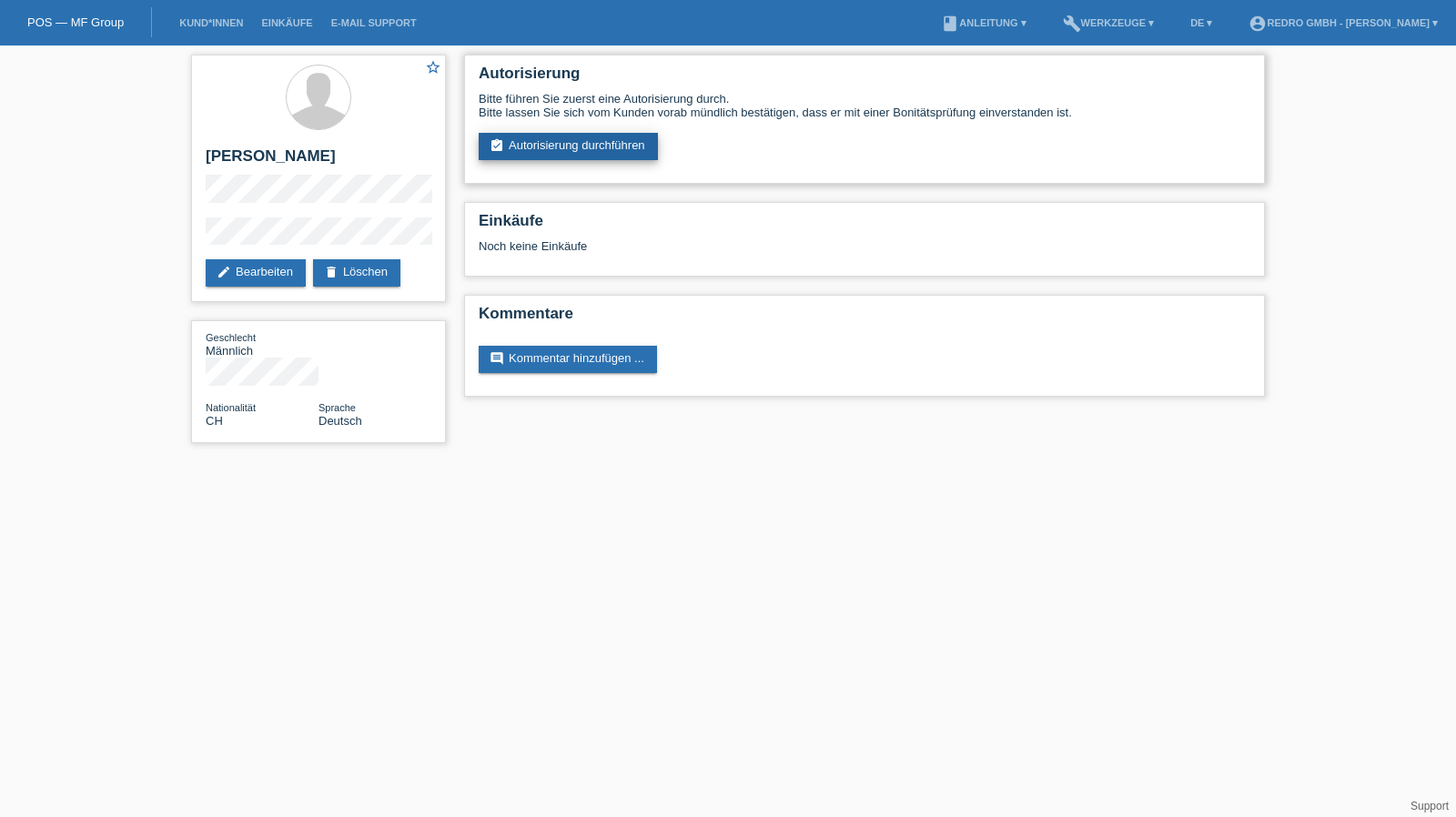
click at [622, 160] on link "assignment_turned_in Autorisierung durchführen" at bounding box center [569, 147] width 179 height 28
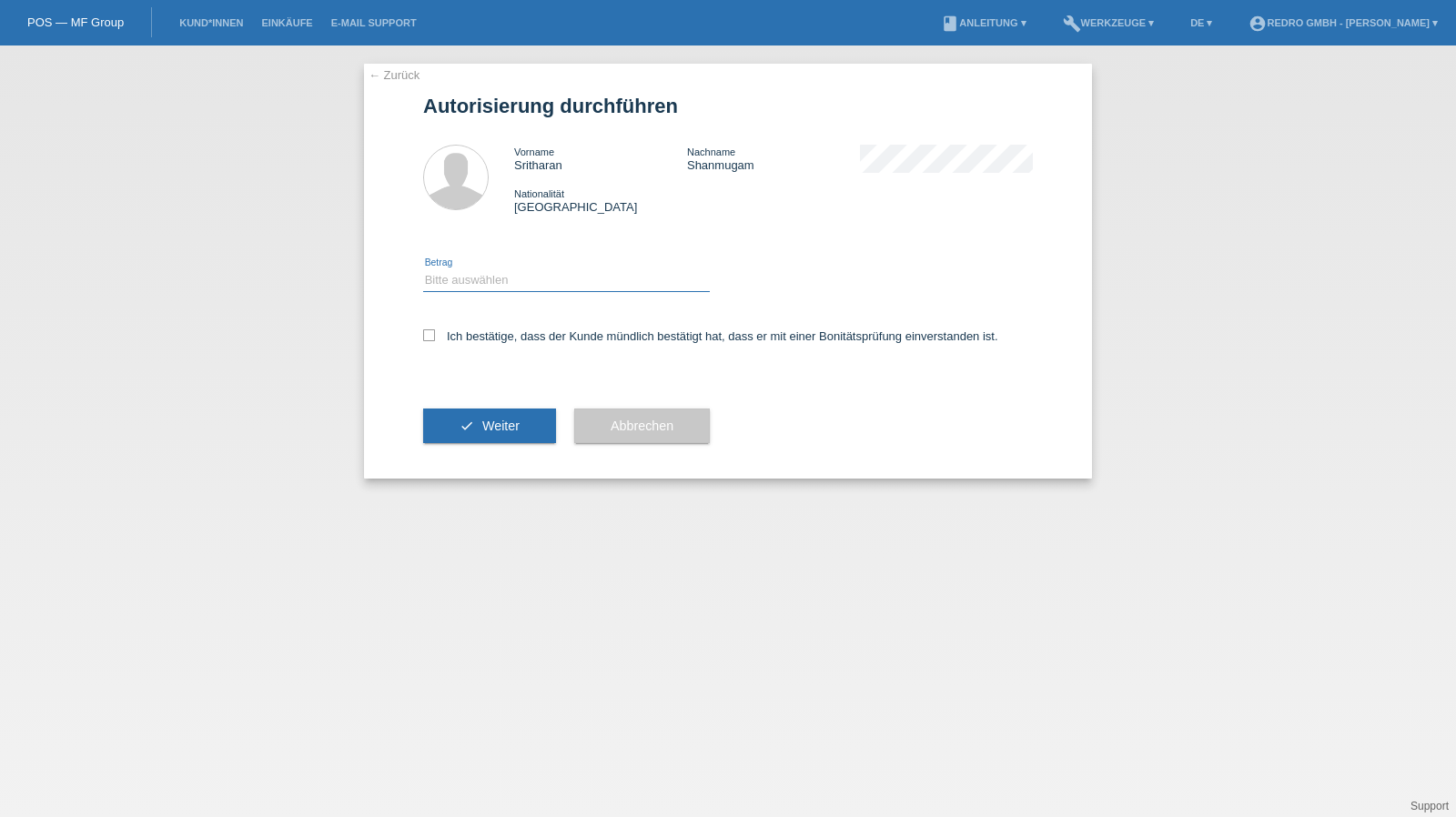
click at [482, 279] on select "Bitte auswählen CHF 1.00 - CHF 499.00 CHF 500.00 - CHF 1'999.00 CHF 2'000.00 - …" at bounding box center [567, 280] width 287 height 22
select select "1"
click at [423, 269] on select "Bitte auswählen CHF 1.00 - CHF 499.00 CHF 500.00 - CHF 1'999.00 CHF 2'000.00 - …" at bounding box center [567, 280] width 287 height 22
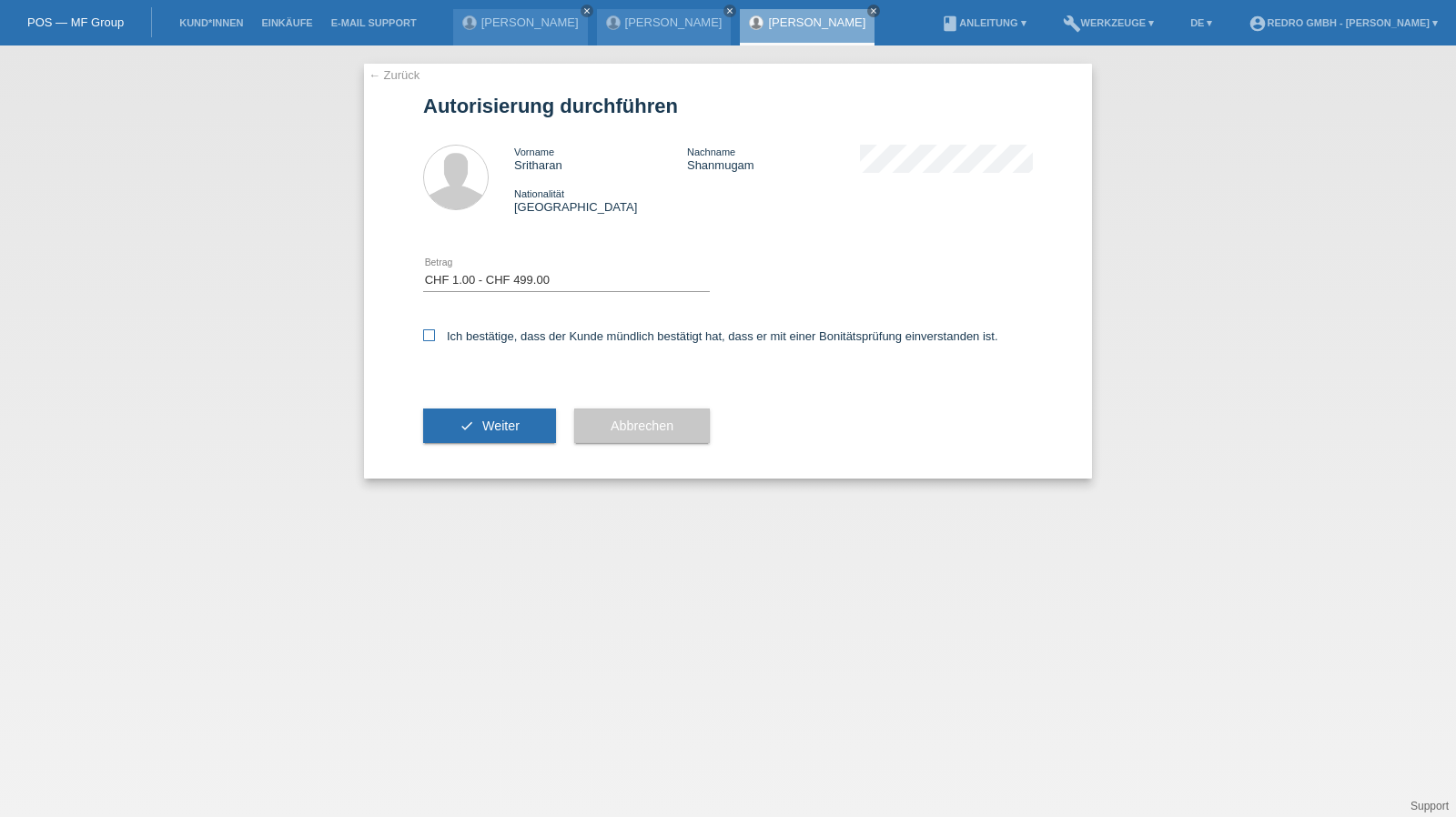
click at [460, 339] on label "Ich bestätige, dass der Kunde mündlich bestätigt hat, dass er mit einer Bonität…" at bounding box center [711, 335] width 575 height 14
click at [434, 339] on input "Ich bestätige, dass der Kunde mündlich bestätigt hat, dass er mit einer Bonität…" at bounding box center [429, 335] width 12 height 12
checkbox input "true"
click at [464, 433] on button "check Weiter" at bounding box center [490, 425] width 133 height 34
